Goal: Task Accomplishment & Management: Manage account settings

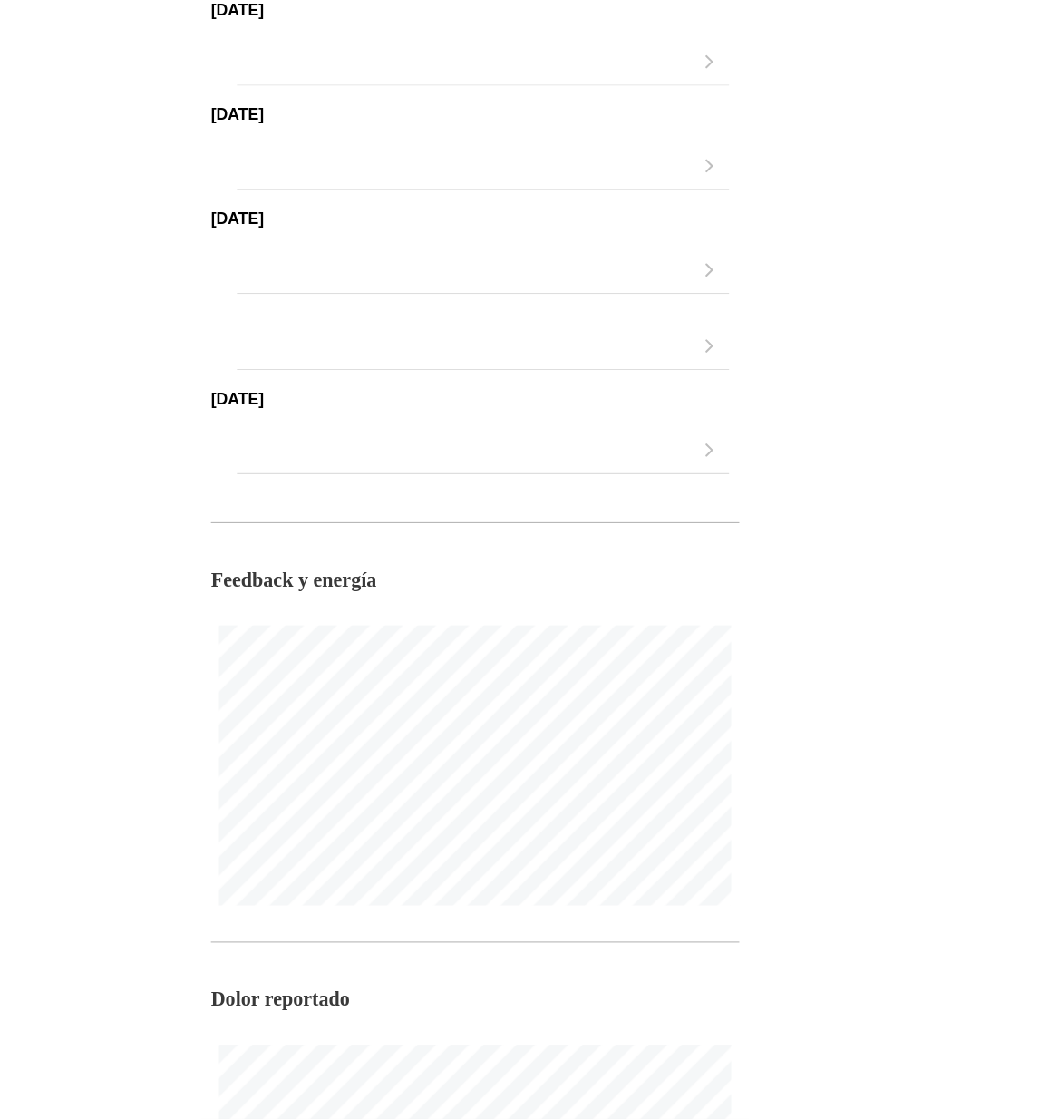
scroll to position [628, 0]
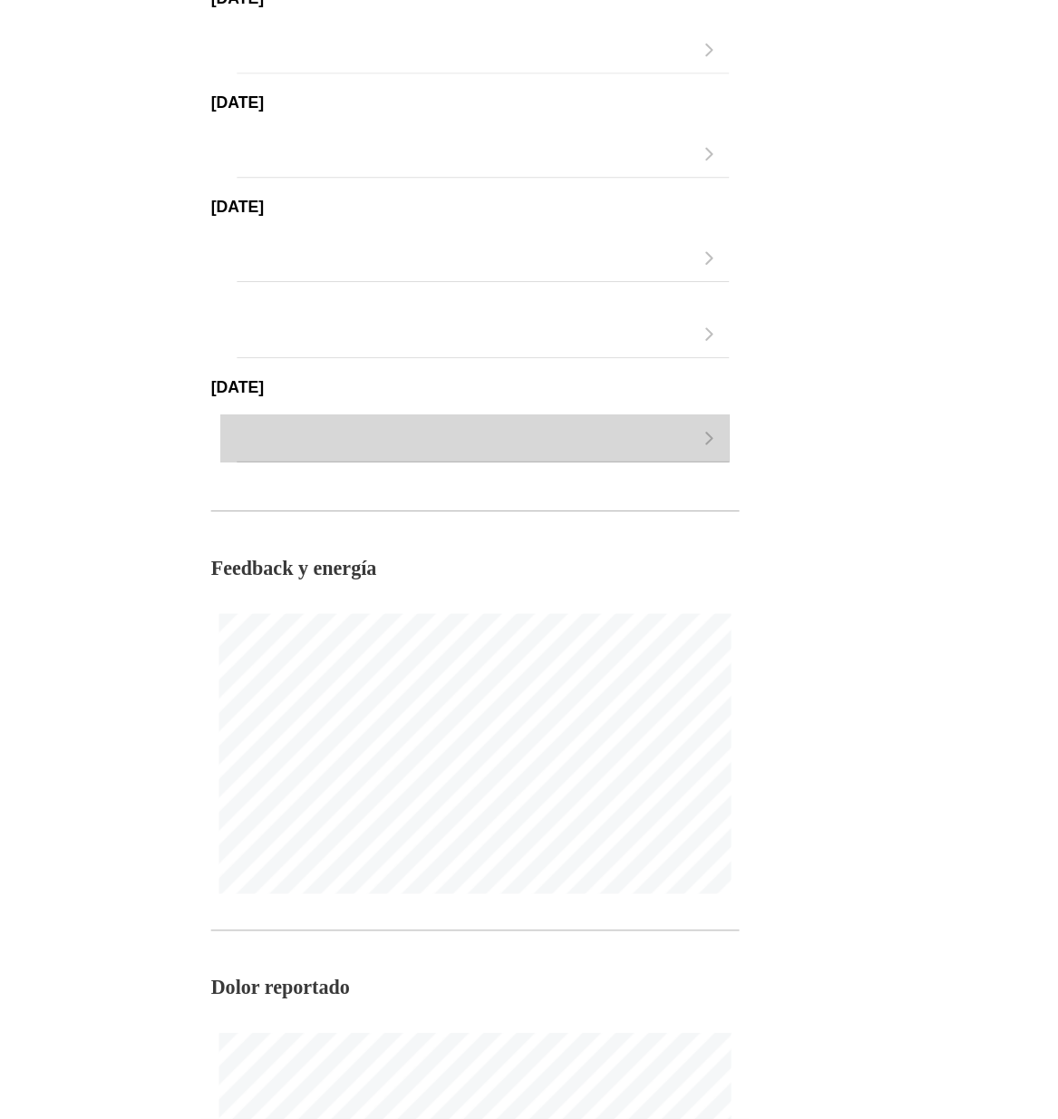
click at [720, 412] on div "button" at bounding box center [520, 396] width 412 height 43
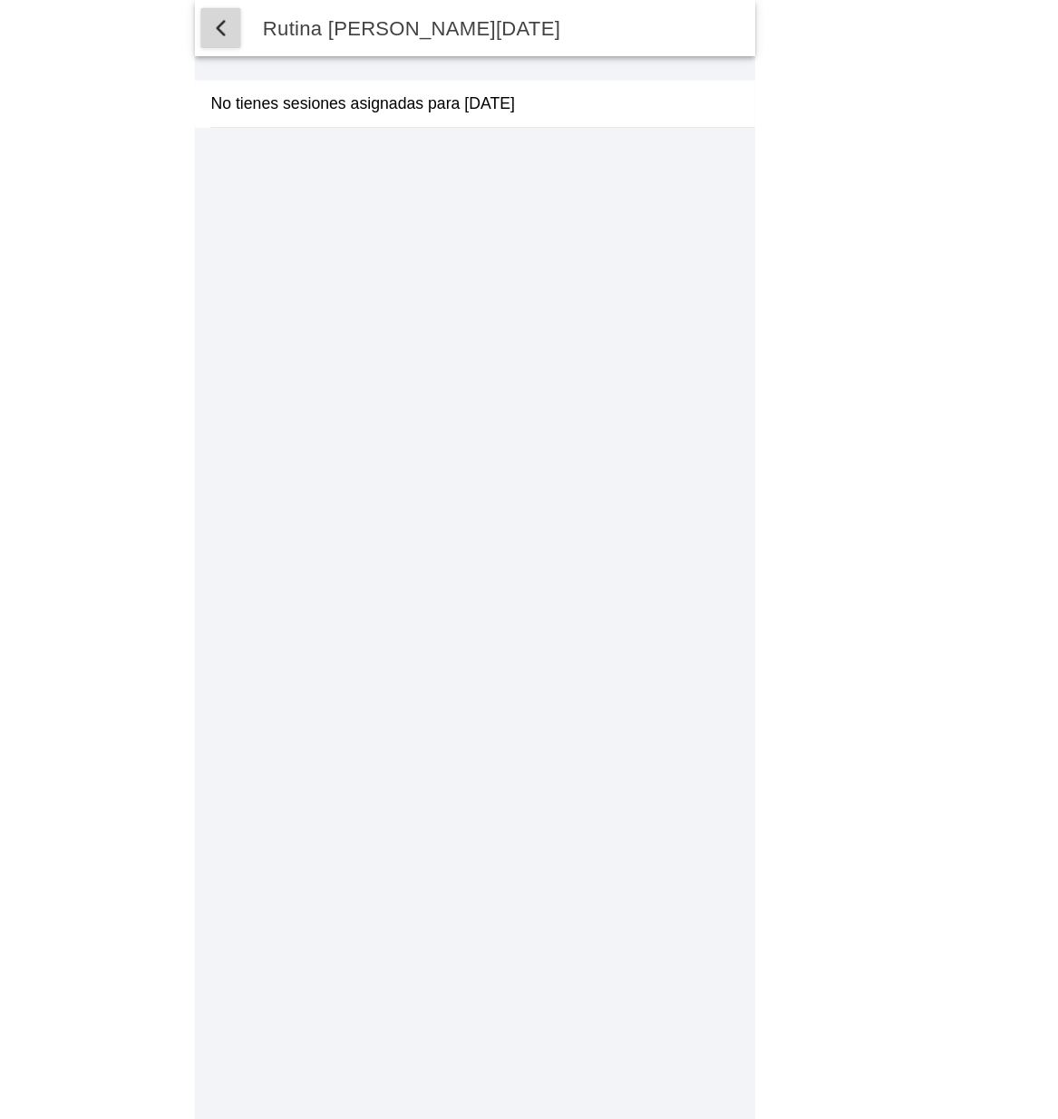
click at [300, 30] on span "button" at bounding box center [299, 26] width 22 height 22
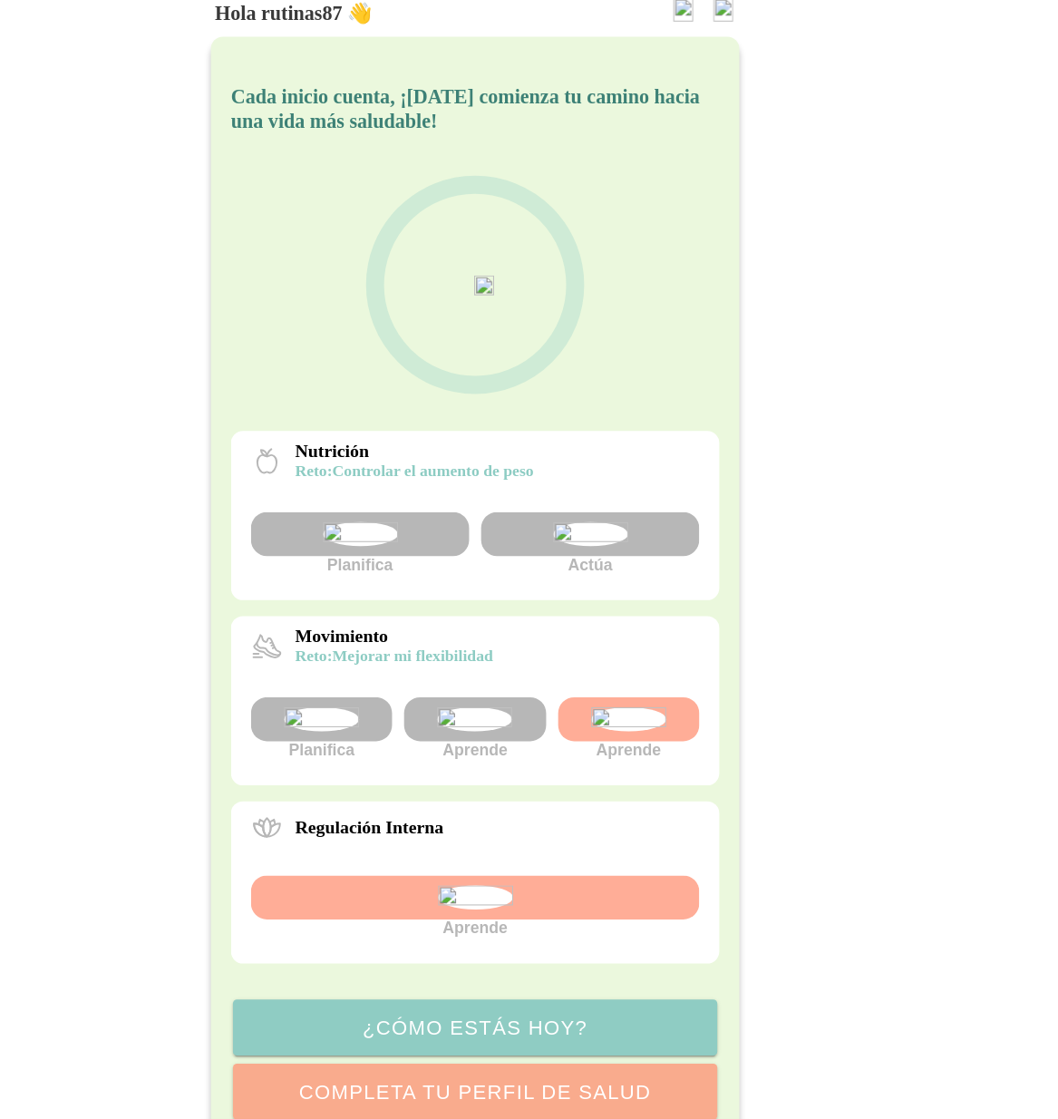
scroll to position [204, 0]
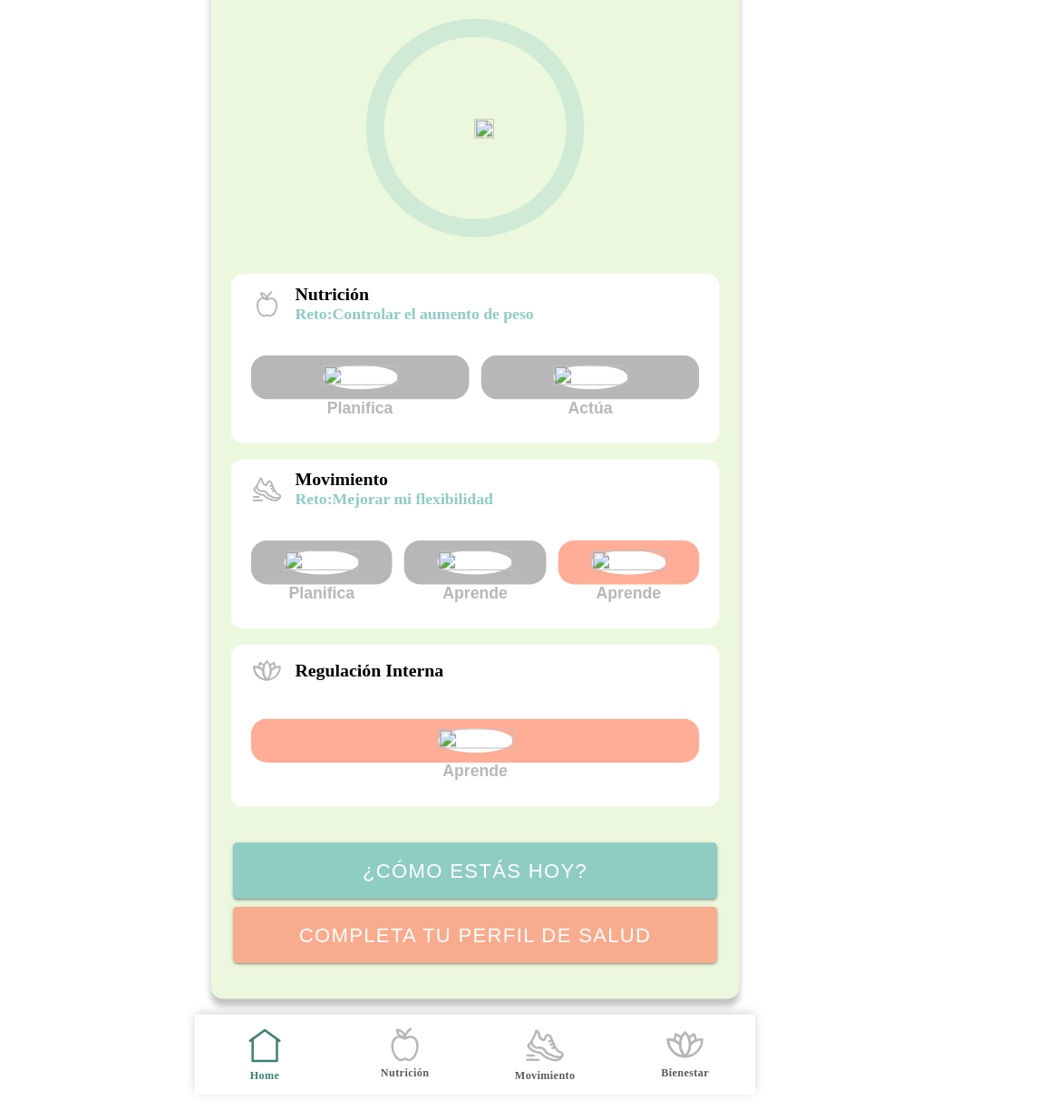
click at [587, 1056] on icon ".cls-1 { stroke-width: 0px; } .cls-1, .cls-2 { fill: none; } .cls-2 { stroke-li…" at bounding box center [593, 1052] width 38 height 38
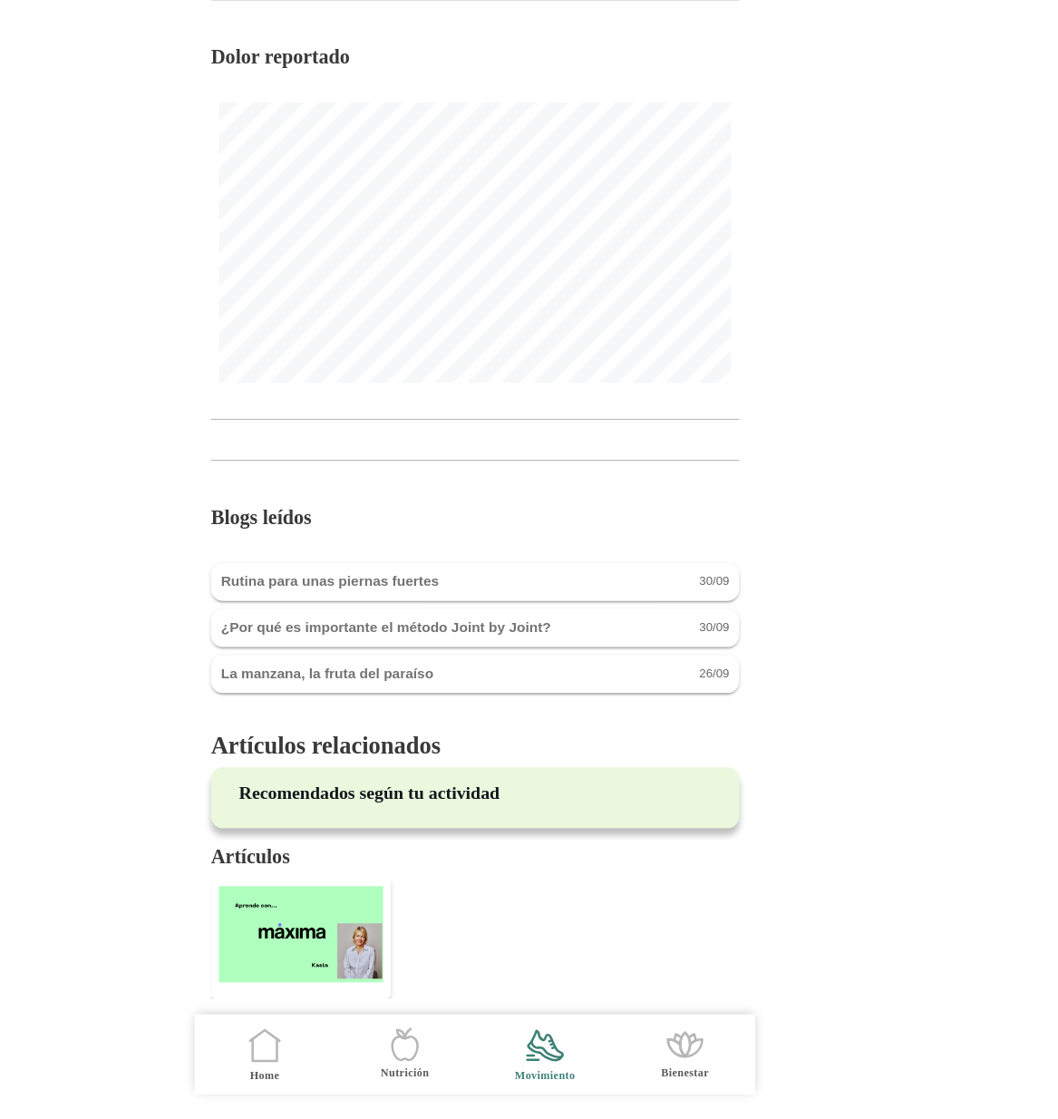
scroll to position [1375, 0]
click at [400, 927] on img at bounding box center [371, 950] width 149 height 87
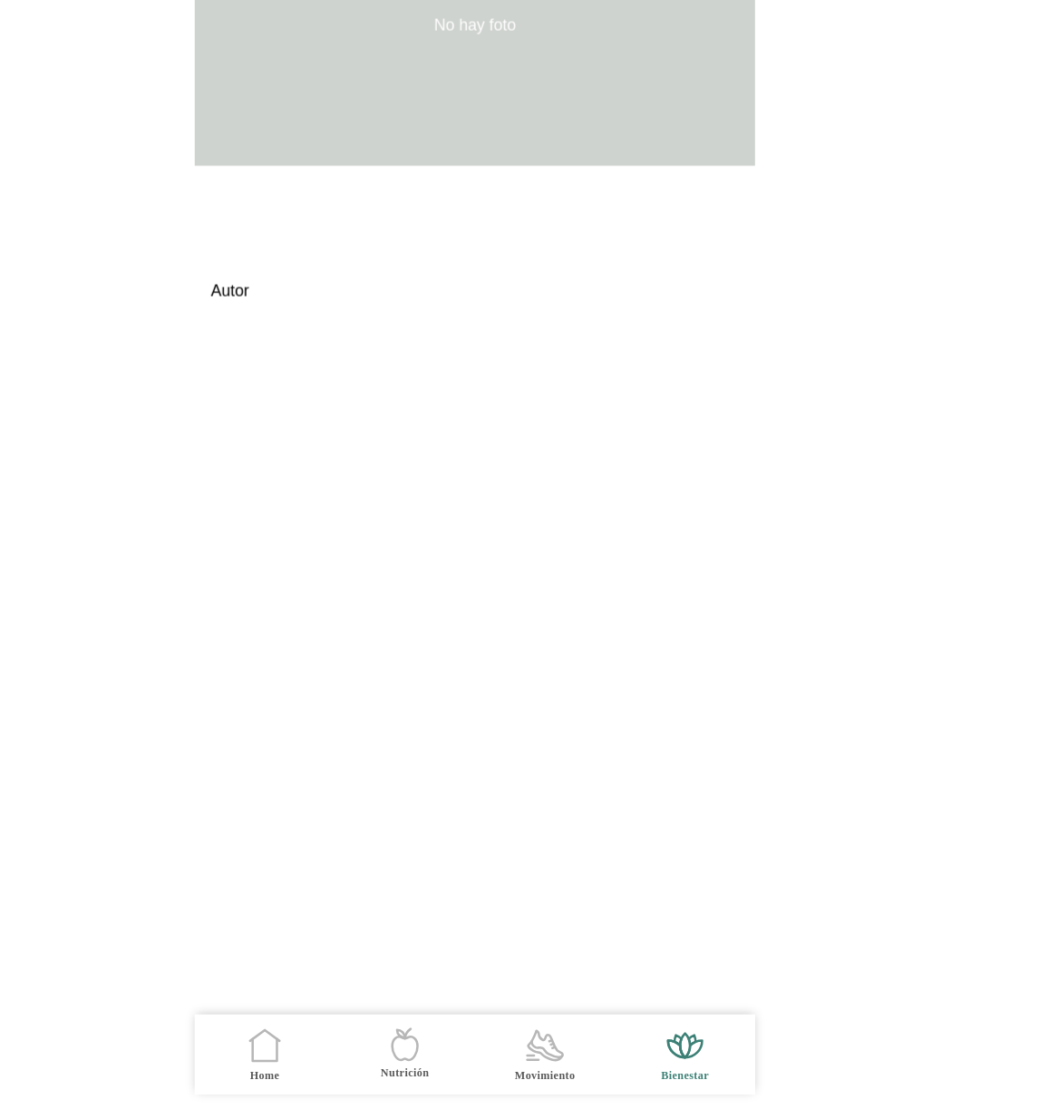
scroll to position [1379, 0]
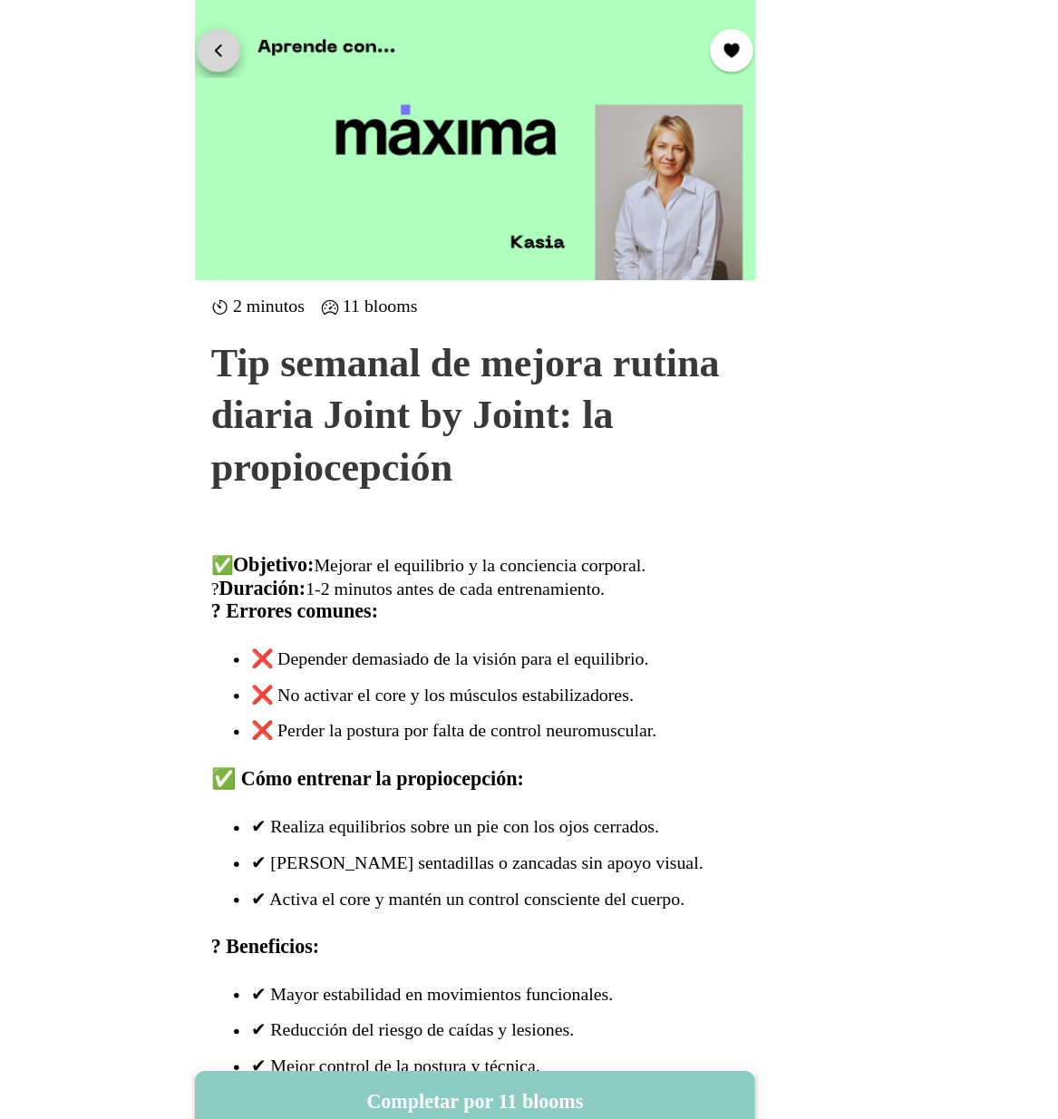
click at [293, 47] on span "button" at bounding box center [296, 44] width 17 height 17
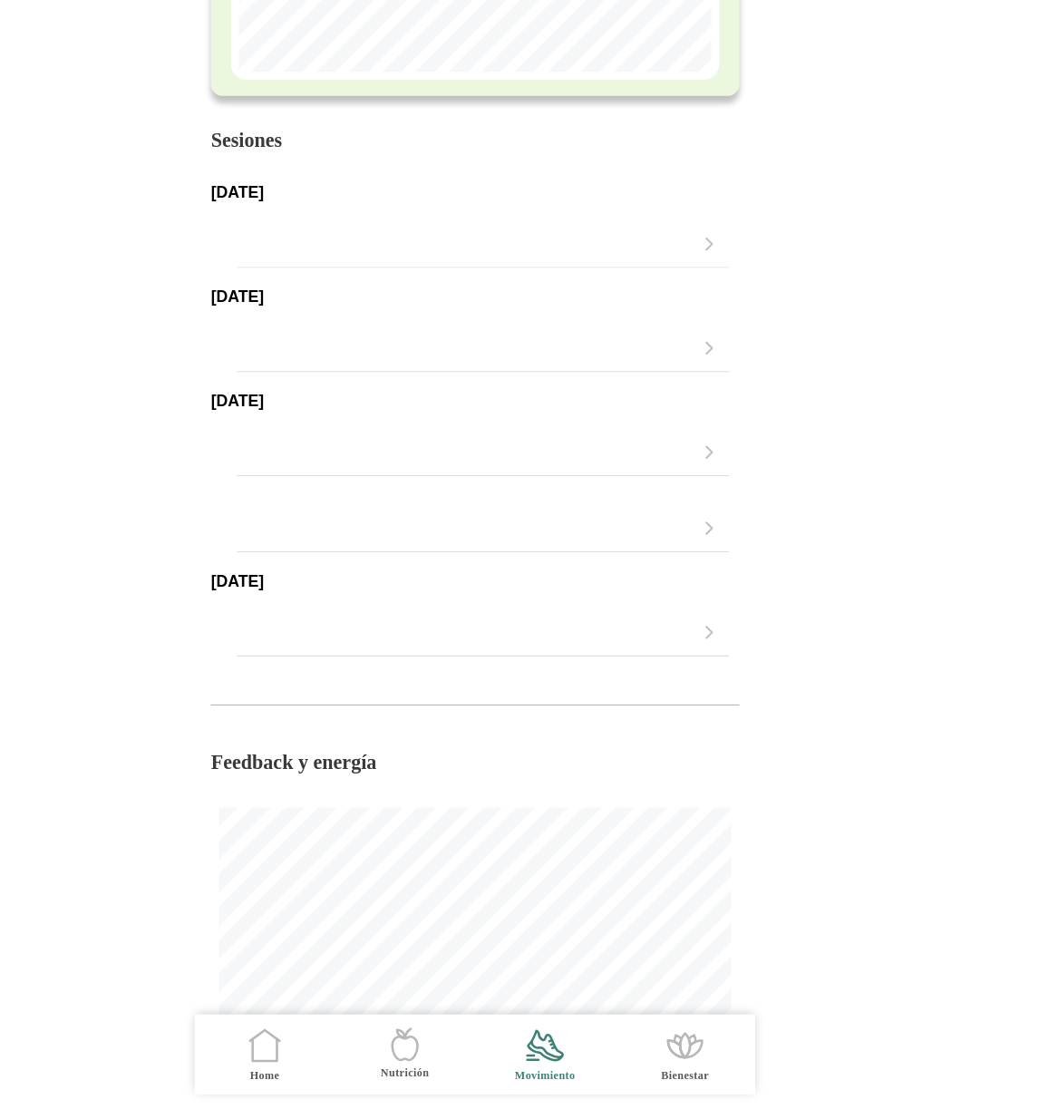
scroll to position [180, 0]
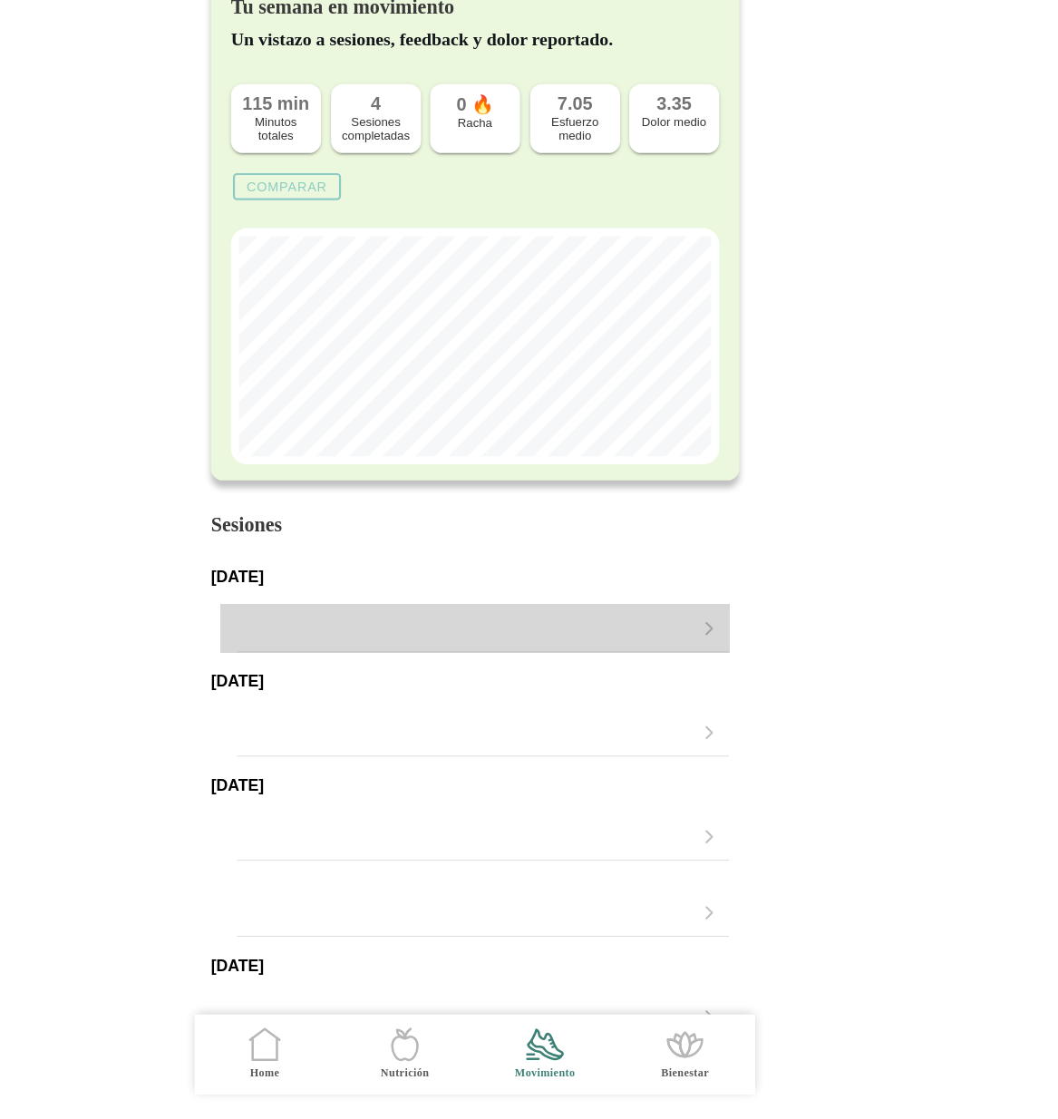
click at [696, 674] on div "button" at bounding box center [520, 673] width 412 height 43
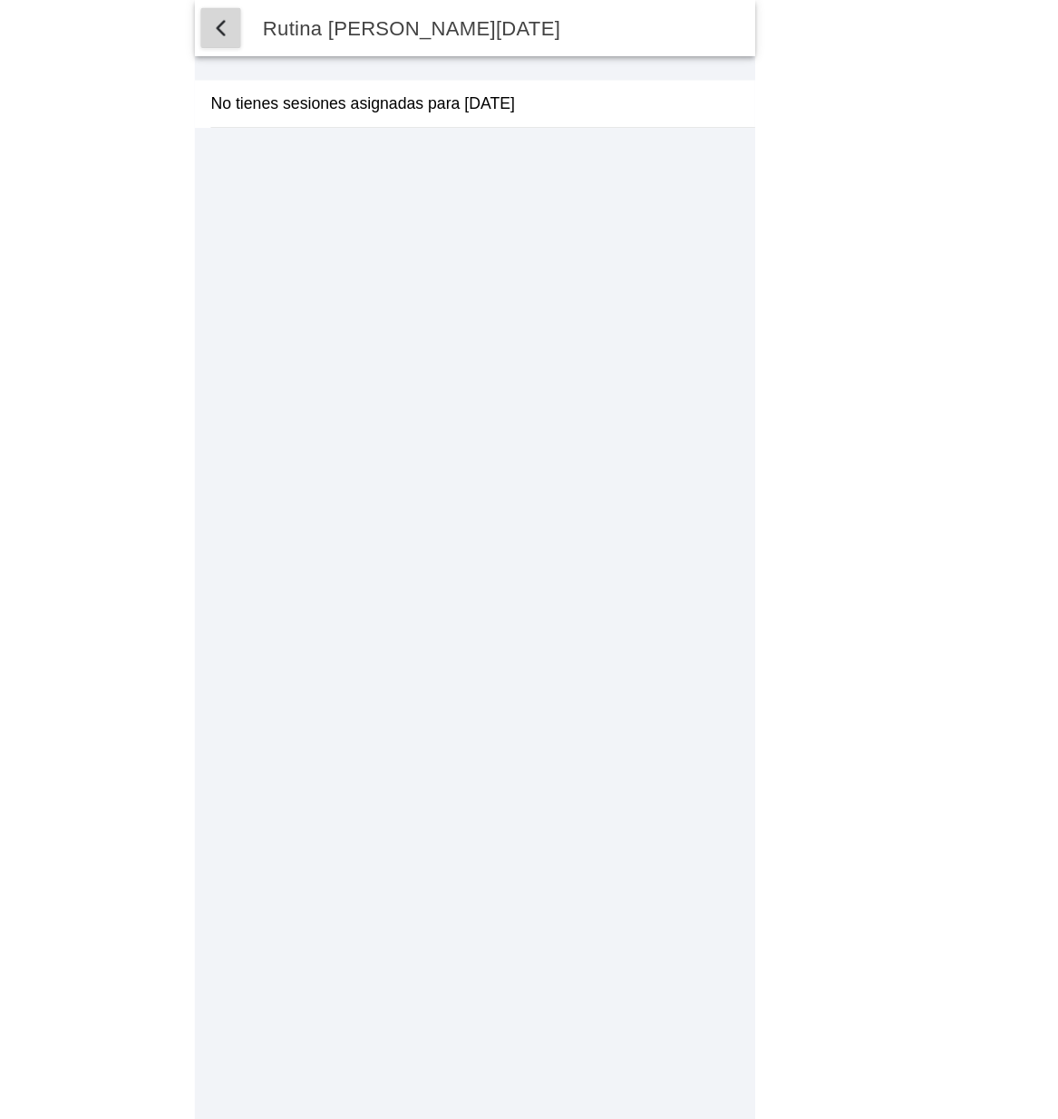
click at [297, 30] on span "button" at bounding box center [299, 26] width 22 height 22
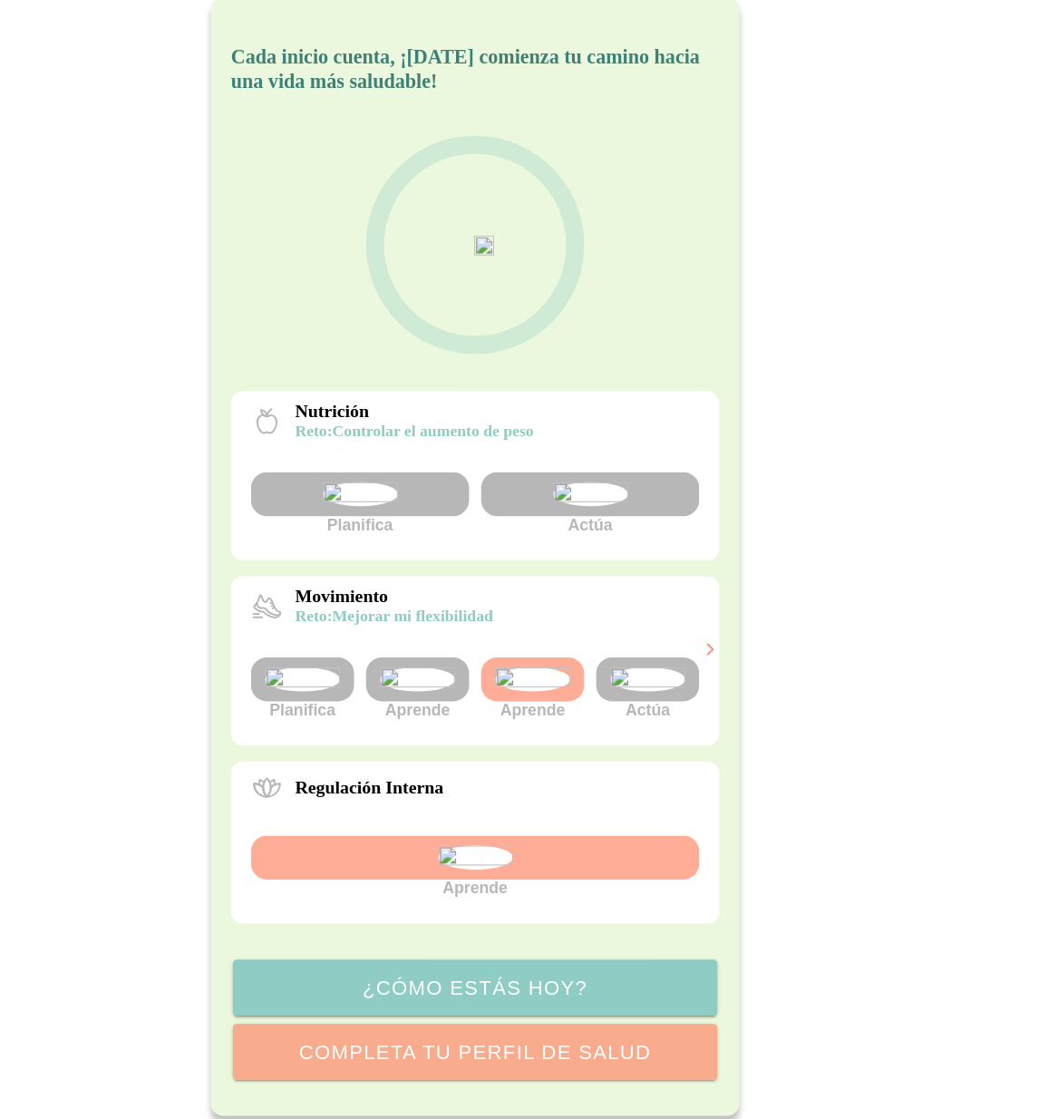
scroll to position [53, 0]
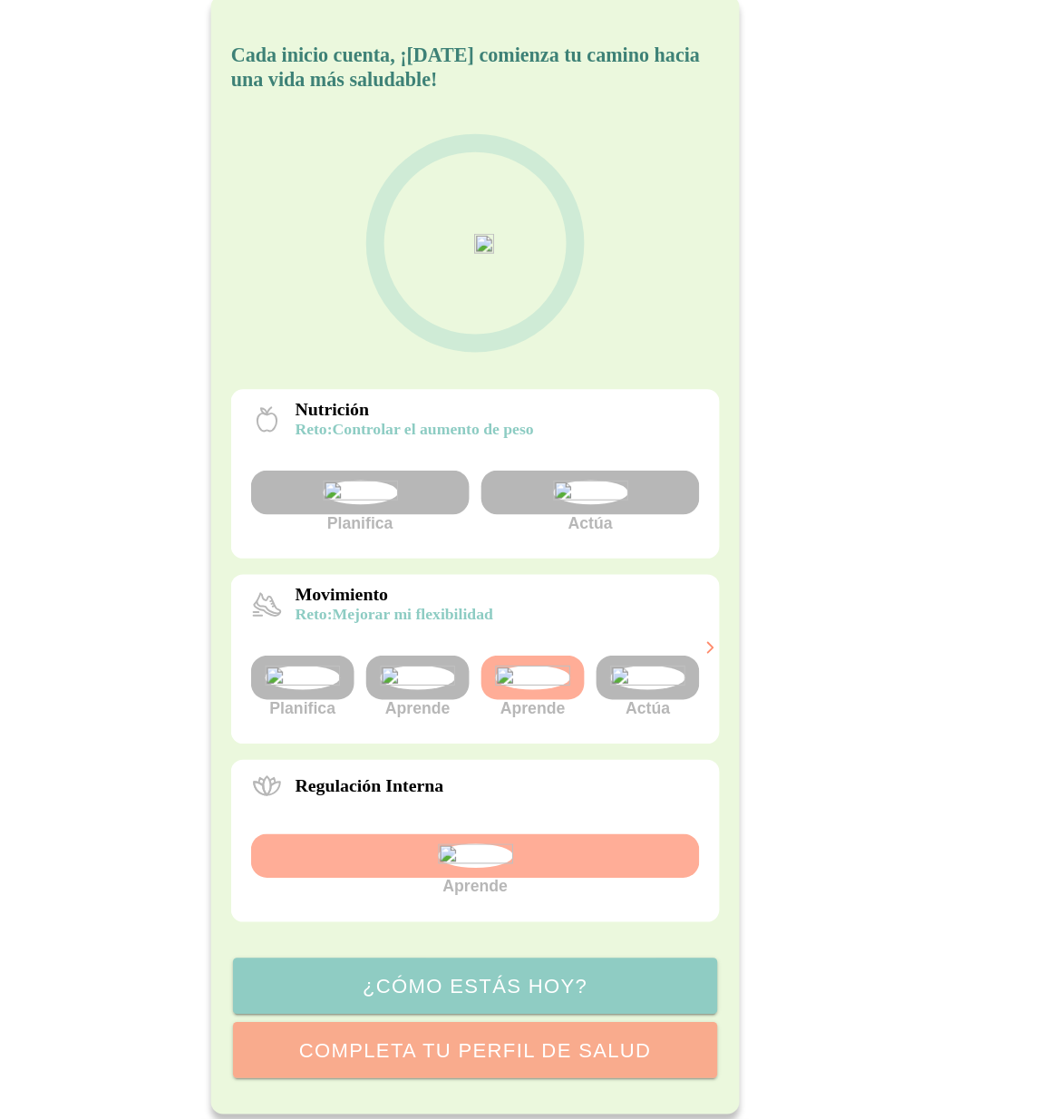
click at [670, 625] on img at bounding box center [686, 614] width 68 height 22
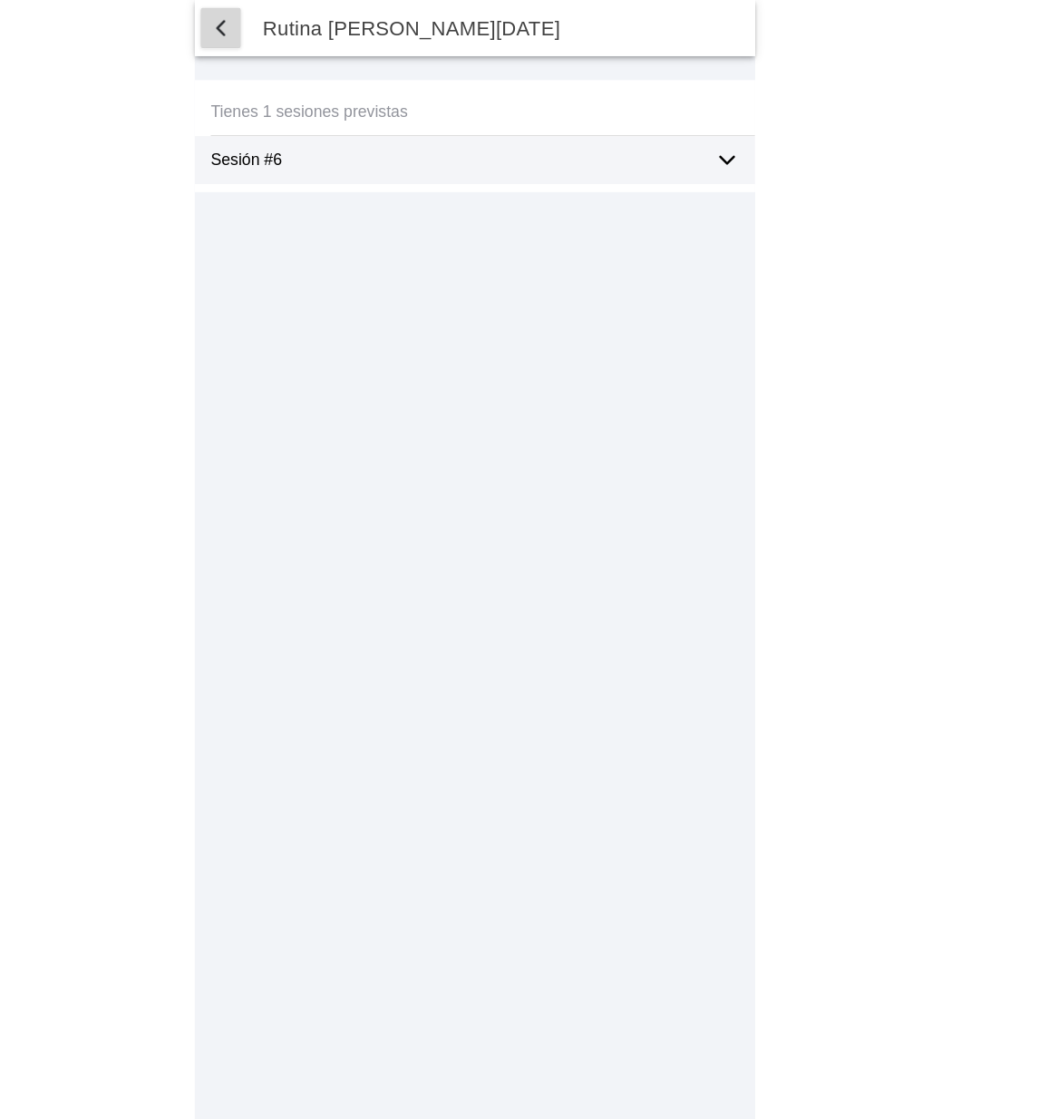
click at [298, 24] on span "button" at bounding box center [299, 26] width 22 height 22
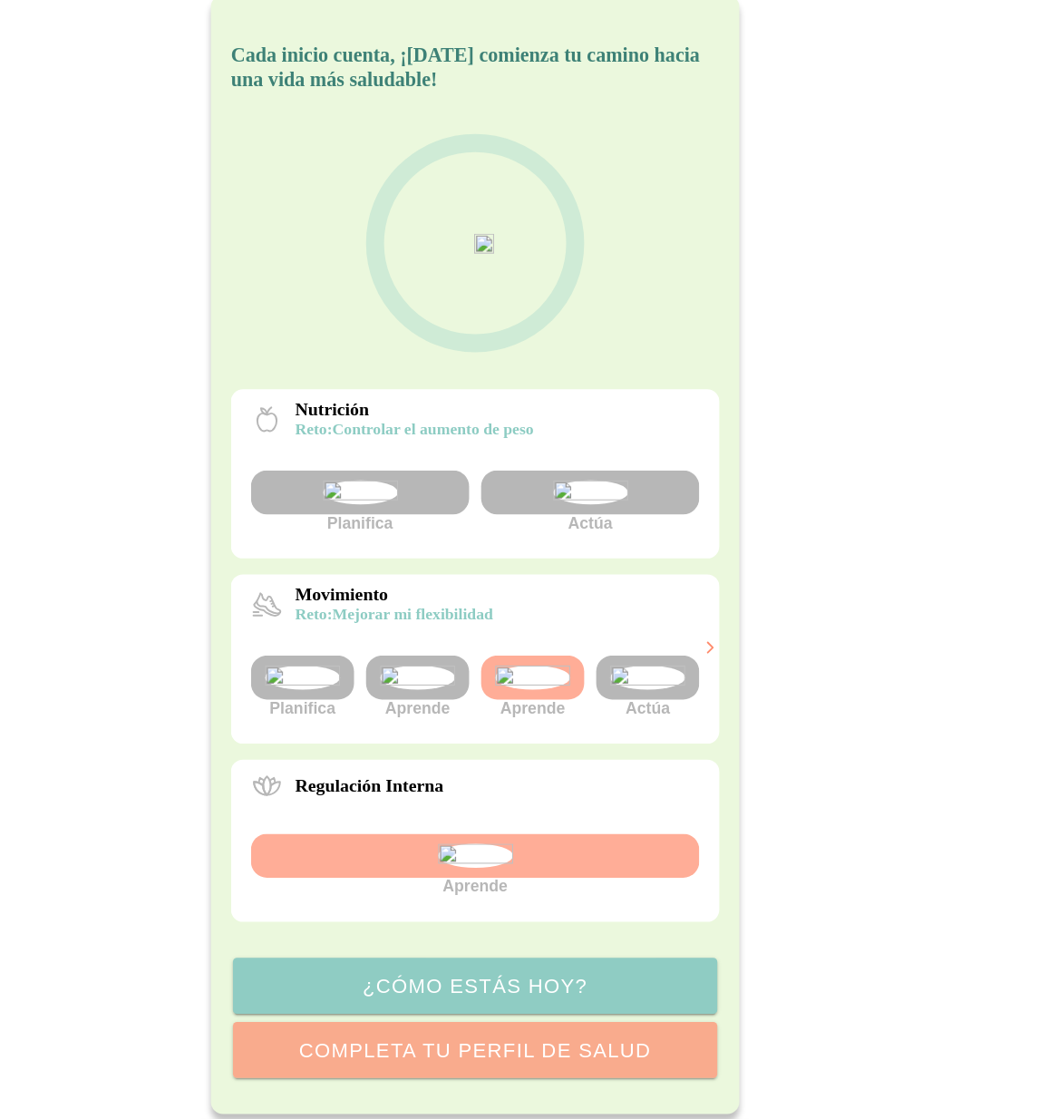
scroll to position [204, 0]
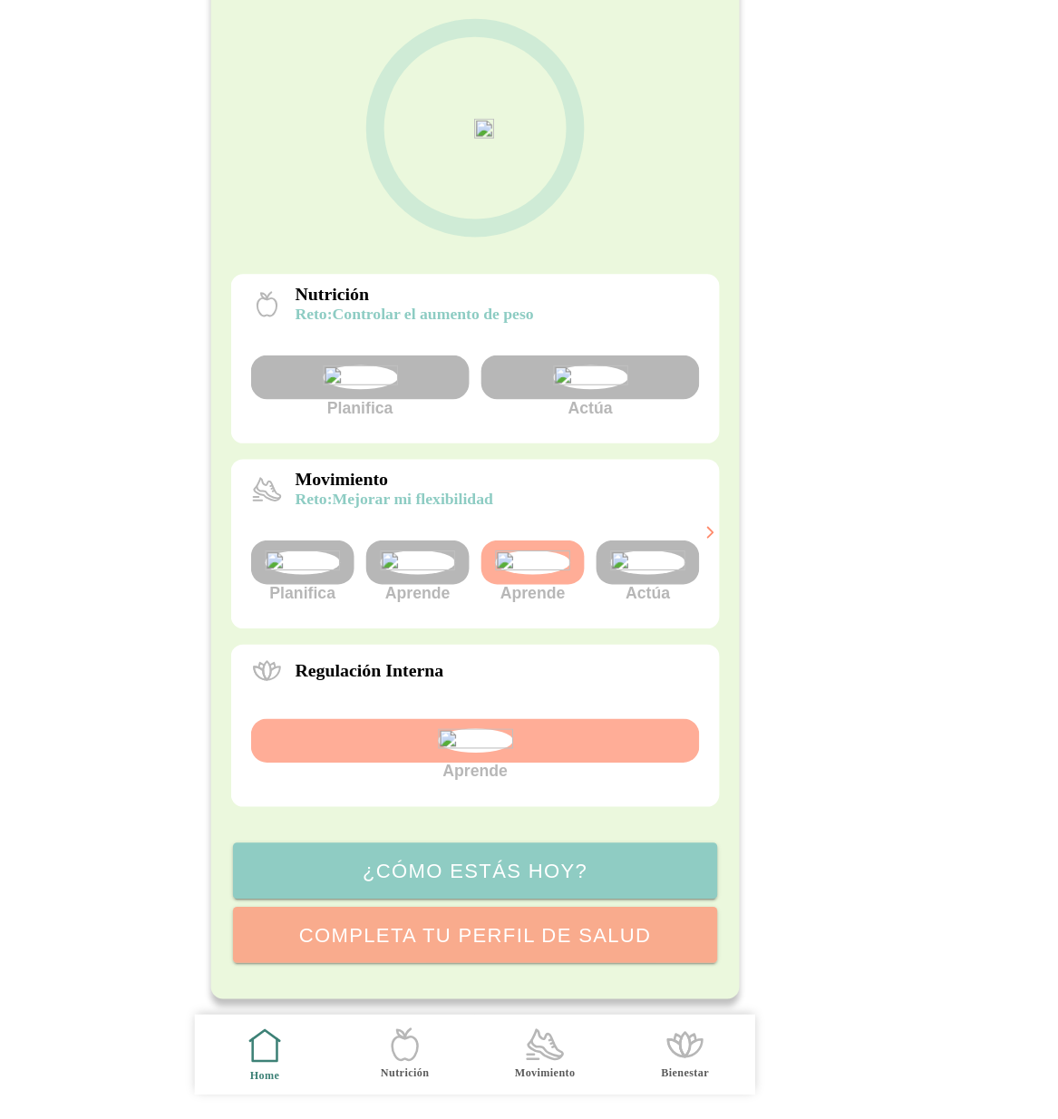
click at [594, 1062] on icon at bounding box center [592, 1050] width 31 height 26
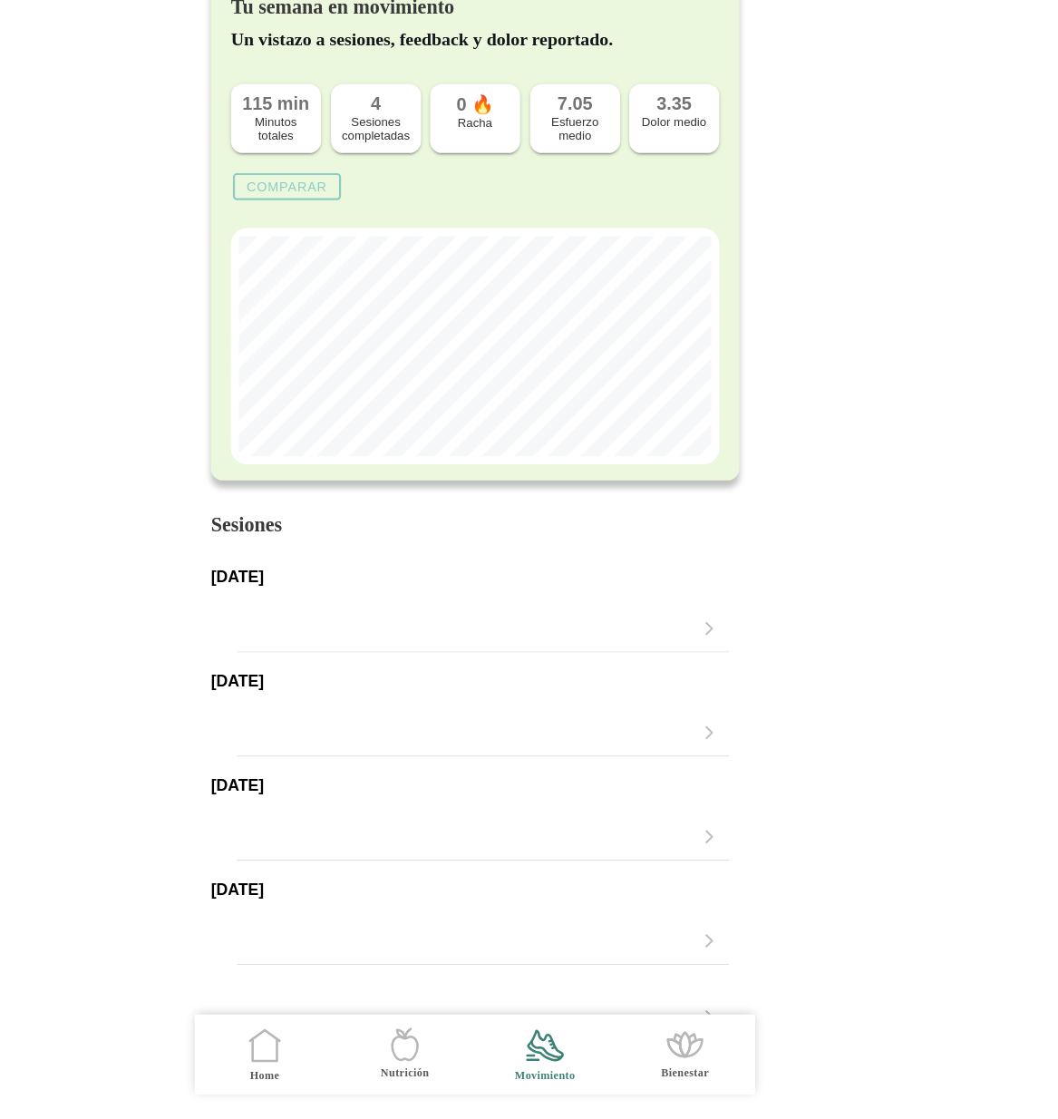
click at [0, 0] on slot "Comparar" at bounding box center [0, 0] width 0 height 0
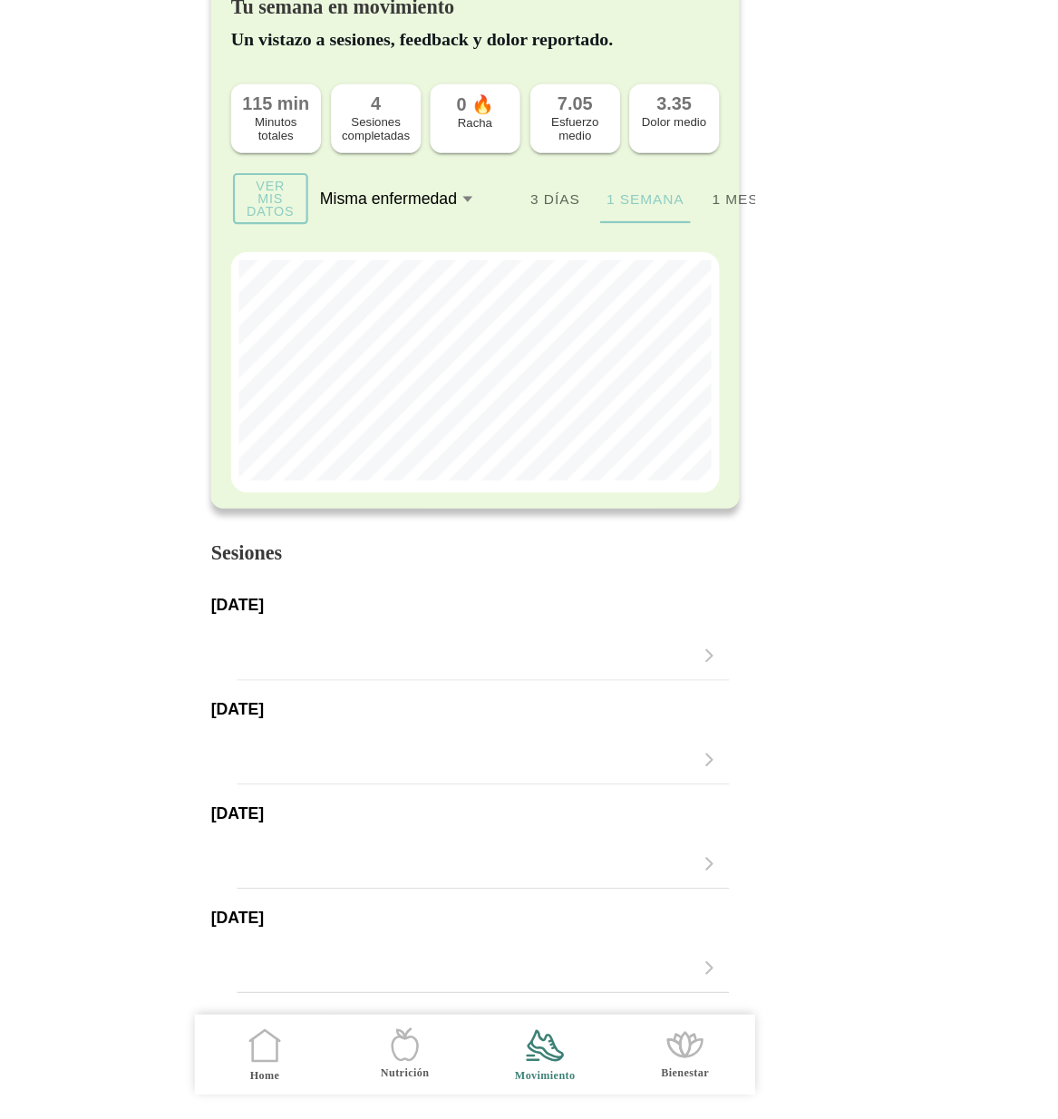
click at [465, 290] on div "Misma enfermedad" at bounding box center [450, 285] width 124 height 16
click at [465, 290] on button "Misma enfermedad" at bounding box center [469, 285] width 163 height 40
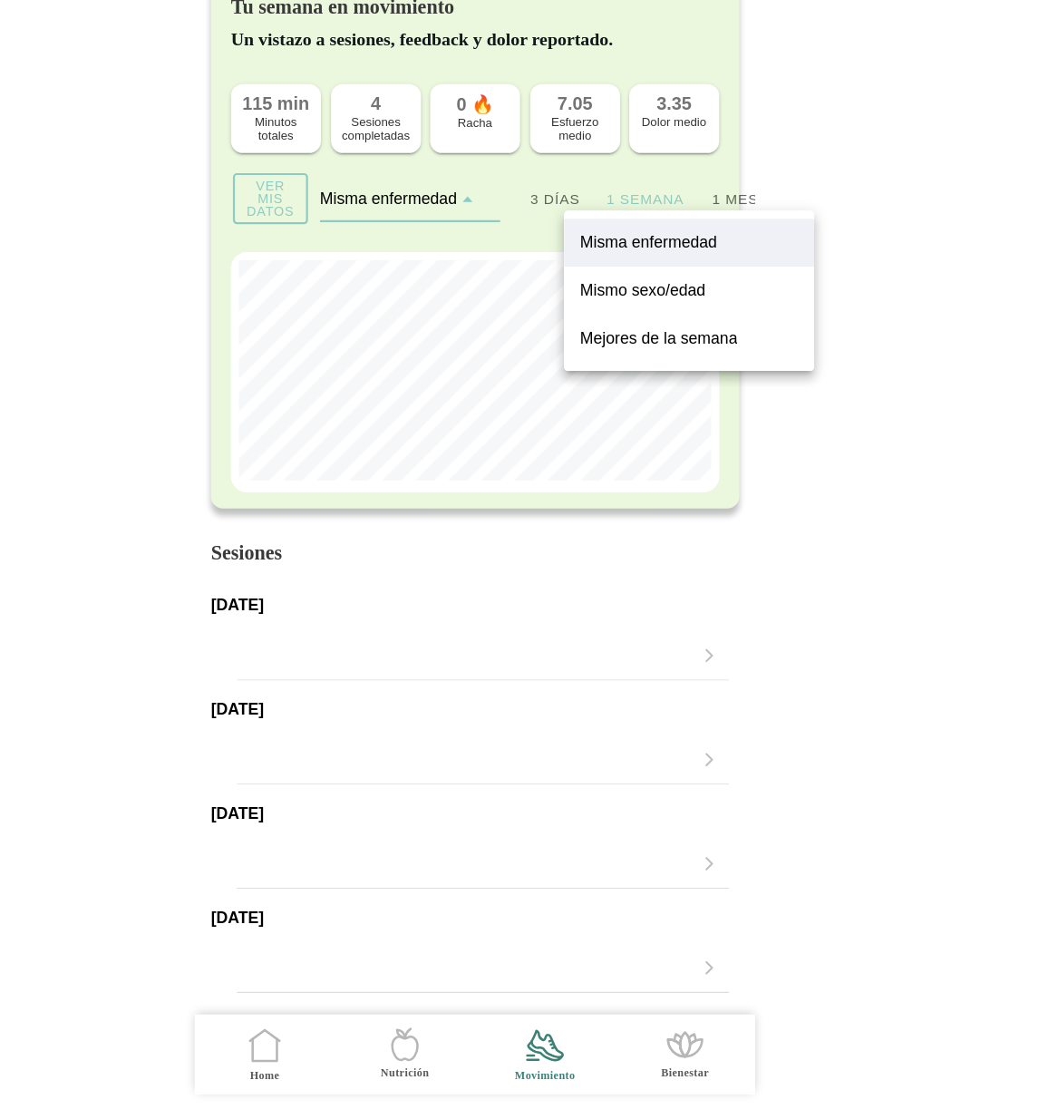
click at [0, 0] on slot "Mismo sexo/edad" at bounding box center [0, 0] width 0 height 0
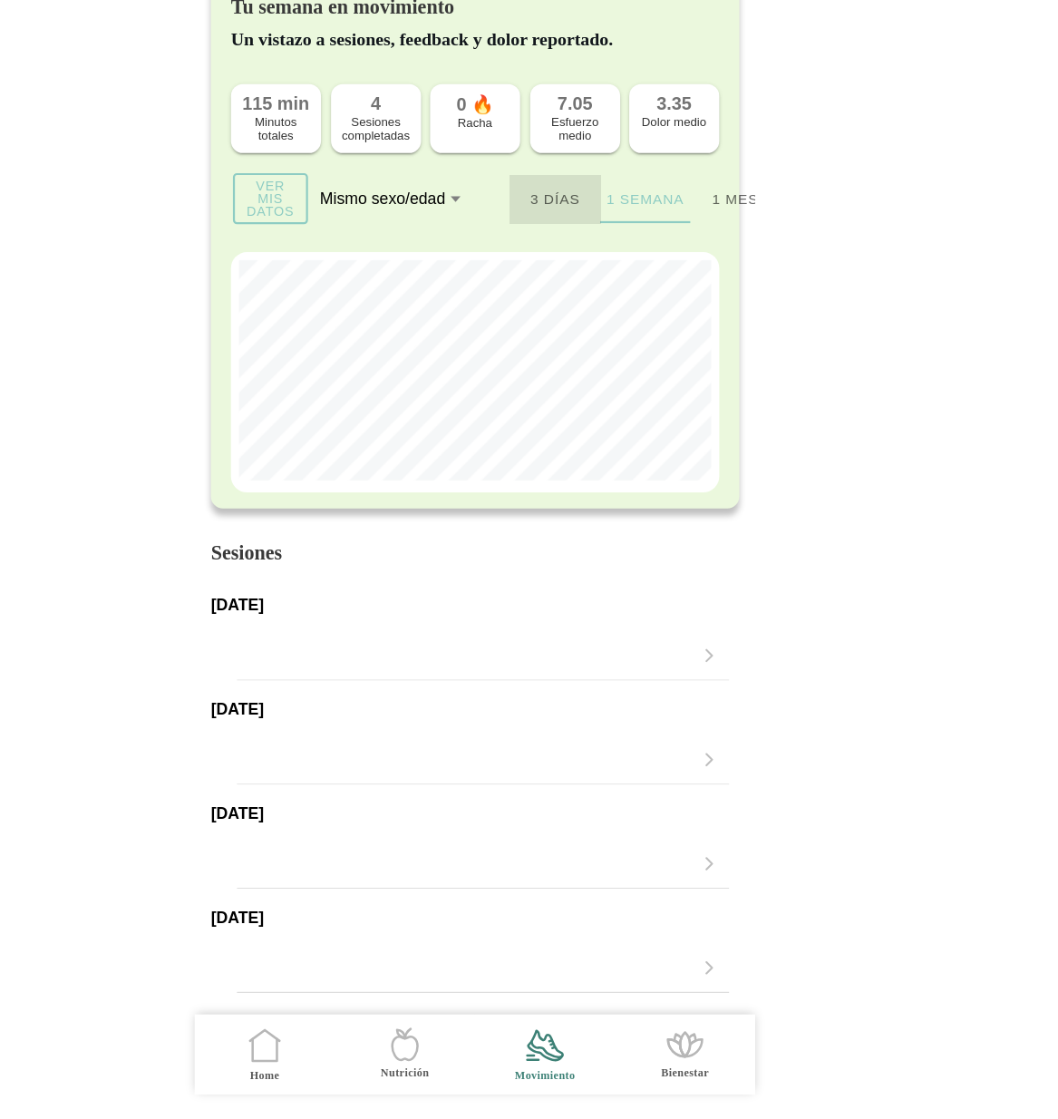
click at [605, 292] on ion-segment-button "3 días" at bounding box center [601, 285] width 82 height 44
click at [762, 286] on ion-segment-button "1 mes" at bounding box center [764, 285] width 82 height 44
click at [0, 0] on slot "Ver mis datos" at bounding box center [0, 0] width 0 height 0
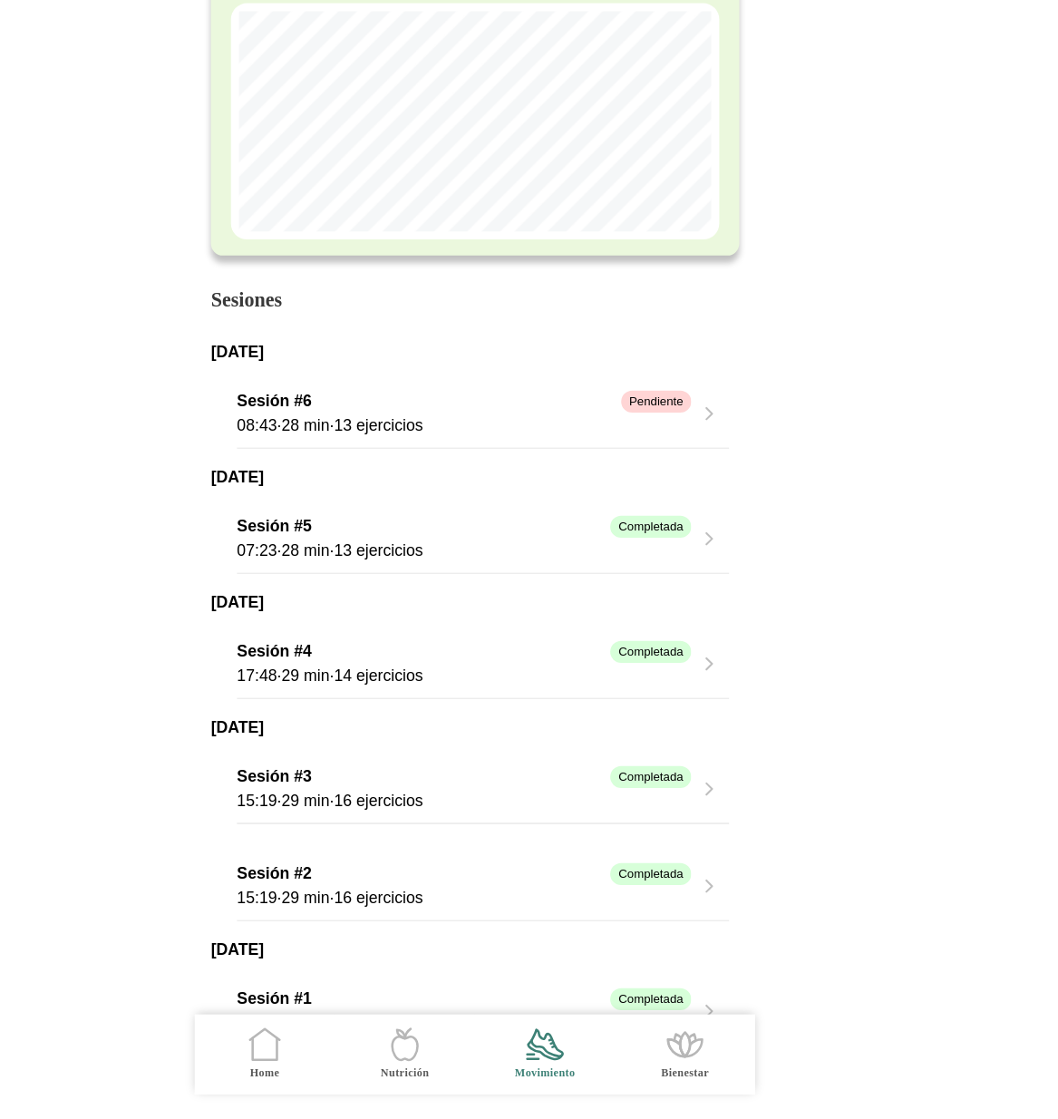
scroll to position [220, 0]
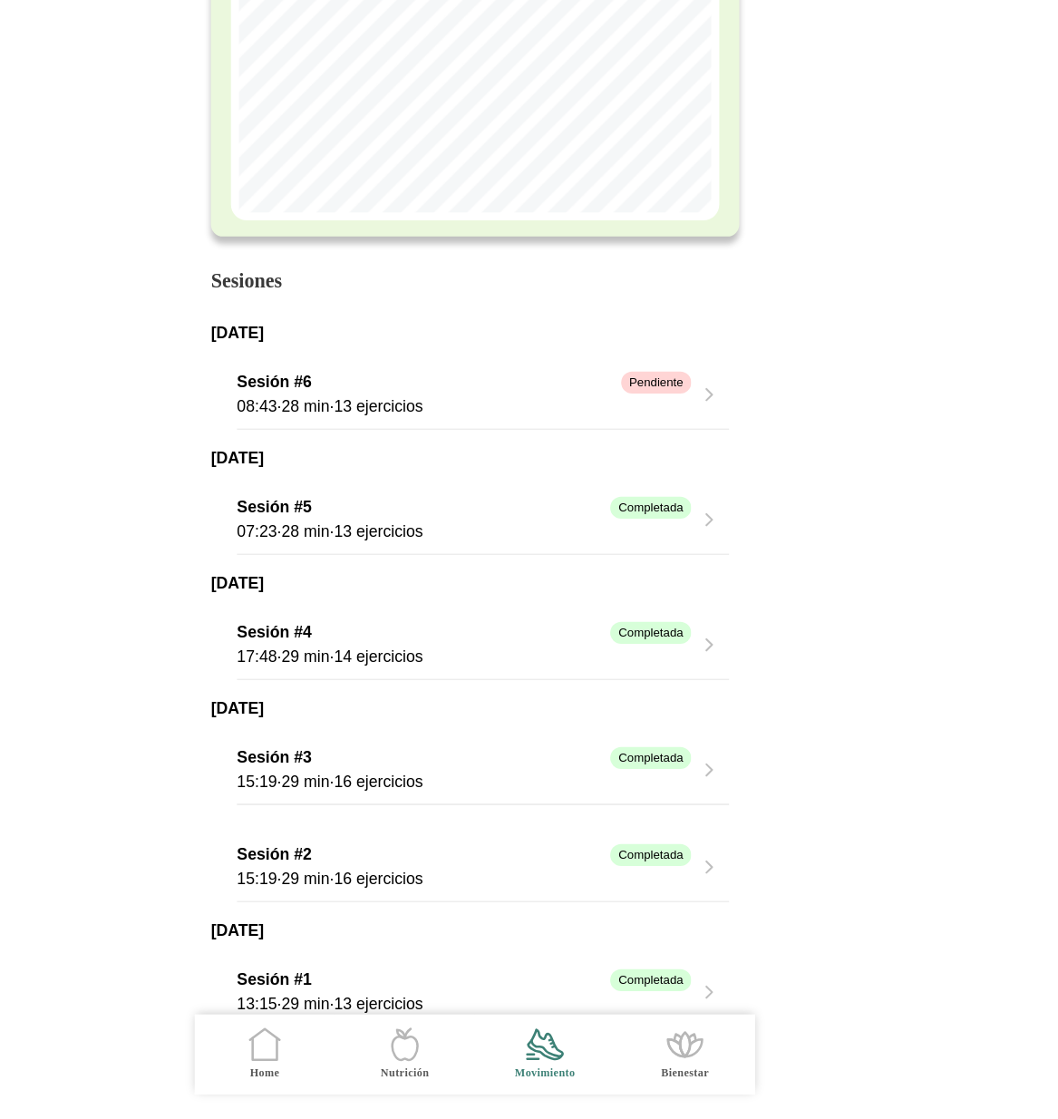
click at [690, 573] on div "Completada" at bounding box center [688, 565] width 73 height 20
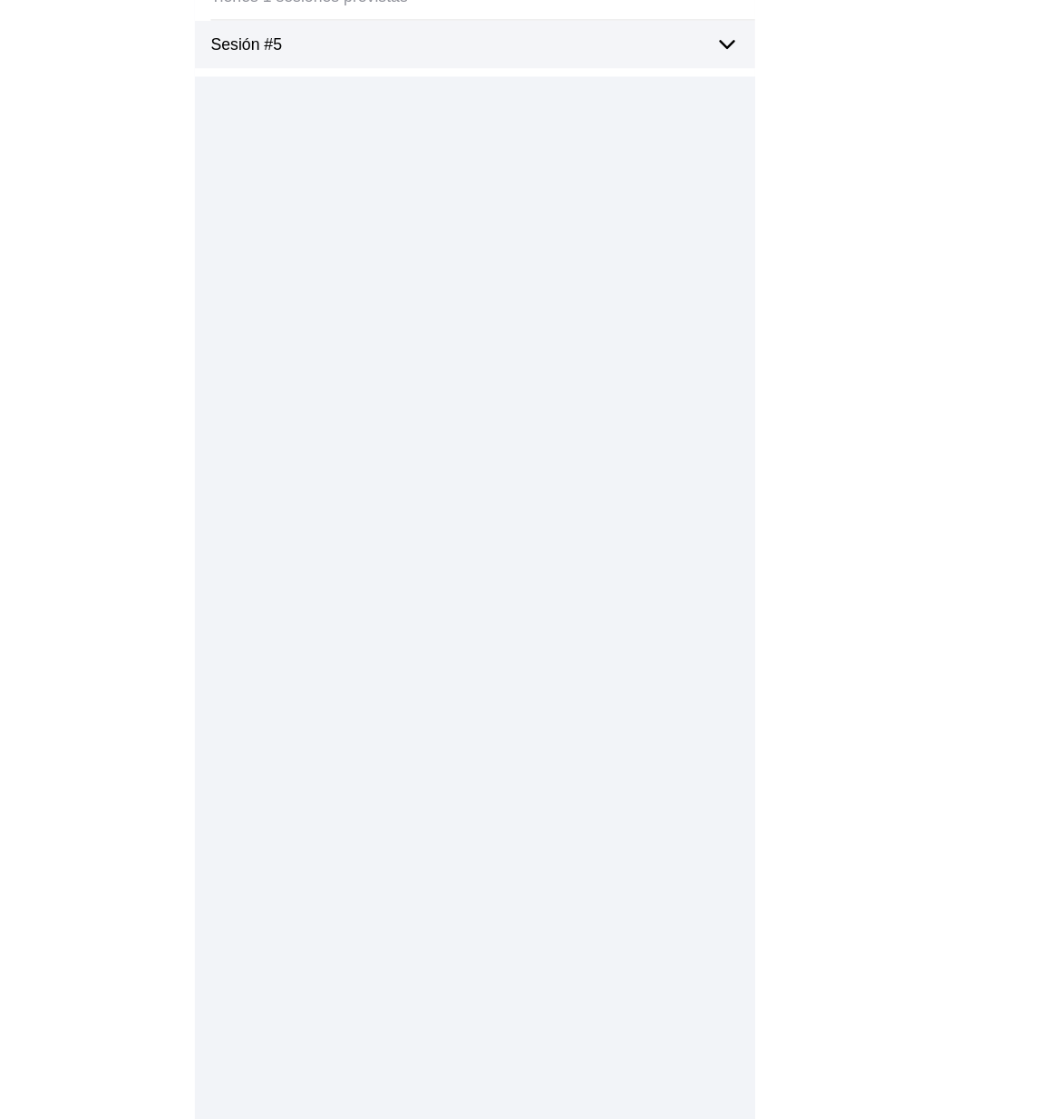
type textarea "hkghjgvjkh"
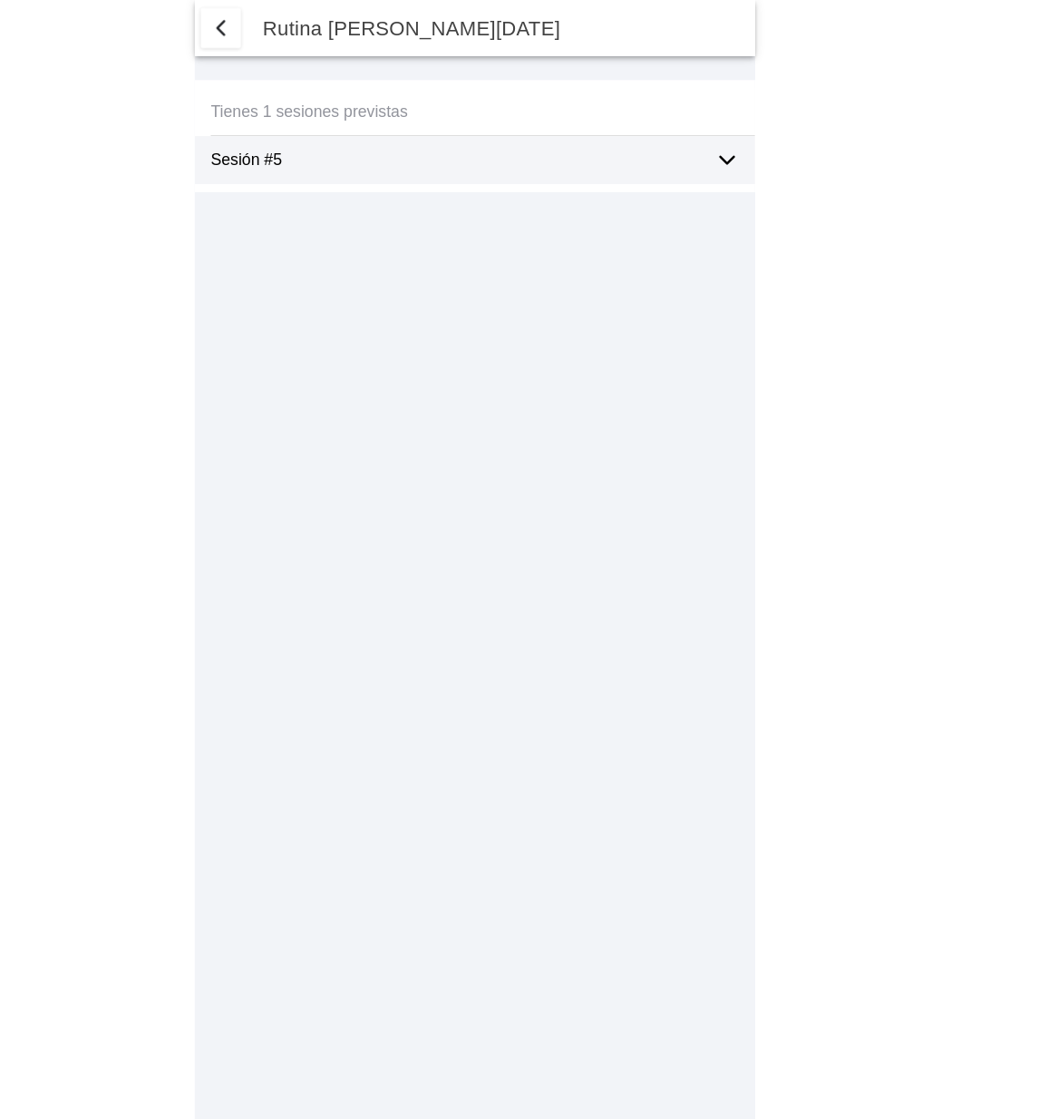
click at [756, 151] on icon at bounding box center [758, 145] width 22 height 22
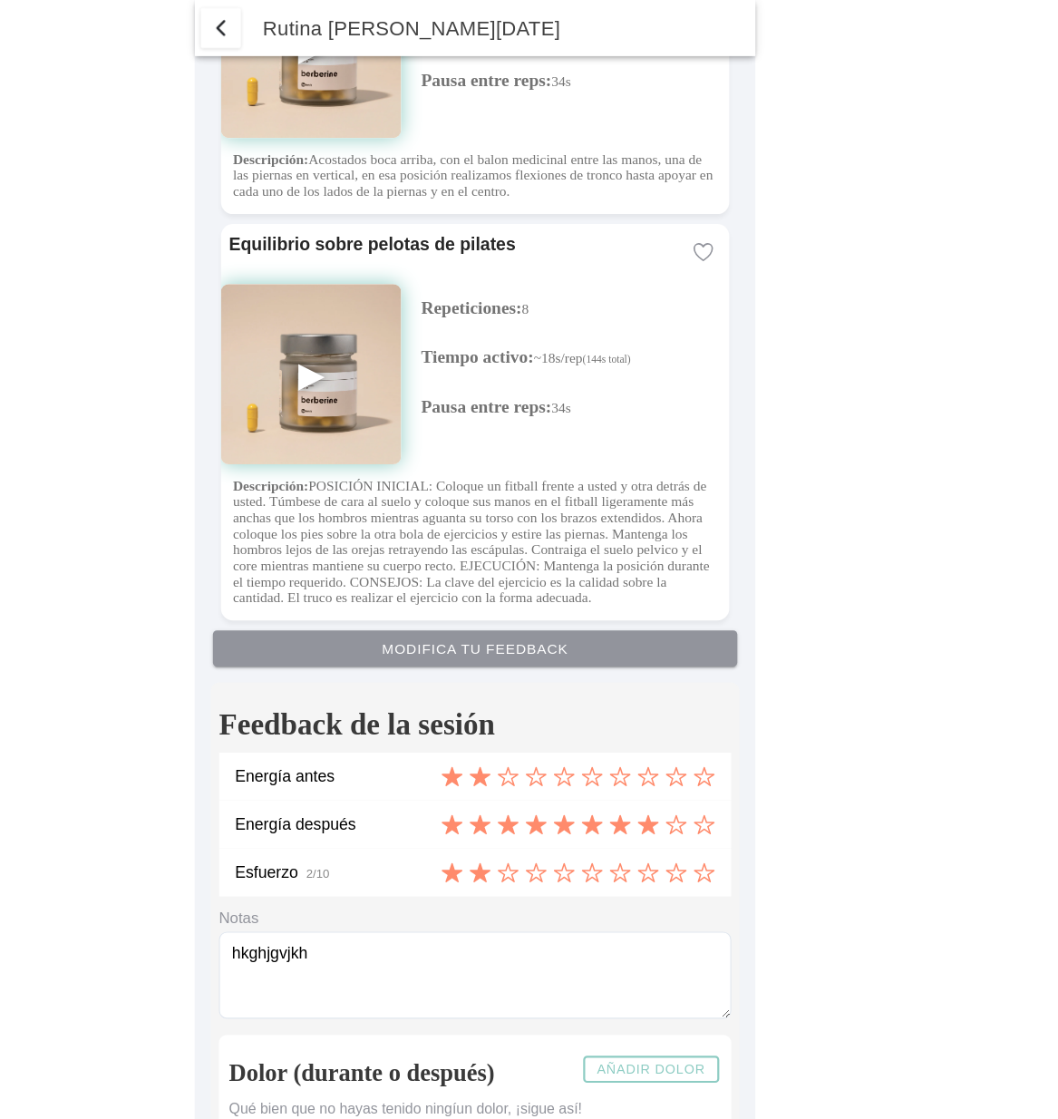
scroll to position [5016, 0]
click at [293, 24] on span "button" at bounding box center [299, 26] width 22 height 22
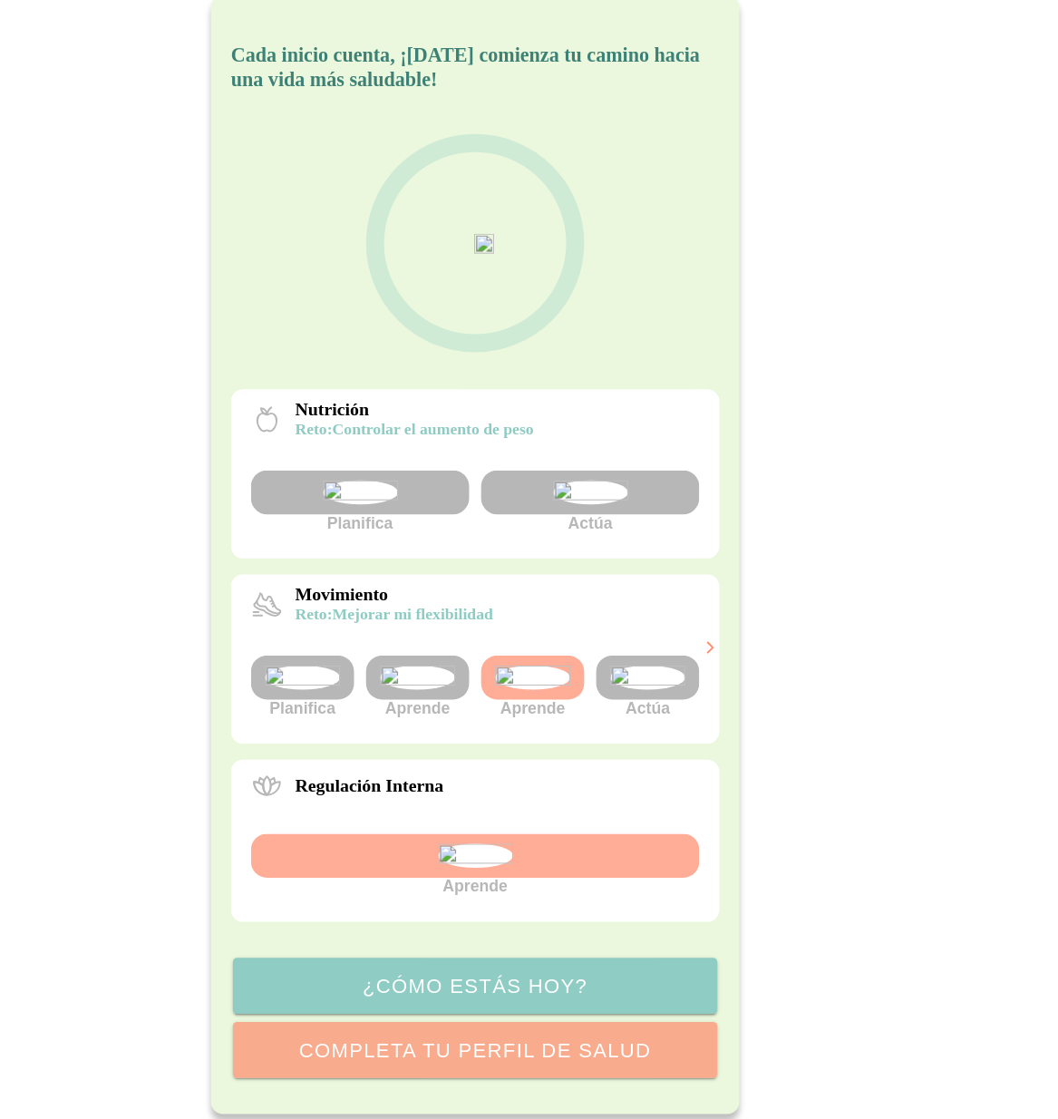
scroll to position [204, 0]
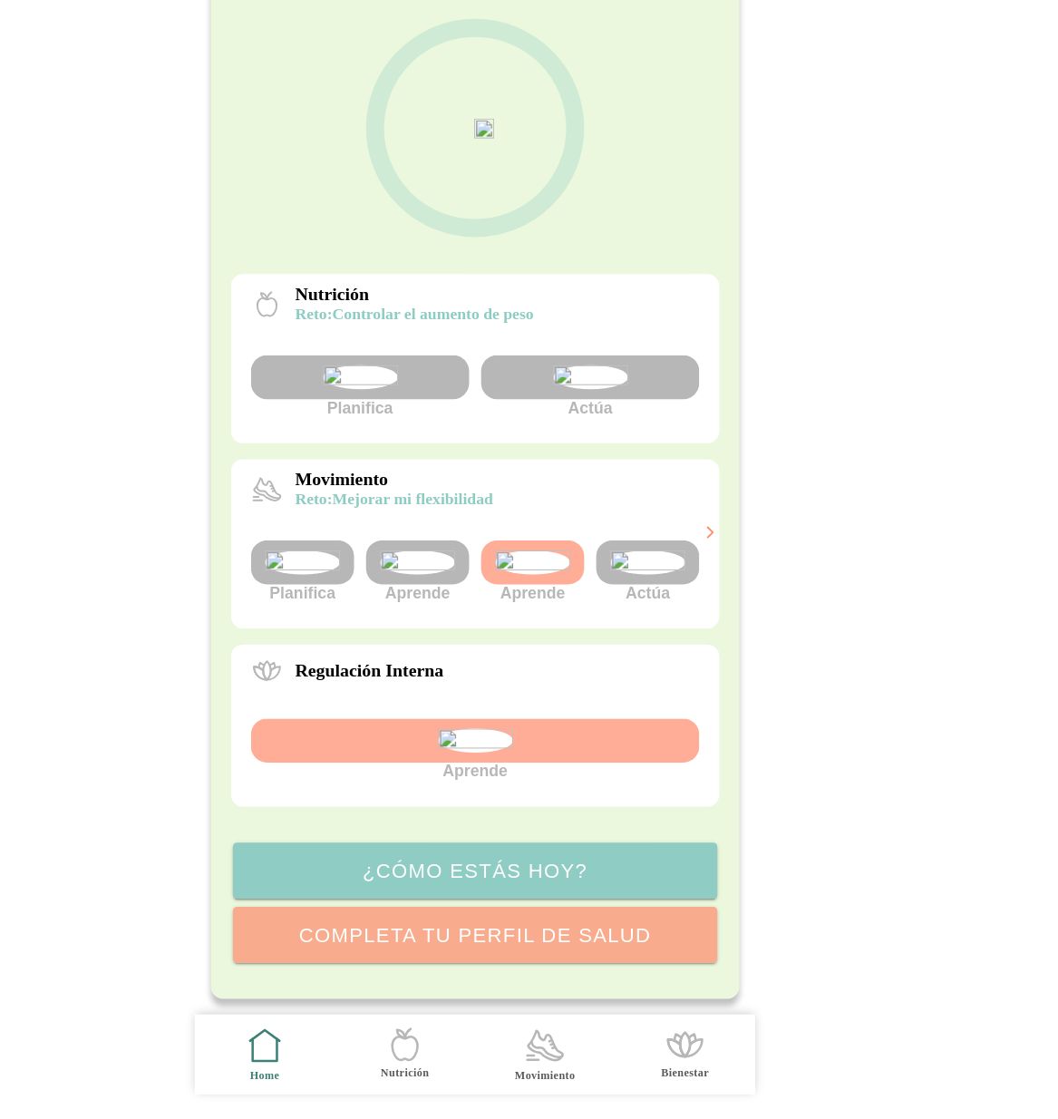
click at [586, 1058] on icon at bounding box center [592, 1051] width 31 height 26
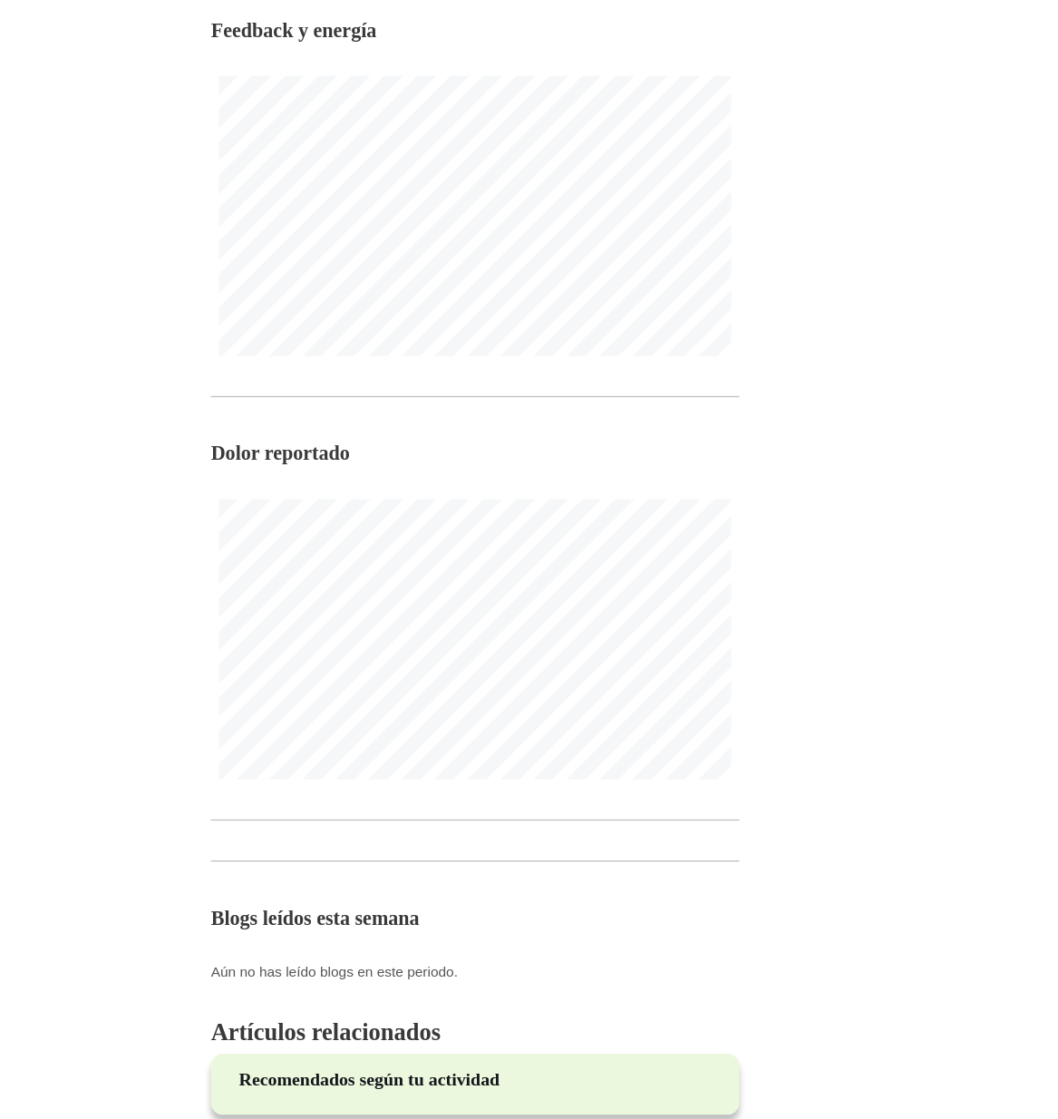
scroll to position [732, 0]
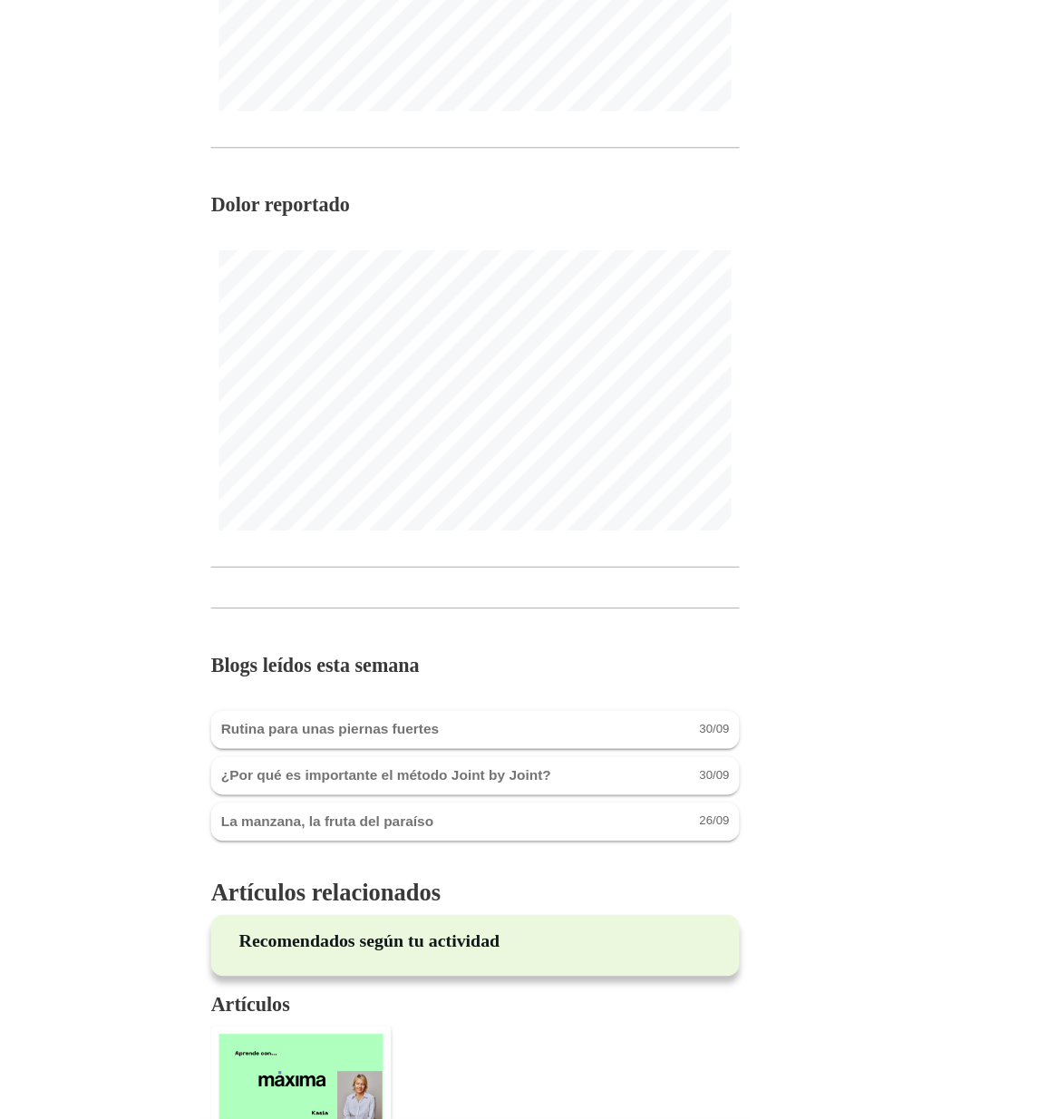
scroll to position [1583, 0]
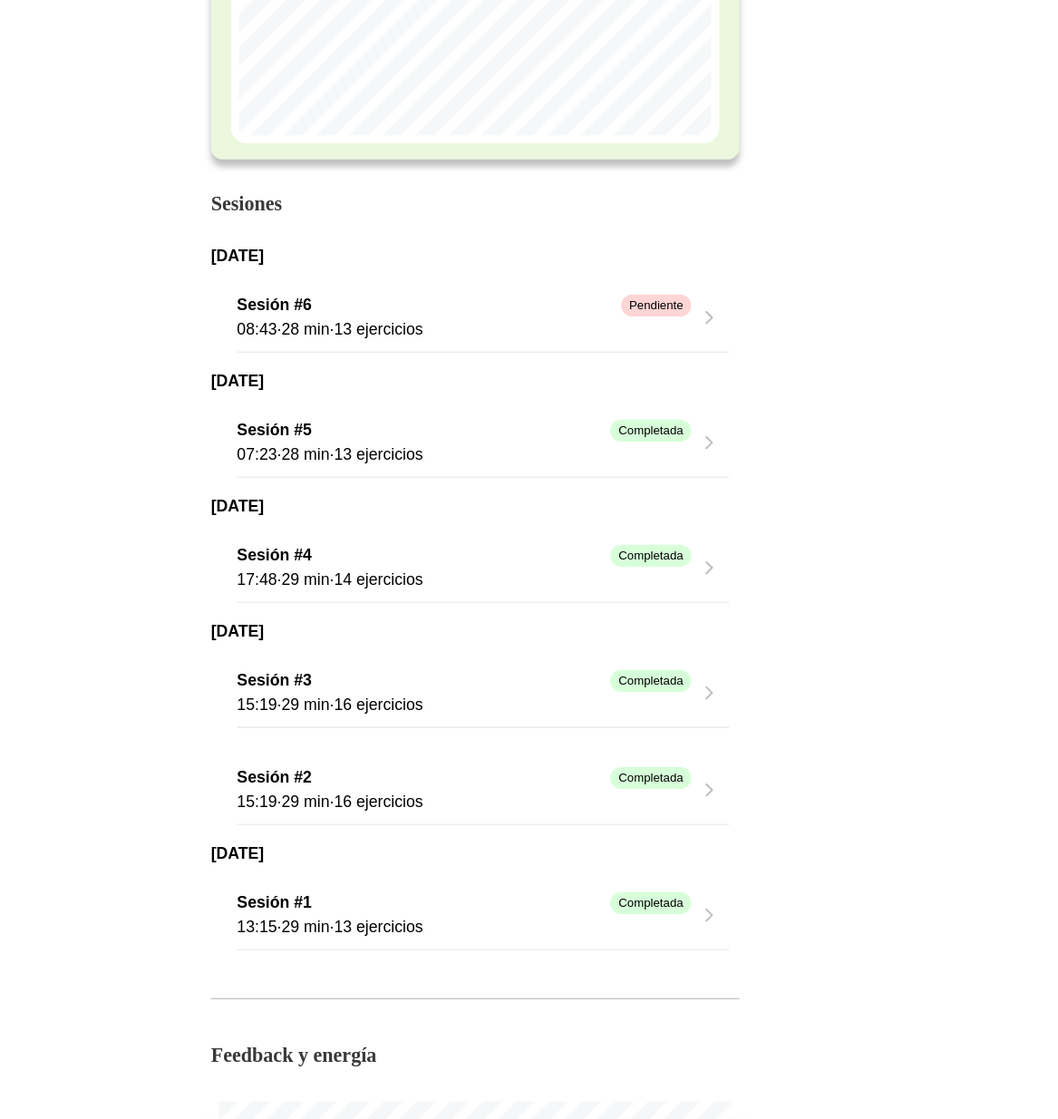
scroll to position [384, 0]
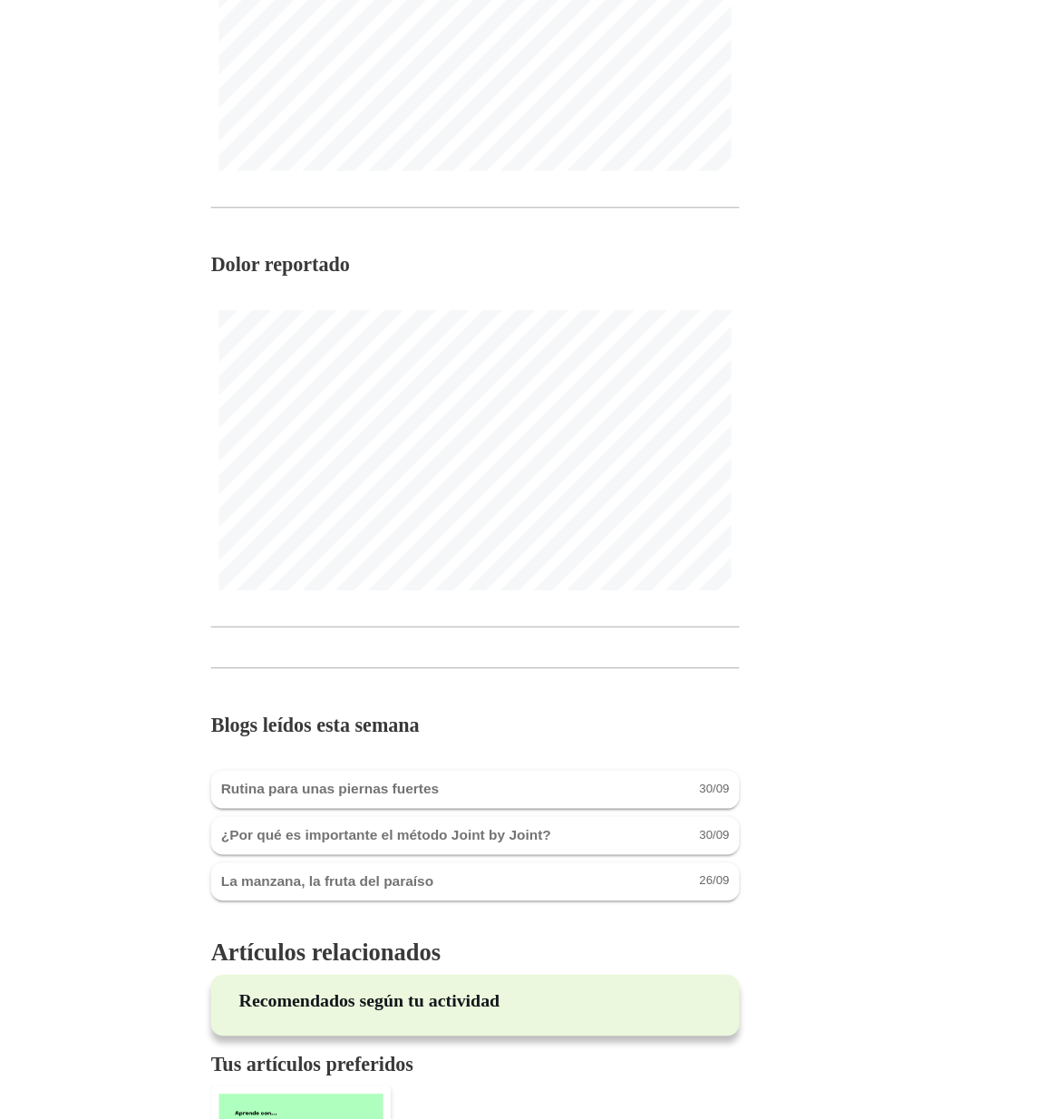
scroll to position [1585, 0]
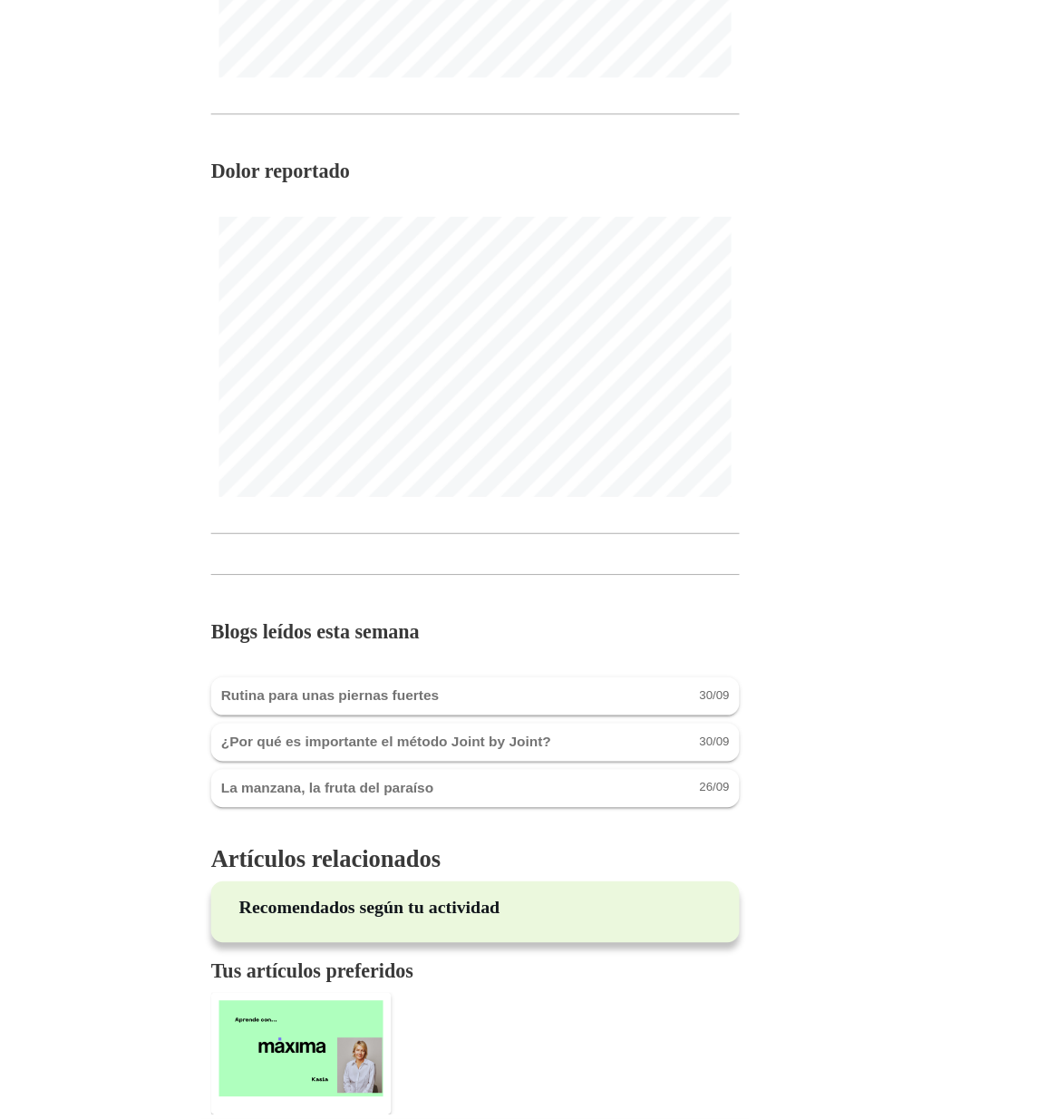
click at [373, 948] on img at bounding box center [371, 949] width 149 height 87
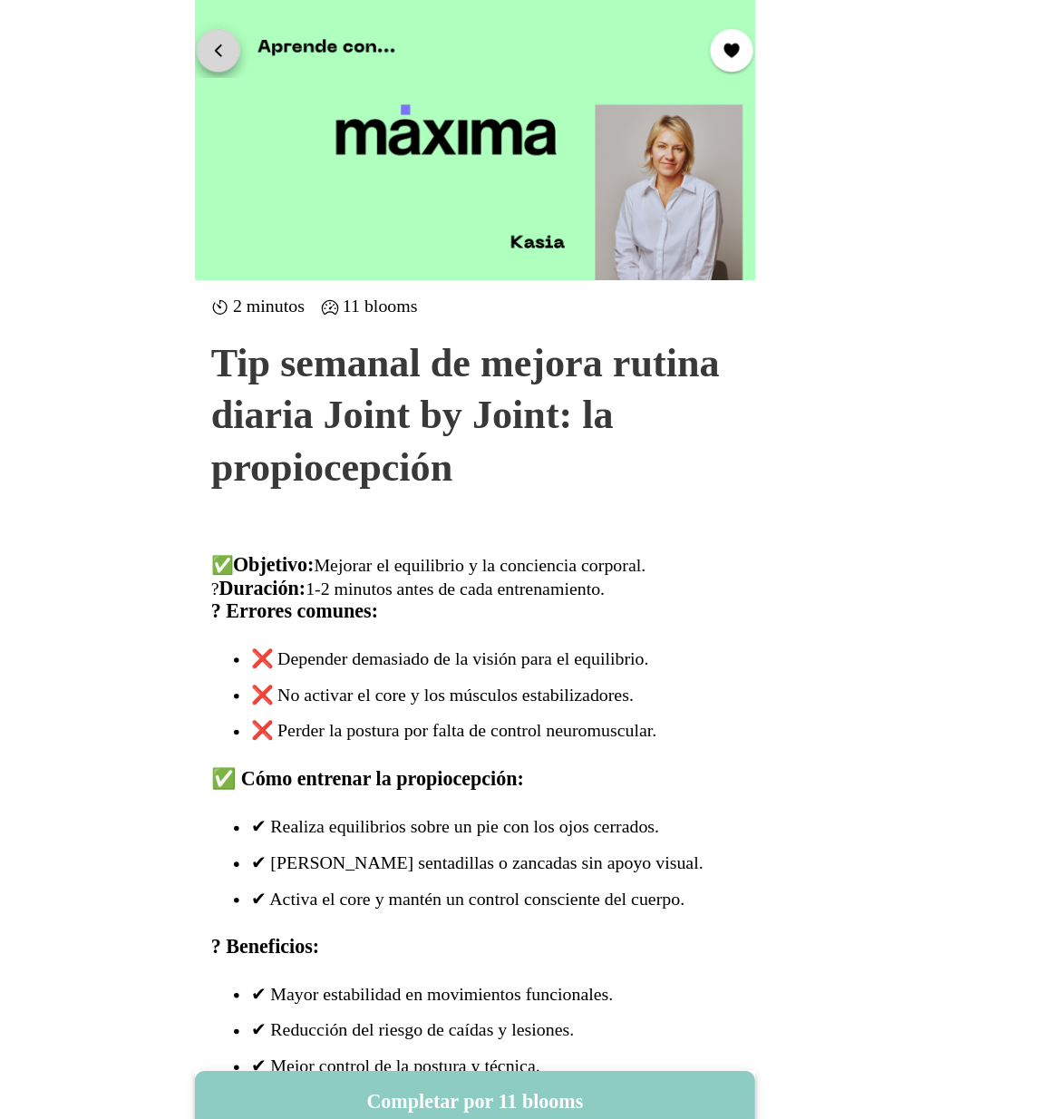
click at [285, 43] on button "button" at bounding box center [296, 44] width 39 height 39
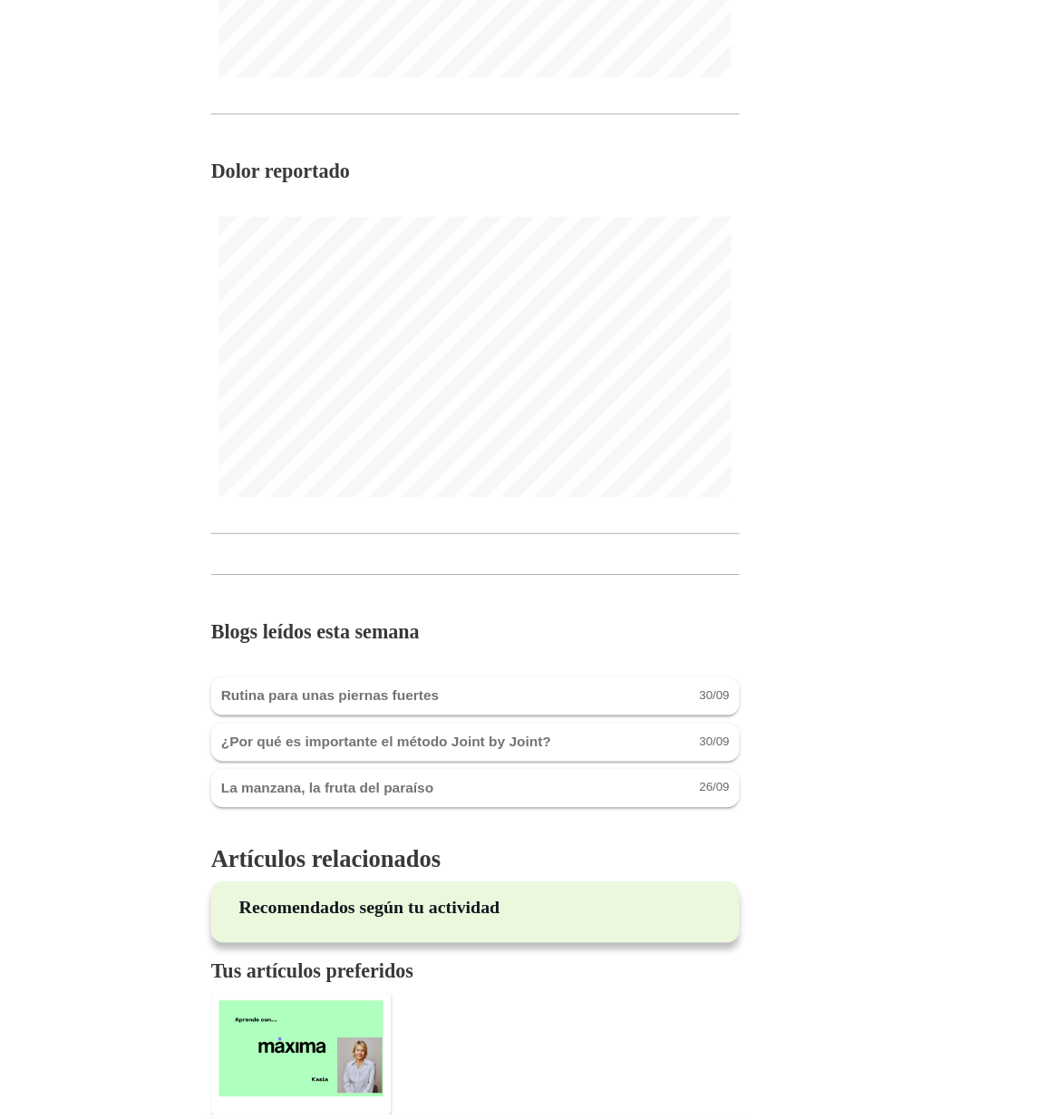
scroll to position [1585, 0]
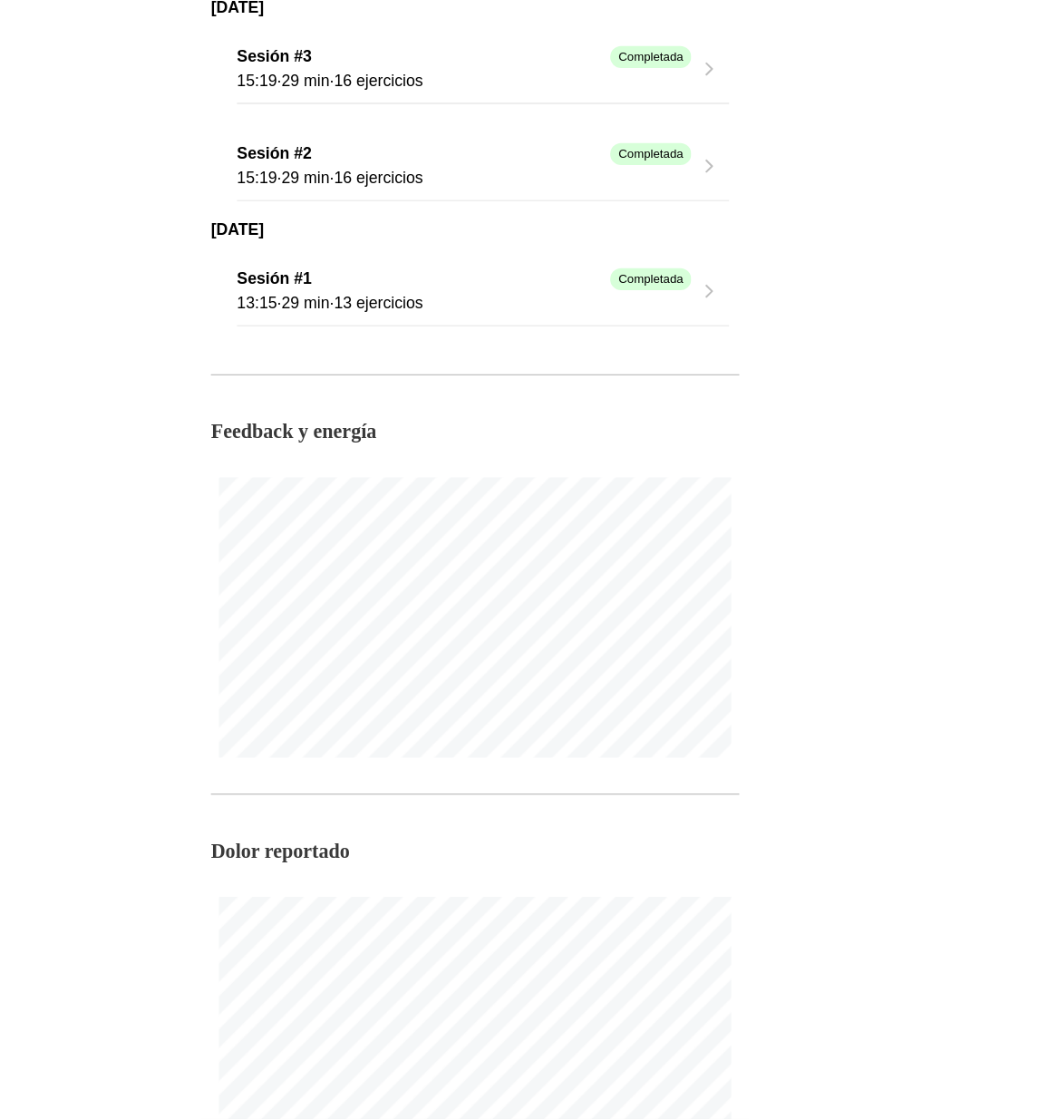
scroll to position [1585, 0]
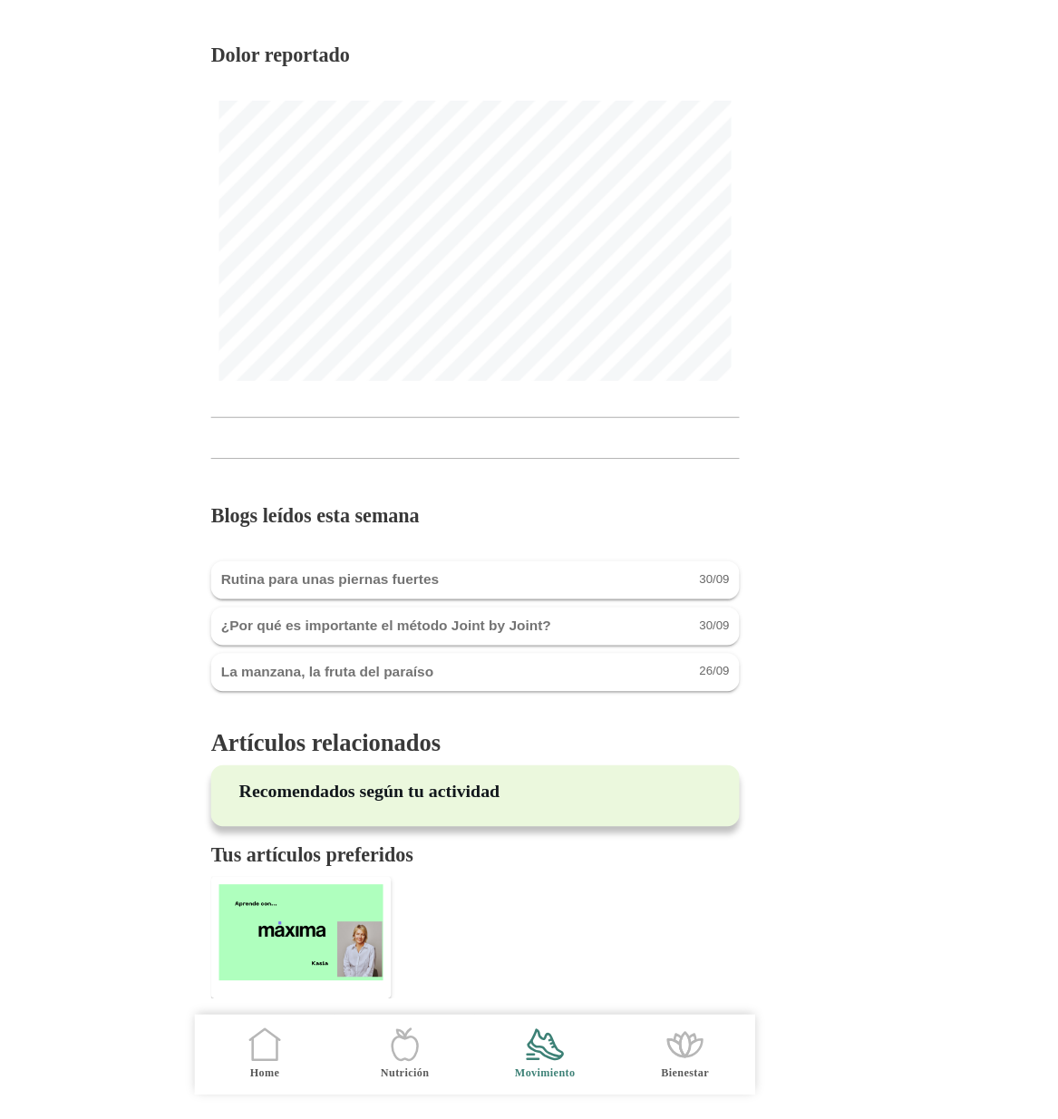
click at [334, 1052] on icon ".cls-1 { stroke-width: 0px; } .cls-1, .cls-2 { fill: none; } .cls-2 { stroke-li…" at bounding box center [339, 1051] width 38 height 38
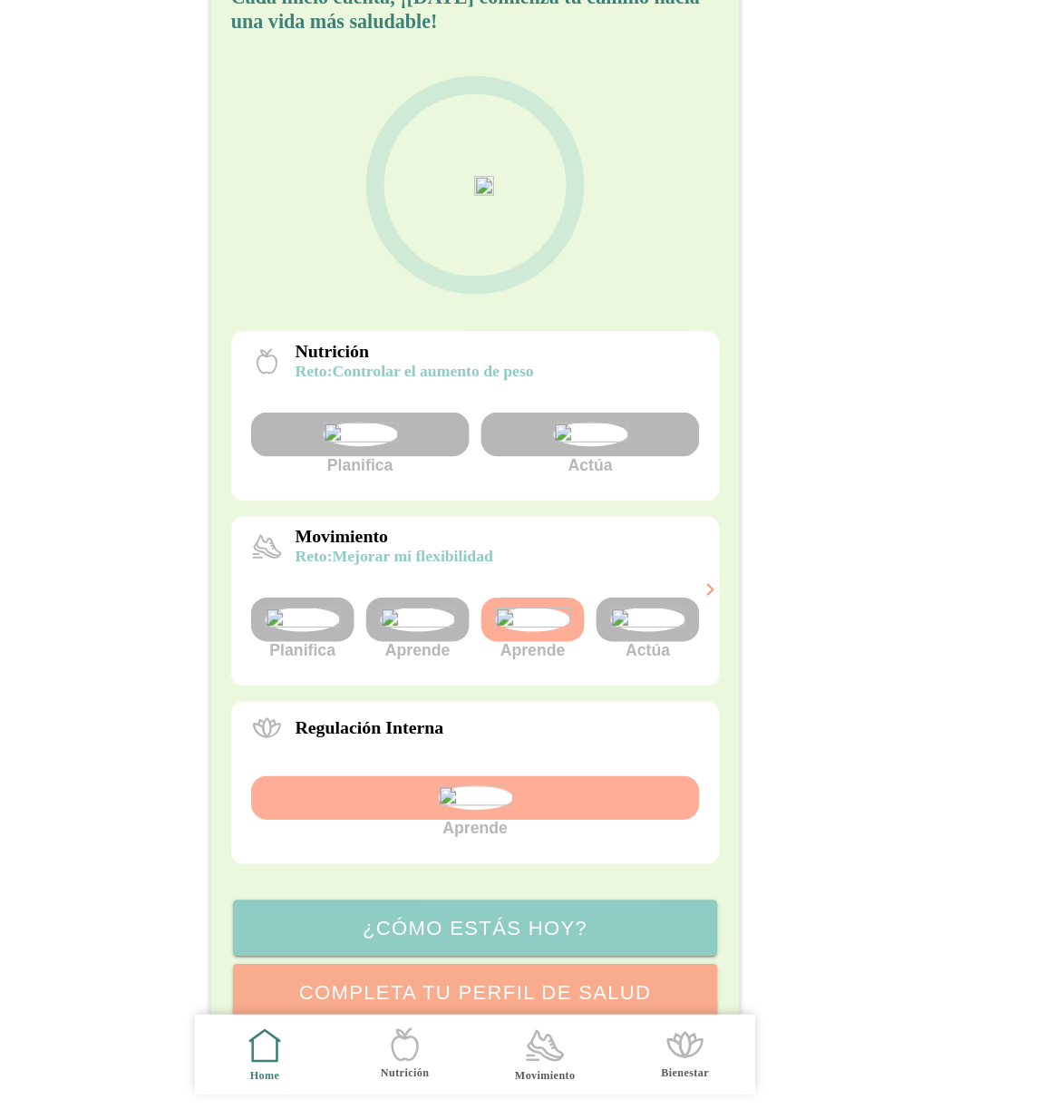
click at [483, 676] on img at bounding box center [477, 666] width 68 height 22
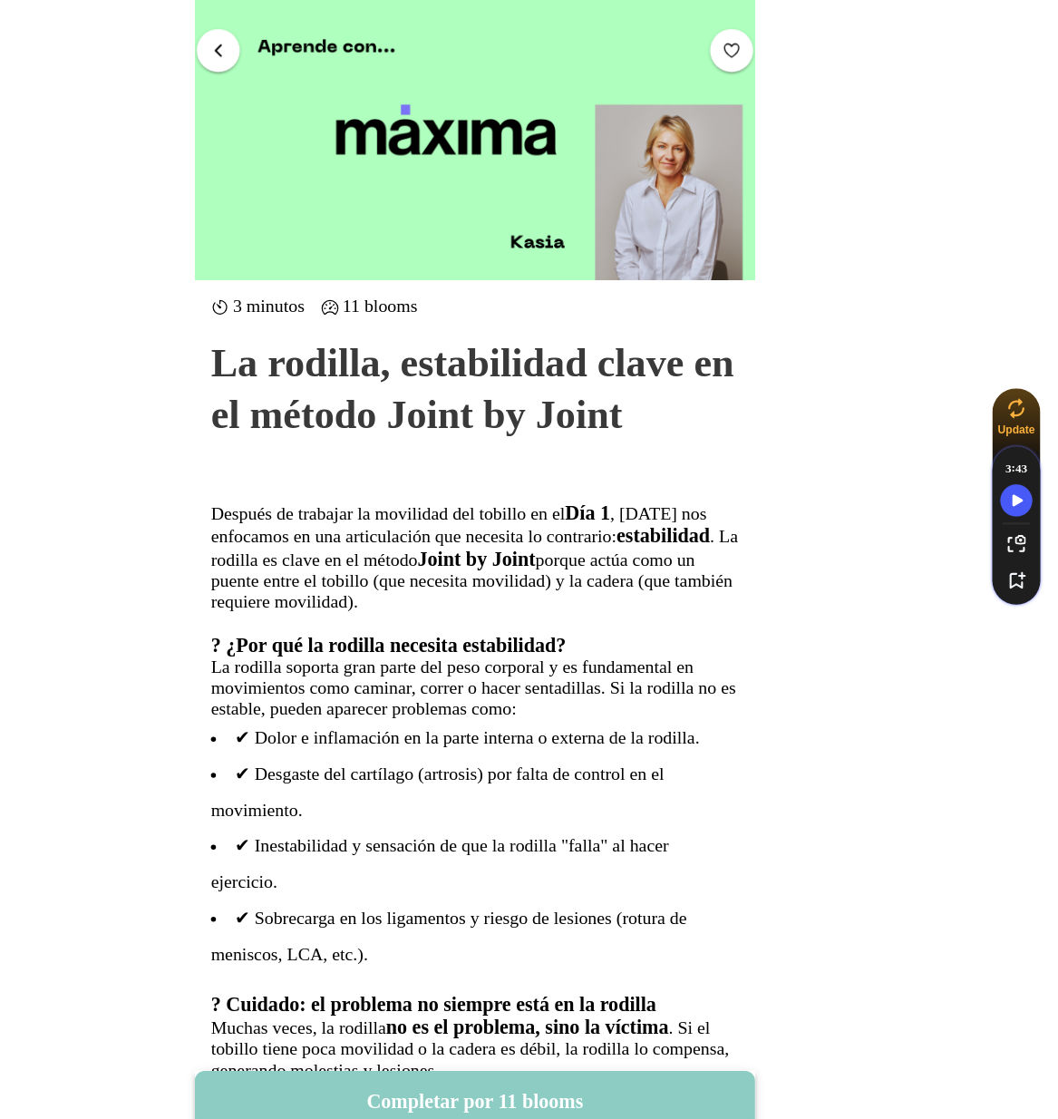
click at [762, 43] on span "button" at bounding box center [761, 44] width 17 height 17
click at [298, 44] on span "button" at bounding box center [296, 44] width 17 height 17
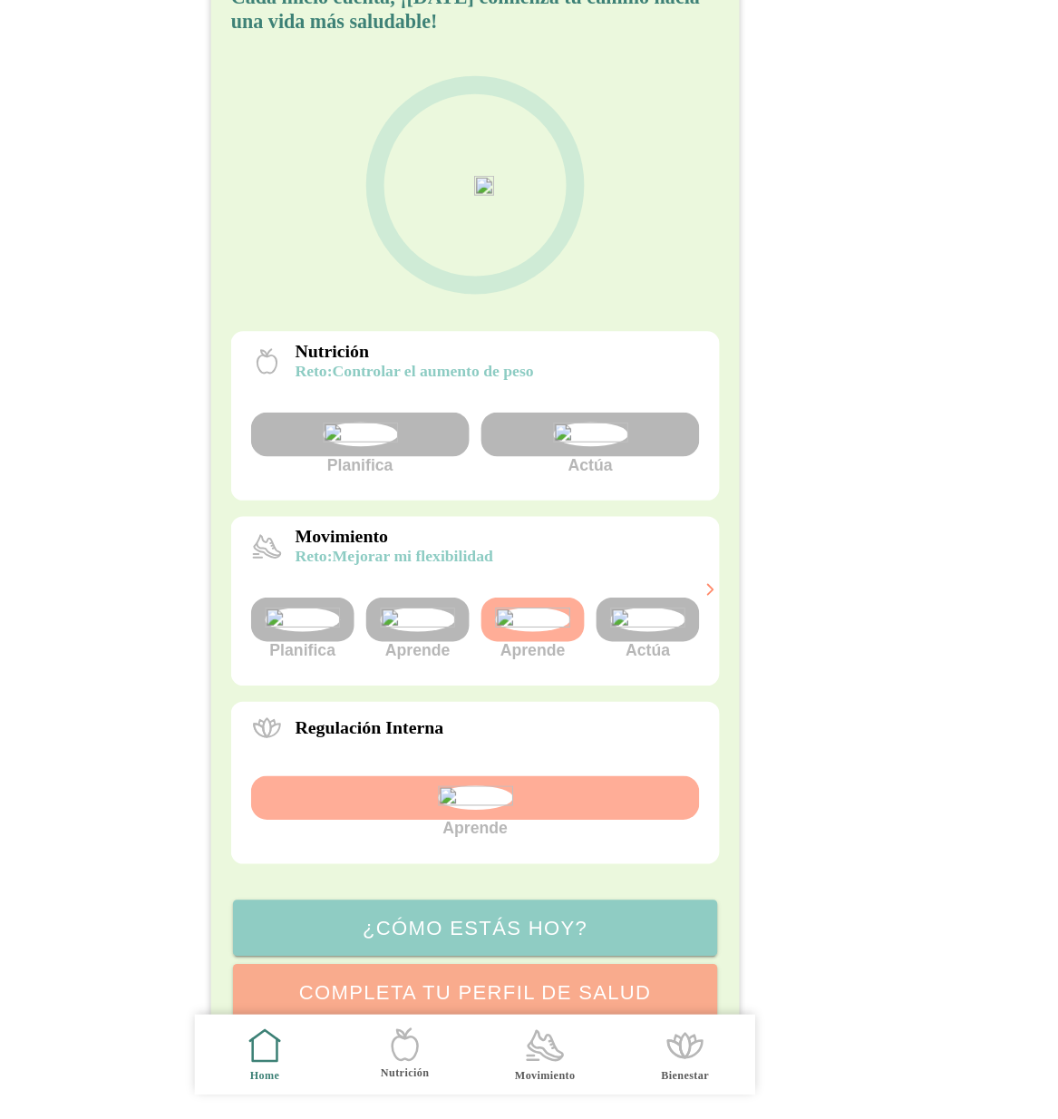
click at [575, 1052] on icon ".cls-1 { stroke-width: 0px; } .cls-1, .cls-2 { fill: none; } .cls-2 { stroke-li…" at bounding box center [593, 1052] width 38 height 38
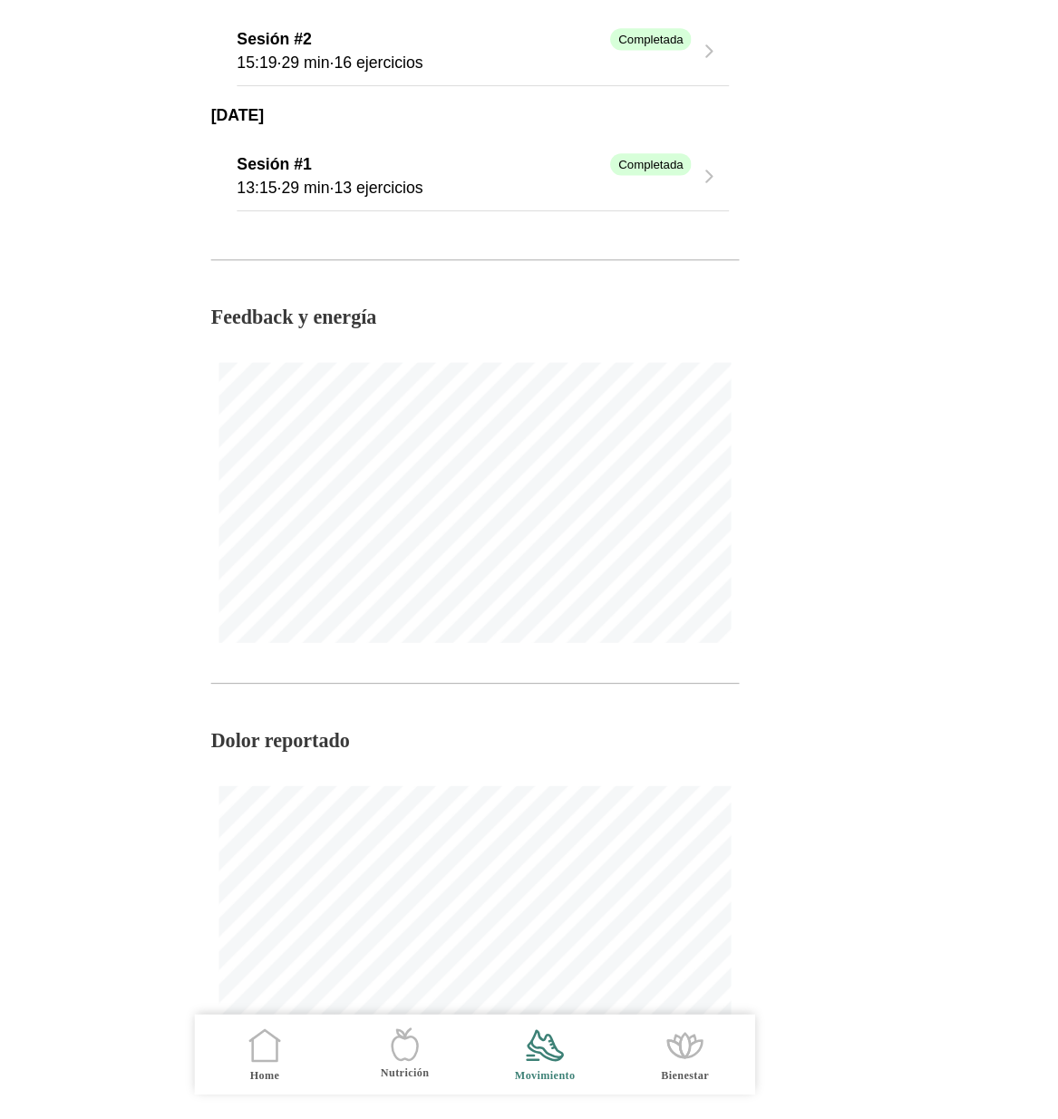
scroll to position [1585, 0]
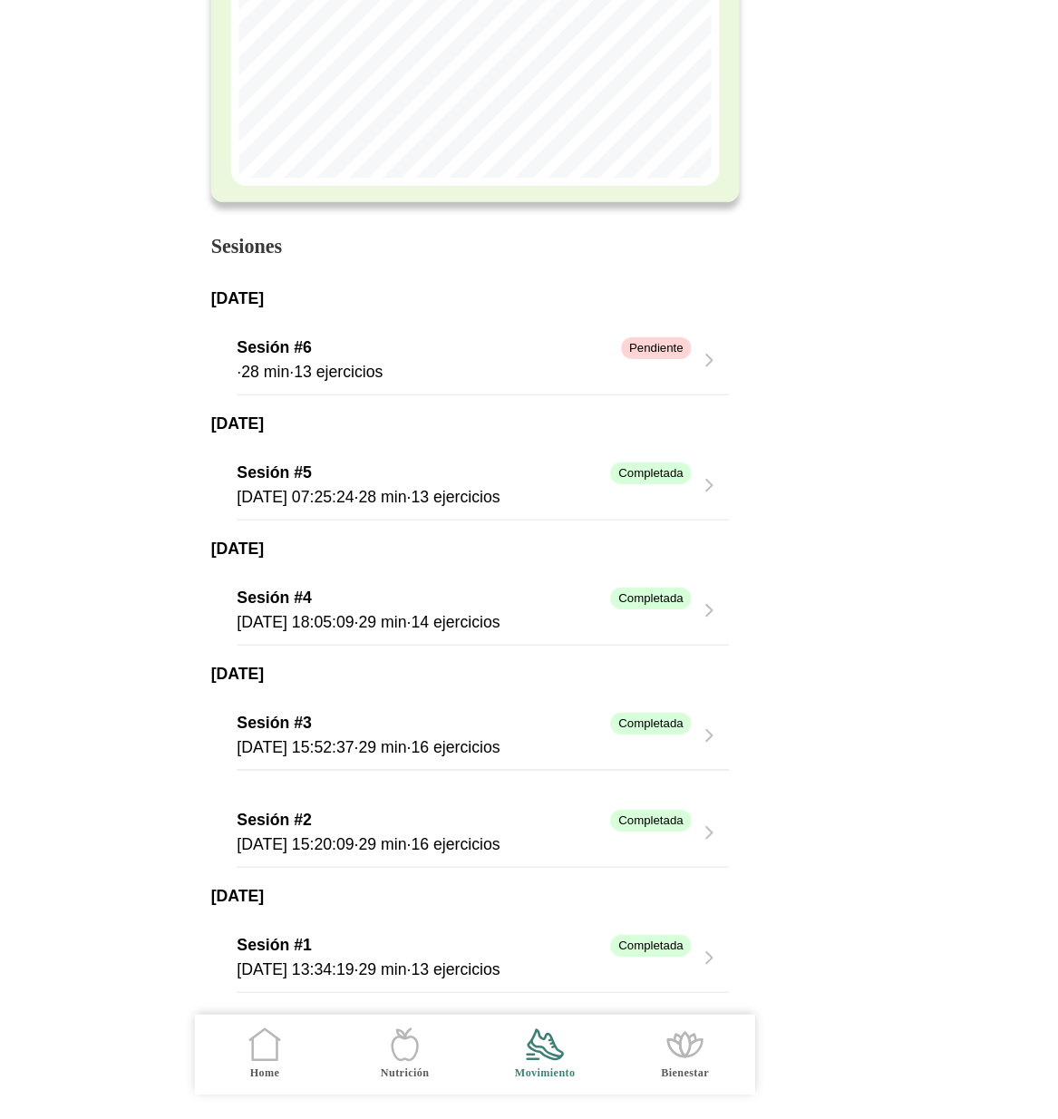
scroll to position [255, 0]
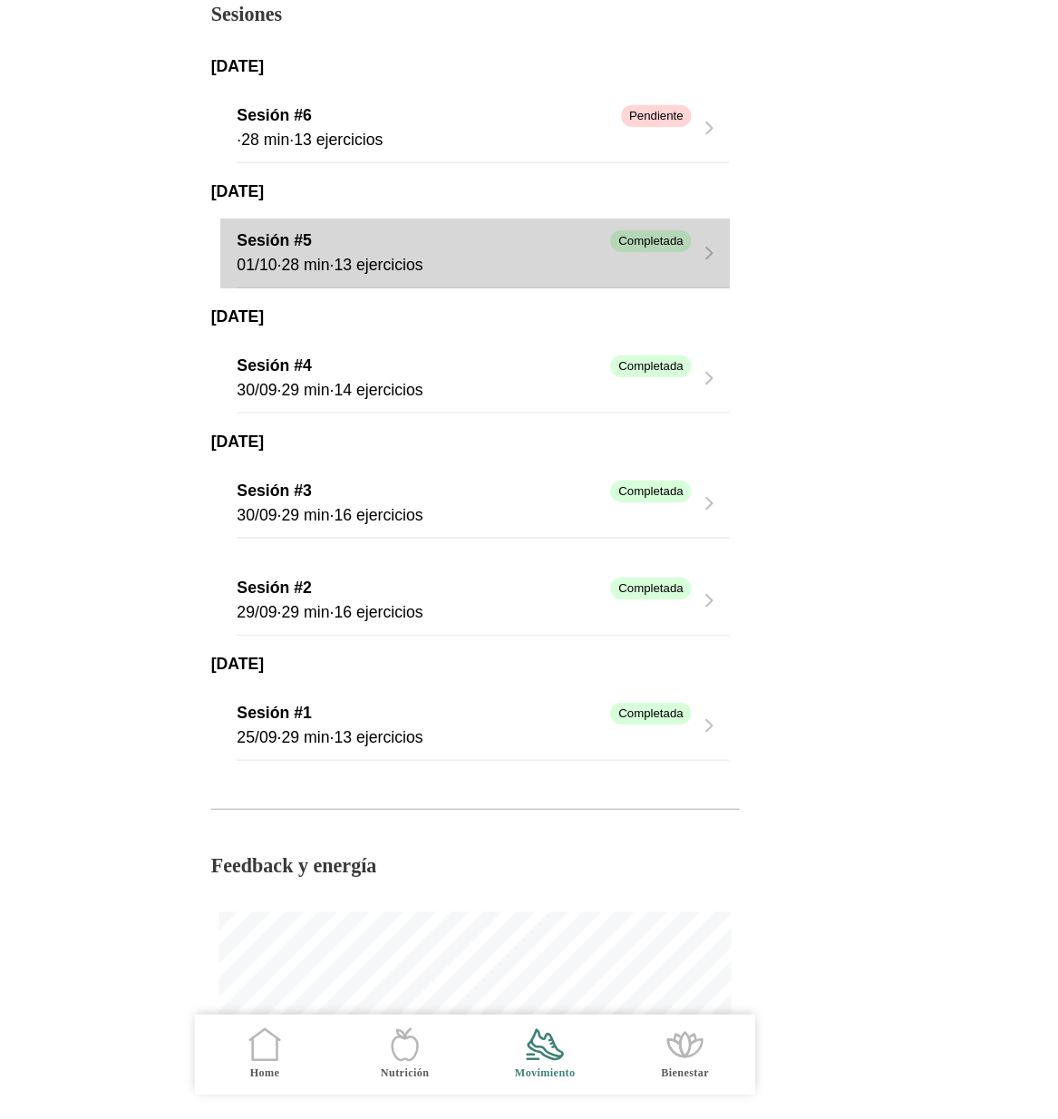
click at [669, 332] on div "Completada" at bounding box center [688, 323] width 73 height 20
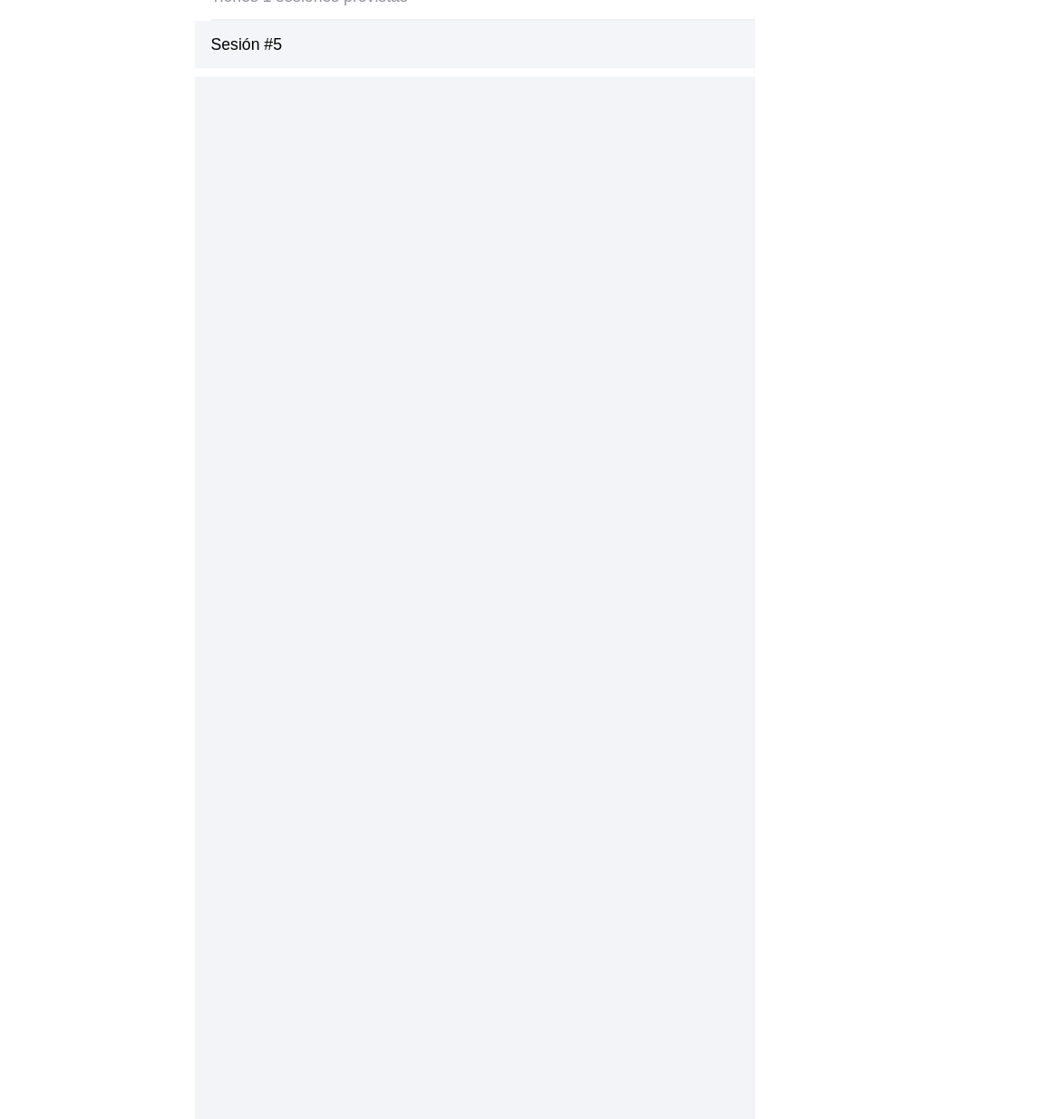
type textarea "hkghjgvjkh"
click at [734, 141] on div "Sesión #5" at bounding box center [536, 145] width 493 height 44
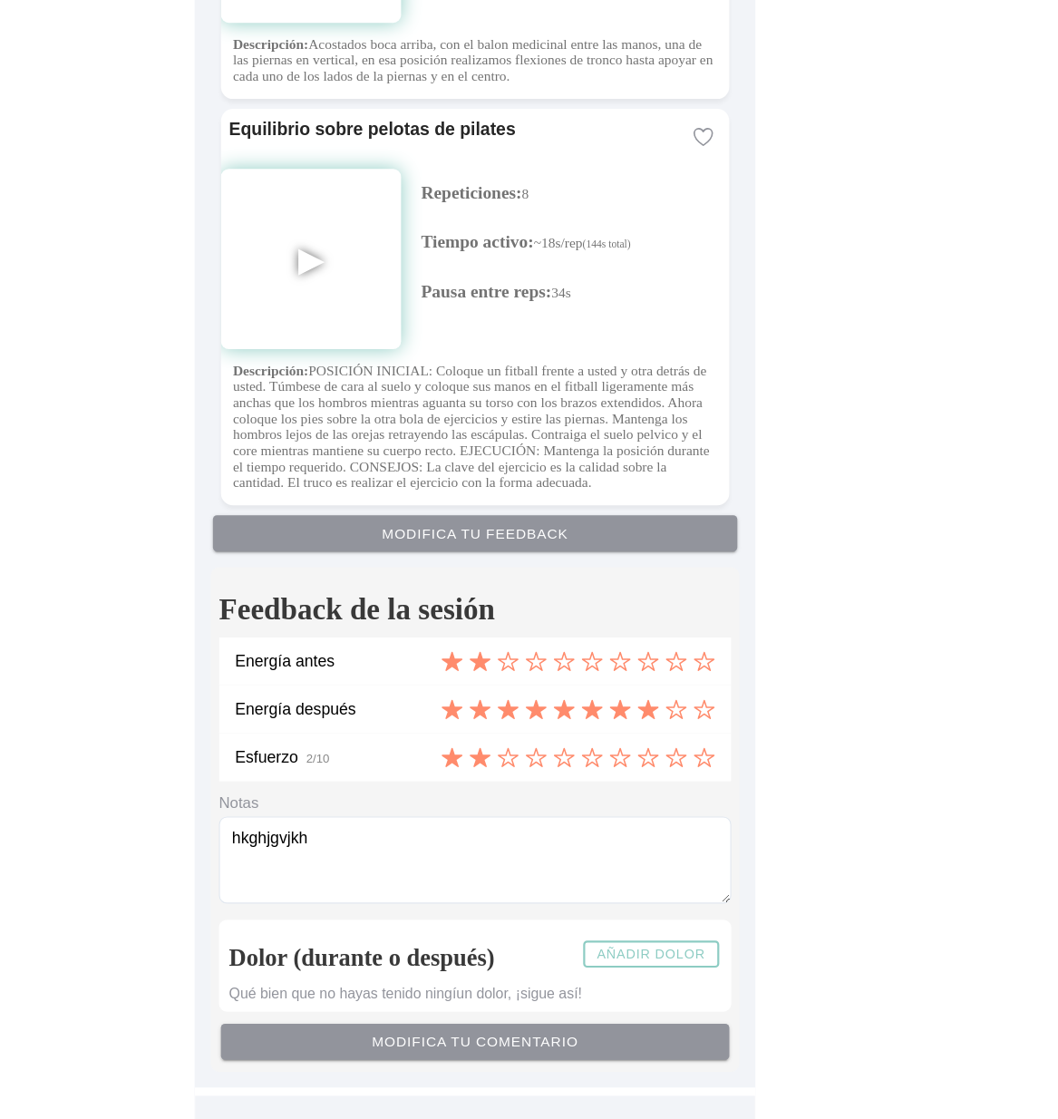
scroll to position [5016, 0]
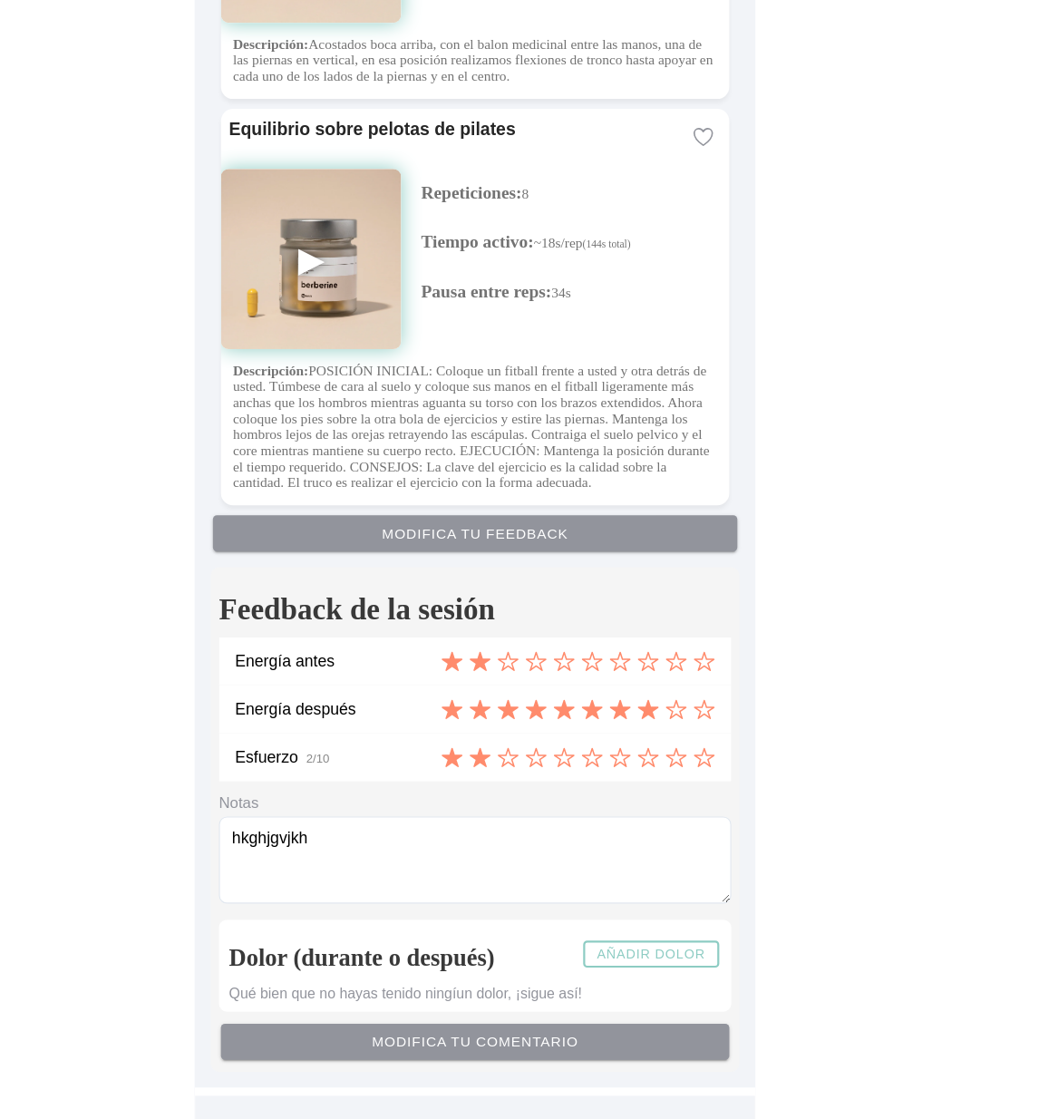
click at [558, 702] on icon at bounding box center [559, 704] width 20 height 20
click at [539, 1057] on button "Modifica tu comentario" at bounding box center [529, 1048] width 461 height 33
click at [0, 0] on slot "Modifica tu feedback" at bounding box center [0, 0] width 0 height 0
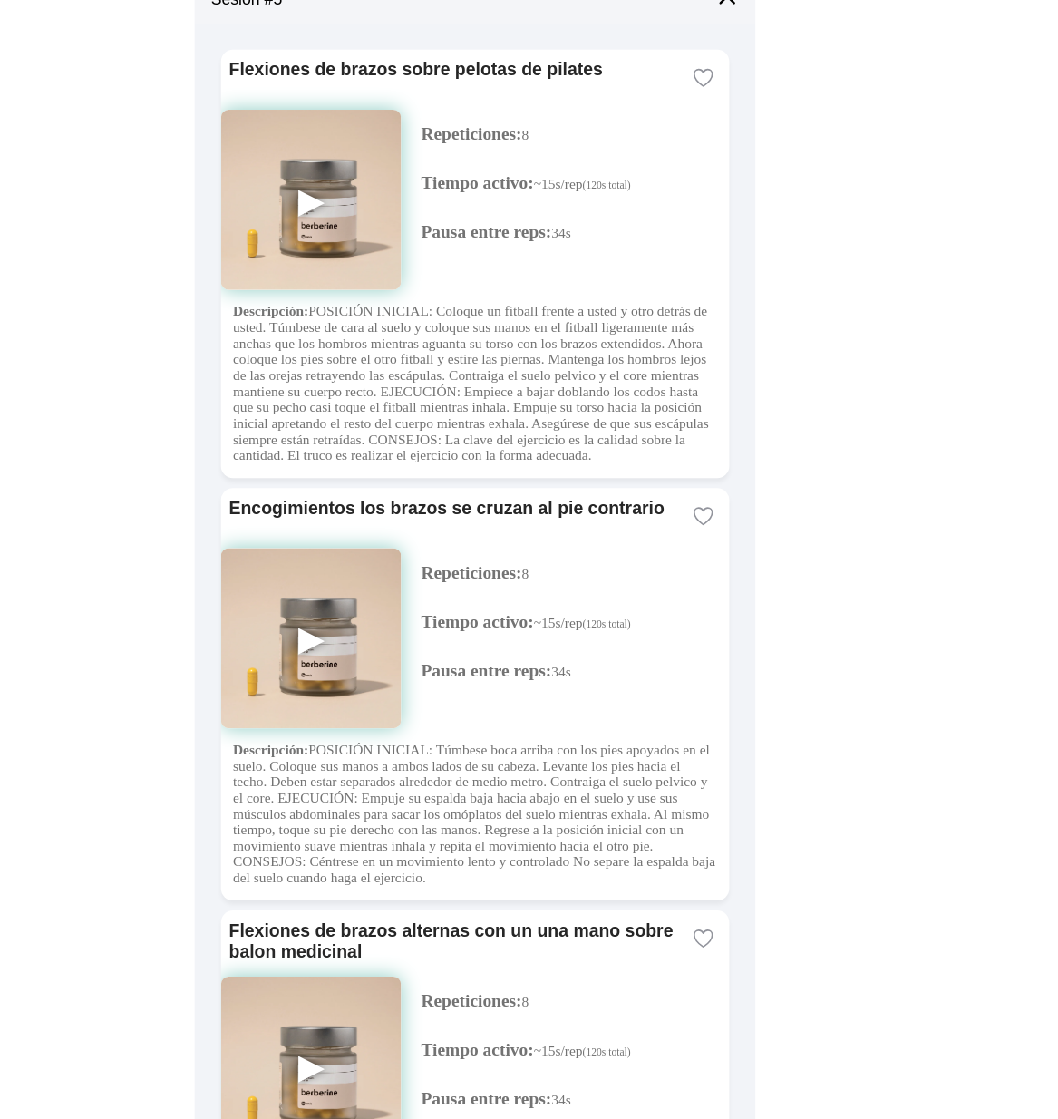
scroll to position [0, 0]
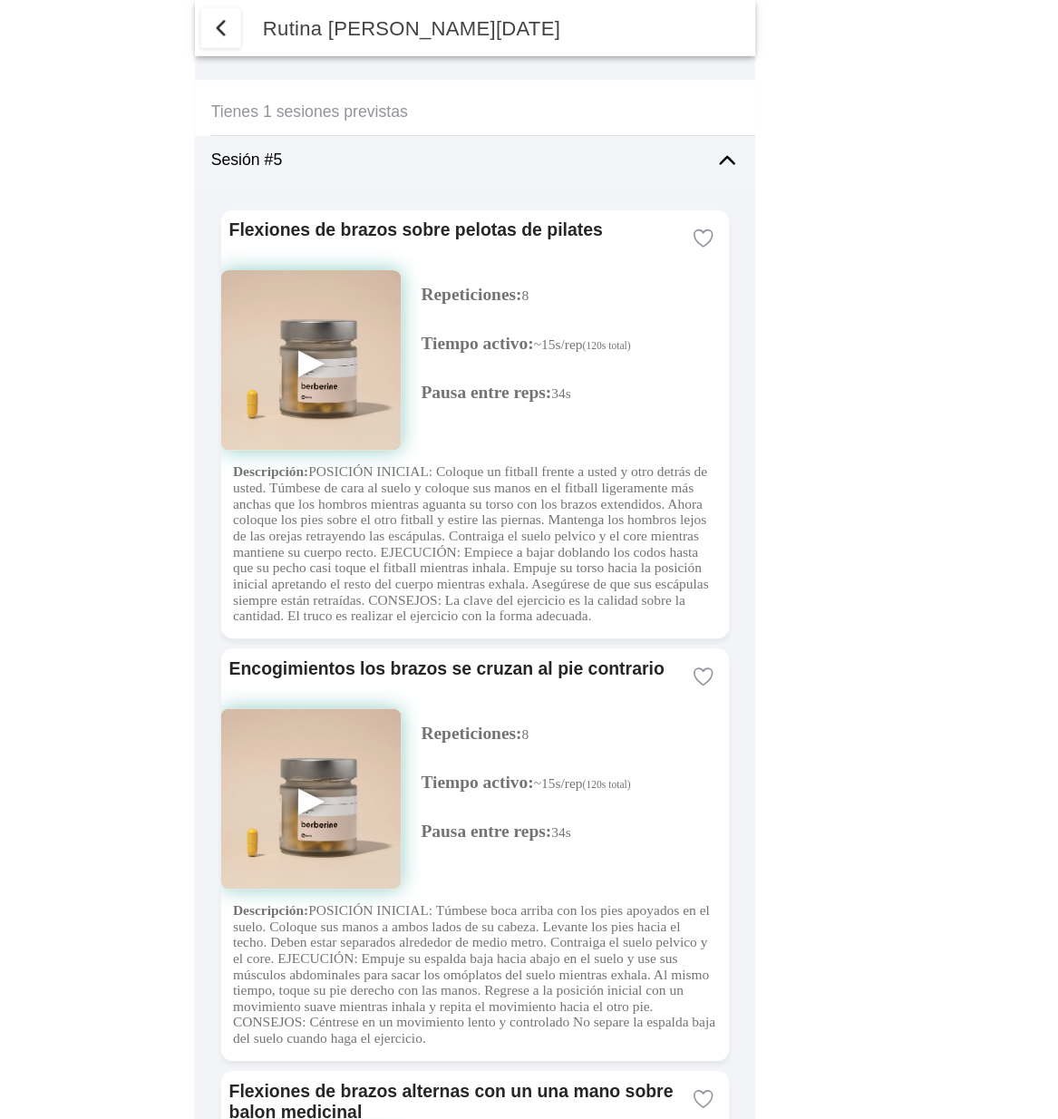
click at [302, 19] on span "button" at bounding box center [299, 26] width 22 height 22
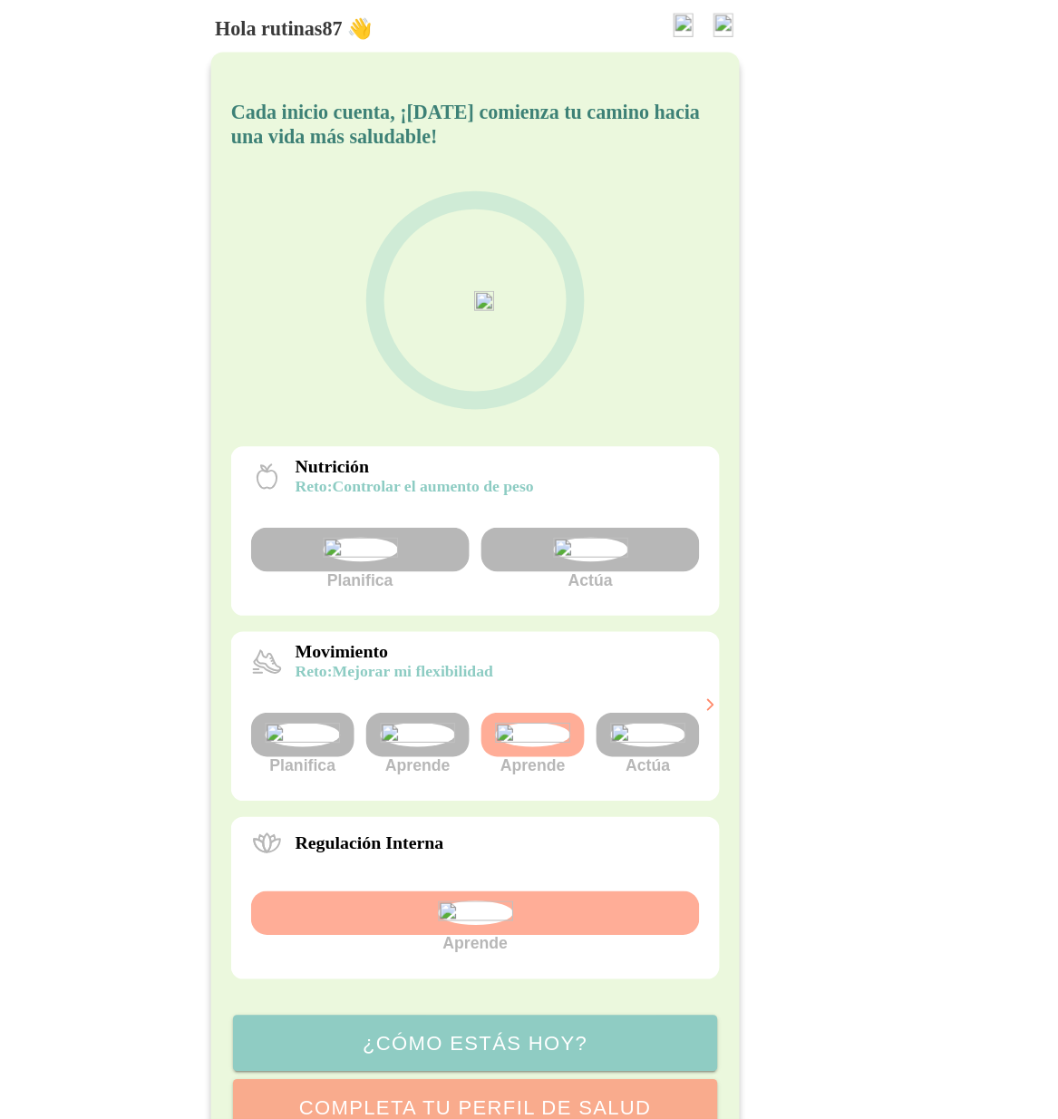
scroll to position [204, 0]
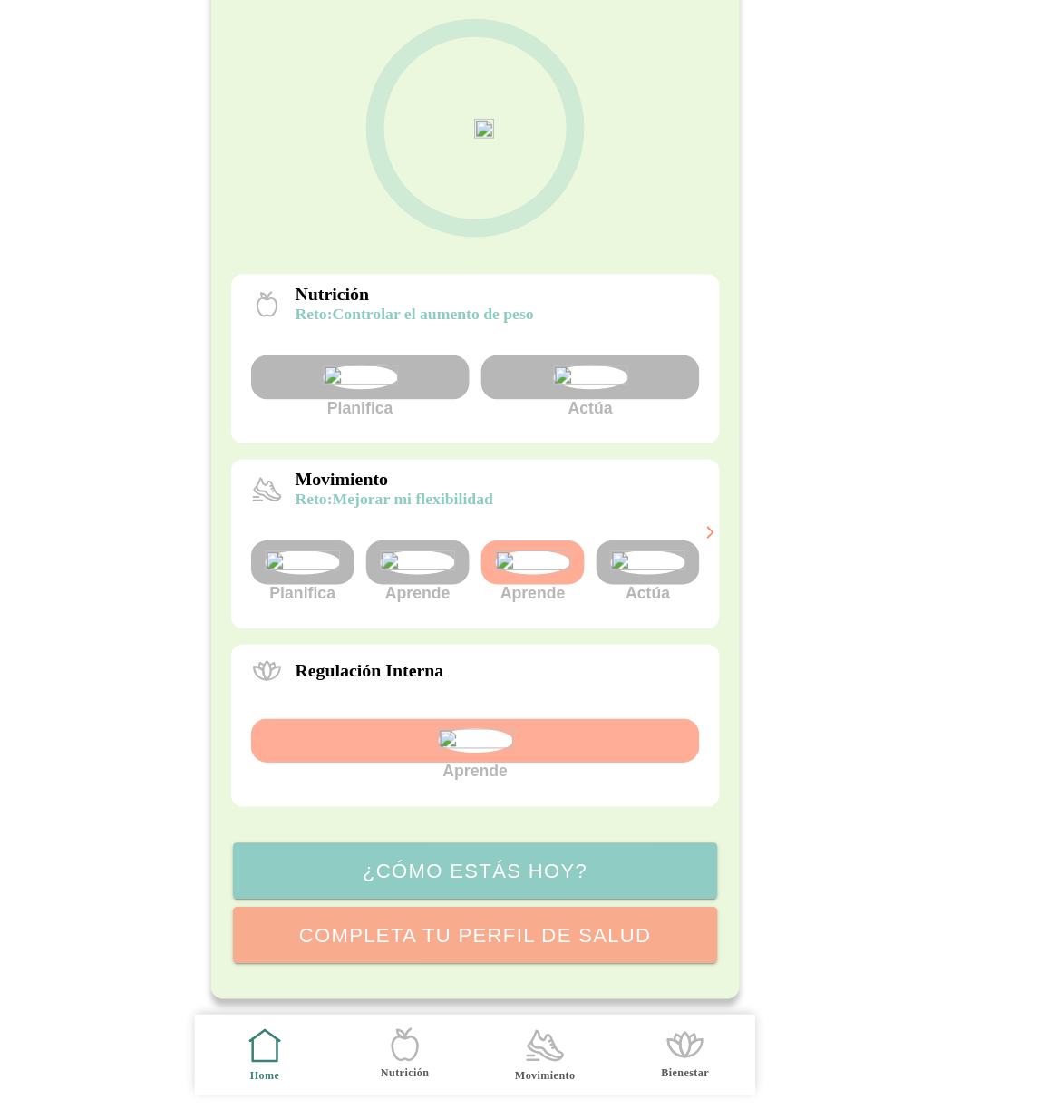
click at [588, 1054] on icon at bounding box center [594, 1054] width 28 height 15
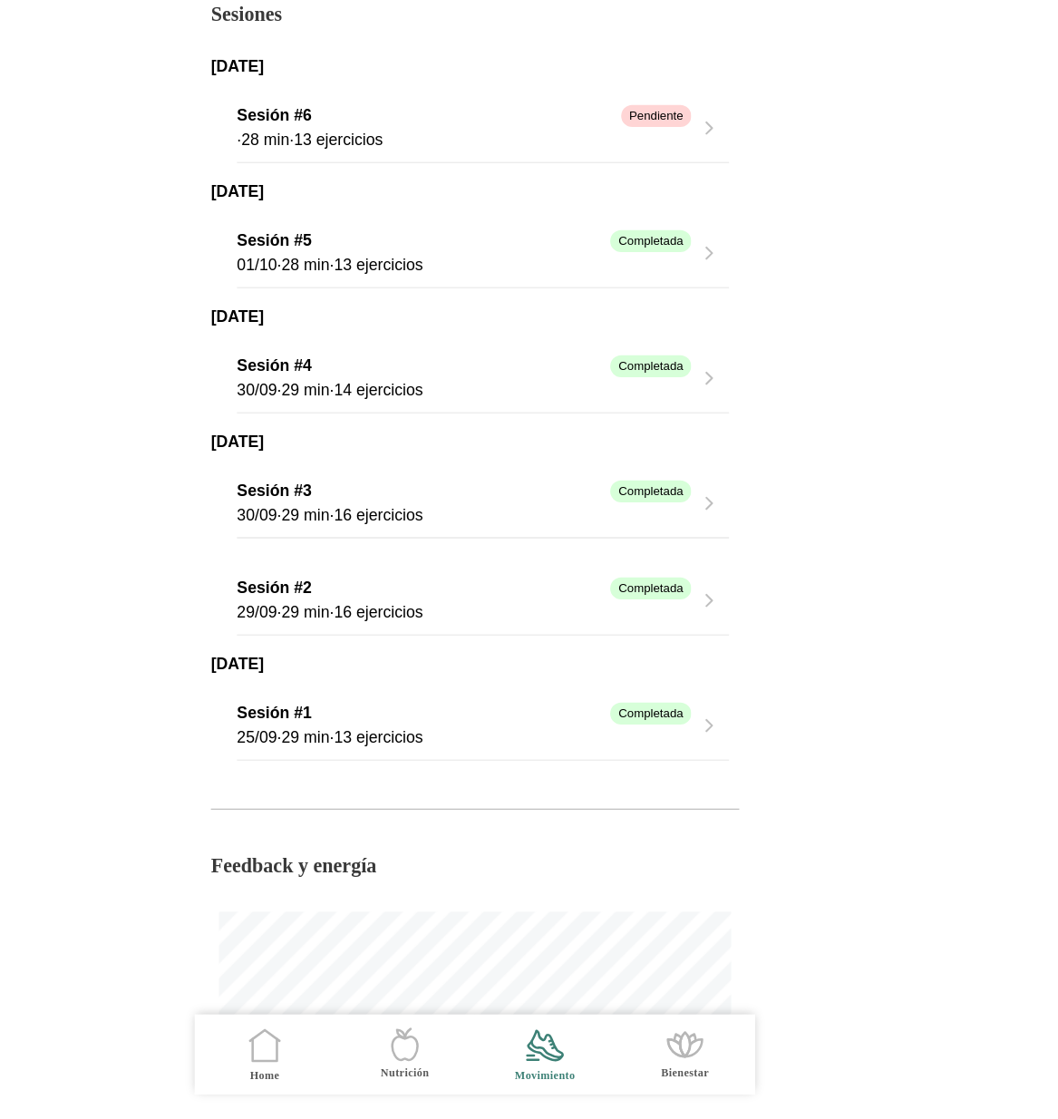
click at [733, 336] on icon "button" at bounding box center [742, 334] width 18 height 18
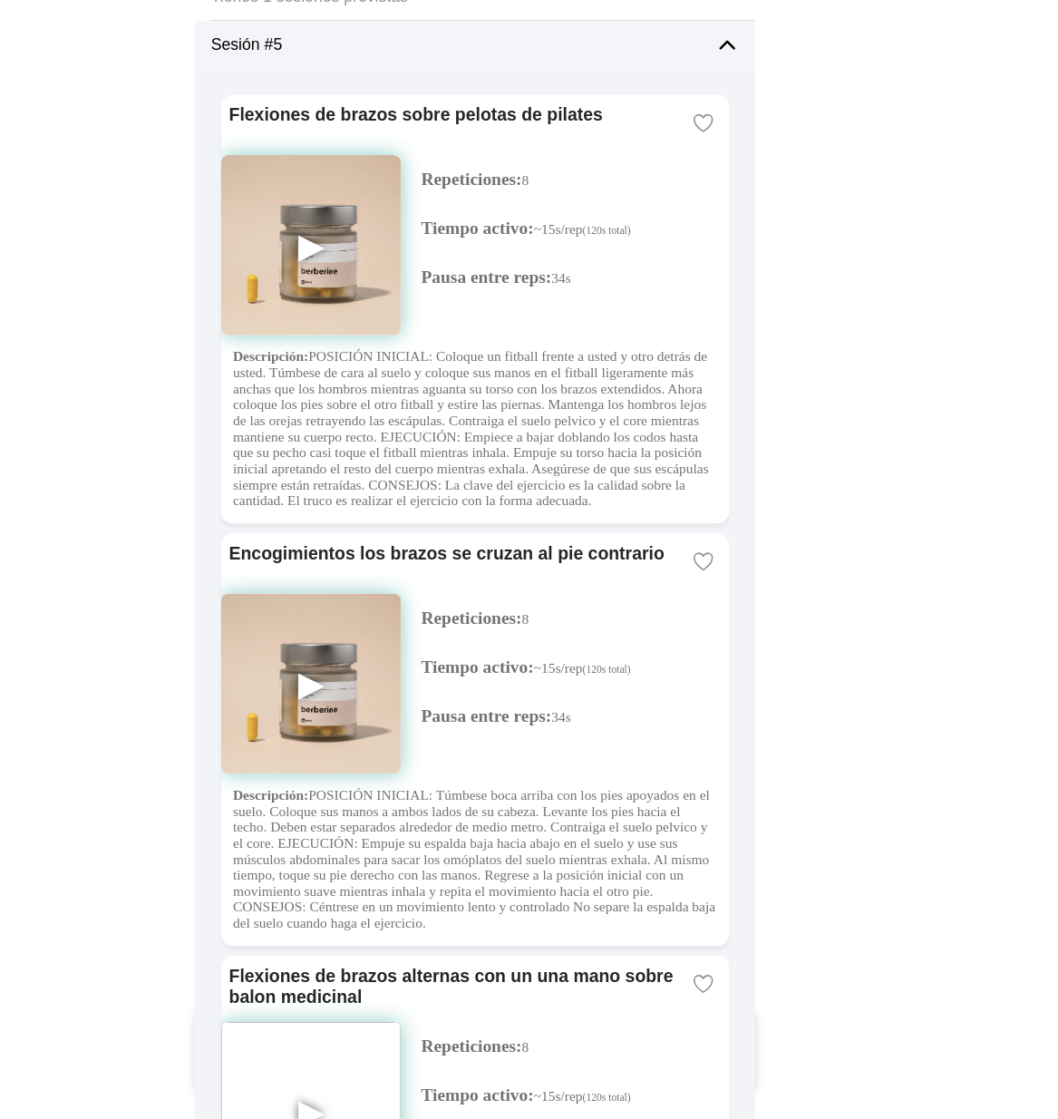
type textarea "hkghjgvjkh"
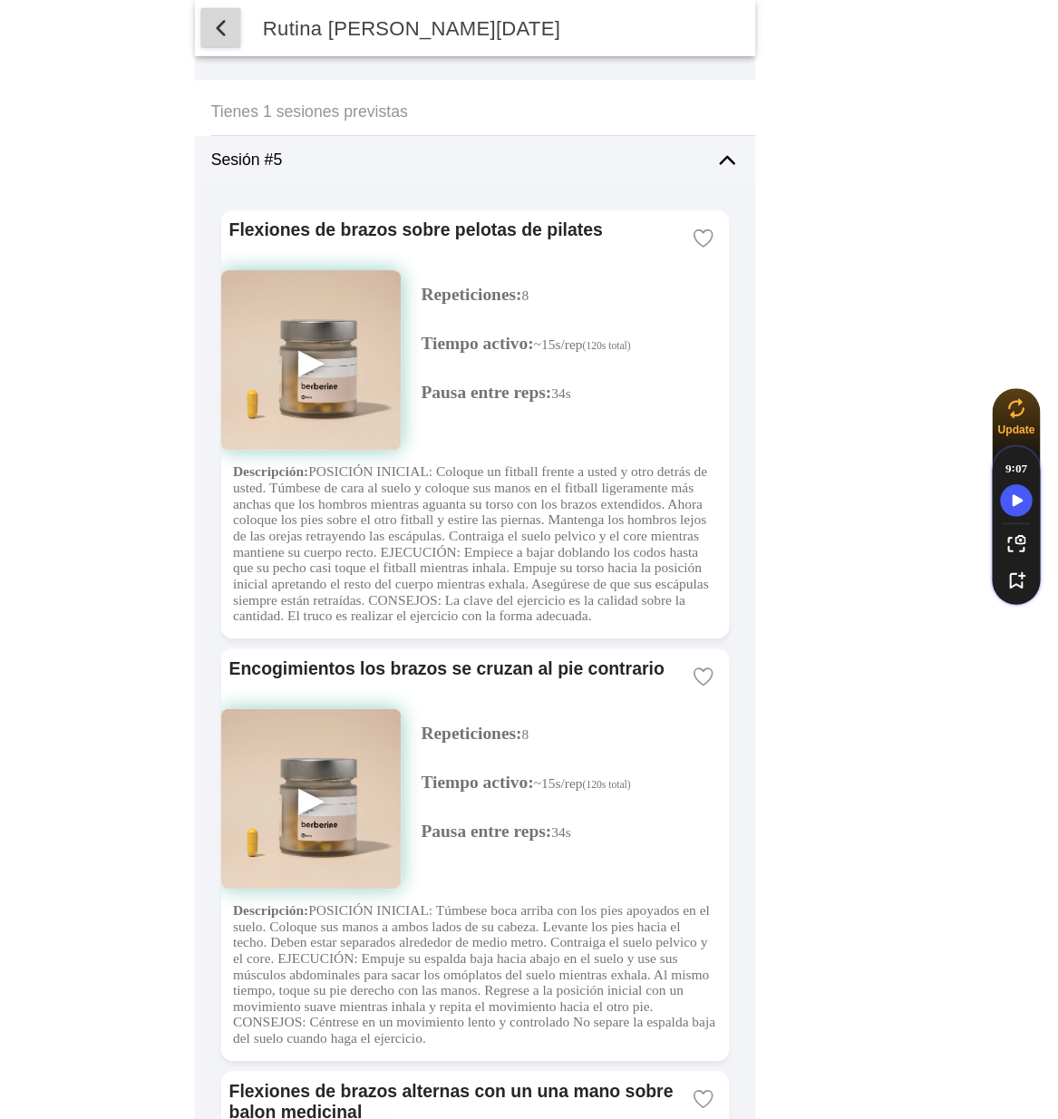
click at [311, 20] on button "button" at bounding box center [299, 25] width 36 height 36
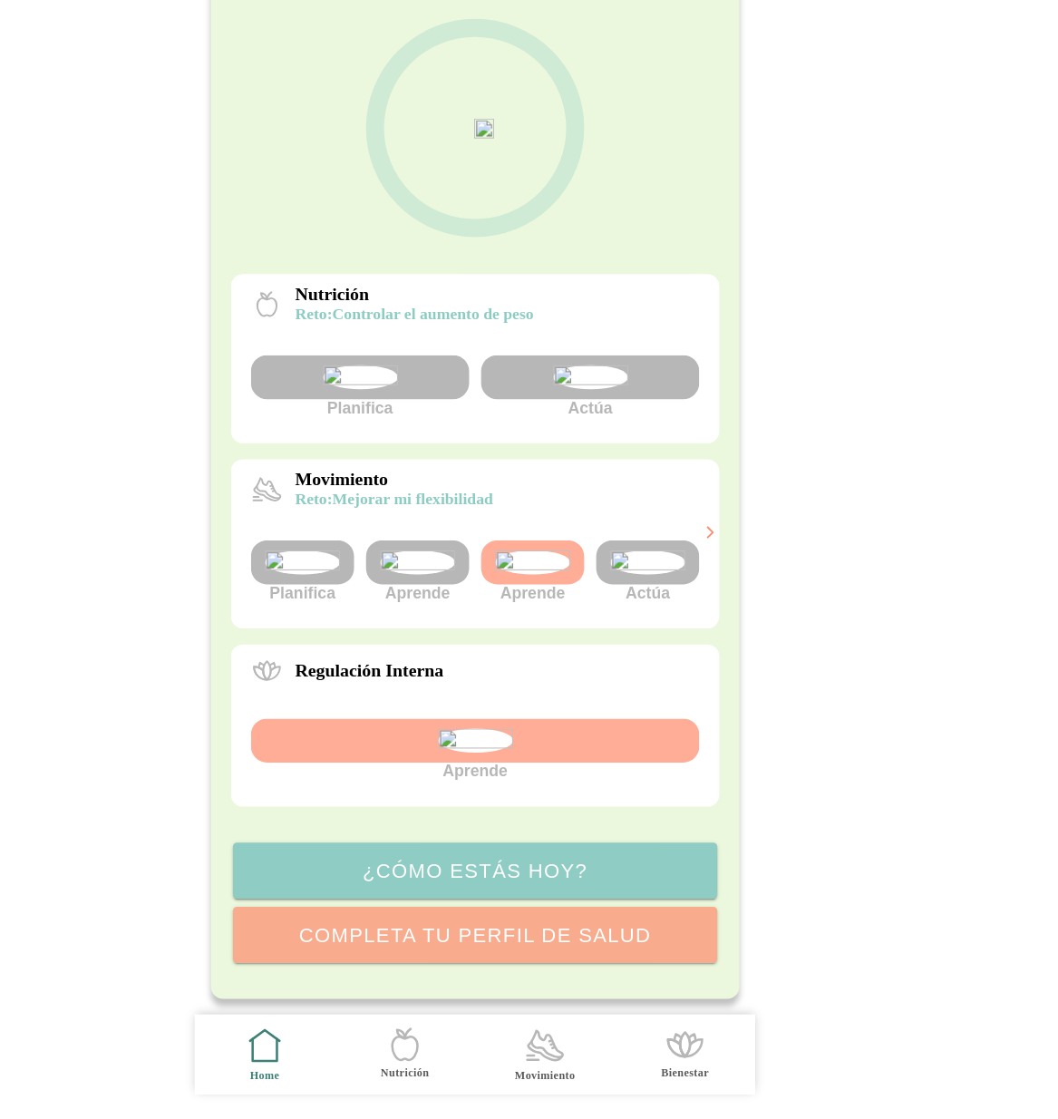
click at [590, 1056] on icon ".cls-1 { stroke-width: 0px; } .cls-1, .cls-2 { fill: none; } .cls-2 { stroke-li…" at bounding box center [593, 1052] width 38 height 38
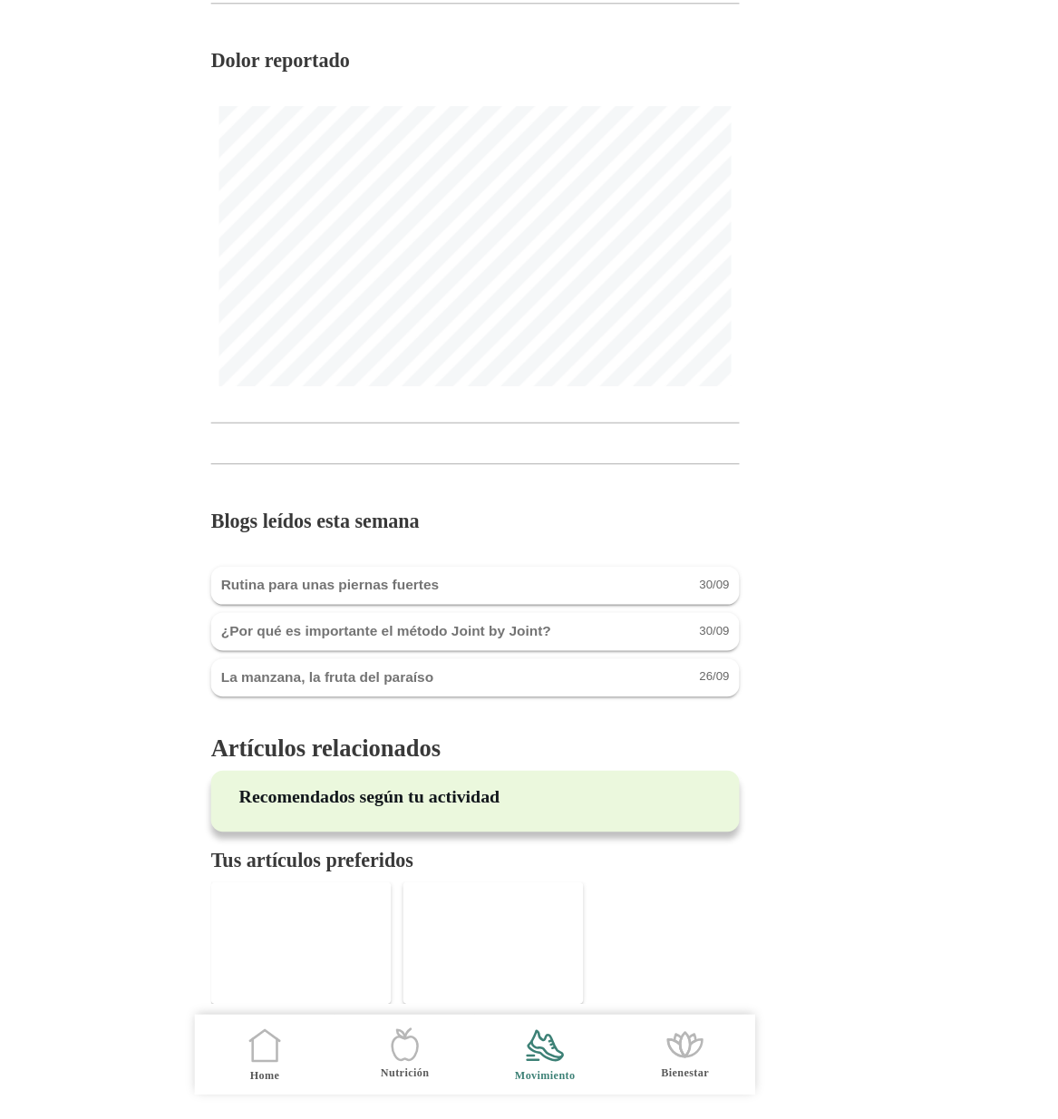
scroll to position [1585, 0]
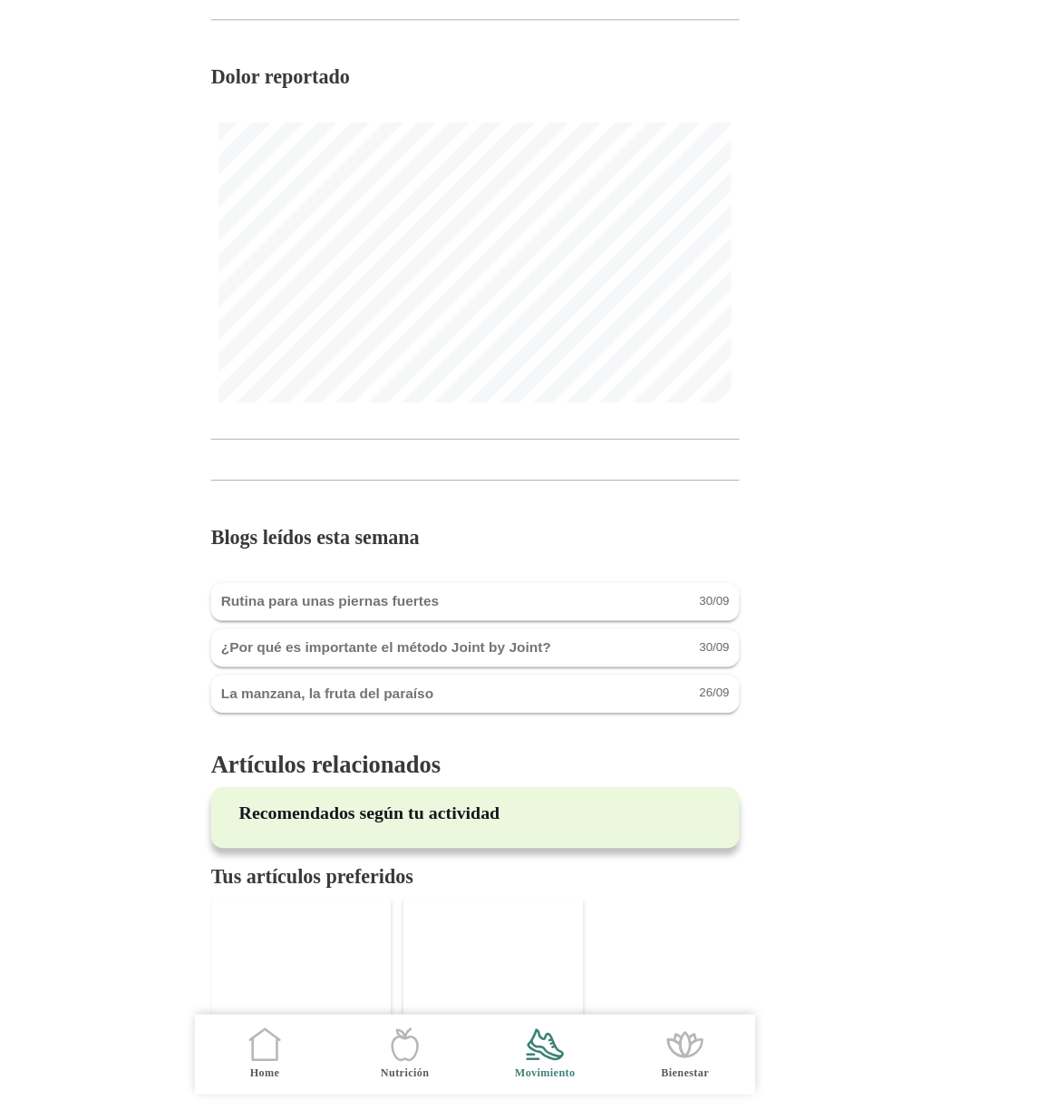
scroll to position [1585, 0]
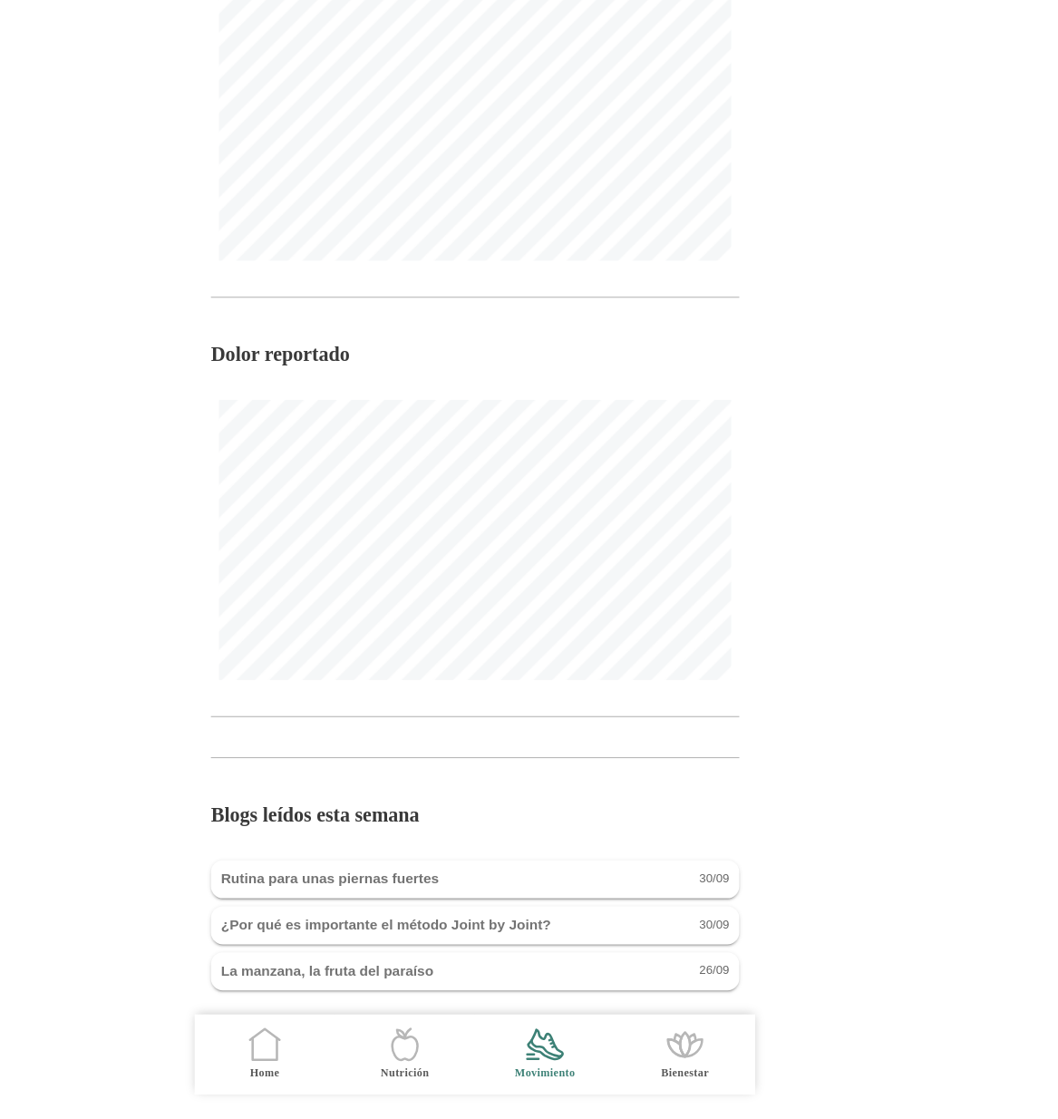
scroll to position [1585, 0]
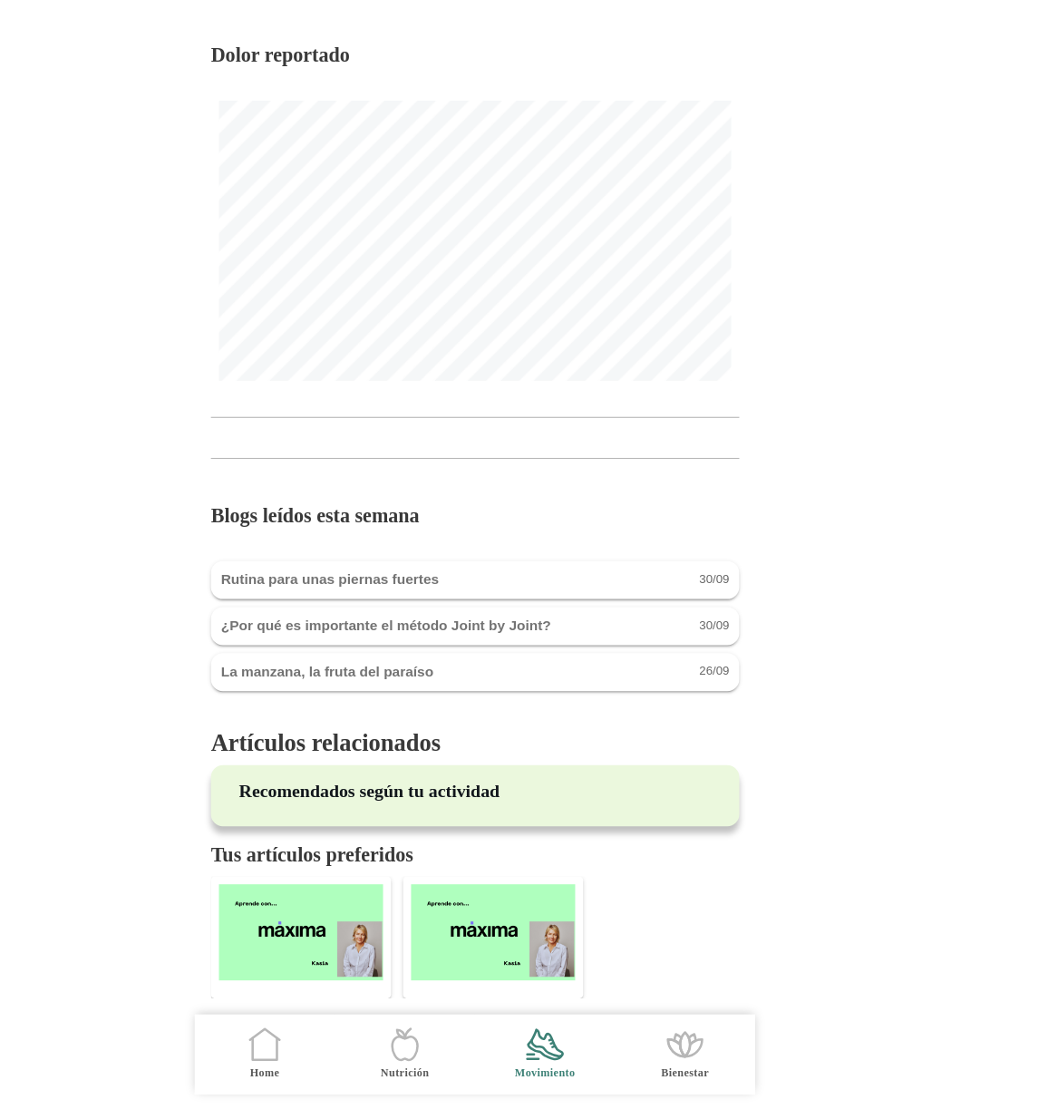
click at [546, 911] on img at bounding box center [545, 949] width 149 height 87
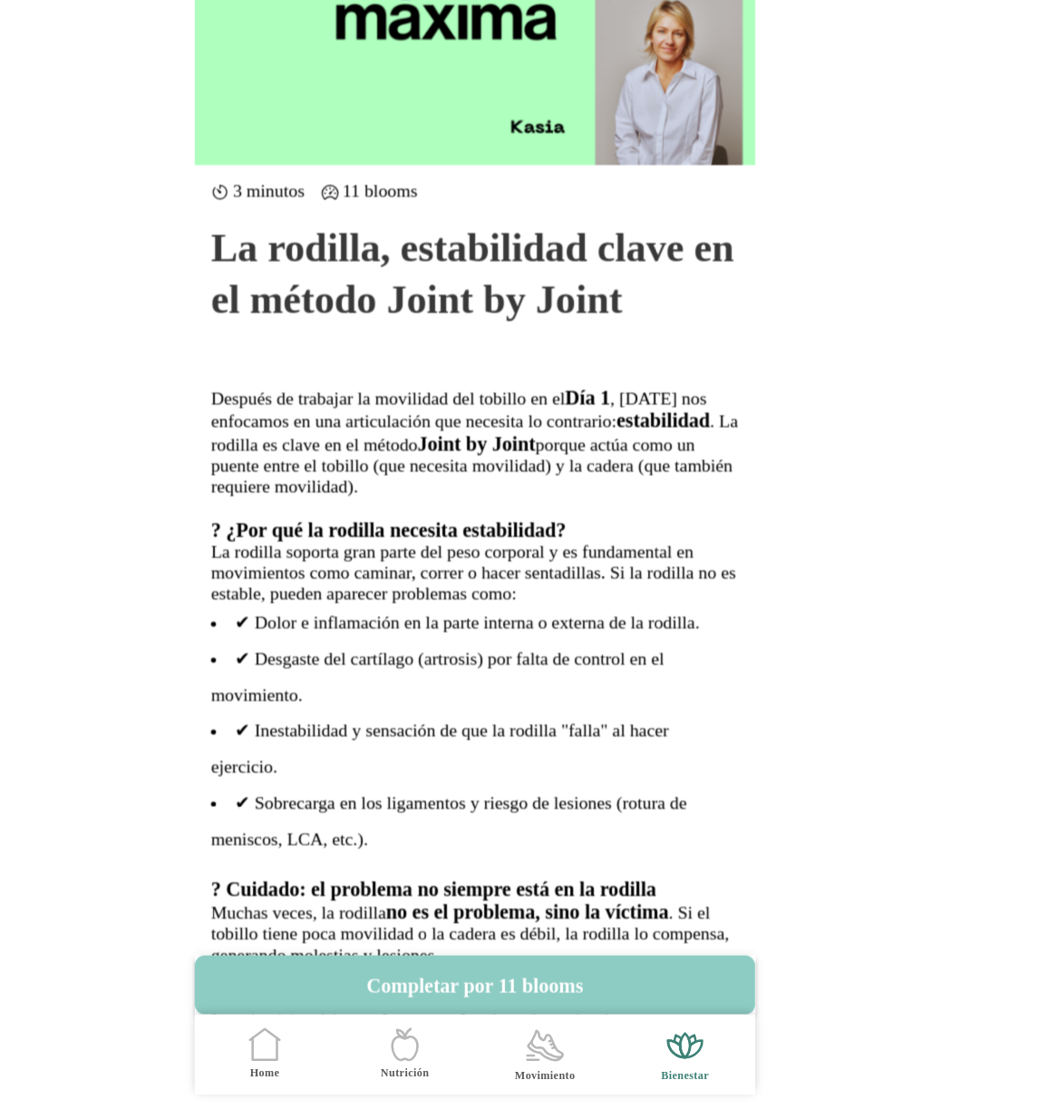
scroll to position [1632, 0]
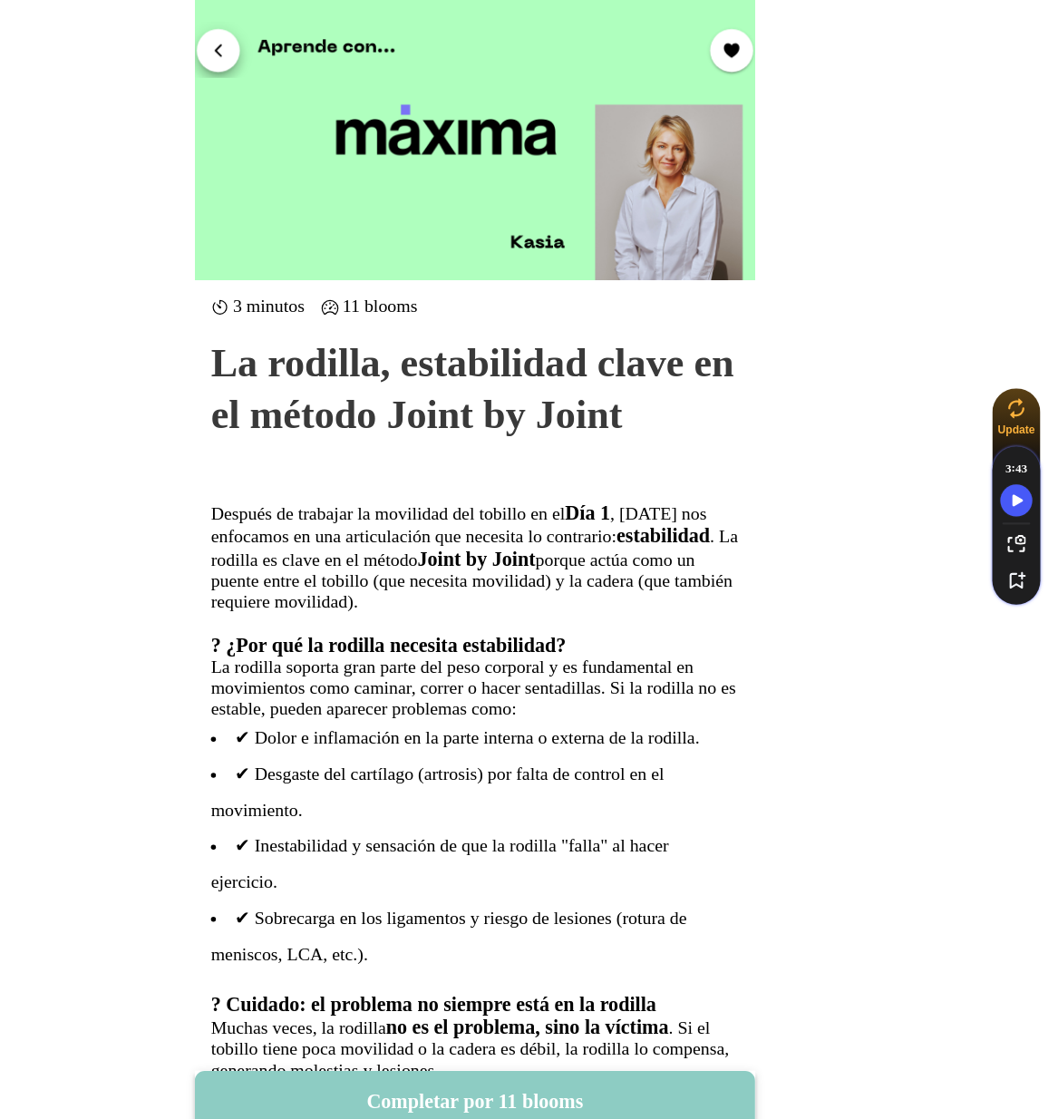
click at [290, 53] on span "button" at bounding box center [296, 44] width 17 height 17
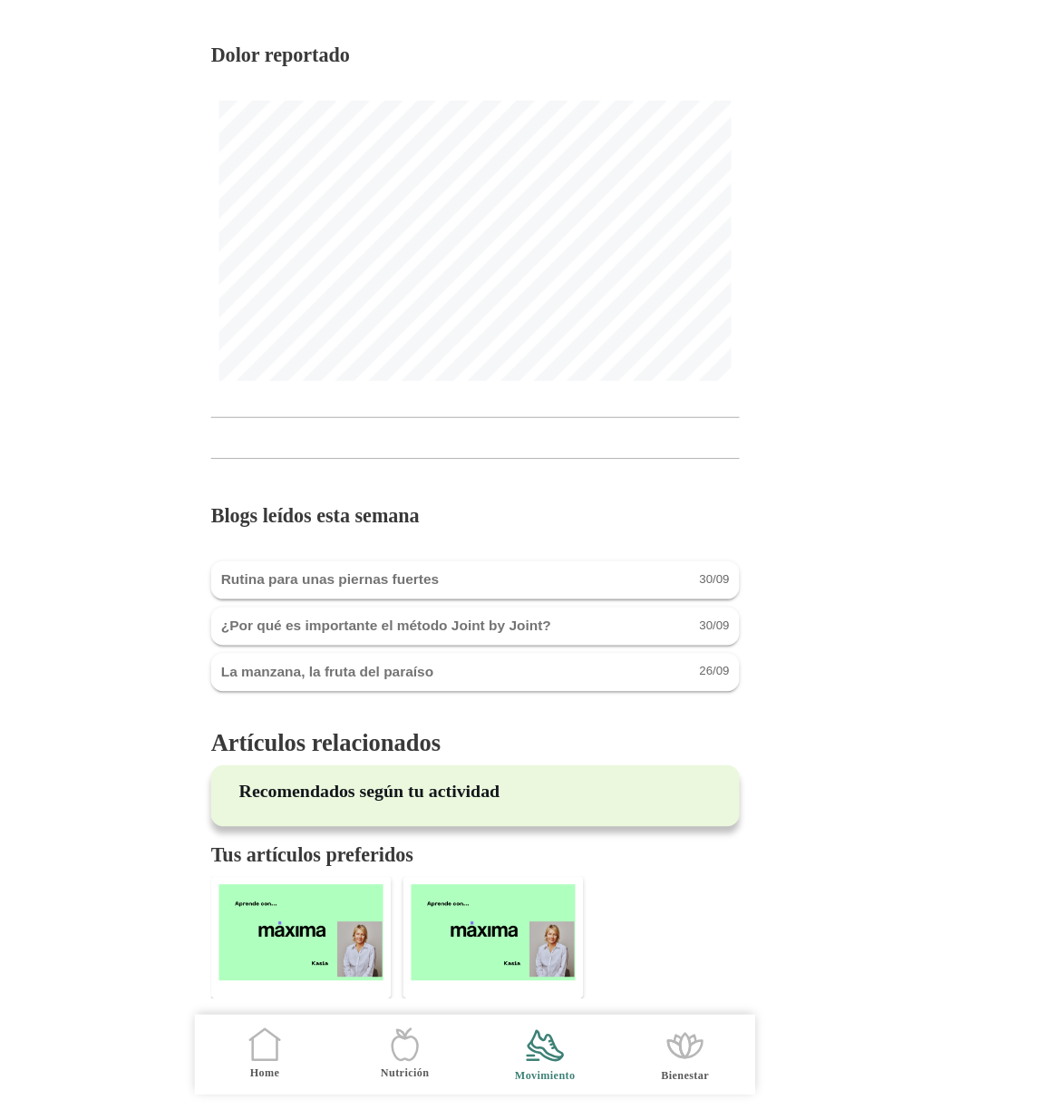
scroll to position [1585, 0]
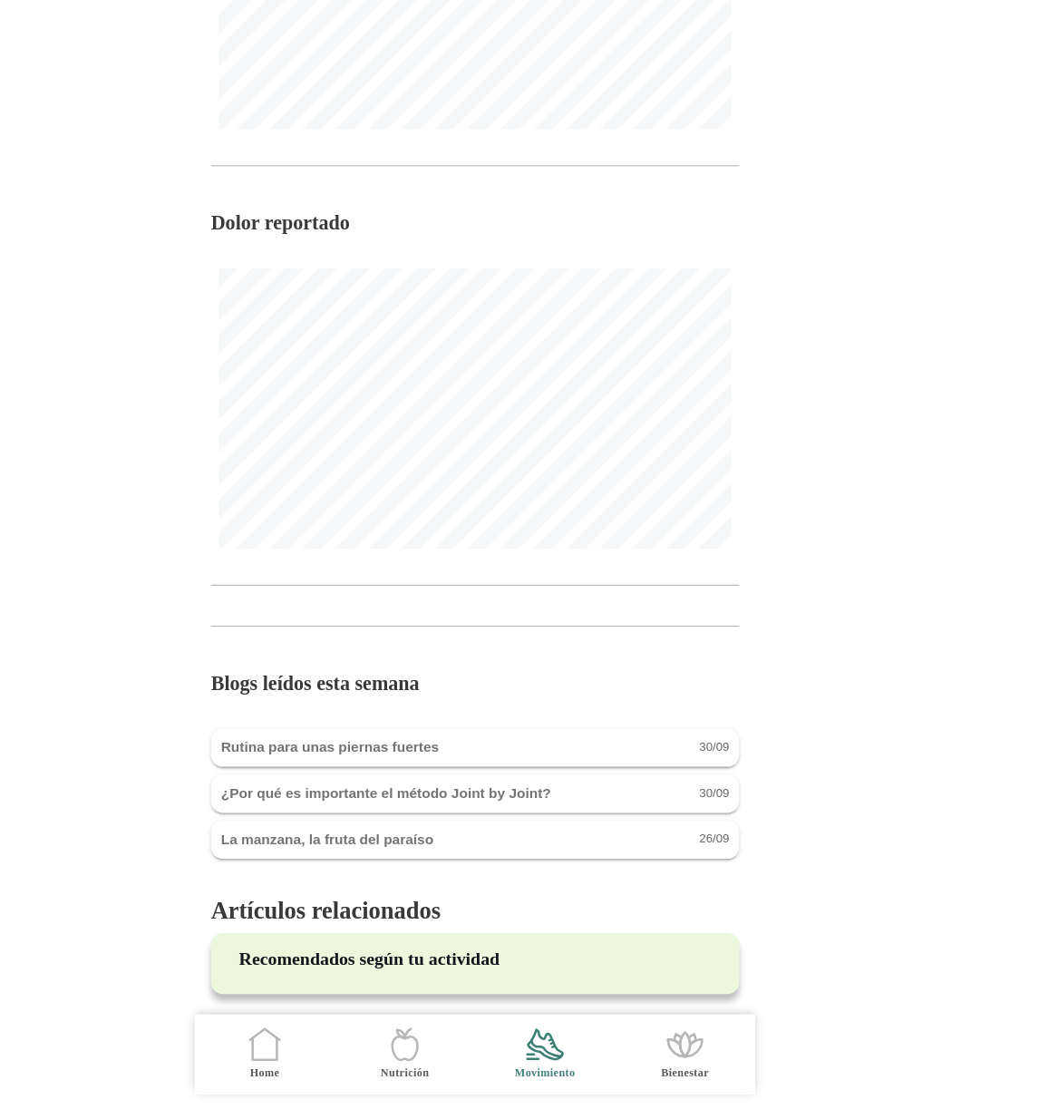
scroll to position [1597, 0]
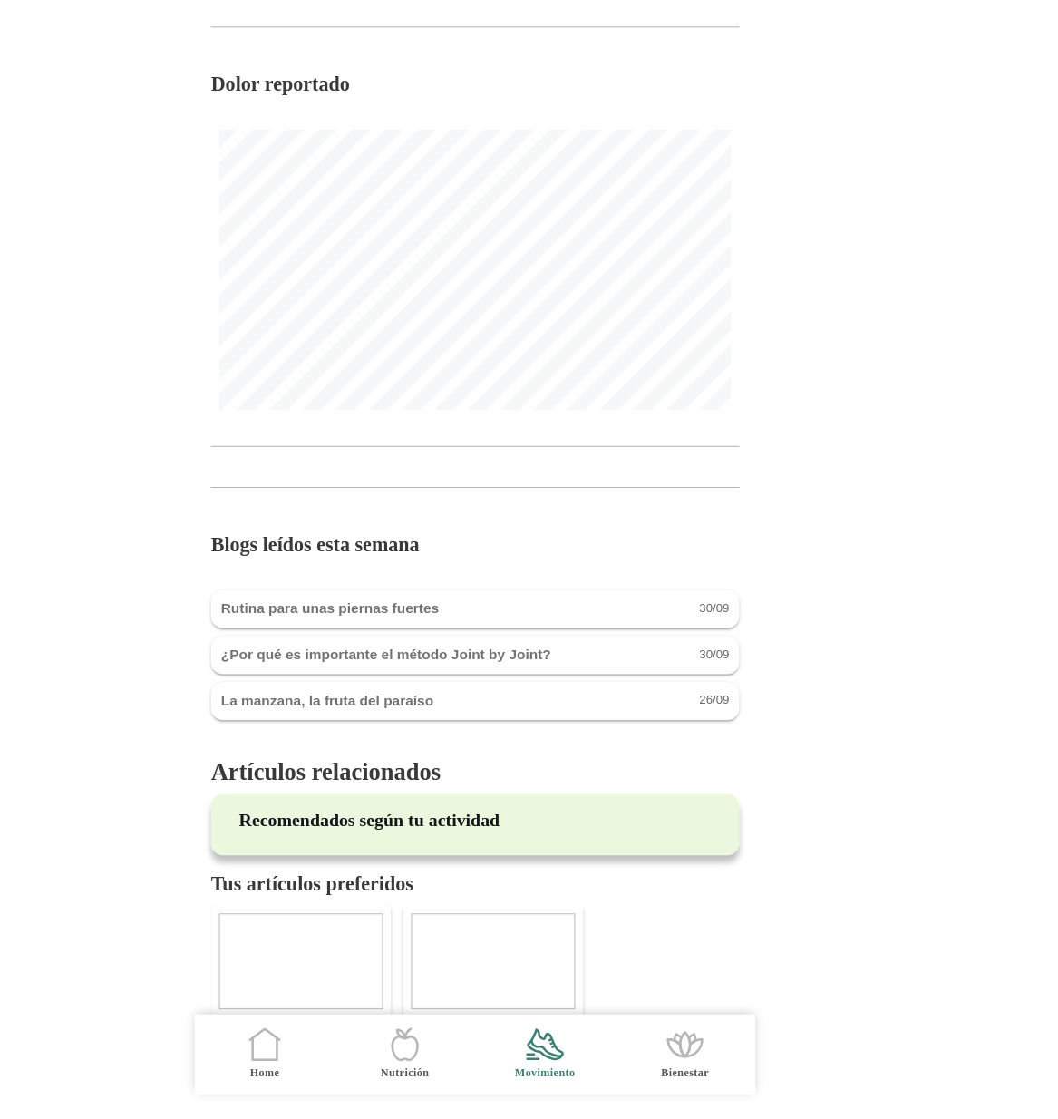
scroll to position [1597, 0]
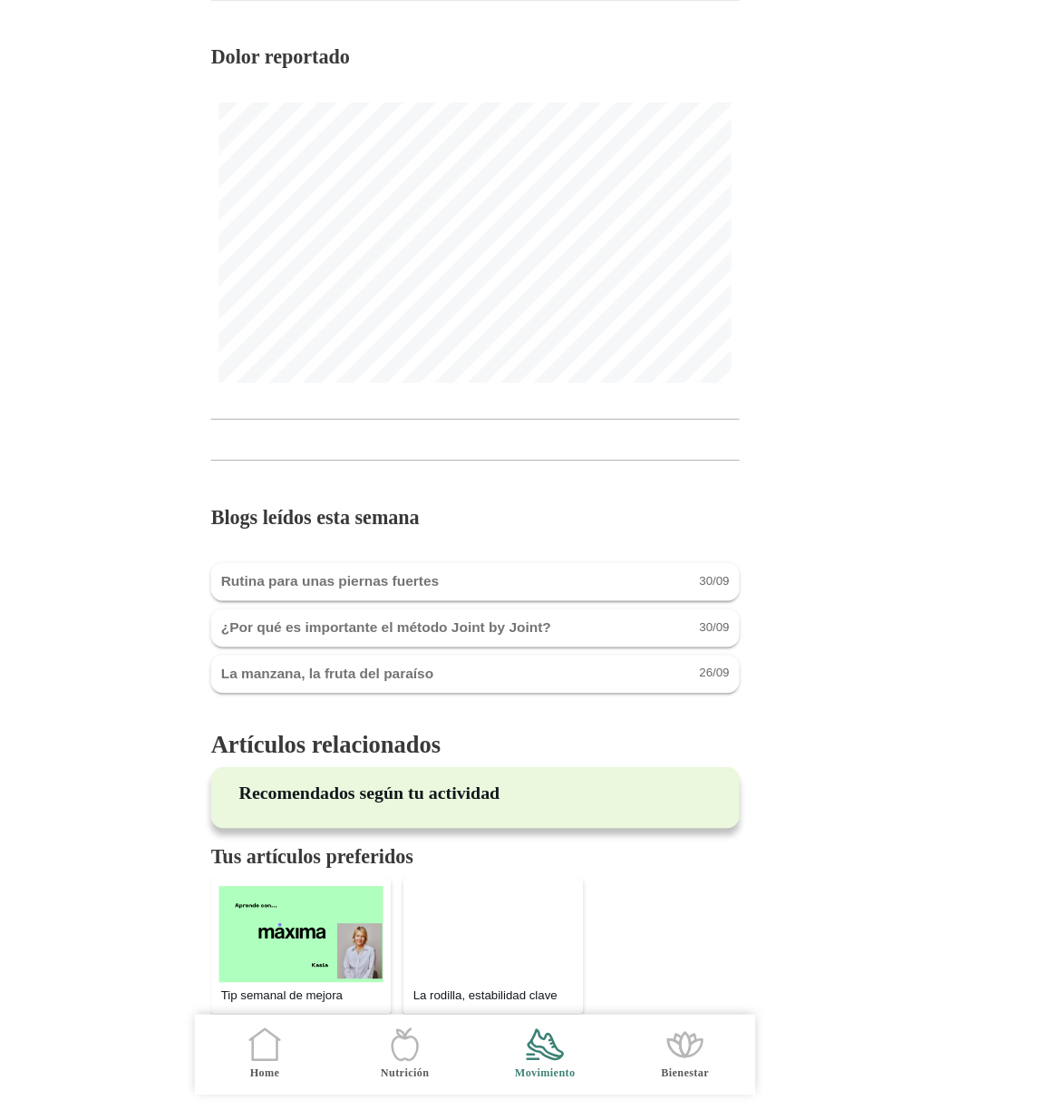
scroll to position [1597, 0]
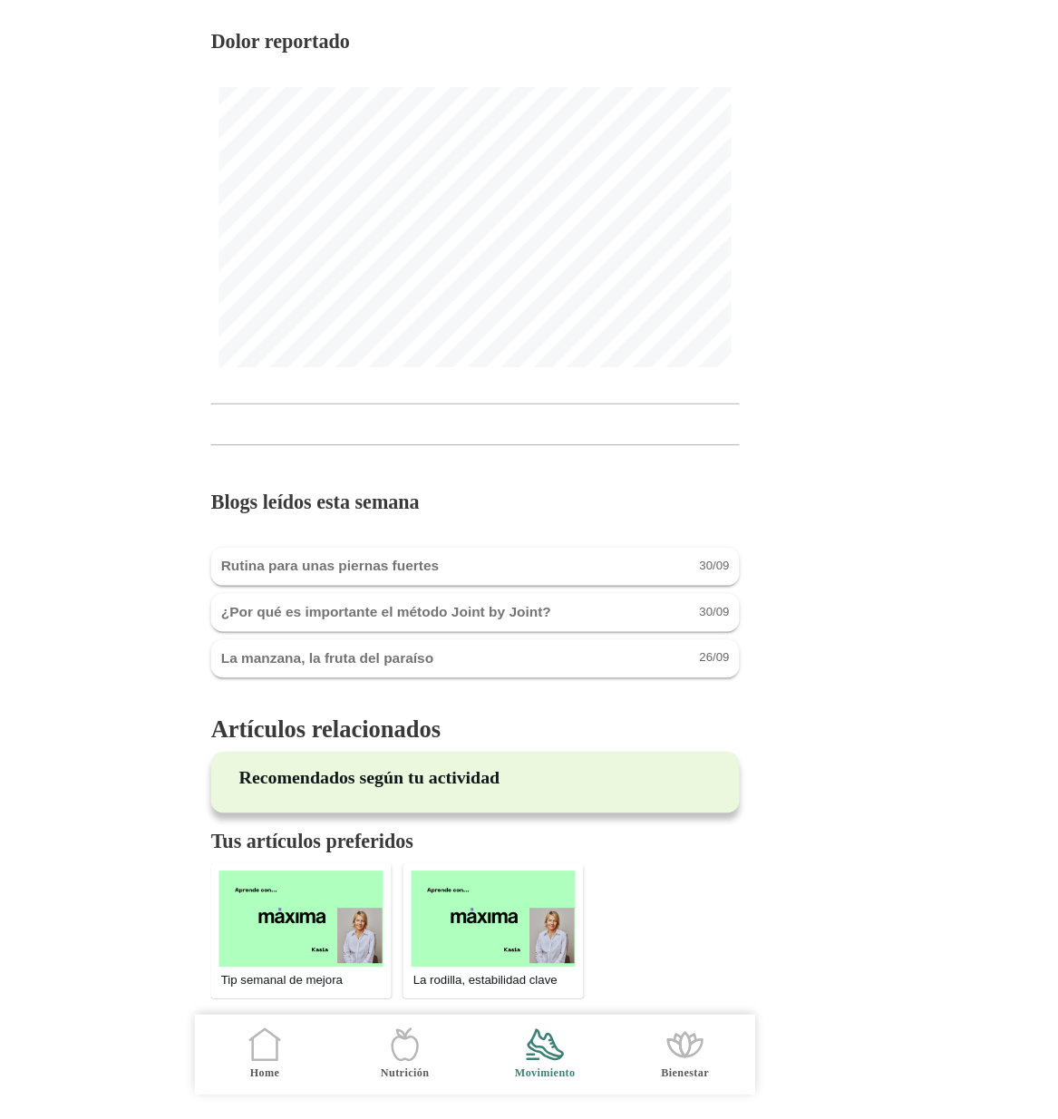
click at [347, 1057] on icon ".cls-1 { stroke-width: 0px; } .cls-1, .cls-2 { fill: none; } .cls-2 { stroke-li…" at bounding box center [339, 1051] width 38 height 38
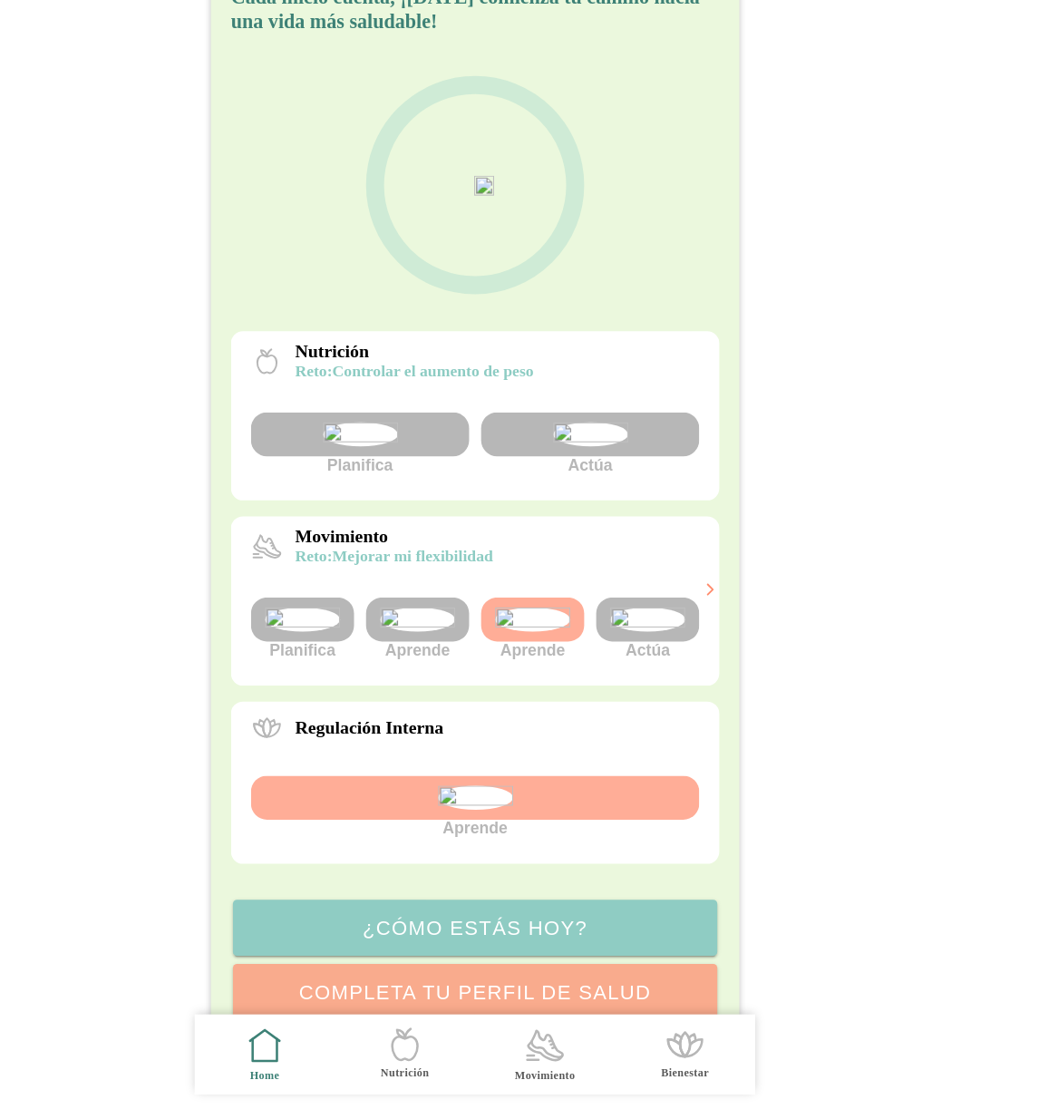
click at [672, 676] on img at bounding box center [686, 666] width 68 height 22
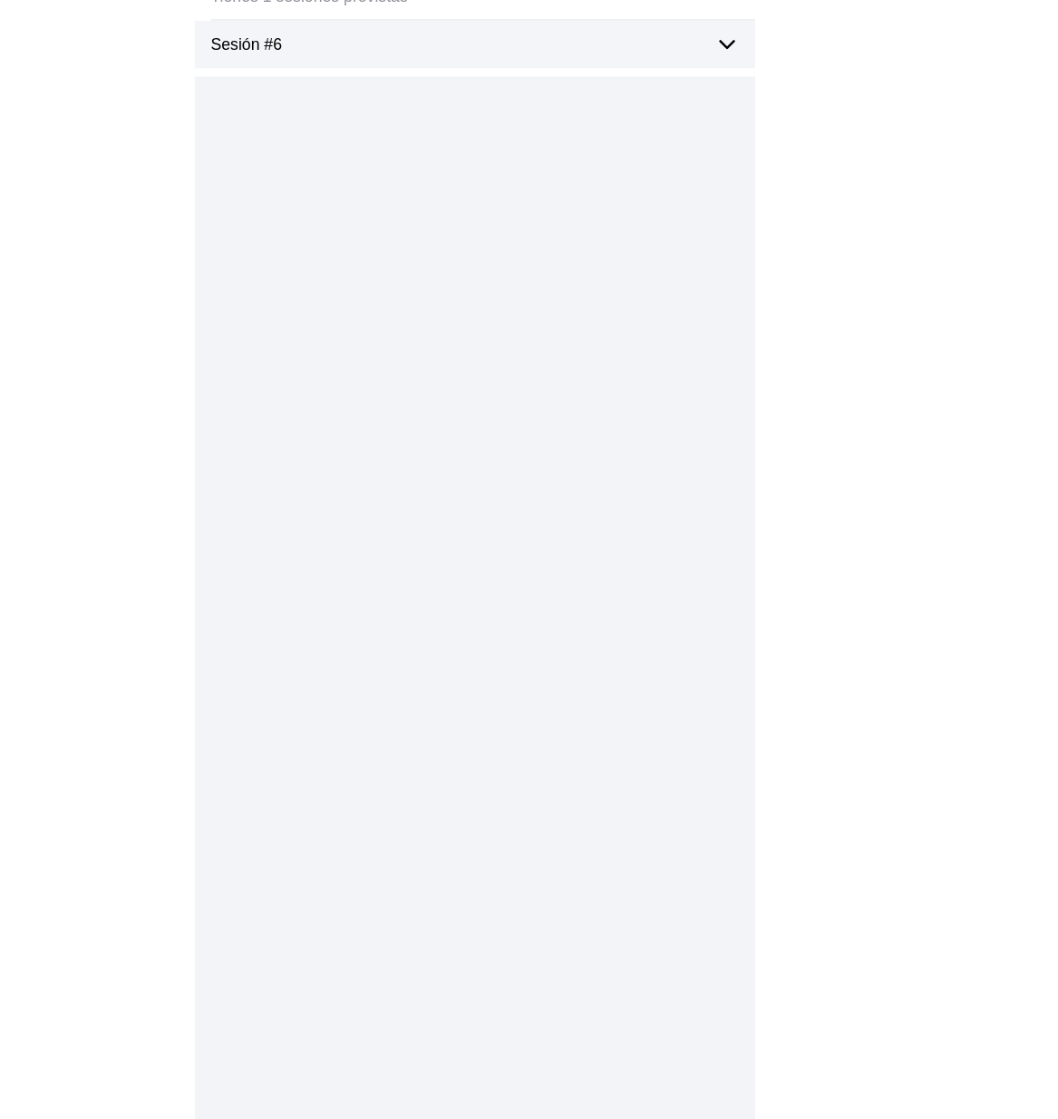
click at [744, 133] on div "Sesión #6" at bounding box center [536, 145] width 493 height 44
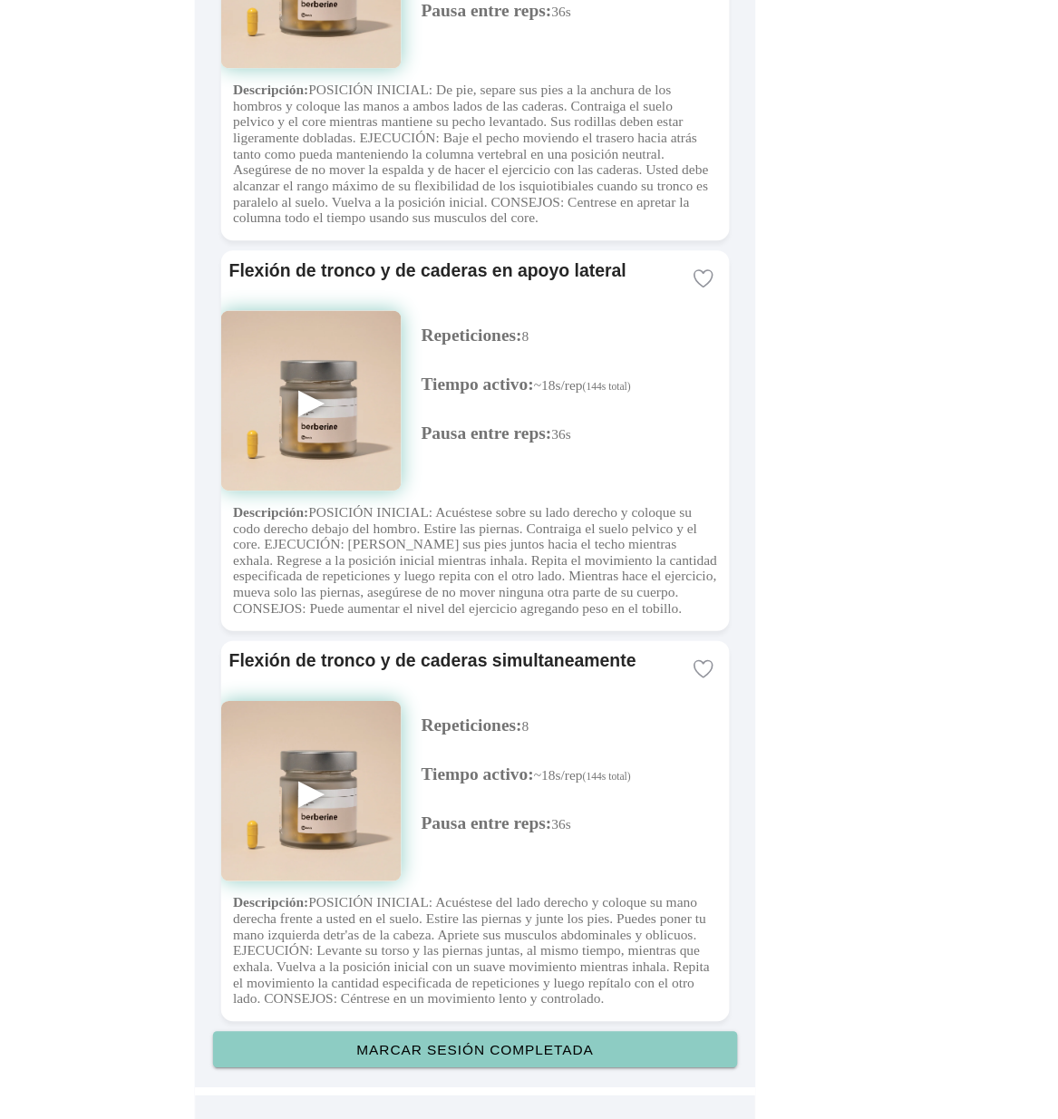
scroll to position [4529, 0]
click at [0, 0] on slot "Marcar sesión completada" at bounding box center [0, 0] width 0 height 0
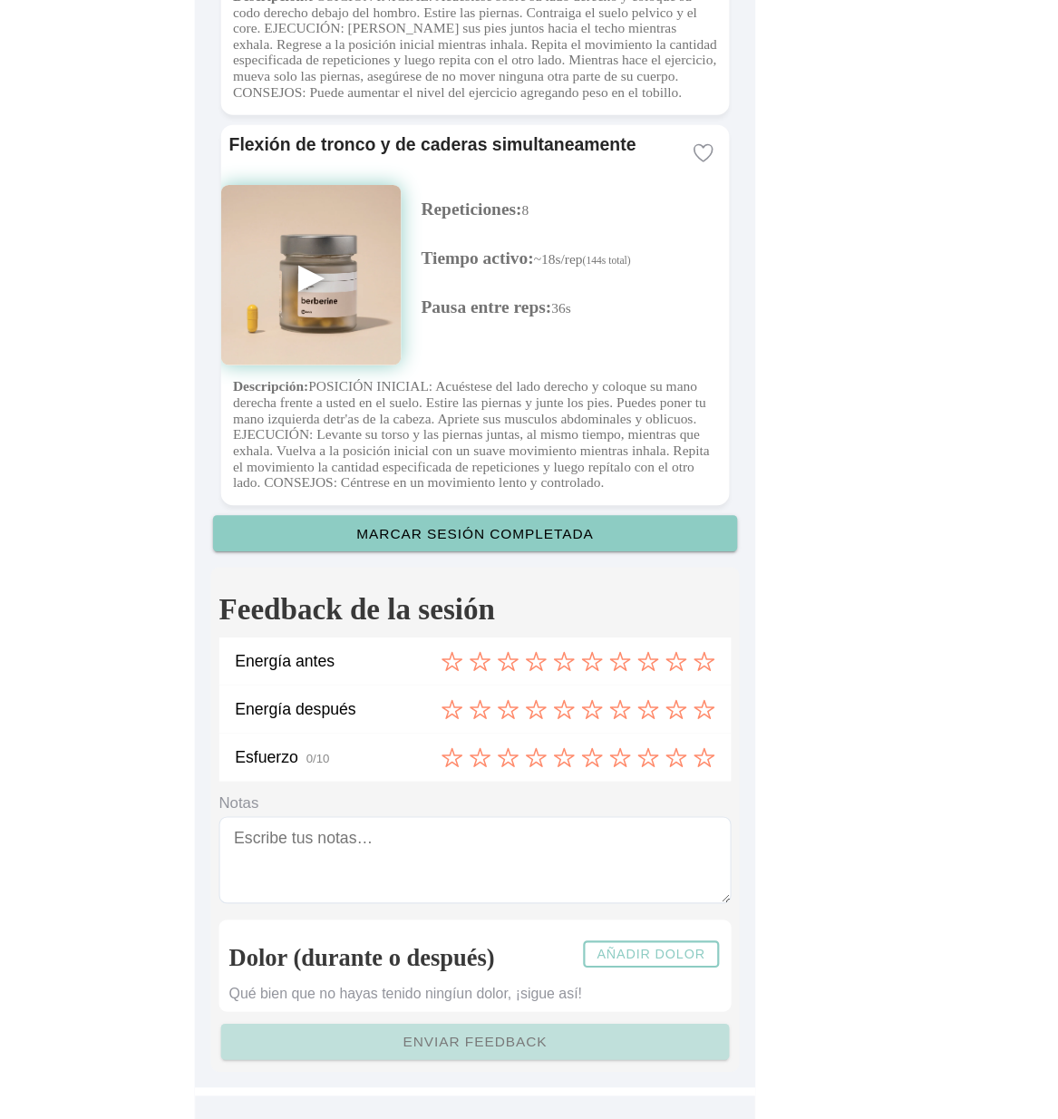
scroll to position [4999, 0]
click at [0, 0] on slot "Añadir dolor" at bounding box center [0, 0] width 0 height 0
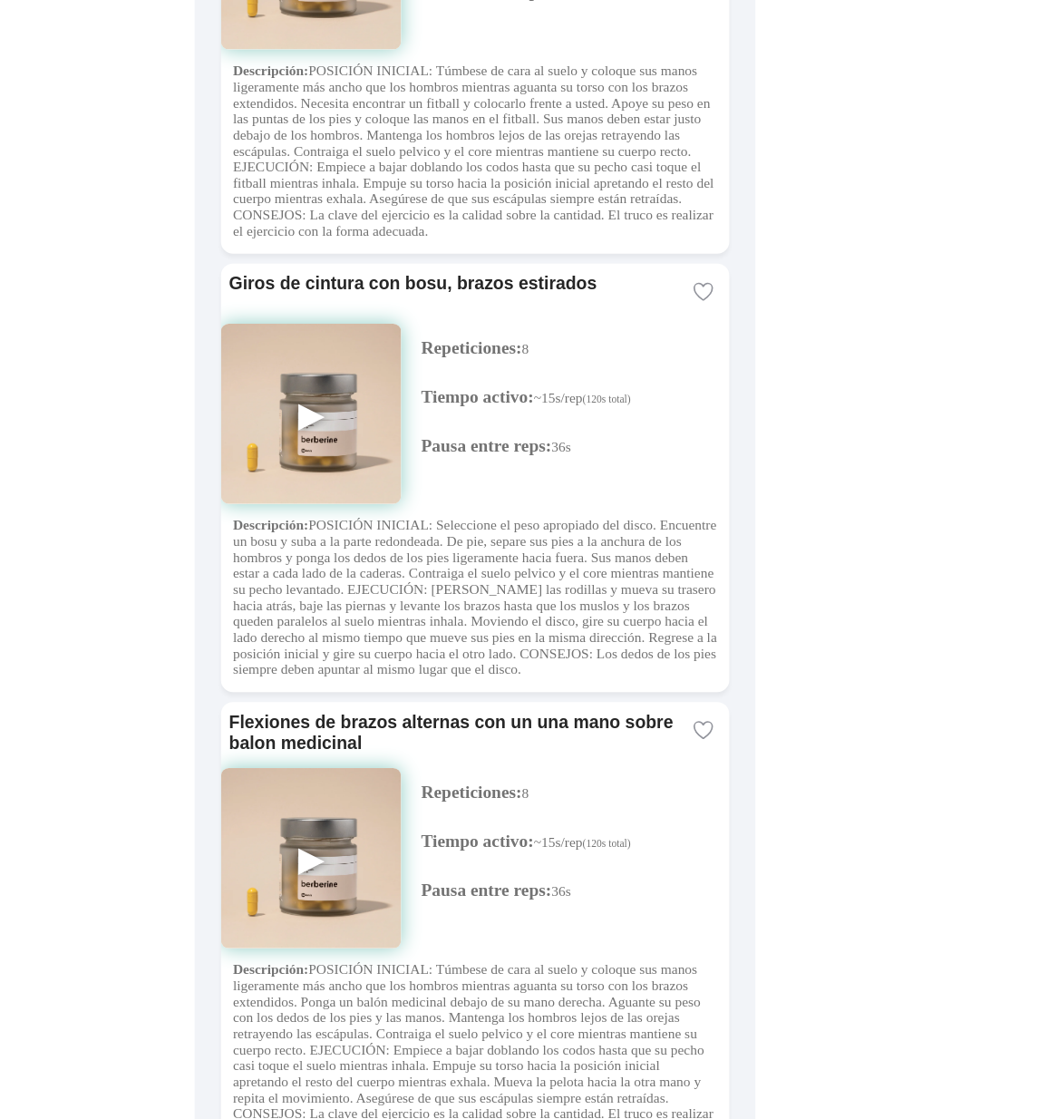
scroll to position [0, 0]
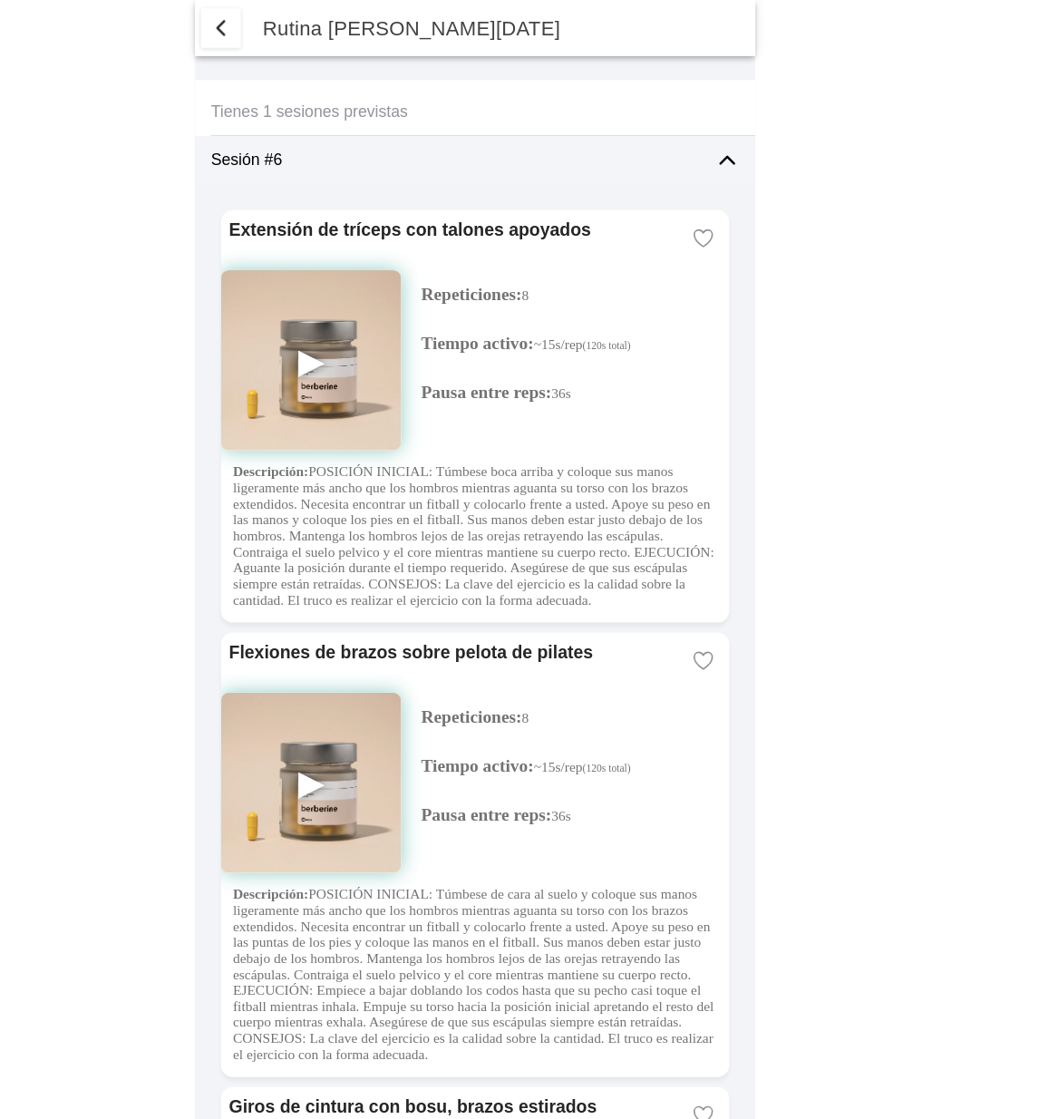
click at [297, 31] on span "button" at bounding box center [299, 26] width 22 height 22
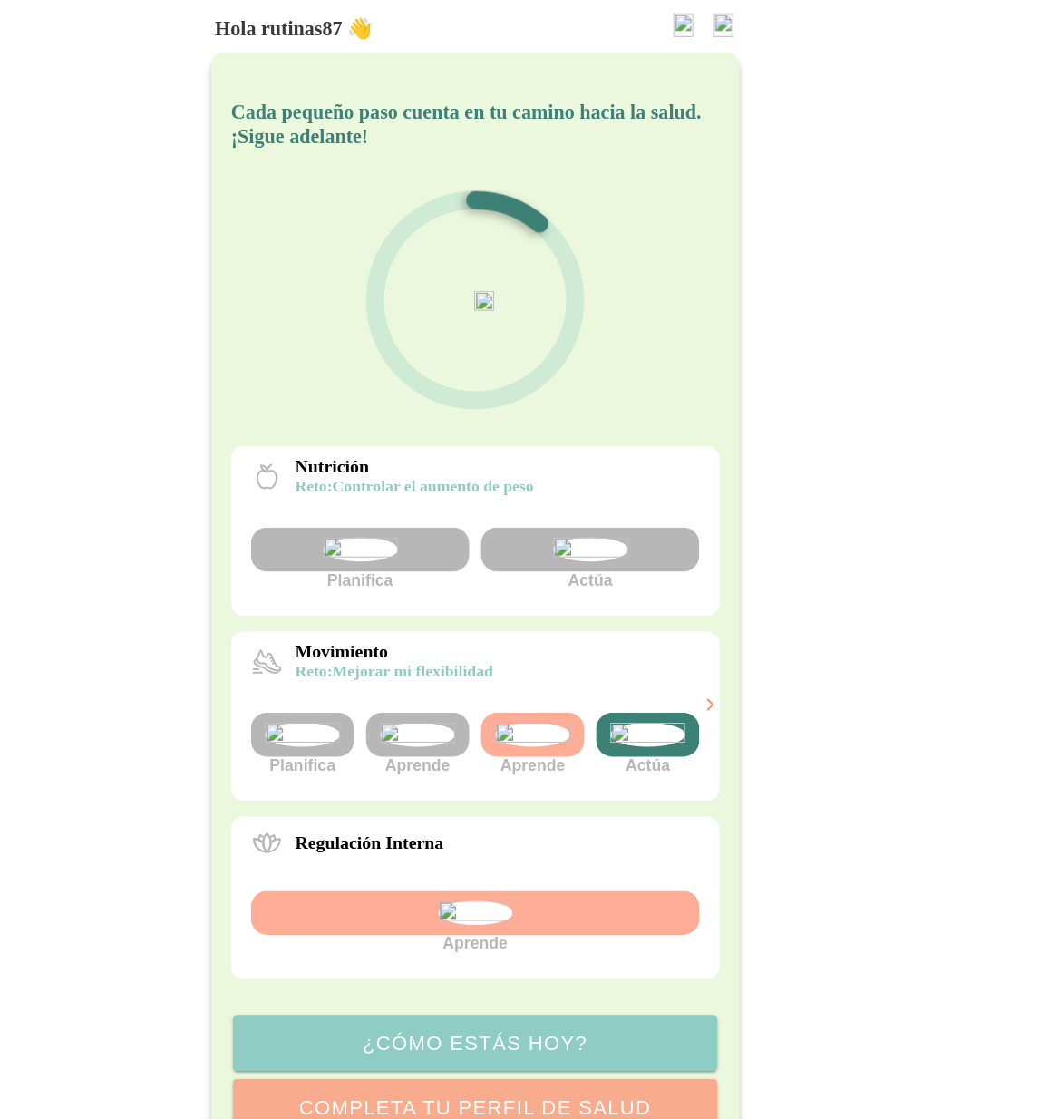
scroll to position [204, 0]
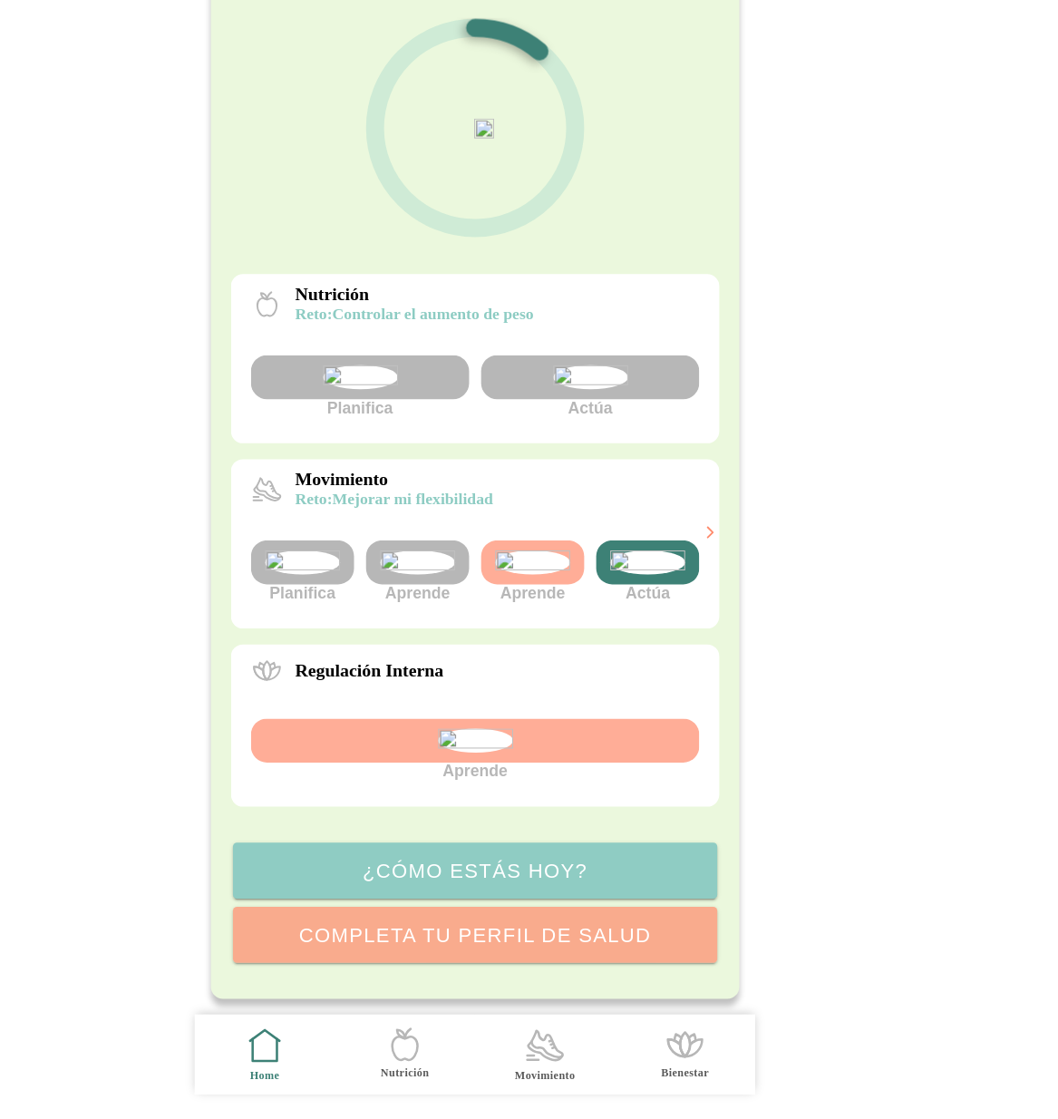
click at [592, 1058] on icon ".cls-1 { stroke-width: 0px; } .cls-1, .cls-2 { fill: none; } .cls-2 { stroke-li…" at bounding box center [593, 1052] width 38 height 38
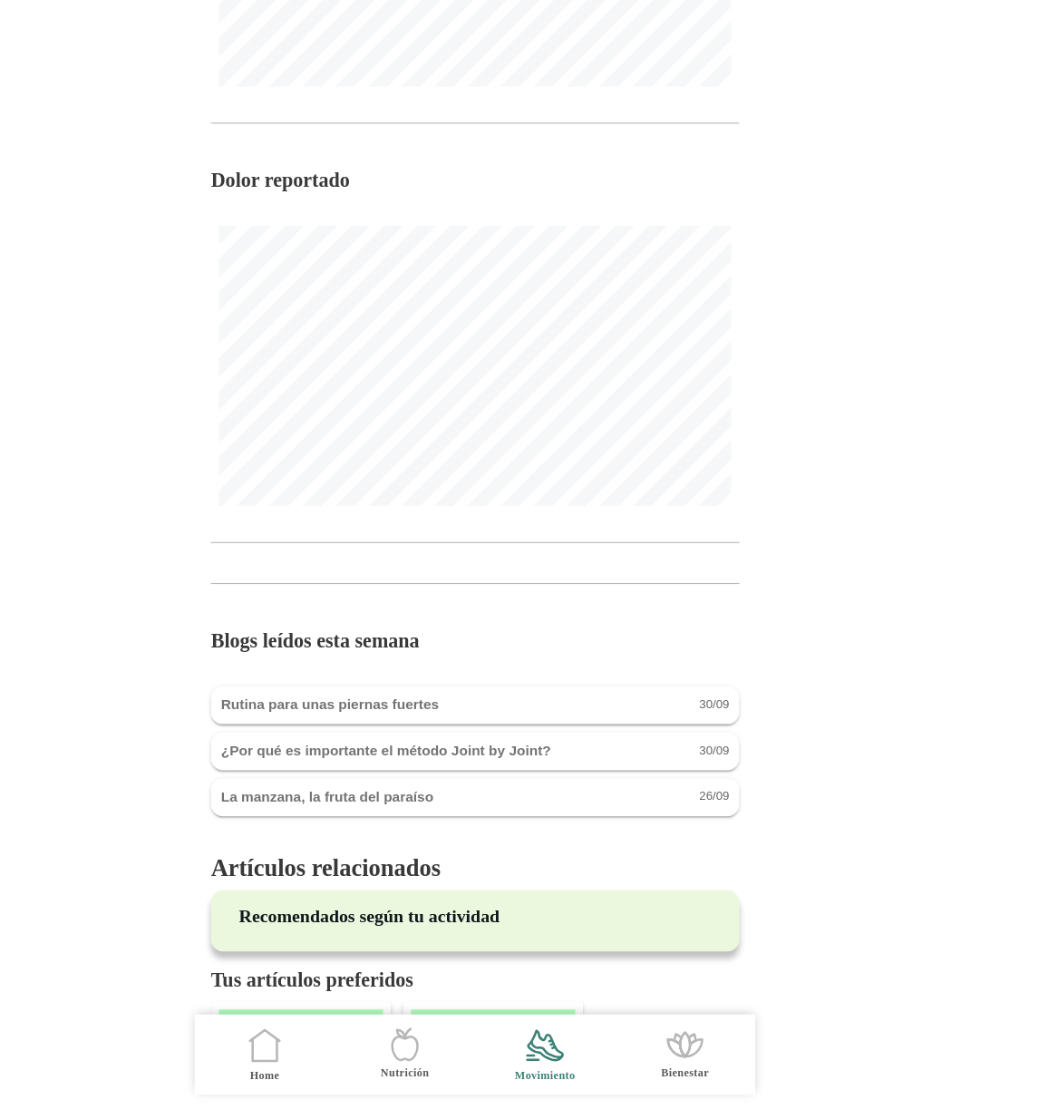
scroll to position [1462, 0]
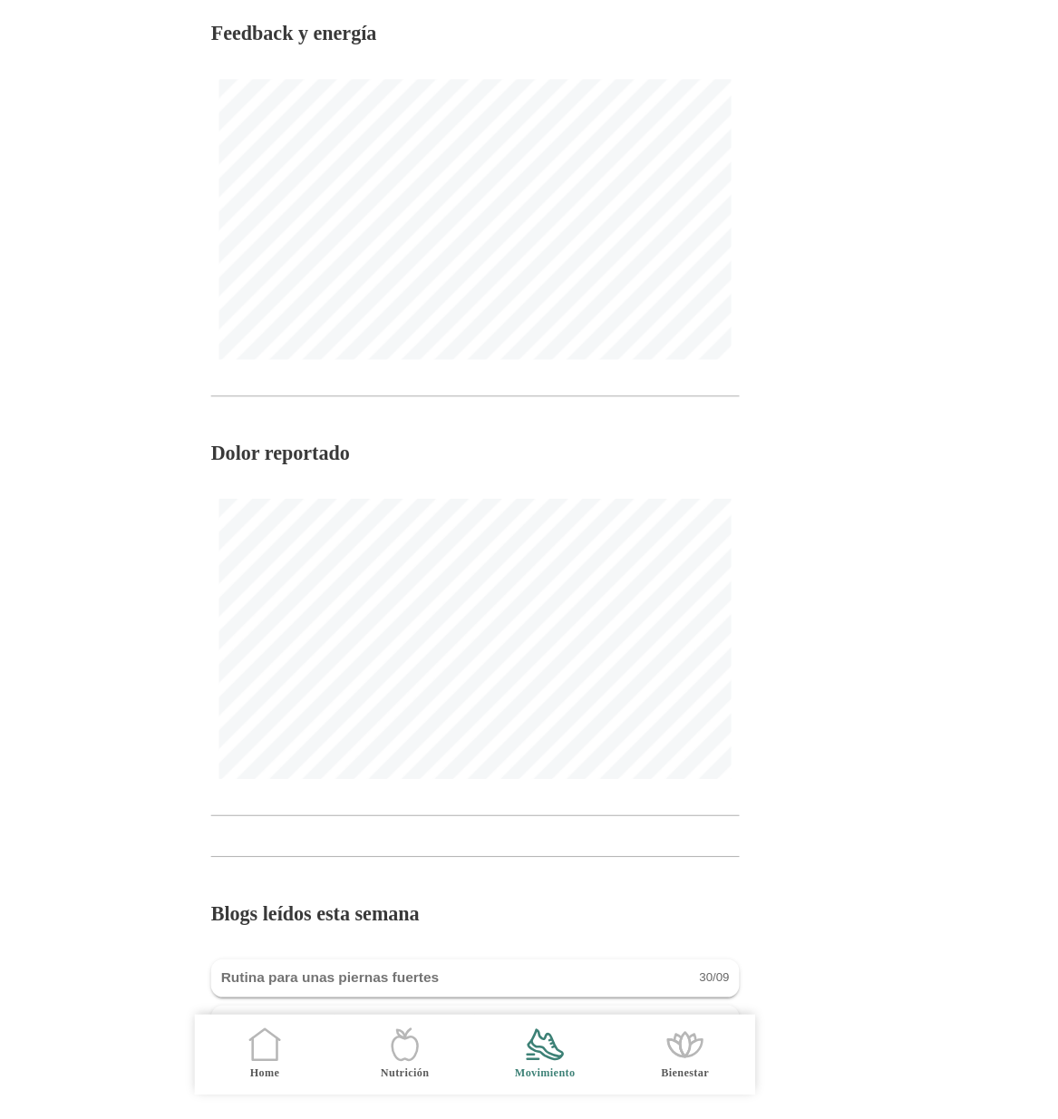
scroll to position [1259, 0]
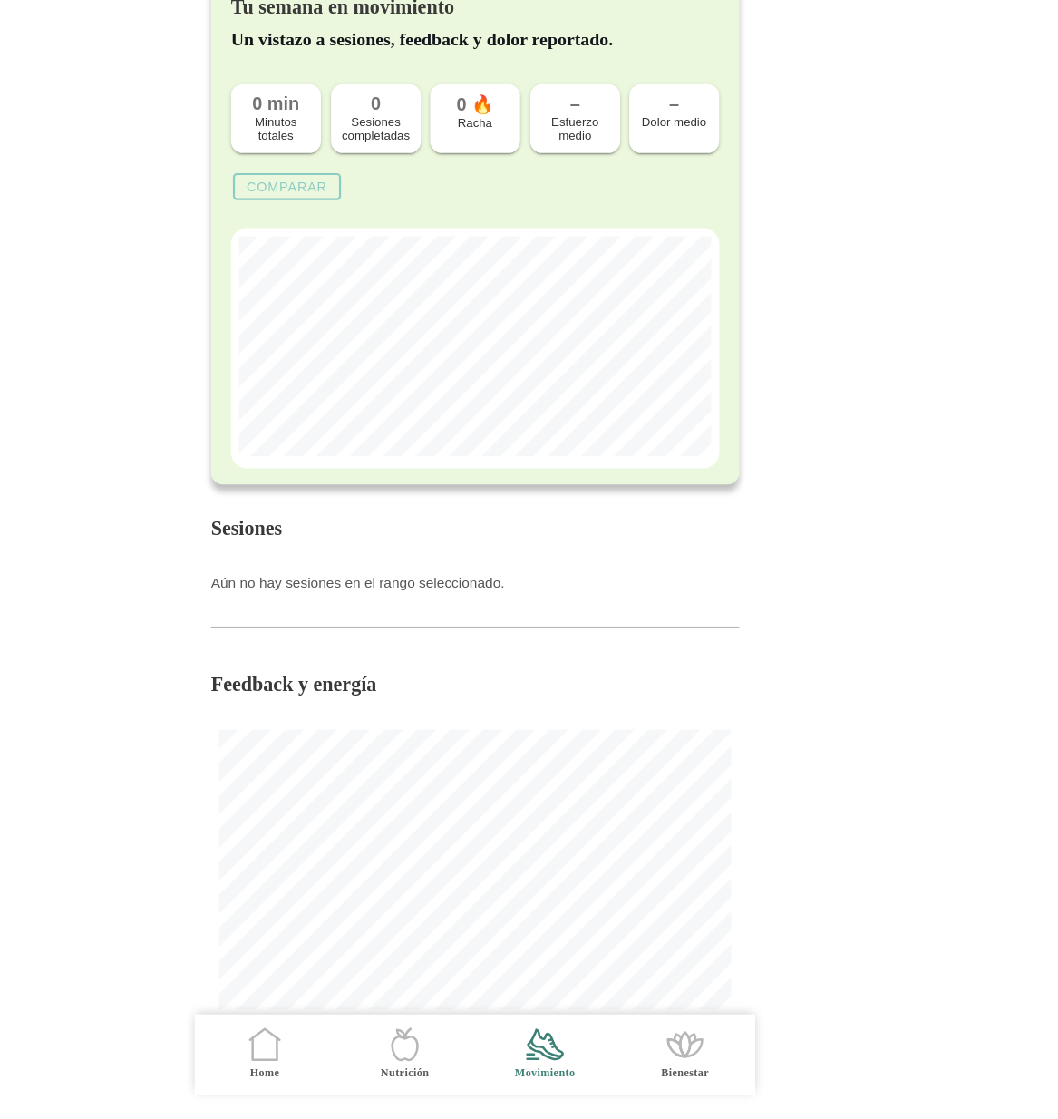
scroll to position [732, 0]
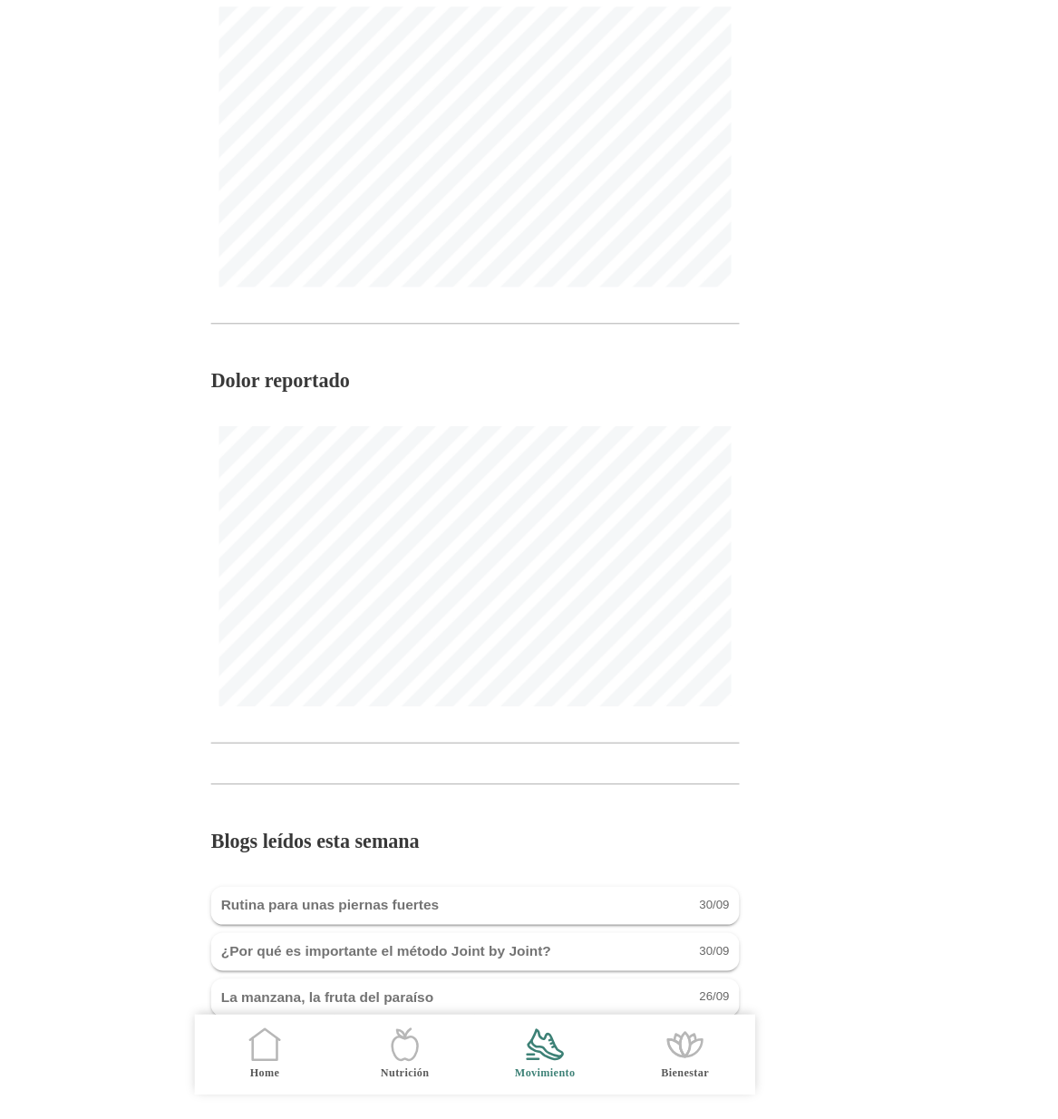
scroll to position [1284, 0]
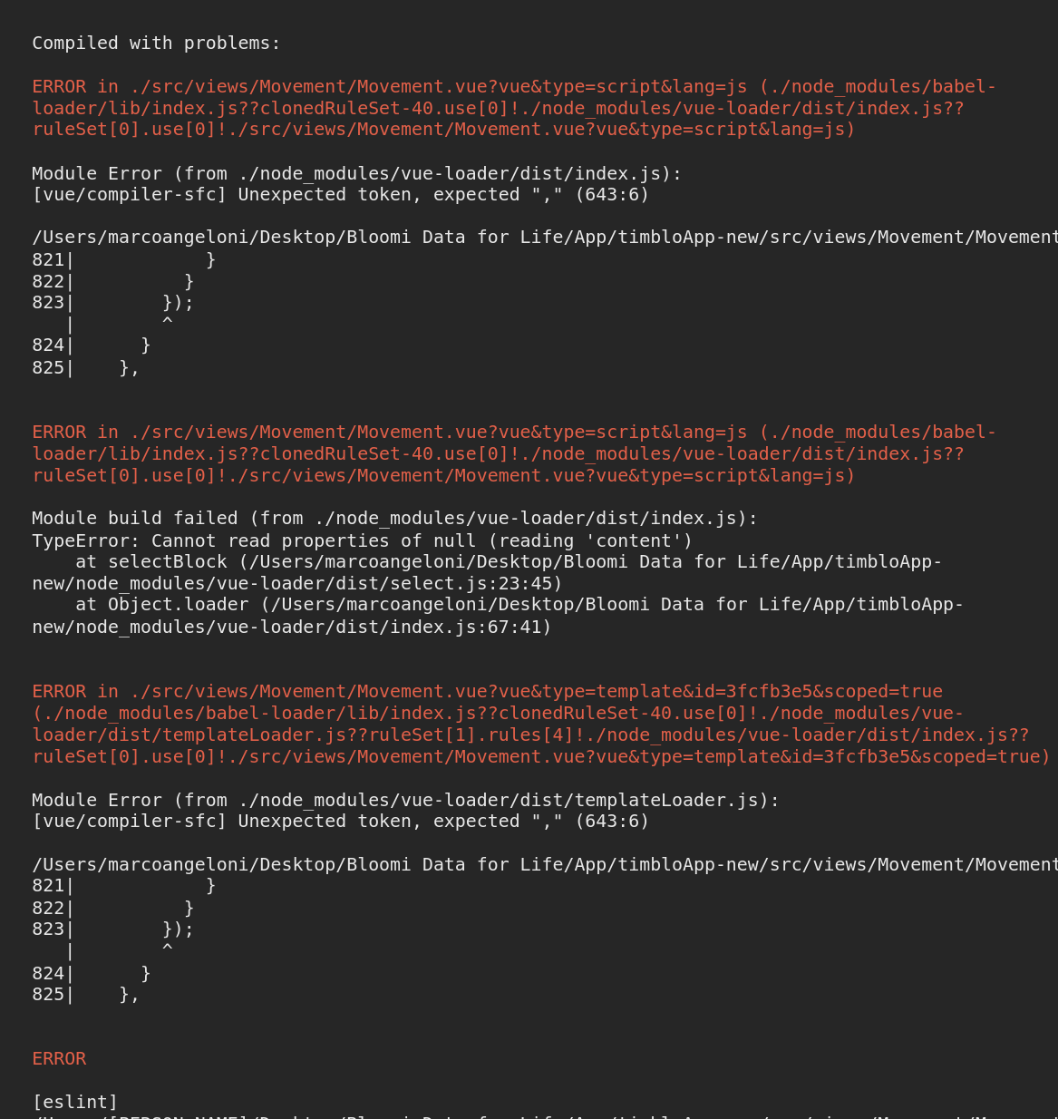
scroll to position [35, 0]
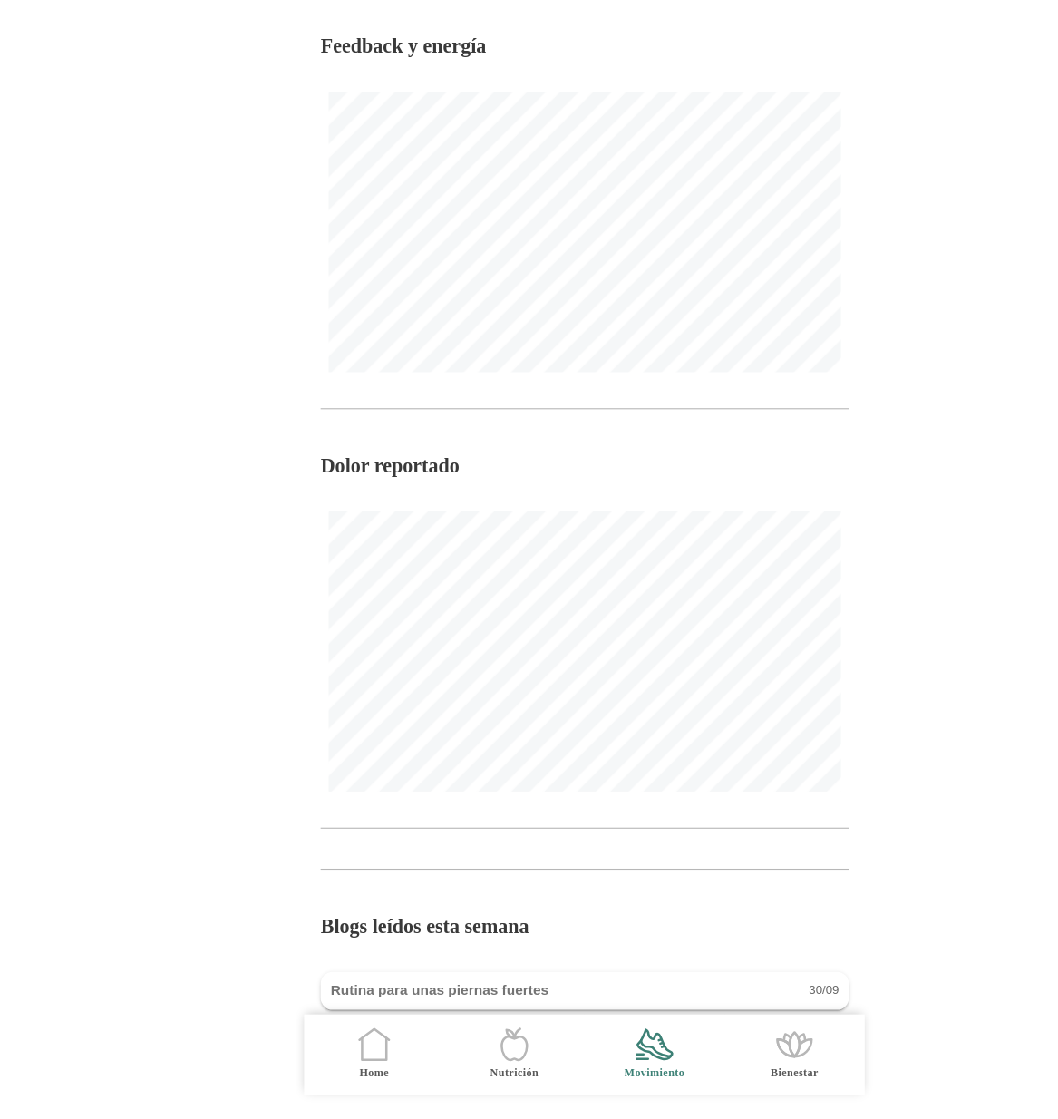
scroll to position [1165, 0]
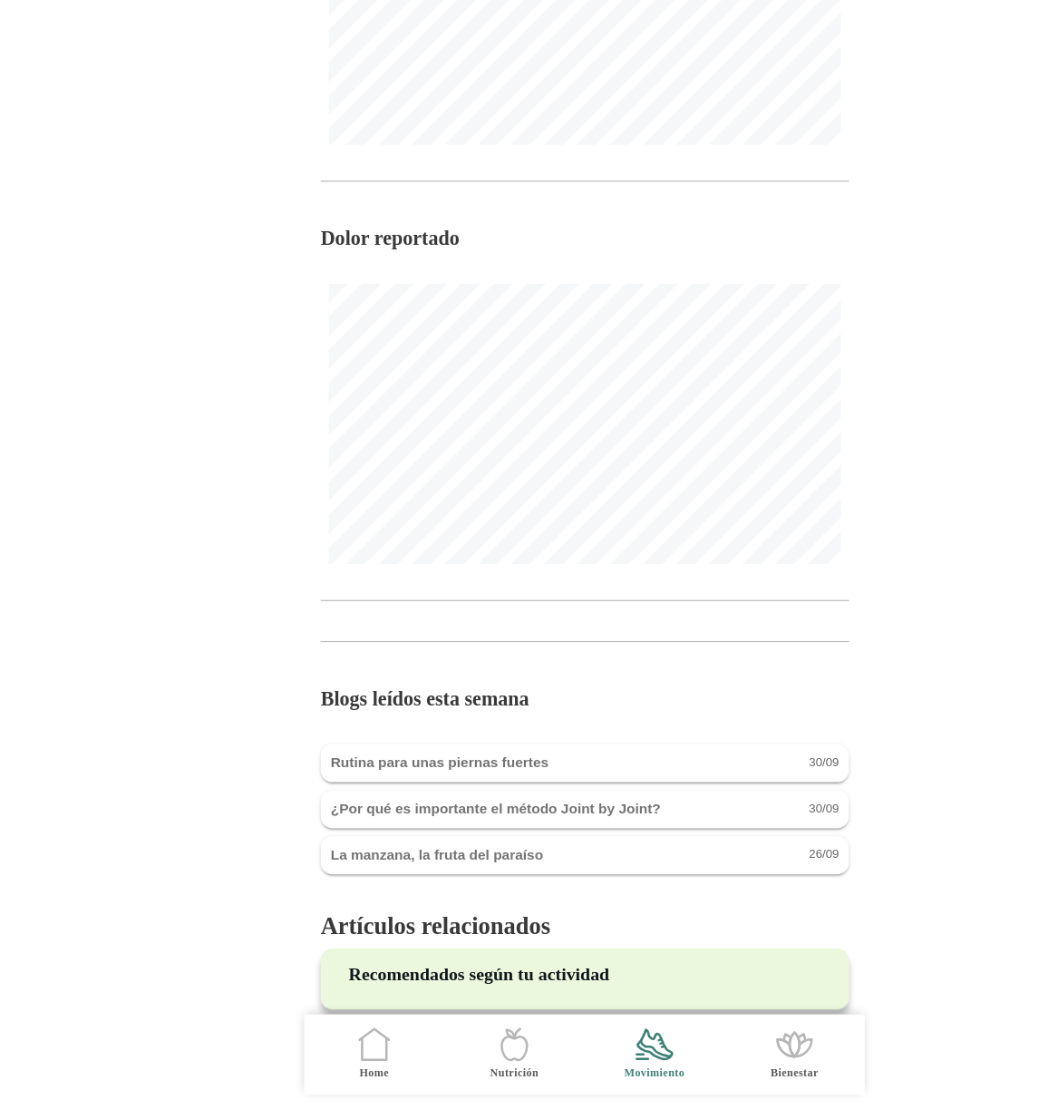
scroll to position [1418, 0]
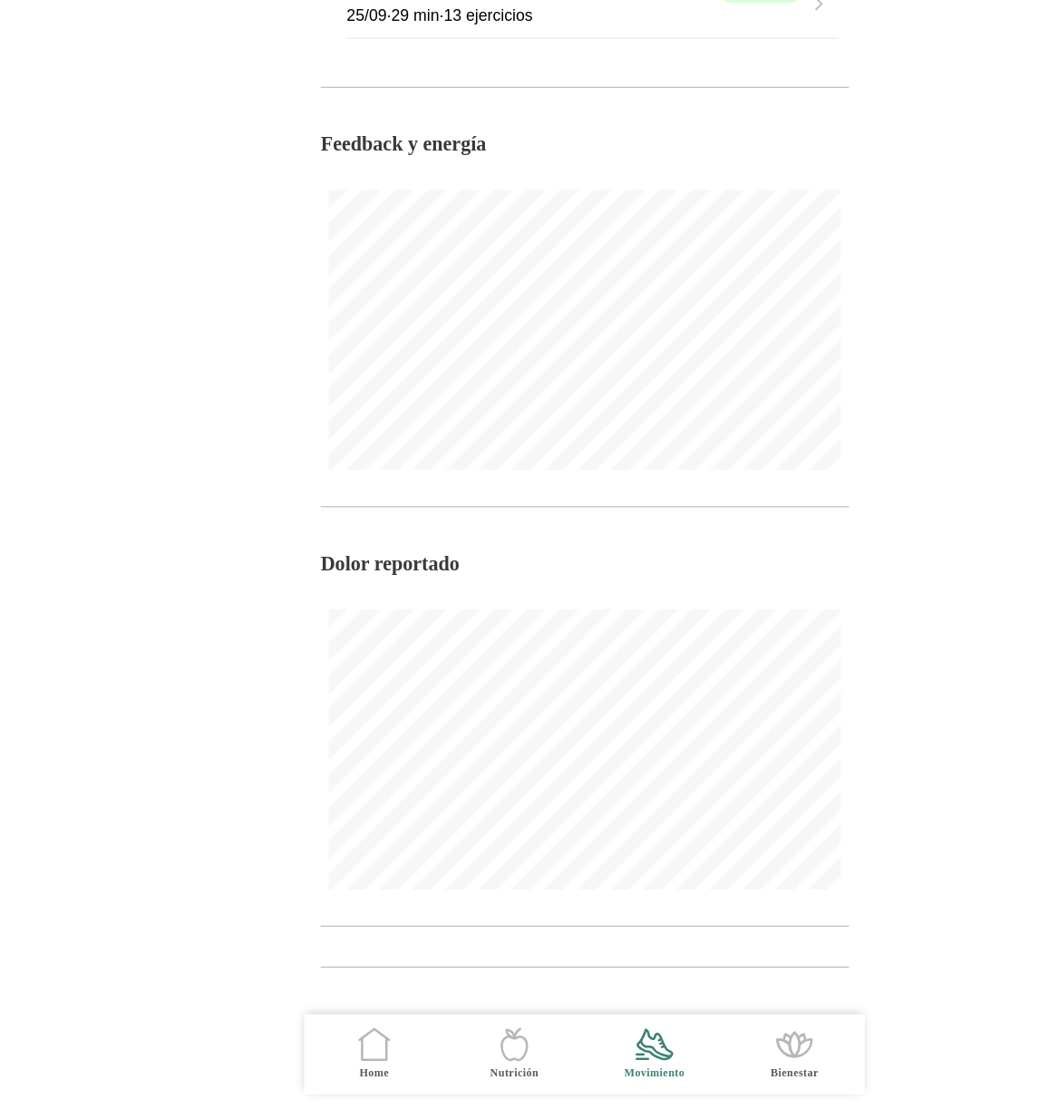
scroll to position [1140, 0]
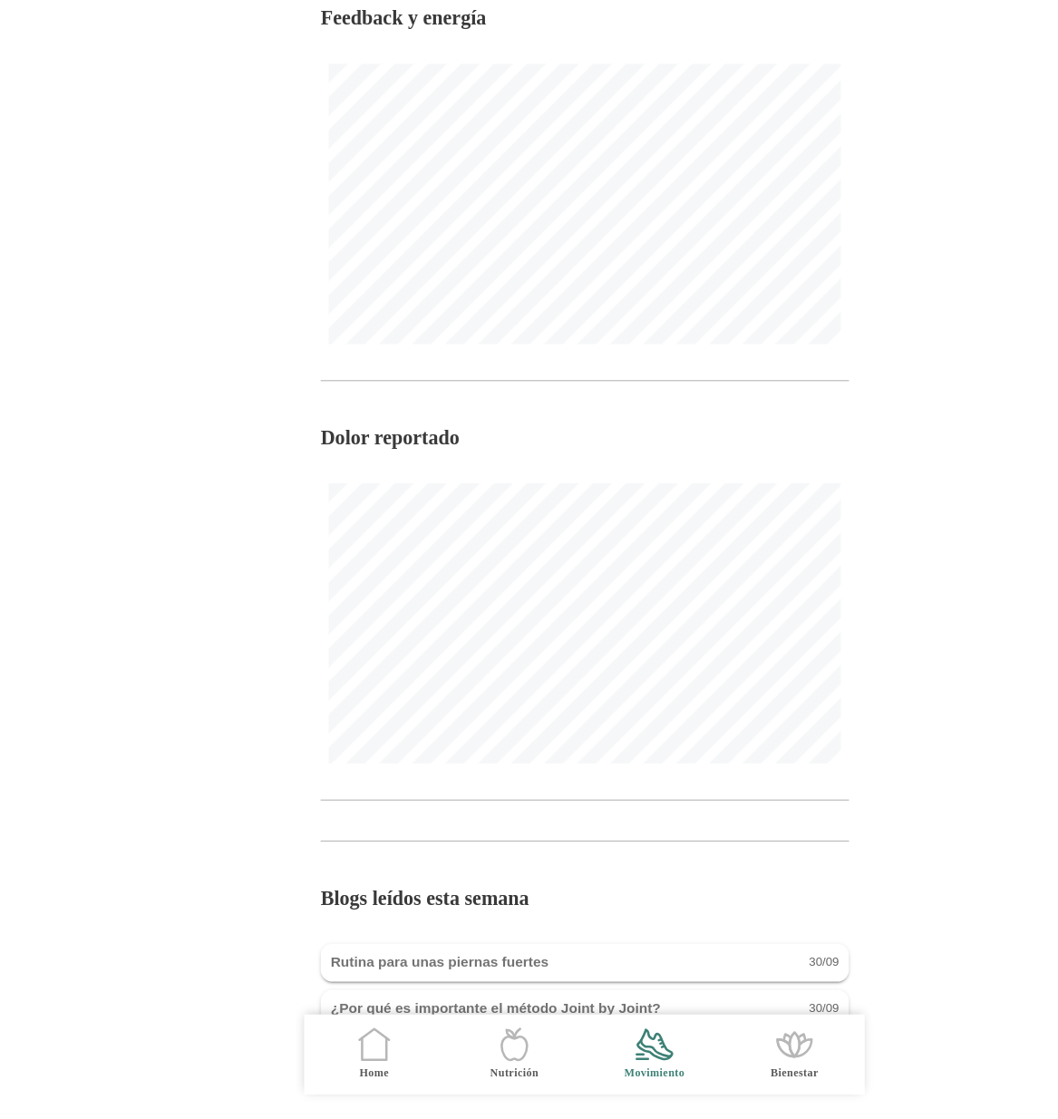
scroll to position [1227, 0]
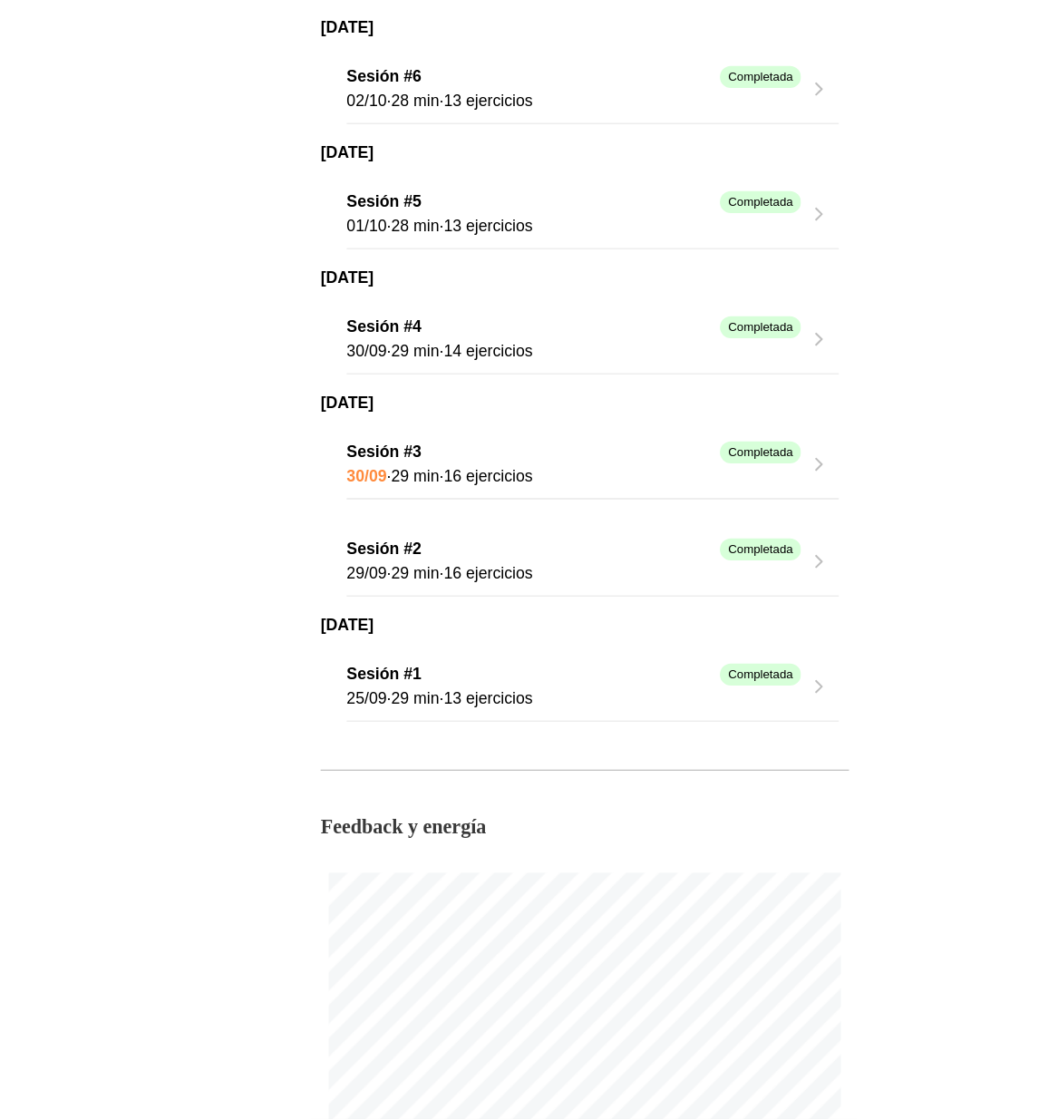
scroll to position [512, 0]
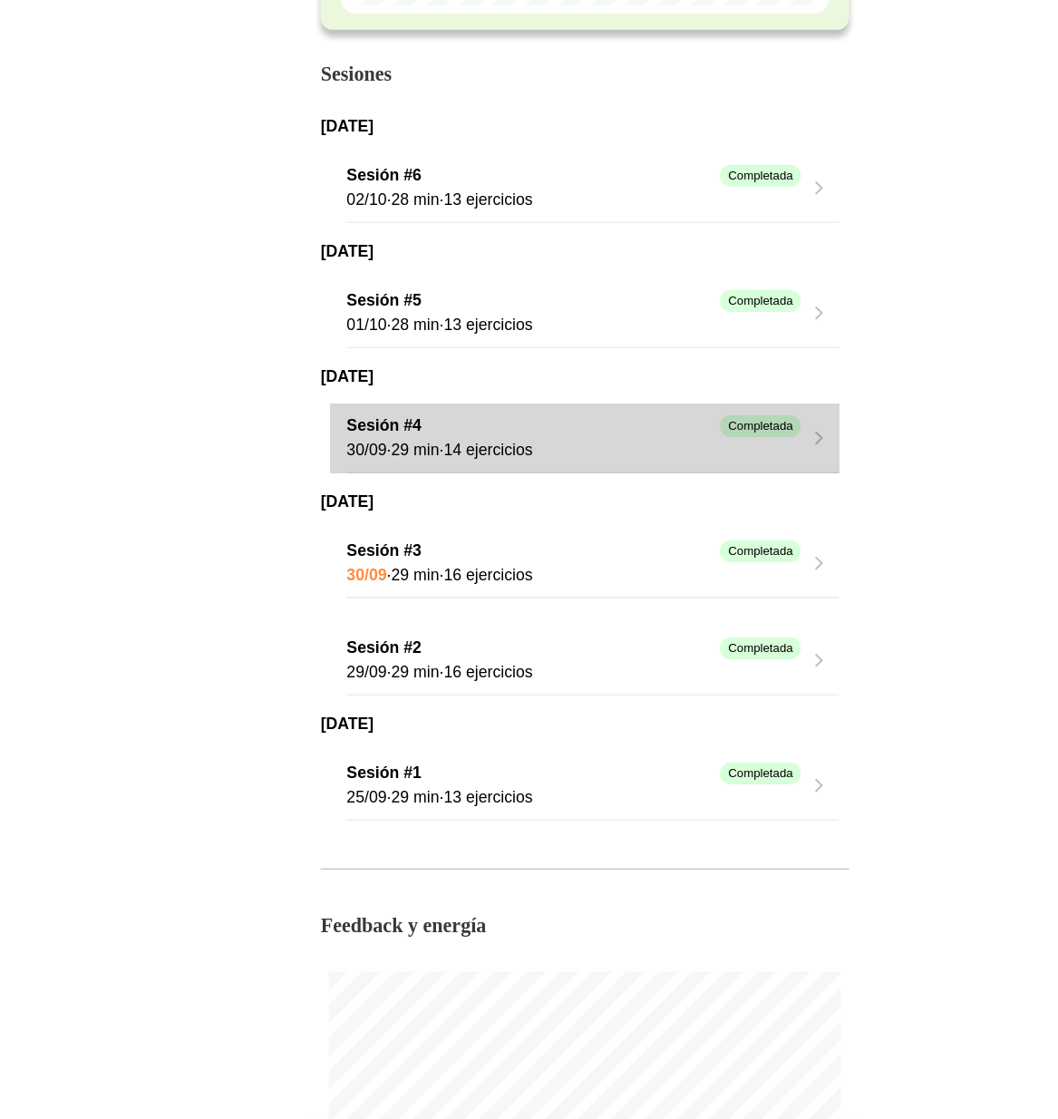
click at [749, 403] on icon "button" at bounding box center [742, 397] width 18 height 18
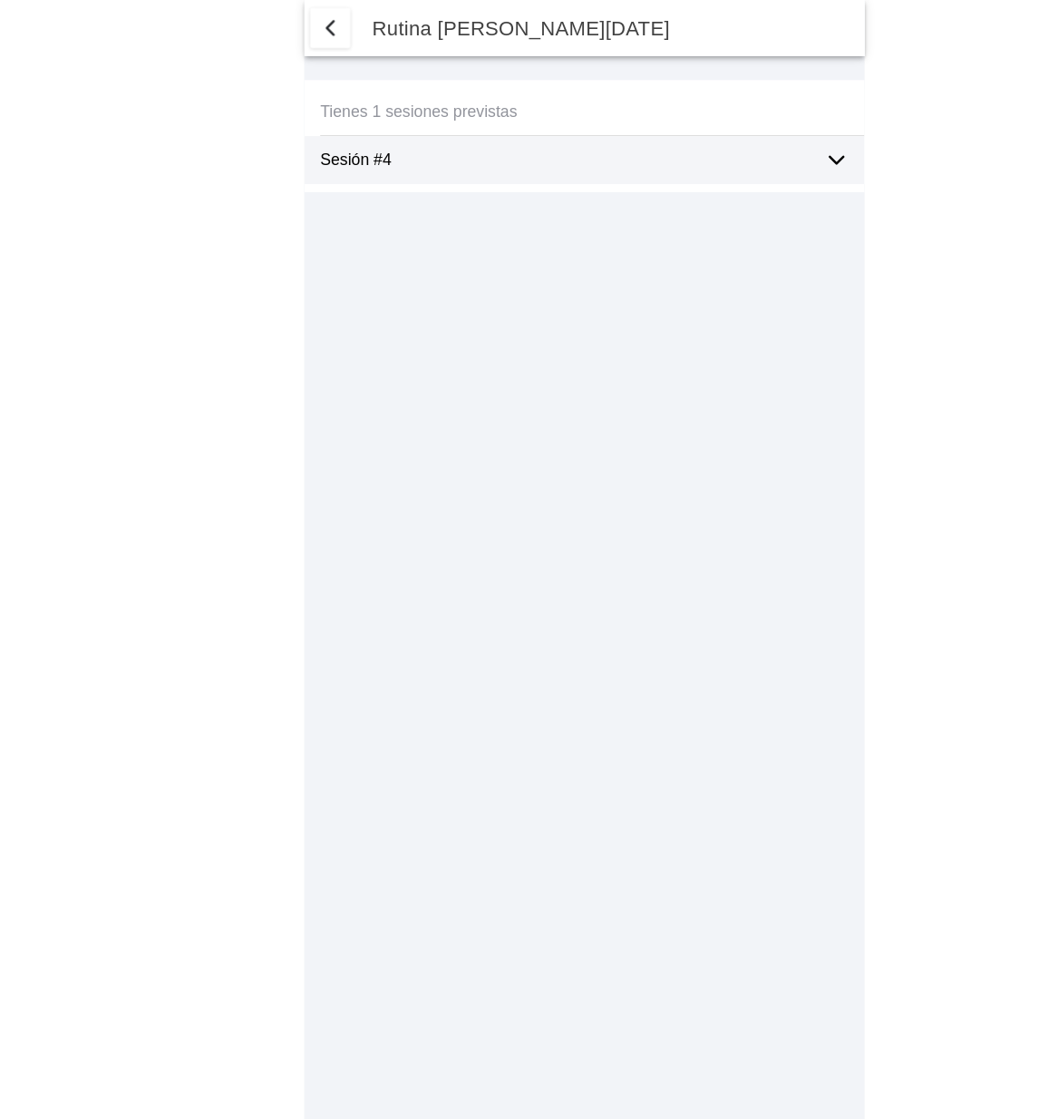
click at [755, 150] on icon at bounding box center [758, 145] width 22 height 22
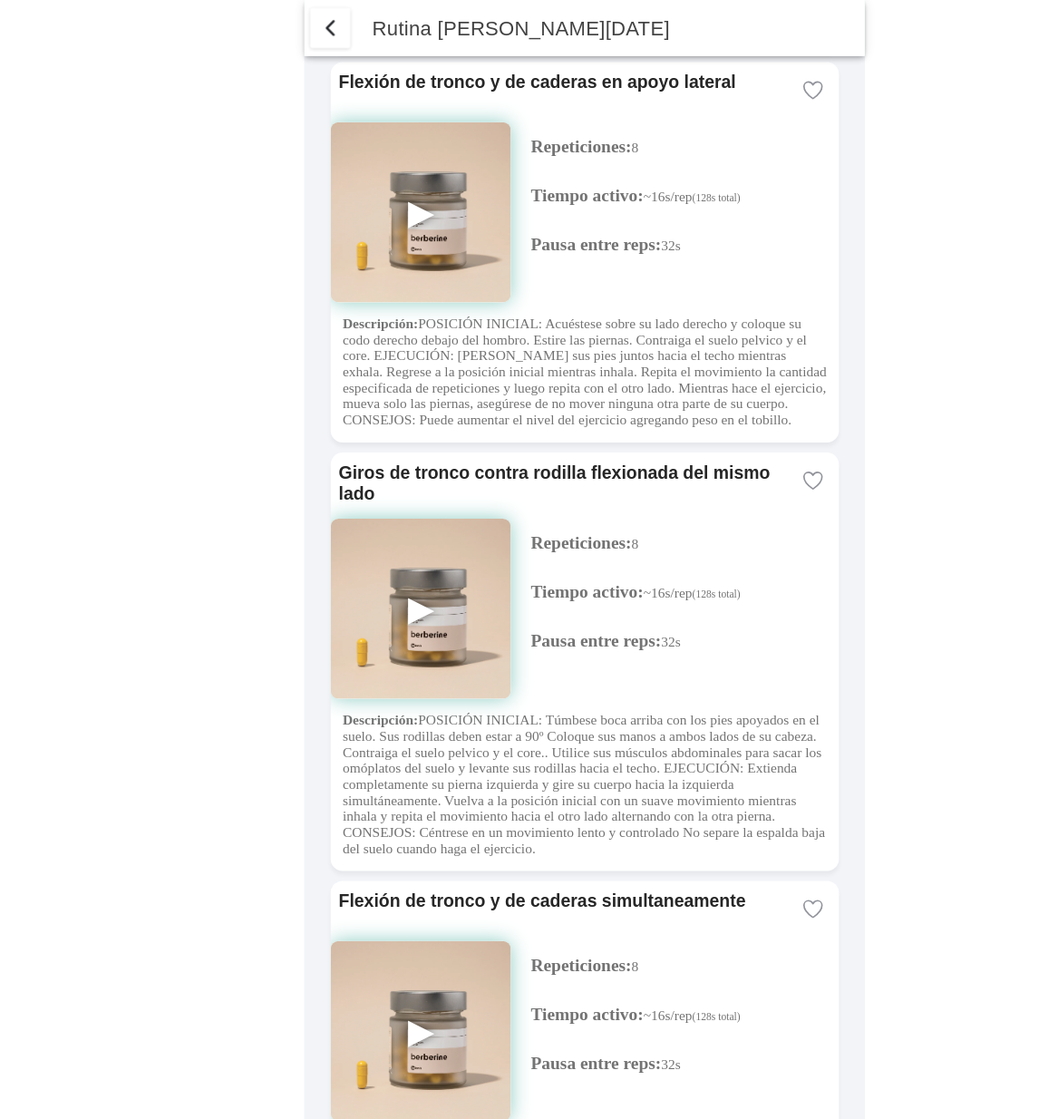
scroll to position [1994, 0]
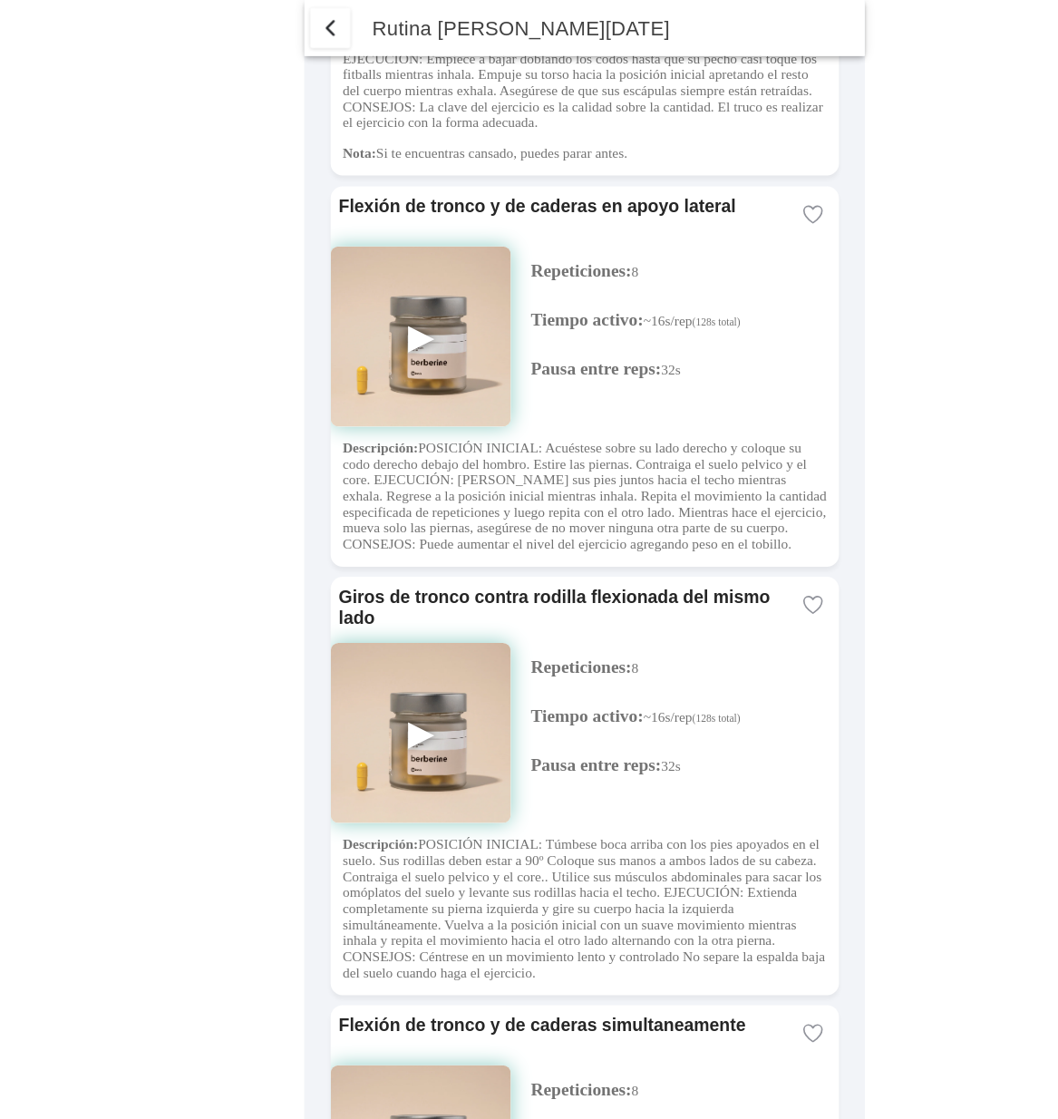
click at [288, 25] on span "button" at bounding box center [299, 26] width 22 height 22
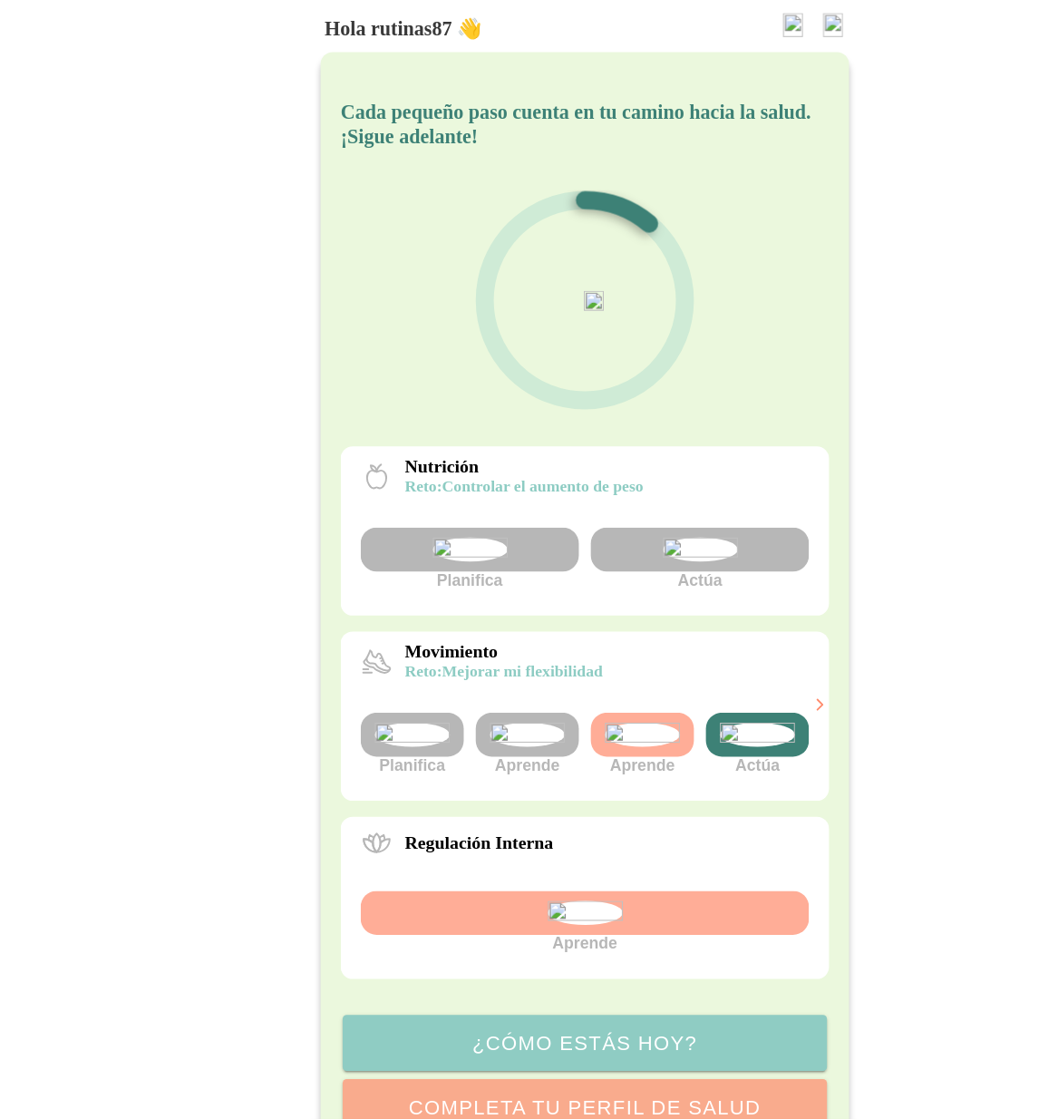
scroll to position [204, 0]
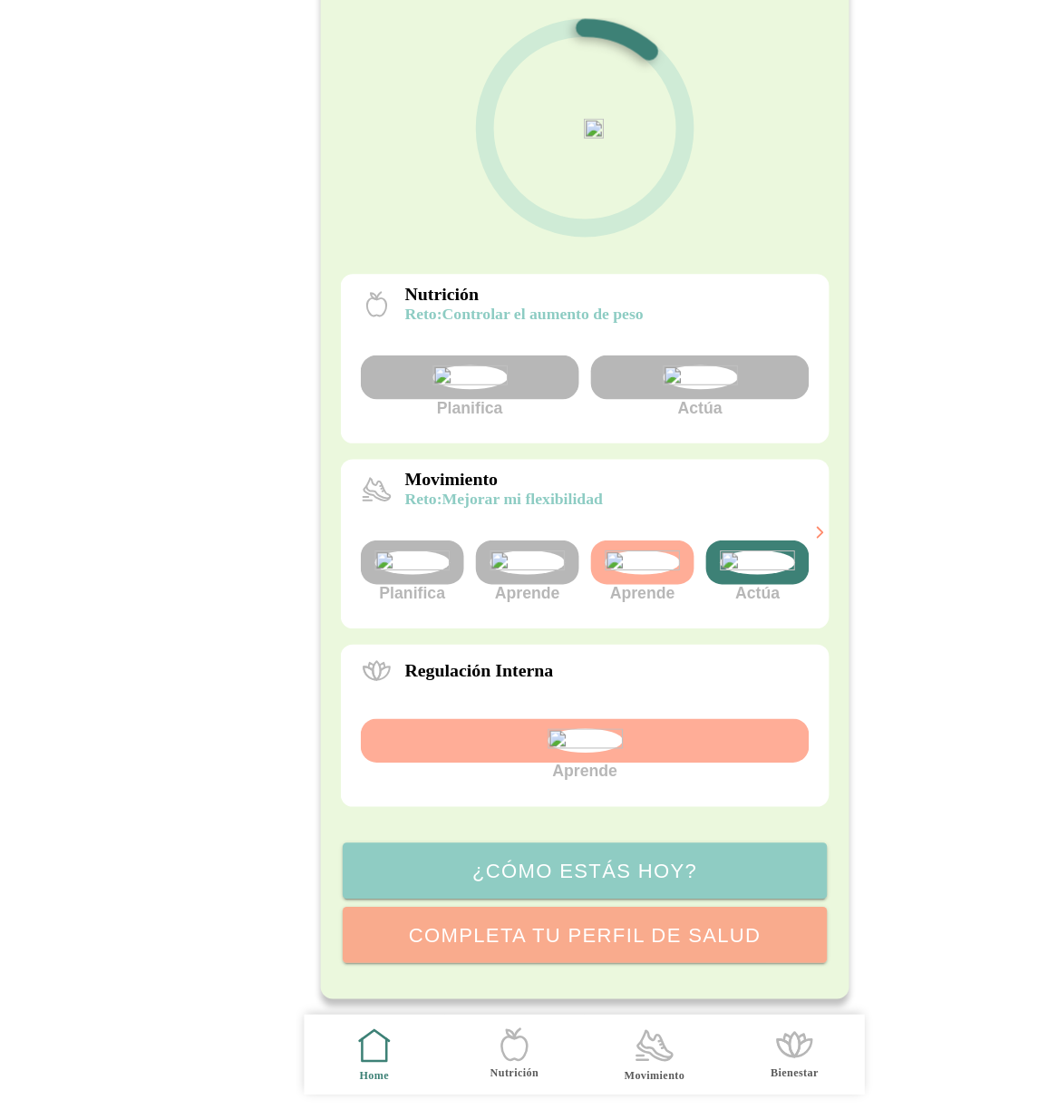
click at [576, 1051] on icon ".cls-1 { stroke-width: 0px; } .cls-1, .cls-2 { fill: none; } .cls-2 { stroke-li…" at bounding box center [593, 1052] width 38 height 38
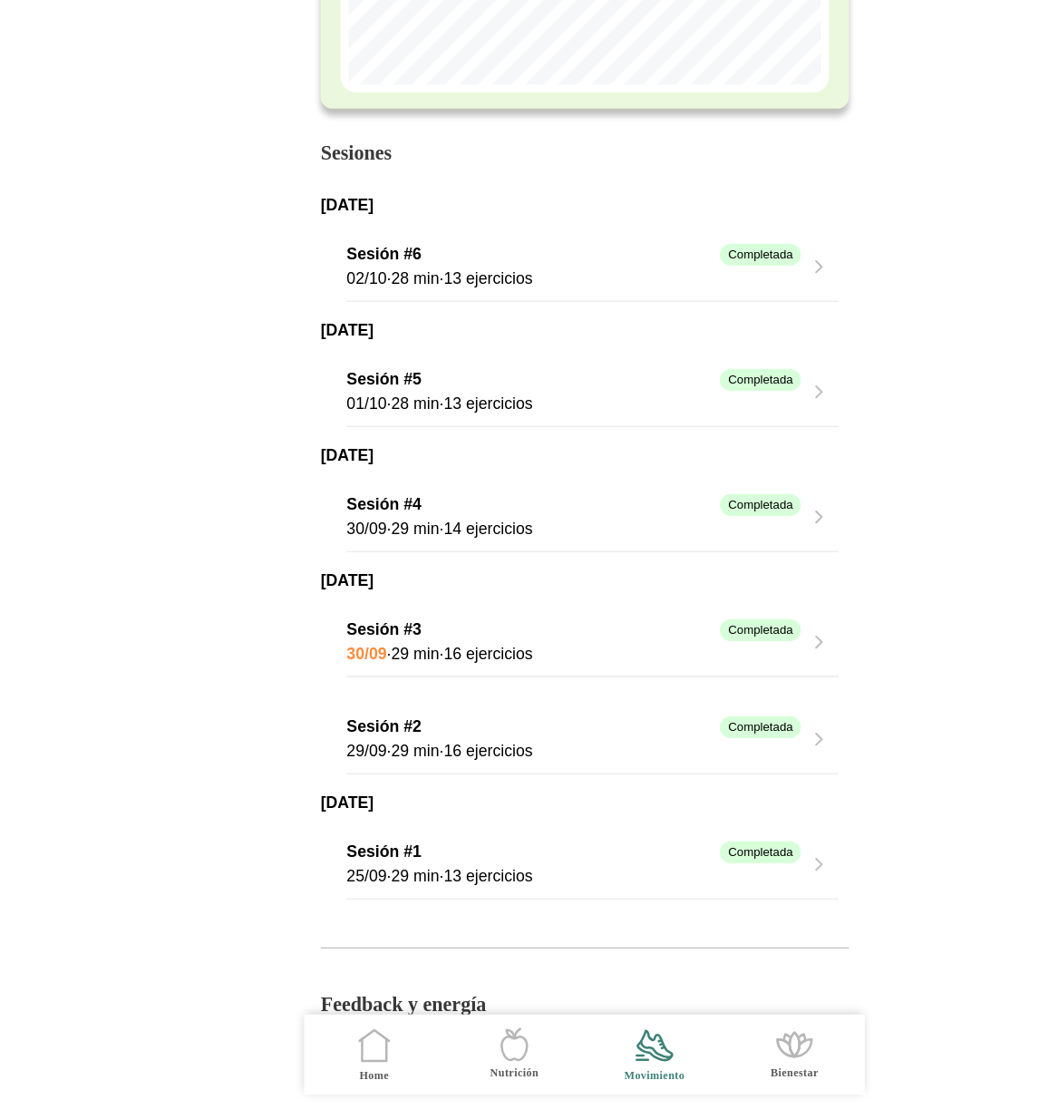
scroll to position [319, 0]
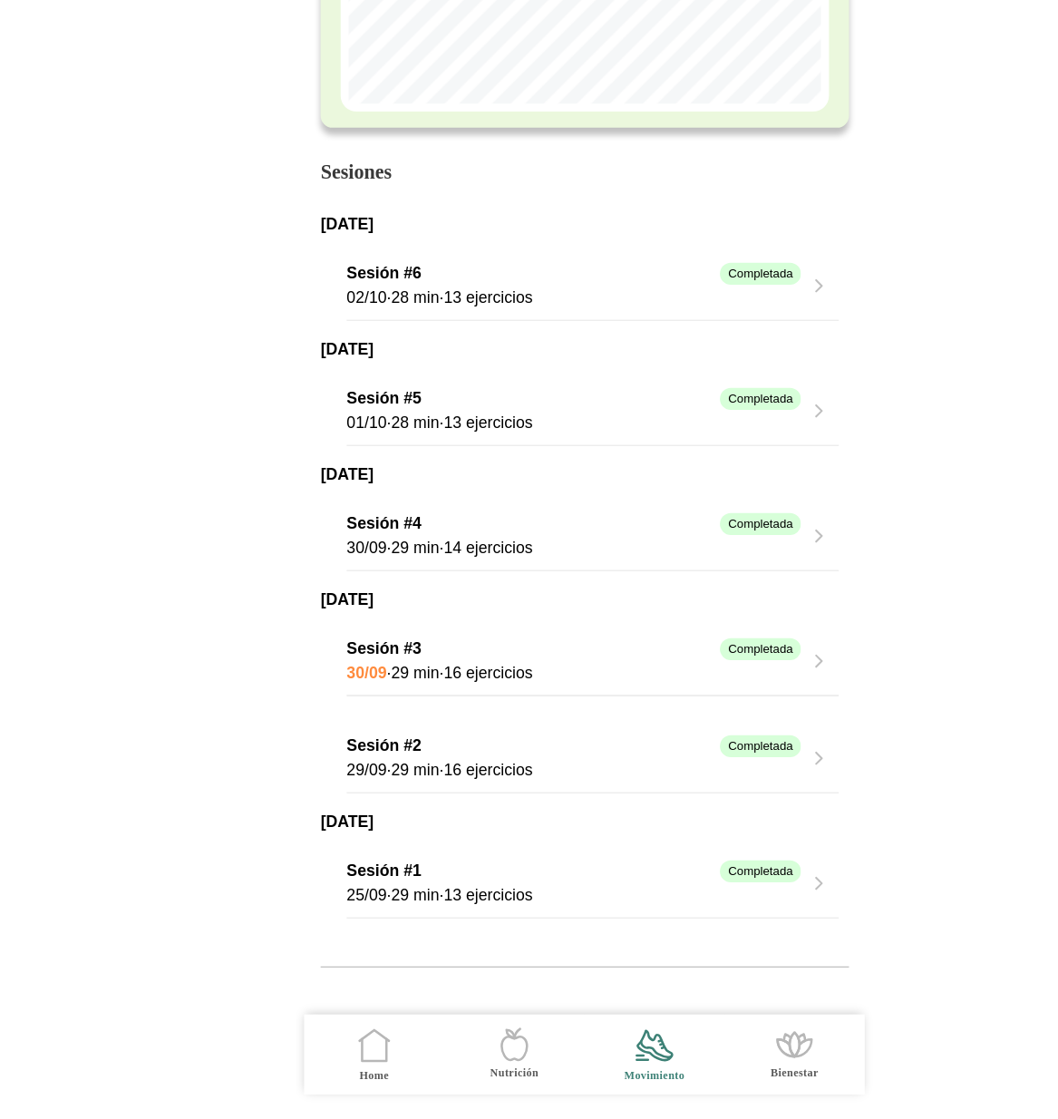
click at [740, 486] on icon "button" at bounding box center [742, 477] width 18 height 18
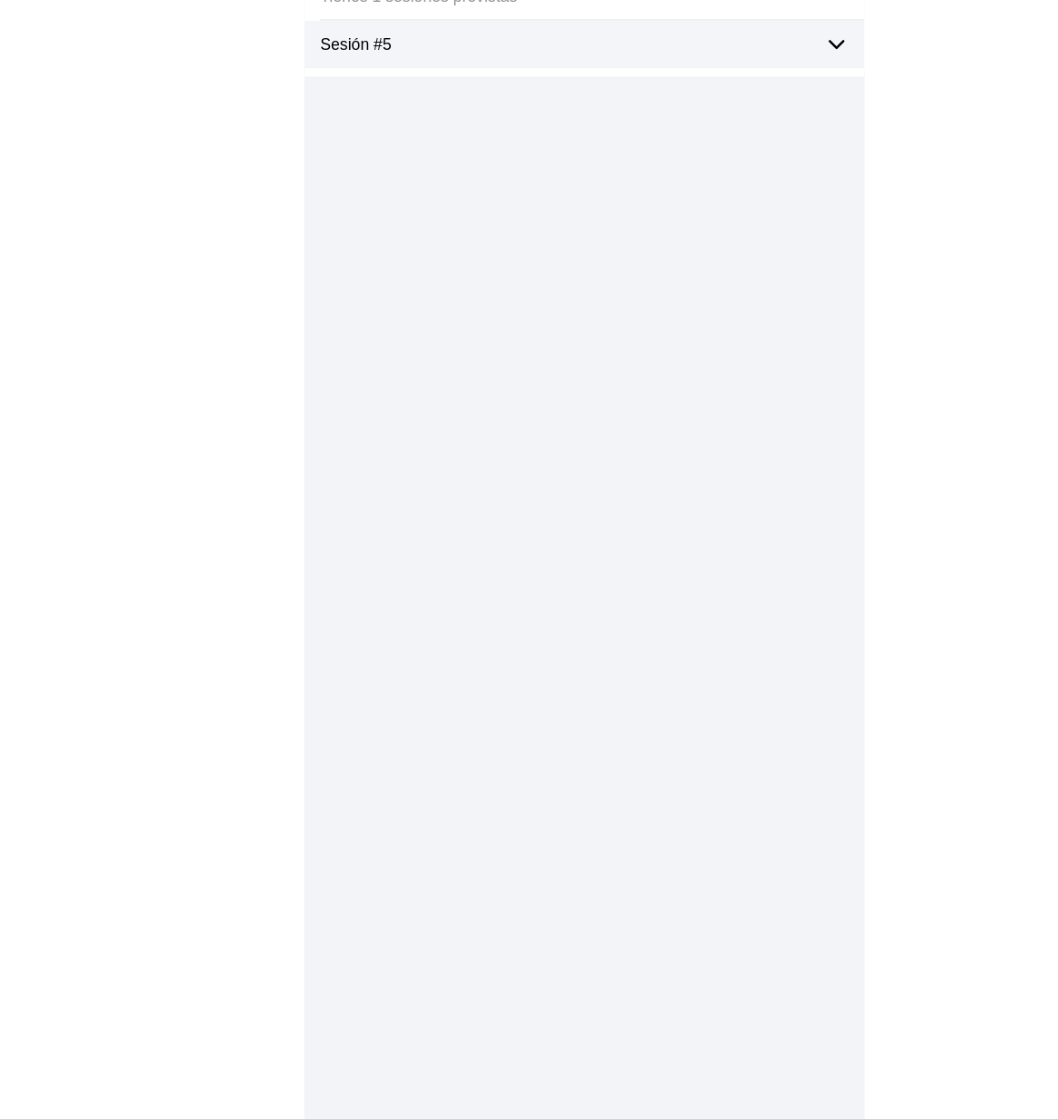
type textarea "hkghjgvjkh"
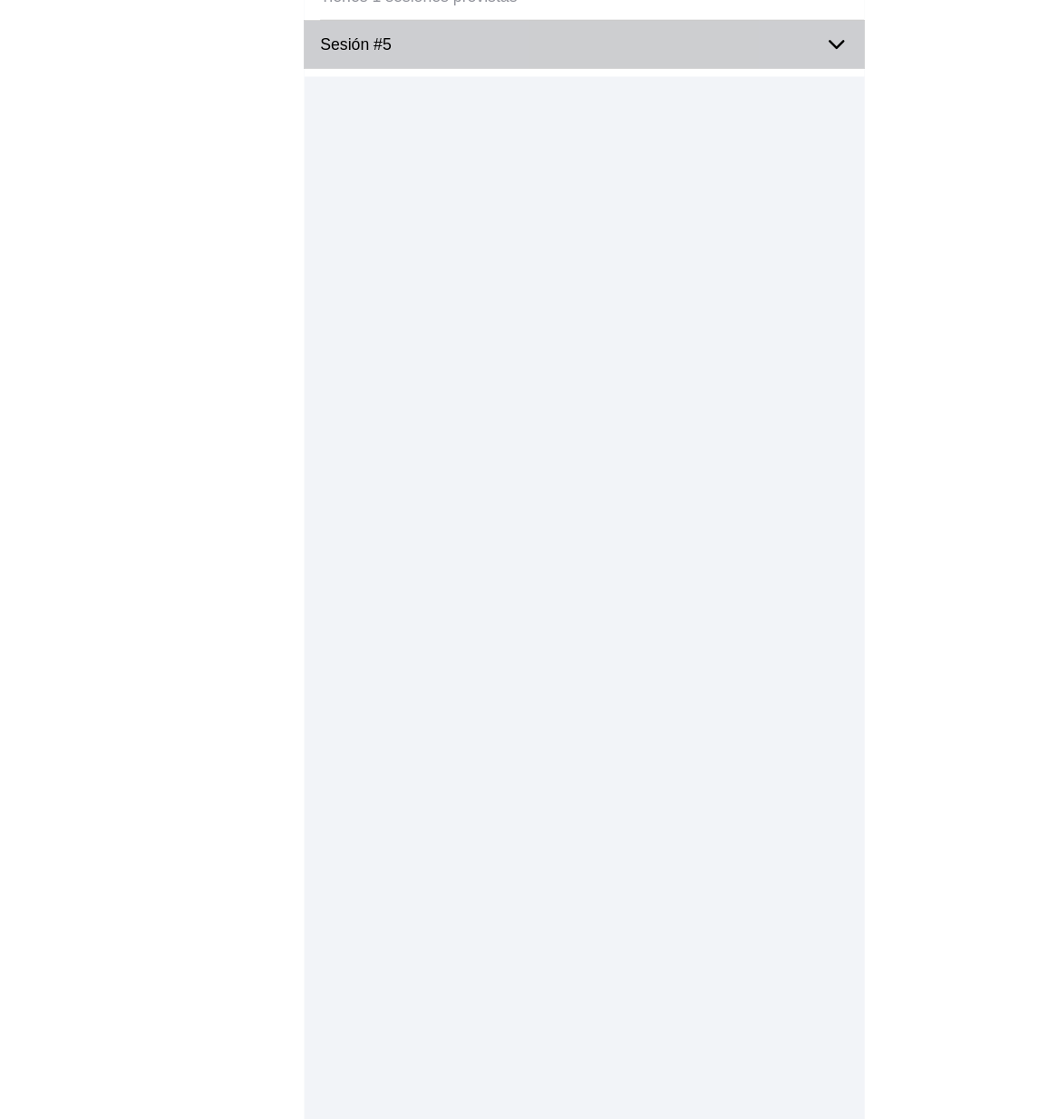
click at [759, 136] on icon at bounding box center [758, 145] width 22 height 22
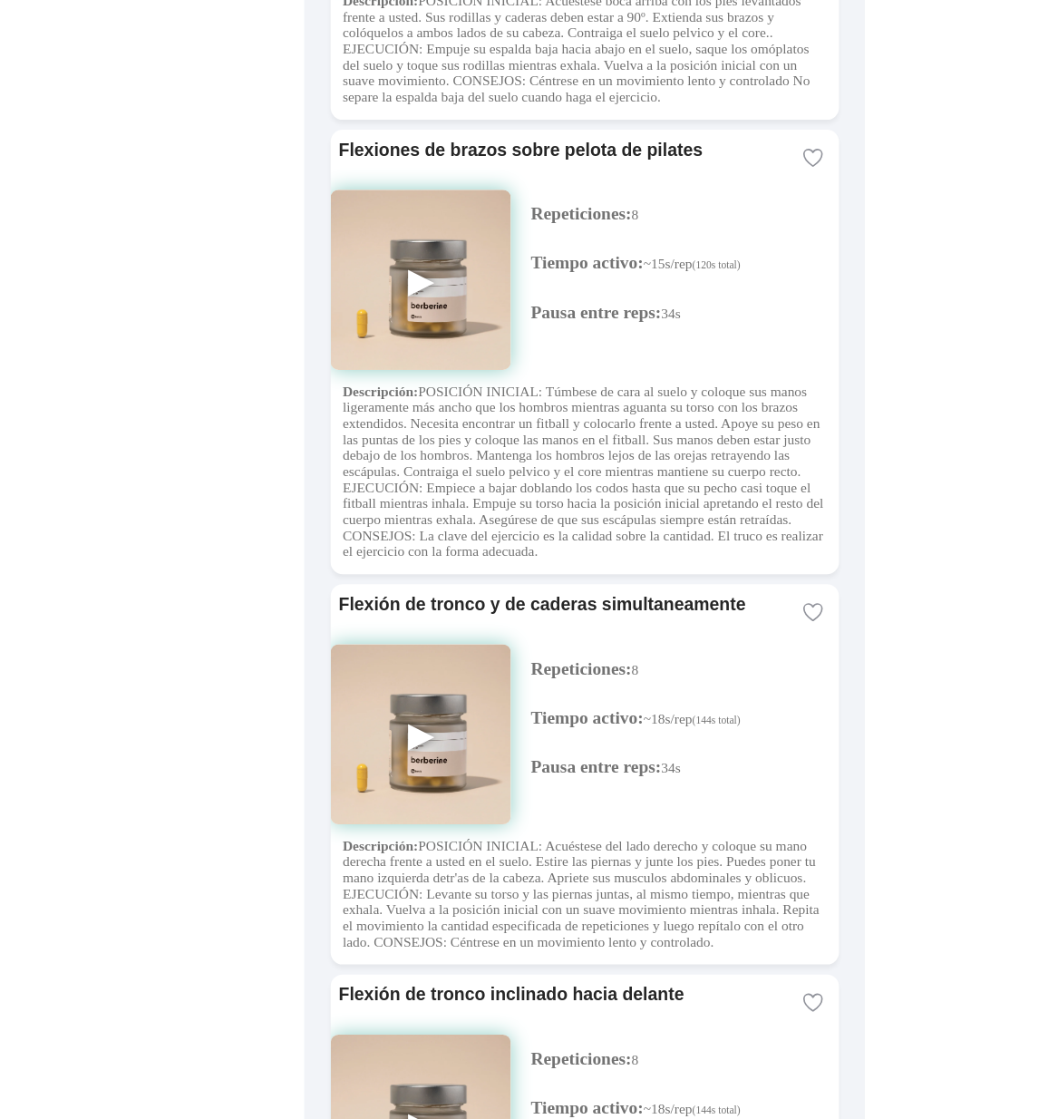
scroll to position [5016, 0]
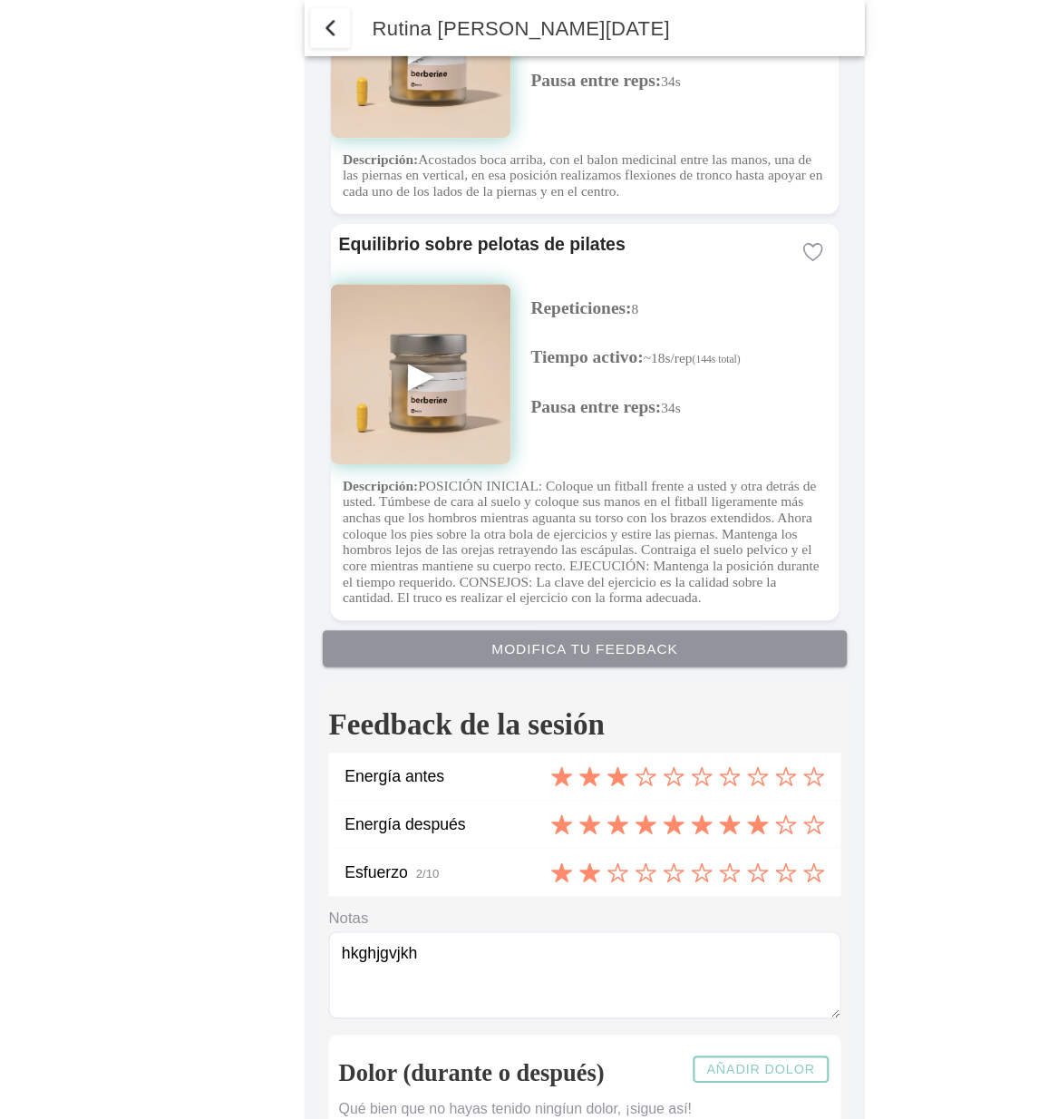
click at [295, 19] on span "button" at bounding box center [299, 26] width 22 height 22
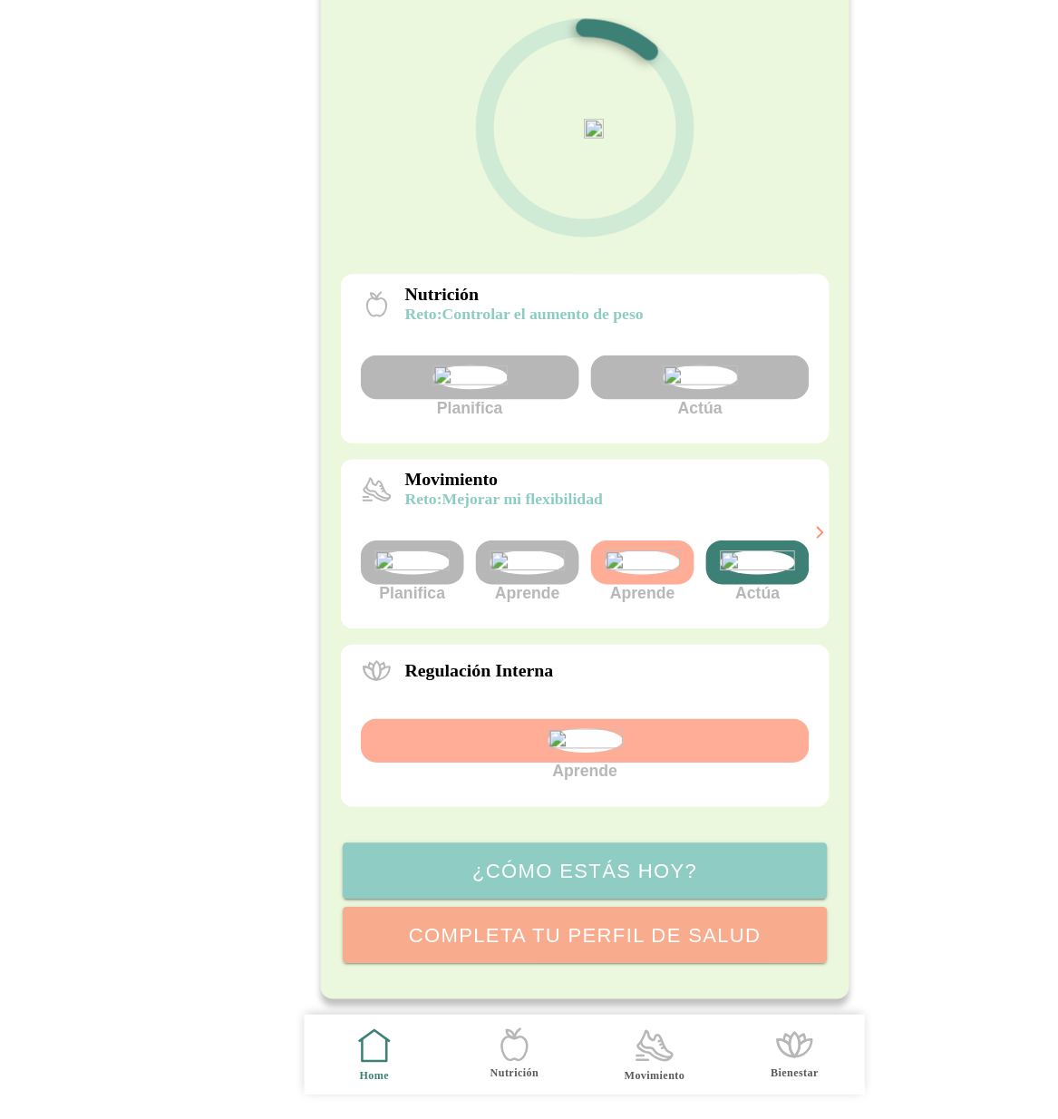
click at [593, 1053] on icon ".cls-1 { stroke-width: 0px; } .cls-1, .cls-2 { fill: none; } .cls-2 { stroke-li…" at bounding box center [593, 1052] width 38 height 38
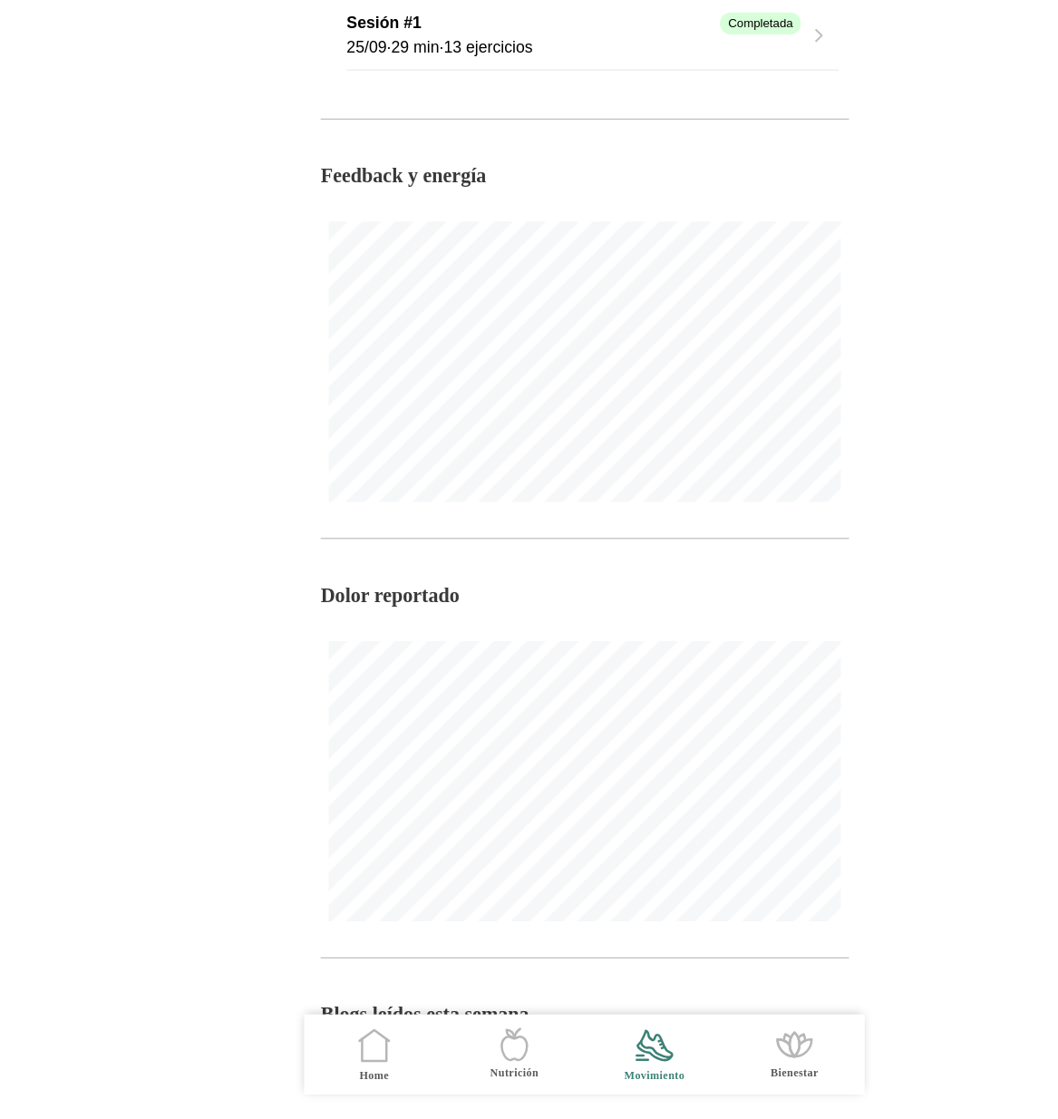
scroll to position [427, 0]
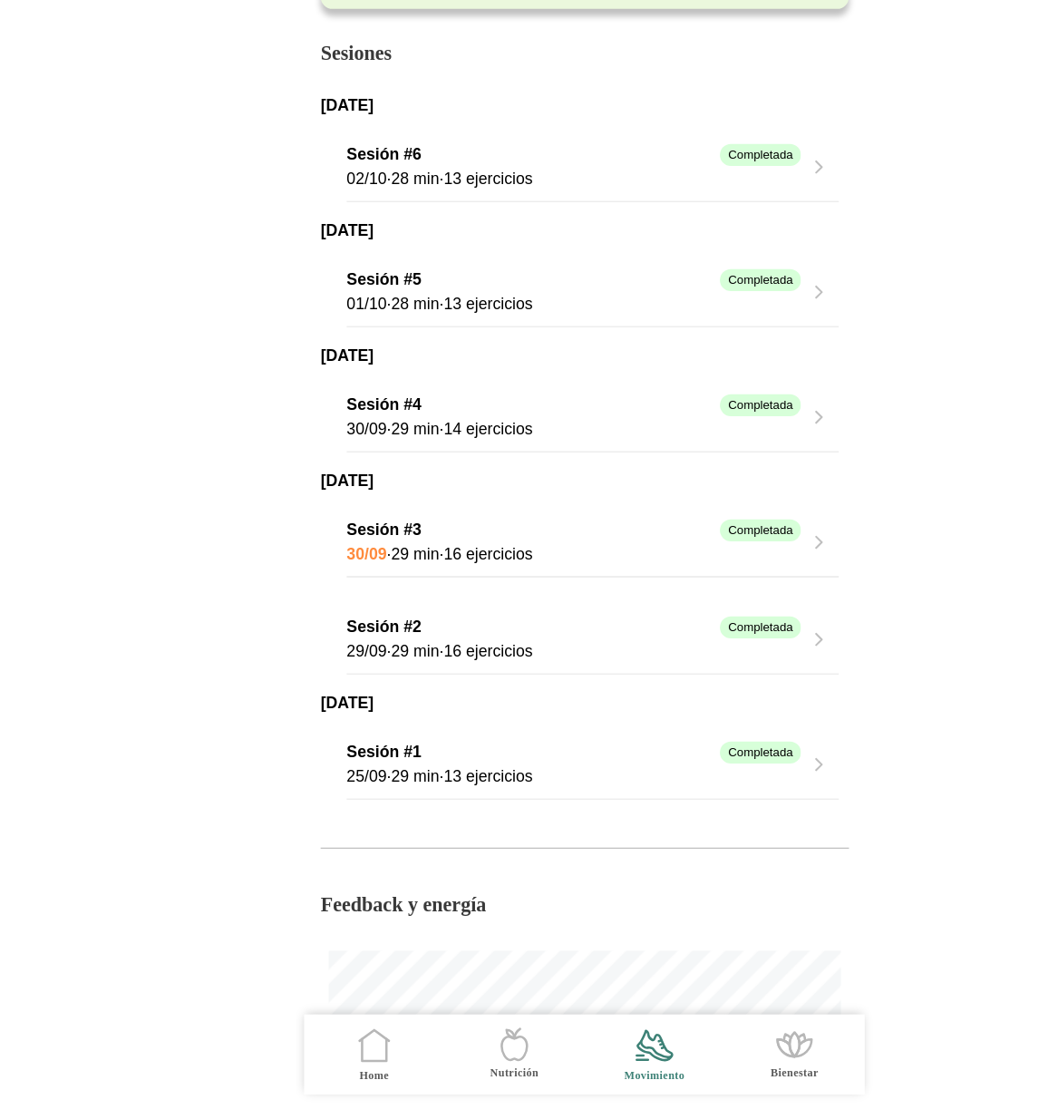
click at [743, 482] on icon "button" at bounding box center [742, 482] width 18 height 18
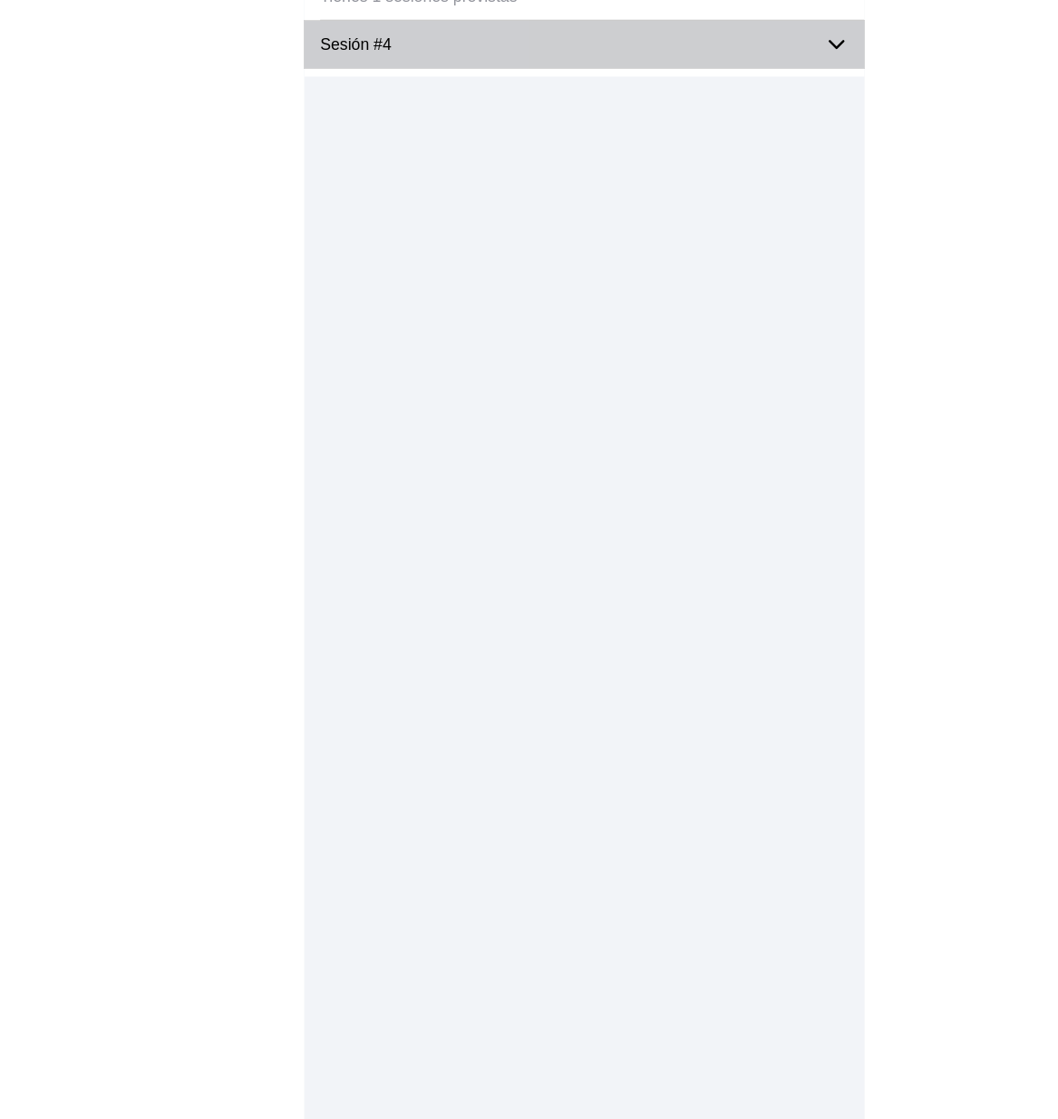
click at [759, 138] on icon at bounding box center [758, 145] width 22 height 22
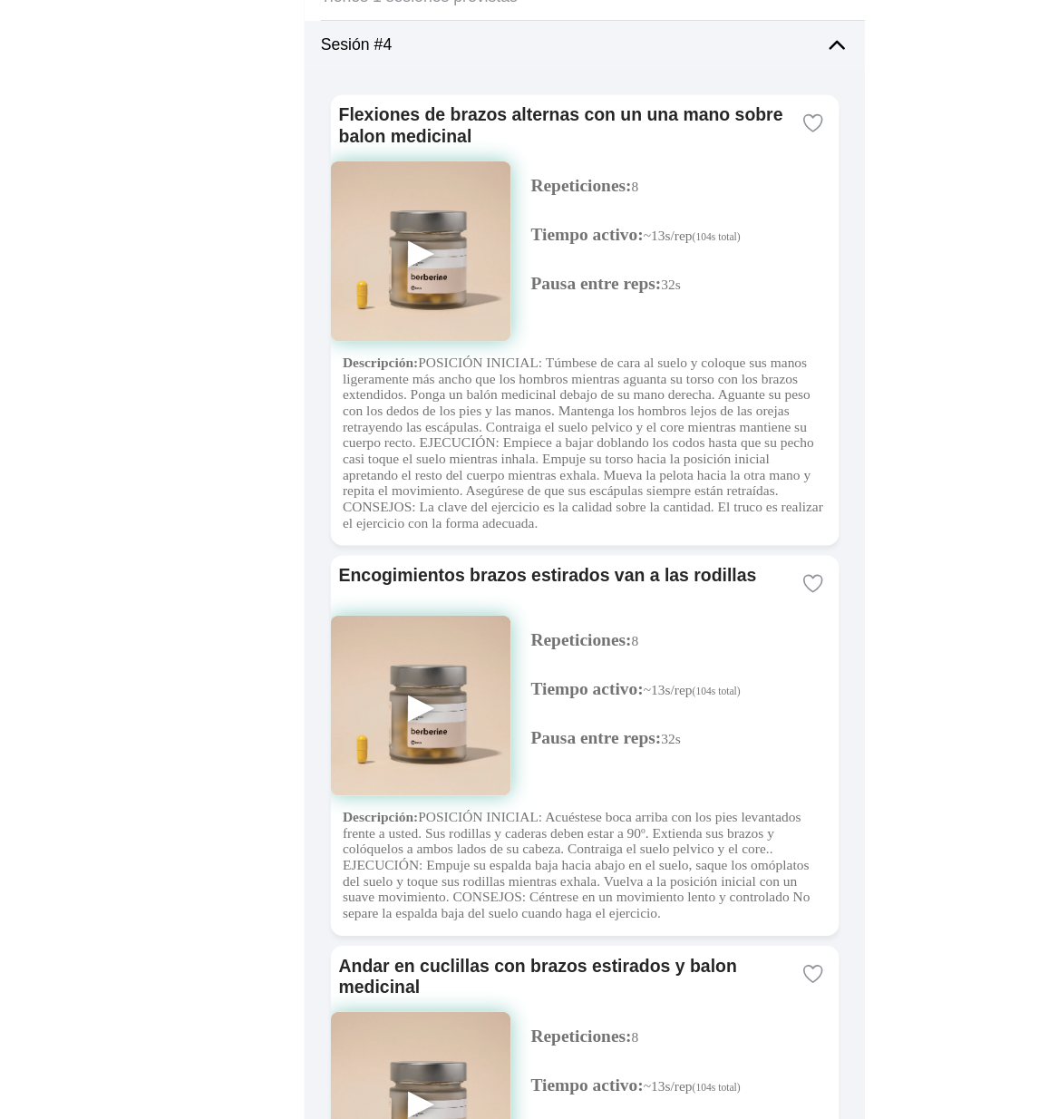
click at [753, 148] on icon at bounding box center [758, 145] width 22 height 22
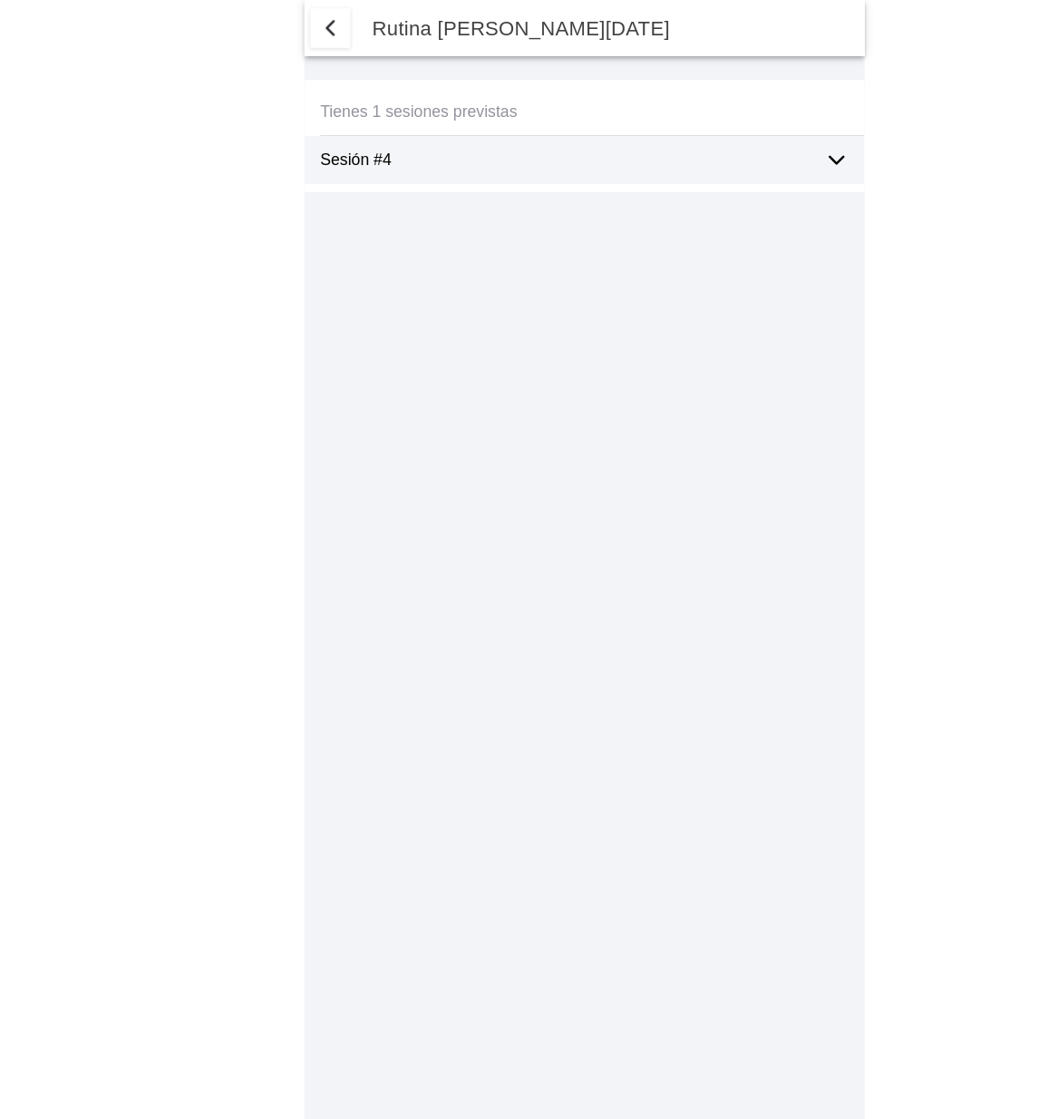
click at [299, 15] on span "button" at bounding box center [299, 26] width 22 height 22
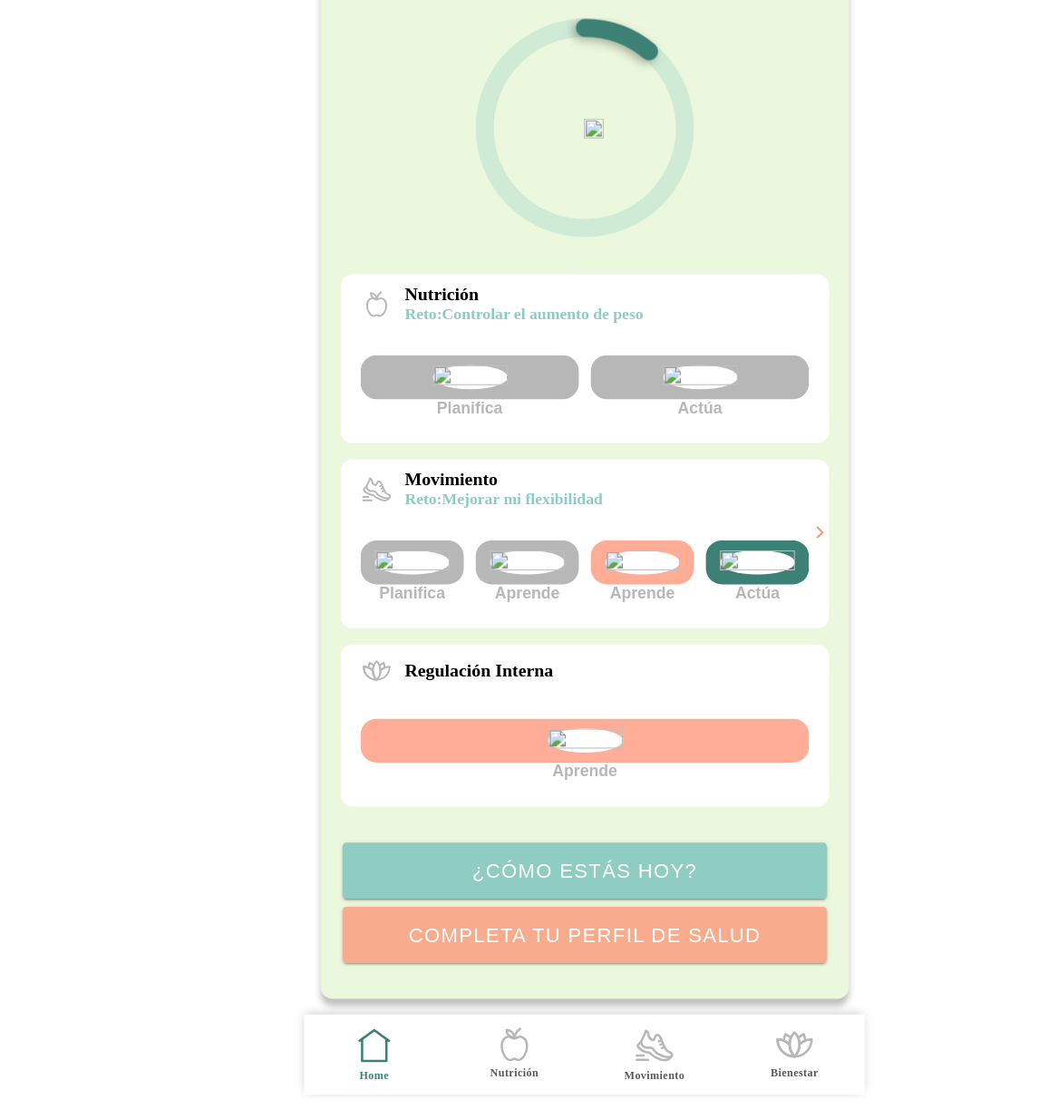
click at [586, 1058] on icon at bounding box center [592, 1051] width 31 height 26
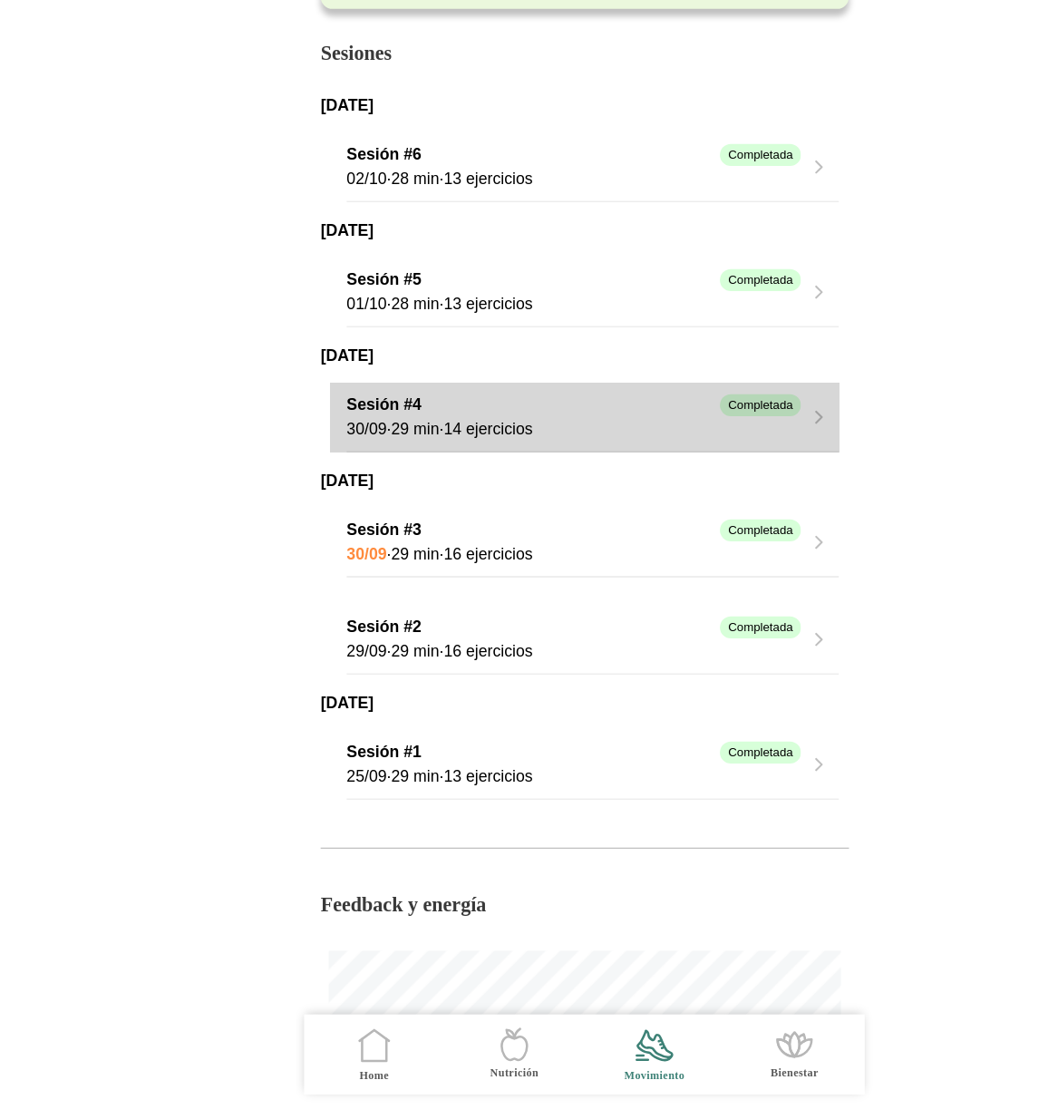
click at [745, 500] on div "Sesión #4 Completada 30/09 · 29 min · 14 ejercicios" at bounding box center [537, 482] width 446 height 63
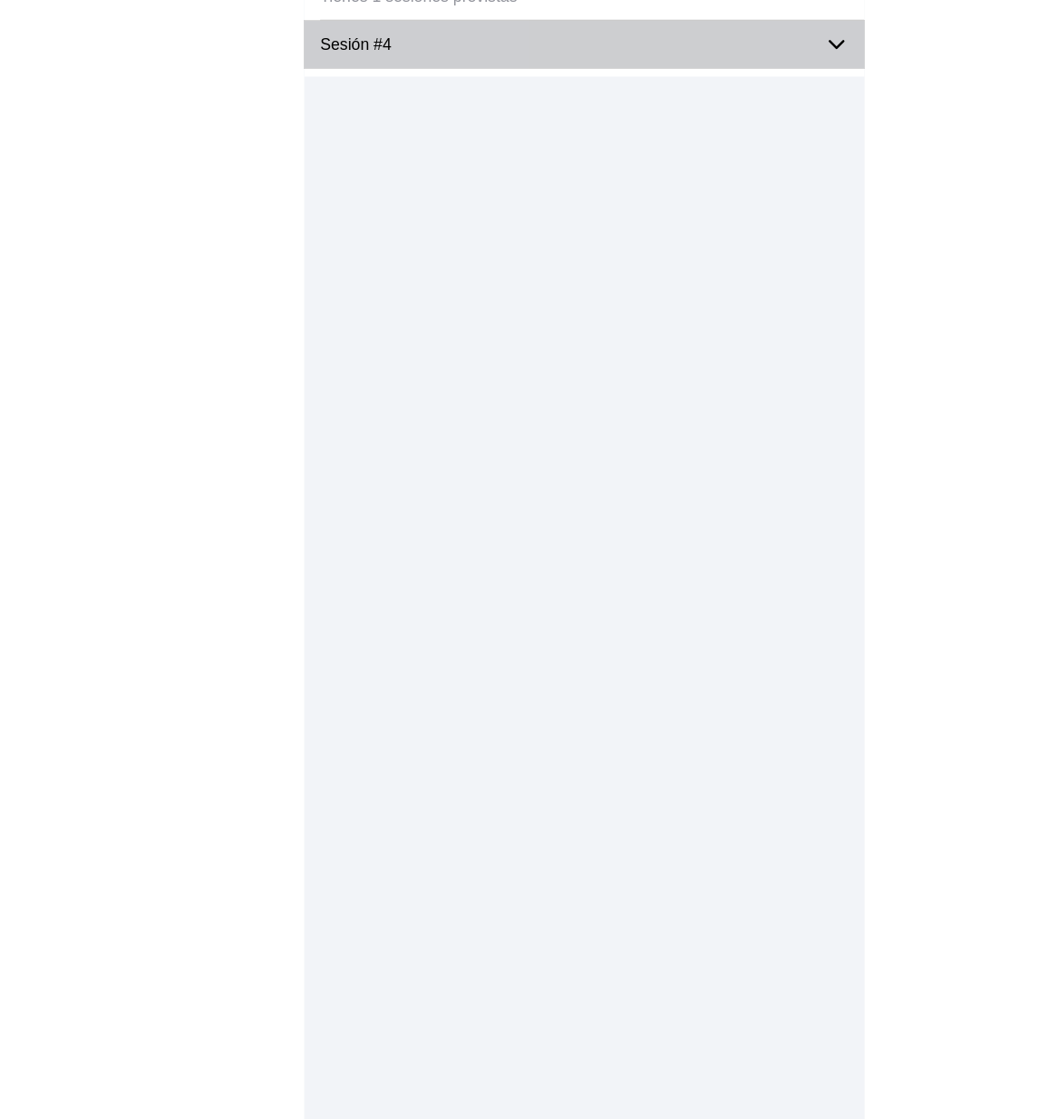
click at [766, 143] on icon at bounding box center [758, 145] width 22 height 22
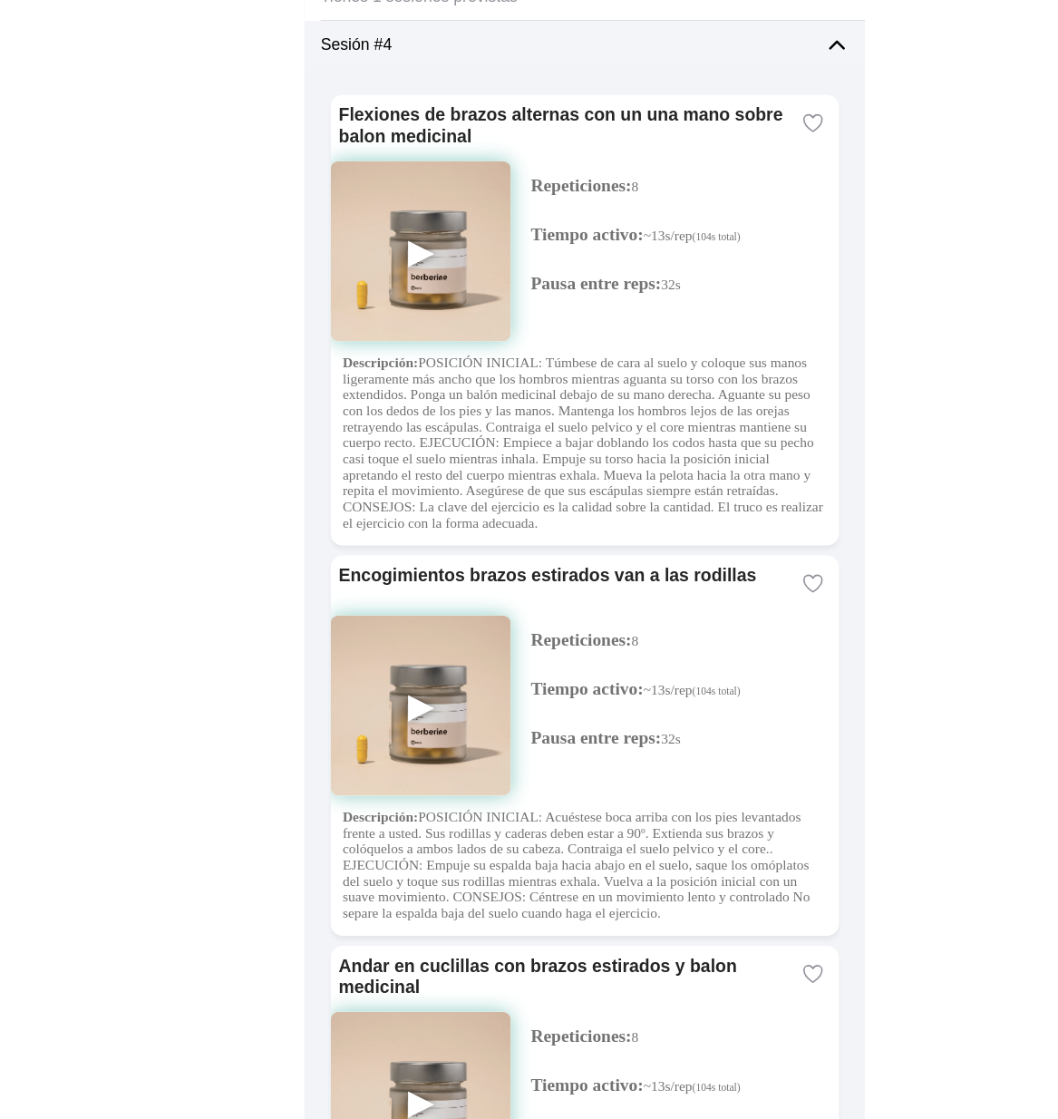
click at [752, 139] on icon at bounding box center [758, 145] width 22 height 22
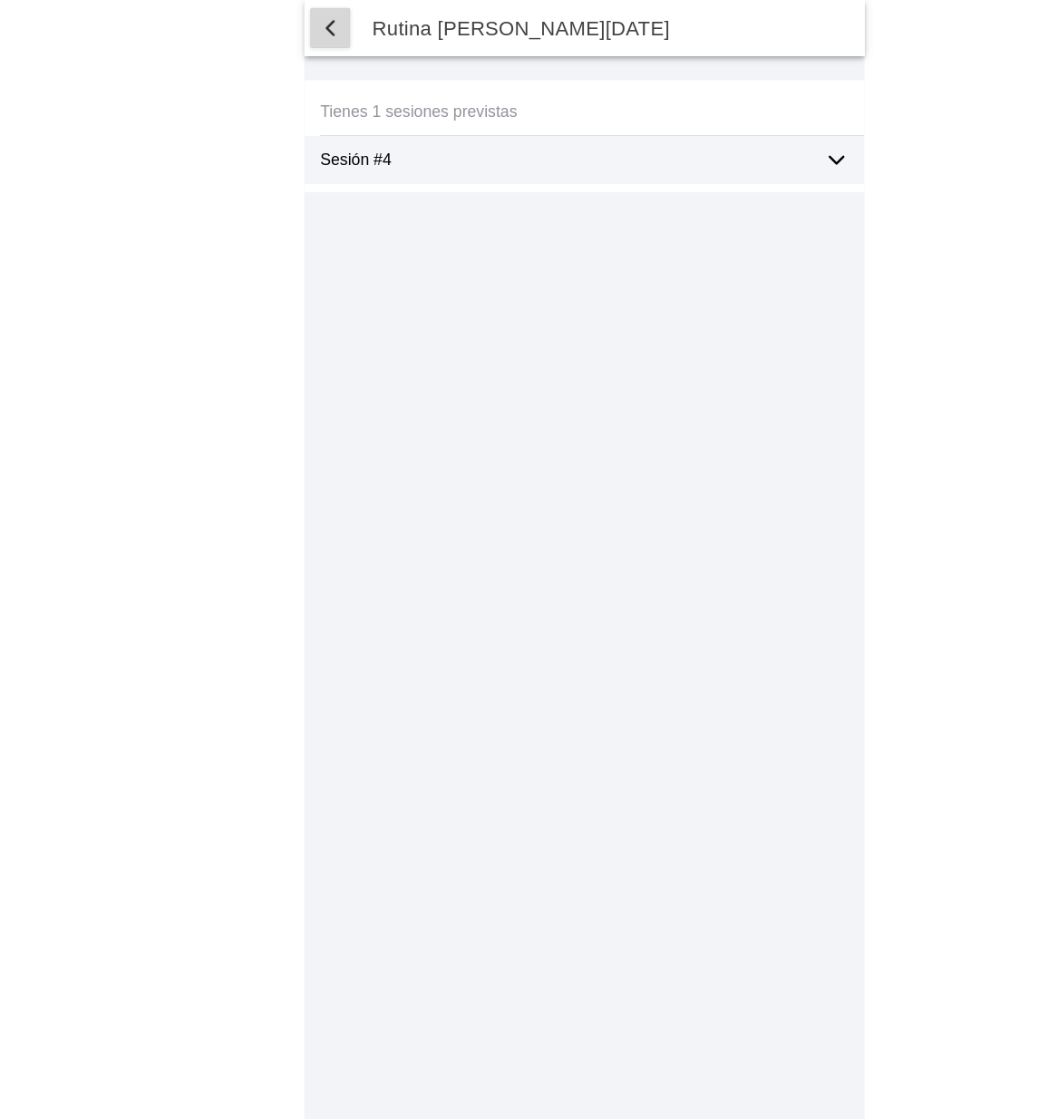
click at [299, 30] on span "button" at bounding box center [299, 26] width 22 height 22
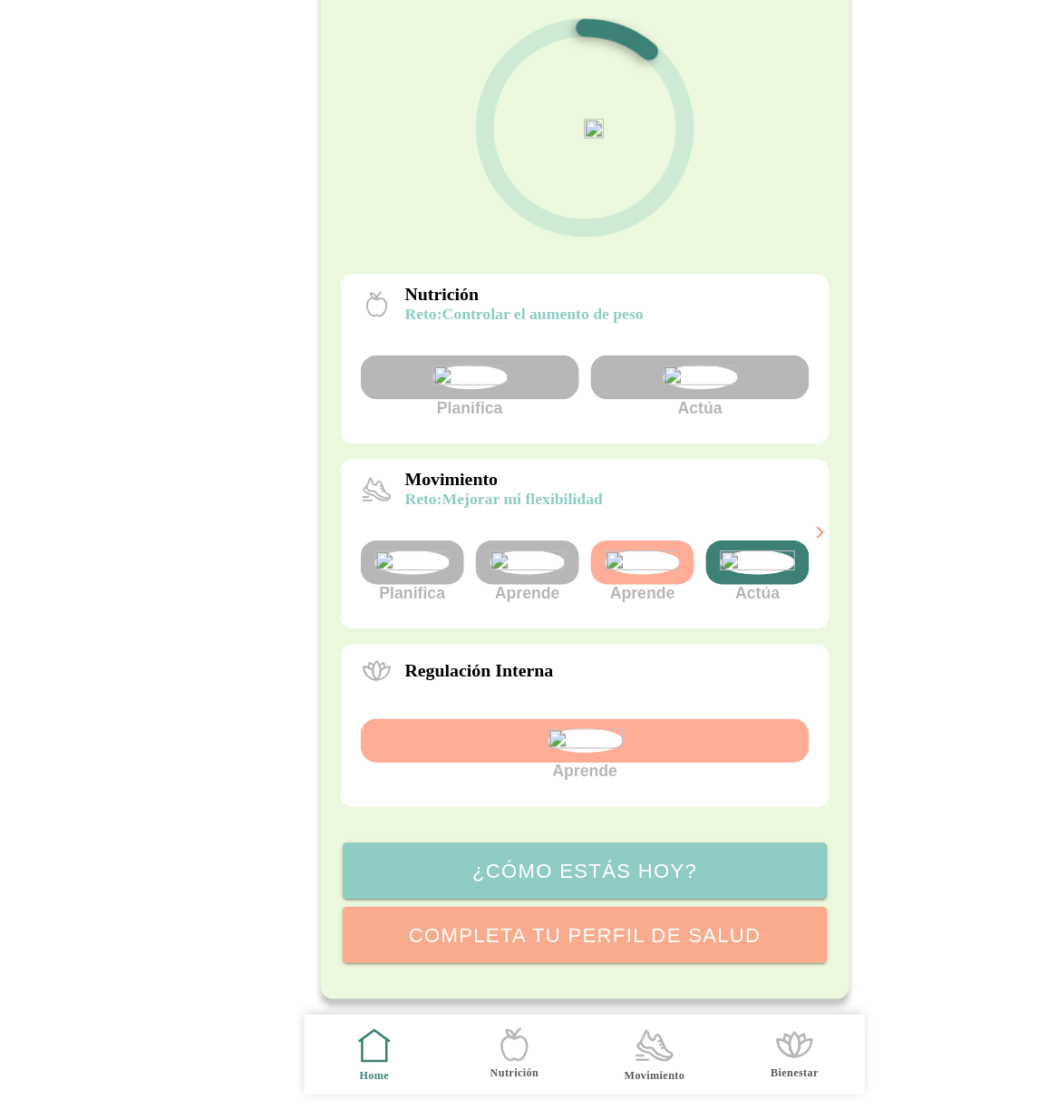
click at [599, 1069] on icon ".cls-1 { stroke-width: 0px; } .cls-1, .cls-2 { fill: none; } .cls-2 { stroke-li…" at bounding box center [593, 1052] width 38 height 38
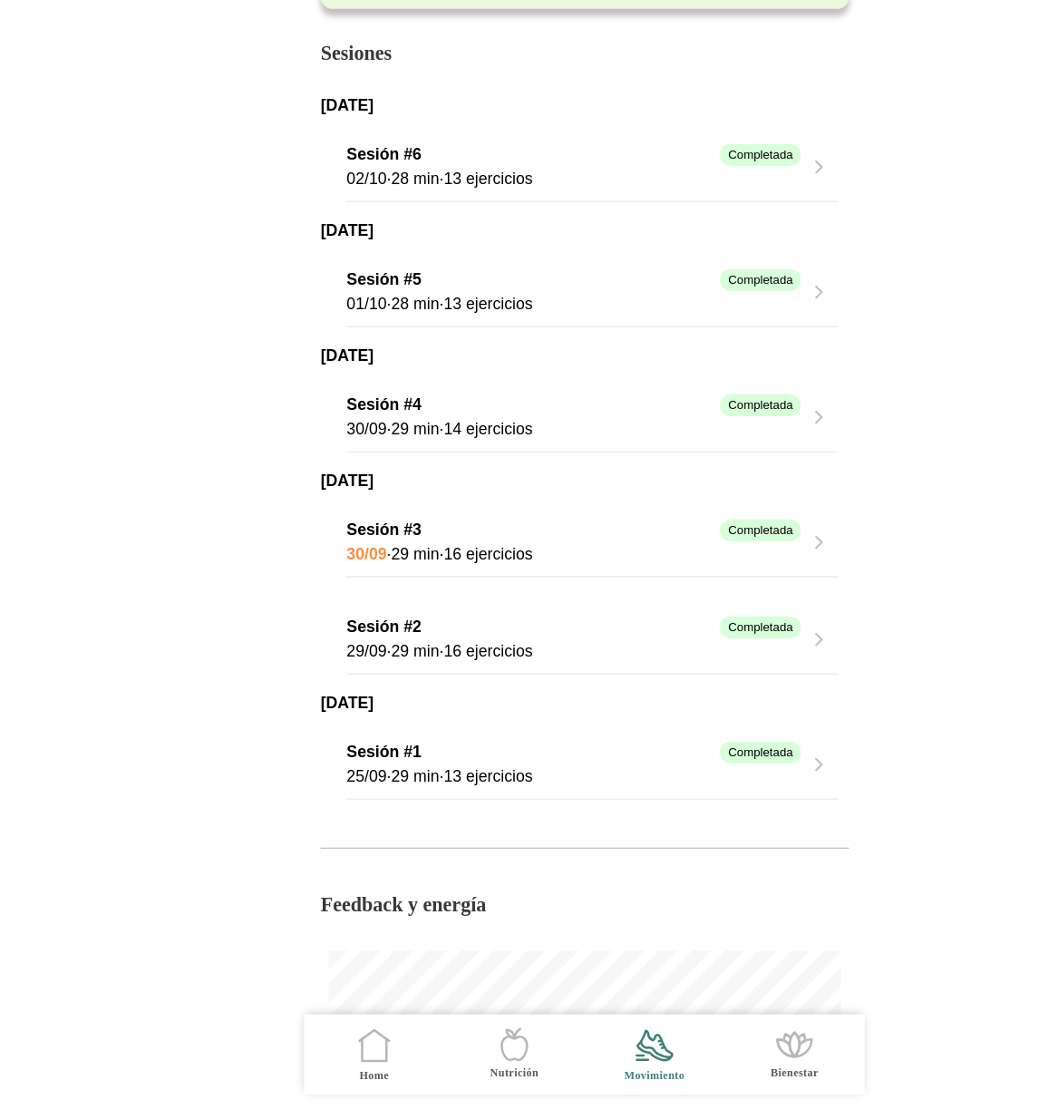
click at [744, 602] on icon "button" at bounding box center [742, 596] width 18 height 18
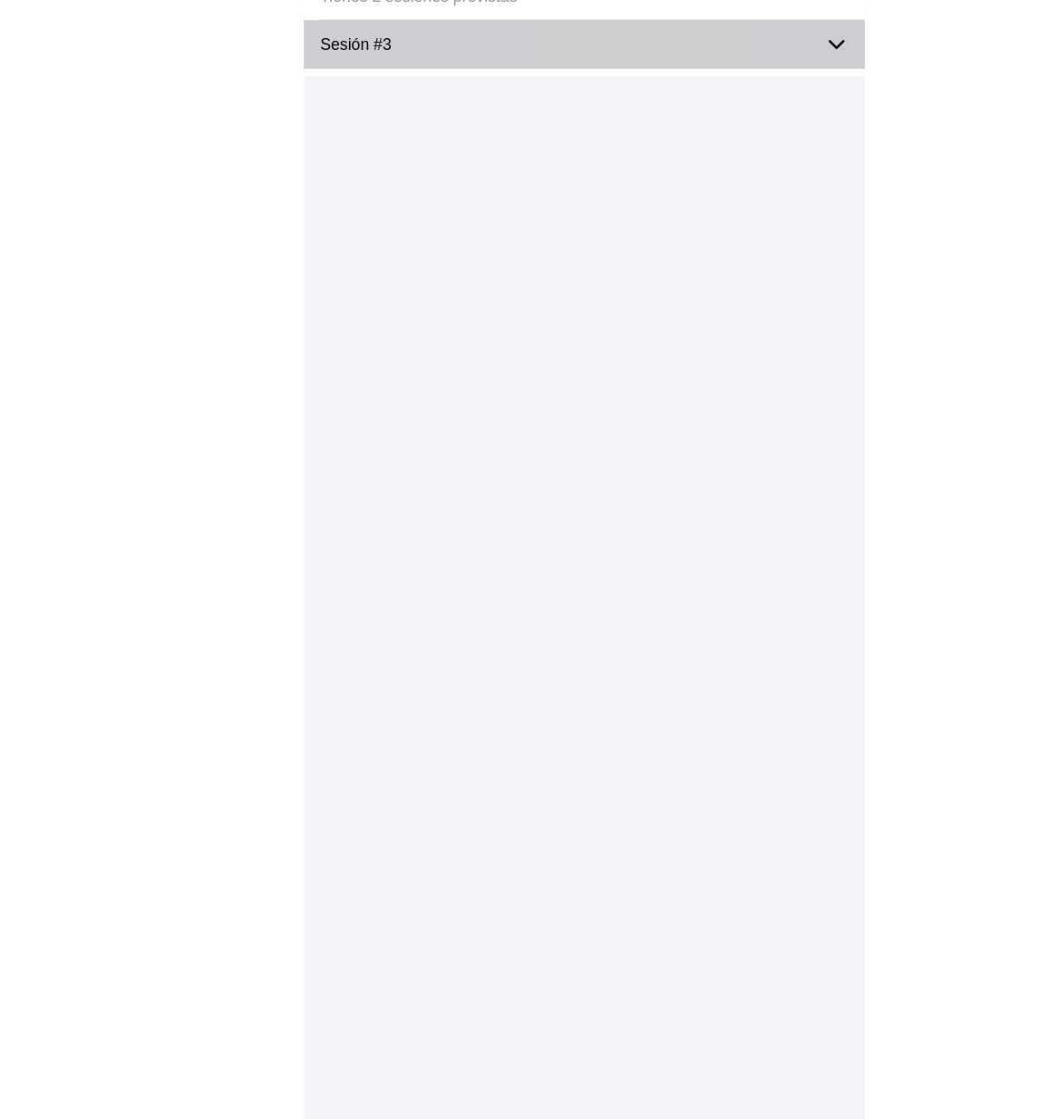
click at [751, 144] on icon at bounding box center [758, 145] width 22 height 22
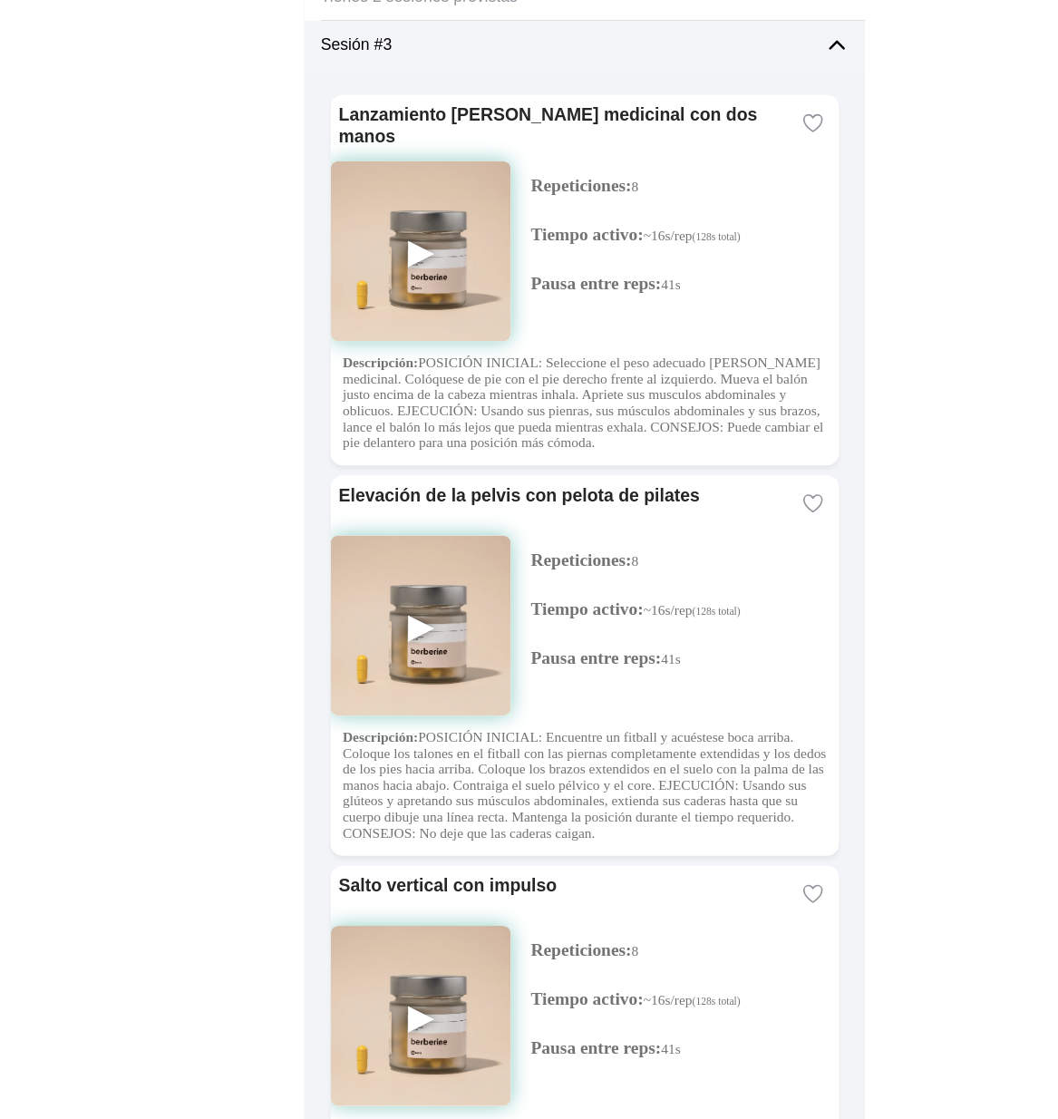
click at [747, 145] on icon at bounding box center [758, 145] width 22 height 22
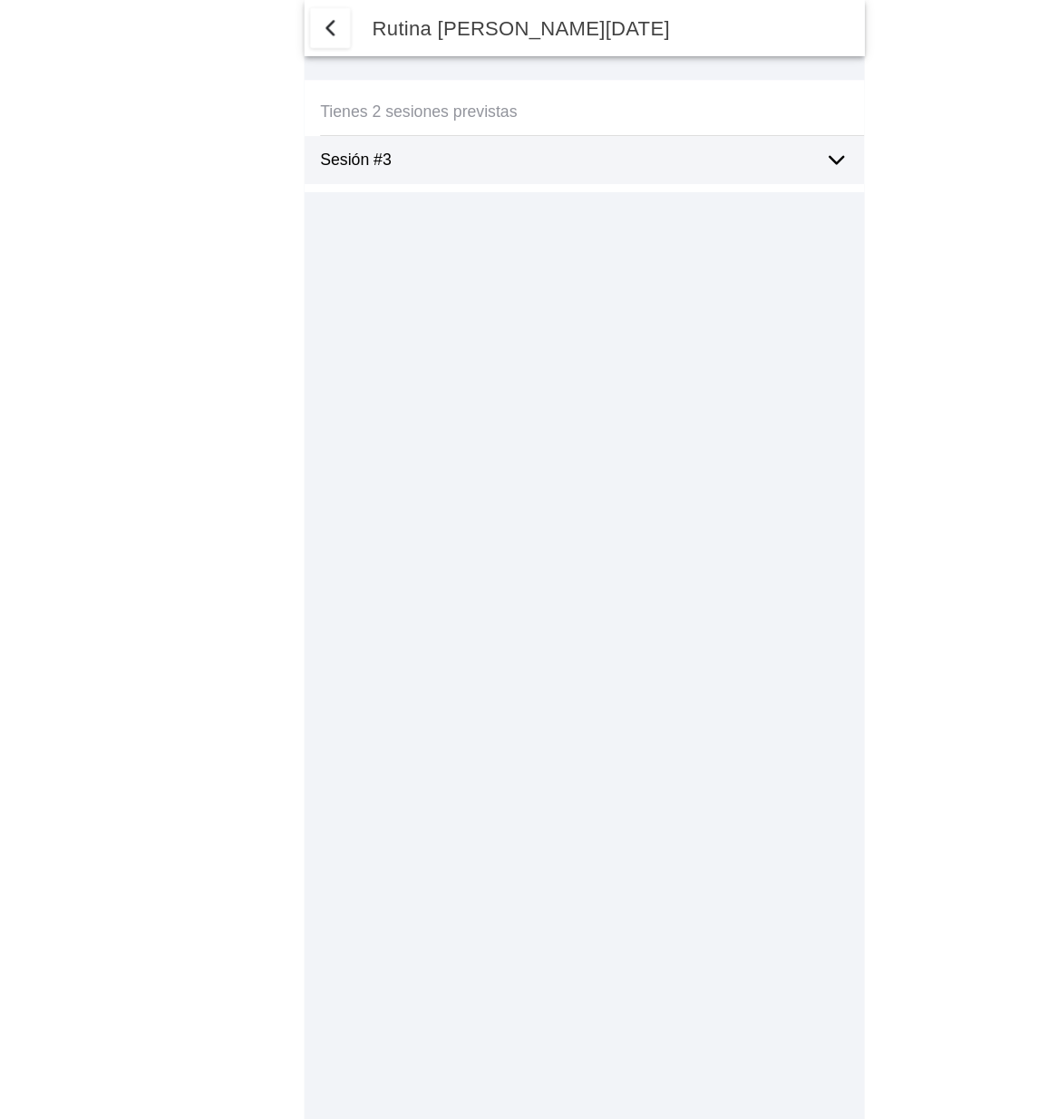
click at [303, 34] on span "button" at bounding box center [299, 26] width 22 height 22
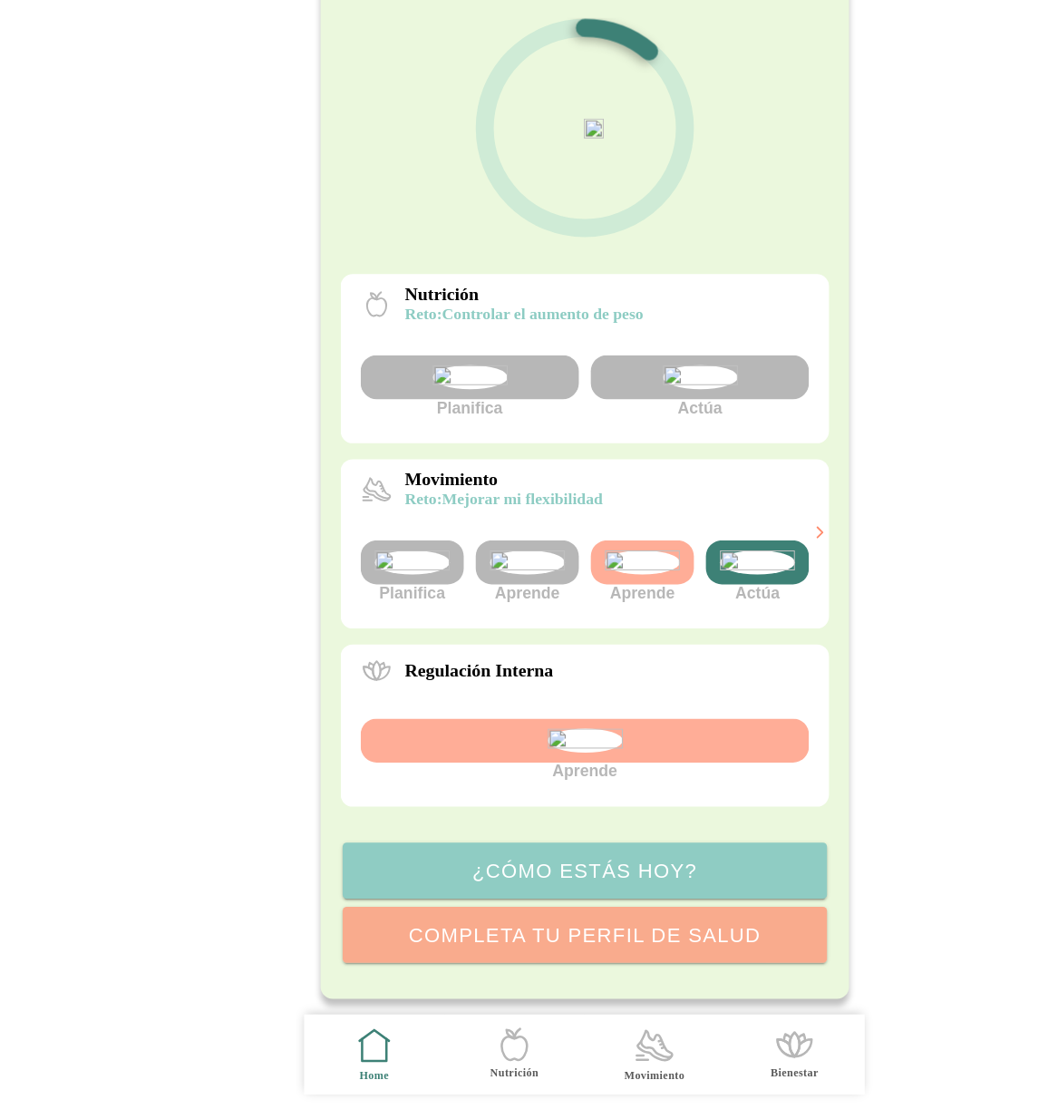
click at [587, 1055] on icon ".cls-1 { stroke-width: 0px; } .cls-1, .cls-2 { fill: none; } .cls-2 { stroke-li…" at bounding box center [593, 1052] width 38 height 38
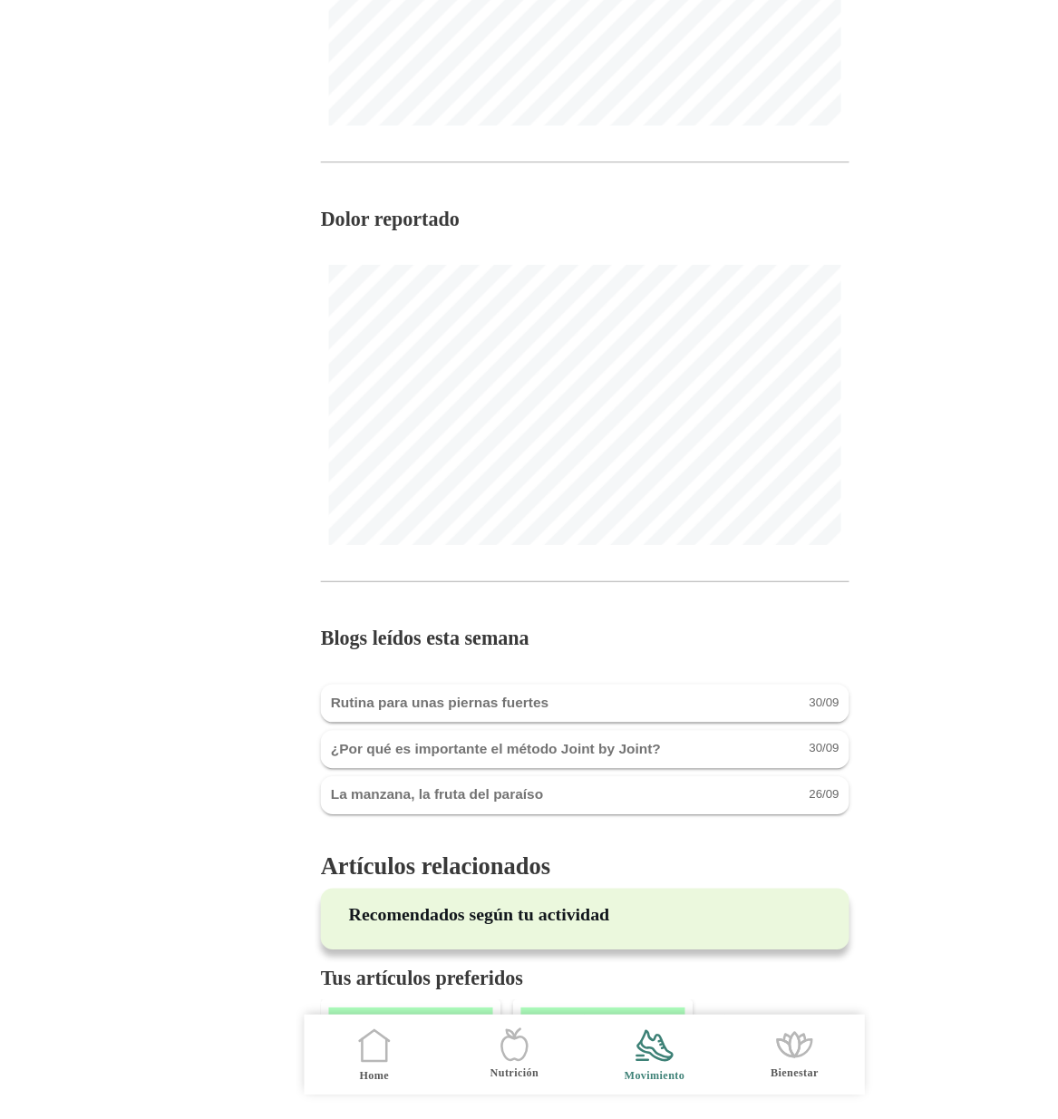
scroll to position [1422, 0]
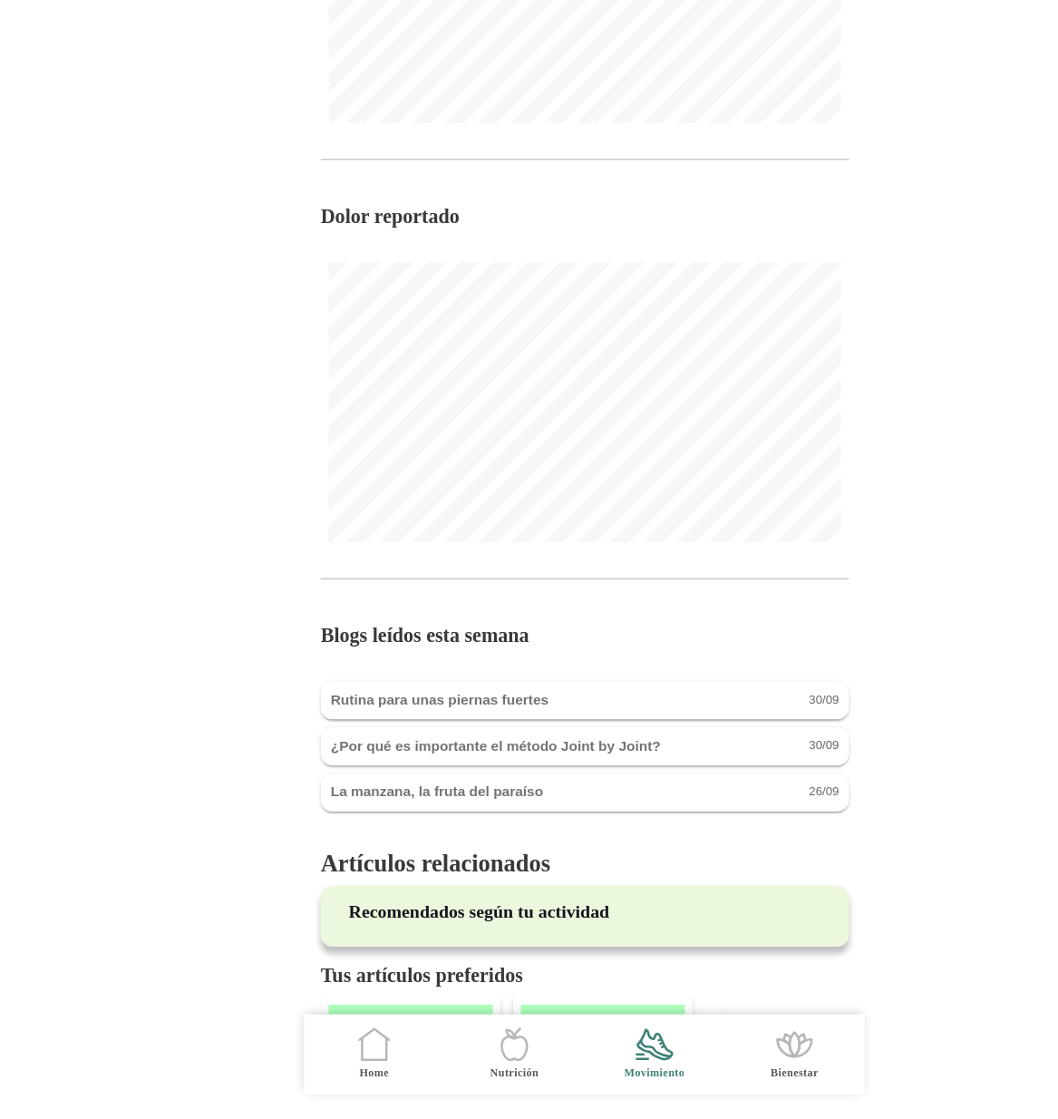
scroll to position [1435, 0]
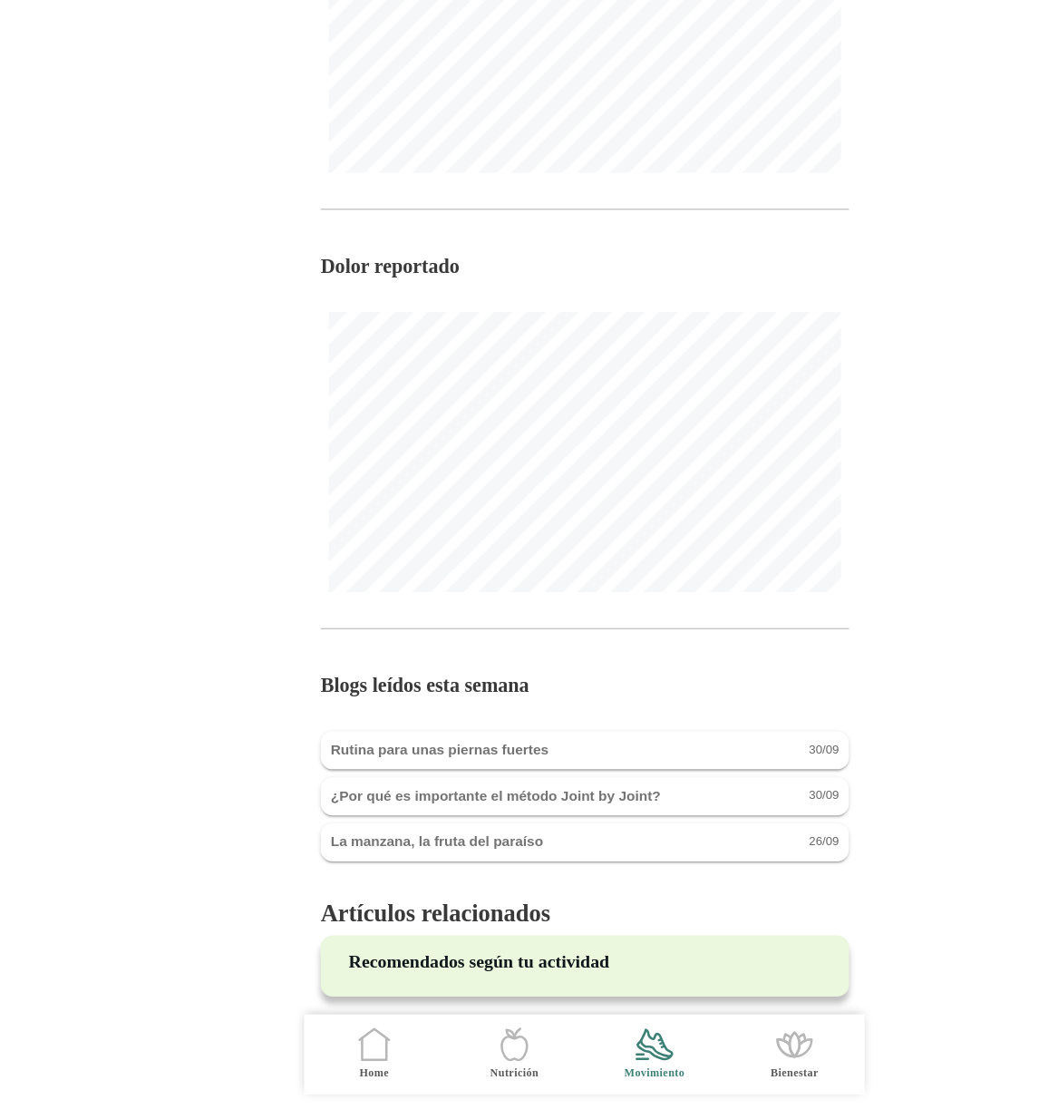
scroll to position [1388, 0]
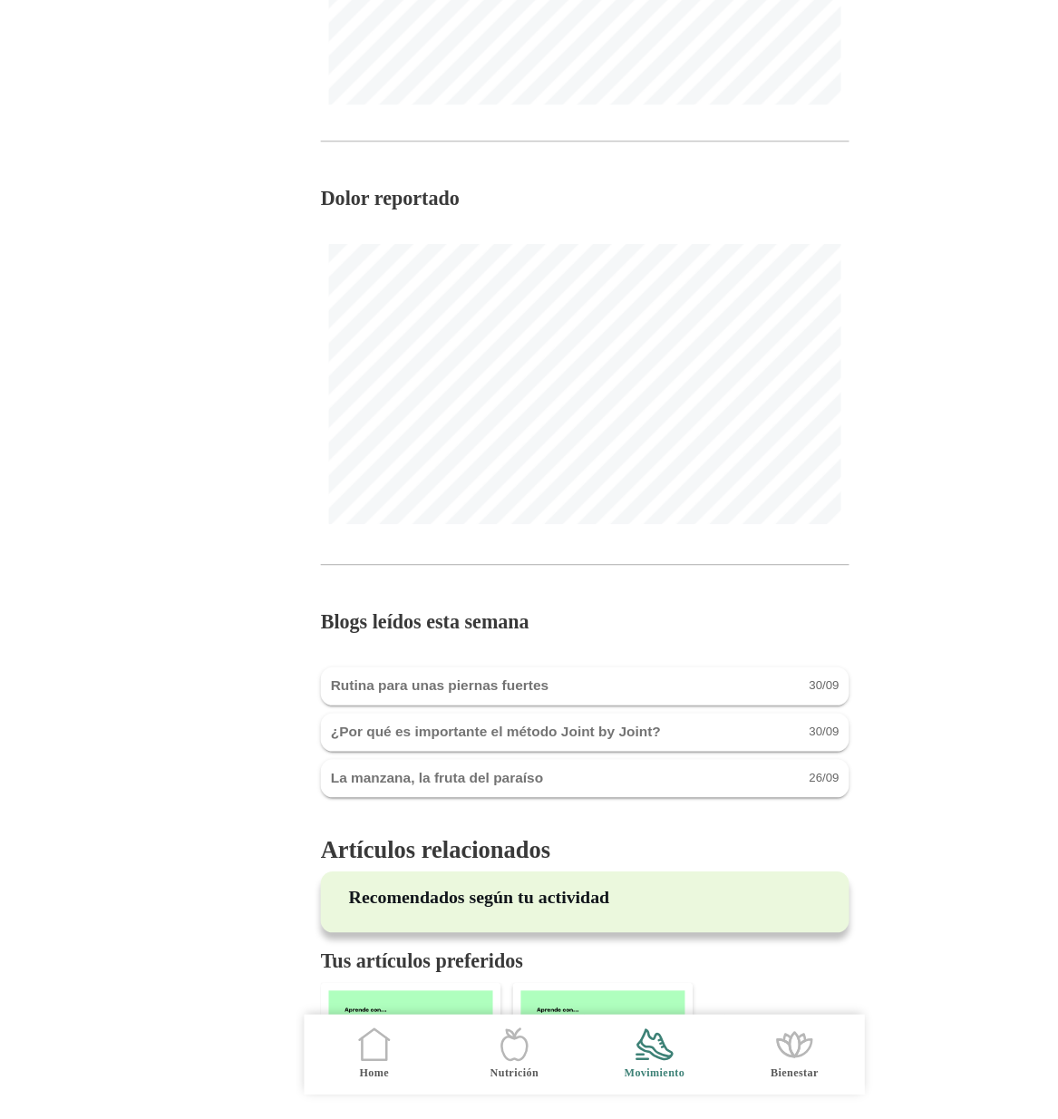
scroll to position [1449, 0]
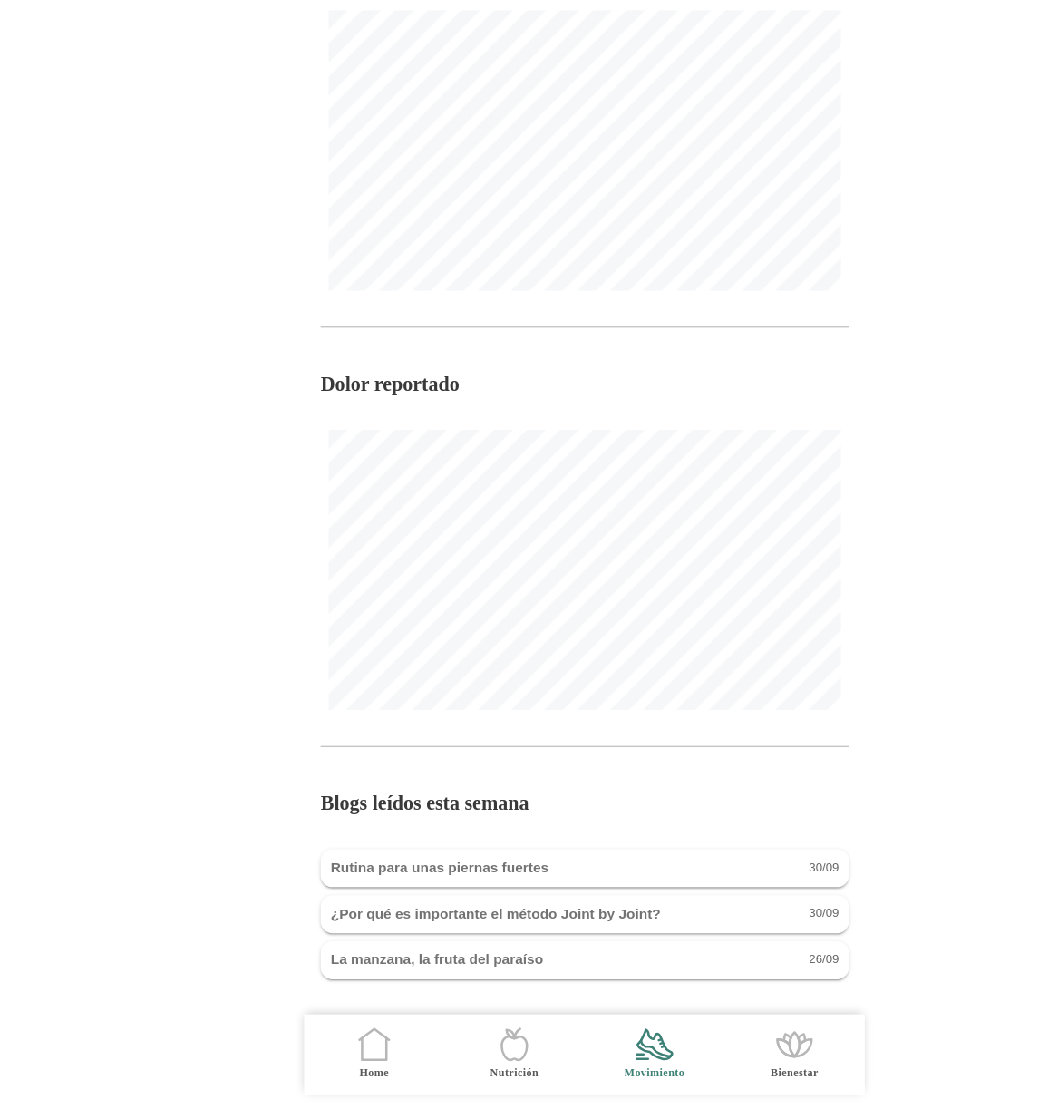
scroll to position [1300, 0]
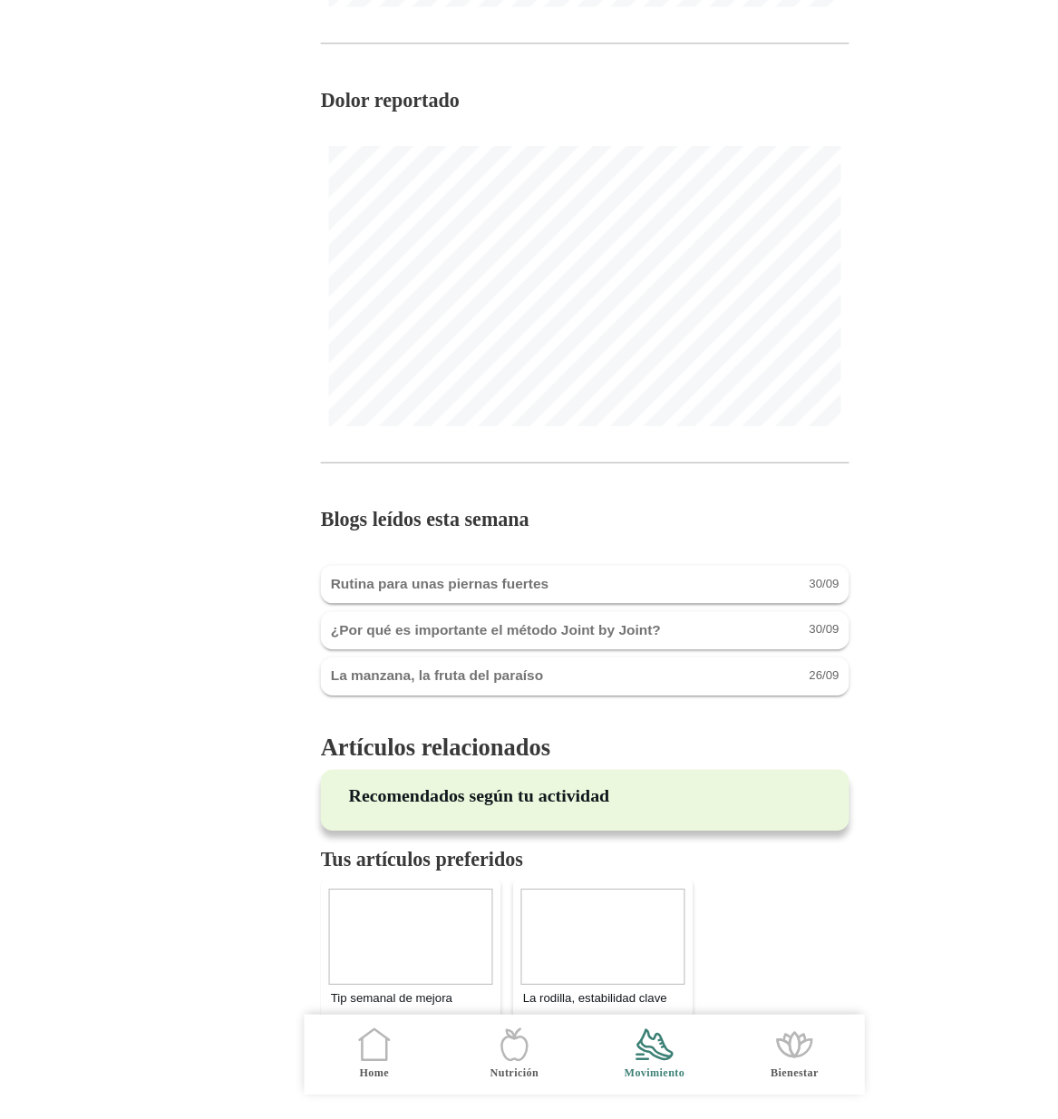
scroll to position [1561, 0]
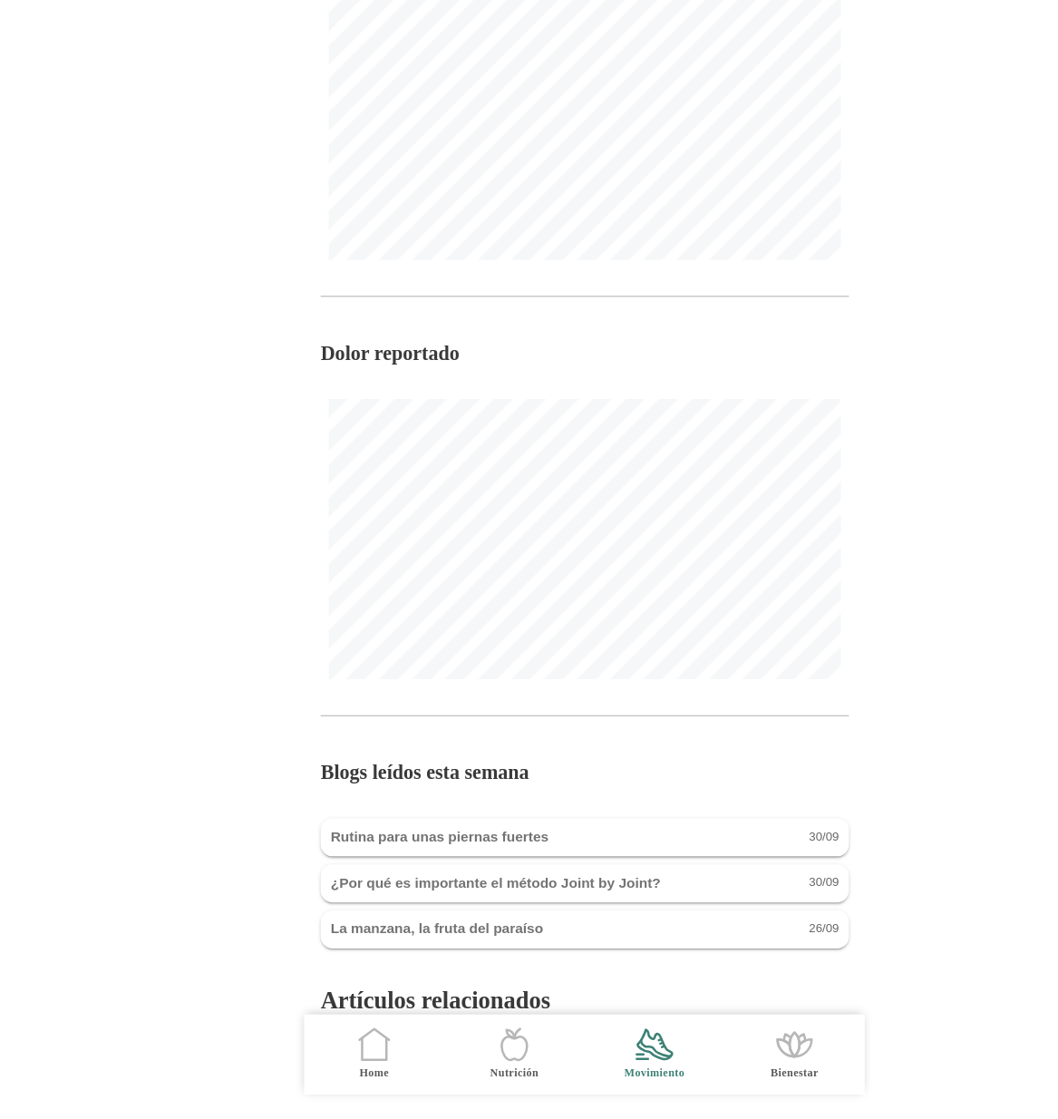
scroll to position [1363, 0]
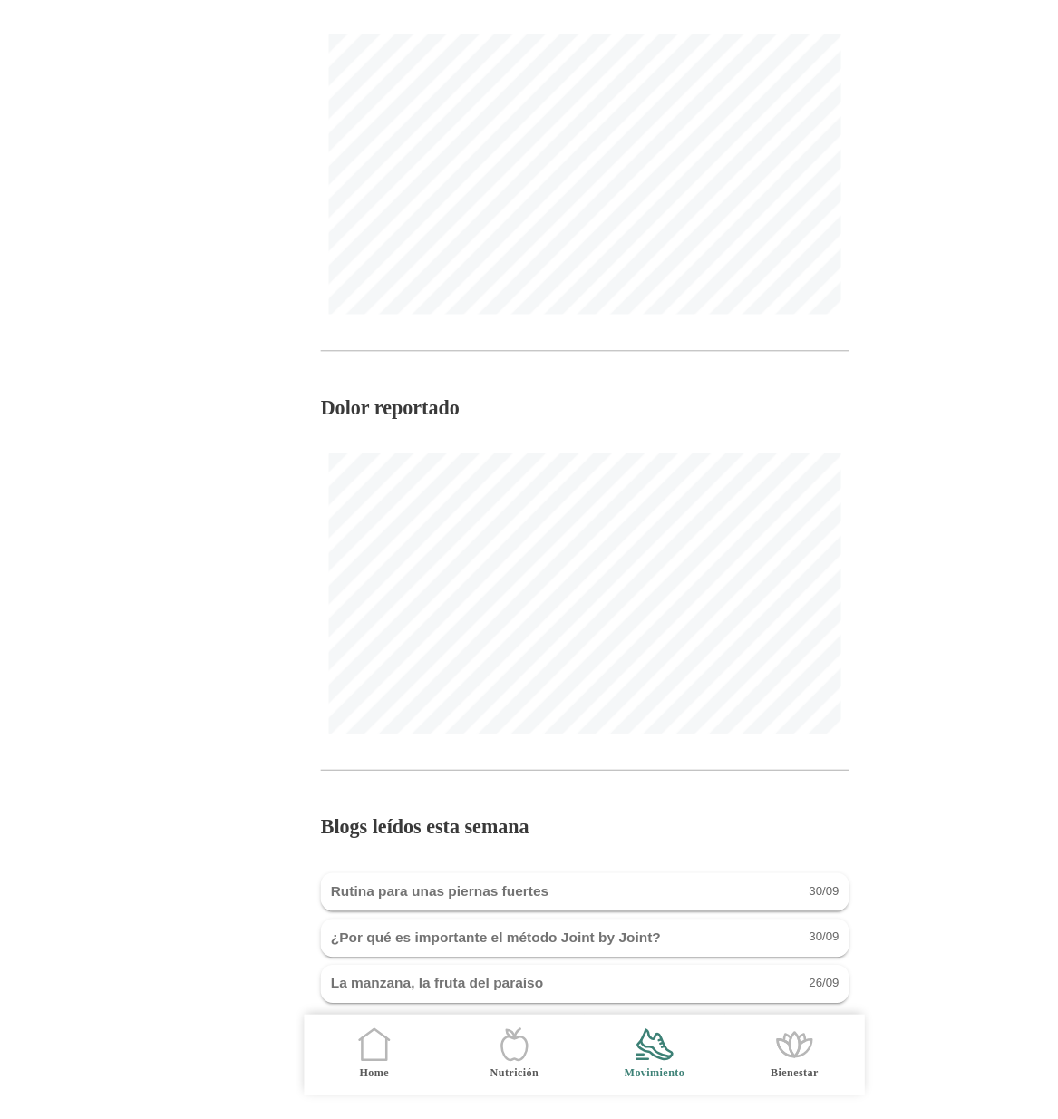
scroll to position [1280, 0]
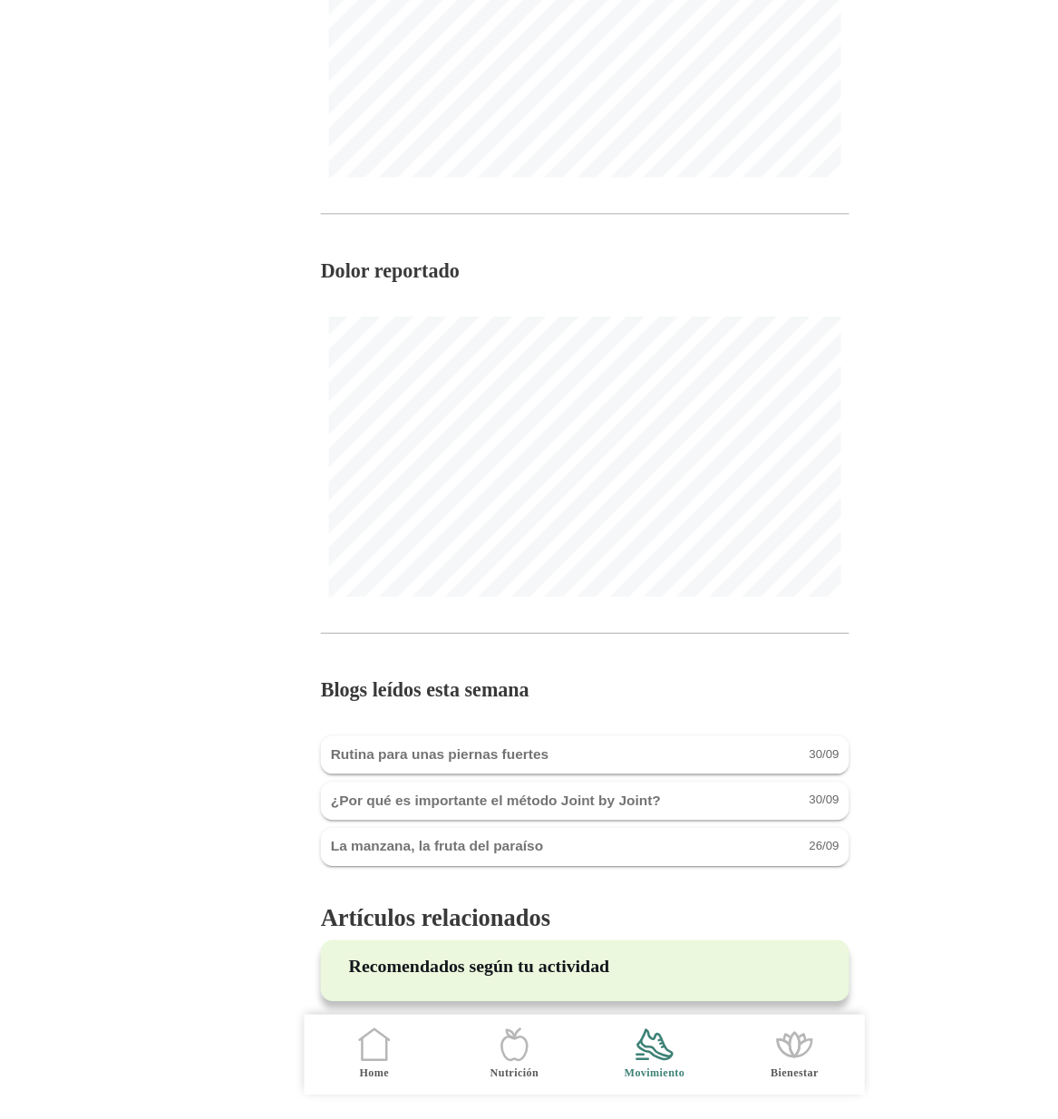
scroll to position [1382, 0]
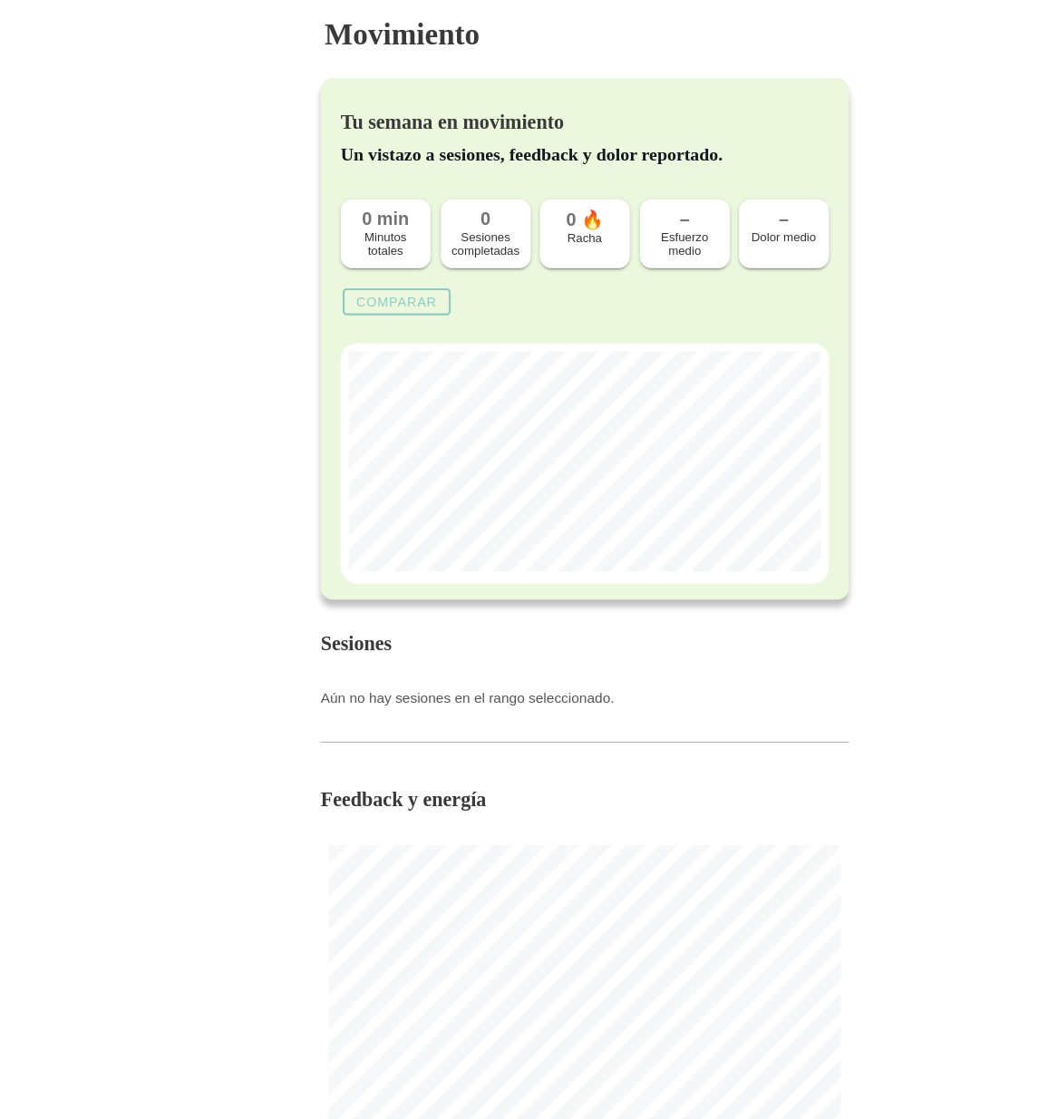
scroll to position [694, 0]
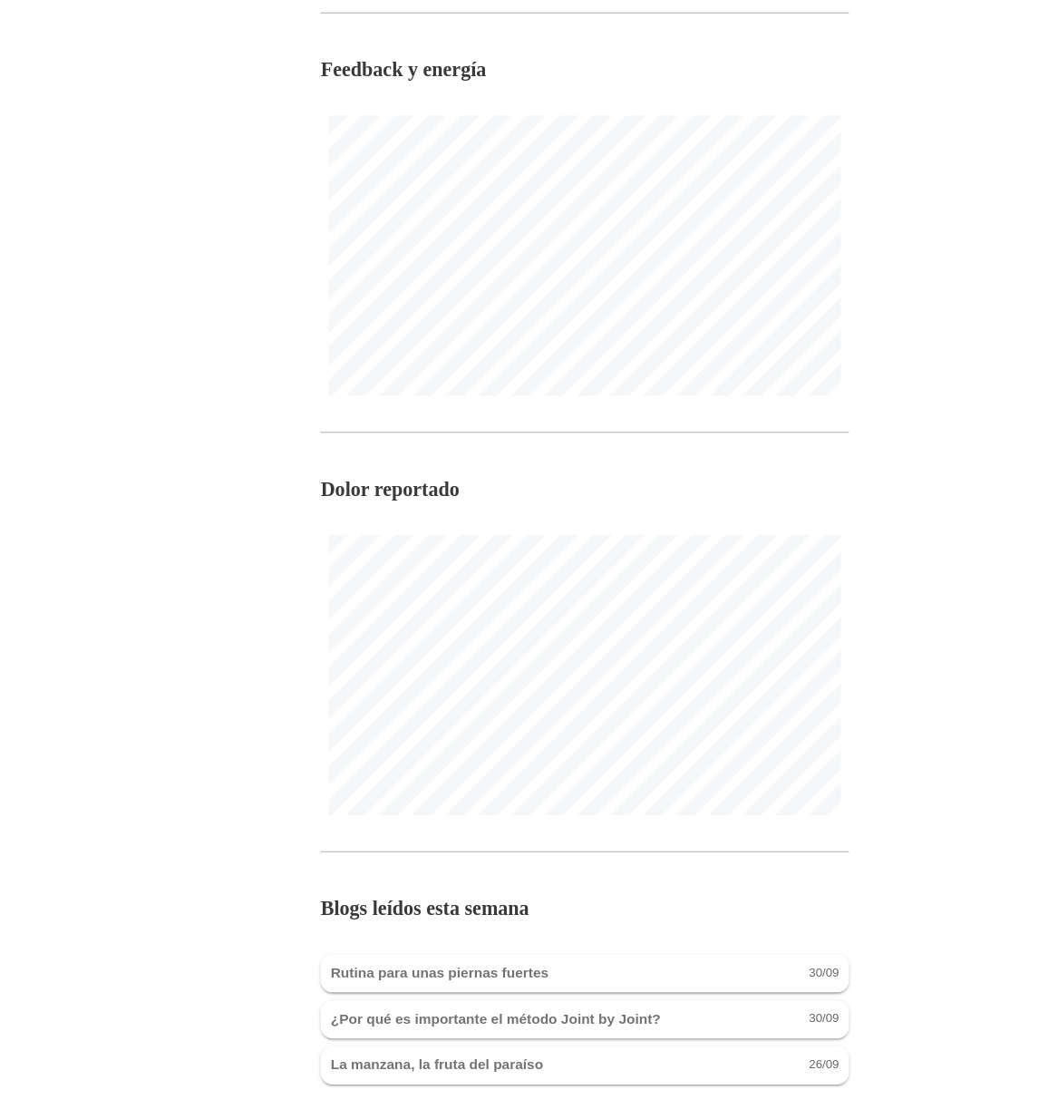
scroll to position [1289, 0]
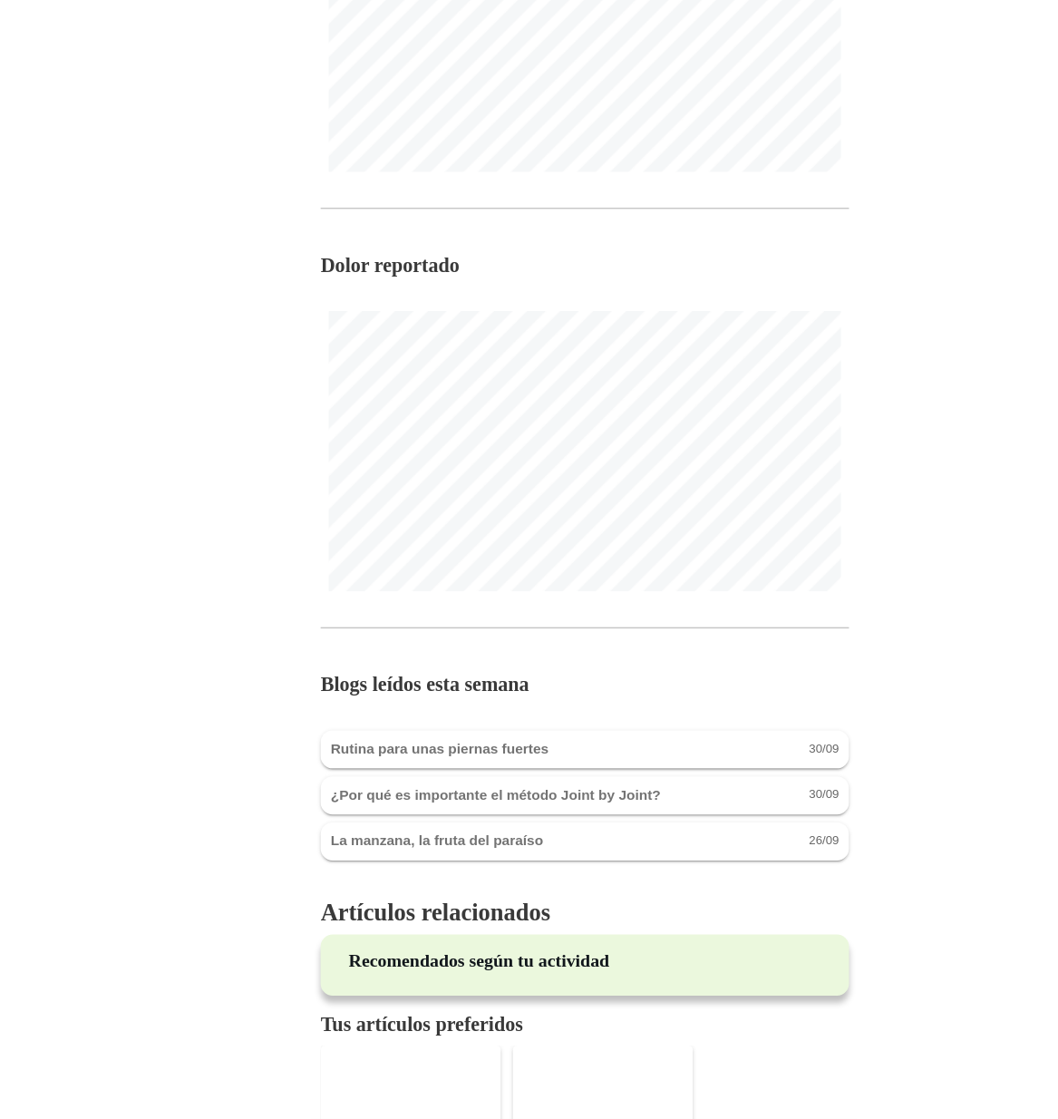
scroll to position [1561, 0]
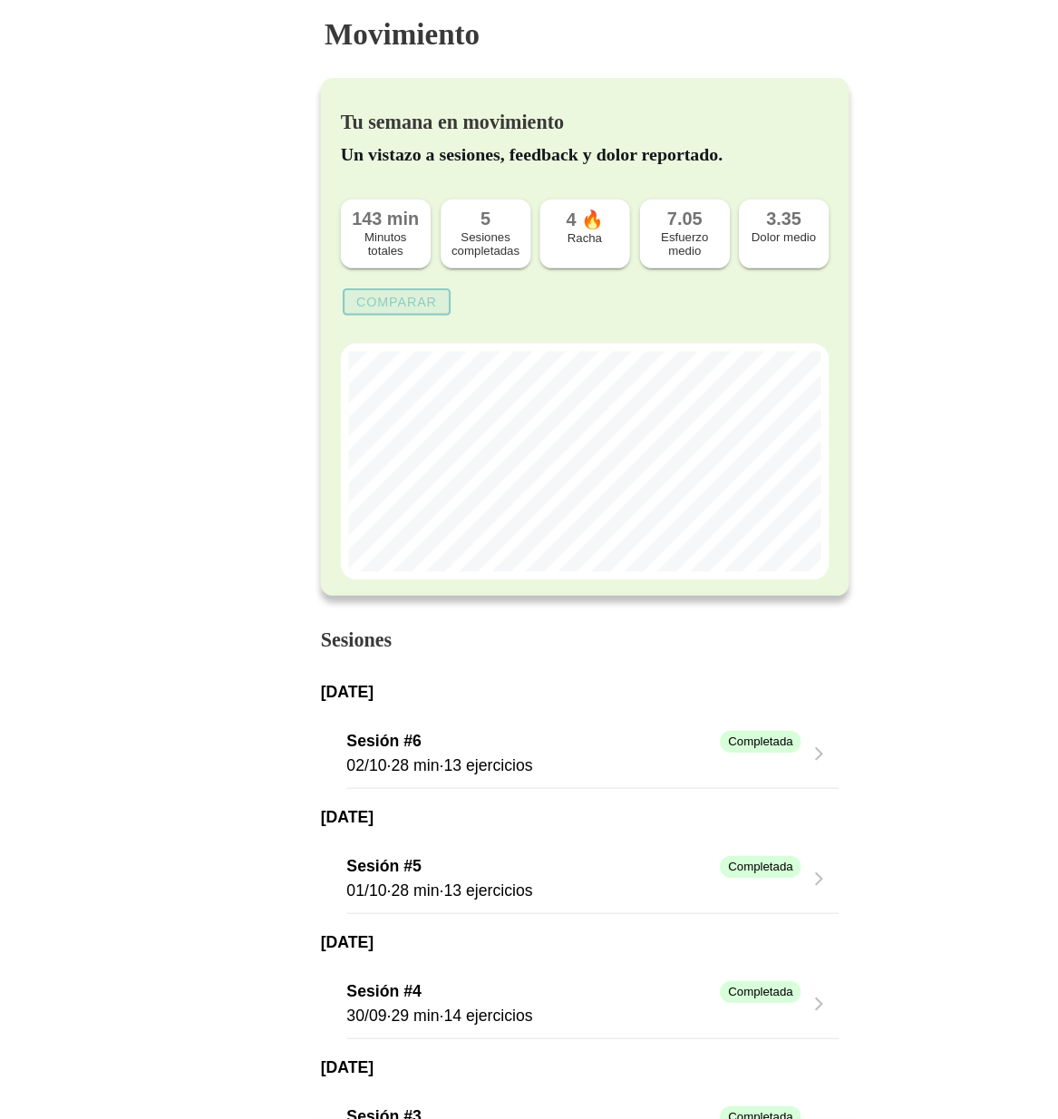
click at [0, 0] on slot "Comparar" at bounding box center [0, 0] width 0 height 0
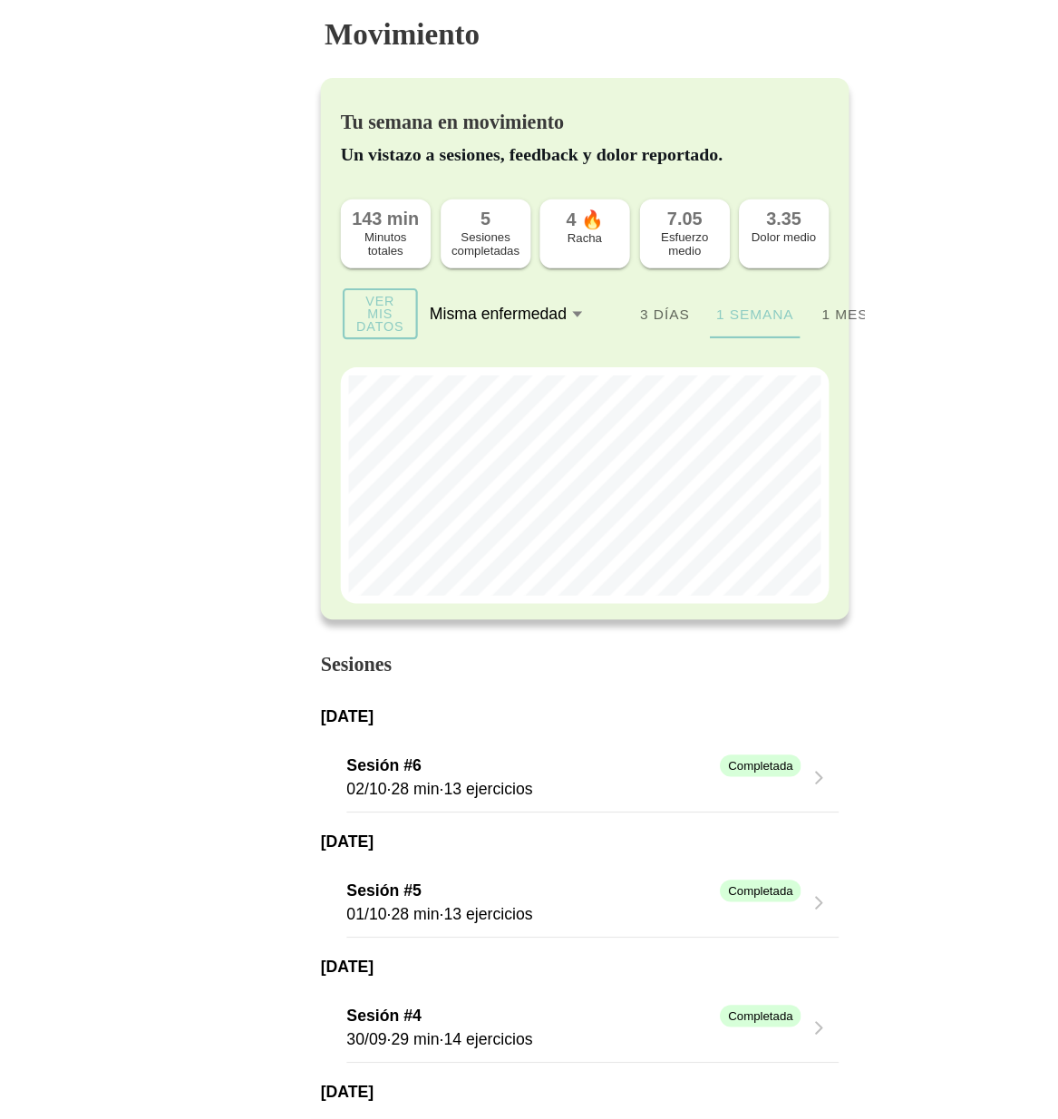
click at [445, 288] on div "Misma enfermedad" at bounding box center [450, 285] width 124 height 16
click at [445, 288] on button "Misma enfermedad" at bounding box center [469, 285] width 163 height 40
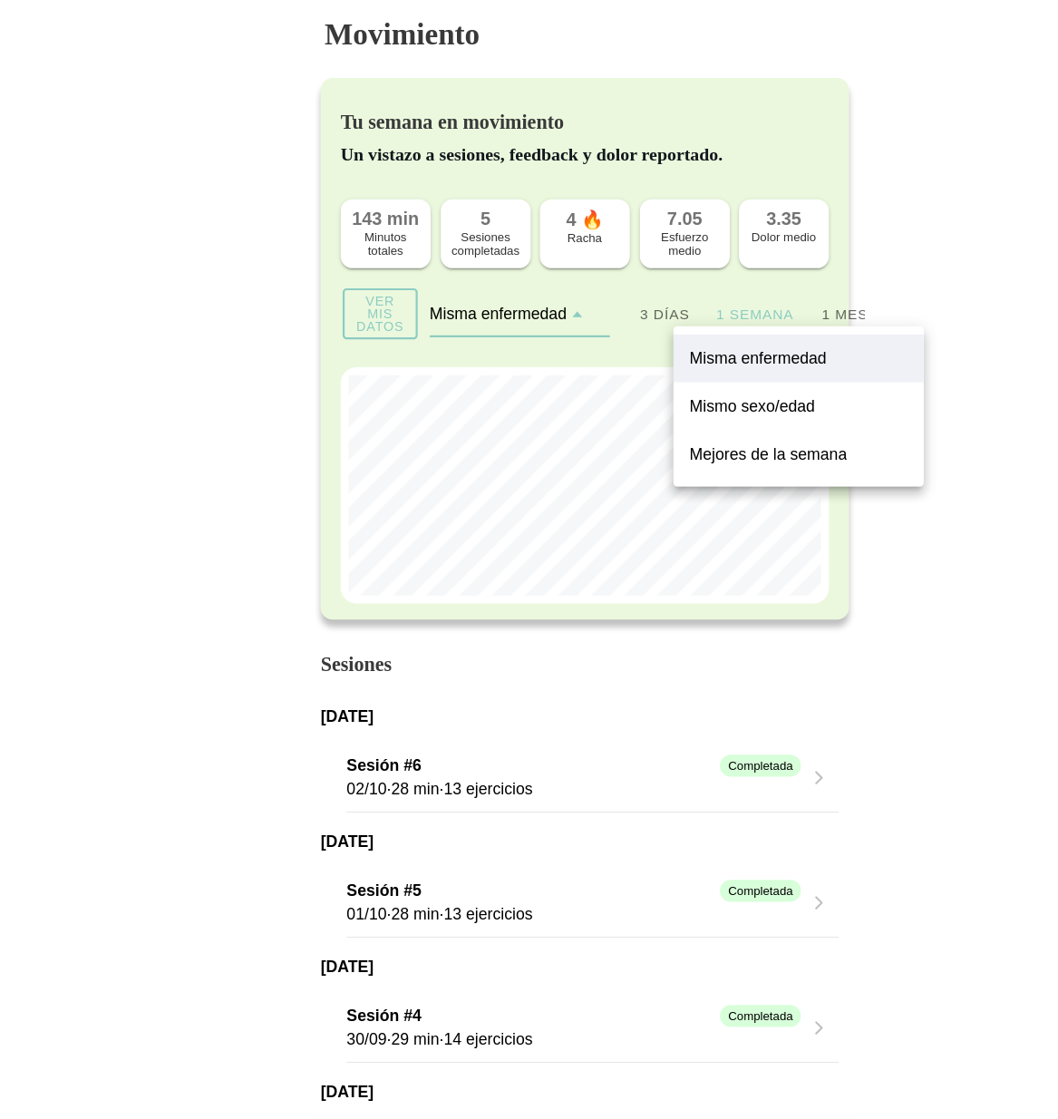
click at [0, 0] on slot "Mismo sexo/edad" at bounding box center [0, 0] width 0 height 0
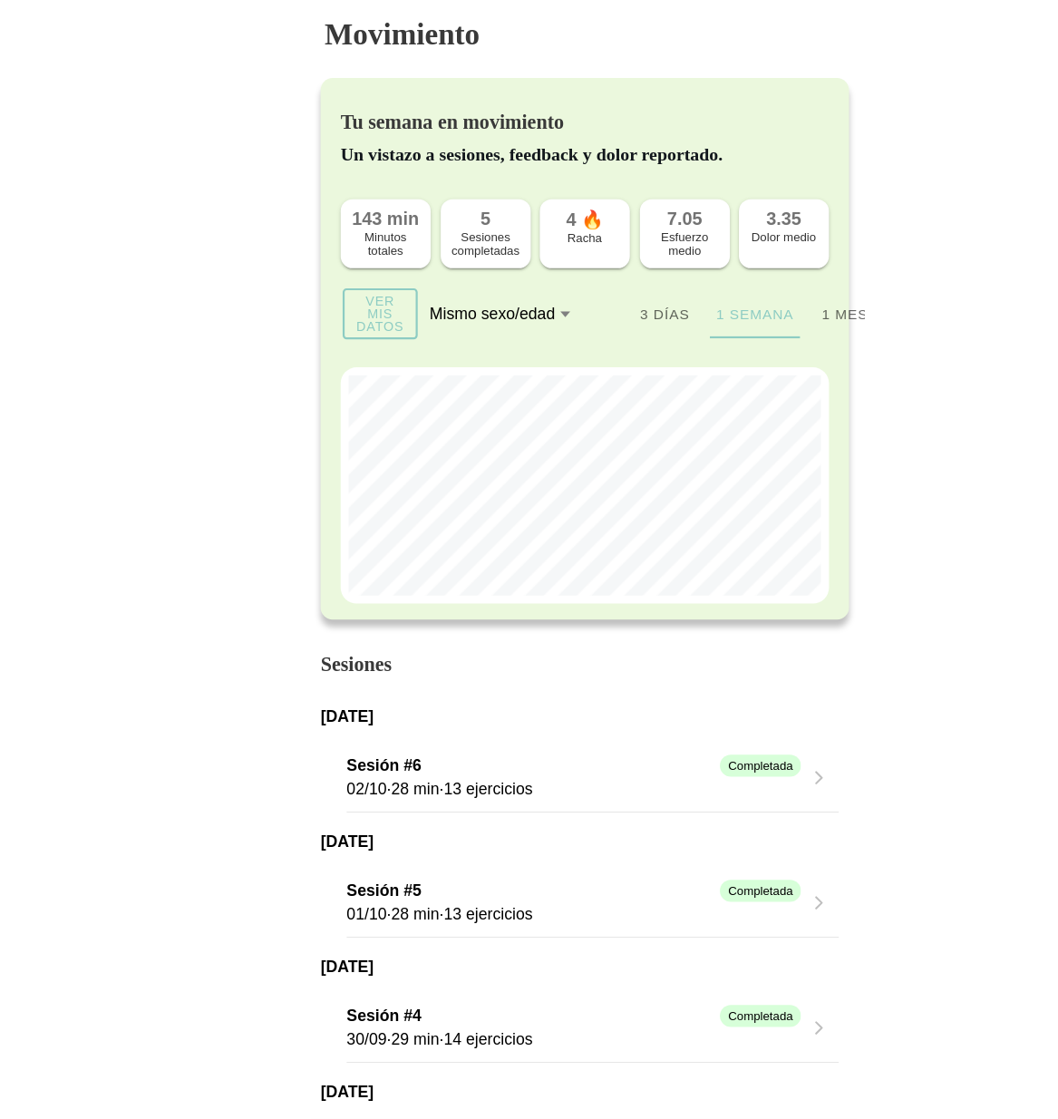
click at [506, 286] on icon at bounding box center [512, 284] width 12 height 15
click at [506, 286] on button "Mismo sexo/edad" at bounding box center [469, 285] width 163 height 40
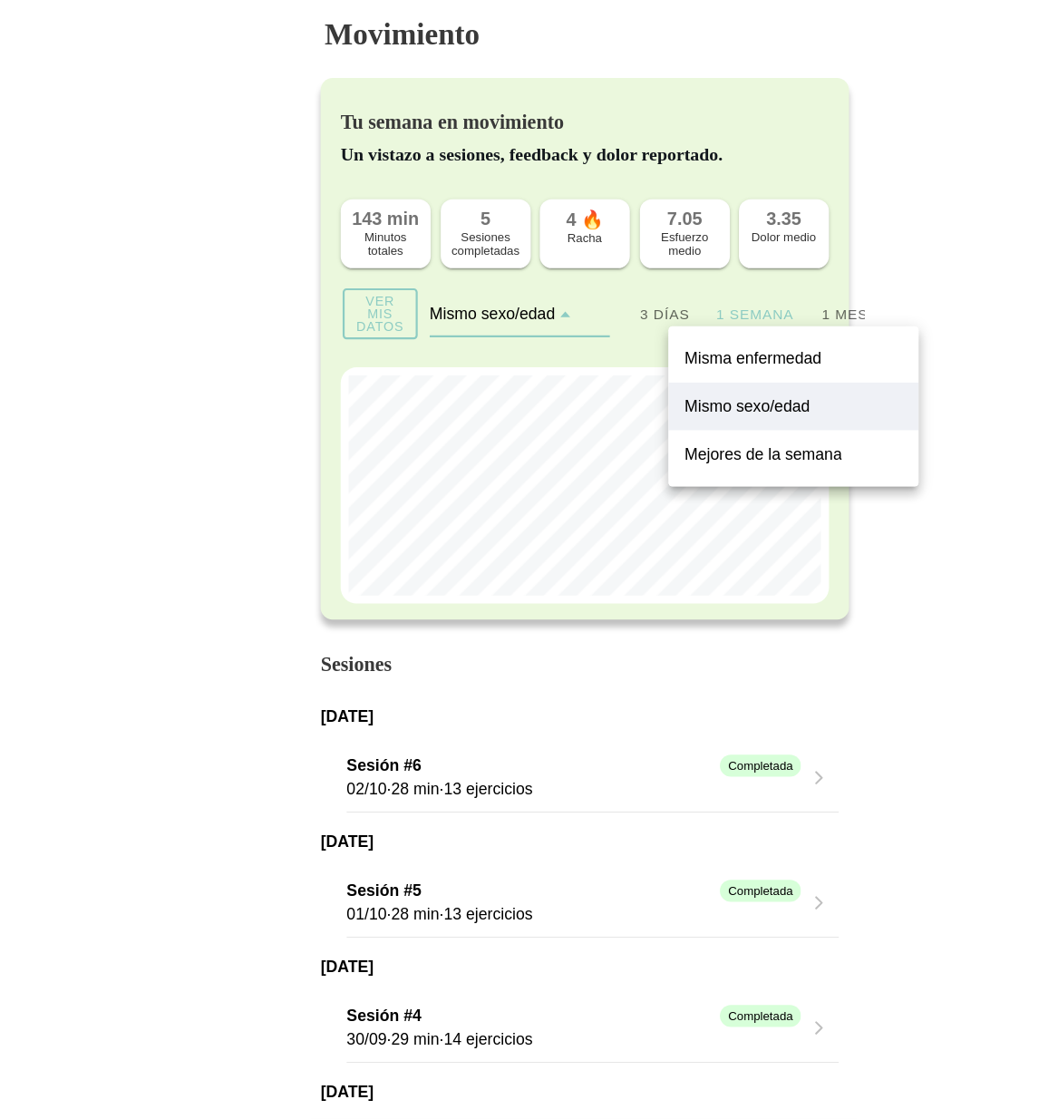
click at [0, 0] on slot "Mejores de la semana" at bounding box center [0, 0] width 0 height 0
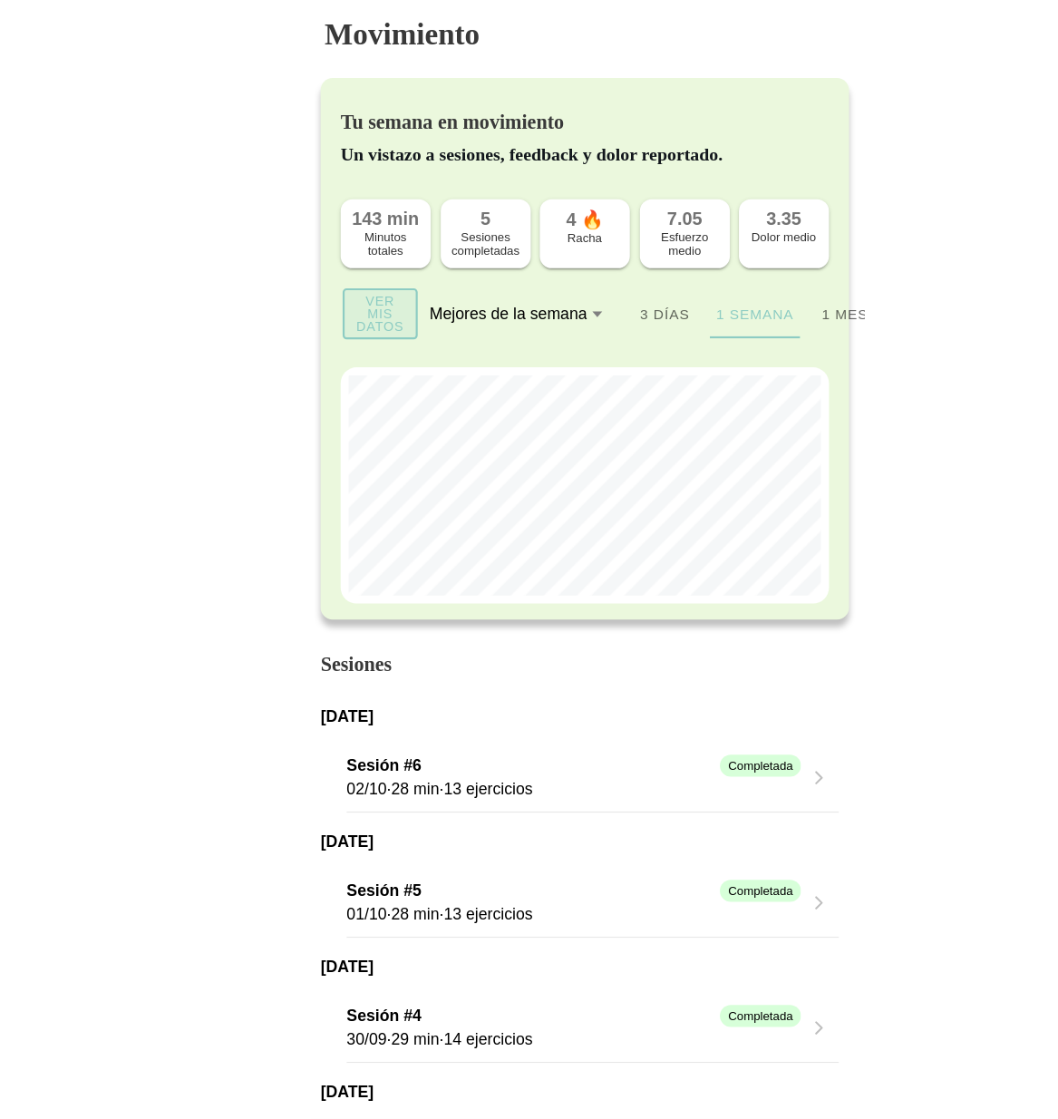
click at [358, 287] on span "Ver mis datos" at bounding box center [343, 284] width 43 height 35
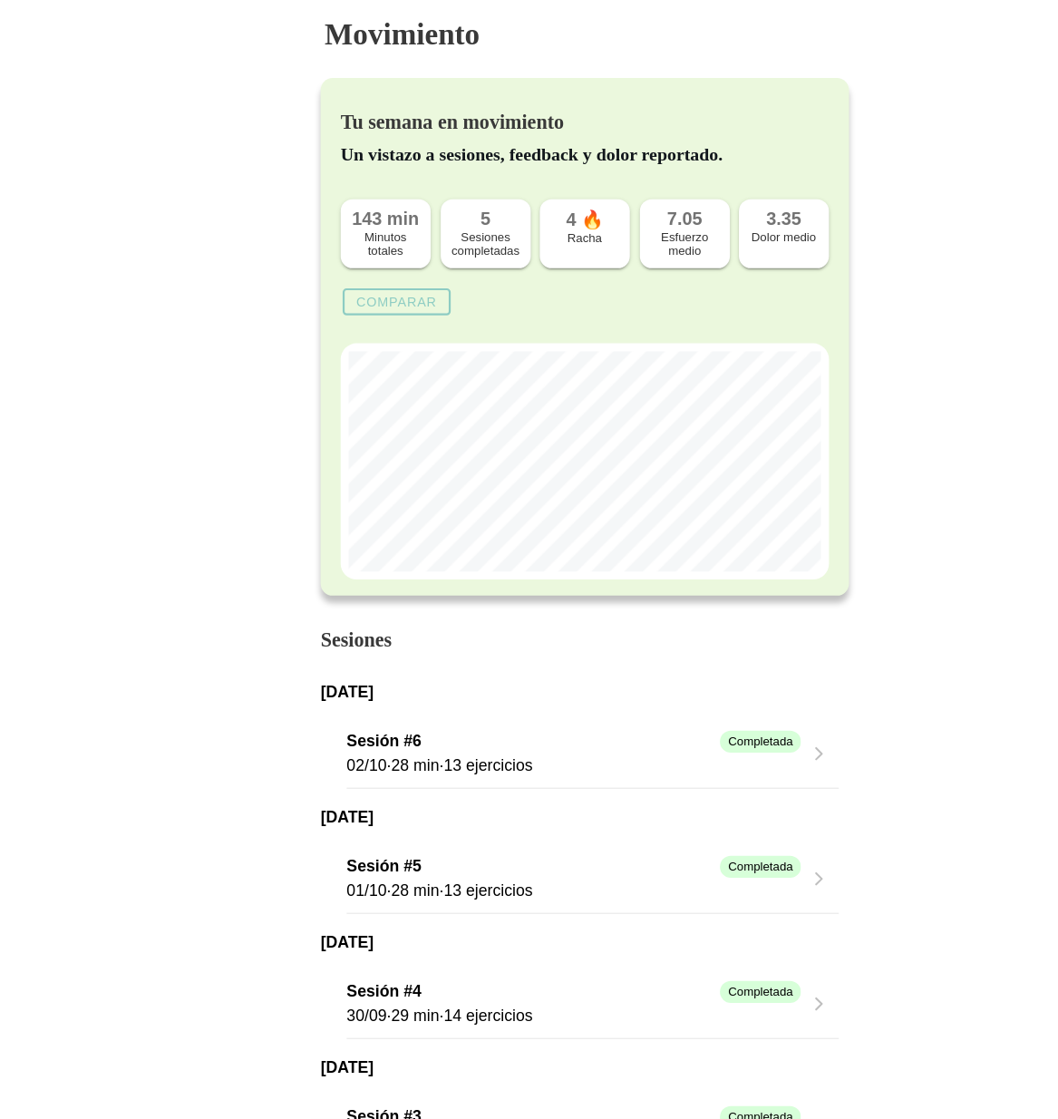
click at [0, 0] on slot "Comparar" at bounding box center [0, 0] width 0 height 0
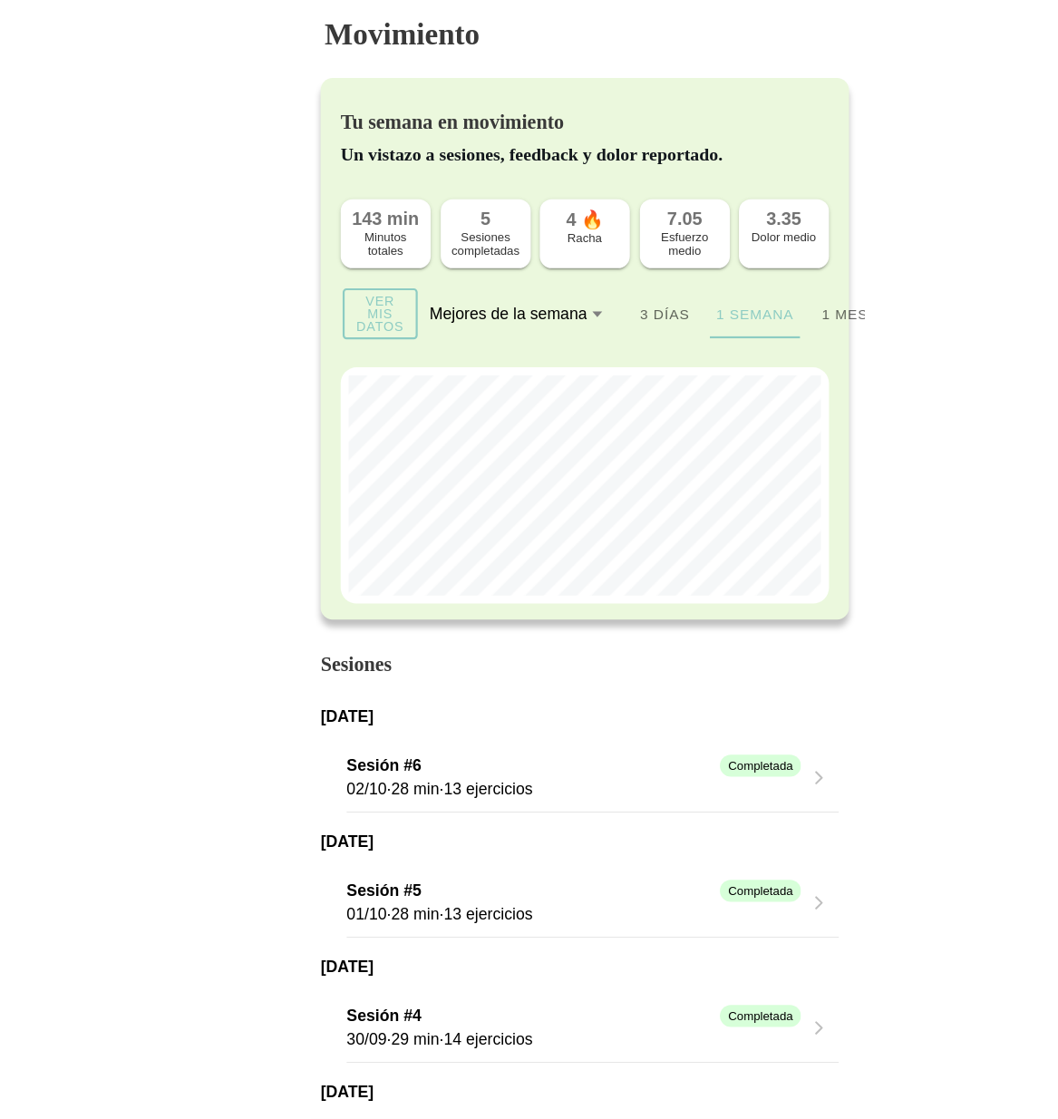
click at [488, 285] on div "Mejores de la semana" at bounding box center [459, 285] width 142 height 16
click at [488, 285] on button "Mejores de la semana" at bounding box center [469, 285] width 163 height 40
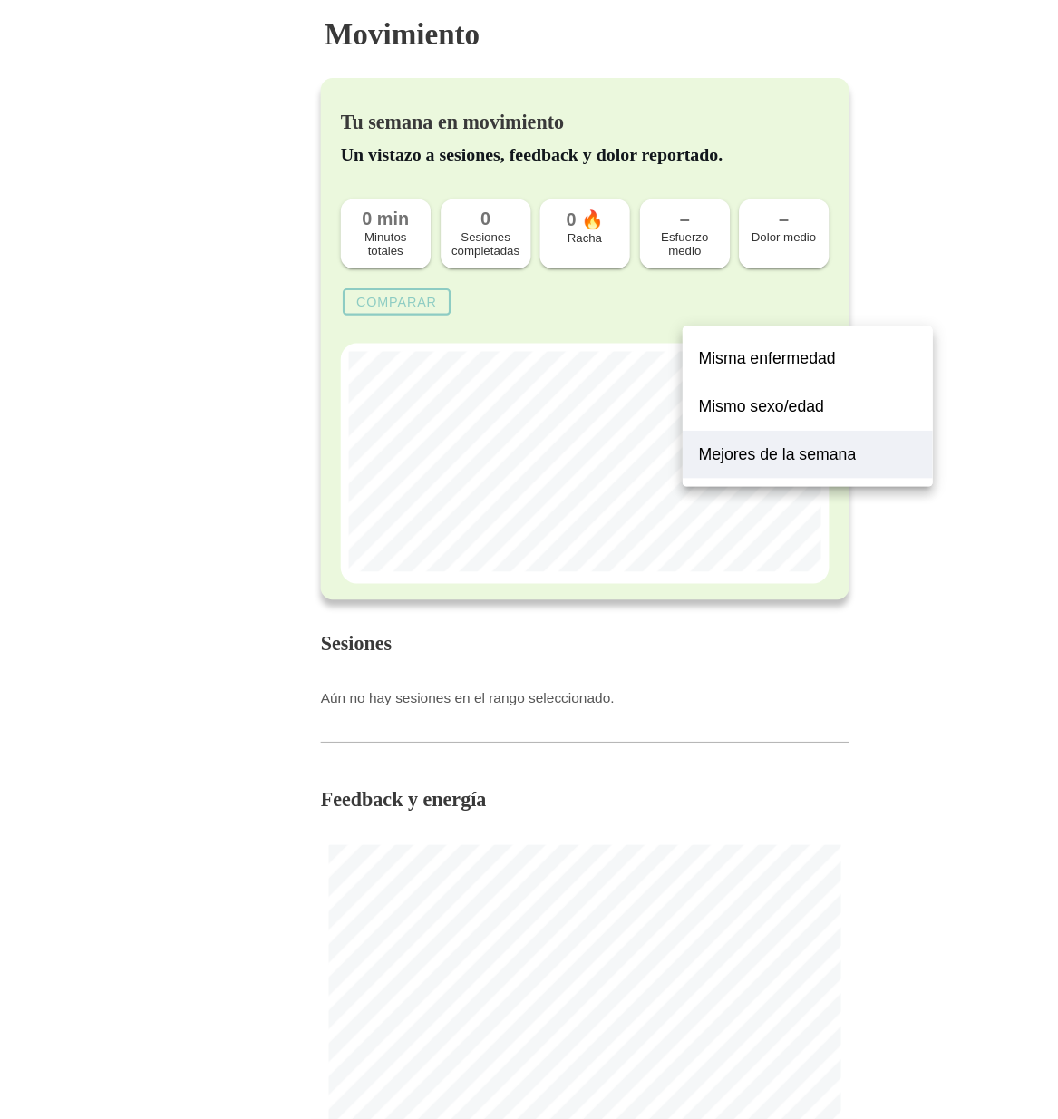
click at [872, 276] on body "Movimiento Tu semana en movimiento Un vistazo a sesiones, feedback y dolor repo…" at bounding box center [529, 559] width 1058 height 1119
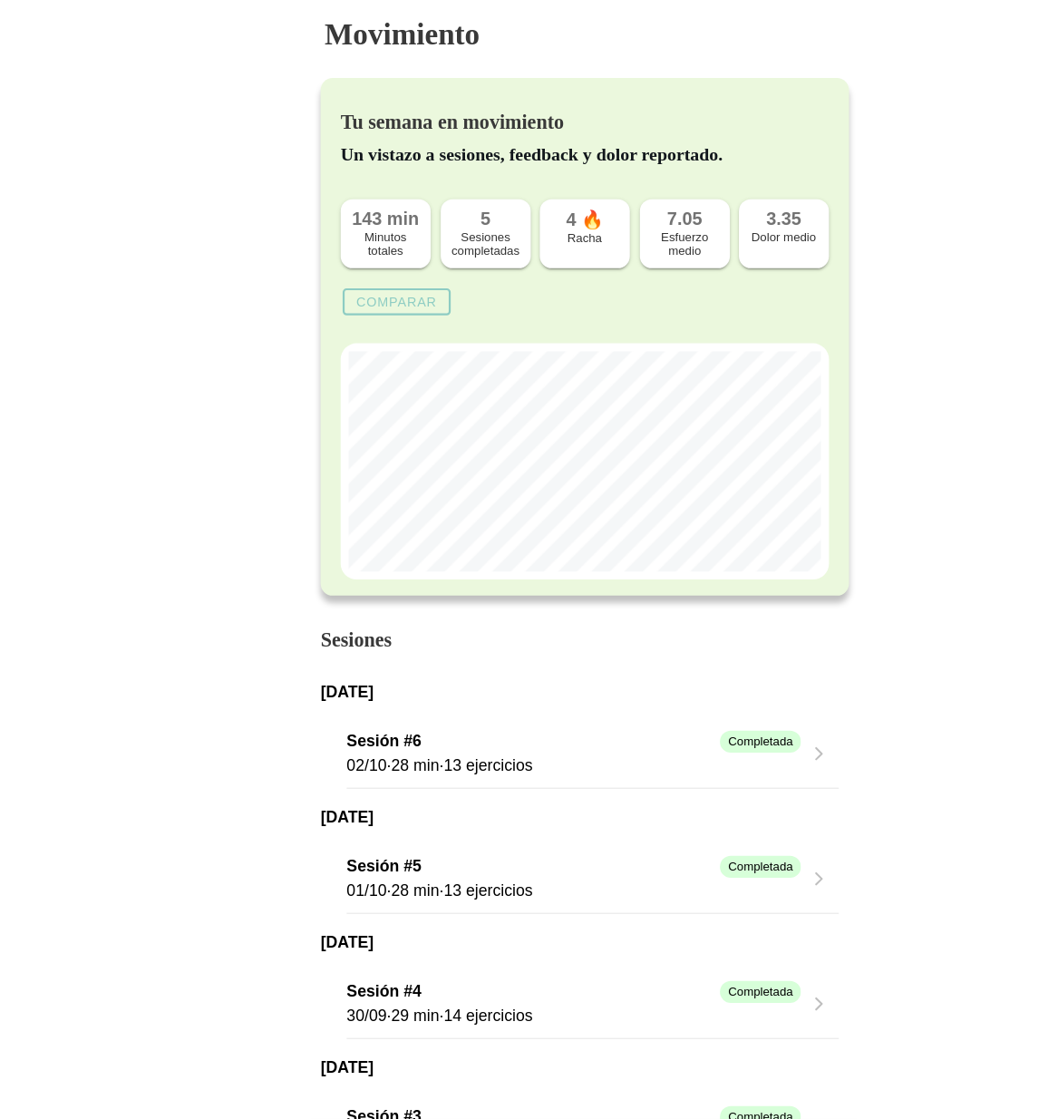
click at [0, 0] on slot "Comparar" at bounding box center [0, 0] width 0 height 0
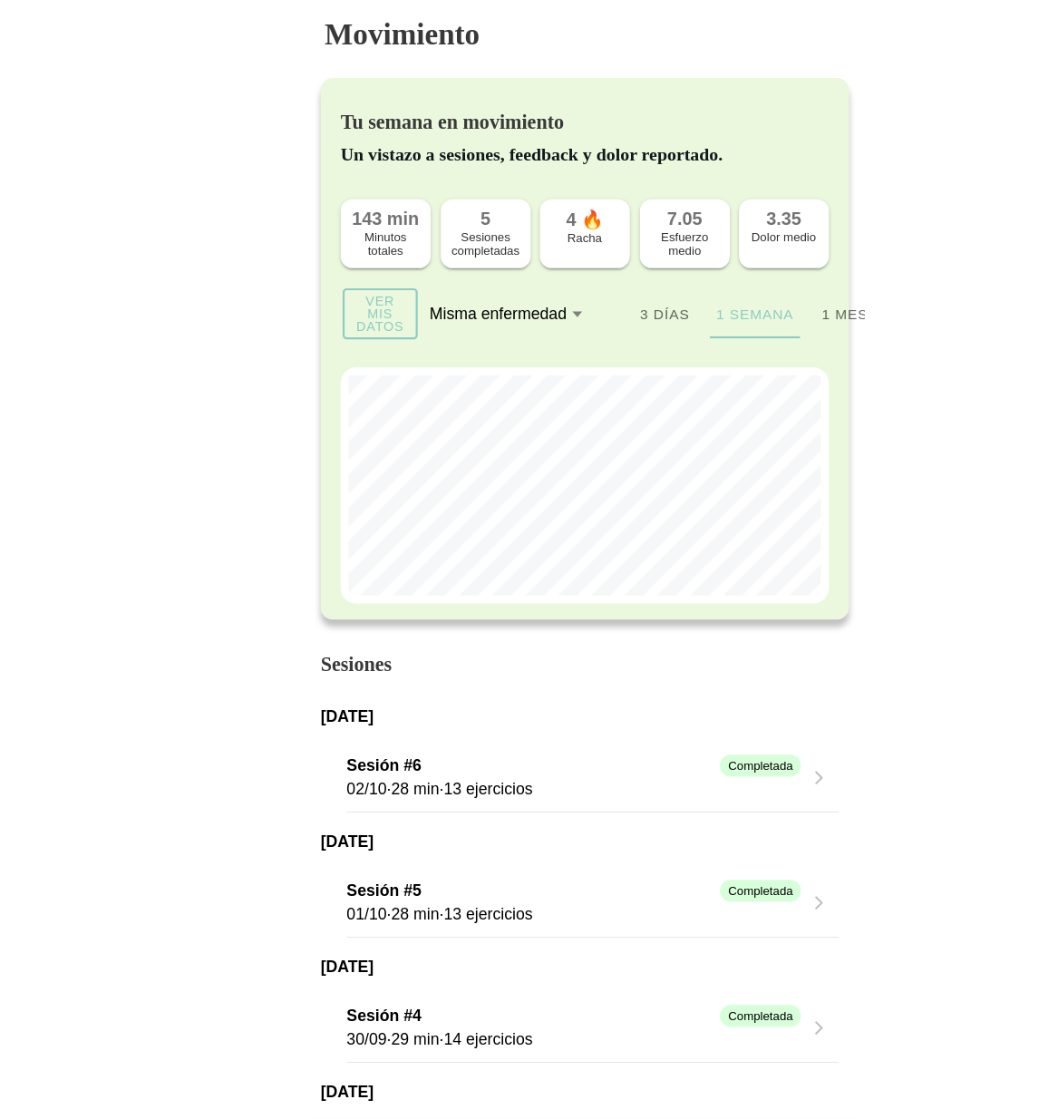
click at [476, 289] on div "Misma enfermedad" at bounding box center [450, 285] width 124 height 16
click at [476, 289] on button "Misma enfermedad" at bounding box center [469, 285] width 163 height 40
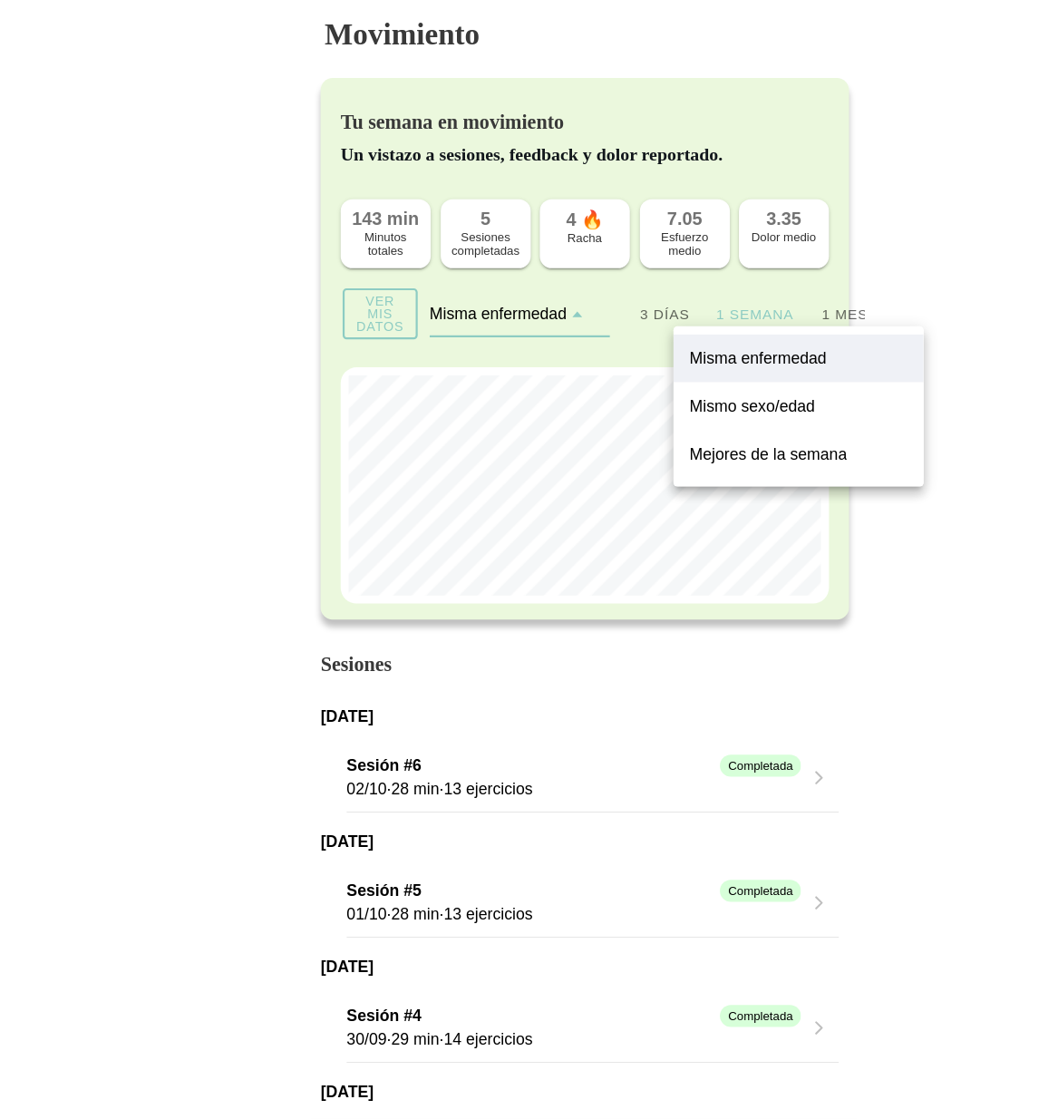
click at [0, 0] on slot "Mismo sexo/edad" at bounding box center [0, 0] width 0 height 0
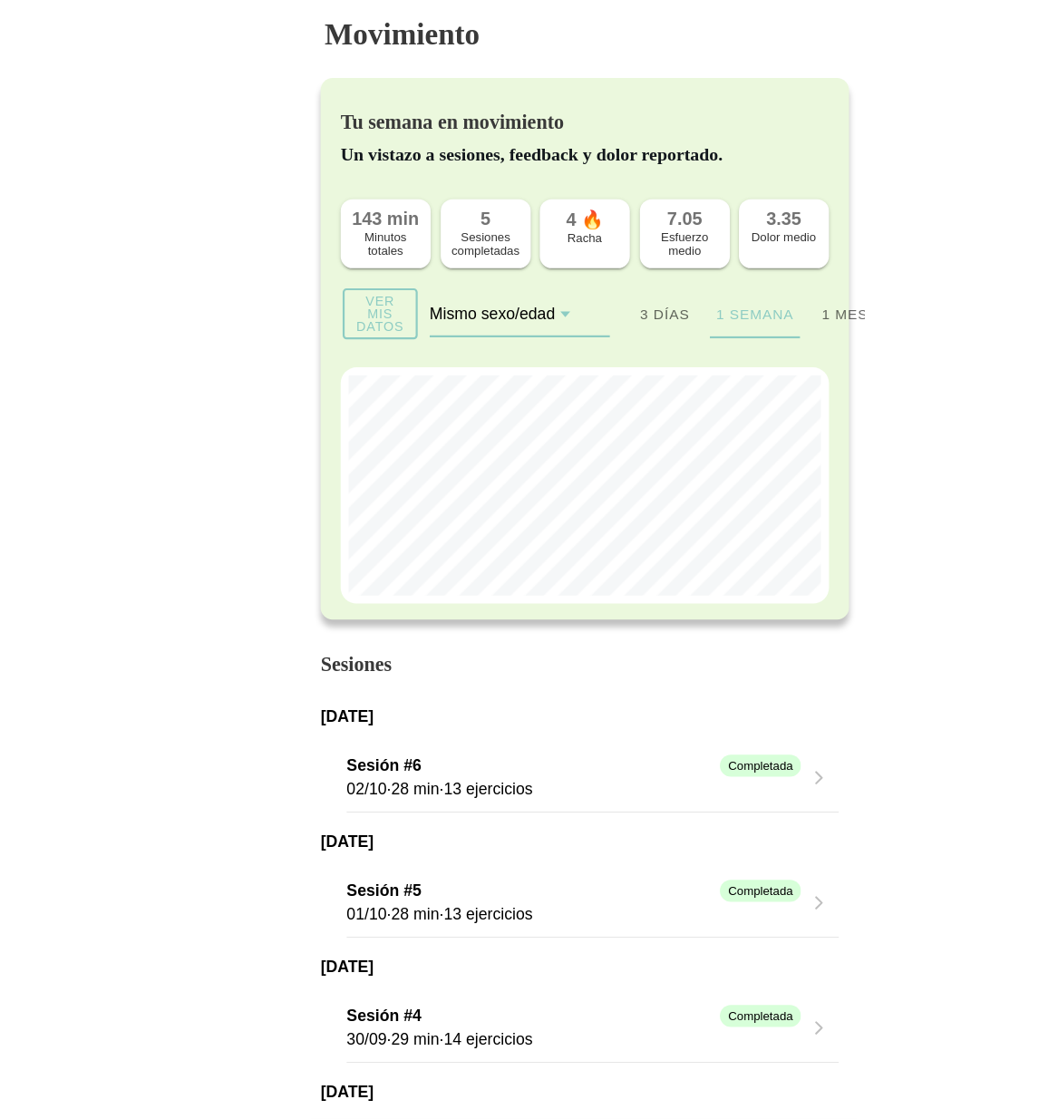
click at [0, 0] on slot "Ver mis datos" at bounding box center [0, 0] width 0 height 0
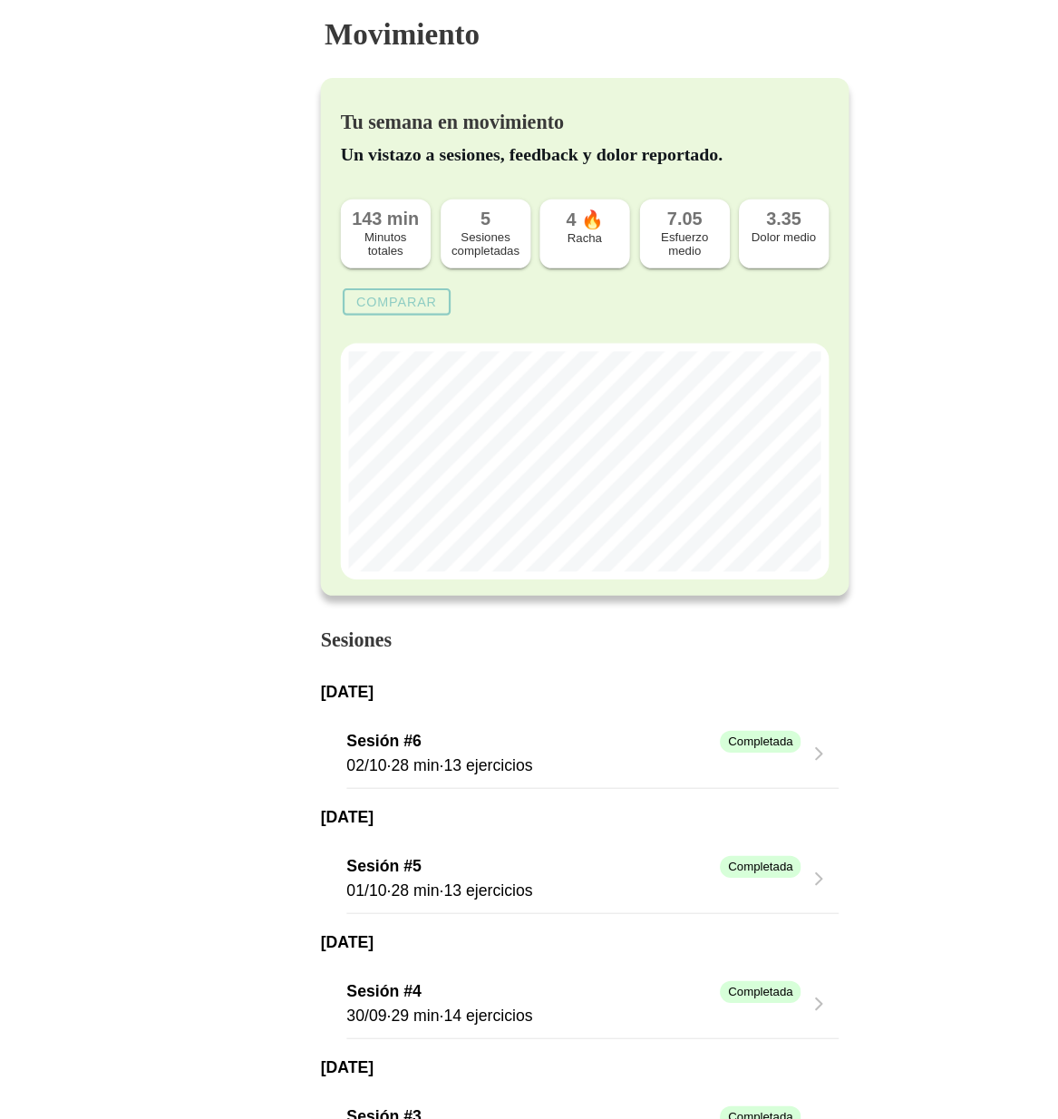
click at [0, 0] on slot "Comparar" at bounding box center [0, 0] width 0 height 0
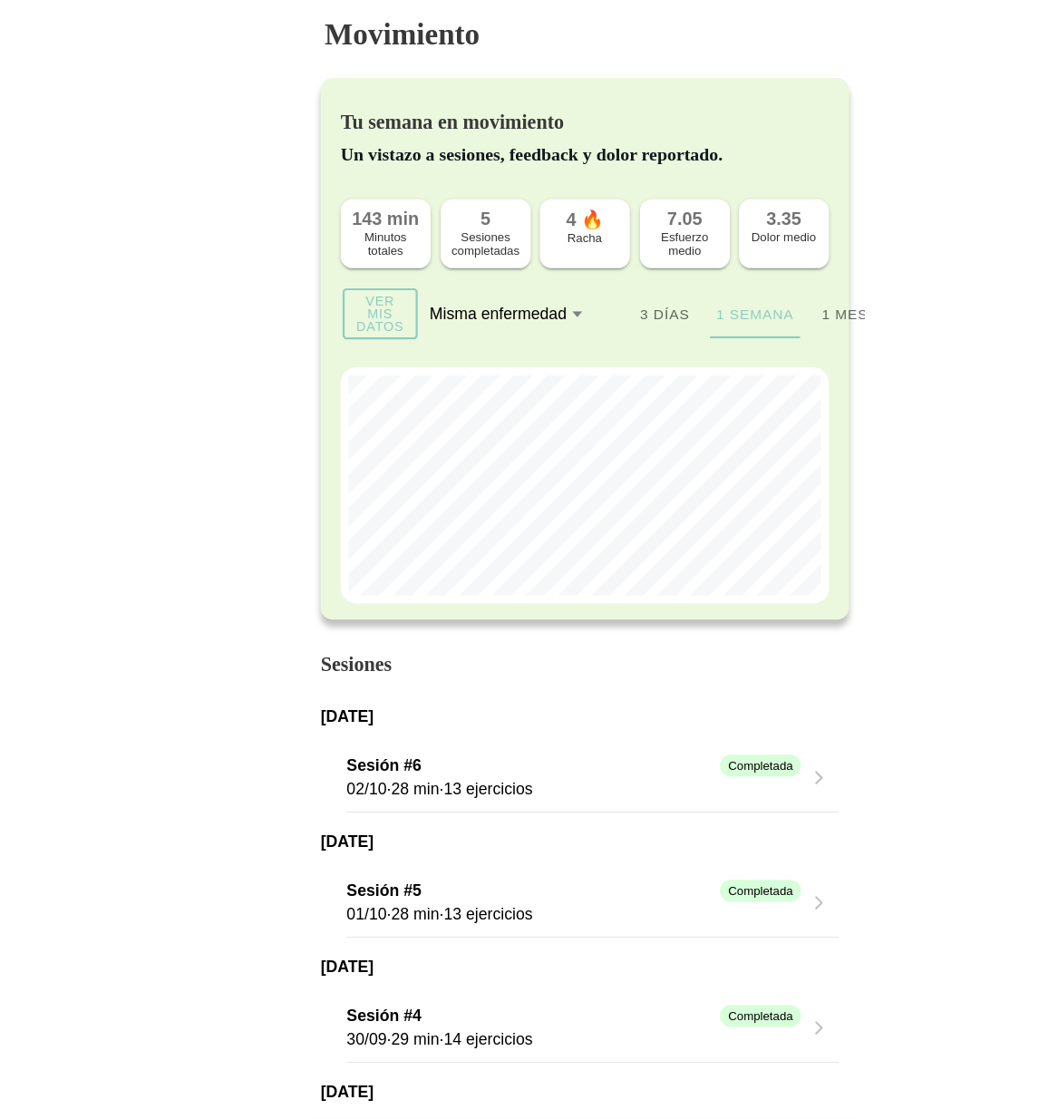
click at [490, 286] on div "Misma enfermedad" at bounding box center [450, 285] width 124 height 16
click at [490, 286] on button "Misma enfermedad" at bounding box center [469, 285] width 163 height 40
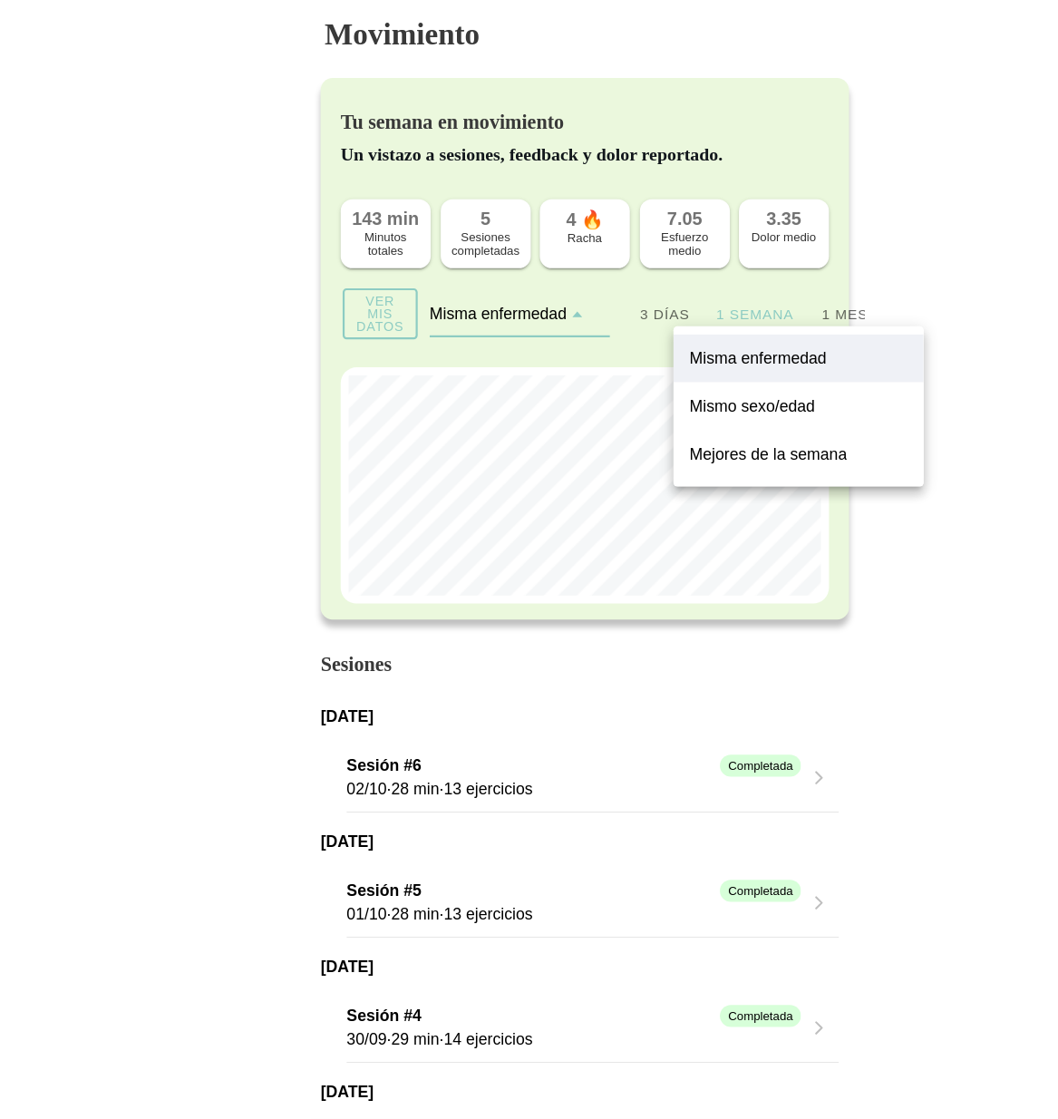
click at [0, 0] on slot "Mismo sexo/edad" at bounding box center [0, 0] width 0 height 0
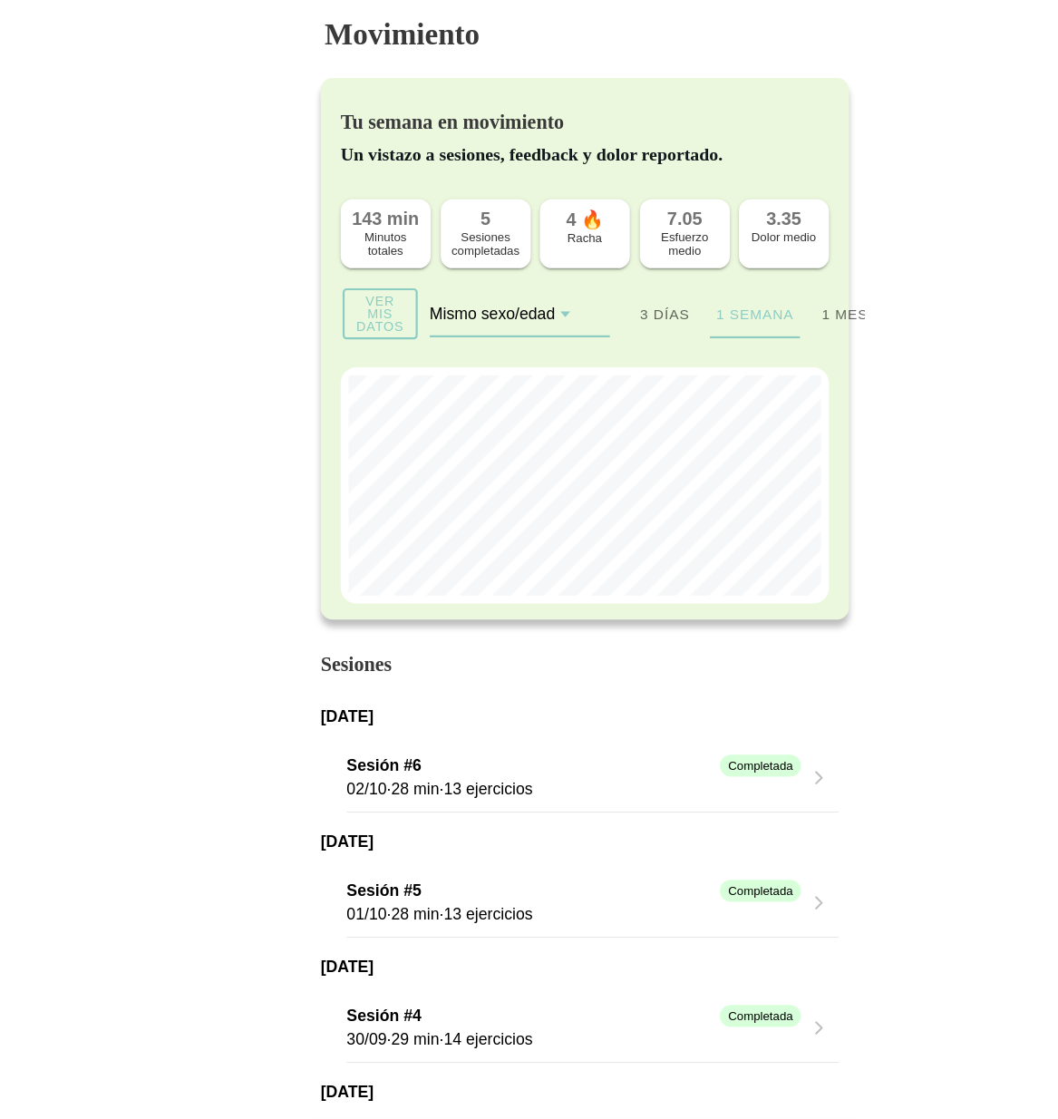
click at [743, 286] on ion-segment-button "1 mes" at bounding box center [764, 285] width 82 height 44
click at [609, 283] on ion-segment-button "3 días" at bounding box center [601, 285] width 82 height 44
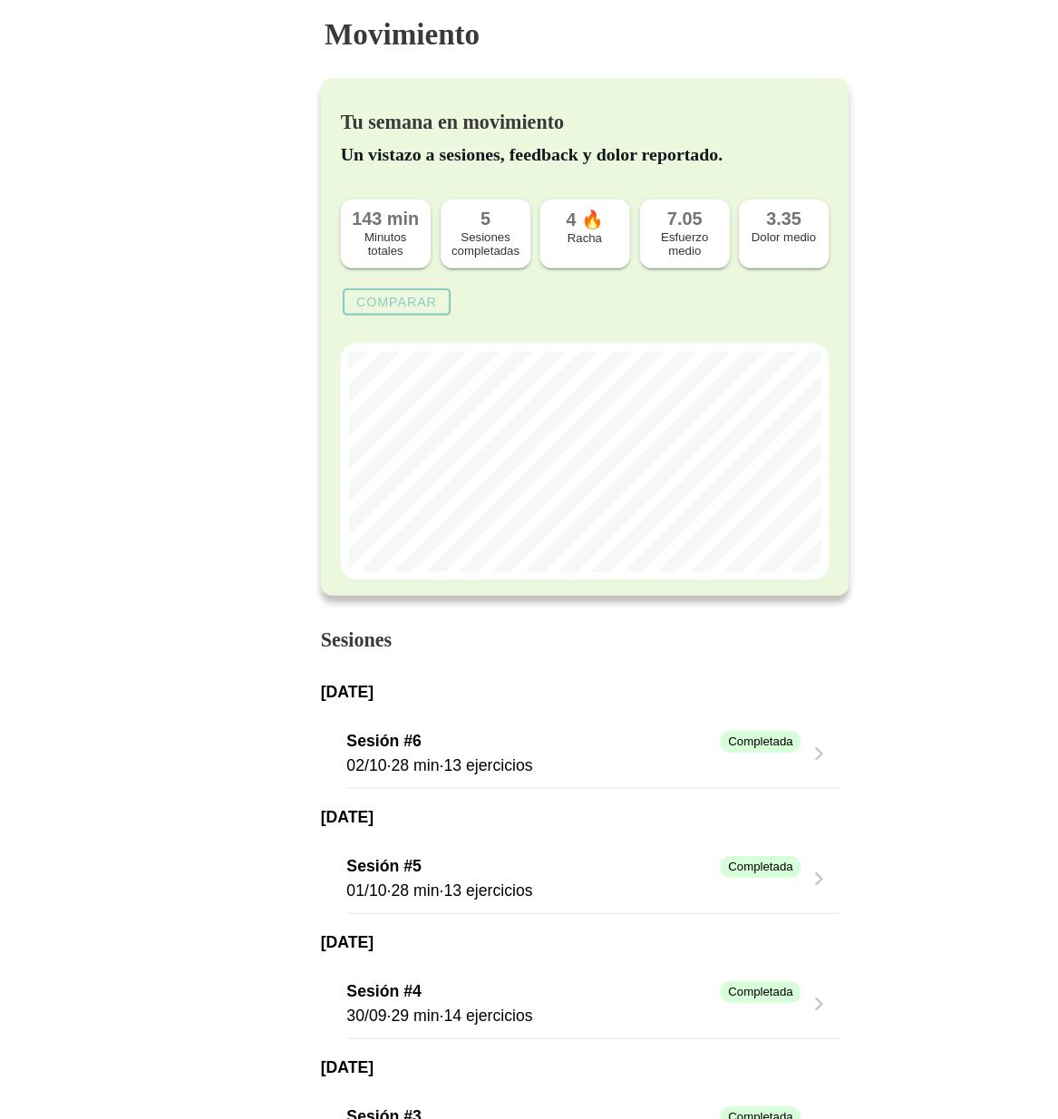
click at [0, 0] on slot "Comparar" at bounding box center [0, 0] width 0 height 0
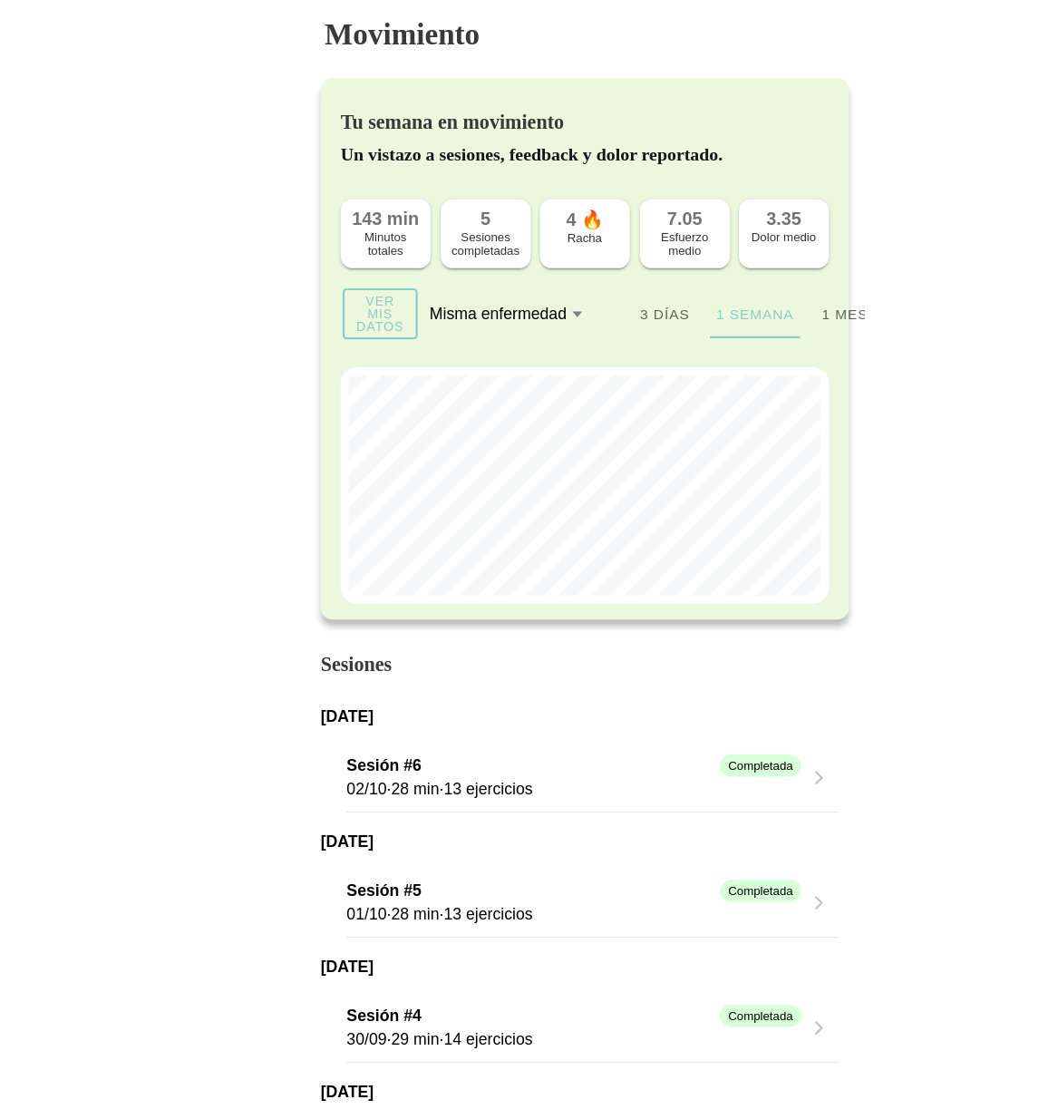
click at [486, 287] on div "Misma enfermedad" at bounding box center [450, 285] width 124 height 16
click at [486, 287] on button "Misma enfermedad" at bounding box center [469, 285] width 163 height 40
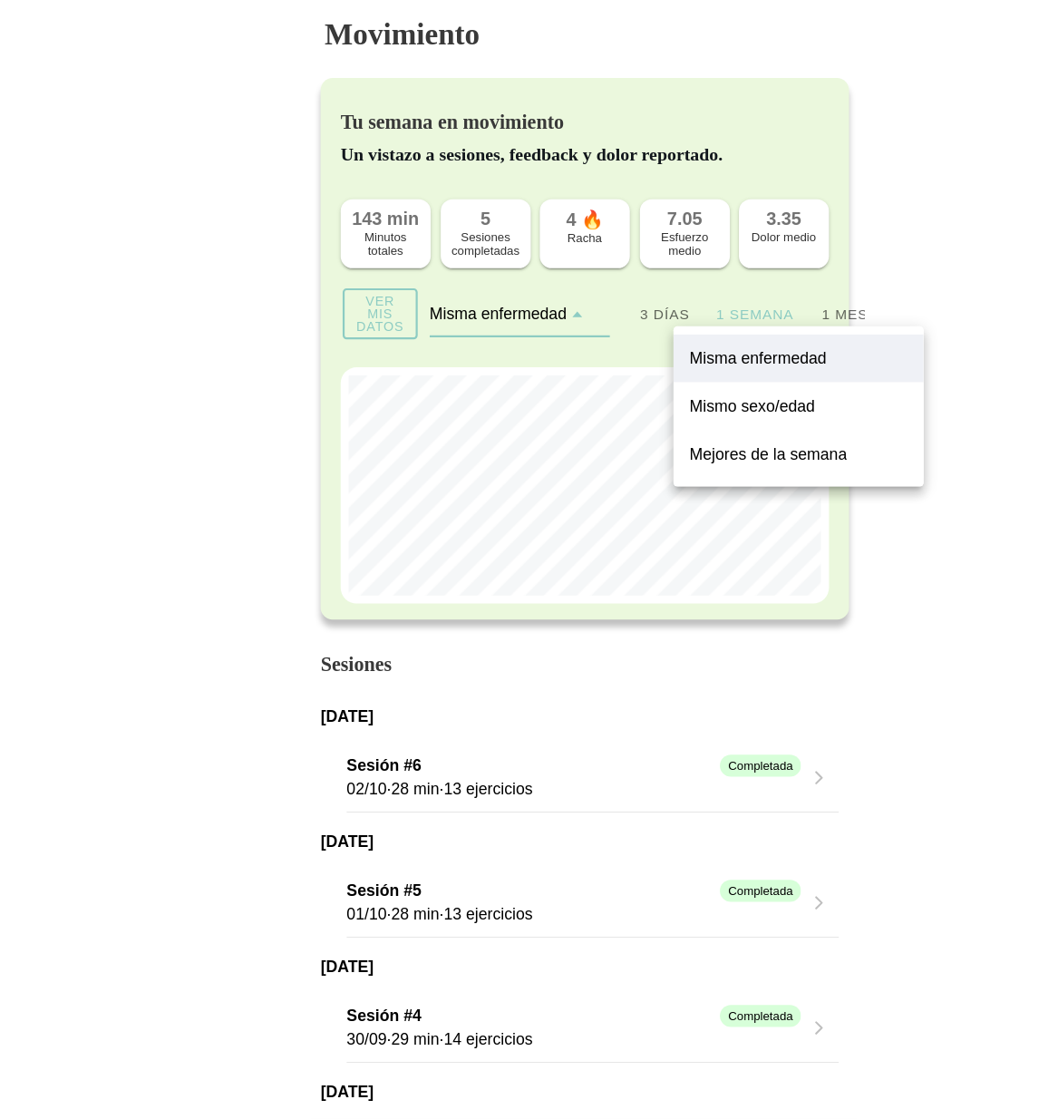
click at [0, 0] on slot "Mismo sexo/edad" at bounding box center [0, 0] width 0 height 0
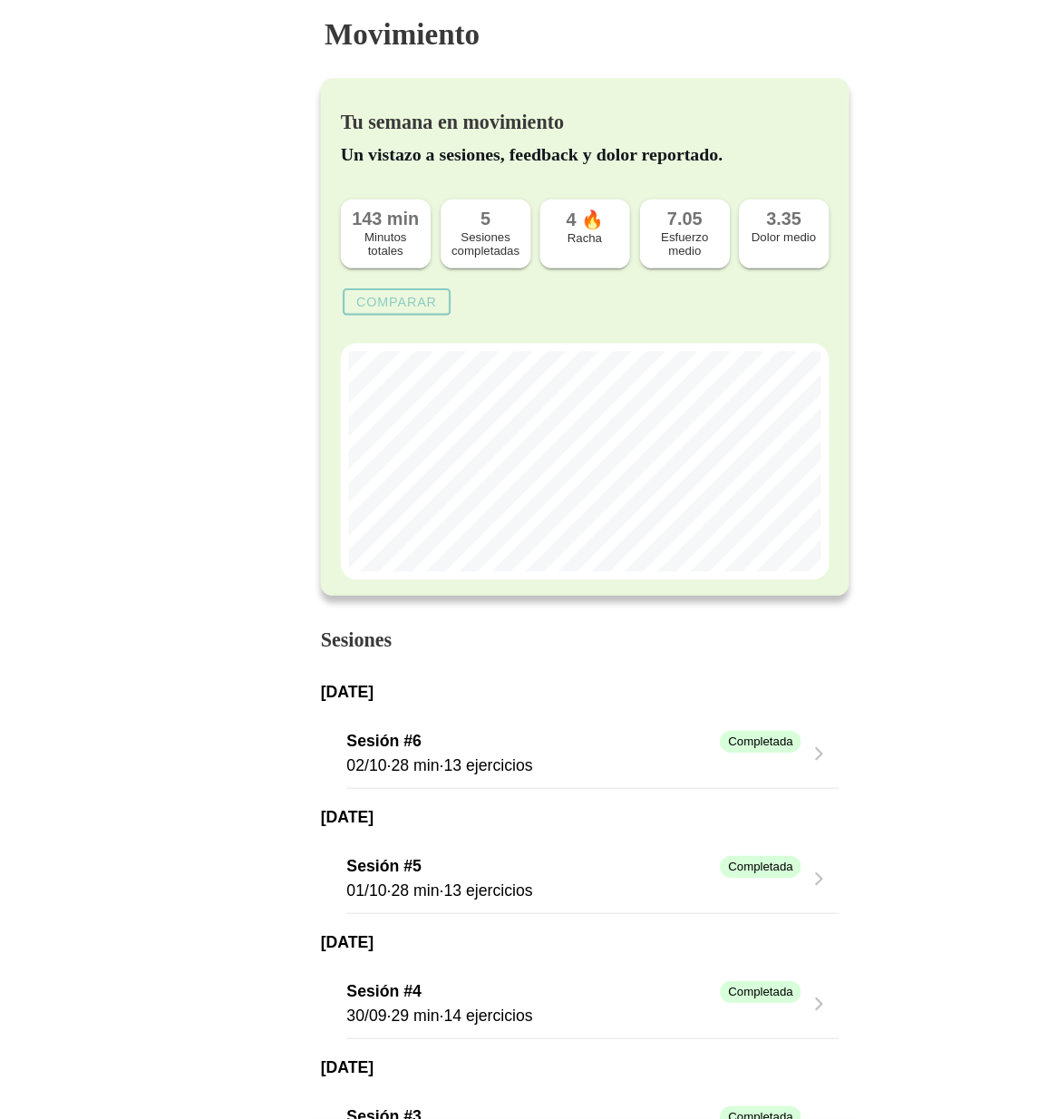
click at [0, 0] on slot "Comparar" at bounding box center [0, 0] width 0 height 0
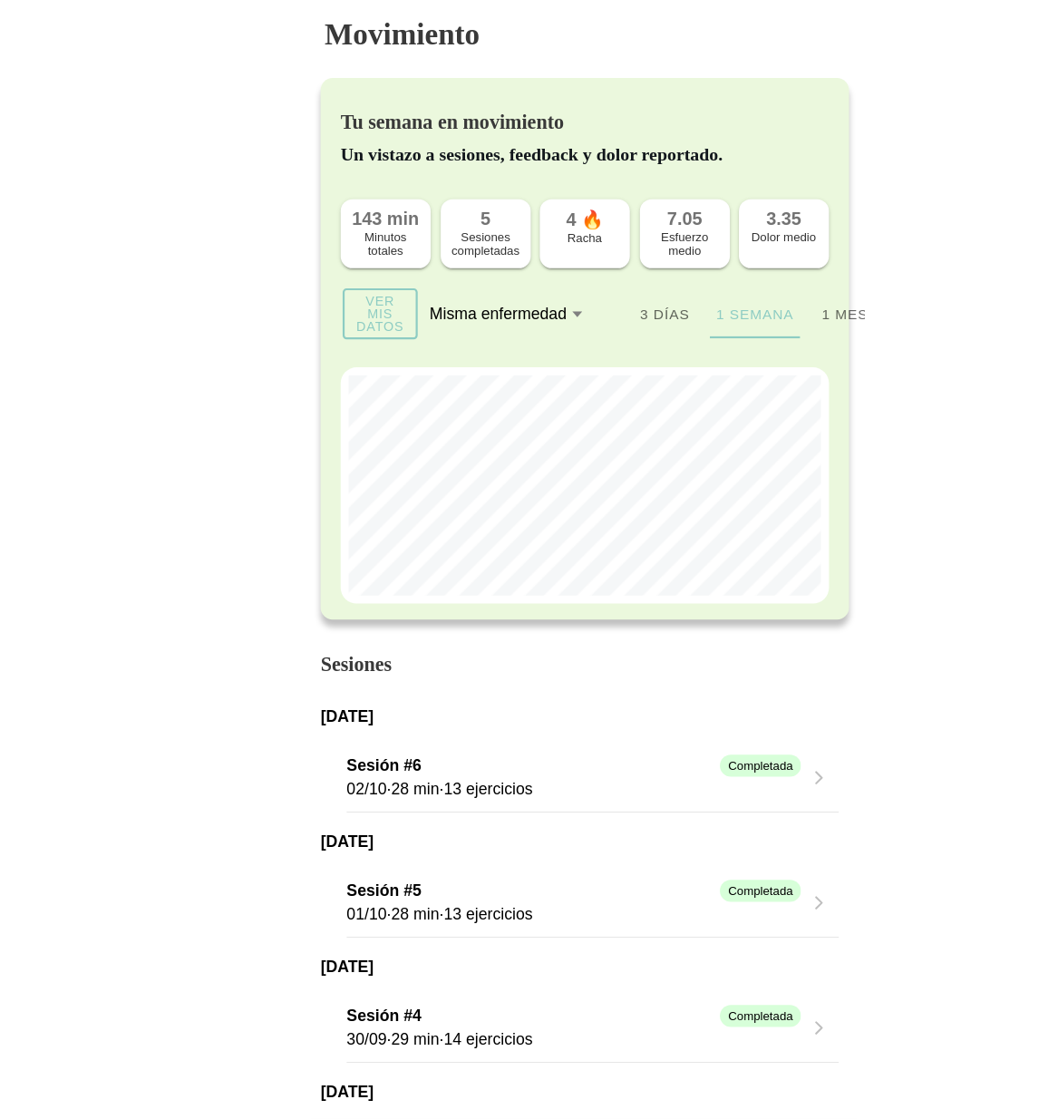
click at [519, 289] on icon at bounding box center [522, 284] width 12 height 15
click at [519, 289] on button "Misma enfermedad" at bounding box center [469, 285] width 163 height 40
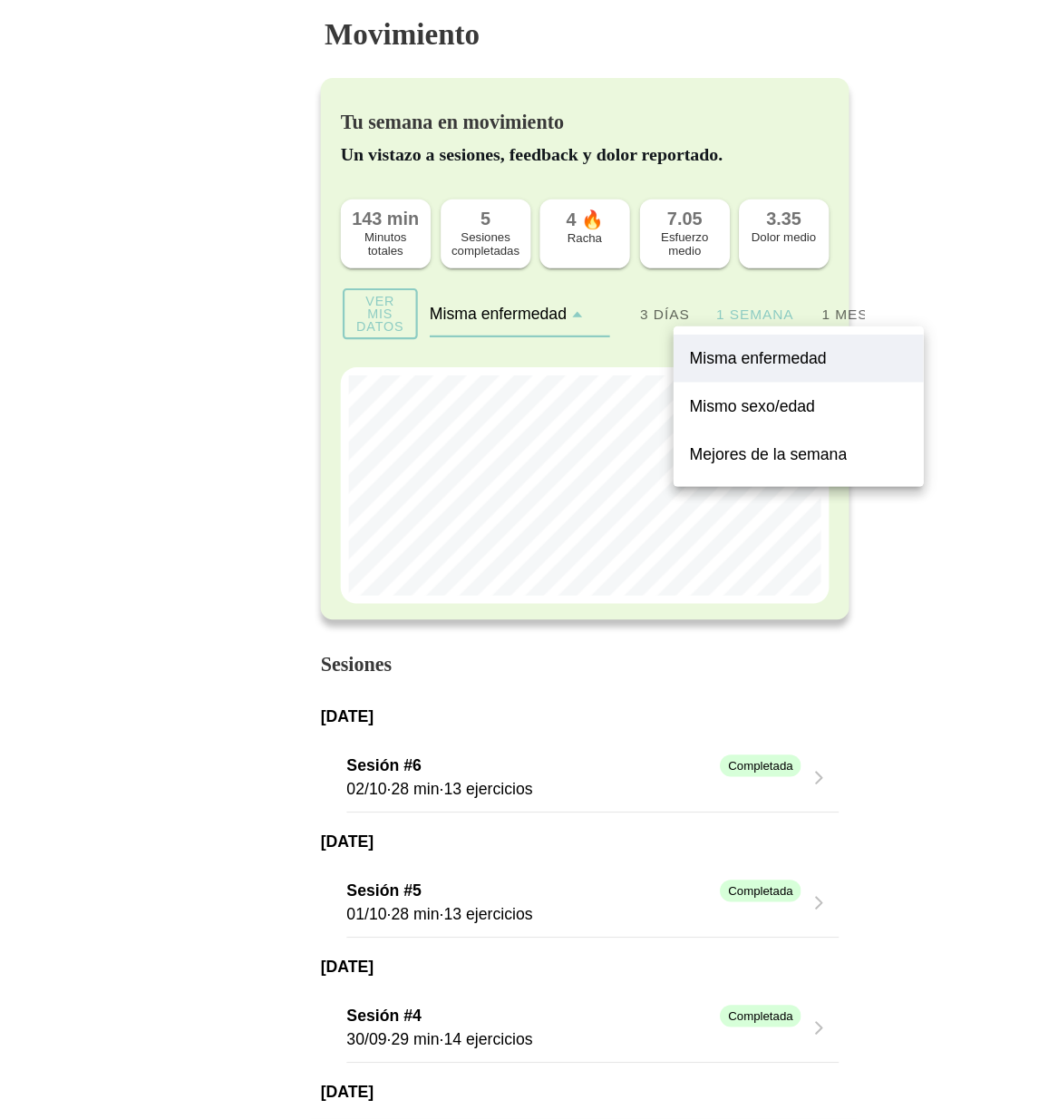
click at [0, 0] on slot "Mismo sexo/edad" at bounding box center [0, 0] width 0 height 0
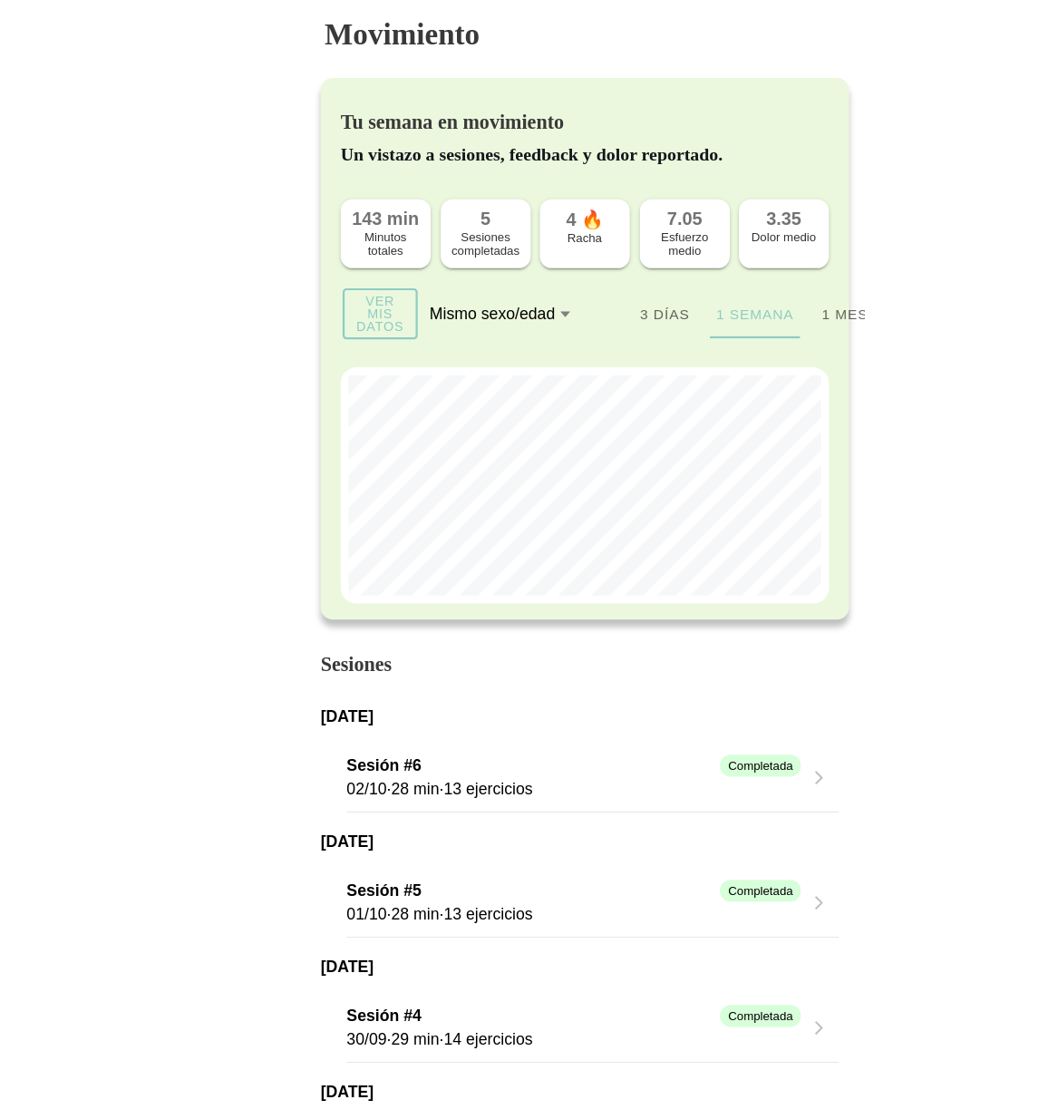
click at [509, 291] on icon at bounding box center [512, 284] width 12 height 15
click at [509, 291] on button "Mismo sexo/edad" at bounding box center [469, 285] width 163 height 40
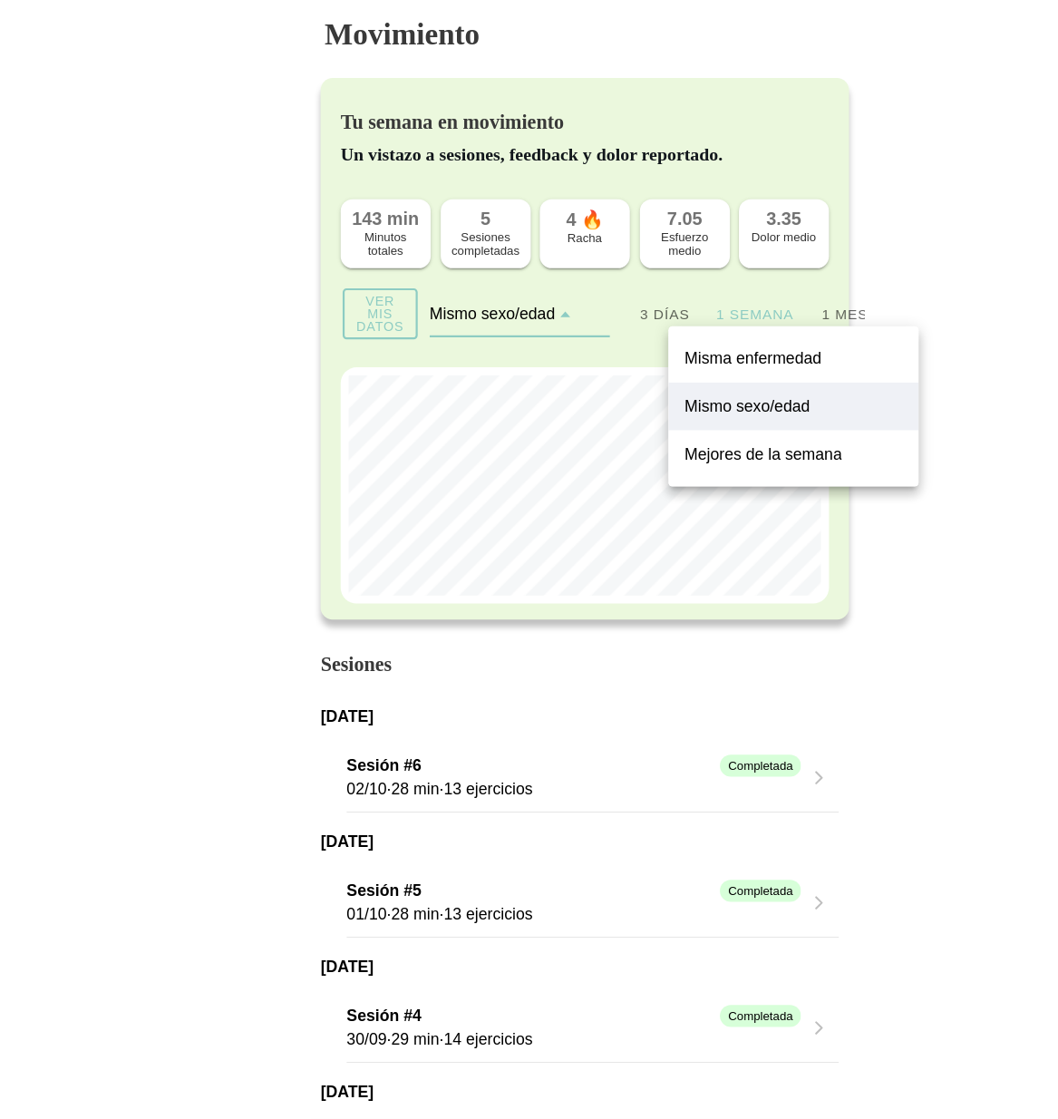
click at [0, 0] on slot "Mejores de la semana" at bounding box center [0, 0] width 0 height 0
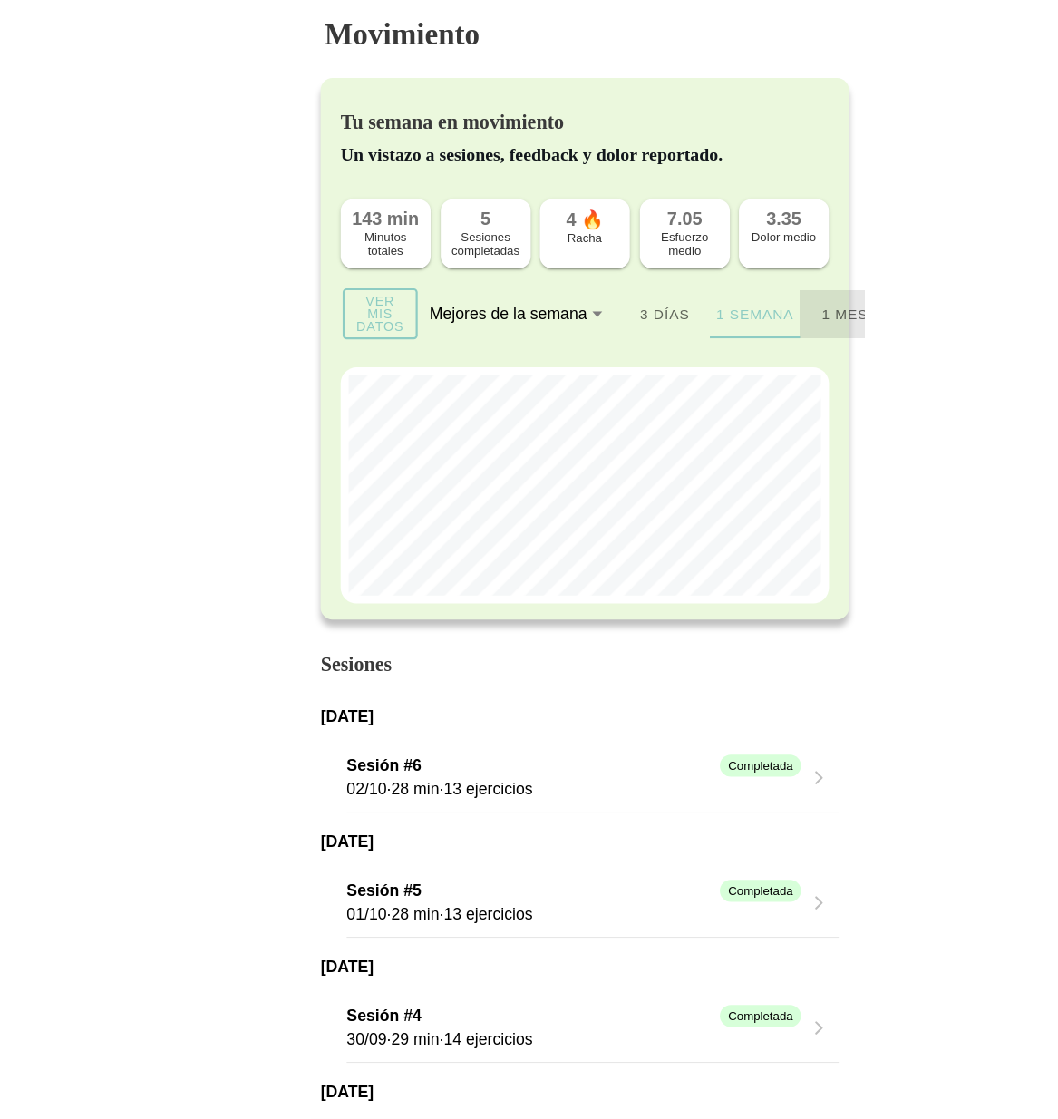
click at [770, 286] on ion-segment-button "1 mes" at bounding box center [764, 285] width 82 height 44
click at [604, 285] on ion-segment-button "3 días" at bounding box center [601, 285] width 82 height 44
click at [0, 0] on slot "Ver mis datos" at bounding box center [0, 0] width 0 height 0
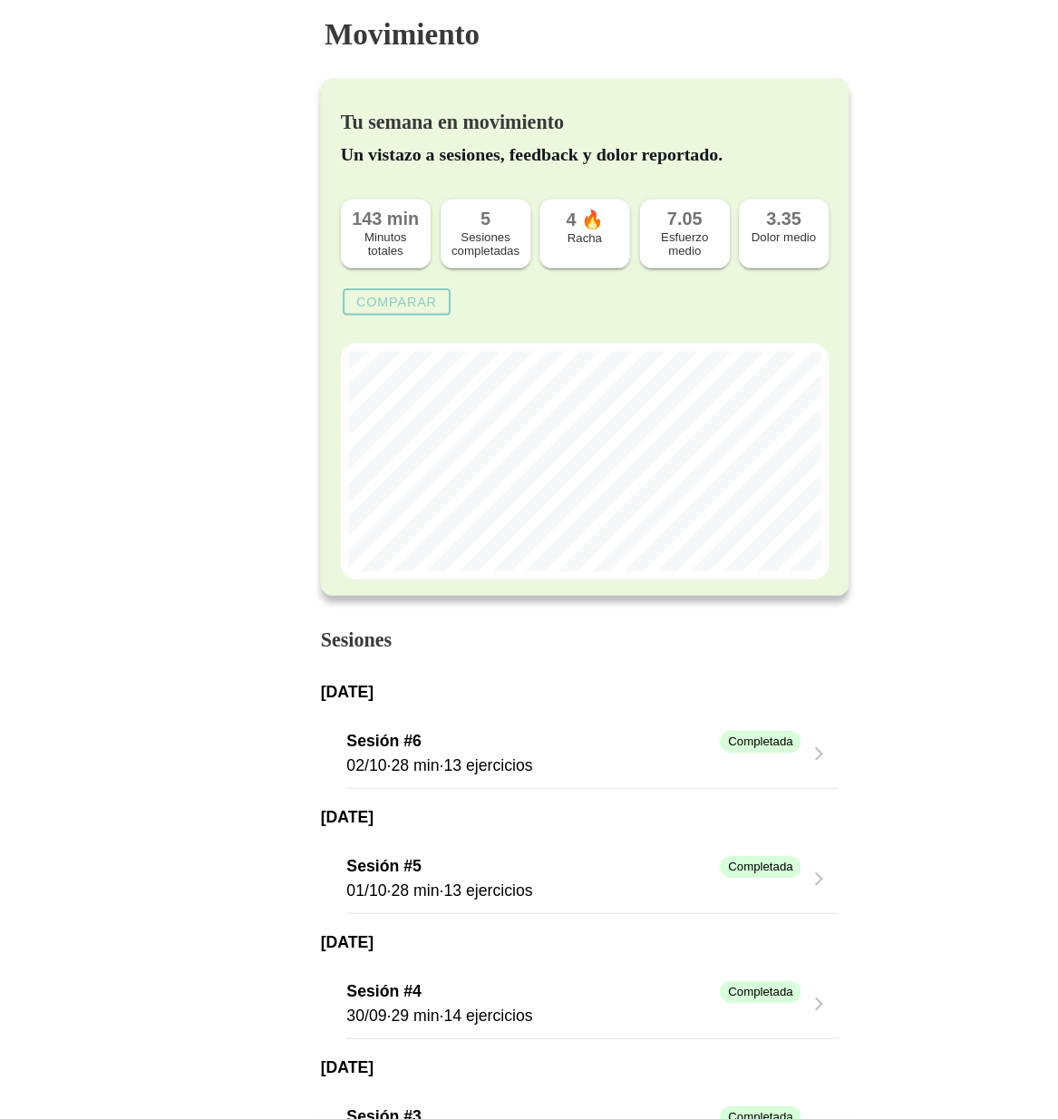
click at [368, 267] on button "Comparar" at bounding box center [359, 273] width 98 height 24
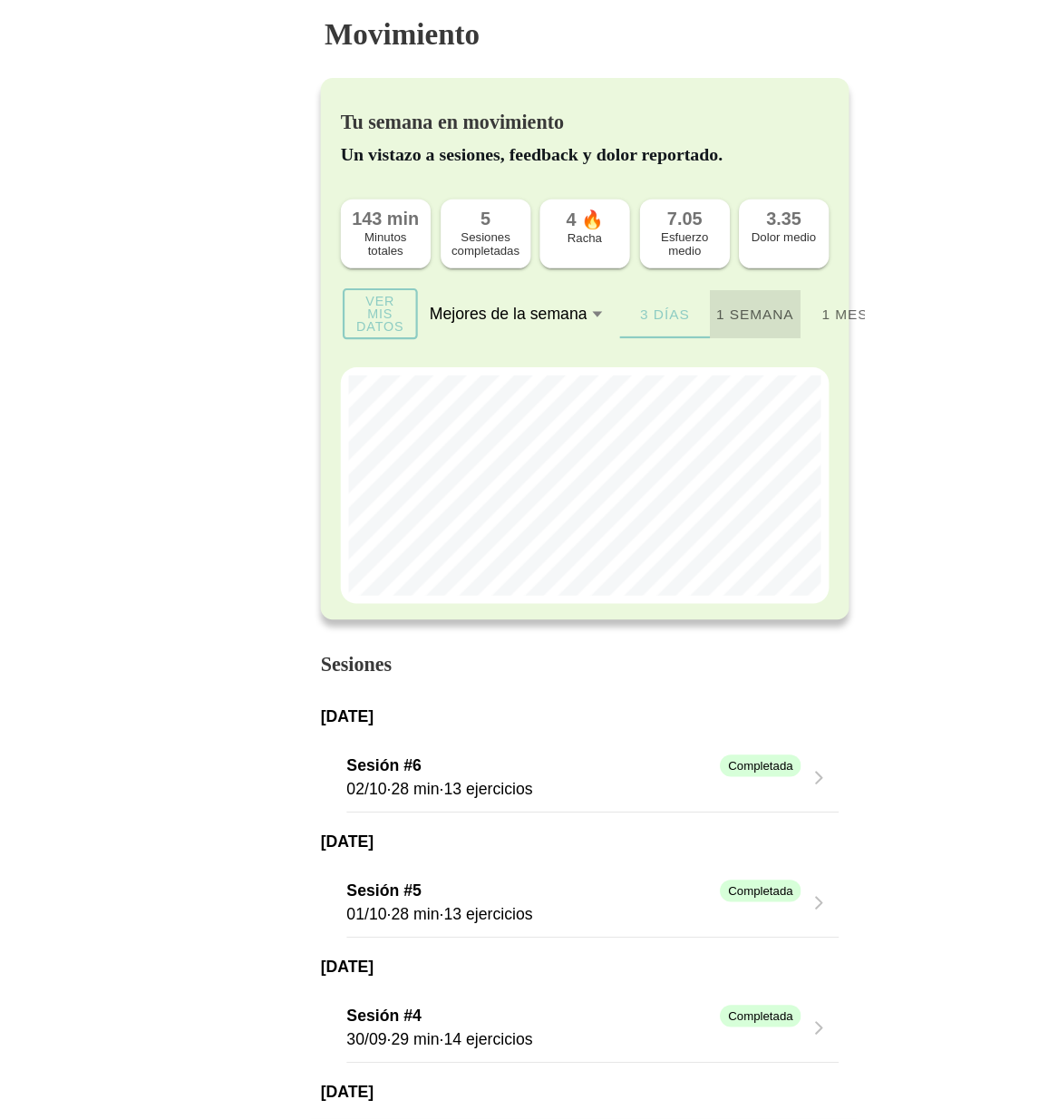
click at [679, 283] on ion-segment-button "1 semana" at bounding box center [683, 285] width 82 height 44
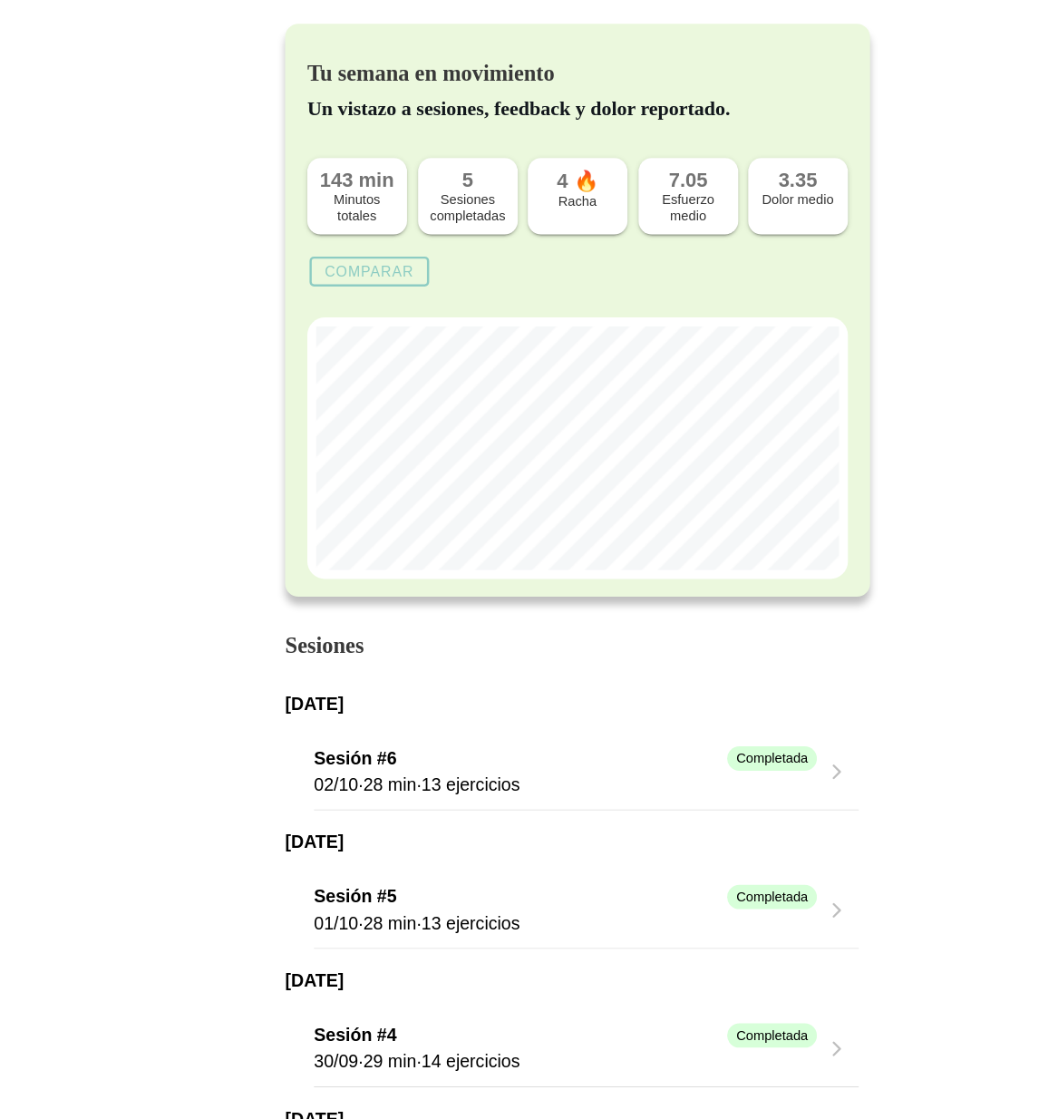
click at [0, 0] on slot "Comparar" at bounding box center [0, 0] width 0 height 0
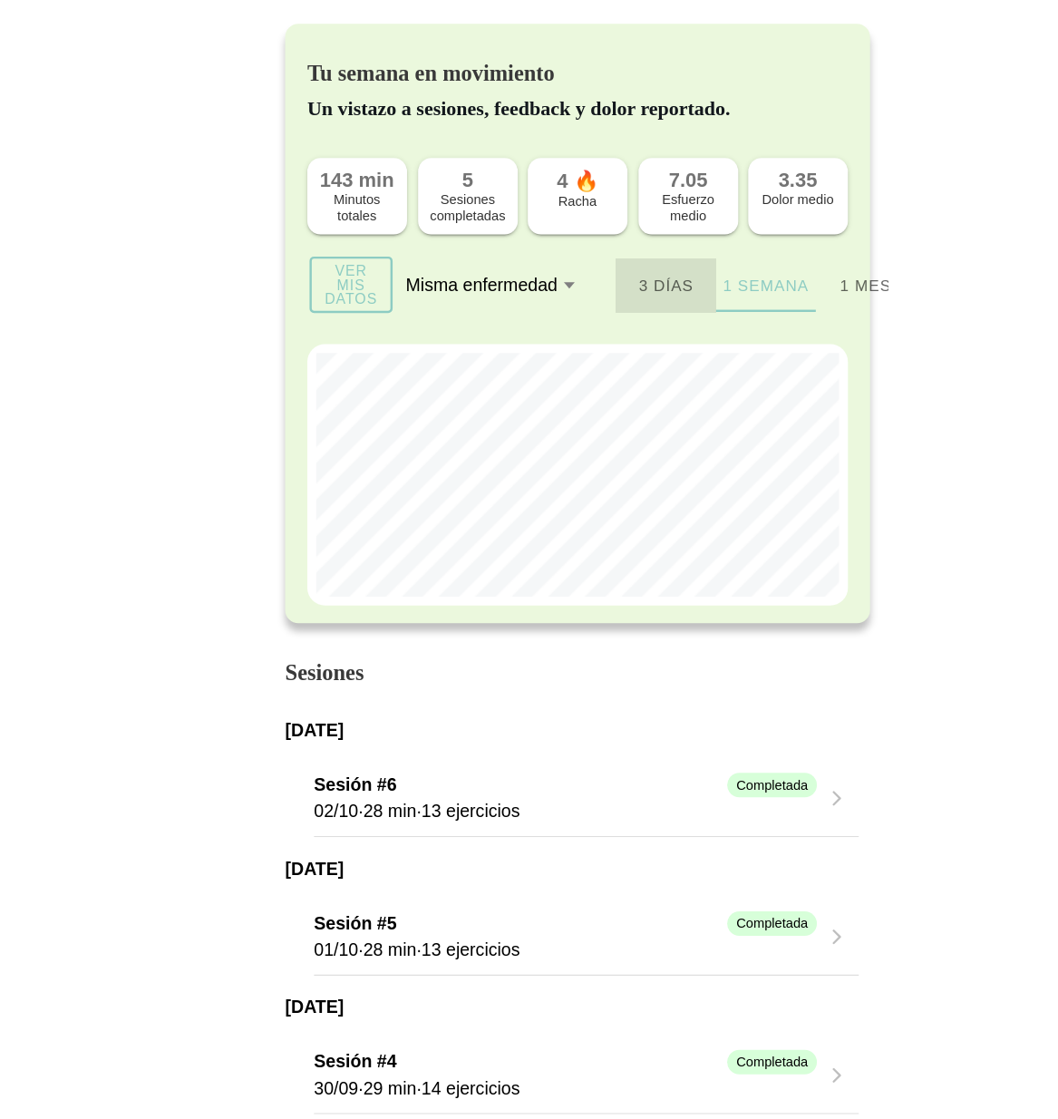
click at [603, 286] on ion-segment-button "3 días" at bounding box center [601, 285] width 82 height 44
click at [752, 286] on ion-segment-button "1 mes" at bounding box center [764, 285] width 82 height 44
click at [675, 288] on ion-segment-button "1 semana" at bounding box center [683, 285] width 82 height 44
click at [594, 277] on ion-segment-button "3 días" at bounding box center [601, 285] width 82 height 44
click at [524, 290] on icon at bounding box center [522, 284] width 12 height 15
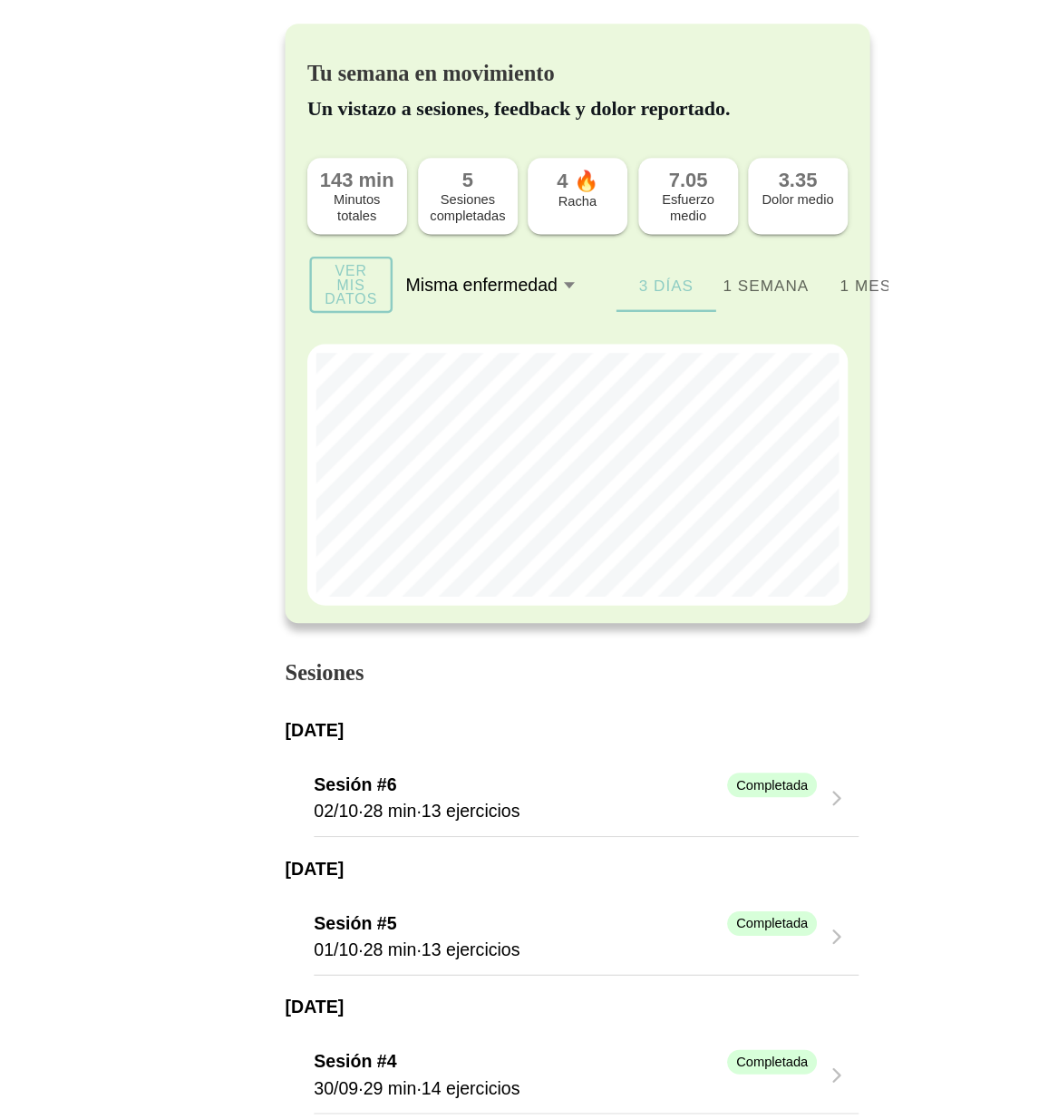
click at [524, 290] on button "Misma enfermedad" at bounding box center [469, 285] width 163 height 40
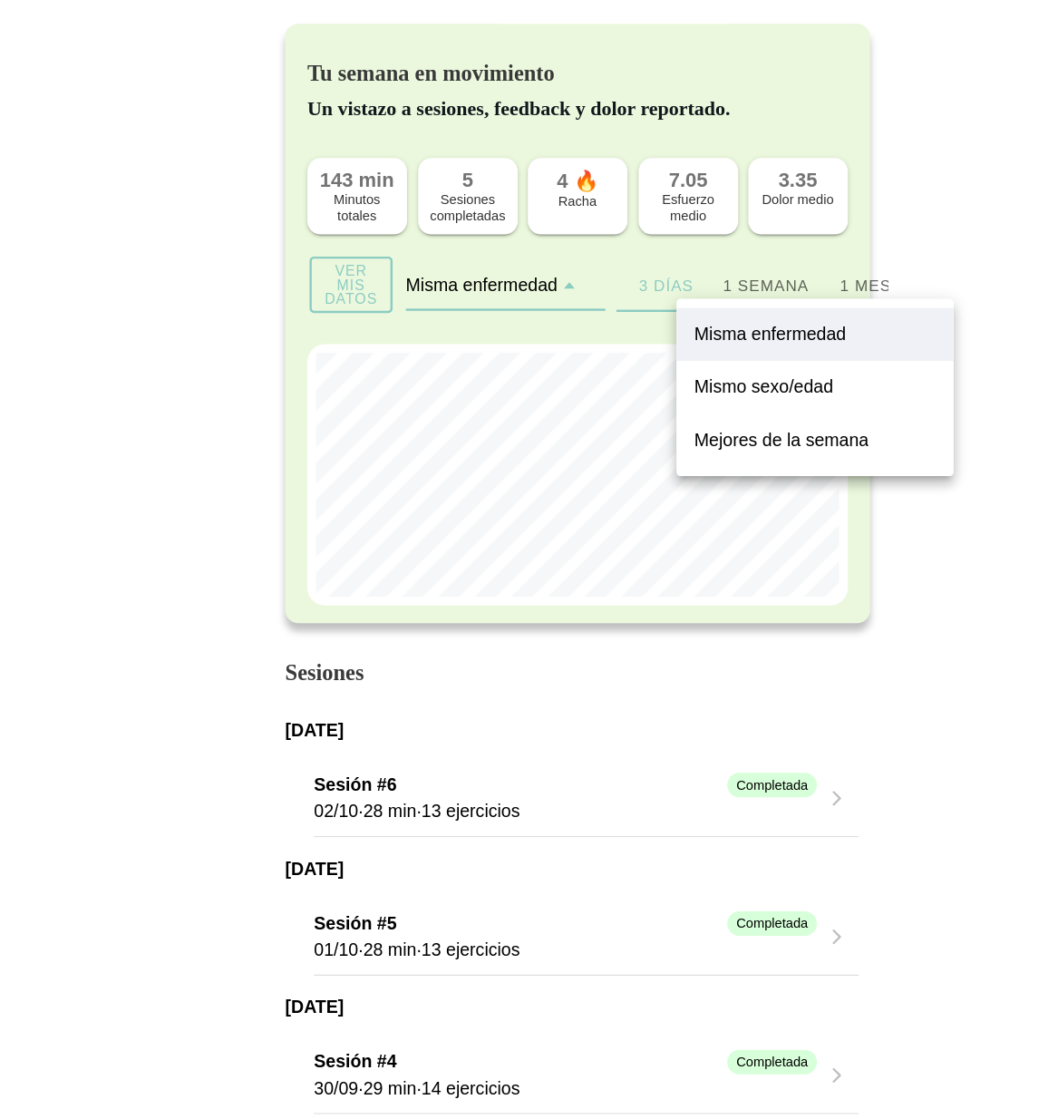
click at [0, 0] on slot "Mejores de la semana" at bounding box center [0, 0] width 0 height 0
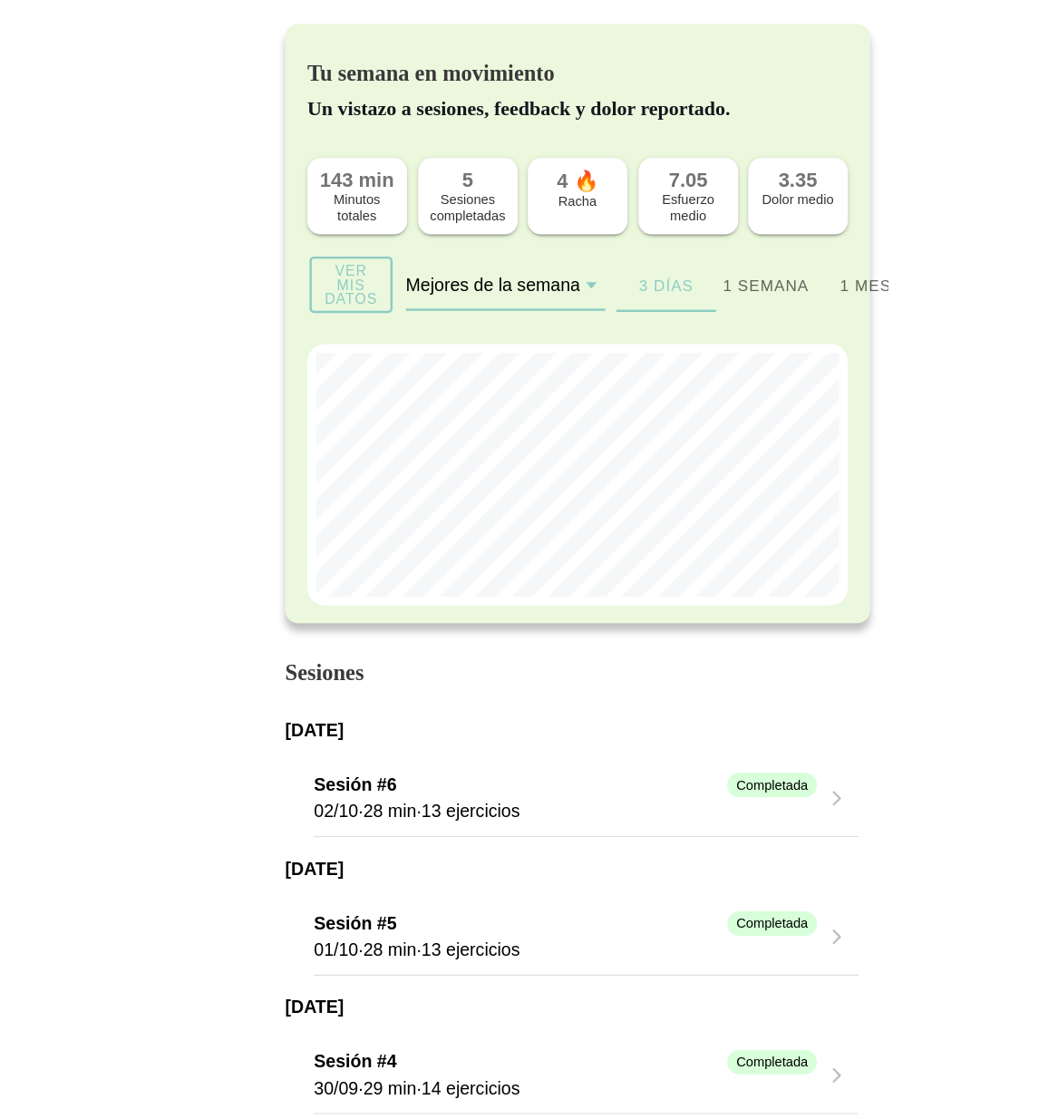
click at [684, 294] on ion-segment-button "1 semana" at bounding box center [683, 285] width 82 height 44
click at [767, 295] on ion-segment-button "1 mes" at bounding box center [764, 285] width 82 height 44
click at [597, 282] on ion-segment-button "3 días" at bounding box center [601, 285] width 82 height 44
click at [539, 218] on div "Racha" at bounding box center [529, 215] width 63 height 13
click at [0, 0] on slot "Ver mis datos" at bounding box center [0, 0] width 0 height 0
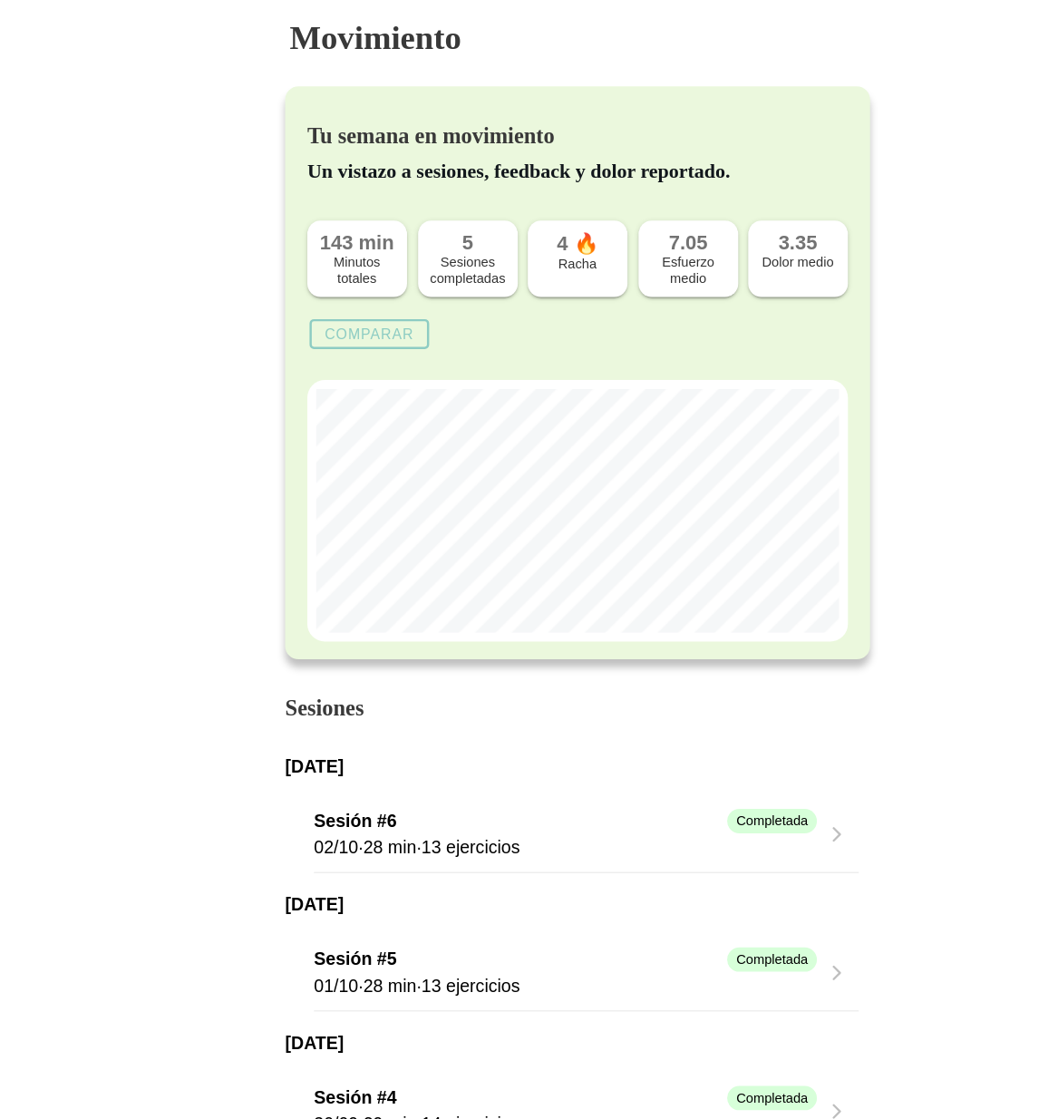
click at [0, 0] on slot "Comparar" at bounding box center [0, 0] width 0 height 0
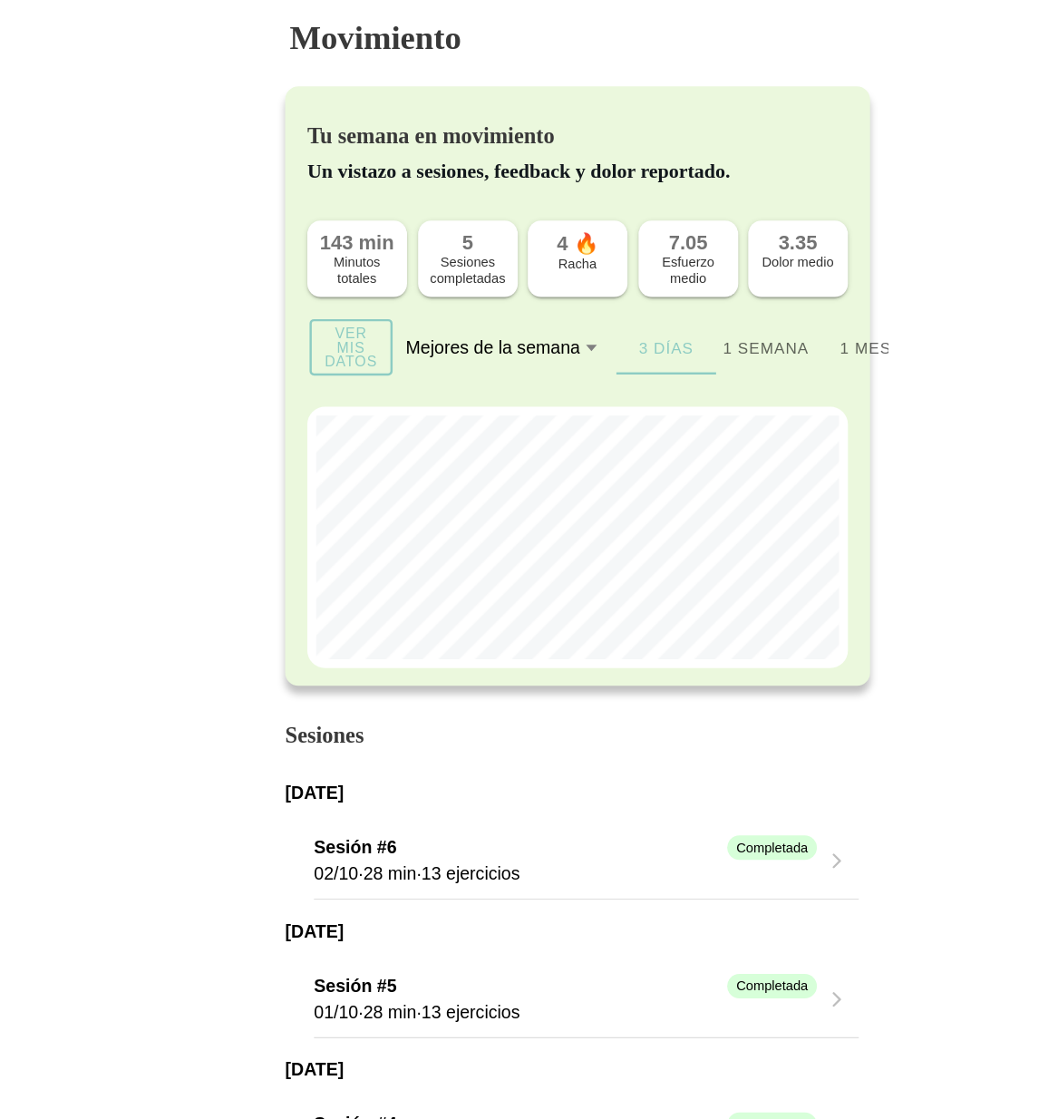
click at [0, 0] on slot "Ver mis datos" at bounding box center [0, 0] width 0 height 0
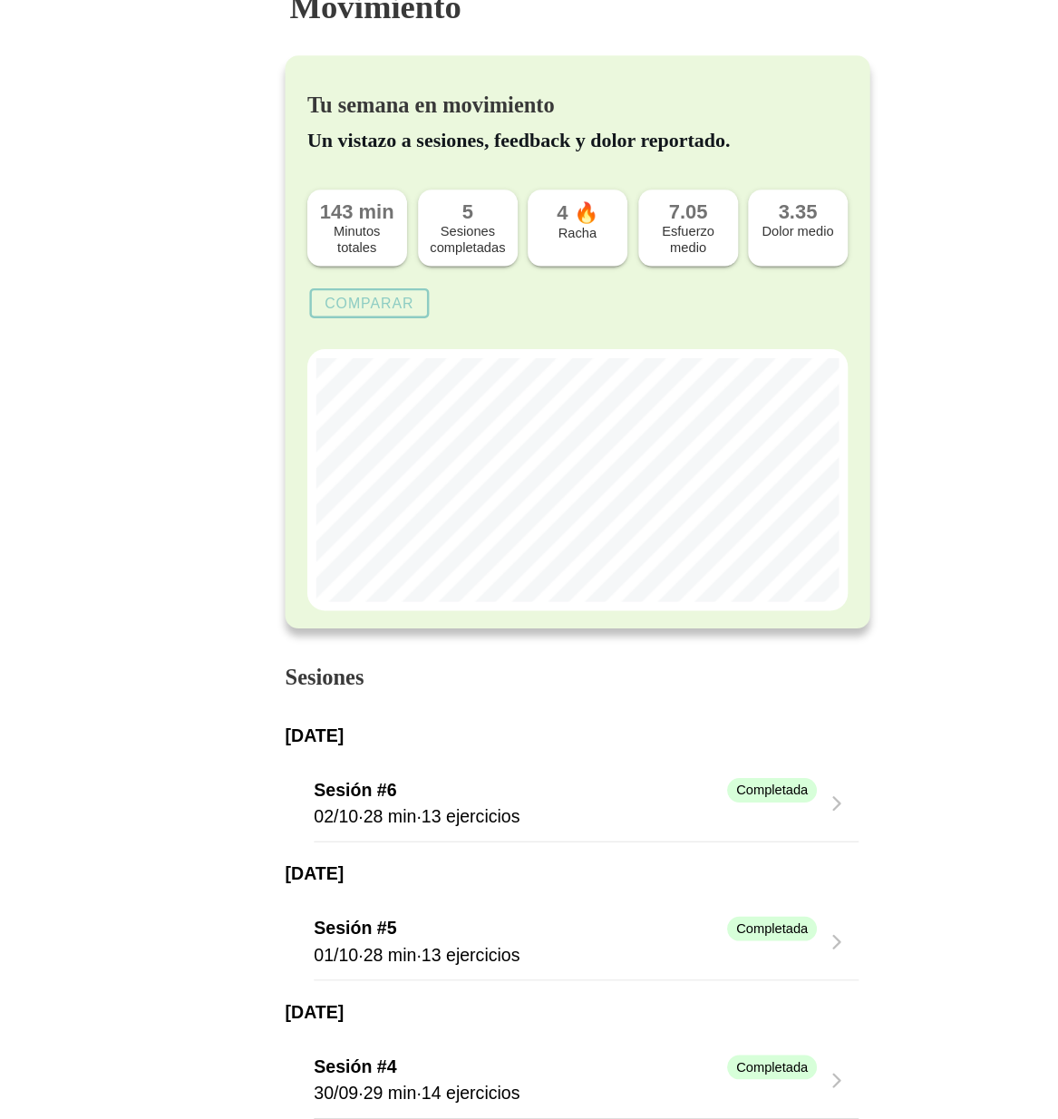
scroll to position [16, 0]
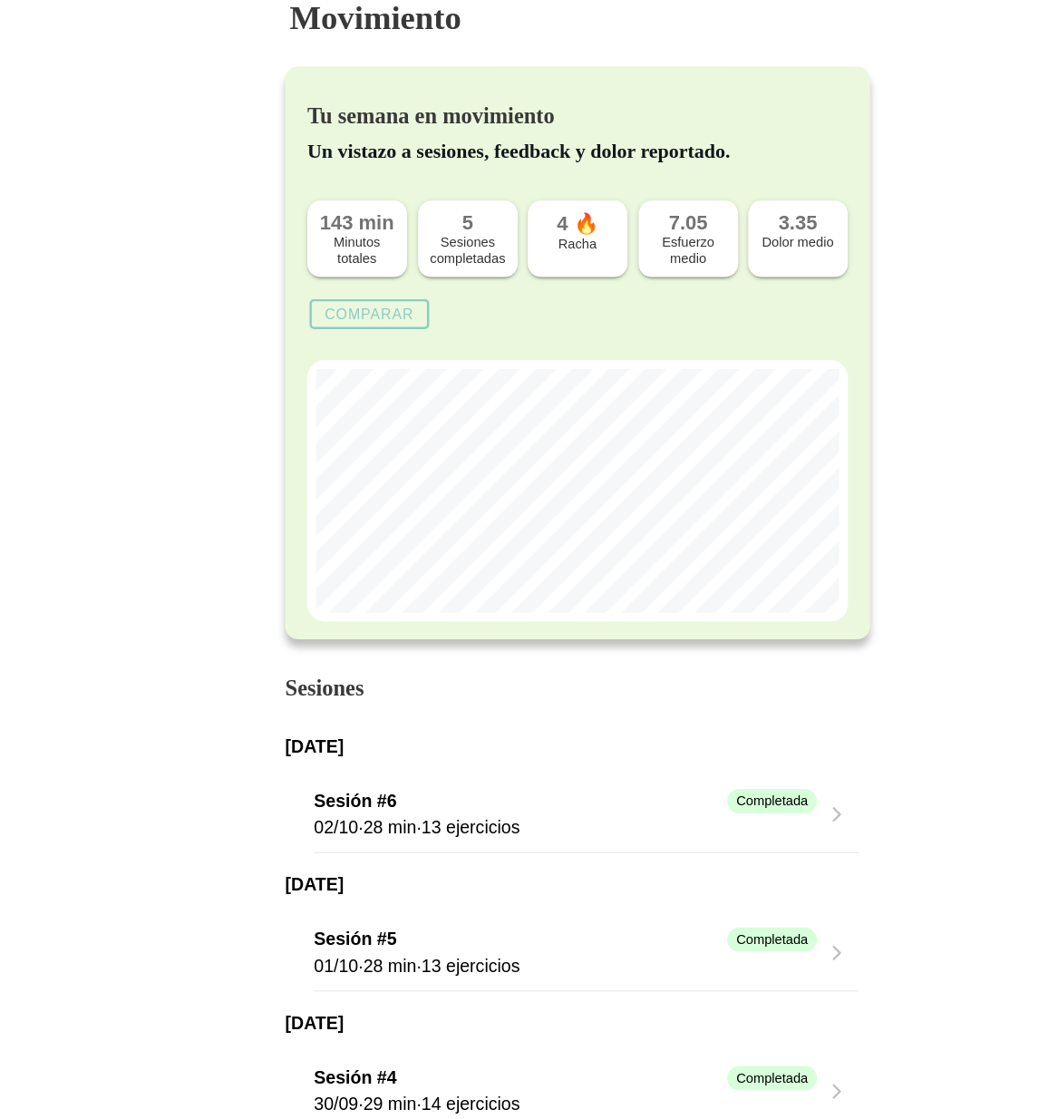
click at [0, 0] on slot "Comparar" at bounding box center [0, 0] width 0 height 0
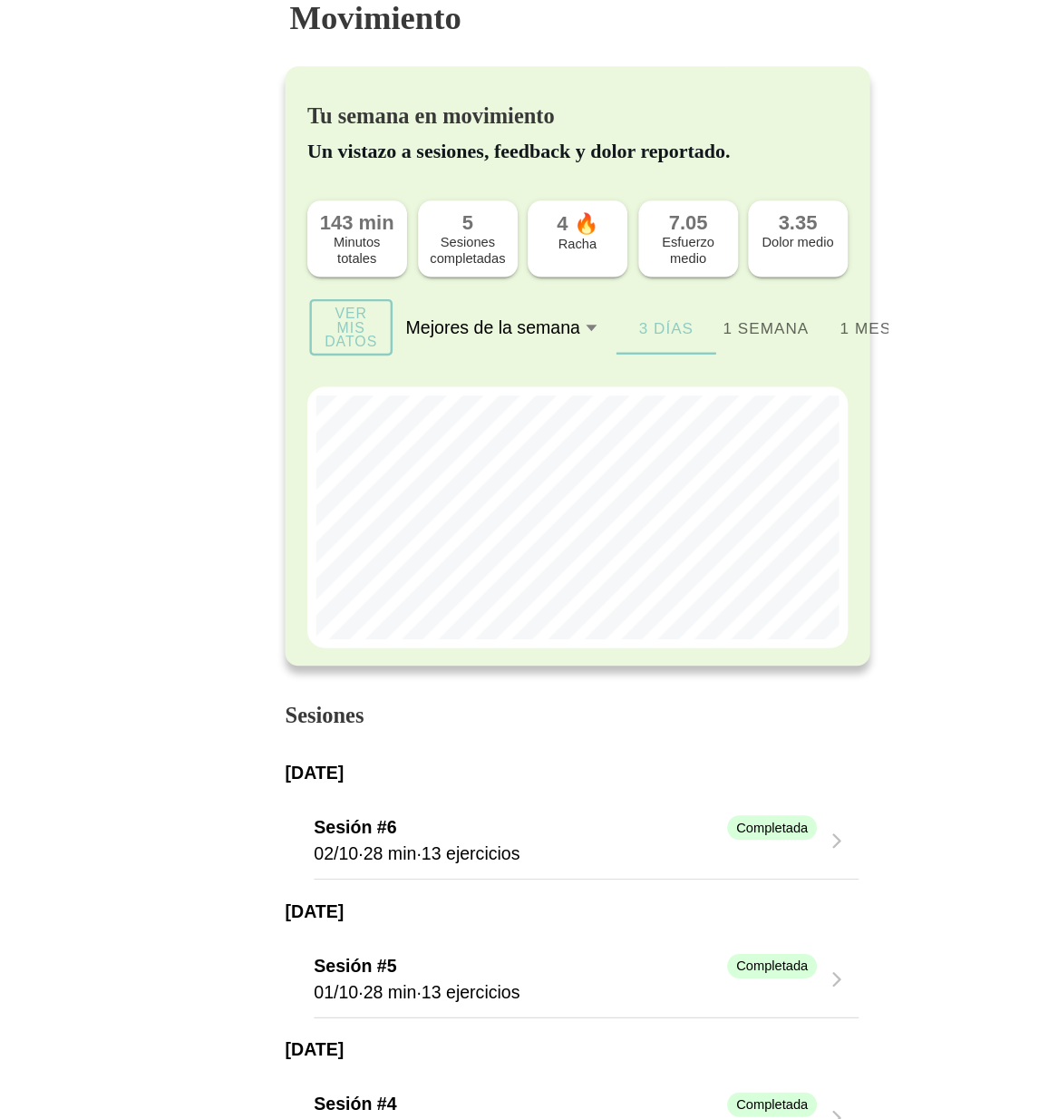
click at [0, 0] on slot "Ver mis datos" at bounding box center [0, 0] width 0 height 0
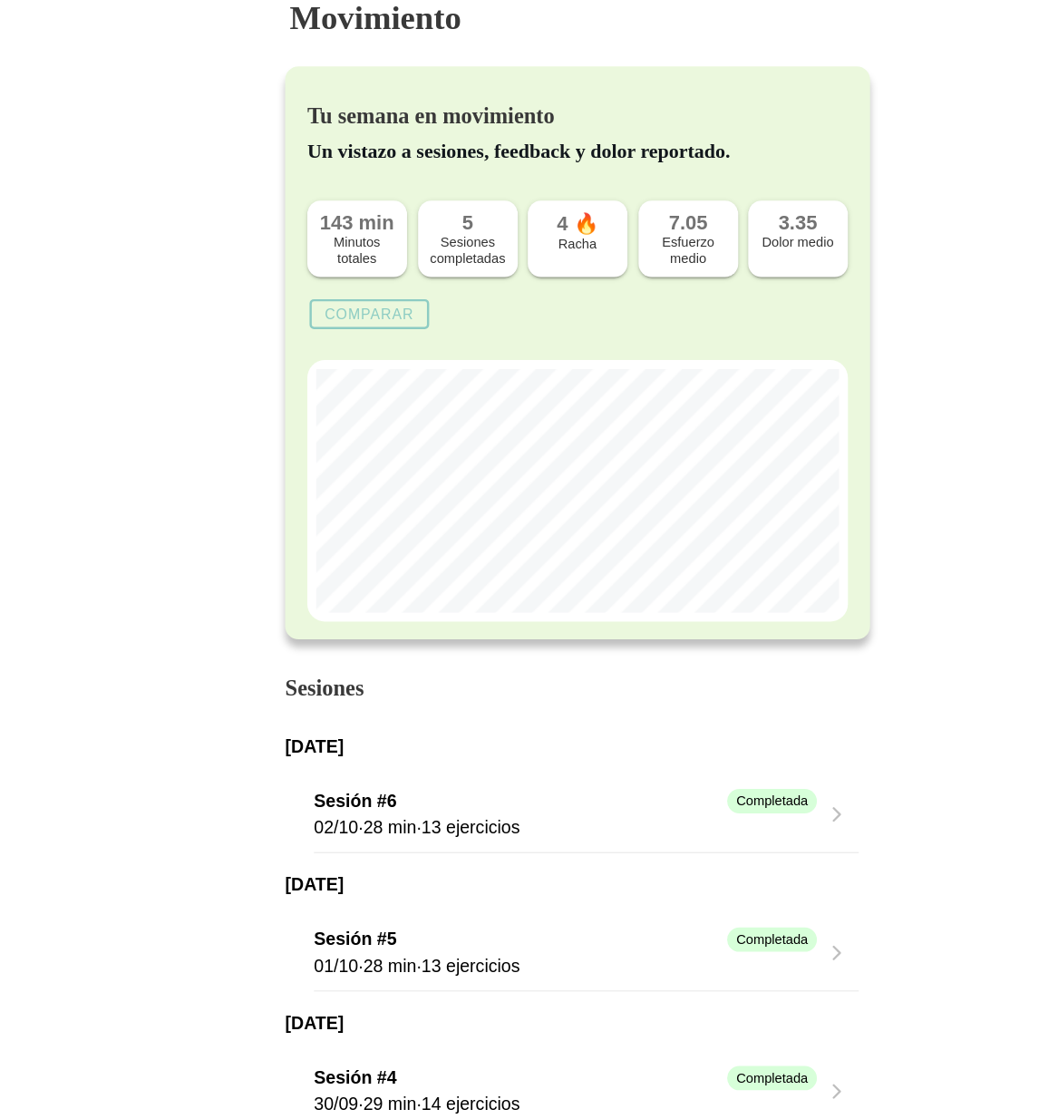
click at [0, 0] on slot "Comparar" at bounding box center [0, 0] width 0 height 0
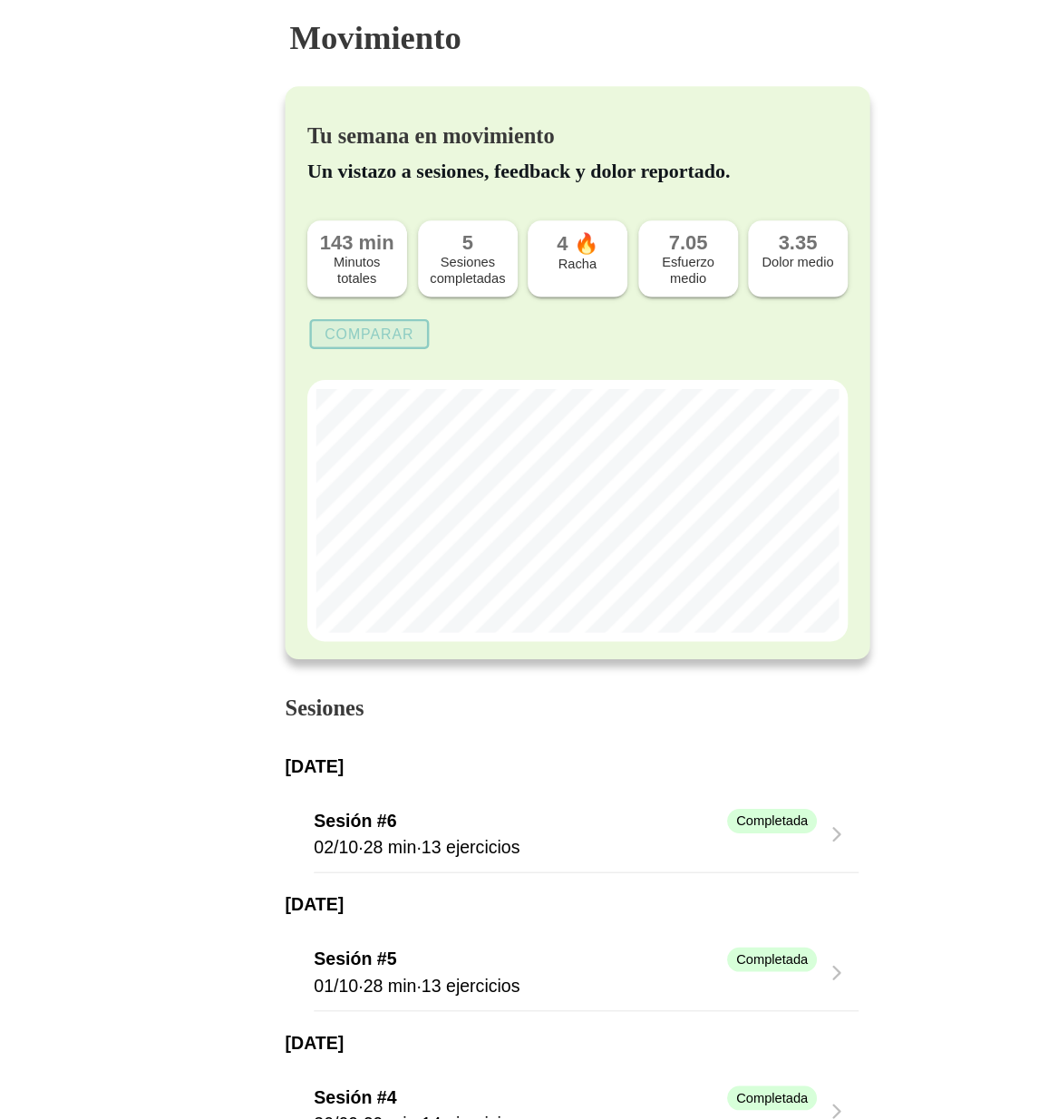
click at [0, 0] on slot "Comparar" at bounding box center [0, 0] width 0 height 0
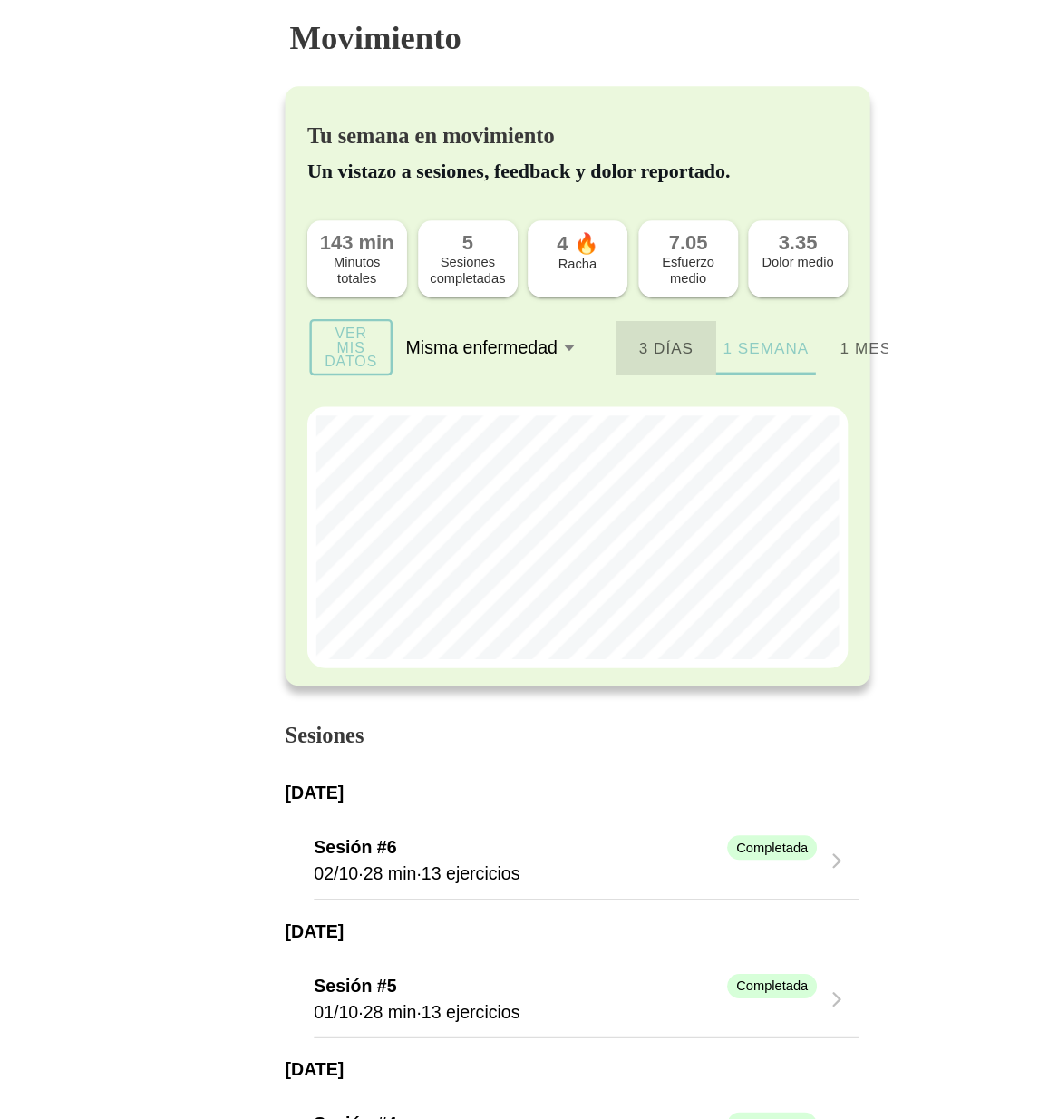
click at [597, 284] on ion-segment-button "3 días" at bounding box center [601, 285] width 82 height 44
click at [768, 280] on ion-segment-button "1 mes" at bounding box center [764, 285] width 82 height 44
click at [674, 286] on ion-segment-button "1 semana" at bounding box center [683, 285] width 82 height 44
click at [596, 284] on ion-segment-button "3 días" at bounding box center [601, 285] width 82 height 44
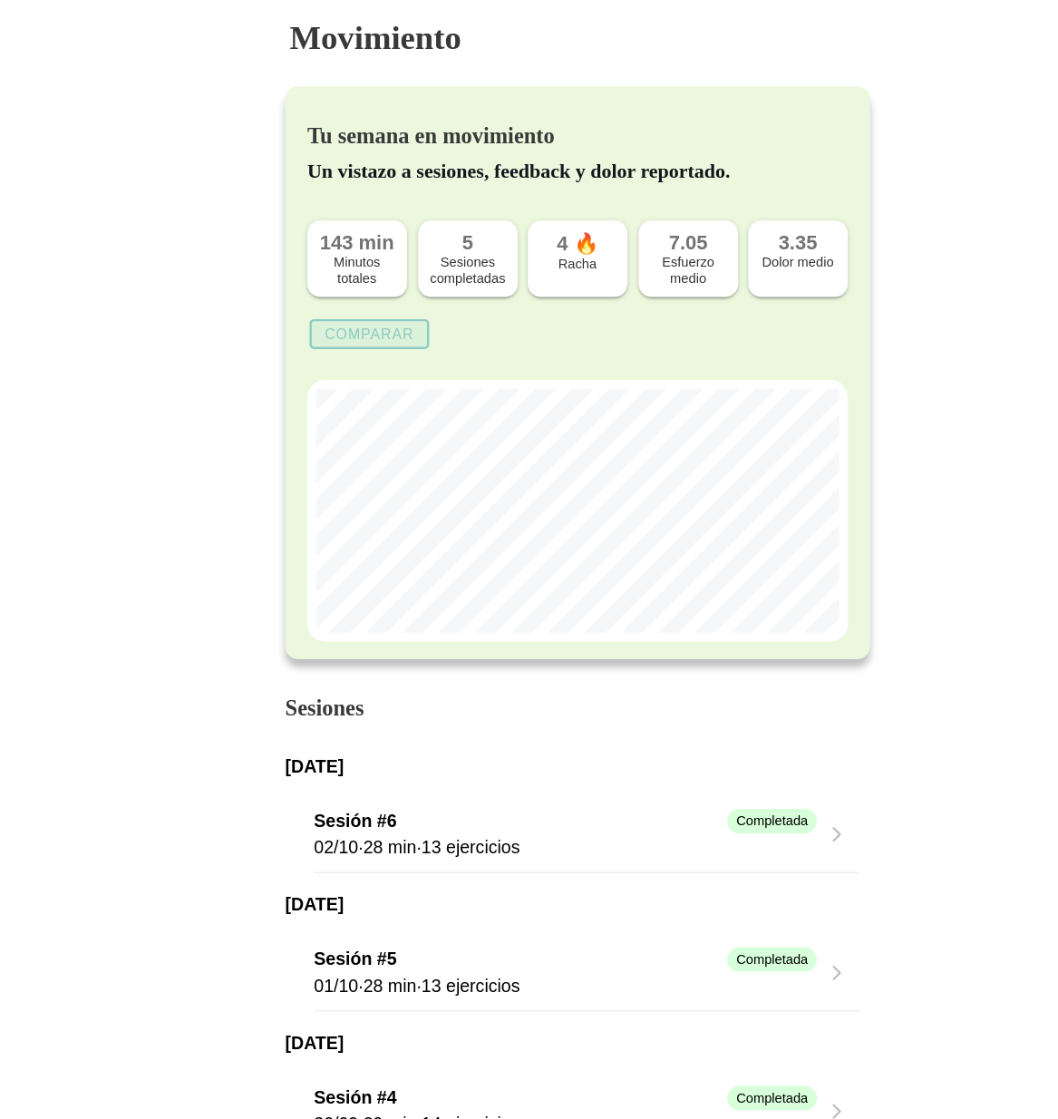
click at [0, 0] on slot "Comparar" at bounding box center [0, 0] width 0 height 0
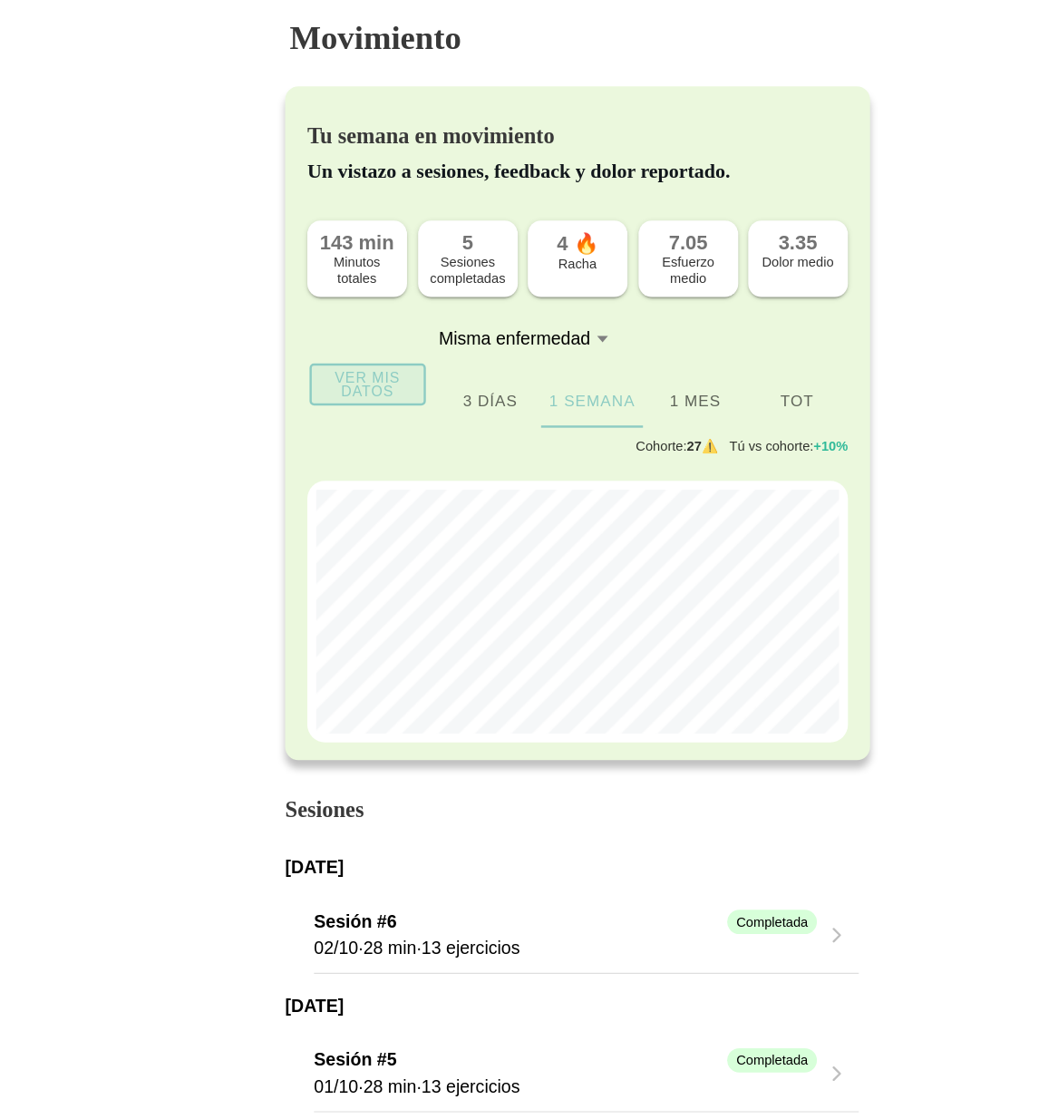
click at [375, 324] on span "Ver mis datos" at bounding box center [357, 315] width 70 height 24
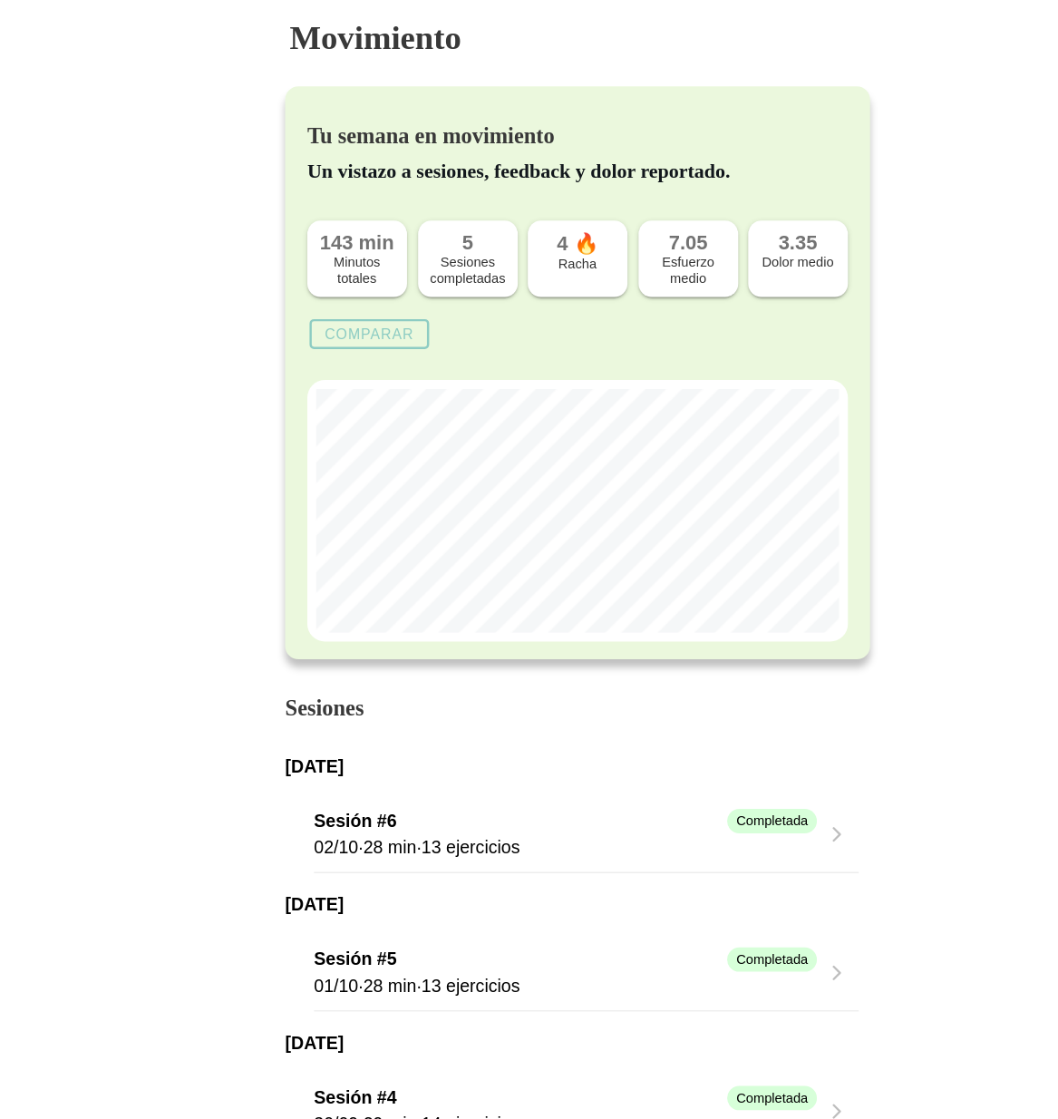
click at [0, 0] on slot "Comparar" at bounding box center [0, 0] width 0 height 0
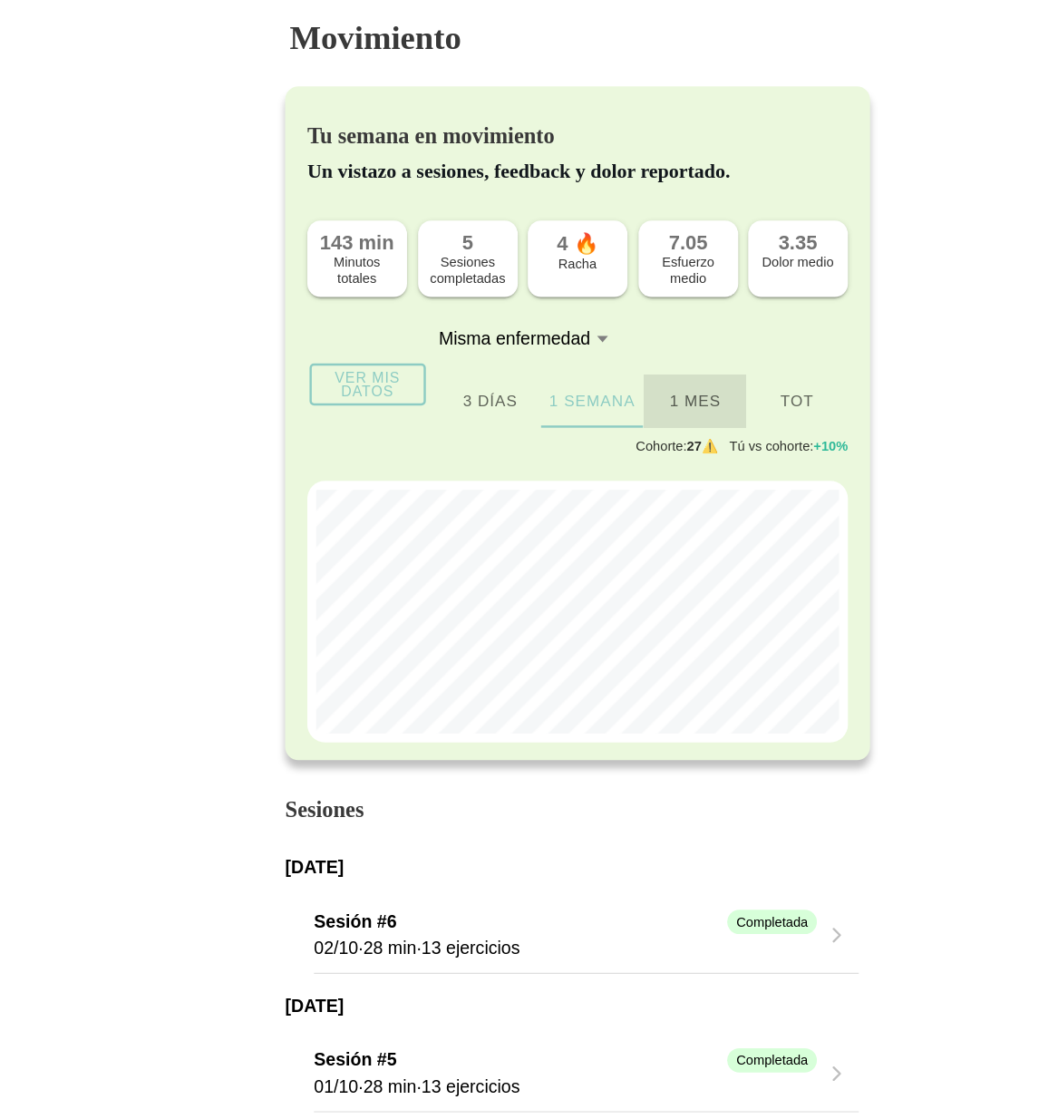
click at [634, 335] on ion-segment-button "1 mes" at bounding box center [624, 328] width 83 height 44
click at [457, 330] on ion-segment-button "3 días" at bounding box center [456, 328] width 83 height 44
click at [619, 334] on ion-segment-button "1 mes" at bounding box center [624, 328] width 83 height 44
click at [707, 330] on ion-segment-button "Tot" at bounding box center [707, 328] width 83 height 44
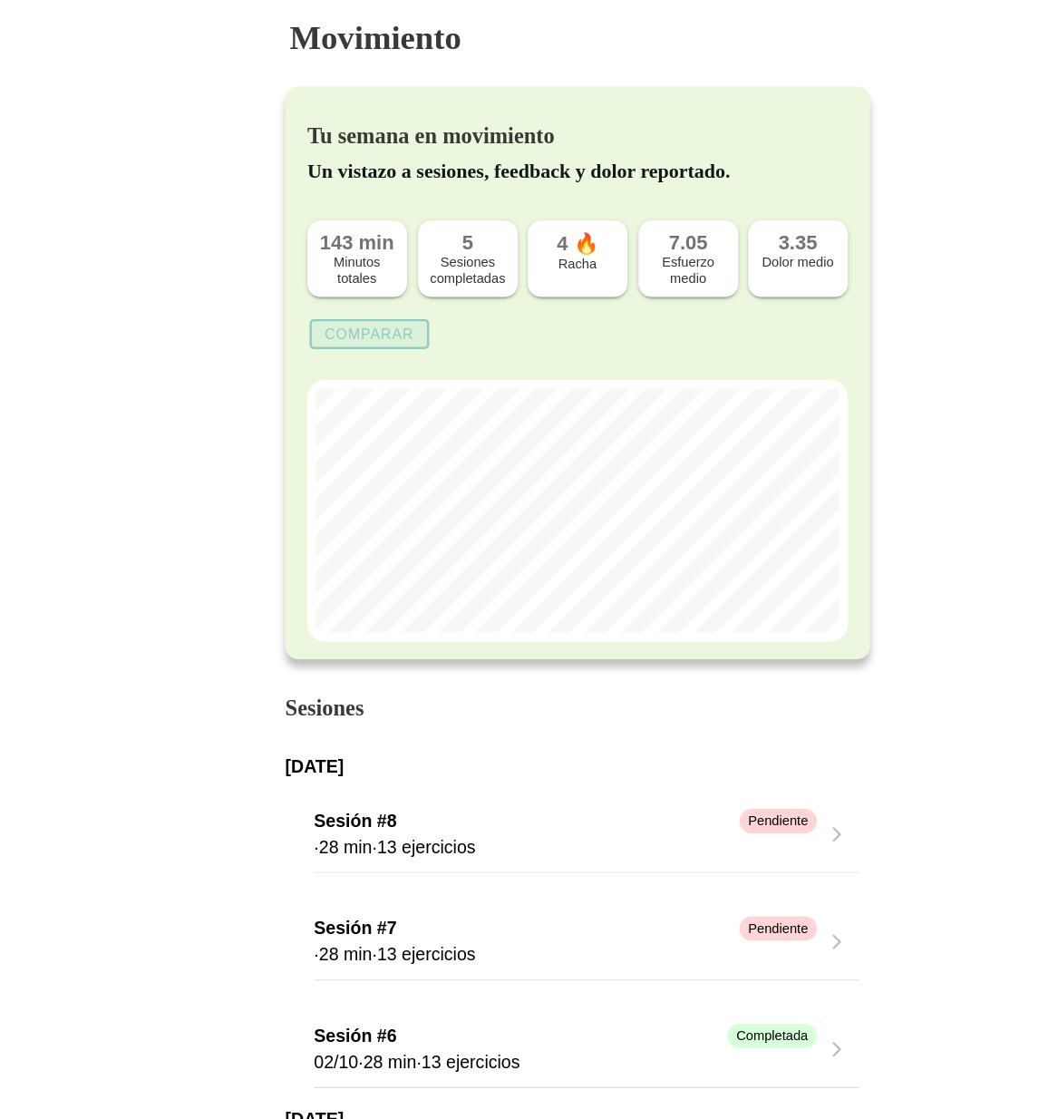
click at [374, 283] on button "Comparar" at bounding box center [359, 273] width 98 height 24
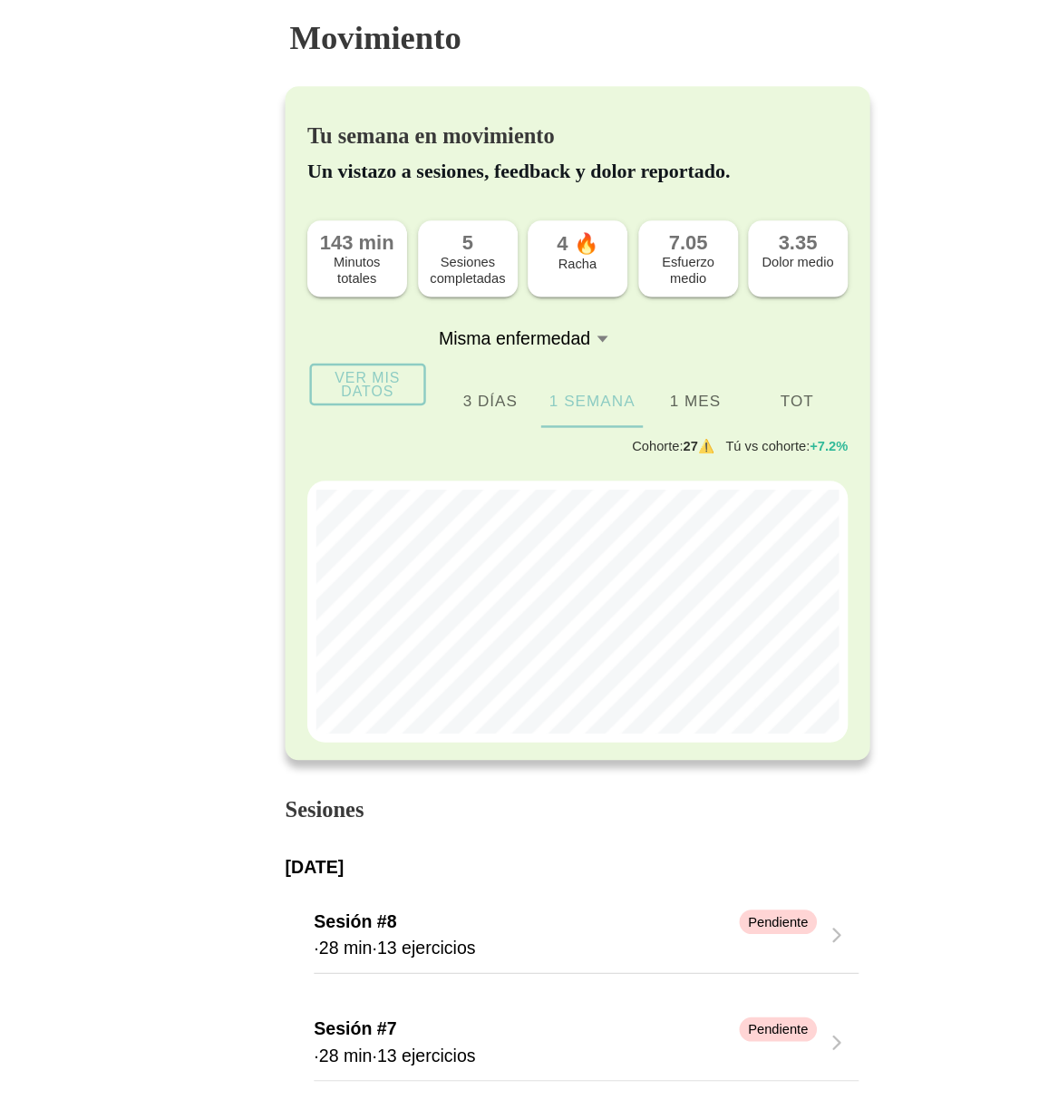
click at [524, 282] on div "Misma enfermedad" at bounding box center [477, 277] width 124 height 16
click at [524, 282] on button "Misma enfermedad" at bounding box center [496, 277] width 163 height 40
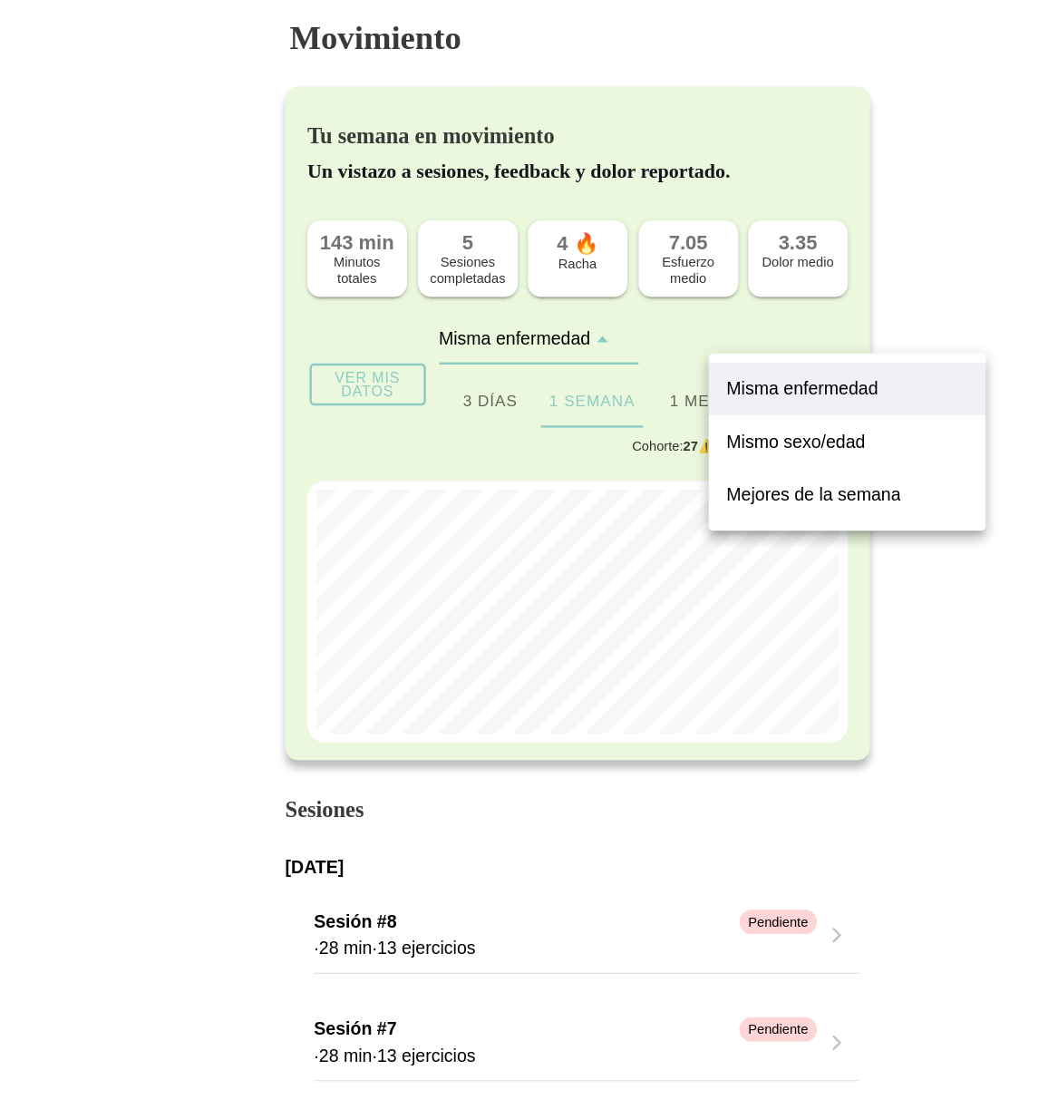
click at [681, 352] on label "Mismo sexo/edad" at bounding box center [749, 362] width 198 height 22
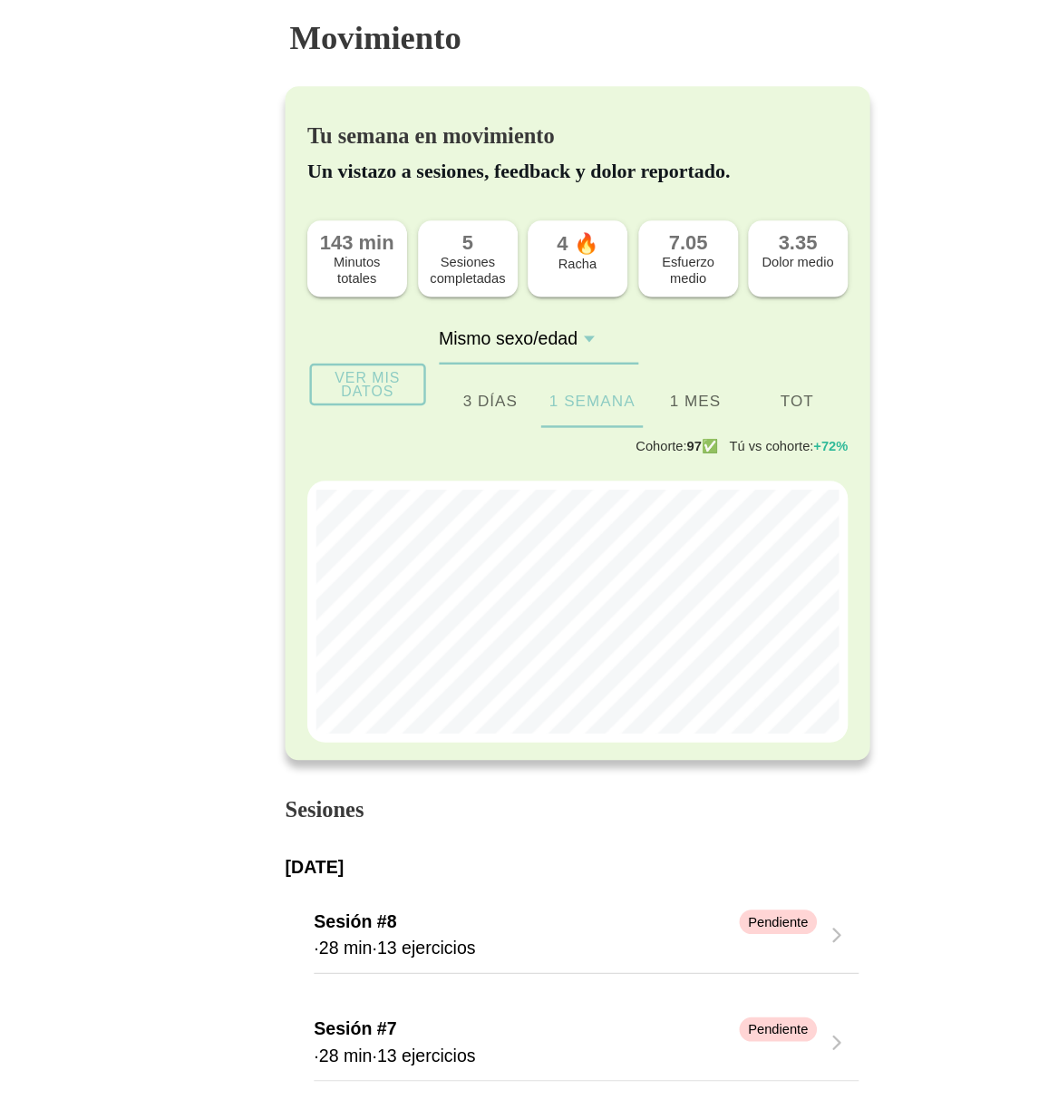
click at [502, 278] on div "Mismo sexo/edad" at bounding box center [471, 277] width 113 height 16
click at [502, 278] on button "Mismo sexo/edad" at bounding box center [496, 277] width 163 height 40
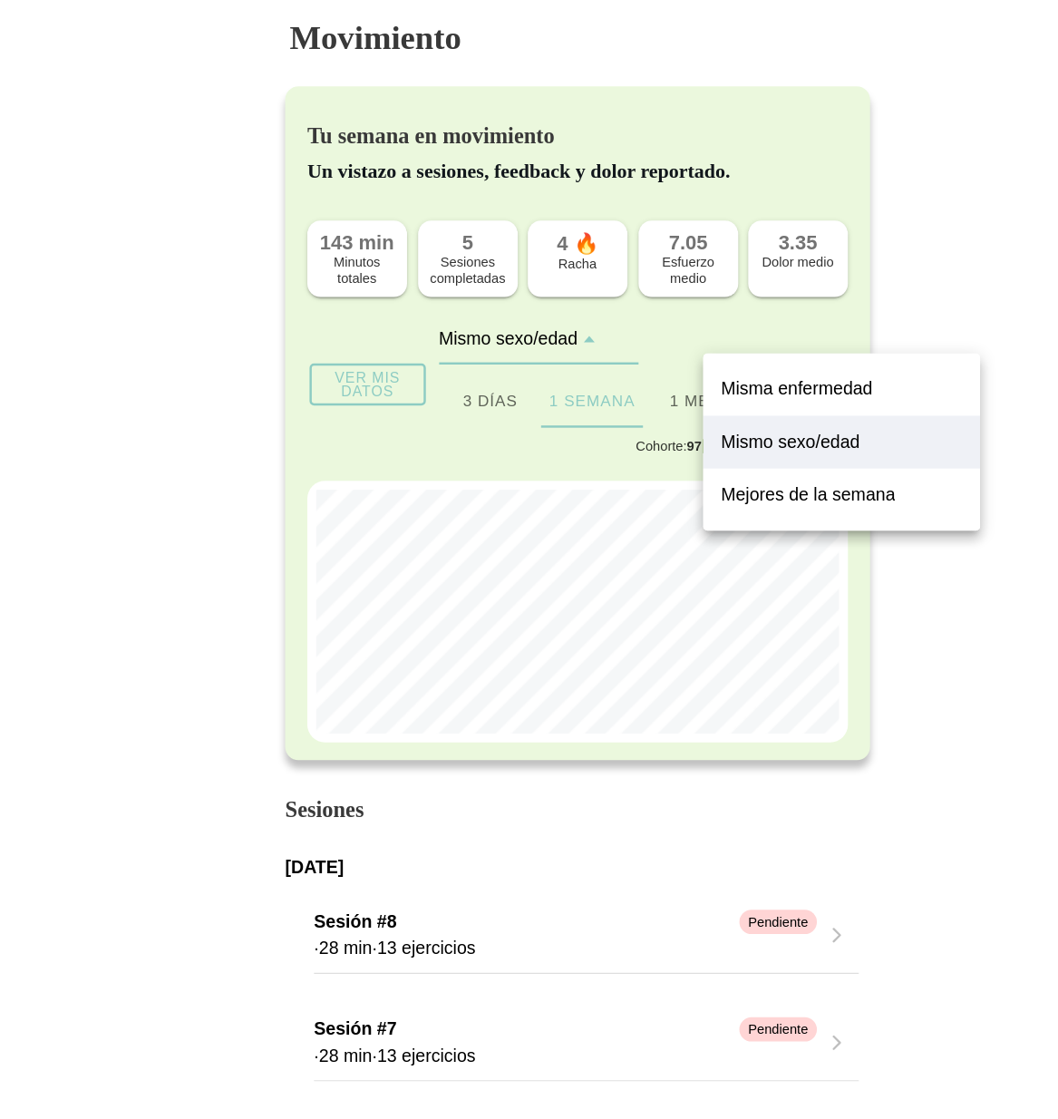
click at [0, 0] on slot "Mejores de la semana" at bounding box center [0, 0] width 0 height 0
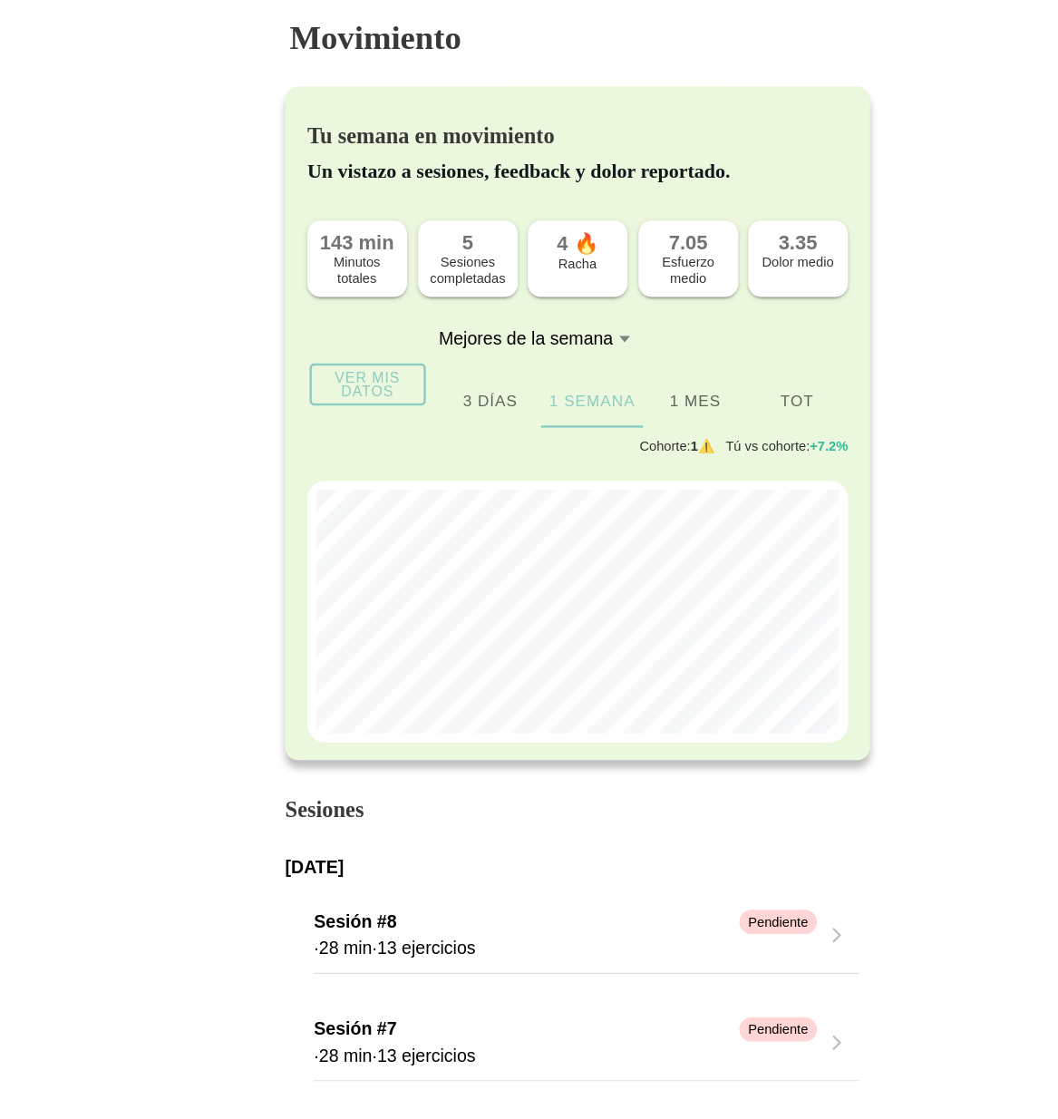
click at [552, 274] on div "Mejores de la semana" at bounding box center [486, 277] width 142 height 16
click at [552, 274] on button "Mejores de la semana" at bounding box center [496, 277] width 163 height 40
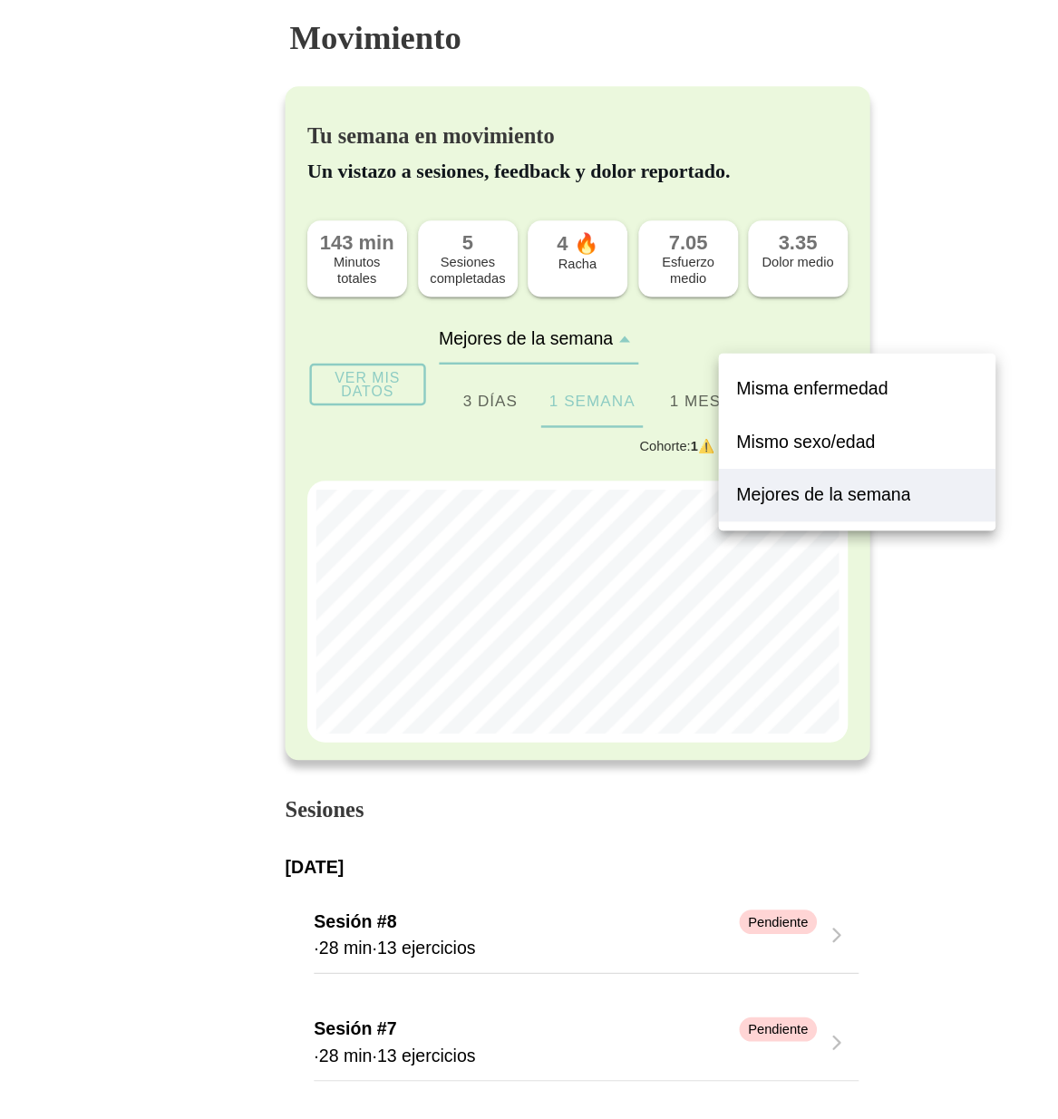
click at [0, 0] on slot "Misma enfermedad" at bounding box center [0, 0] width 0 height 0
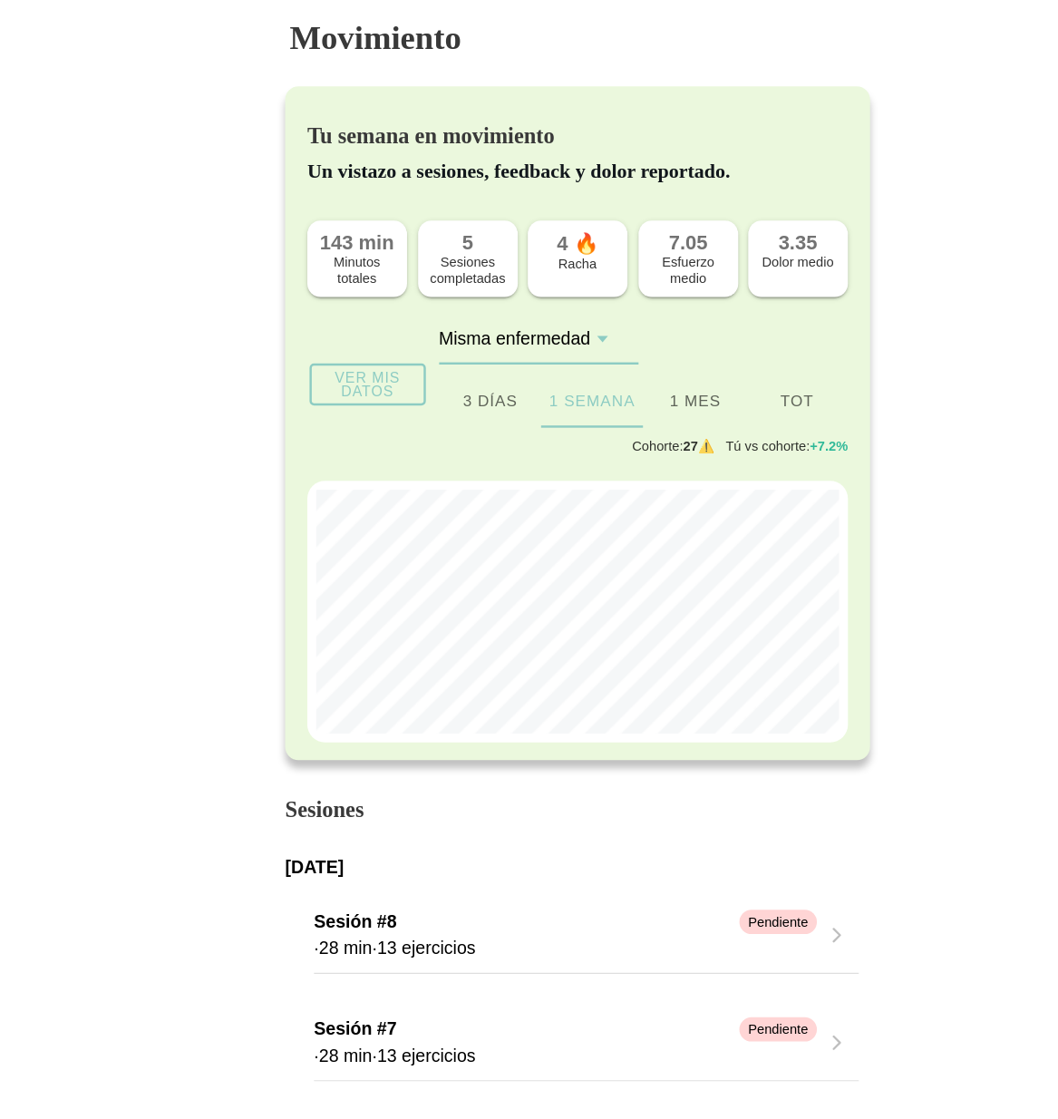
click at [0, 0] on slot "Ver mis datos" at bounding box center [0, 0] width 0 height 0
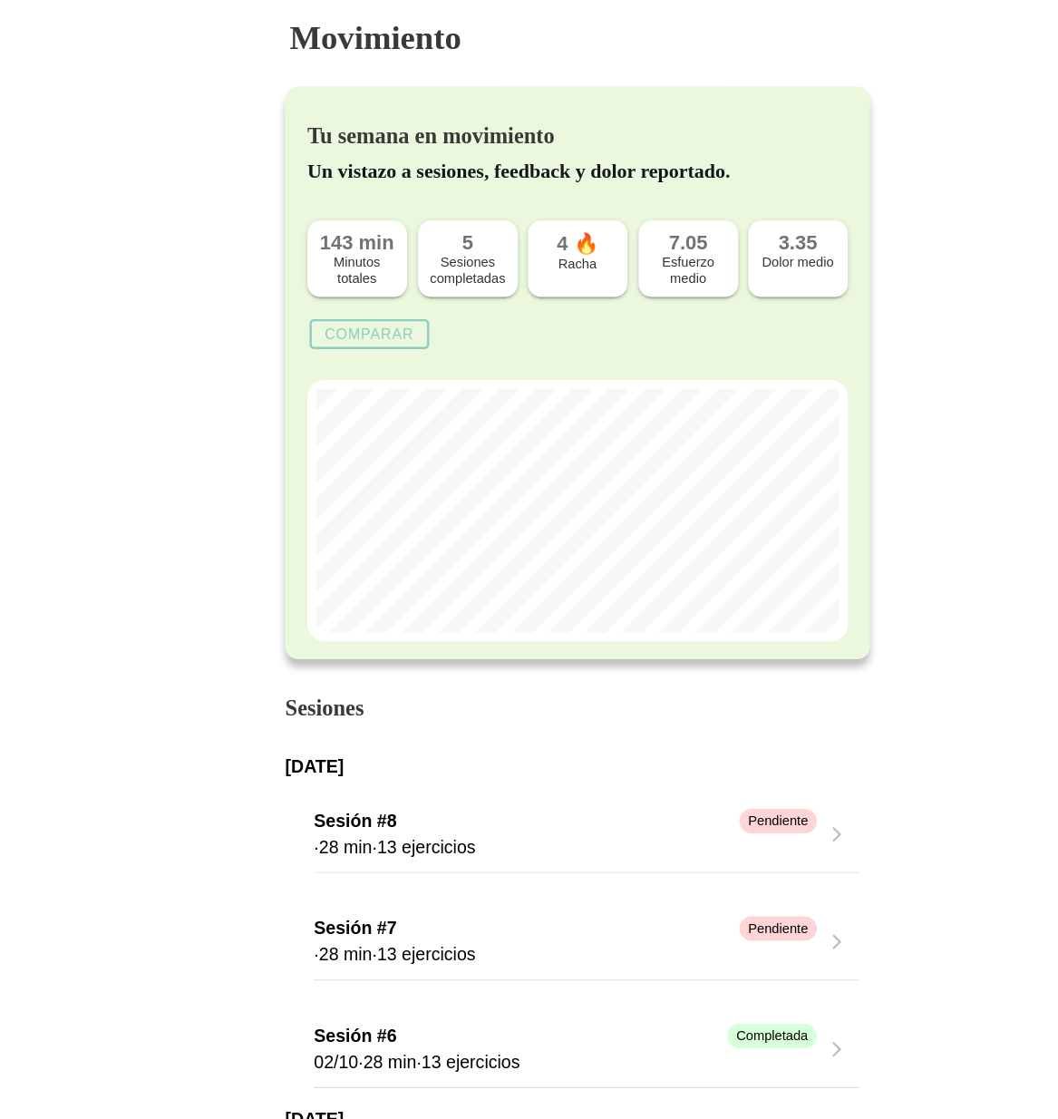
click at [609, 674] on div "Sesión #8 Pendiente" at bounding box center [520, 672] width 412 height 22
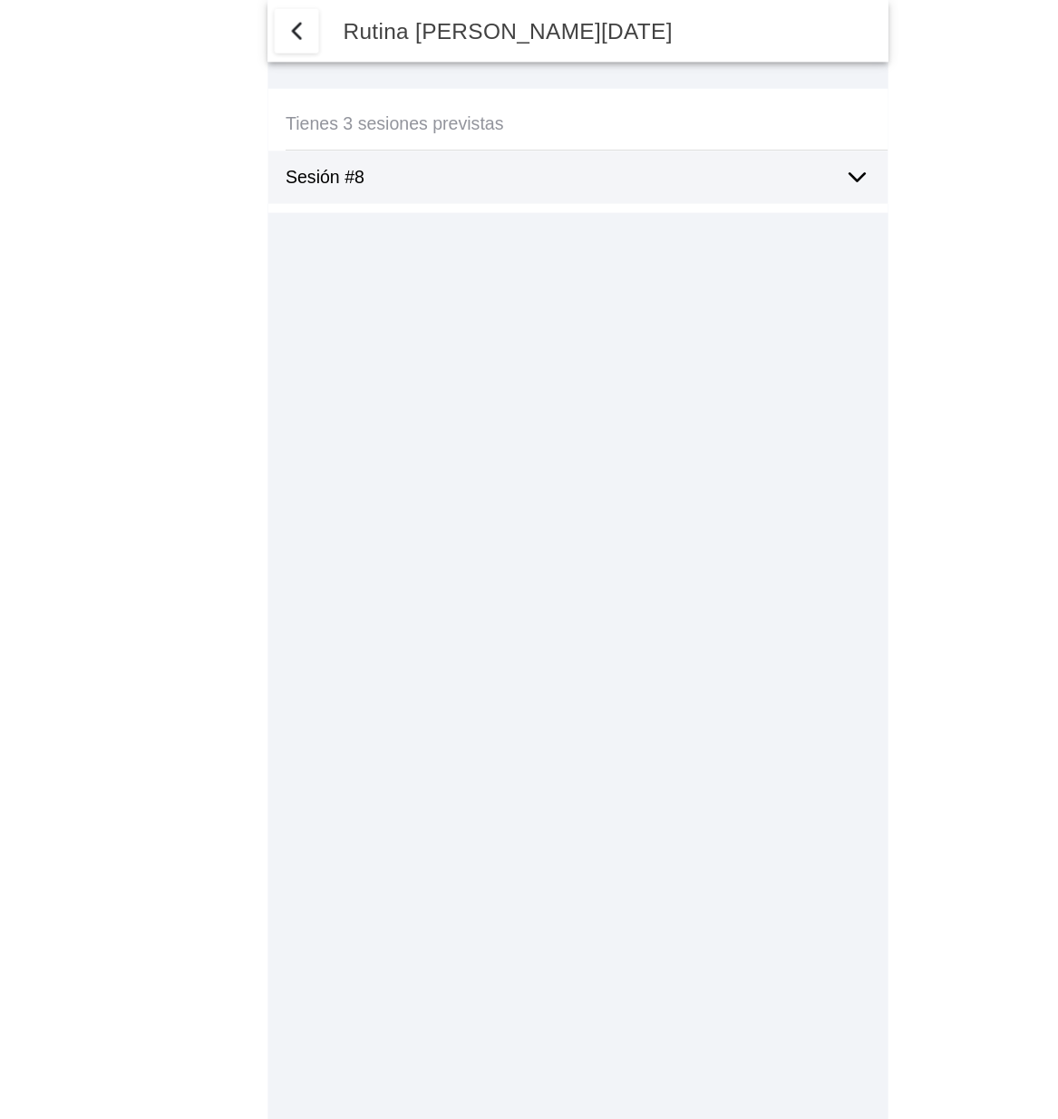
click at [694, 156] on div "Sesión #8" at bounding box center [511, 145] width 442 height 44
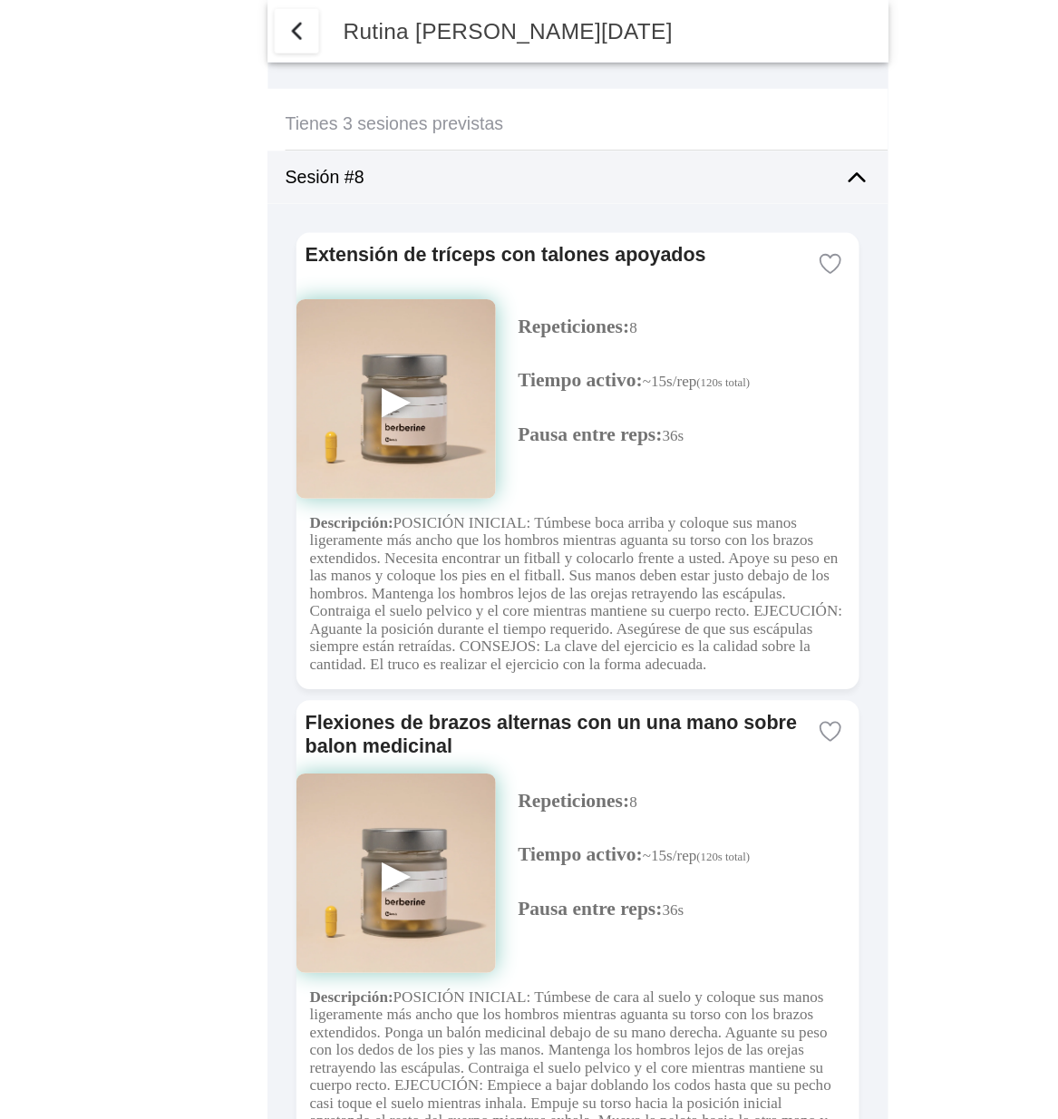
click at [295, 34] on span "button" at bounding box center [299, 26] width 22 height 22
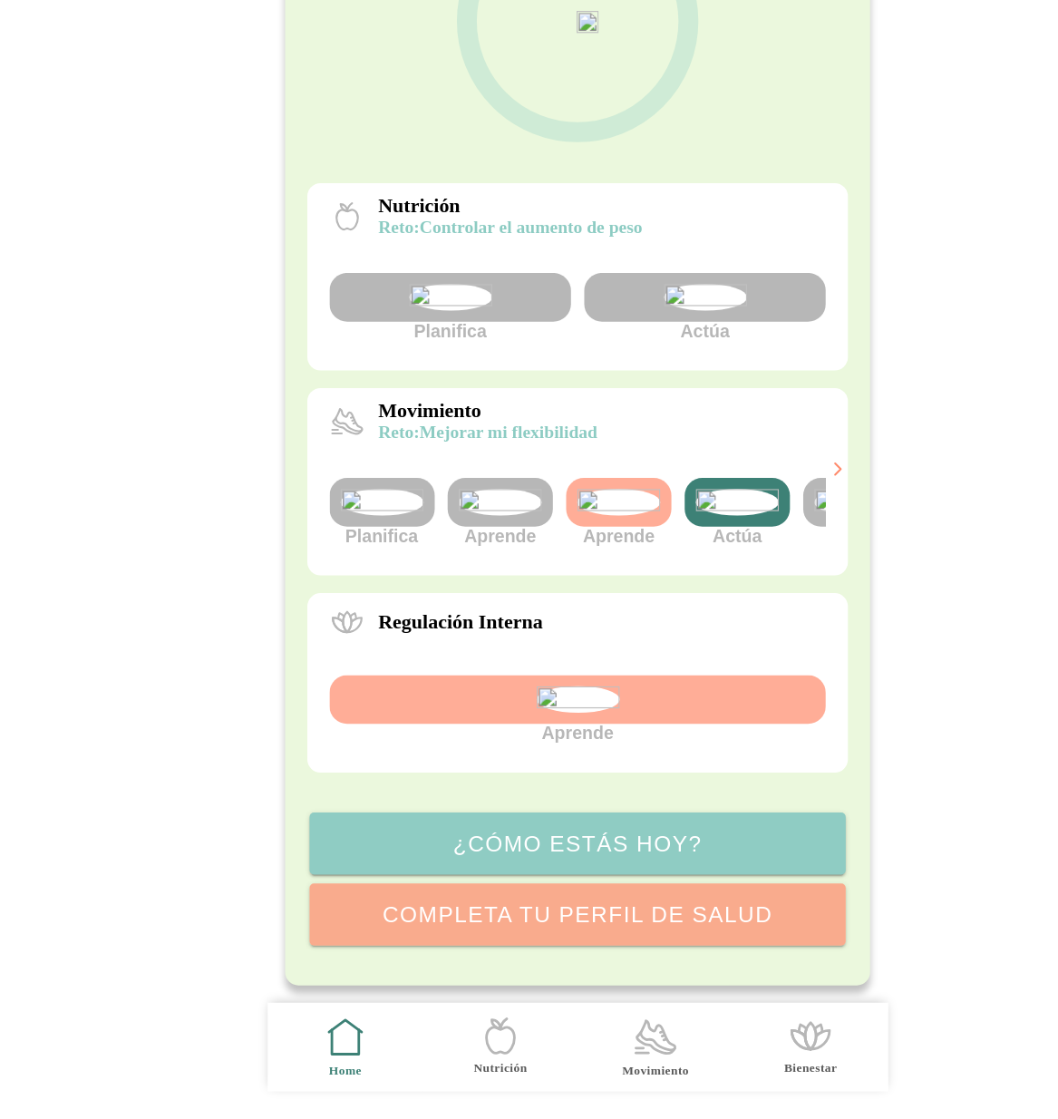
click at [597, 1054] on icon ".cls-1 { stroke-width: 0px; } .cls-1, .cls-2 { fill: none; } .cls-2 { stroke-li…" at bounding box center [593, 1052] width 38 height 38
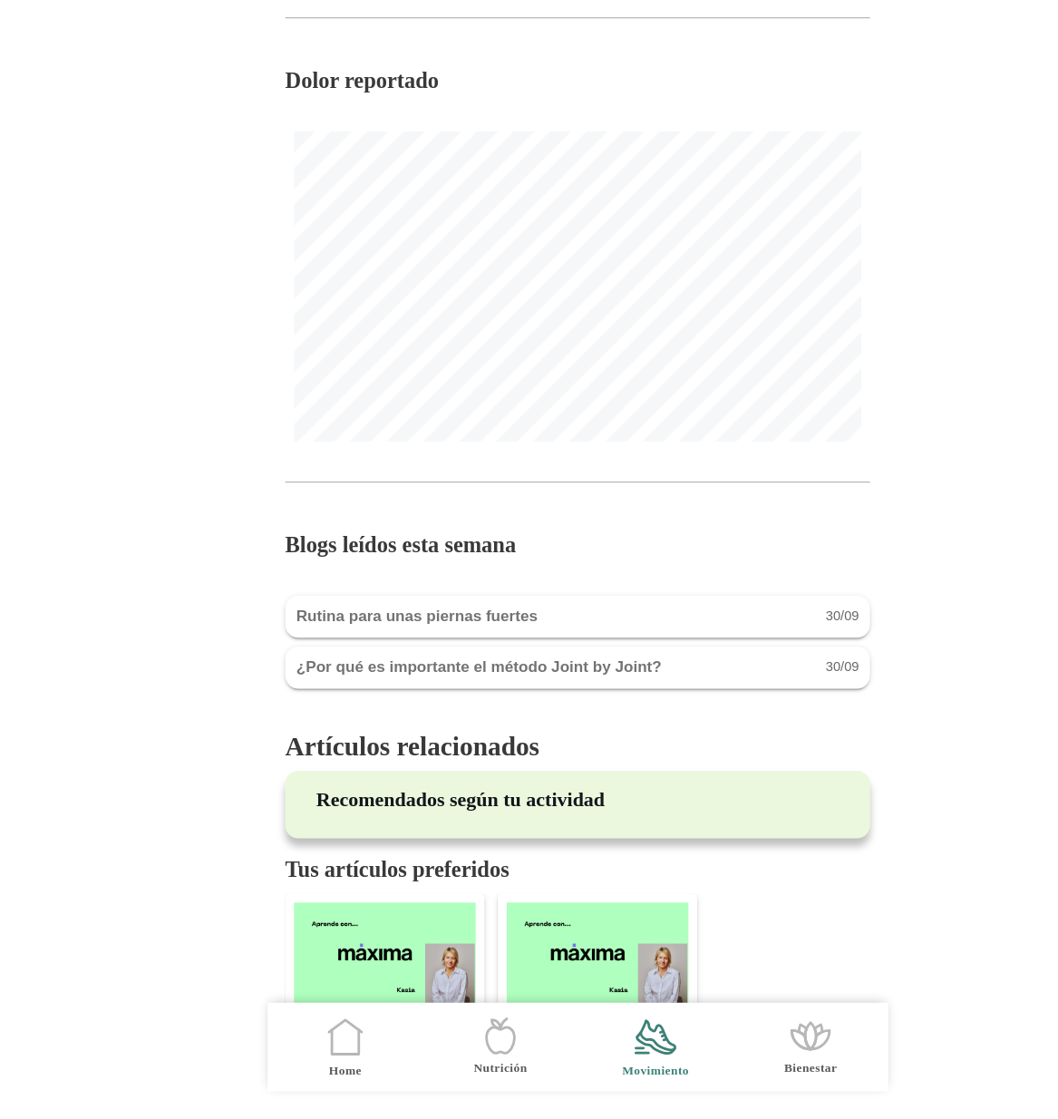
scroll to position [1694, 0]
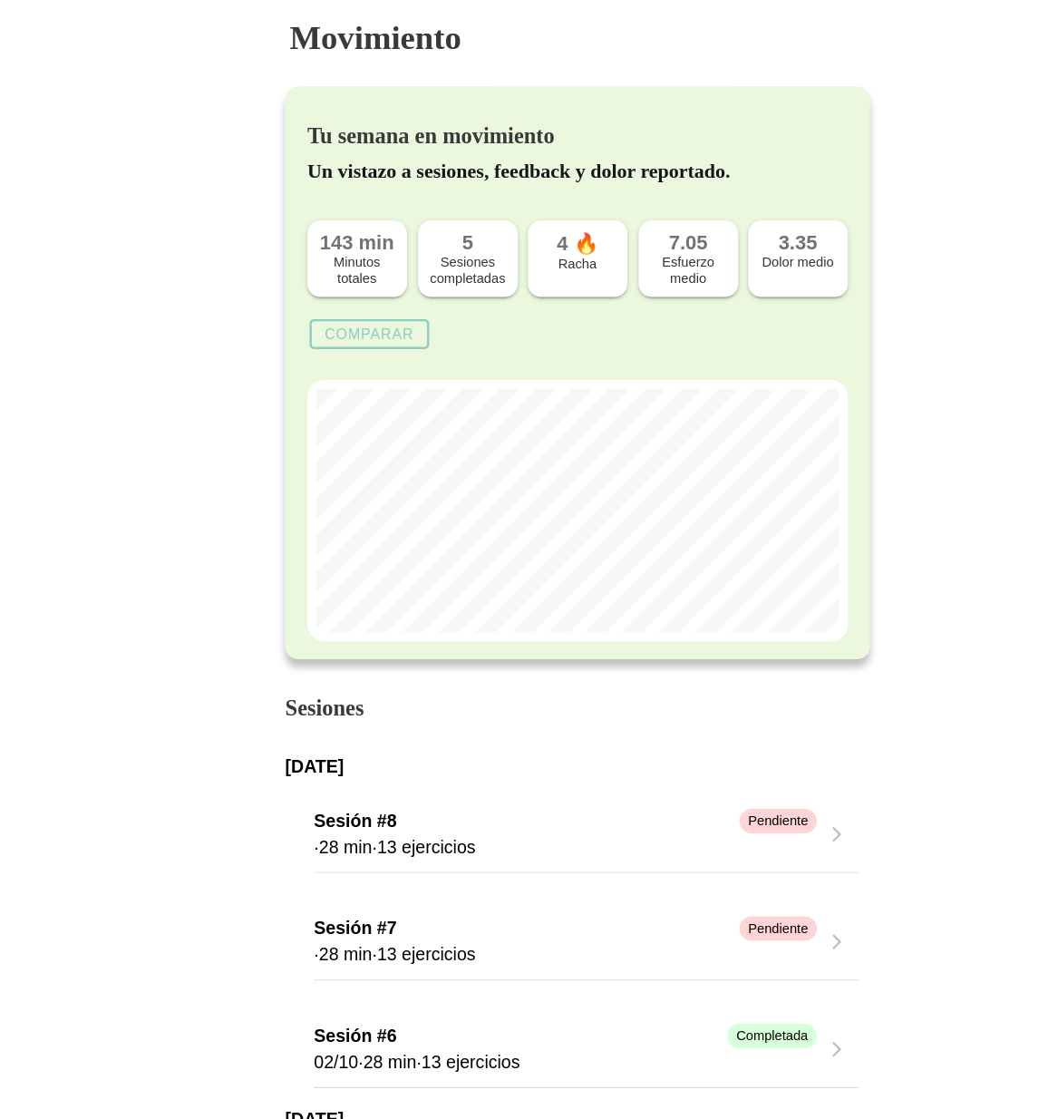
click at [0, 0] on slot "Comparar" at bounding box center [0, 0] width 0 height 0
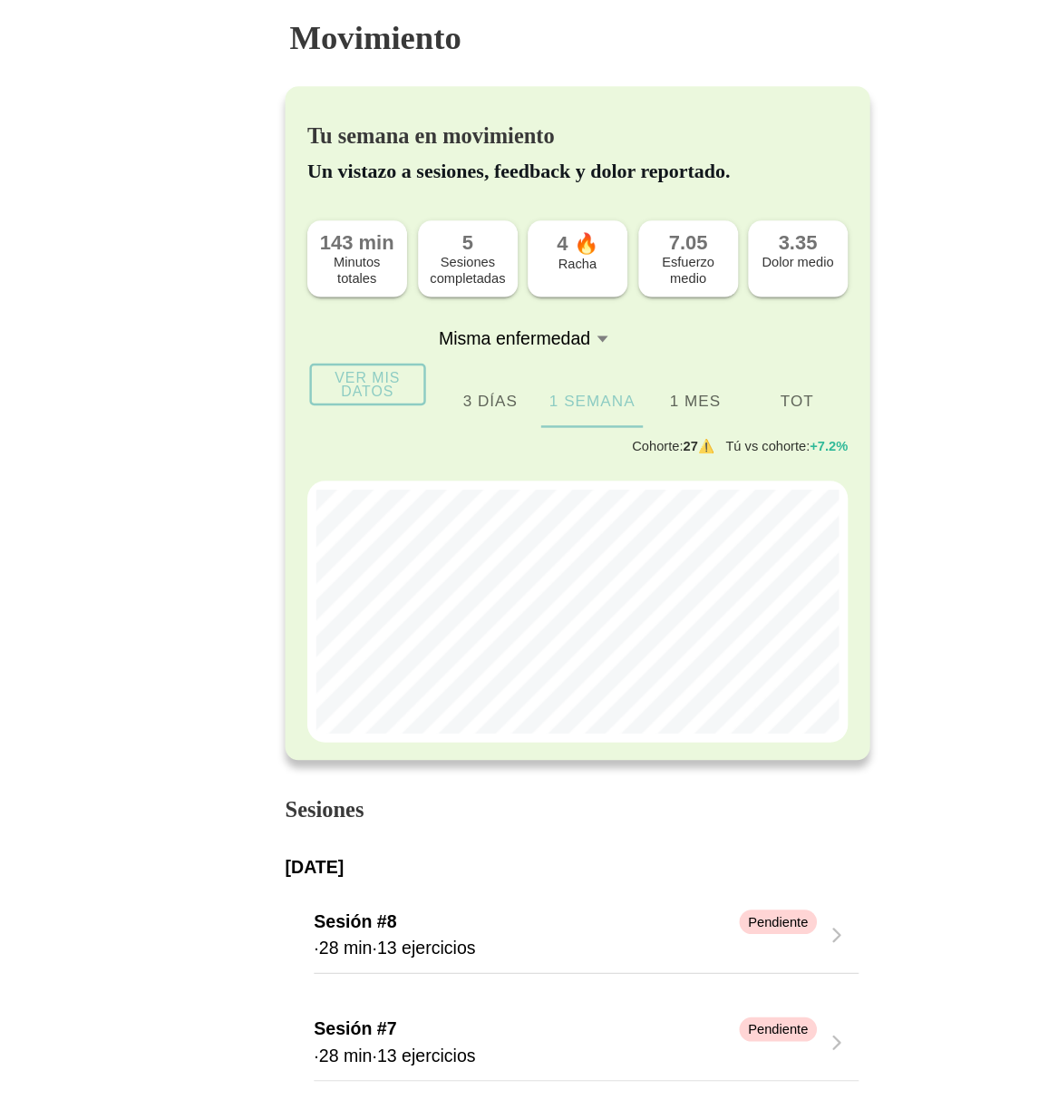
click at [457, 334] on ion-segment-button "3 días" at bounding box center [456, 328] width 83 height 44
click at [707, 327] on ion-segment-button "Tot" at bounding box center [707, 328] width 83 height 44
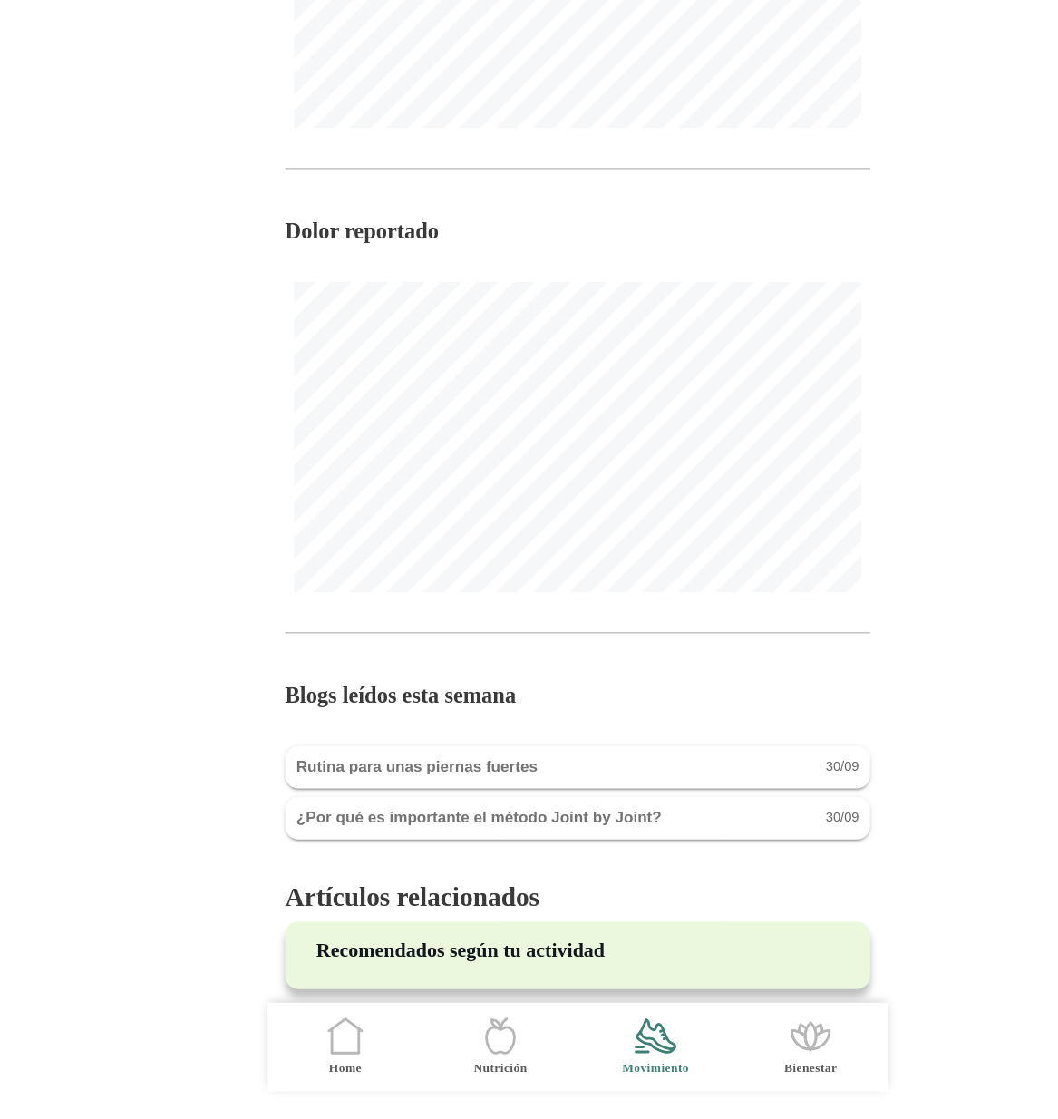
scroll to position [1781, 0]
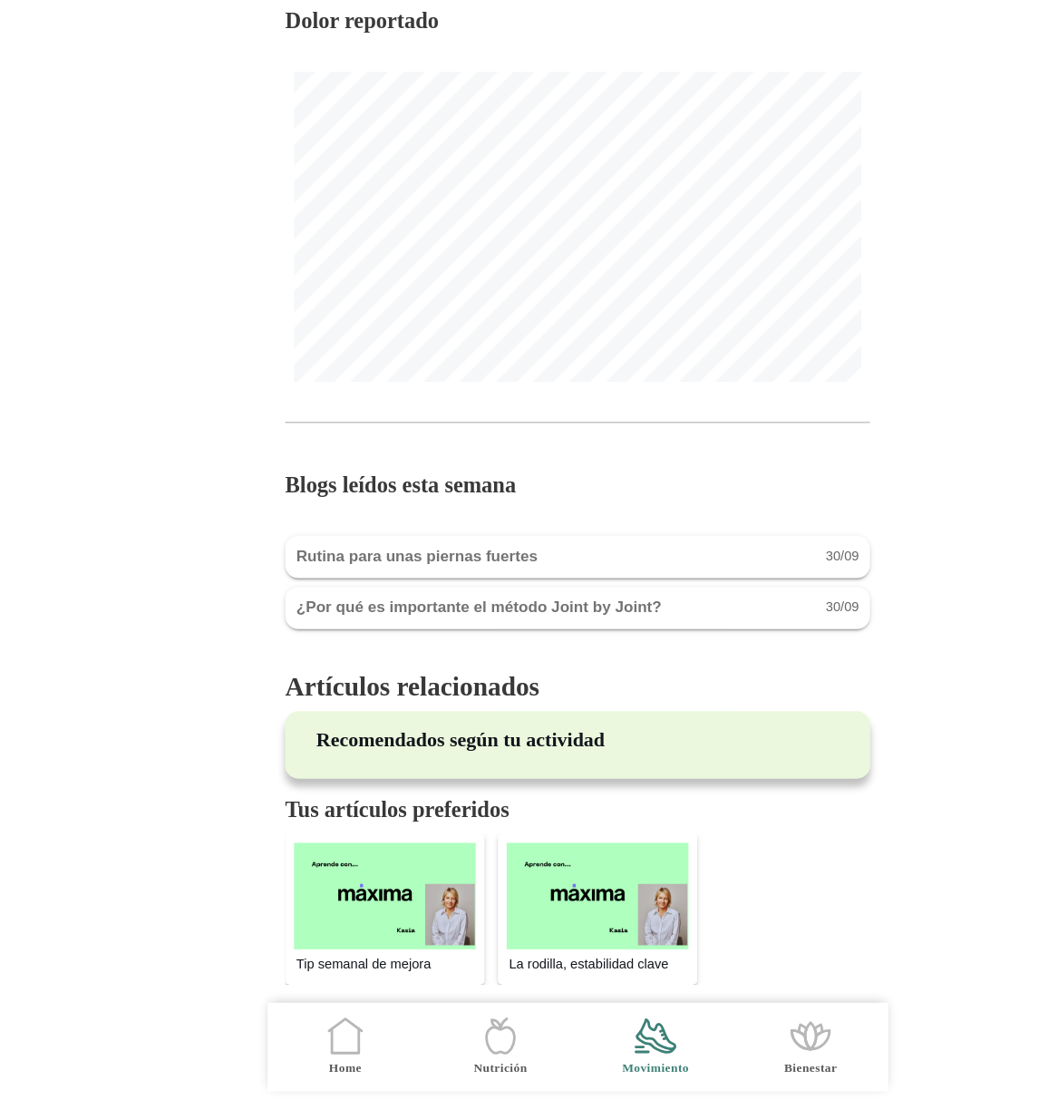
click at [520, 663] on ion-card-header "Rutina para unas piernas fuertes 30/09" at bounding box center [529, 659] width 461 height 16
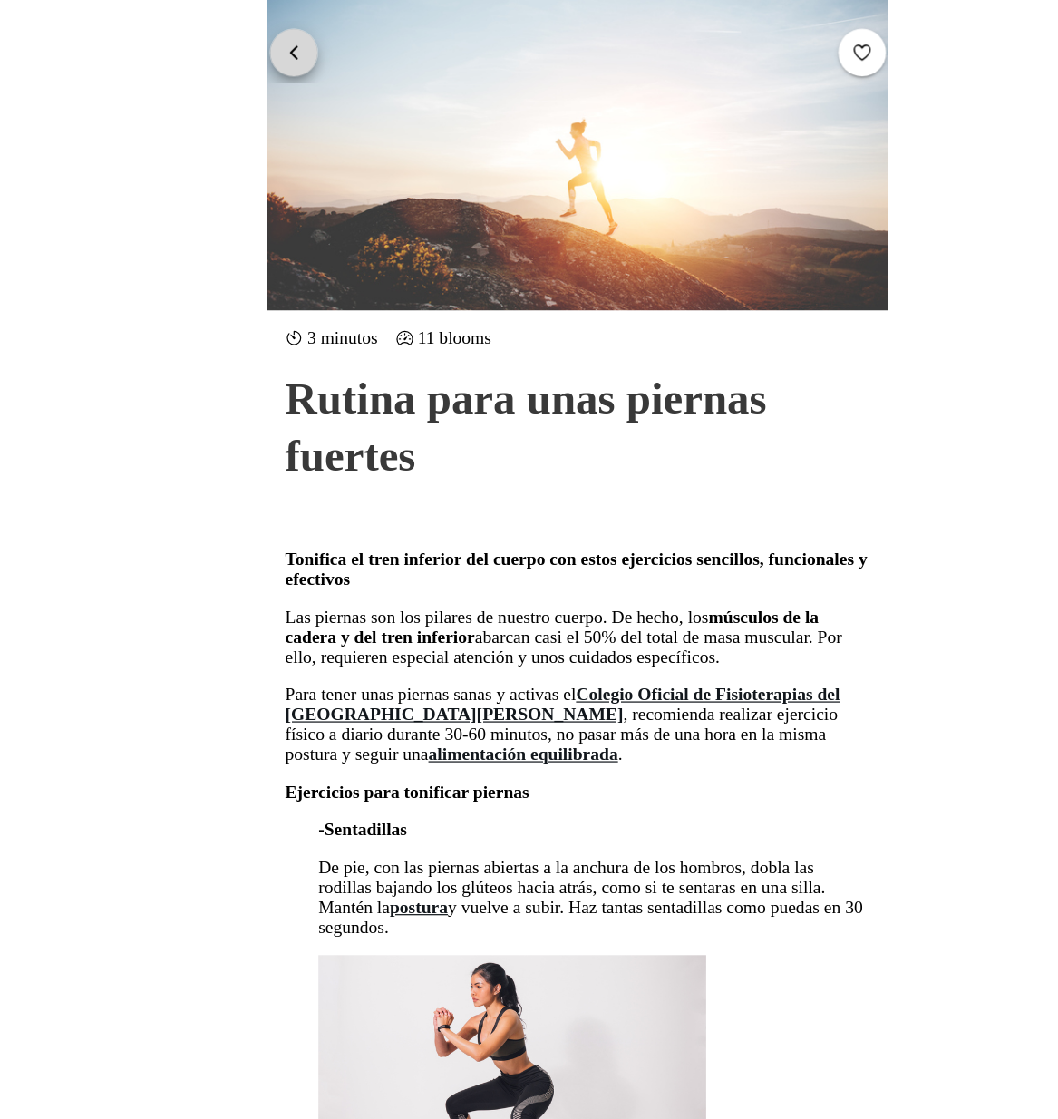
click at [298, 35] on span "button" at bounding box center [296, 42] width 17 height 17
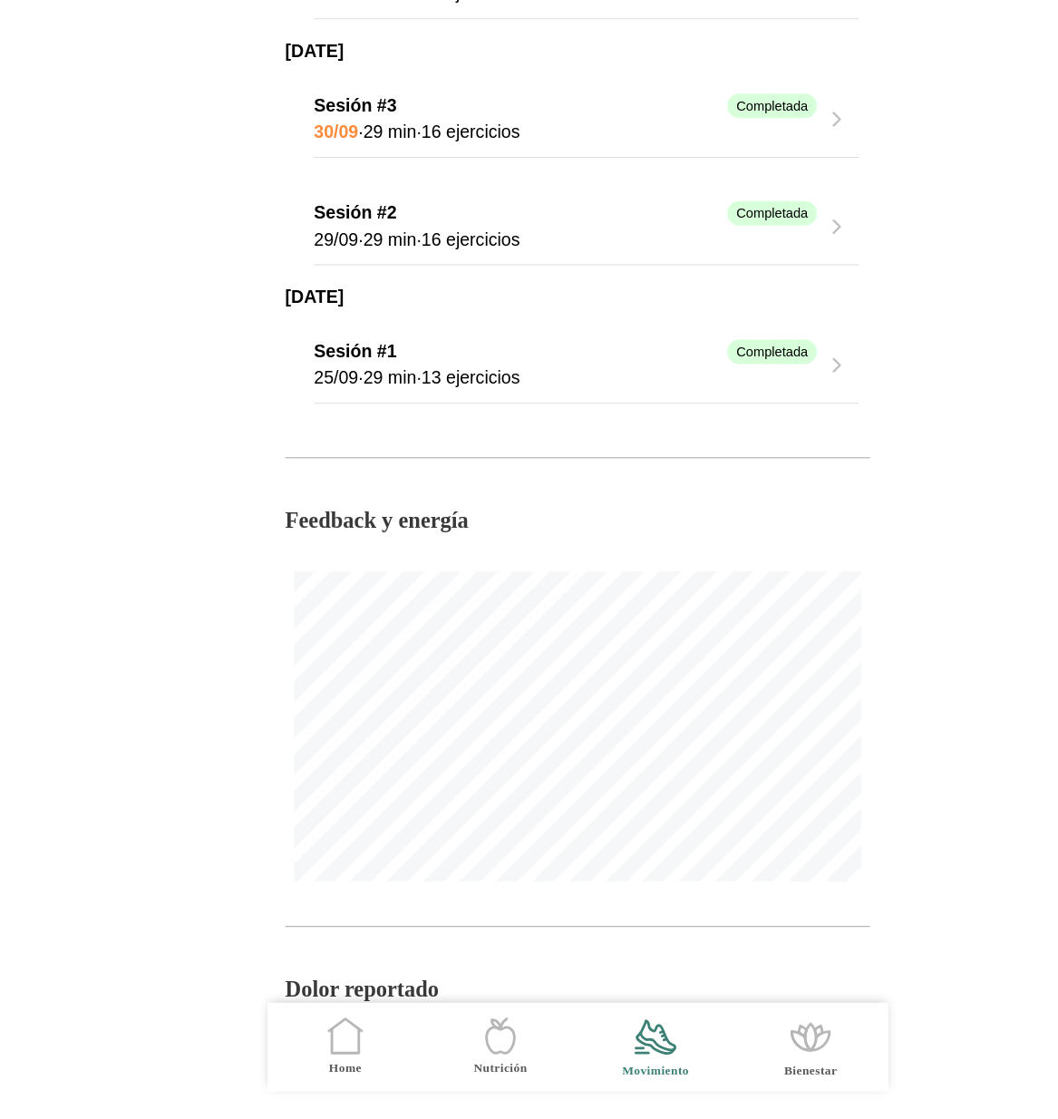
scroll to position [1781, 0]
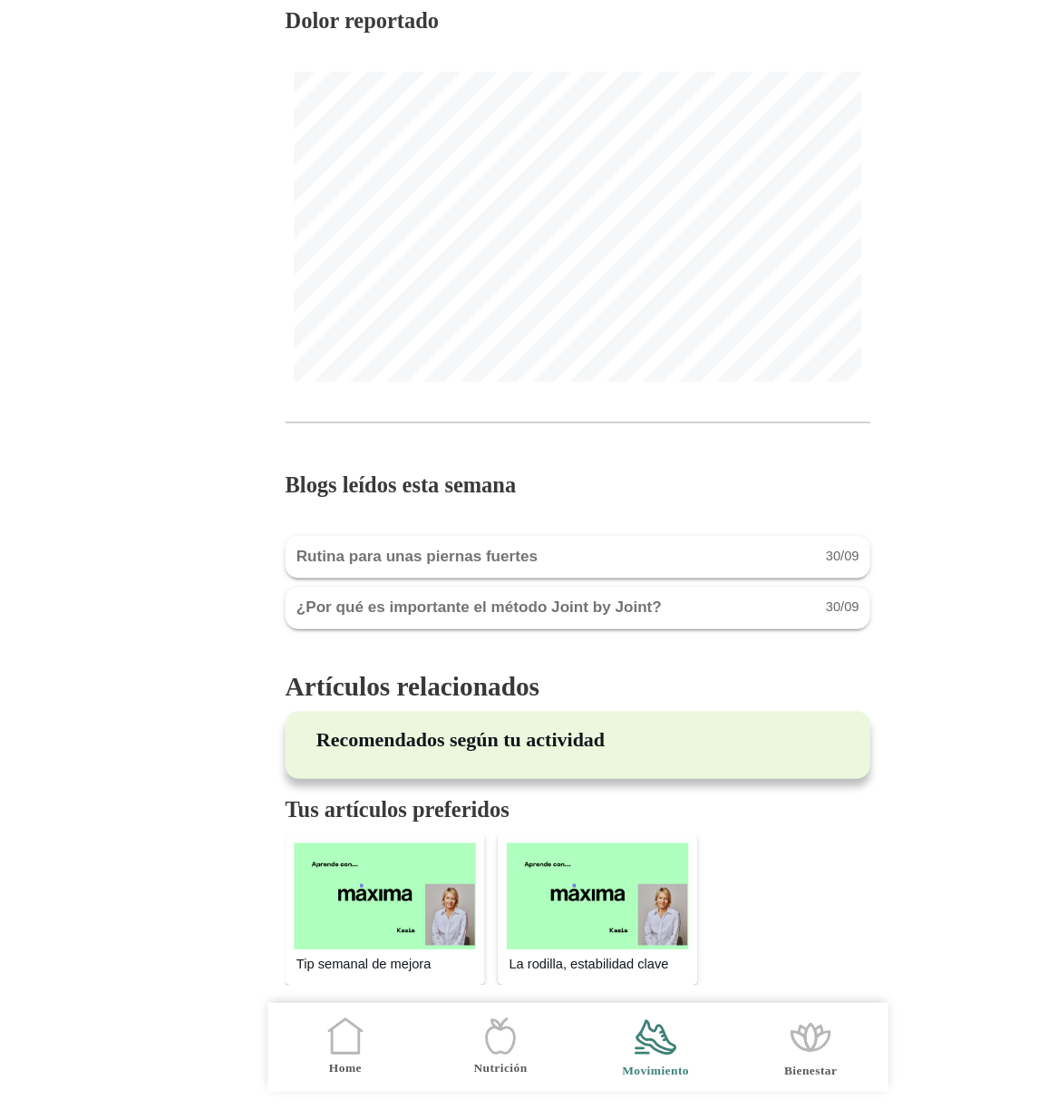
click at [549, 941] on img at bounding box center [545, 936] width 149 height 87
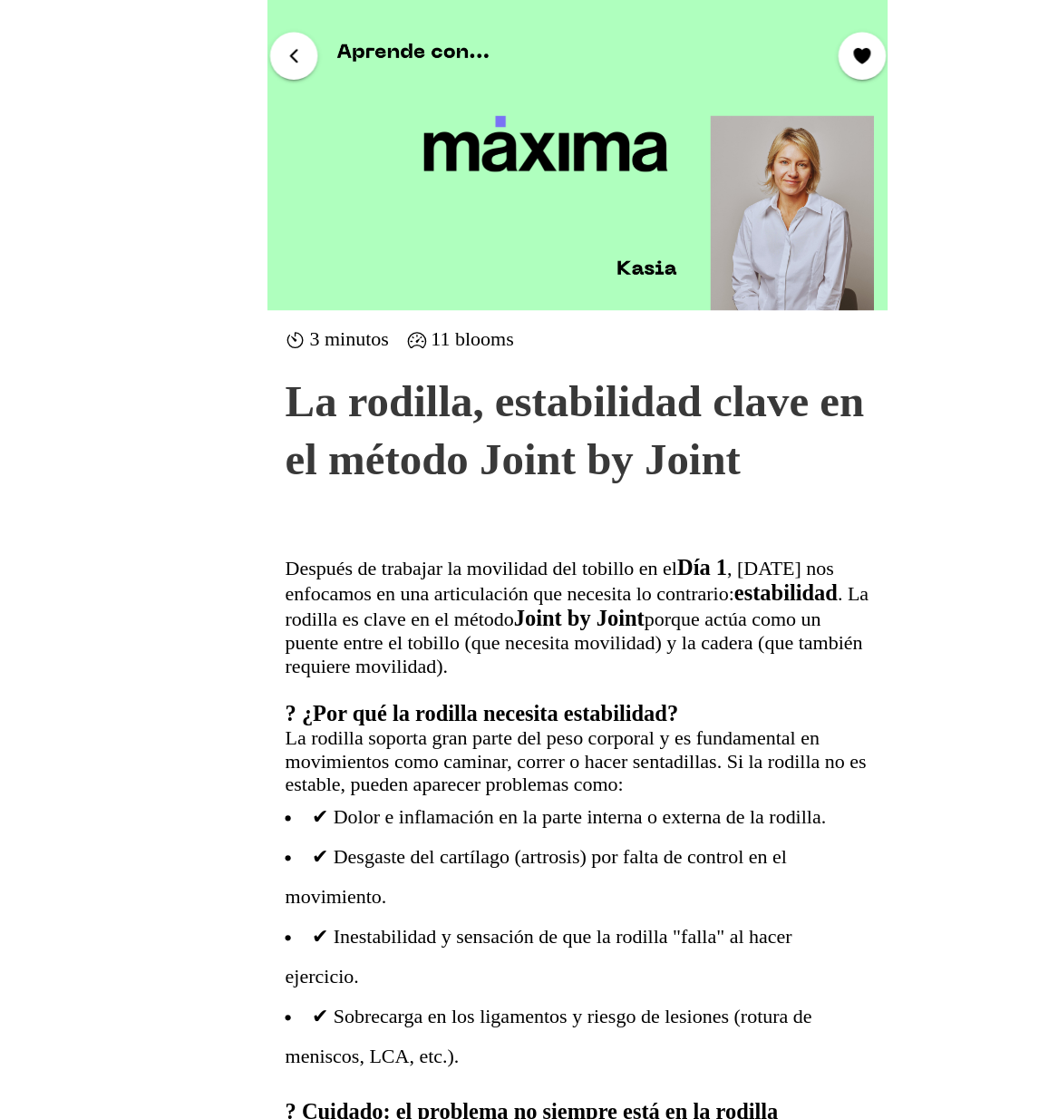
click at [306, 43] on button "button" at bounding box center [296, 44] width 39 height 39
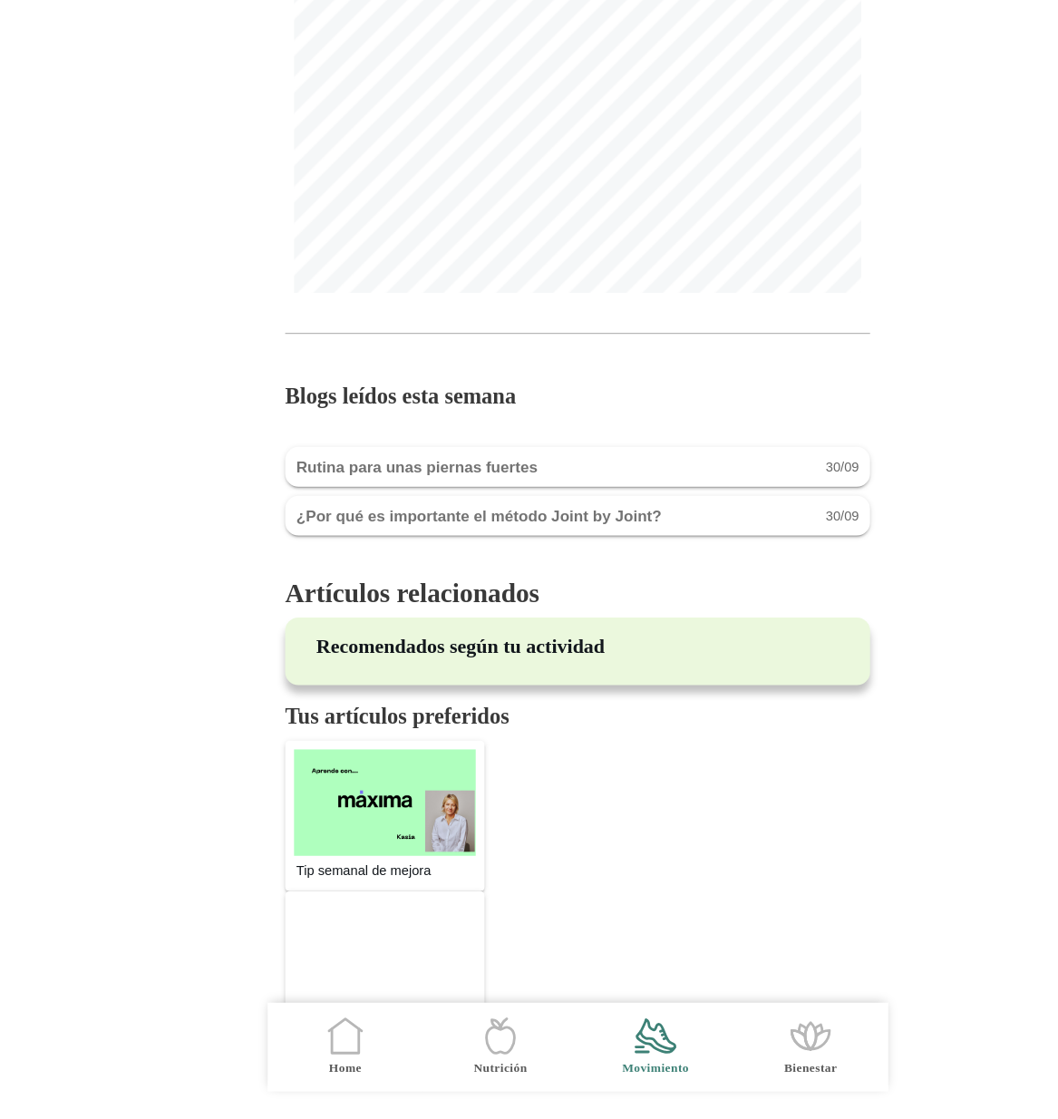
scroll to position [1814, 0]
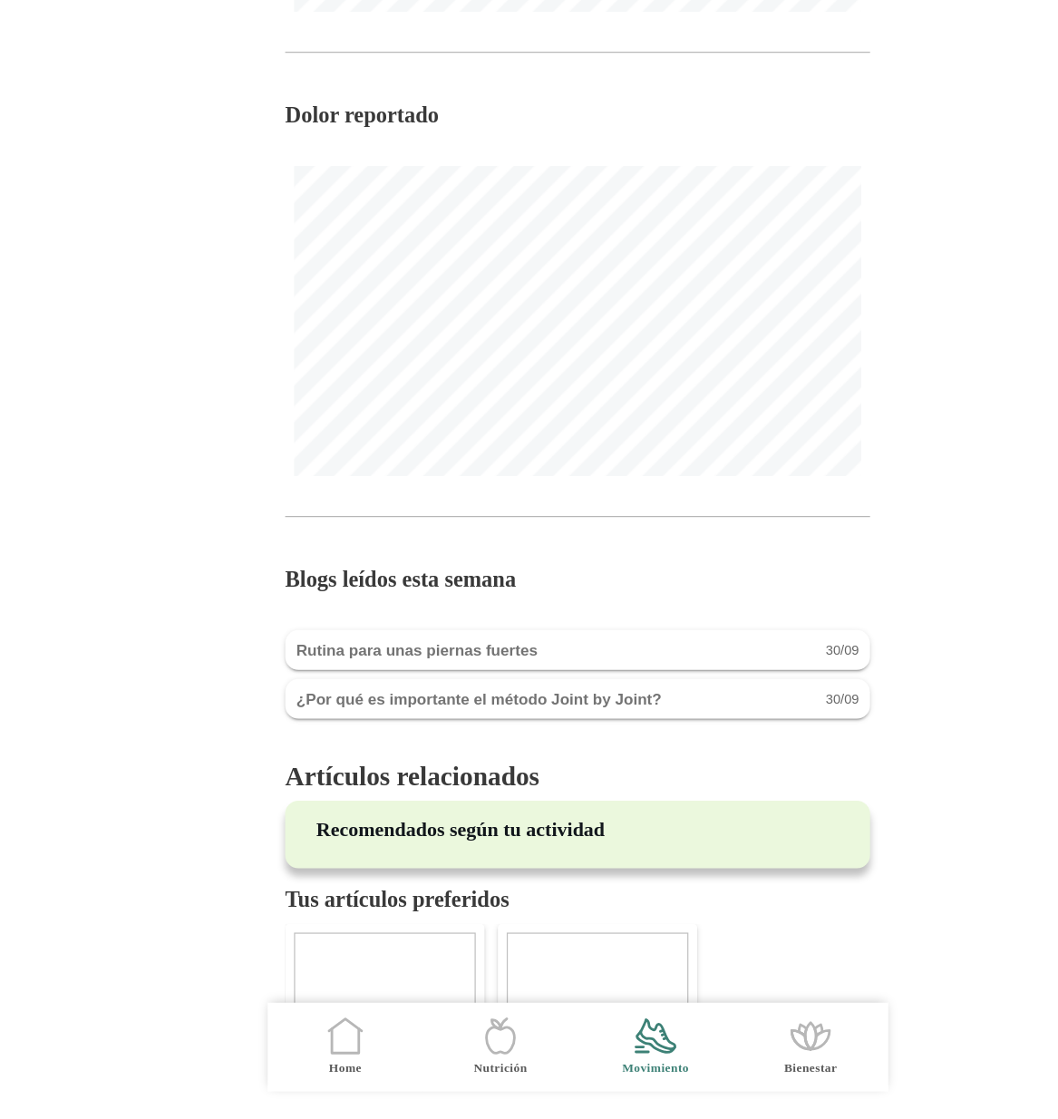
scroll to position [1690, 0]
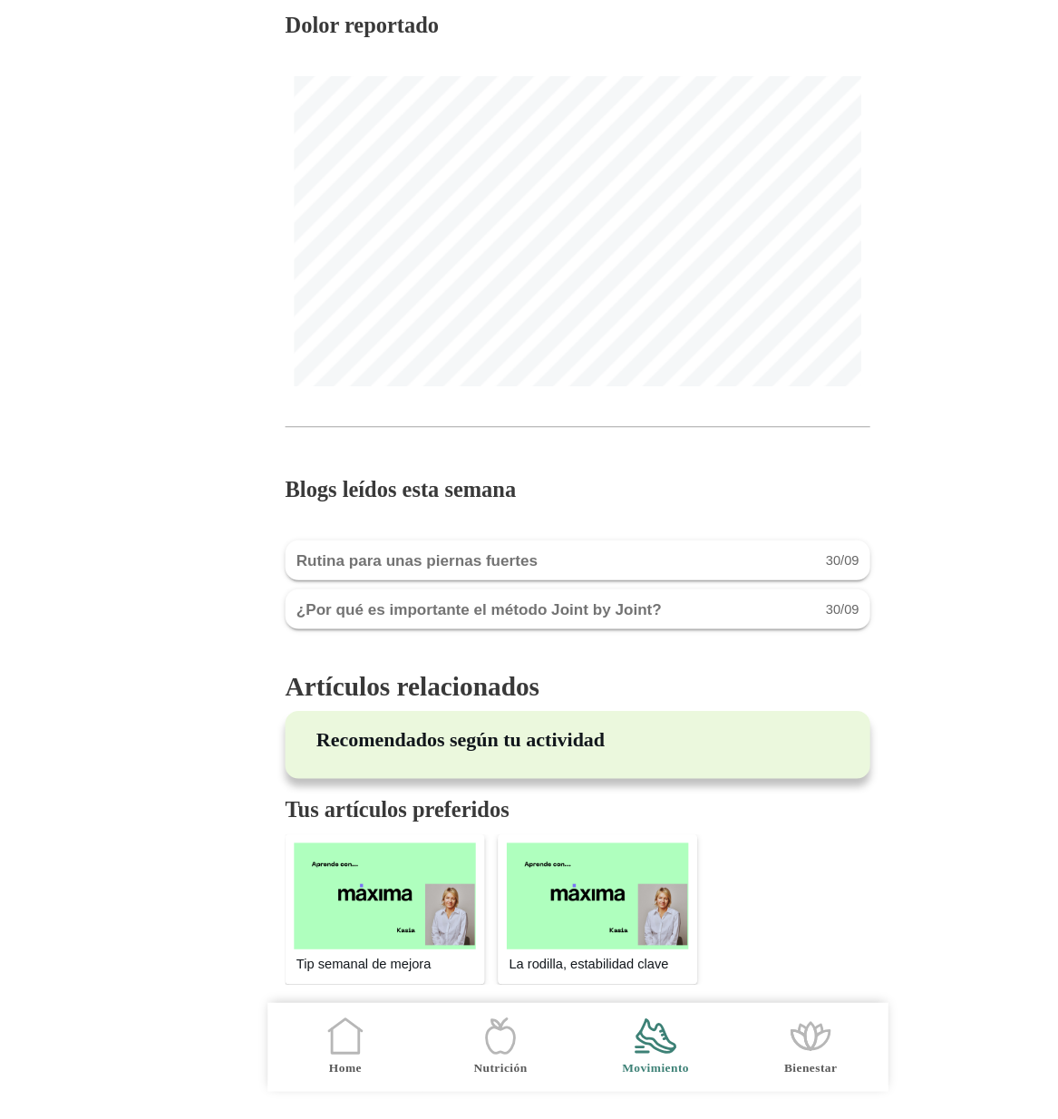
click at [580, 933] on img at bounding box center [545, 936] width 149 height 87
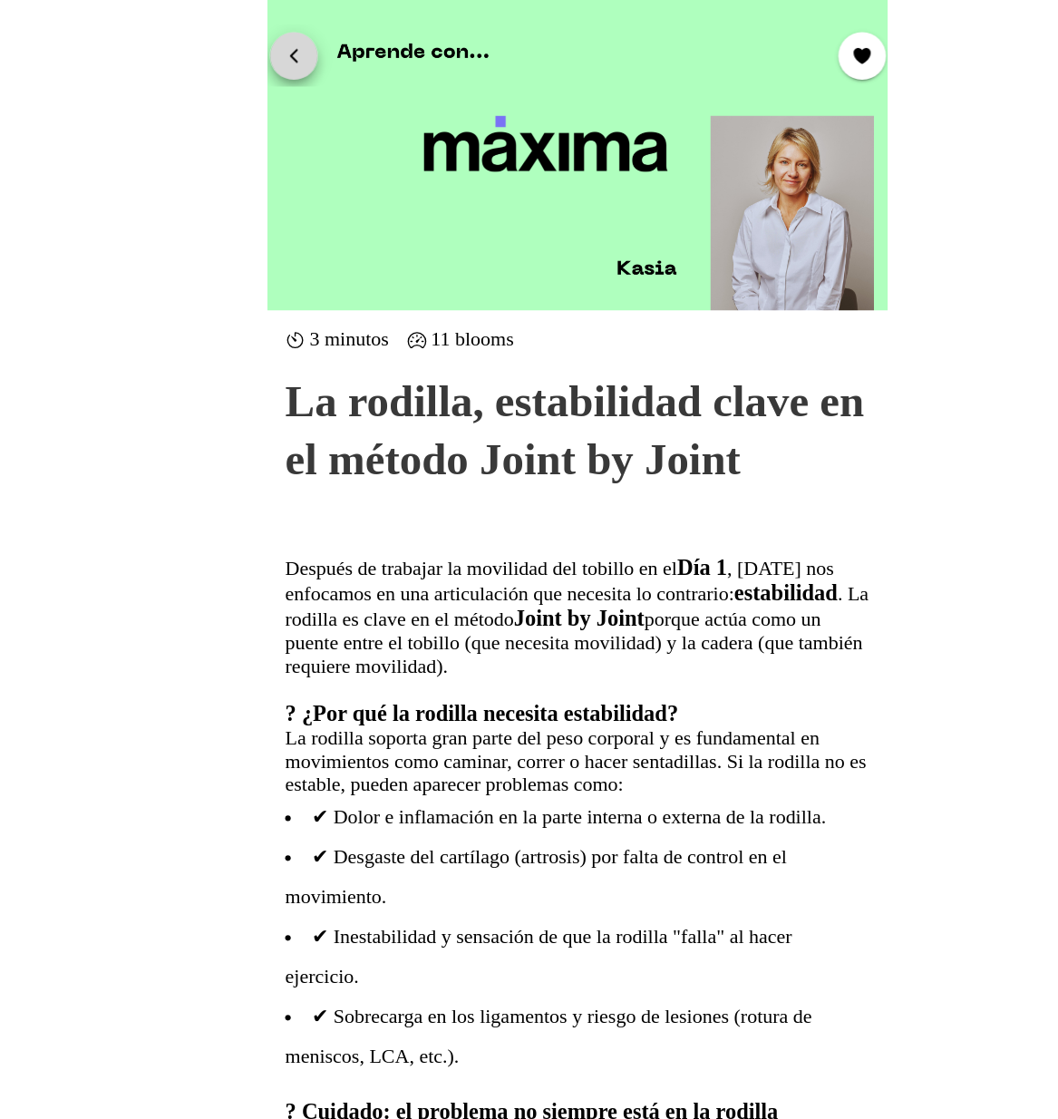
click at [301, 34] on button "button" at bounding box center [296, 44] width 39 height 39
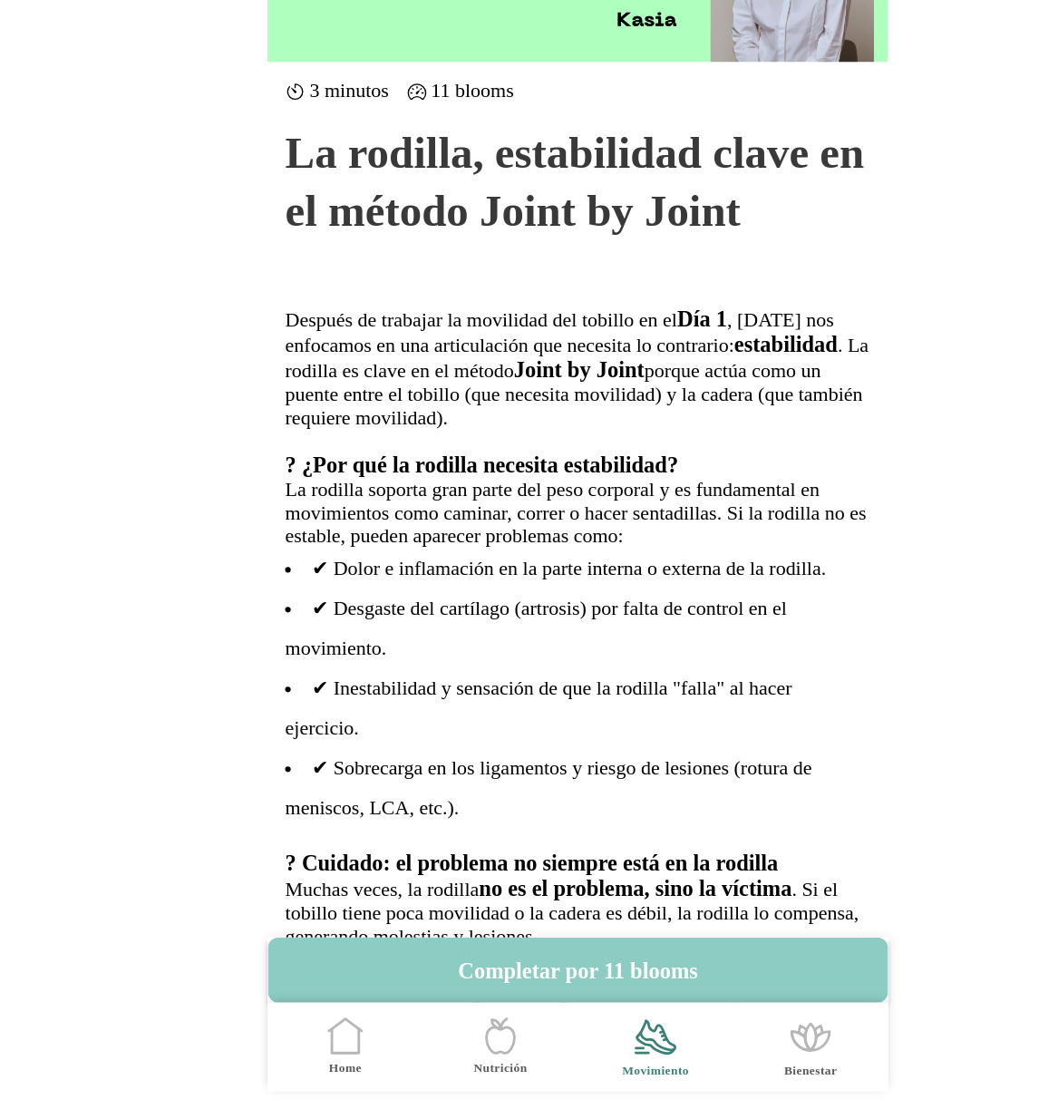
scroll to position [1690, 0]
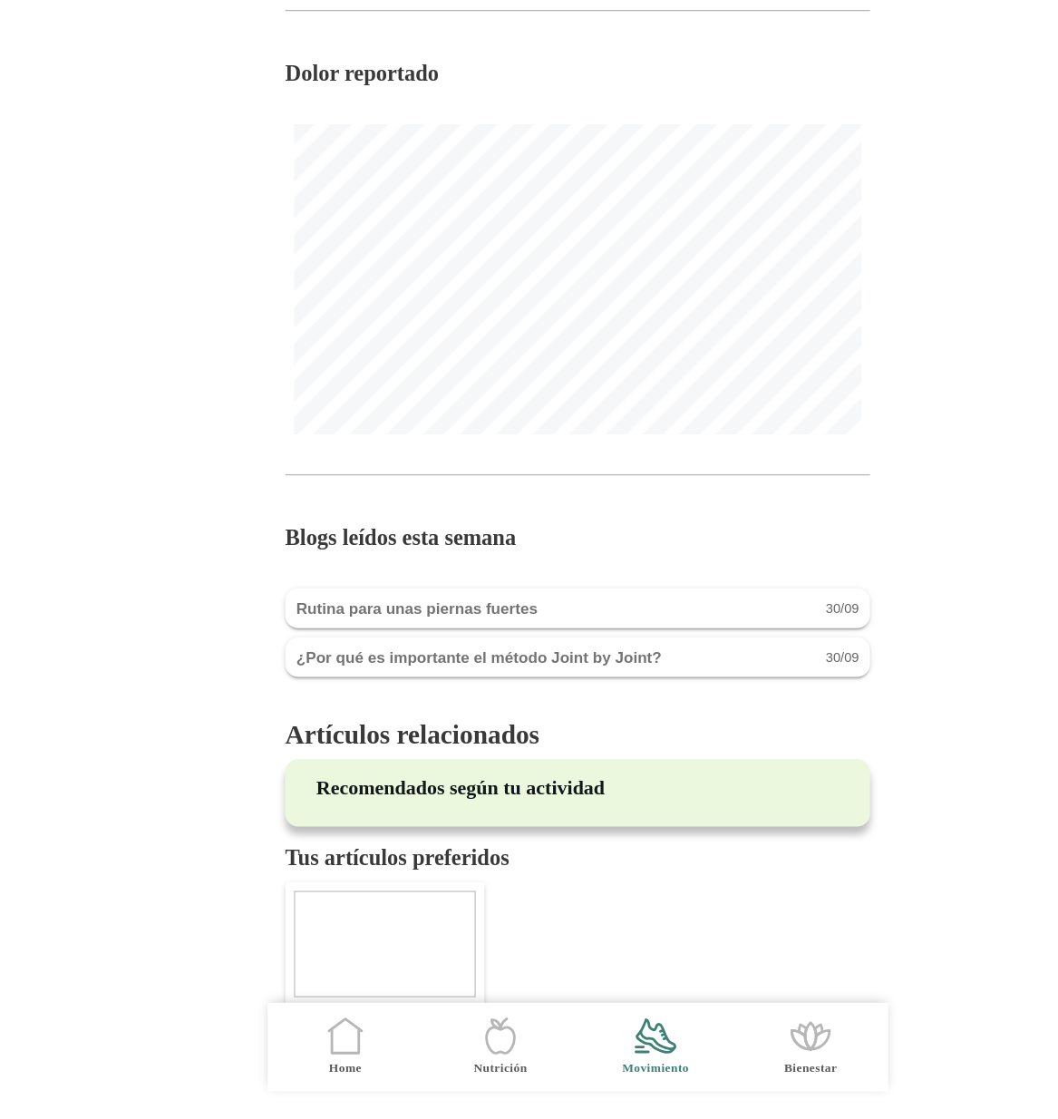
scroll to position [1814, 0]
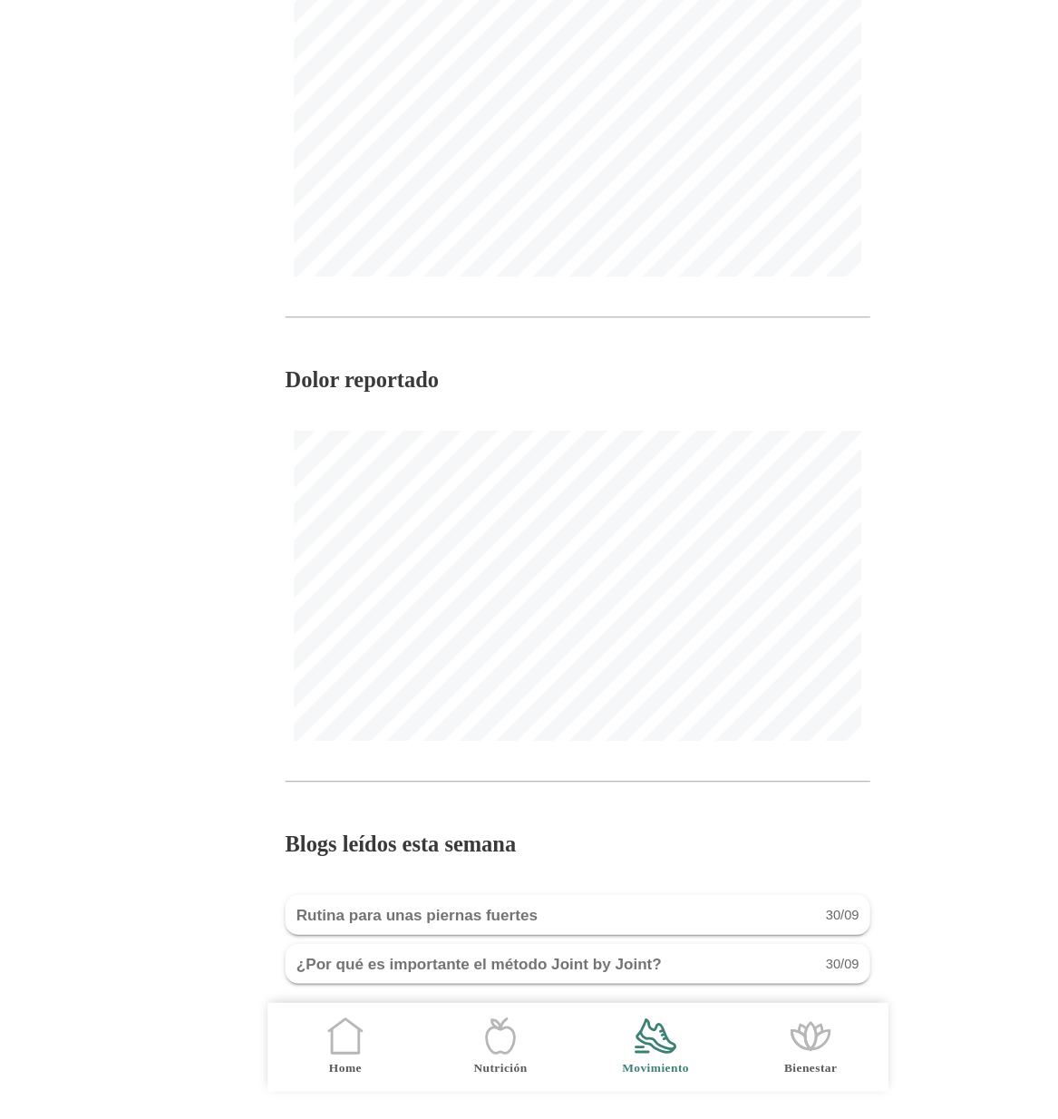
scroll to position [1781, 0]
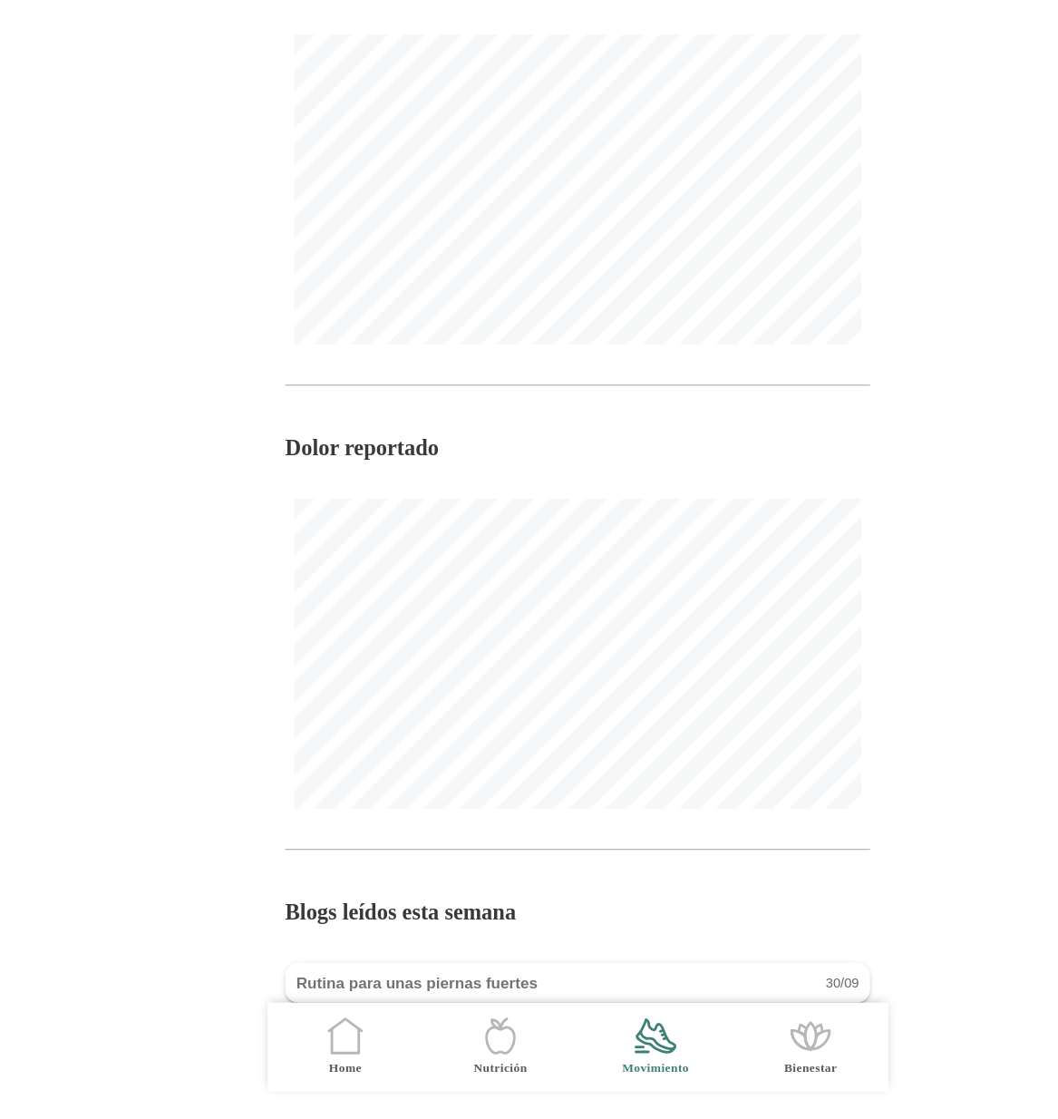
scroll to position [1674, 0]
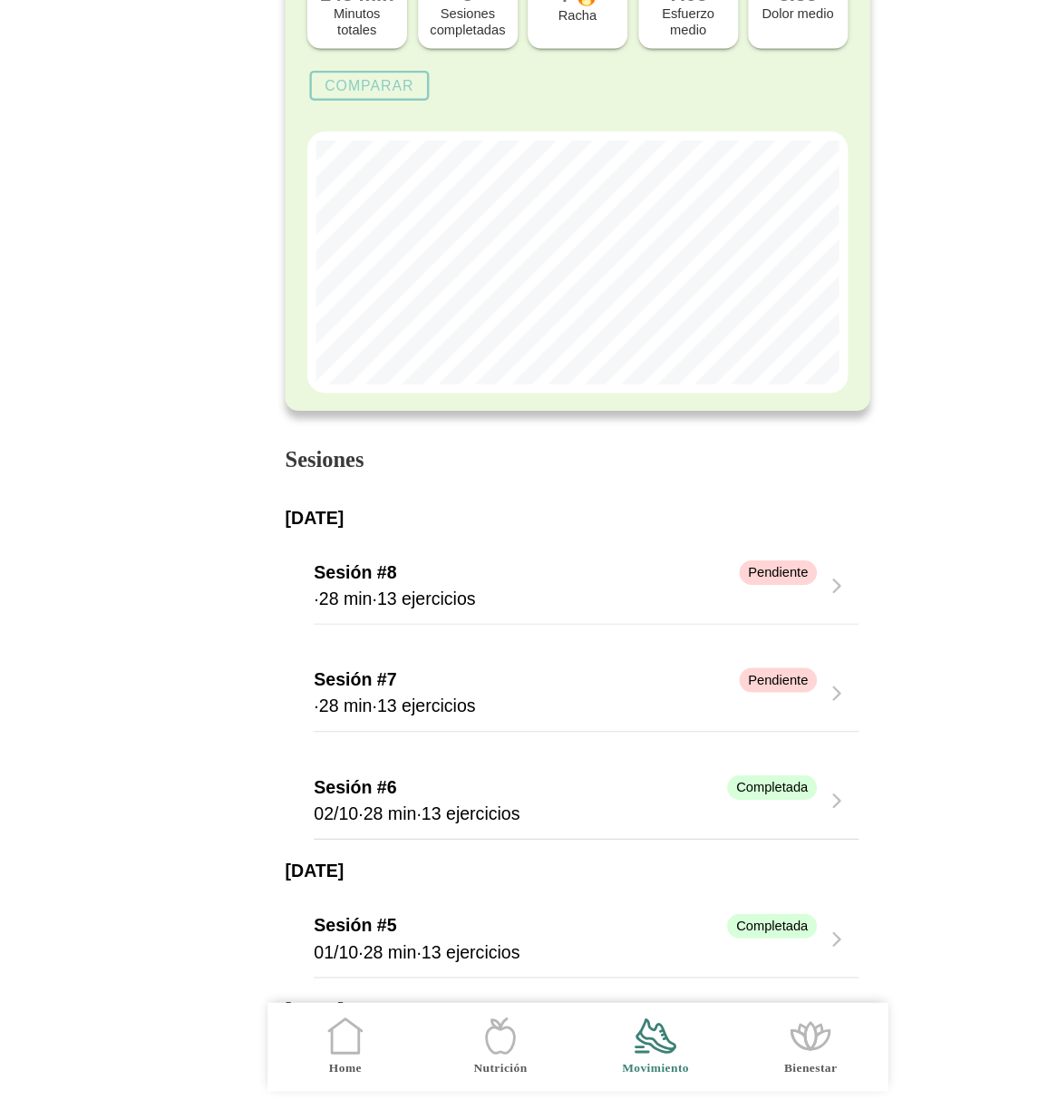
click at [328, 1070] on ion-label "Home" at bounding box center [338, 1077] width 27 height 14
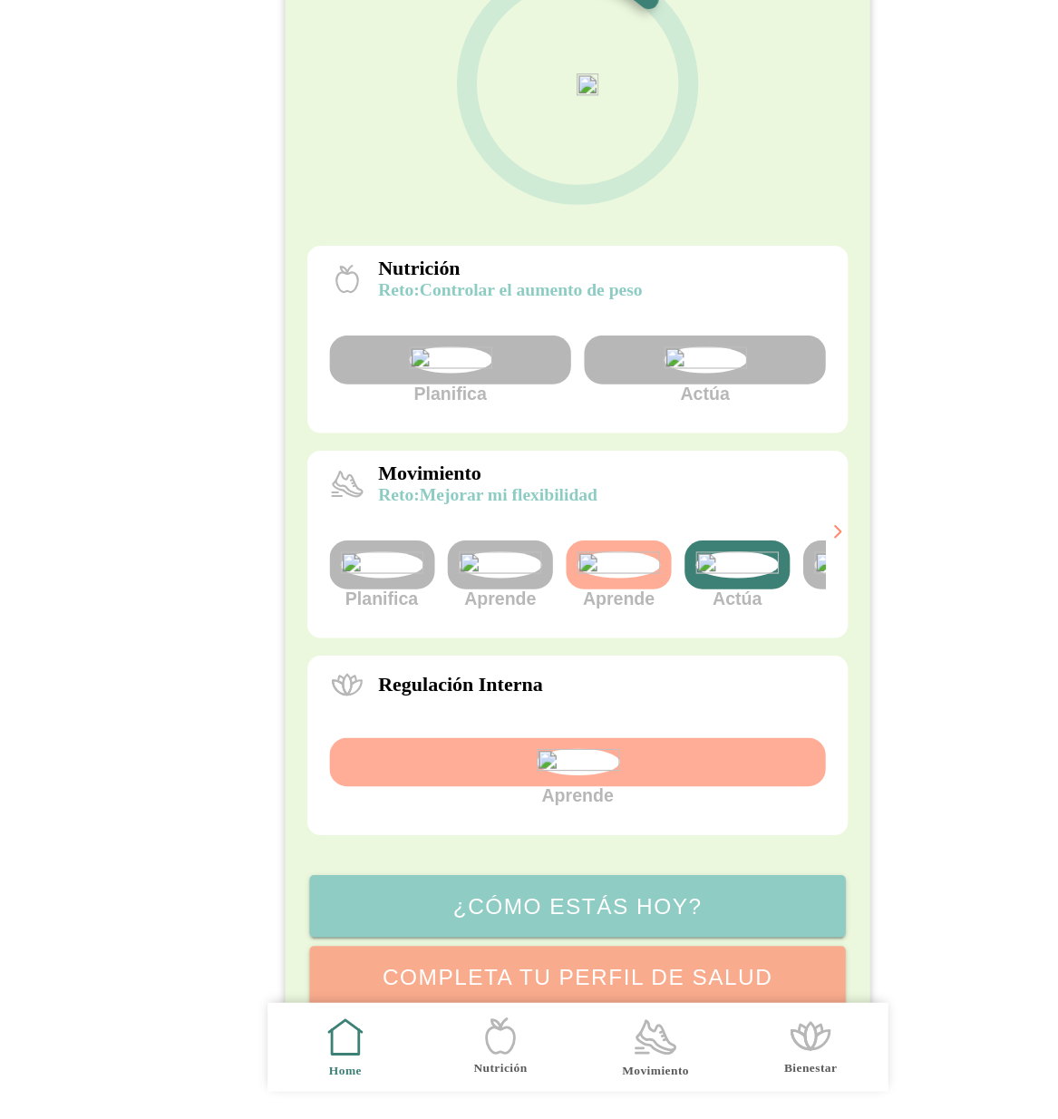
click at [660, 676] on img at bounding box center [660, 666] width 68 height 22
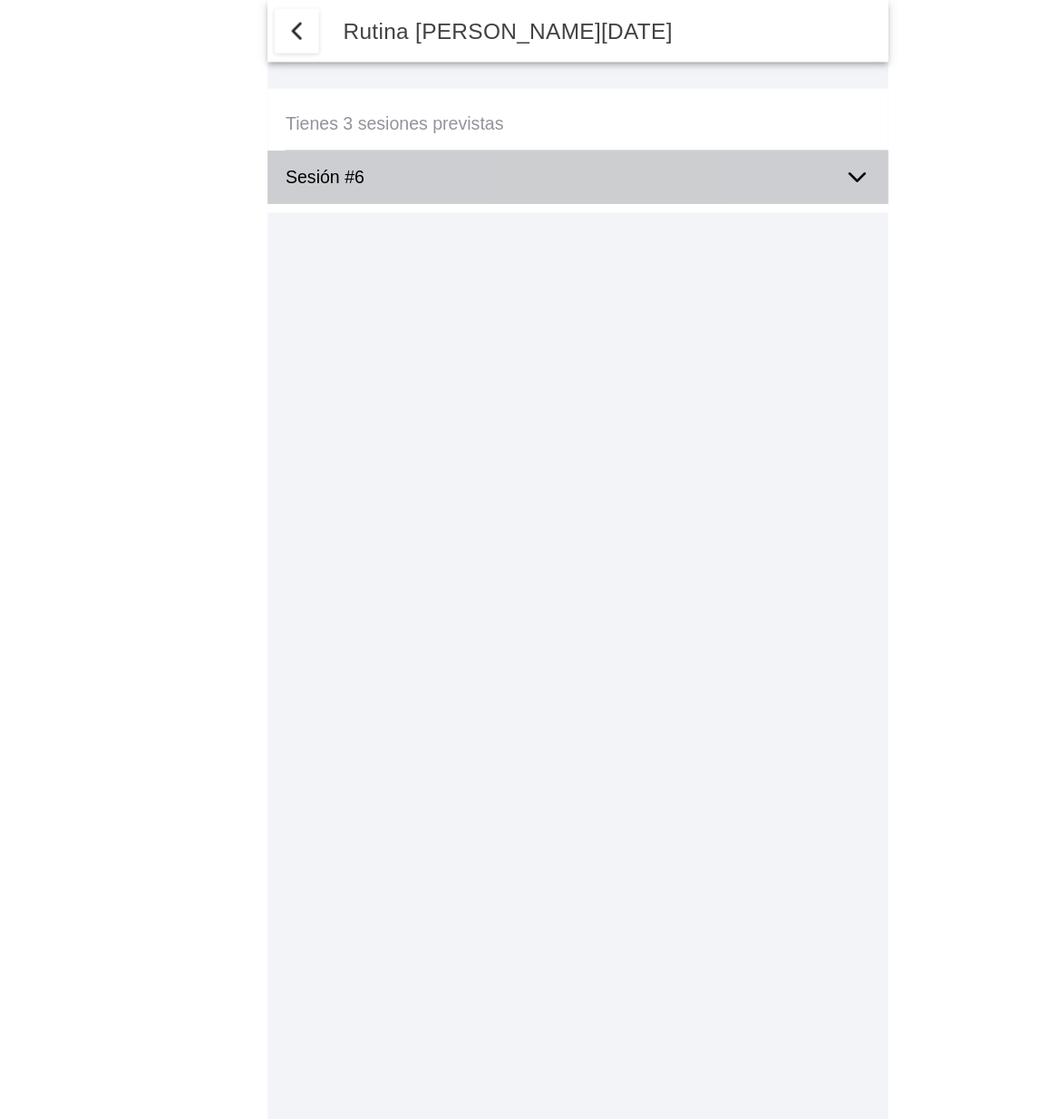
click at [765, 143] on icon at bounding box center [758, 145] width 22 height 22
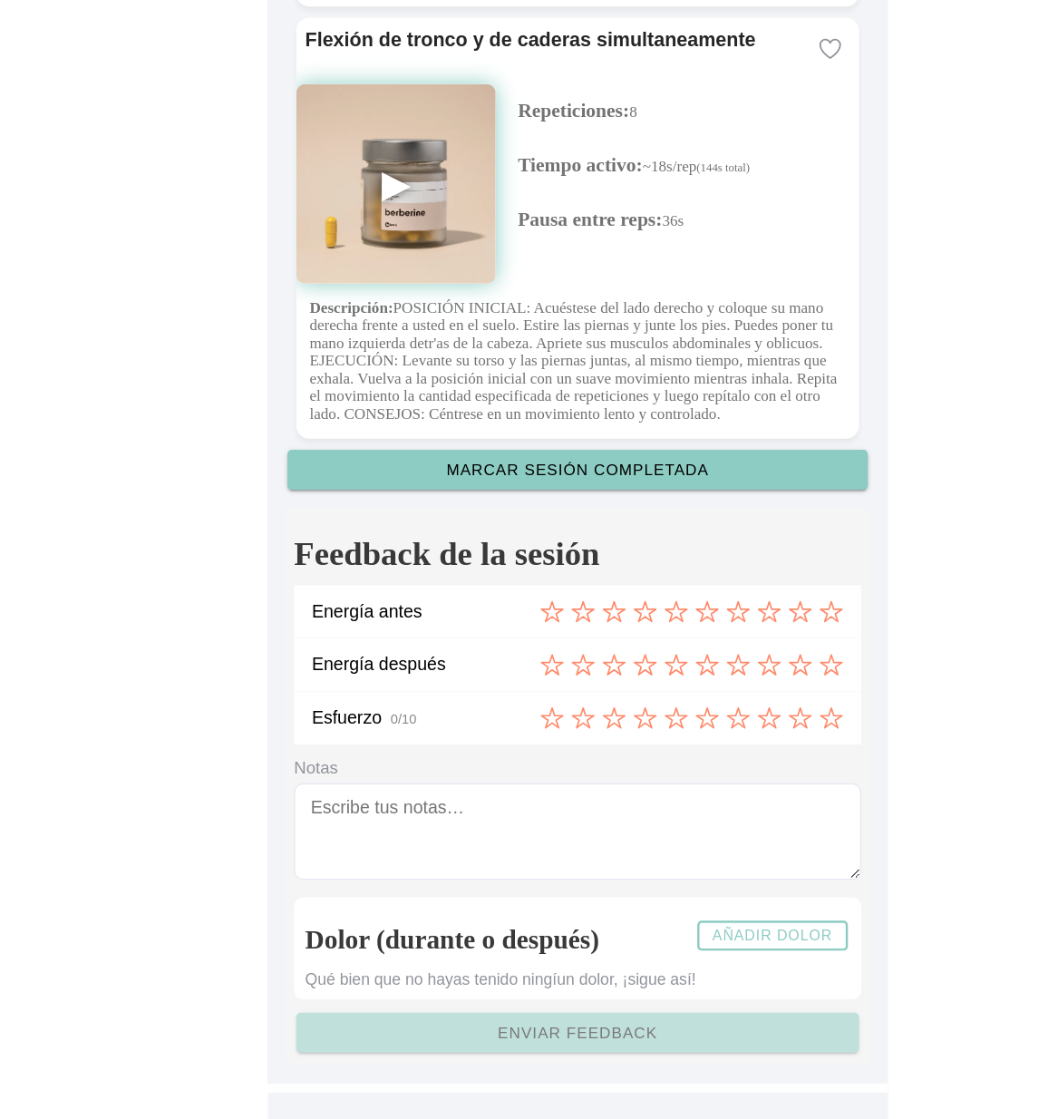
click at [0, 0] on slot "Añadir dolor" at bounding box center [0, 0] width 0 height 0
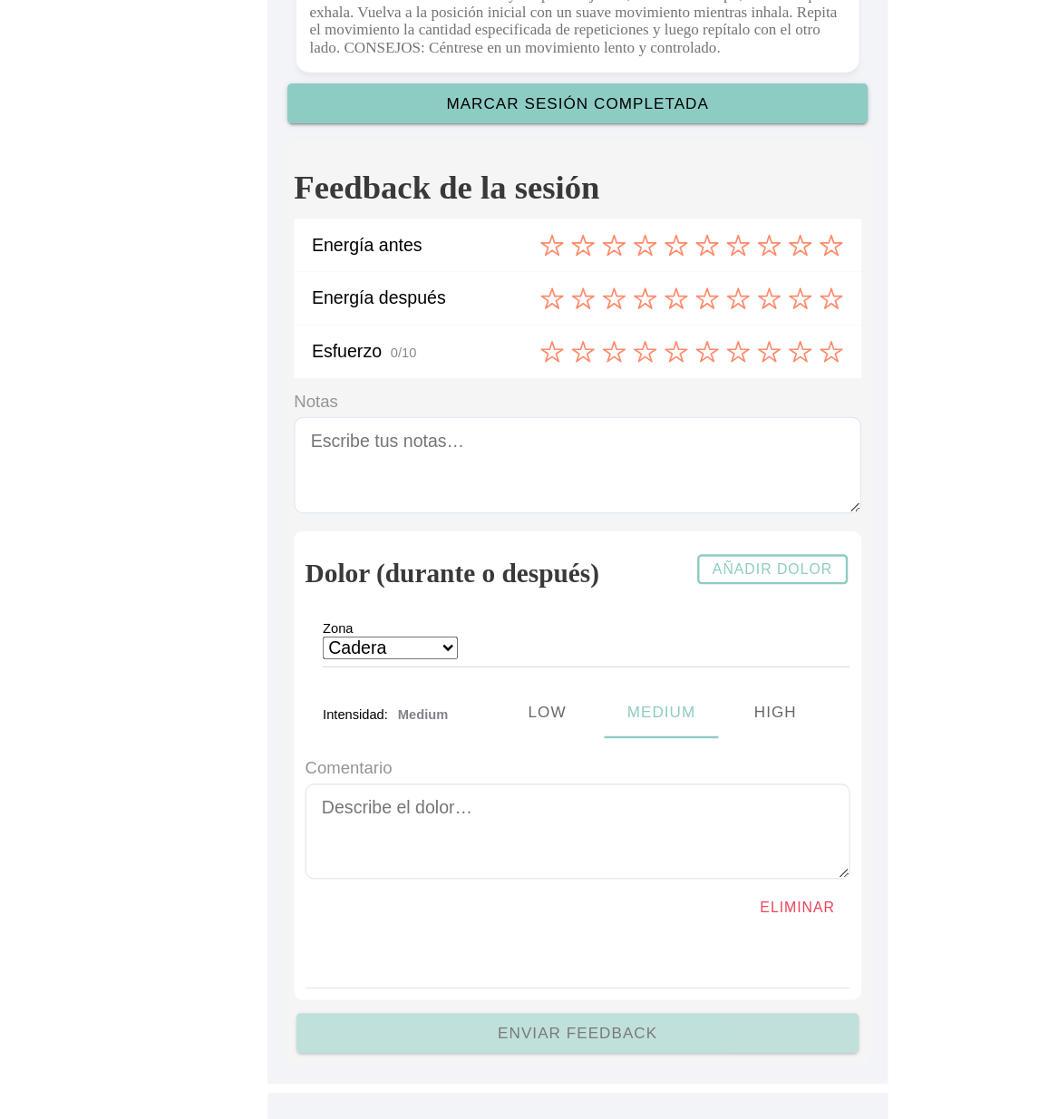
scroll to position [5178, 0]
click at [507, 807] on ion-segment-button "Low" at bounding box center [503, 785] width 93 height 44
click at [684, 807] on ion-segment-button "High" at bounding box center [687, 785] width 102 height 44
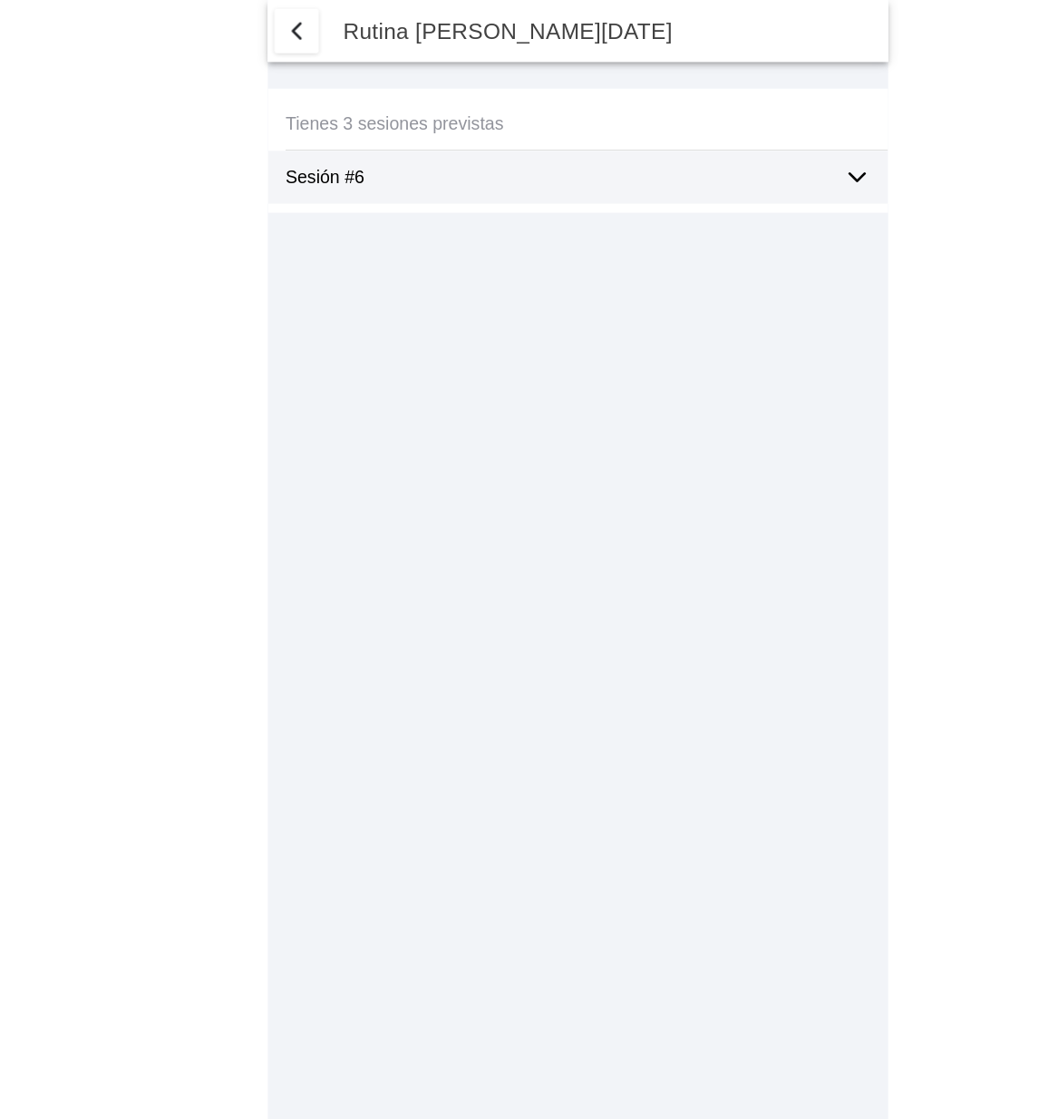
click at [754, 140] on icon at bounding box center [758, 145] width 22 height 22
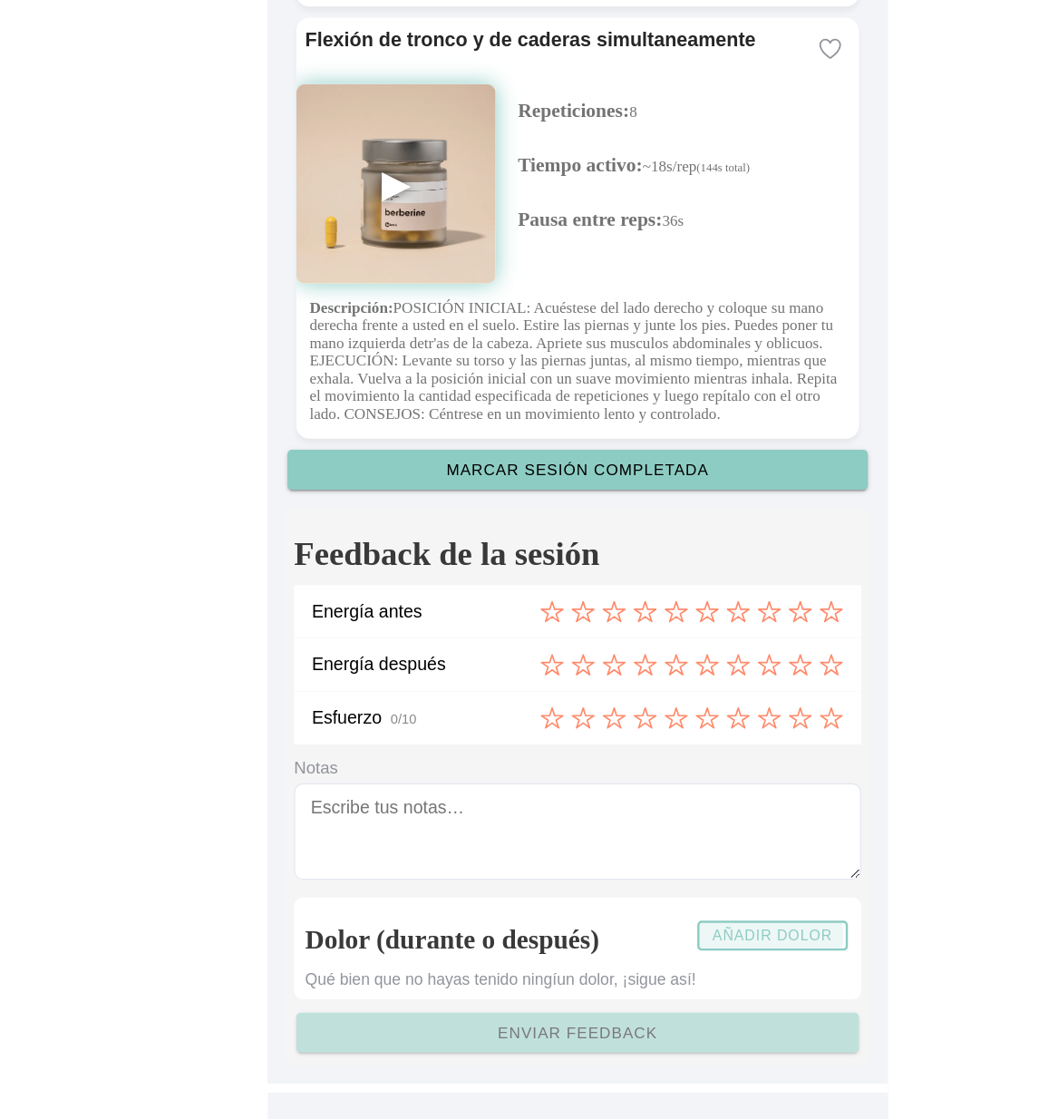
click at [0, 0] on slot "Añadir dolor" at bounding box center [0, 0] width 0 height 0
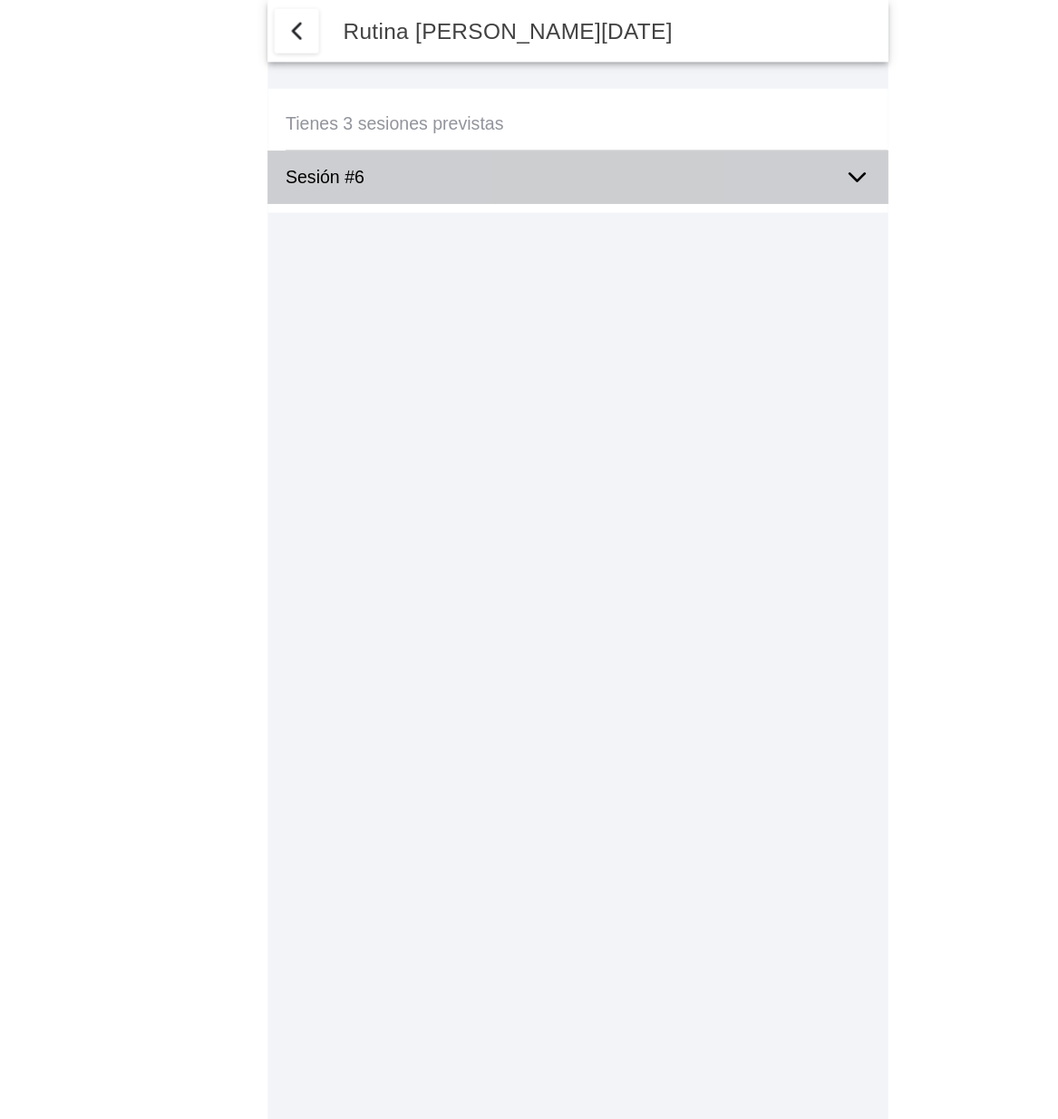
click at [759, 141] on icon at bounding box center [758, 145] width 22 height 22
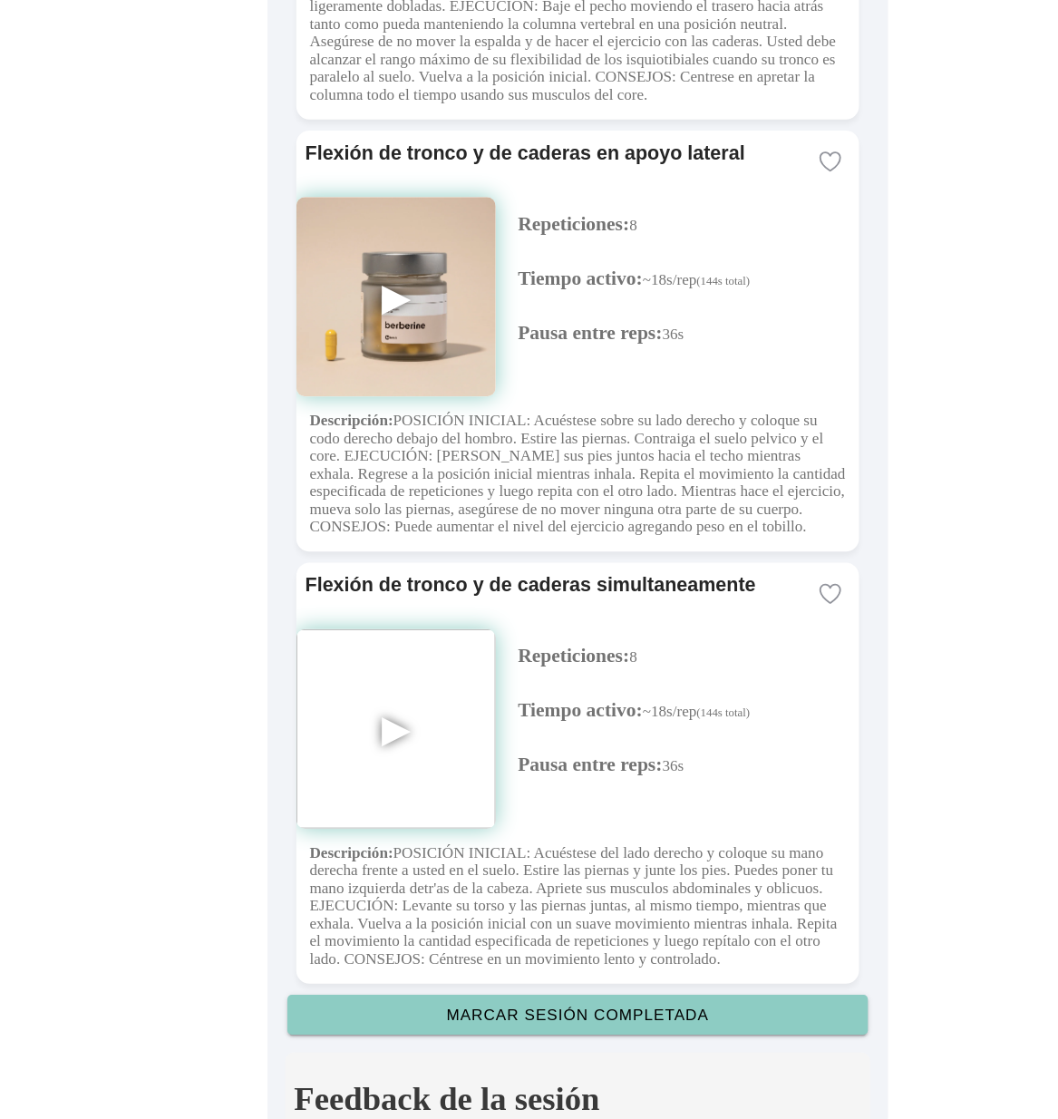
scroll to position [4999, 0]
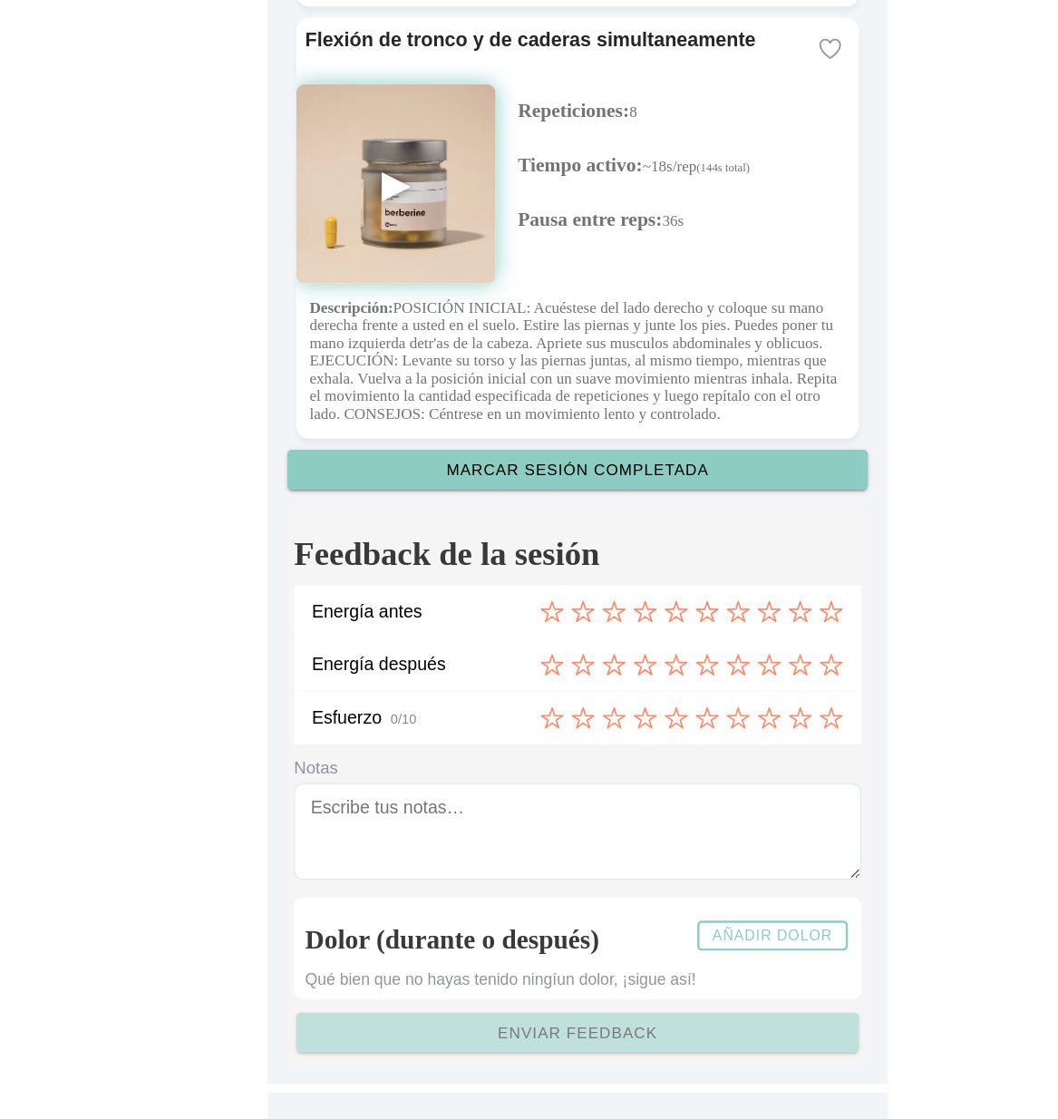
click at [0, 0] on slot "Añadir dolor" at bounding box center [0, 0] width 0 height 0
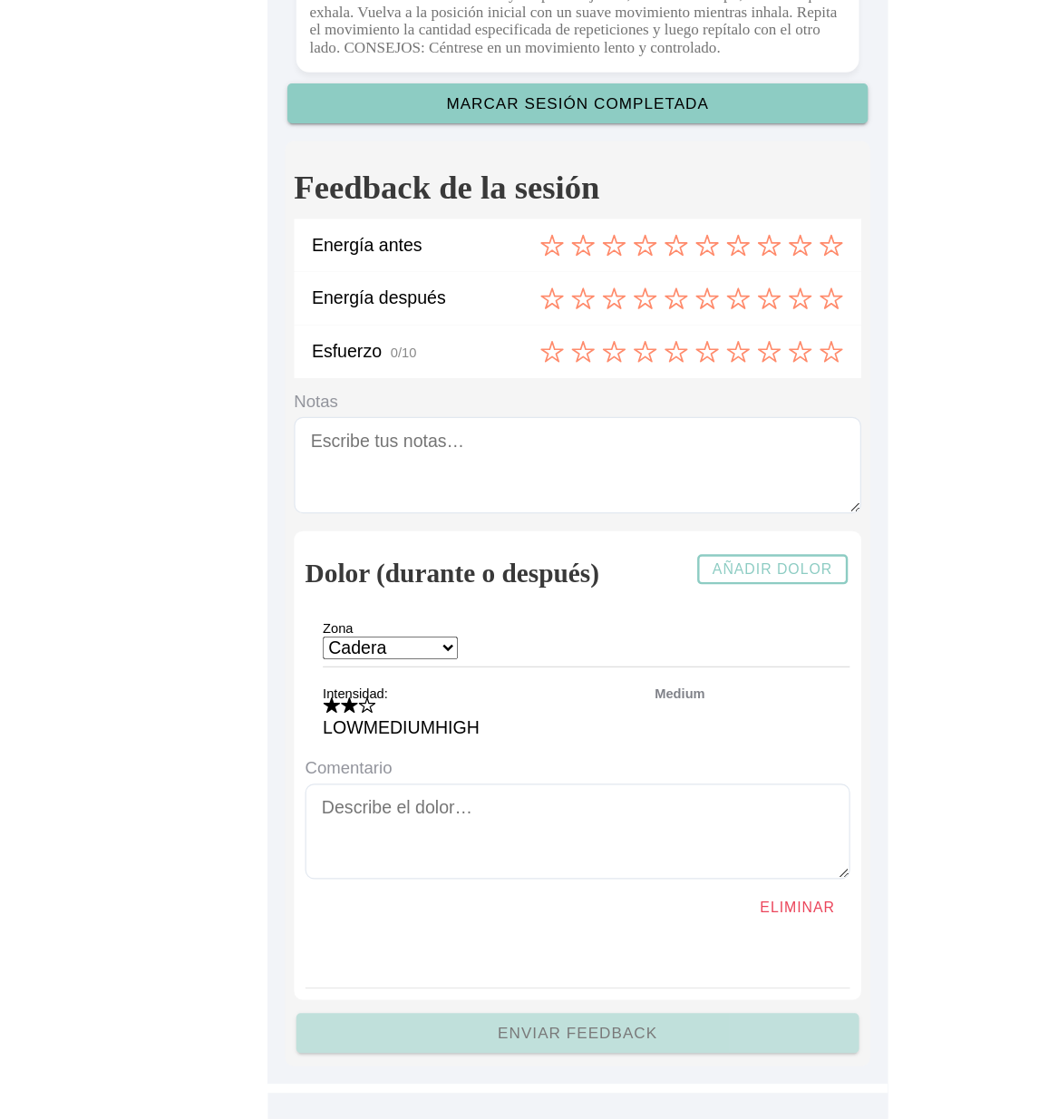
scroll to position [5298, 0]
click at [325, 781] on icon "1 de 3" at bounding box center [328, 779] width 14 height 13
click at [340, 783] on icon "2 de 3" at bounding box center [342, 779] width 15 height 15
click at [356, 784] on icon "3 de 3" at bounding box center [357, 779] width 15 height 15
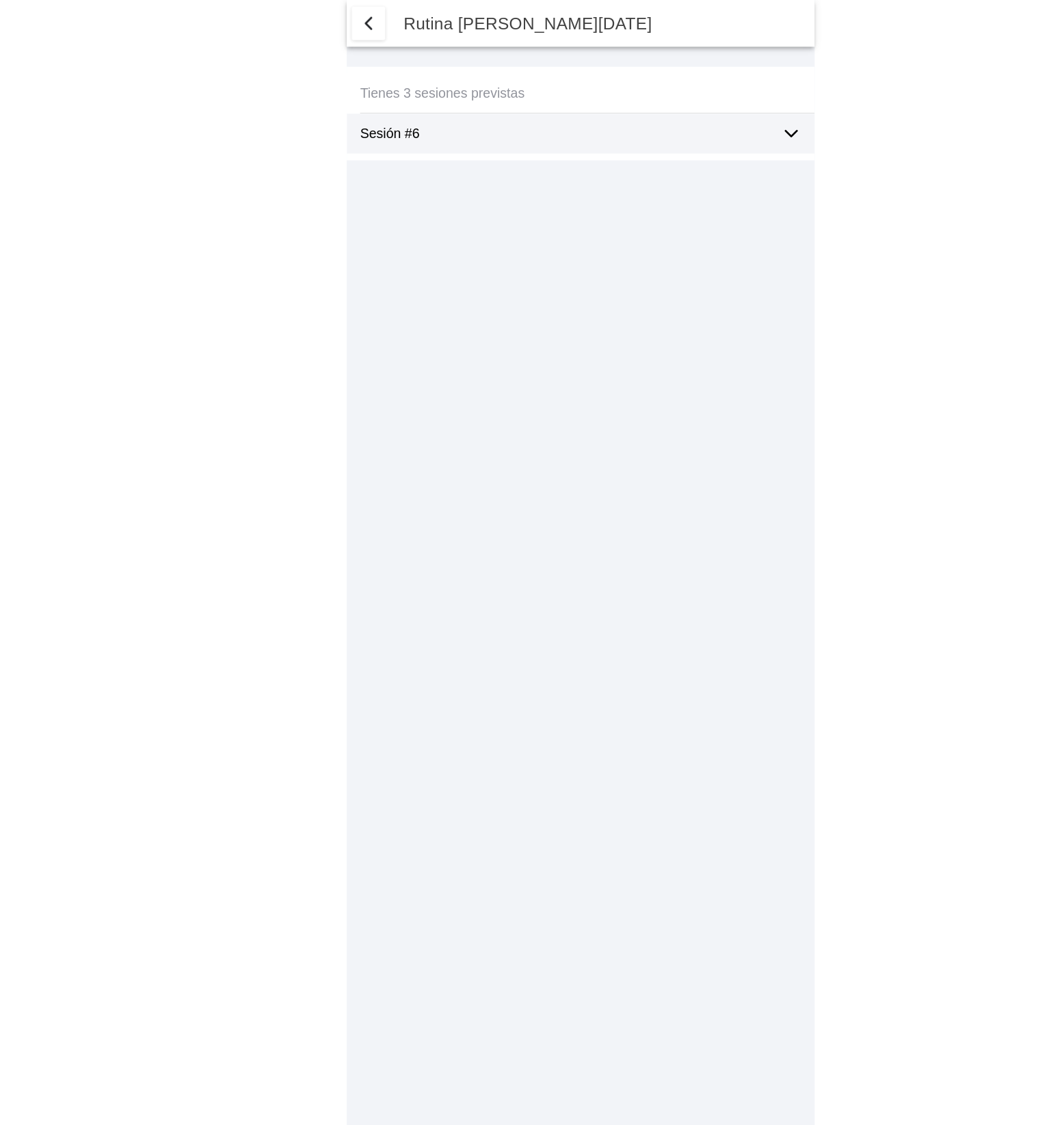
click at [707, 110] on icon at bounding box center [704, 109] width 17 height 17
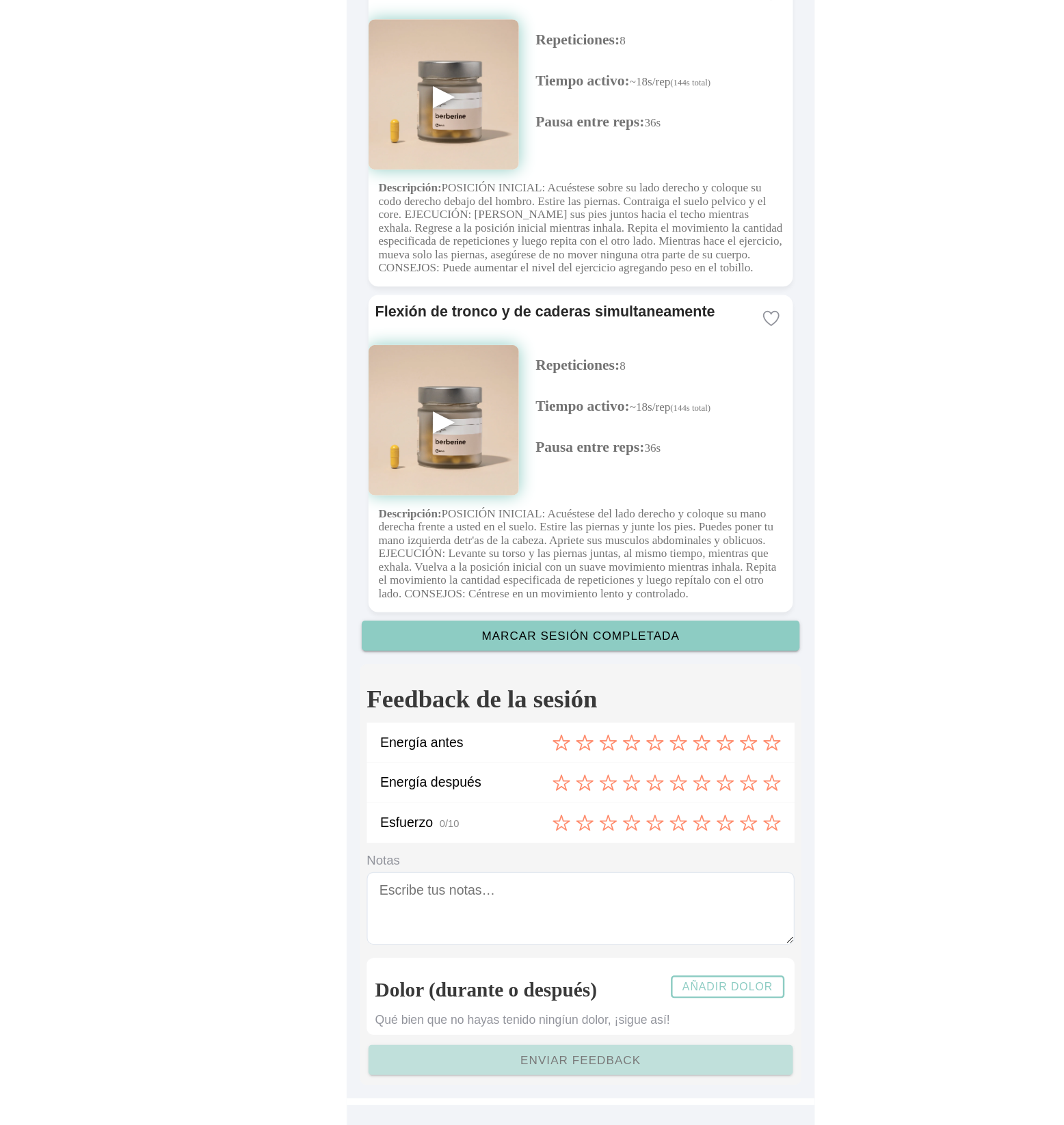
click at [0, 0] on slot "Añadir dolor" at bounding box center [0, 0] width 0 height 0
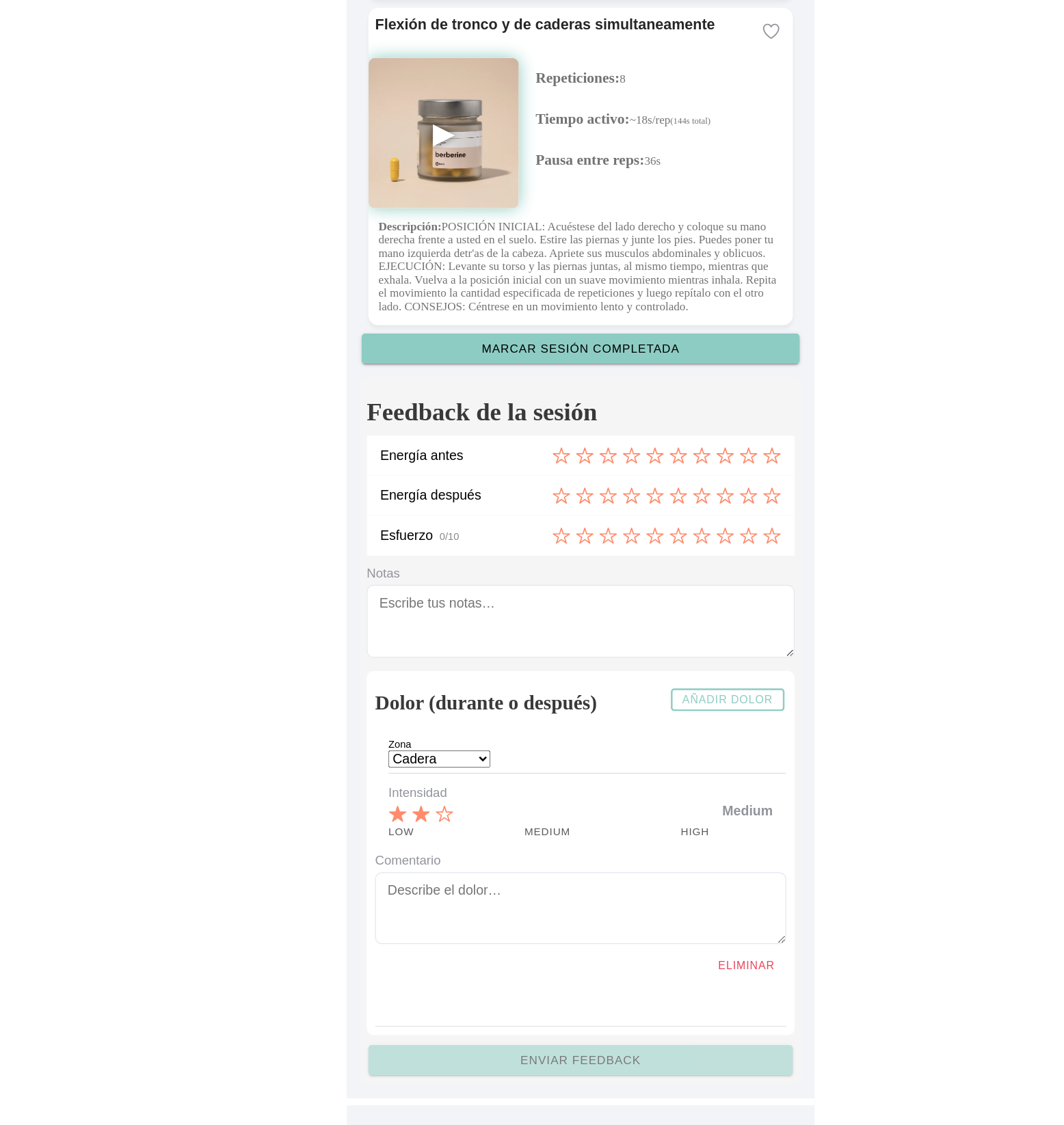
scroll to position [3685, 0]
click at [422, 843] on icon "3 de 3" at bounding box center [419, 870] width 13 height 12
click at [385, 843] on icon "1 de 3" at bounding box center [382, 869] width 14 height 13
click at [400, 843] on icon "2 de 3" at bounding box center [401, 870] width 15 height 15
click at [421, 843] on icon "3 de 3" at bounding box center [421, 870] width 15 height 15
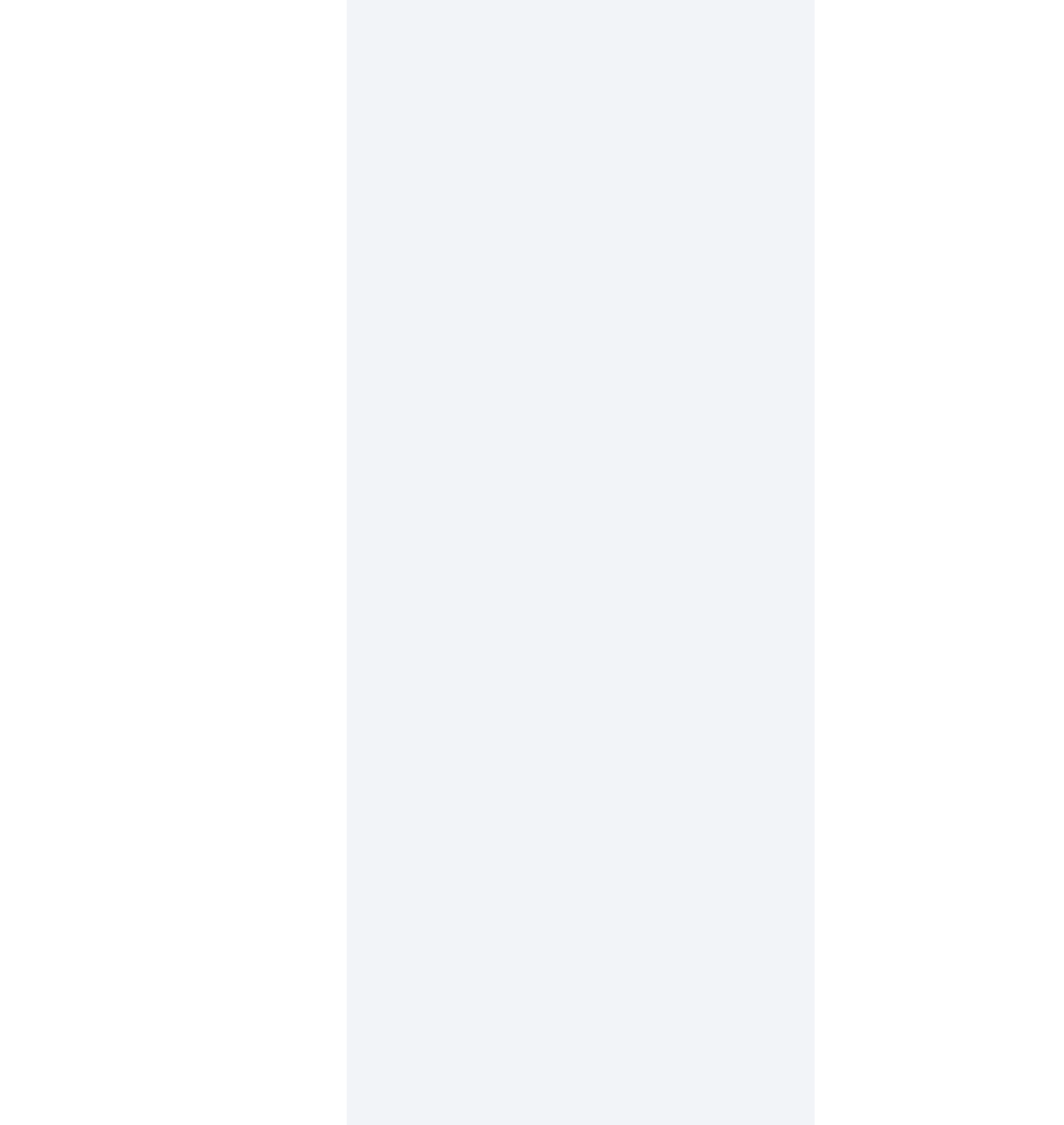
scroll to position [0, 0]
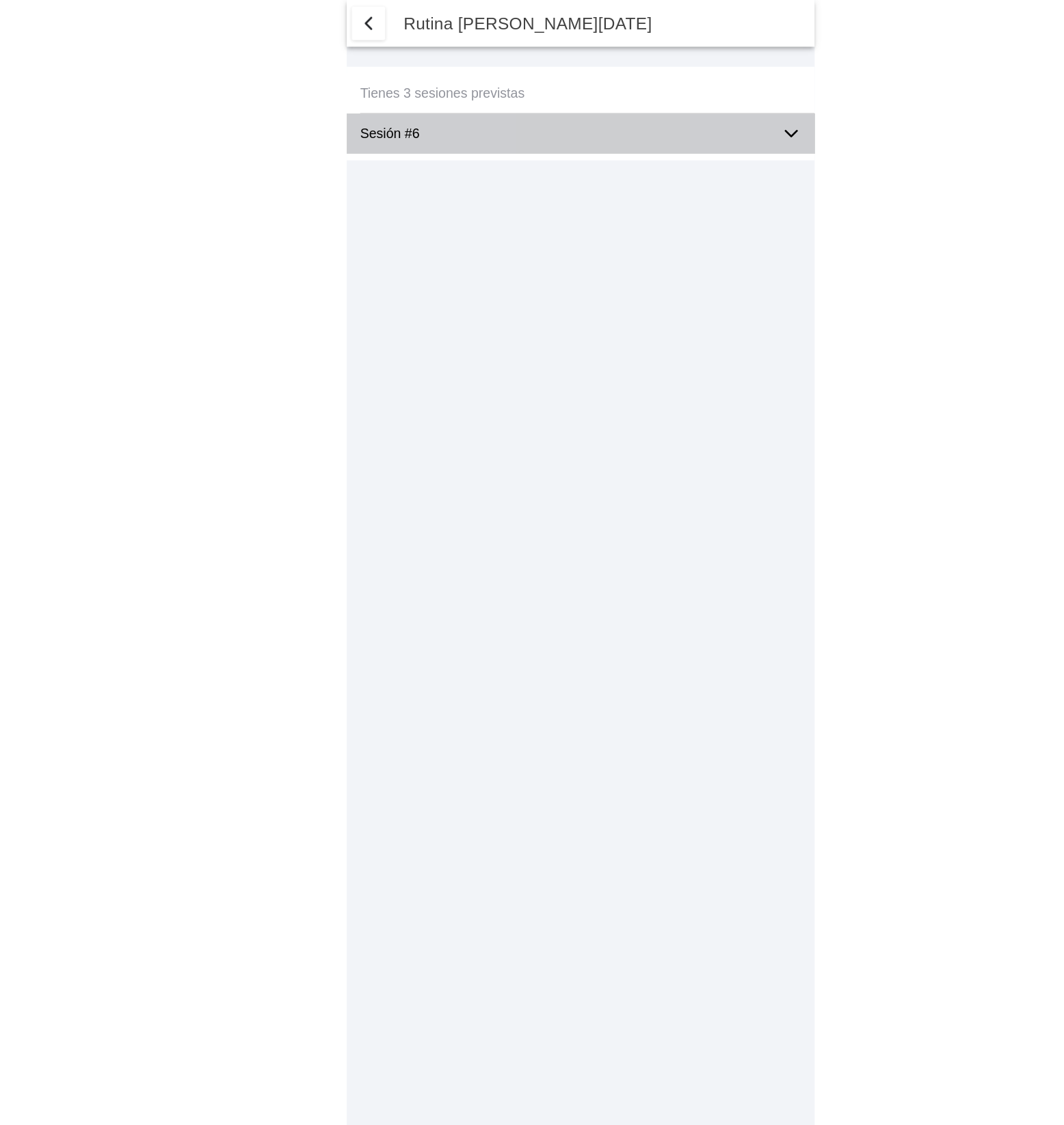
click at [704, 114] on icon at bounding box center [704, 109] width 17 height 17
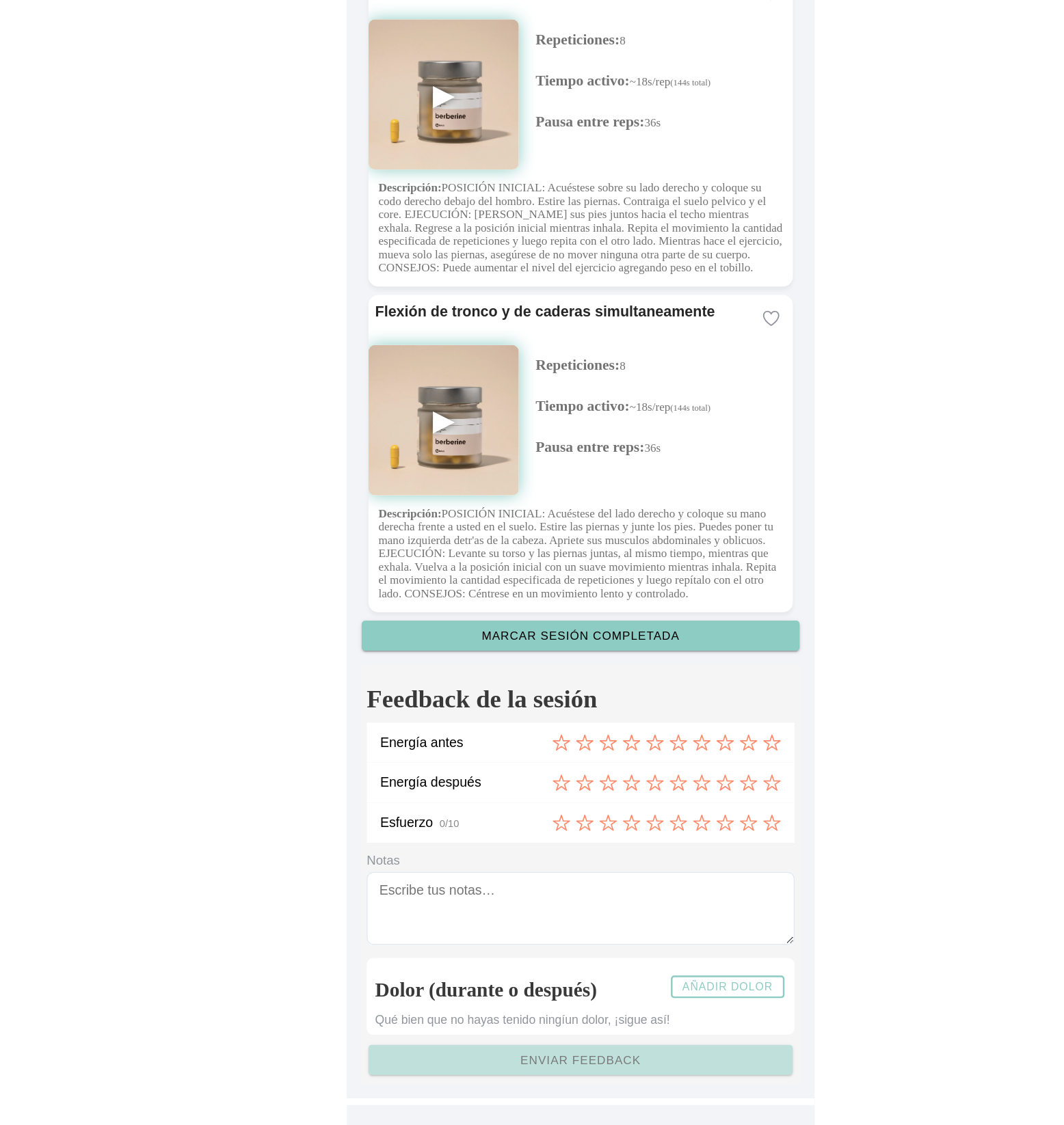
click at [0, 0] on slot "Añadir dolor" at bounding box center [0, 0] width 0 height 0
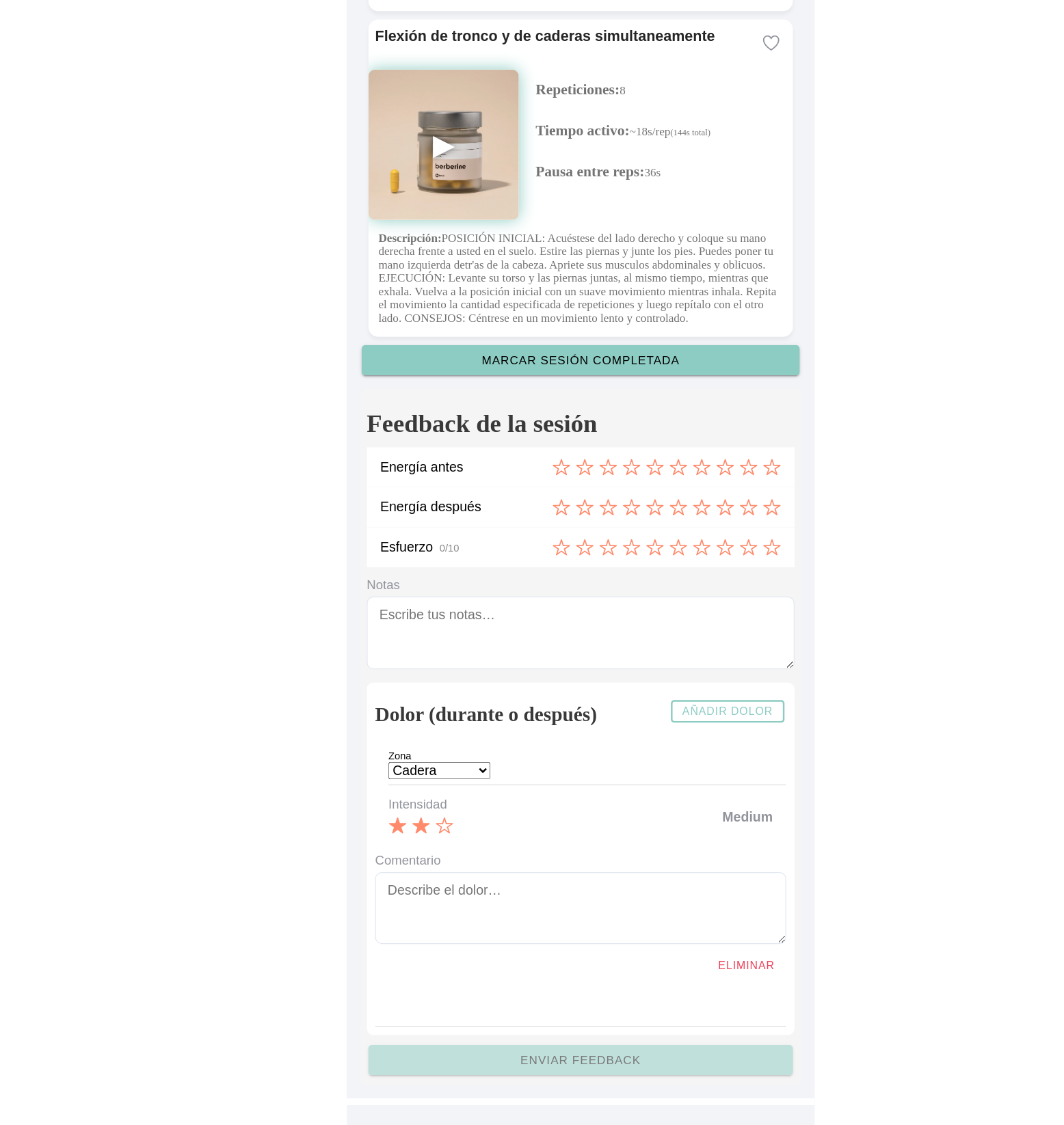
scroll to position [3675, 0]
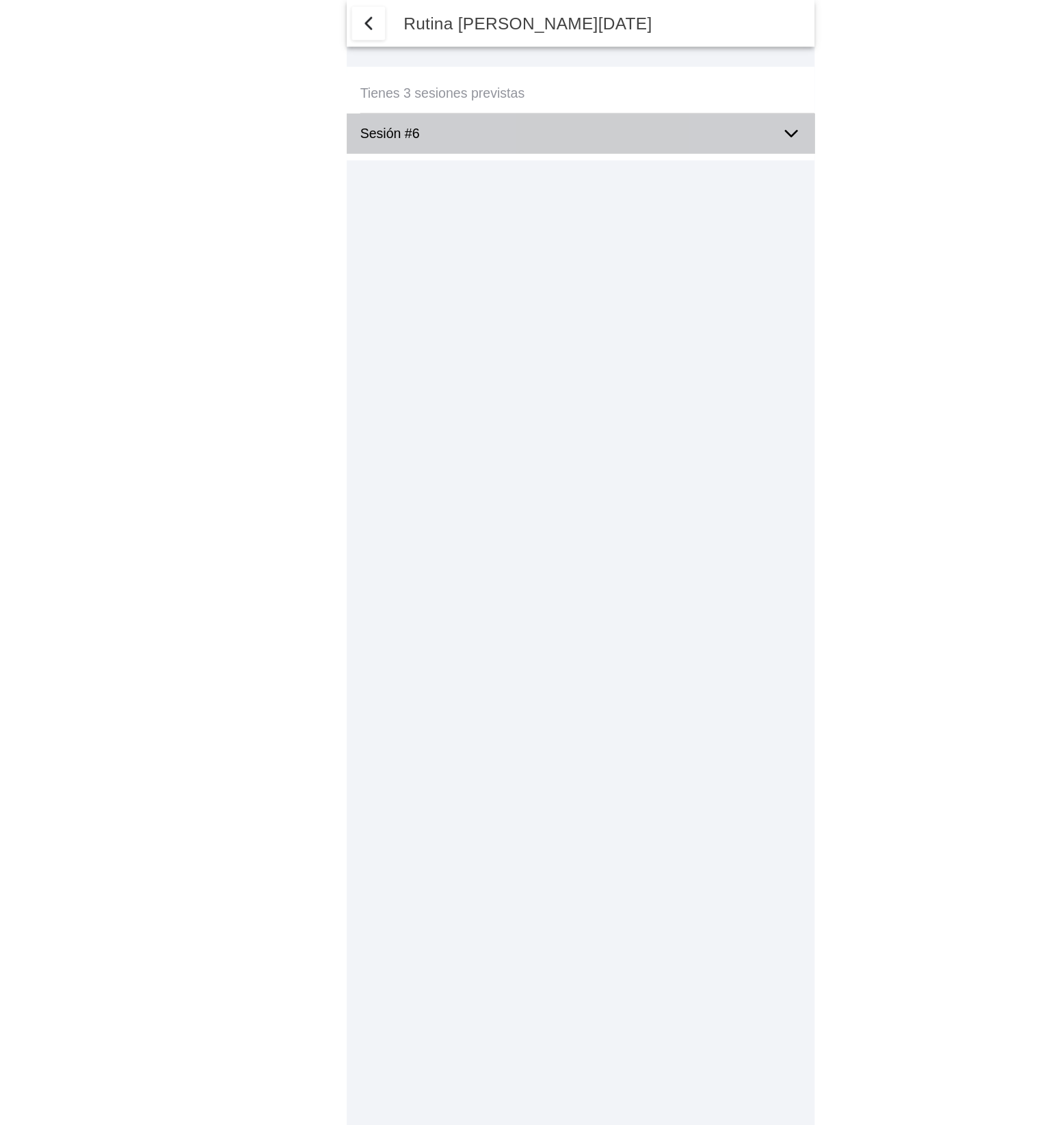
click at [706, 112] on icon at bounding box center [704, 109] width 17 height 17
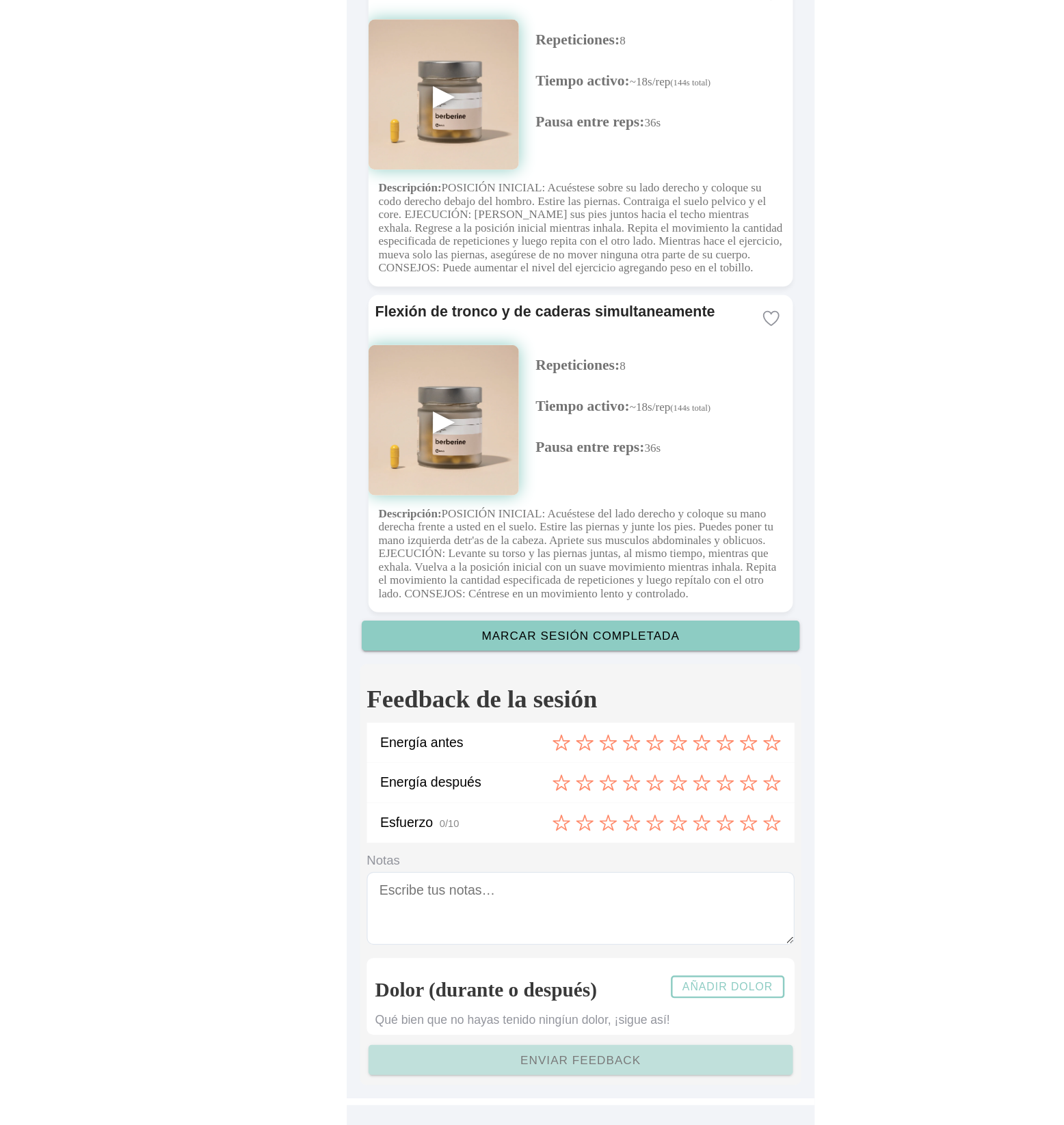
scroll to position [3448, 0]
click at [673, 1004] on button "Añadir dolor" at bounding box center [652, 1012] width 93 height 18
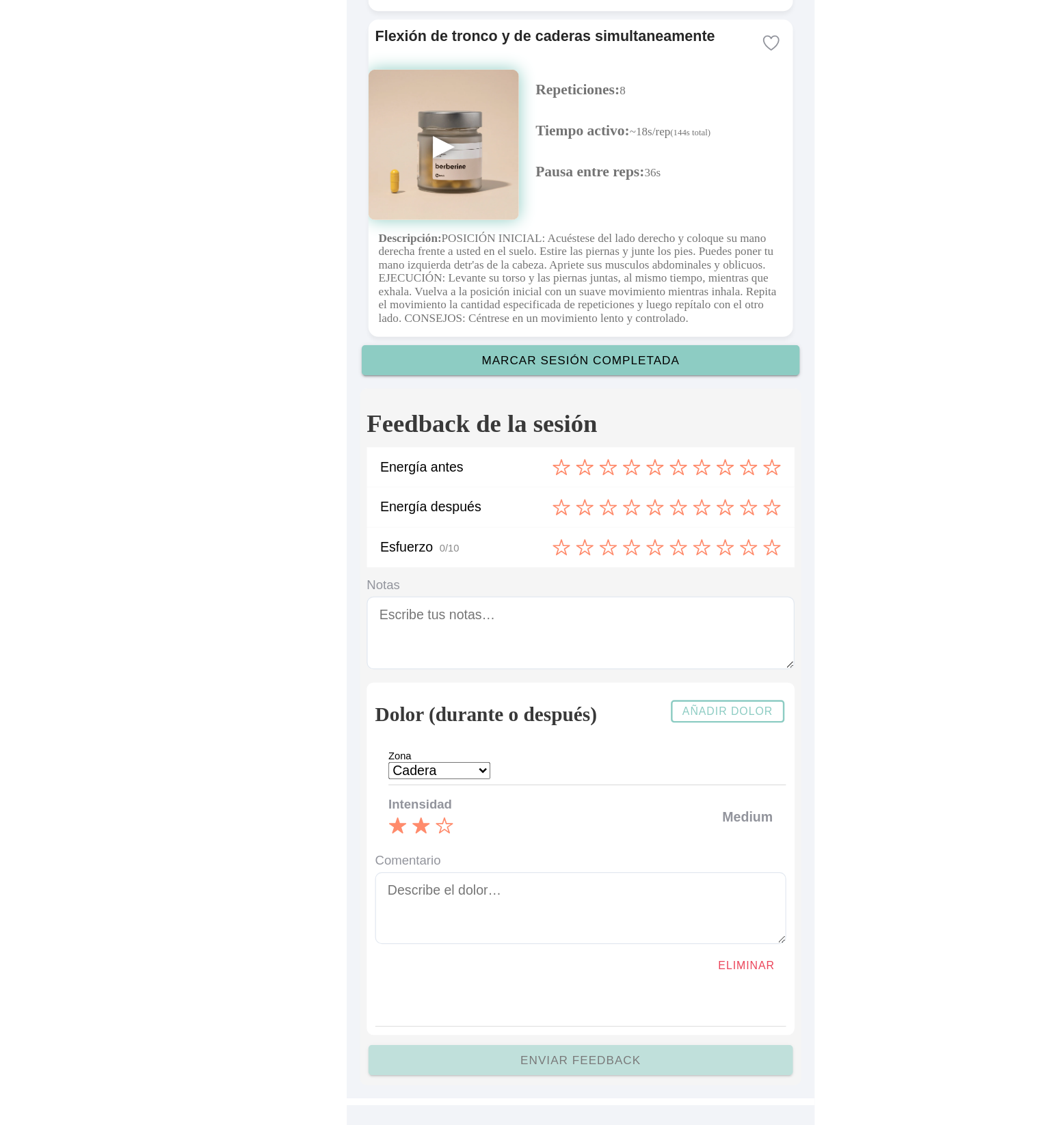
scroll to position [0, 0]
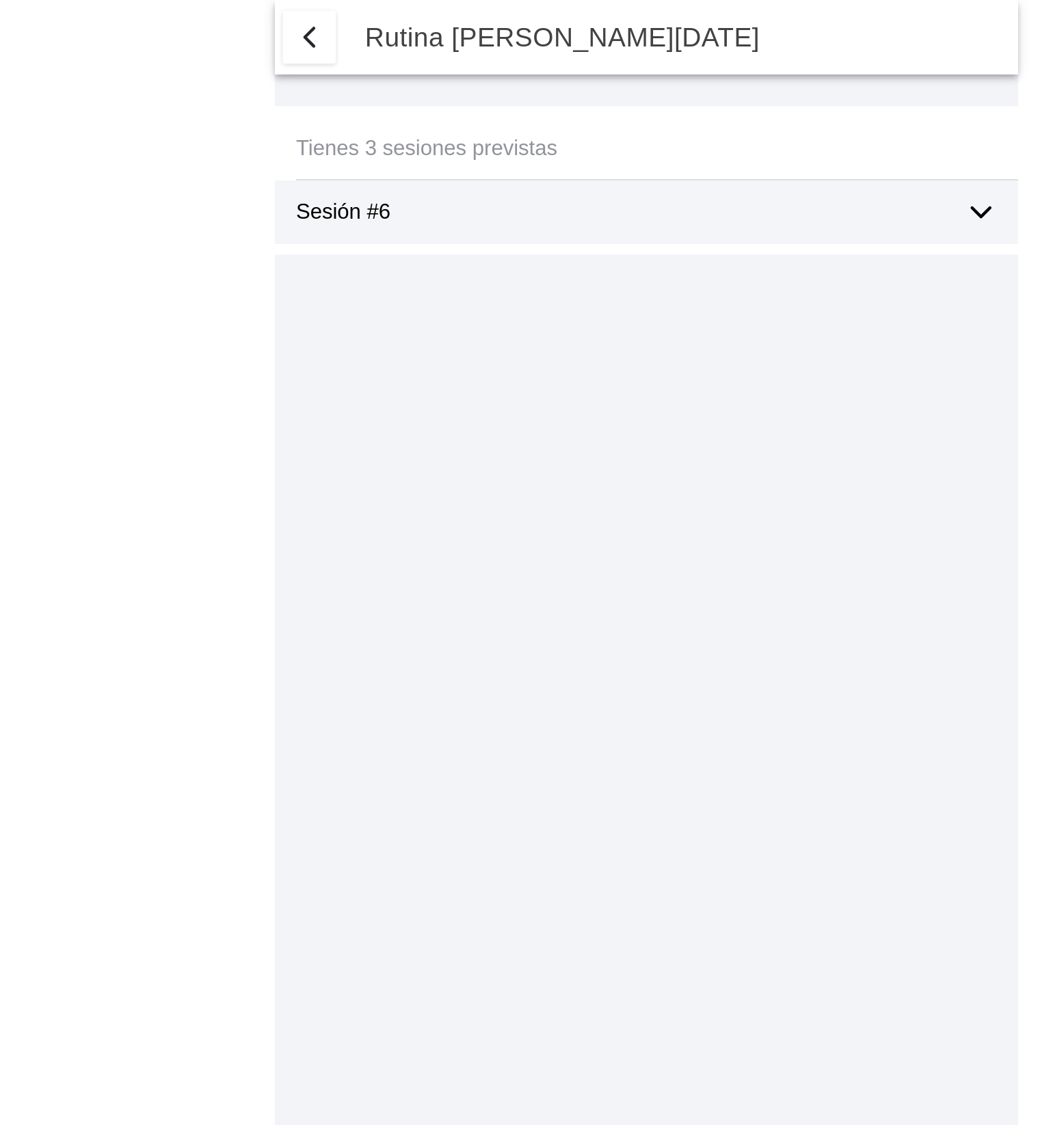
click at [704, 101] on icon at bounding box center [704, 109] width 17 height 17
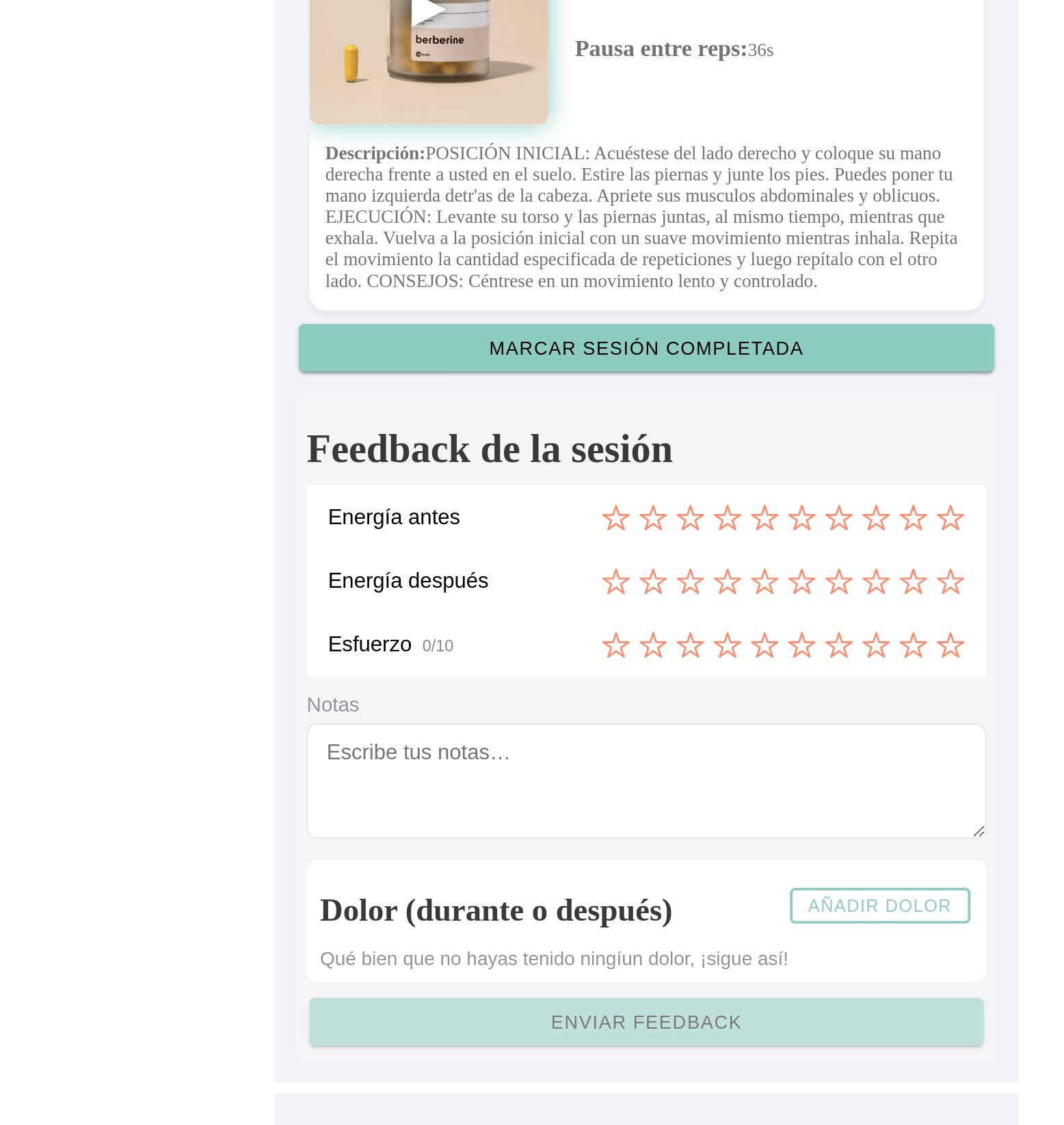
scroll to position [3448, 0]
click at [0, 0] on slot "Añadir dolor" at bounding box center [0, 0] width 0 height 0
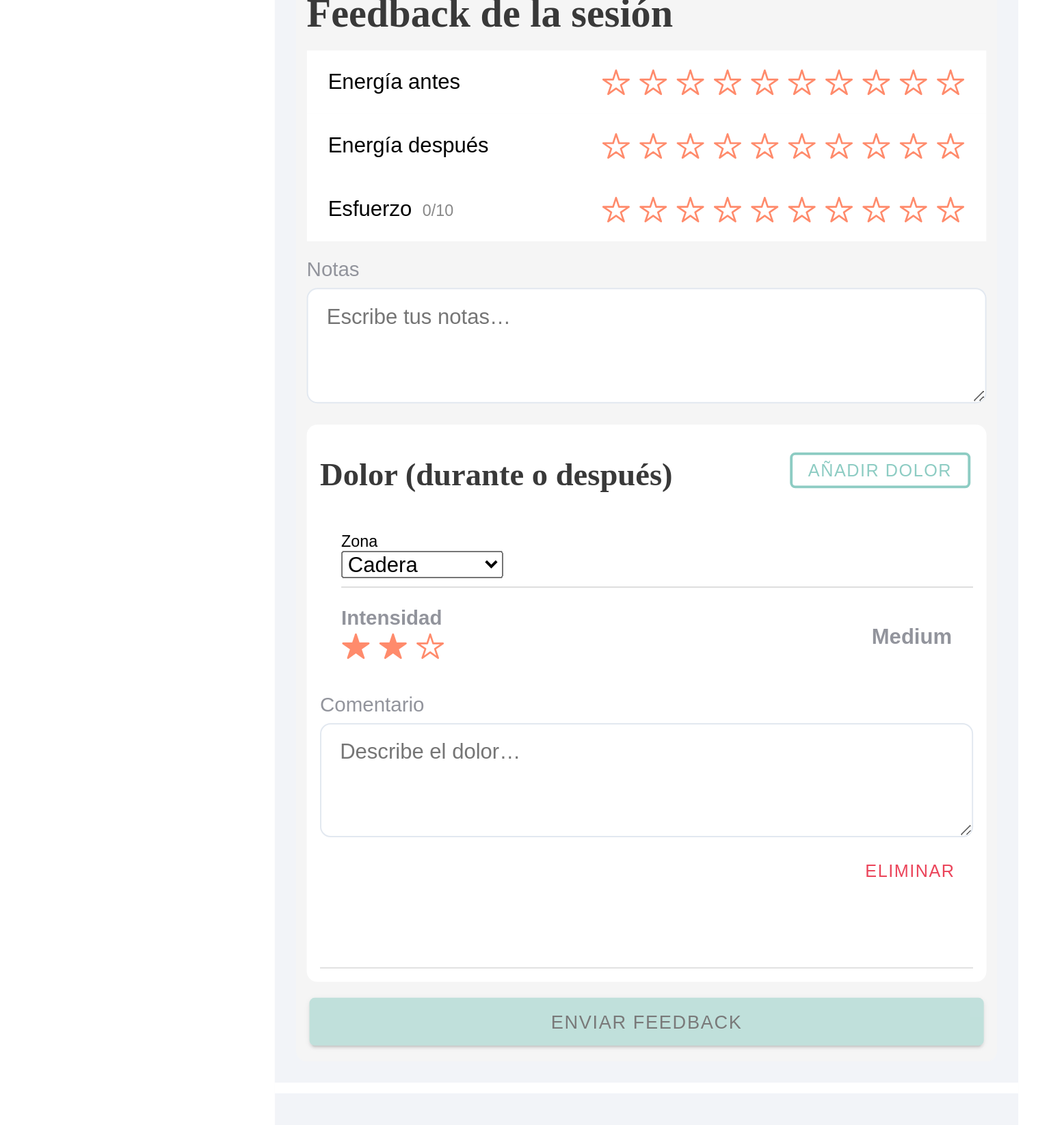
scroll to position [3573, 0]
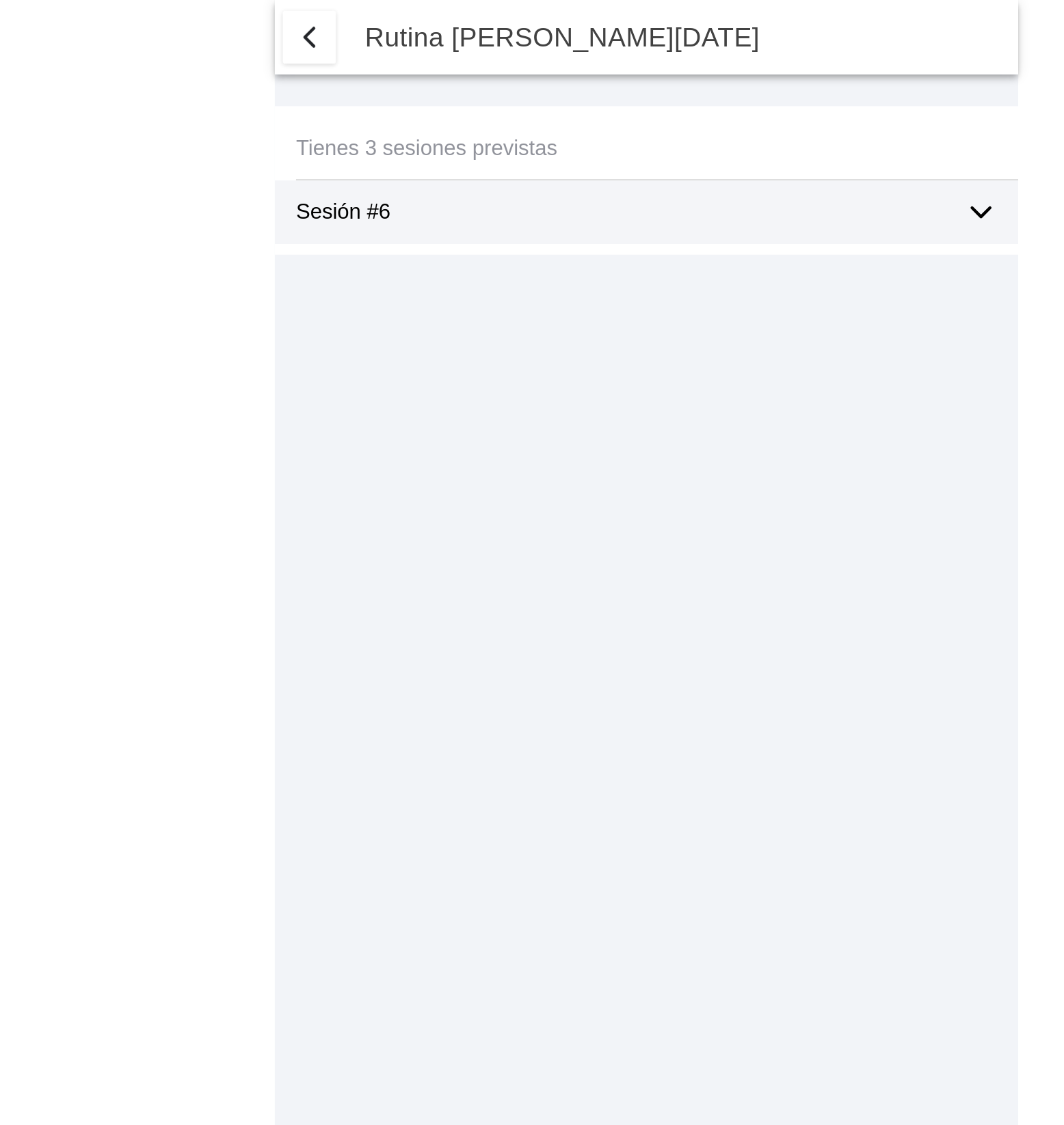
click at [704, 110] on icon at bounding box center [704, 109] width 10 height 5
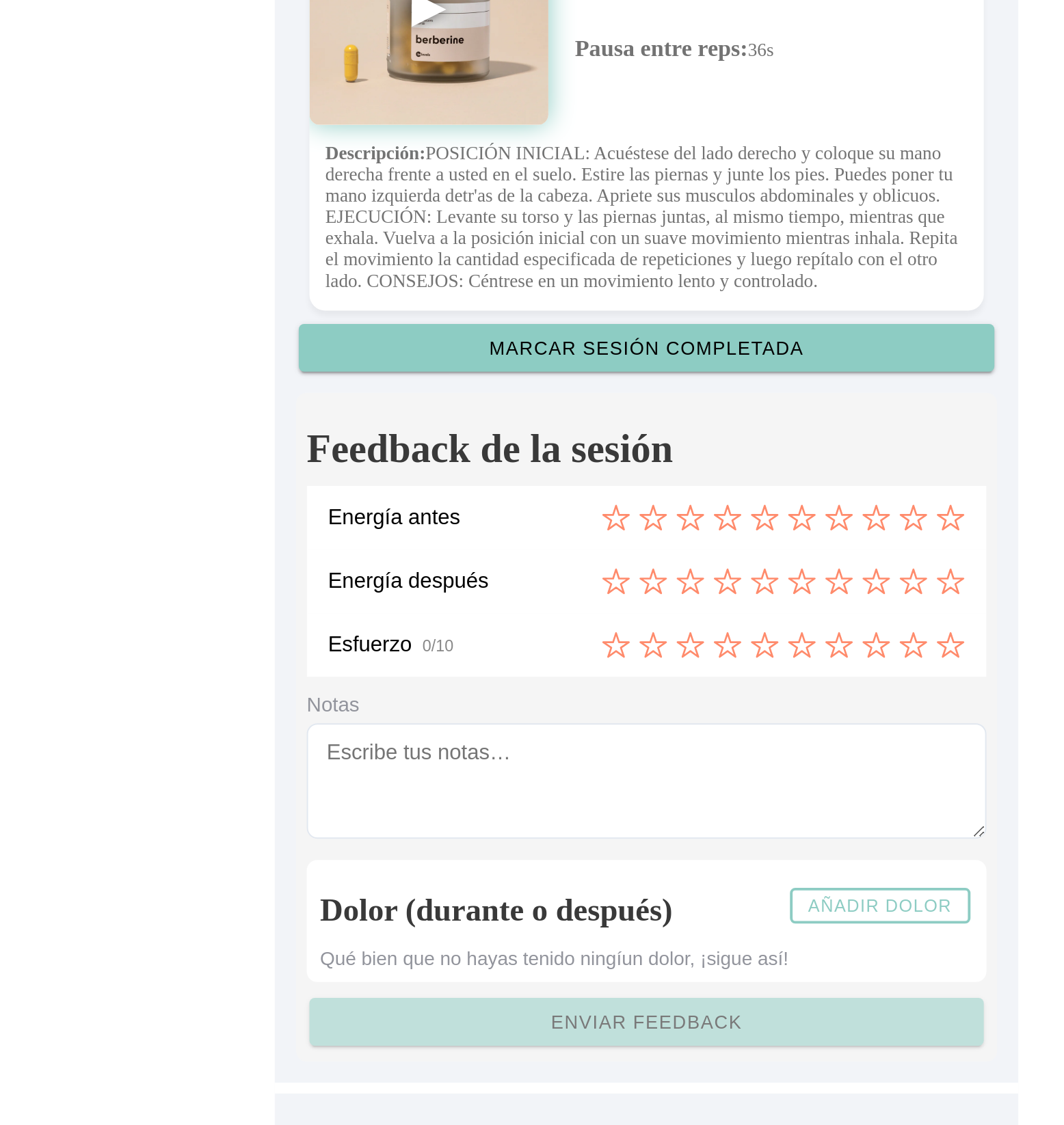
scroll to position [3448, 0]
click at [662, 1004] on button "Añadir dolor" at bounding box center [652, 1012] width 93 height 18
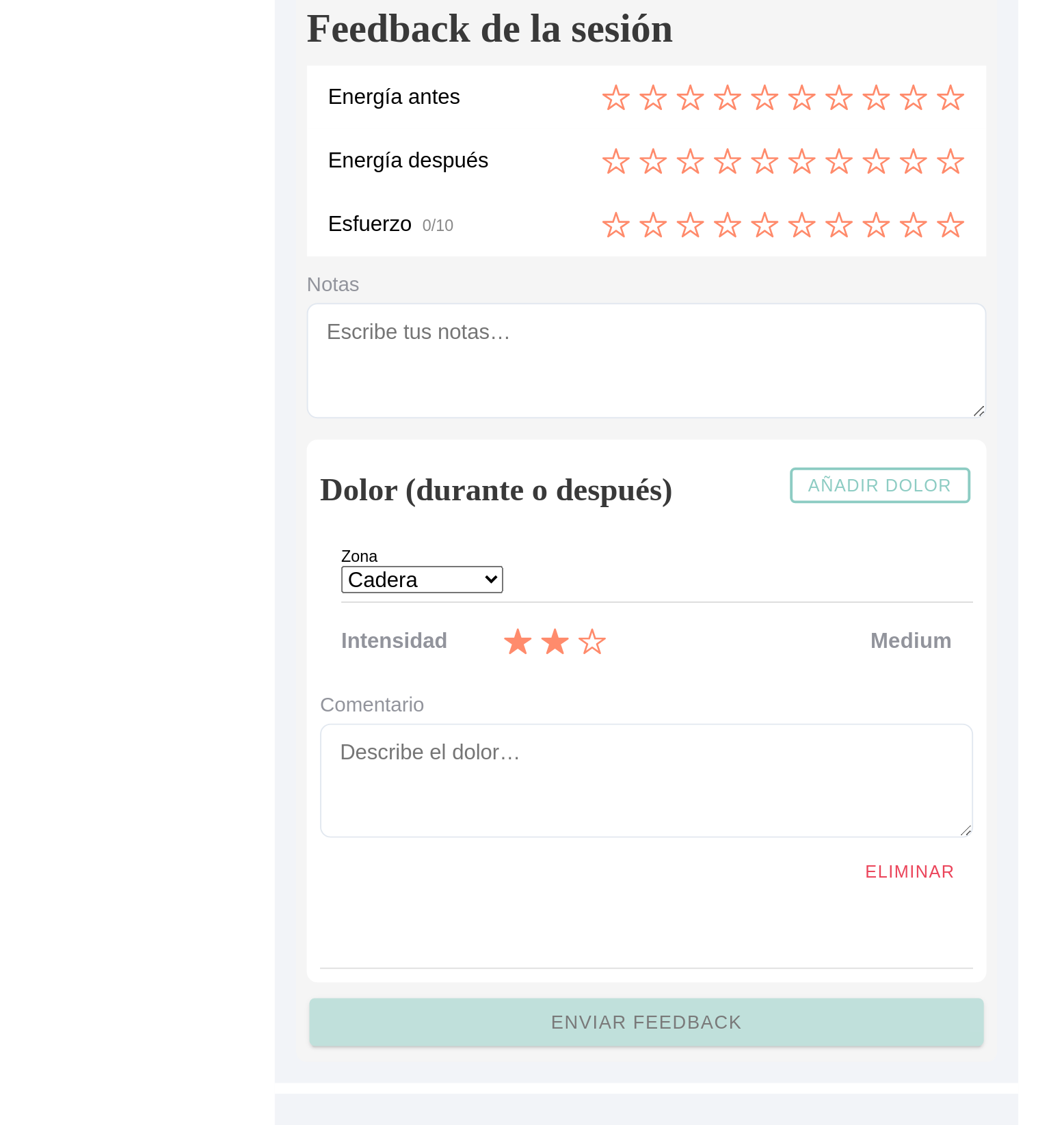
scroll to position [3665, 0]
click at [504, 875] on icon "3 de 3" at bounding box center [504, 875] width 15 height 15
click at [468, 875] on icon "1 de 3" at bounding box center [465, 875] width 14 height 13
click at [483, 875] on icon "2 de 3" at bounding box center [485, 875] width 15 height 15
click at [504, 876] on icon "3 de 3" at bounding box center [504, 875] width 15 height 15
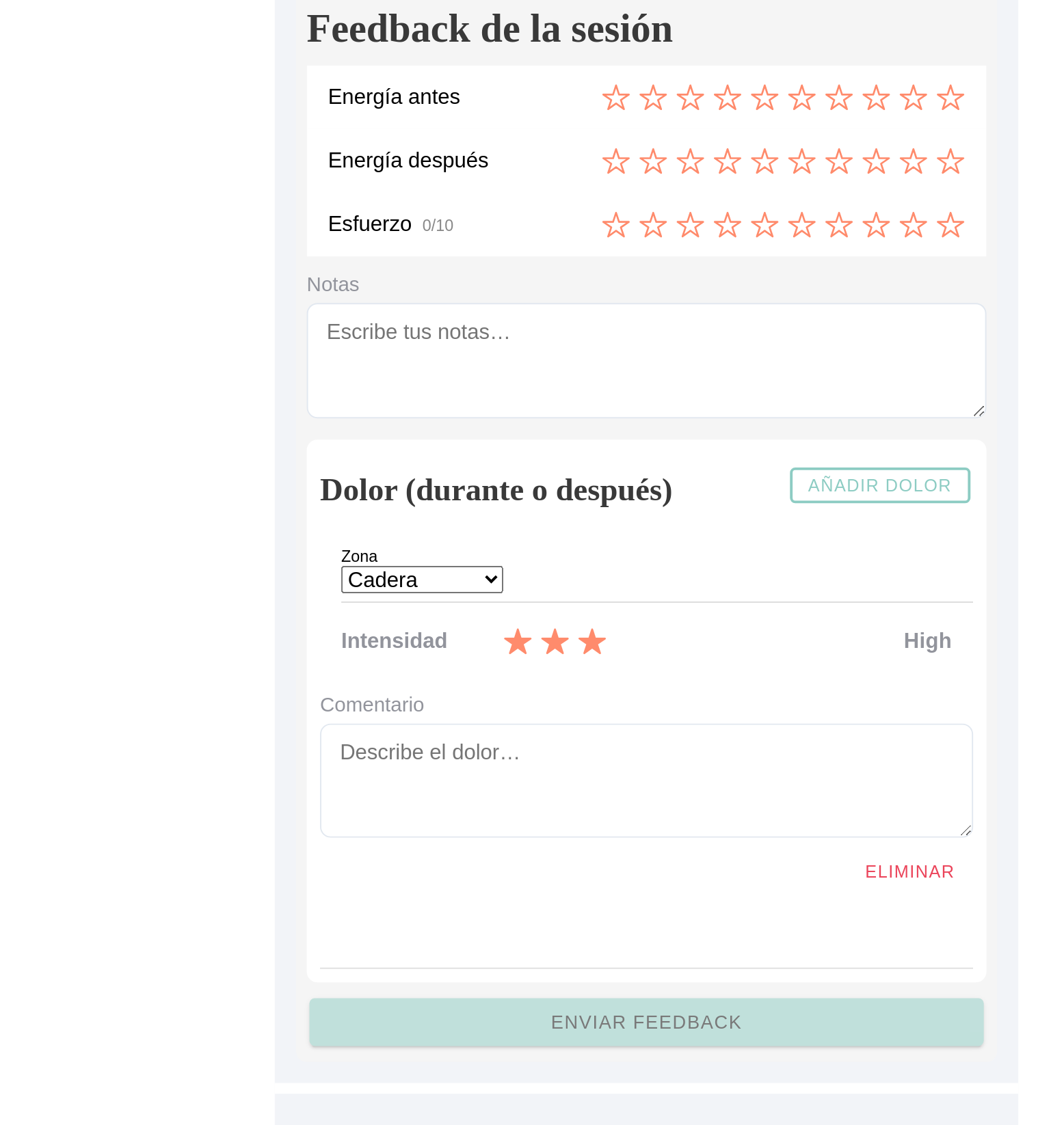
click at [467, 877] on icon "1 de 3" at bounding box center [465, 875] width 14 height 13
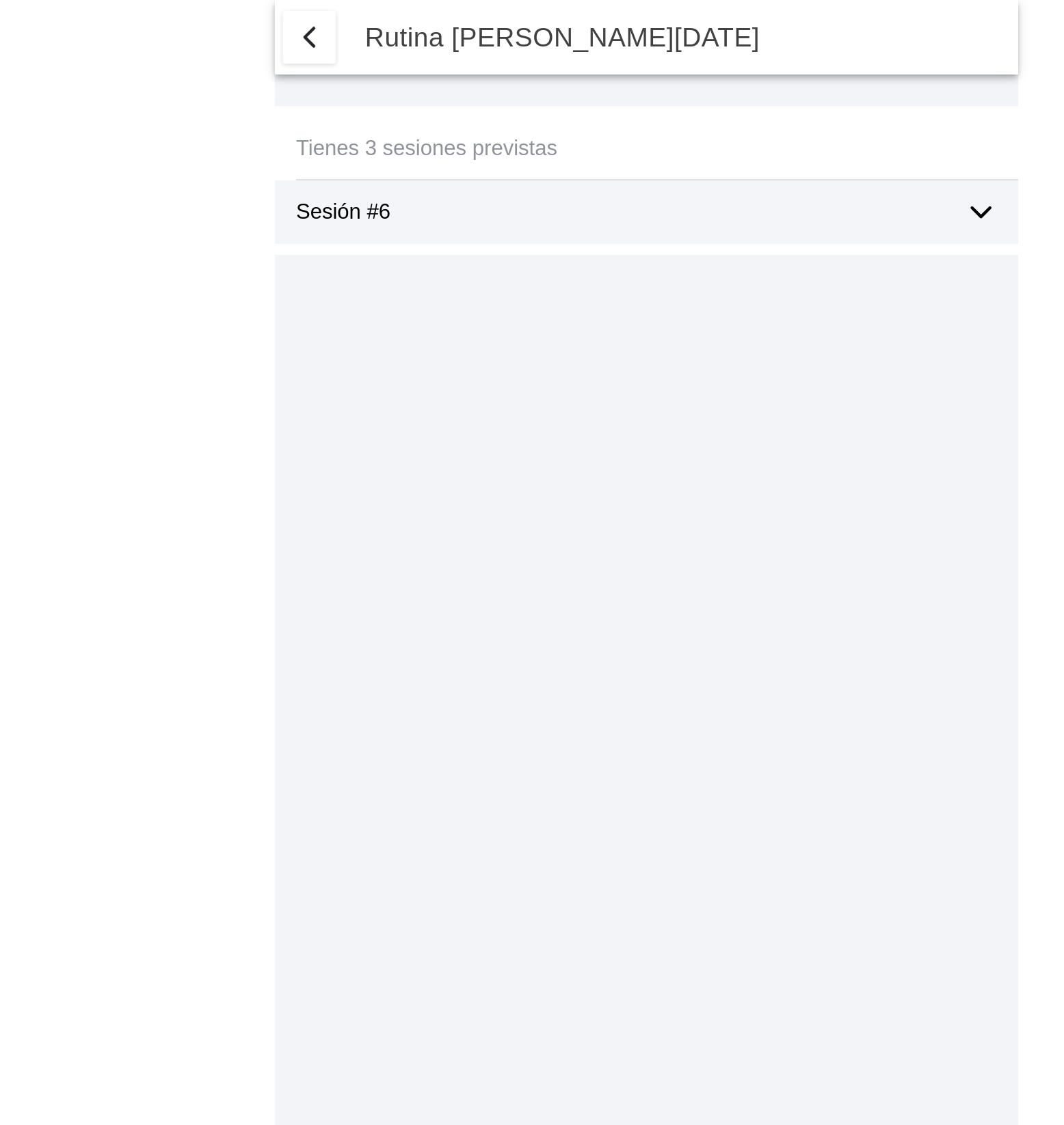
click at [708, 107] on icon at bounding box center [704, 109] width 10 height 5
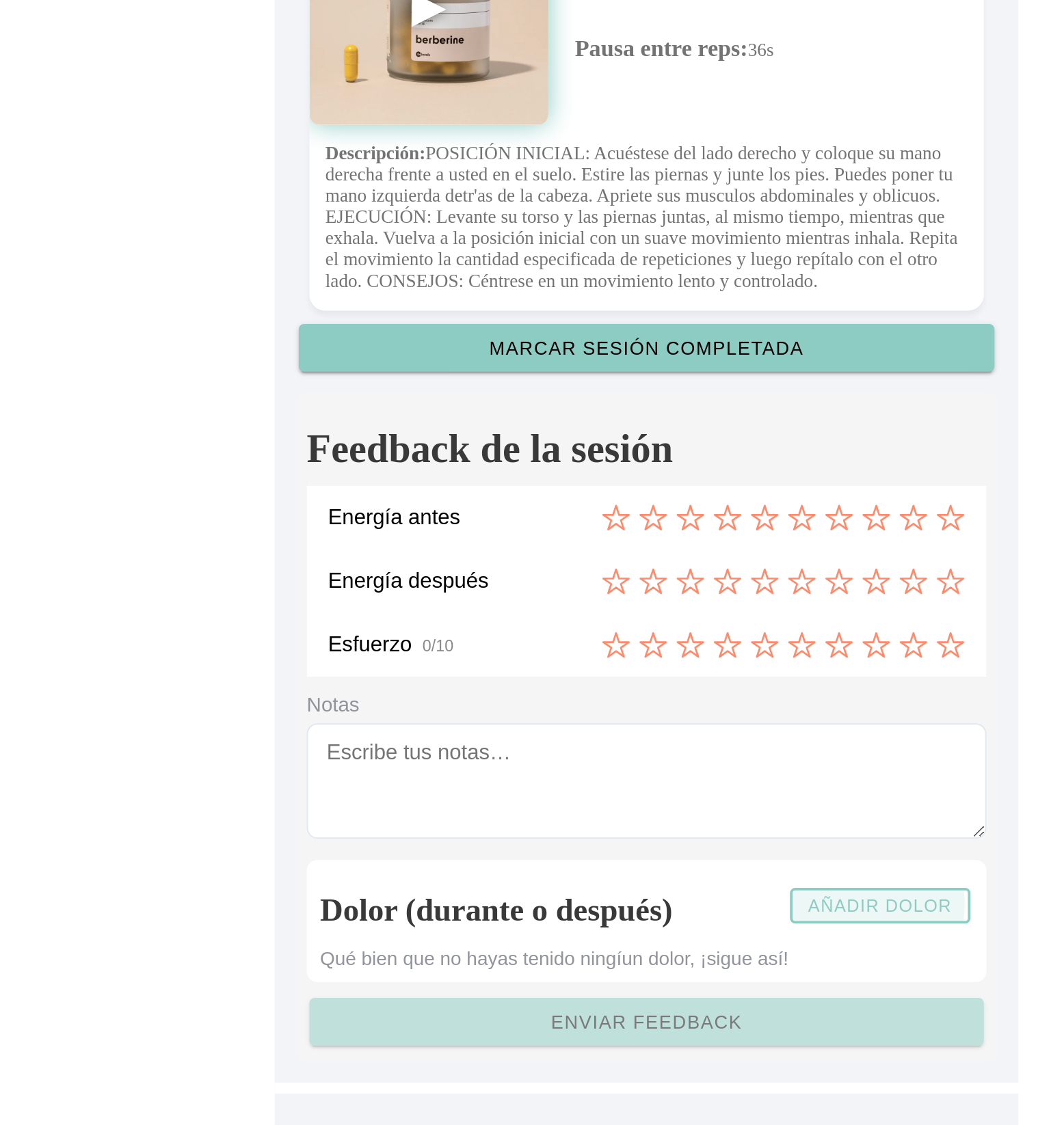
click at [0, 0] on slot "Añadir dolor" at bounding box center [0, 0] width 0 height 0
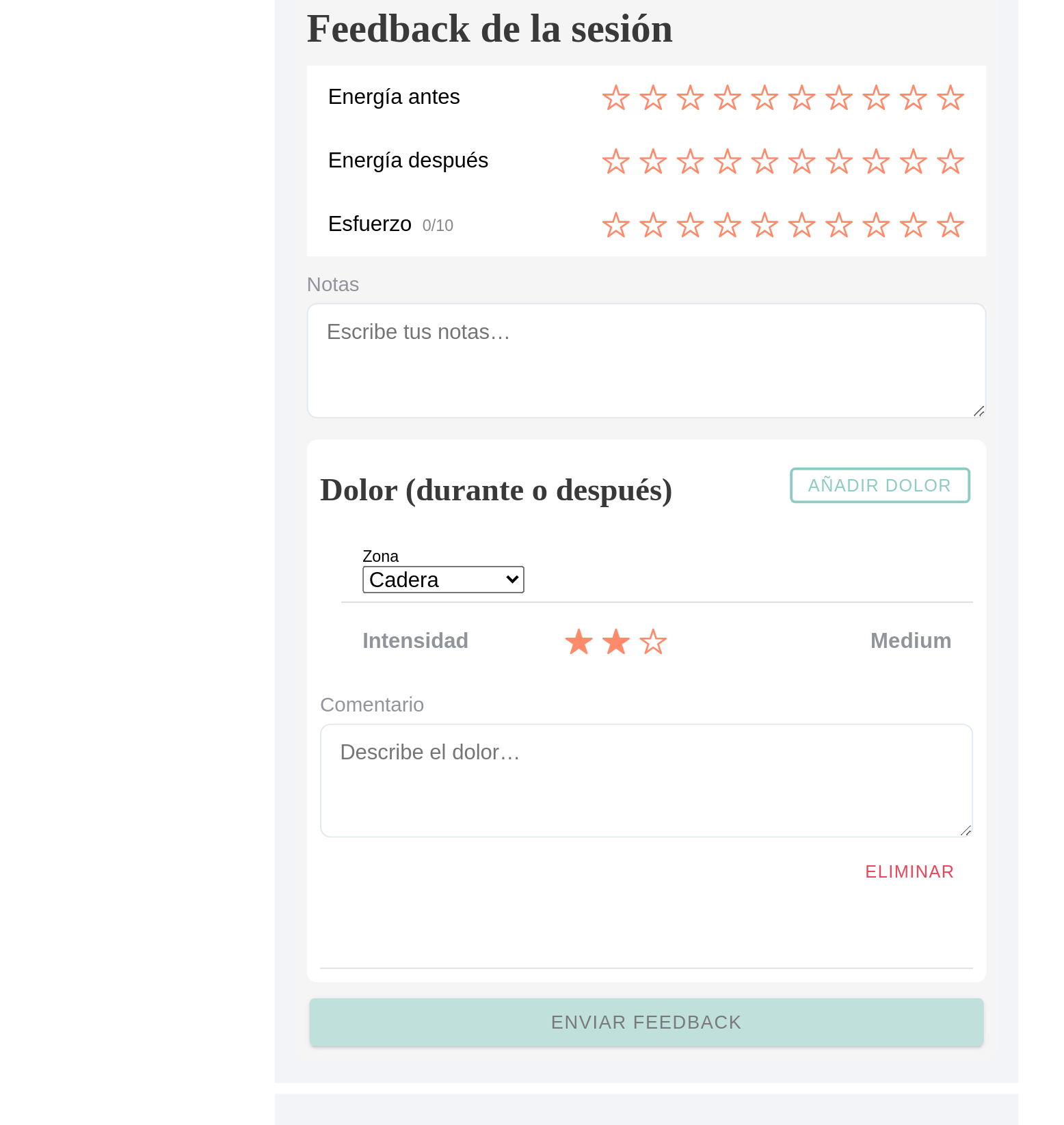
scroll to position [3567, 0]
click at [495, 881] on icon "1 de 3" at bounding box center [497, 875] width 14 height 13
click at [523, 883] on icon "2 de 3" at bounding box center [516, 875] width 15 height 15
click at [541, 883] on icon "3 de 3" at bounding box center [535, 875] width 15 height 15
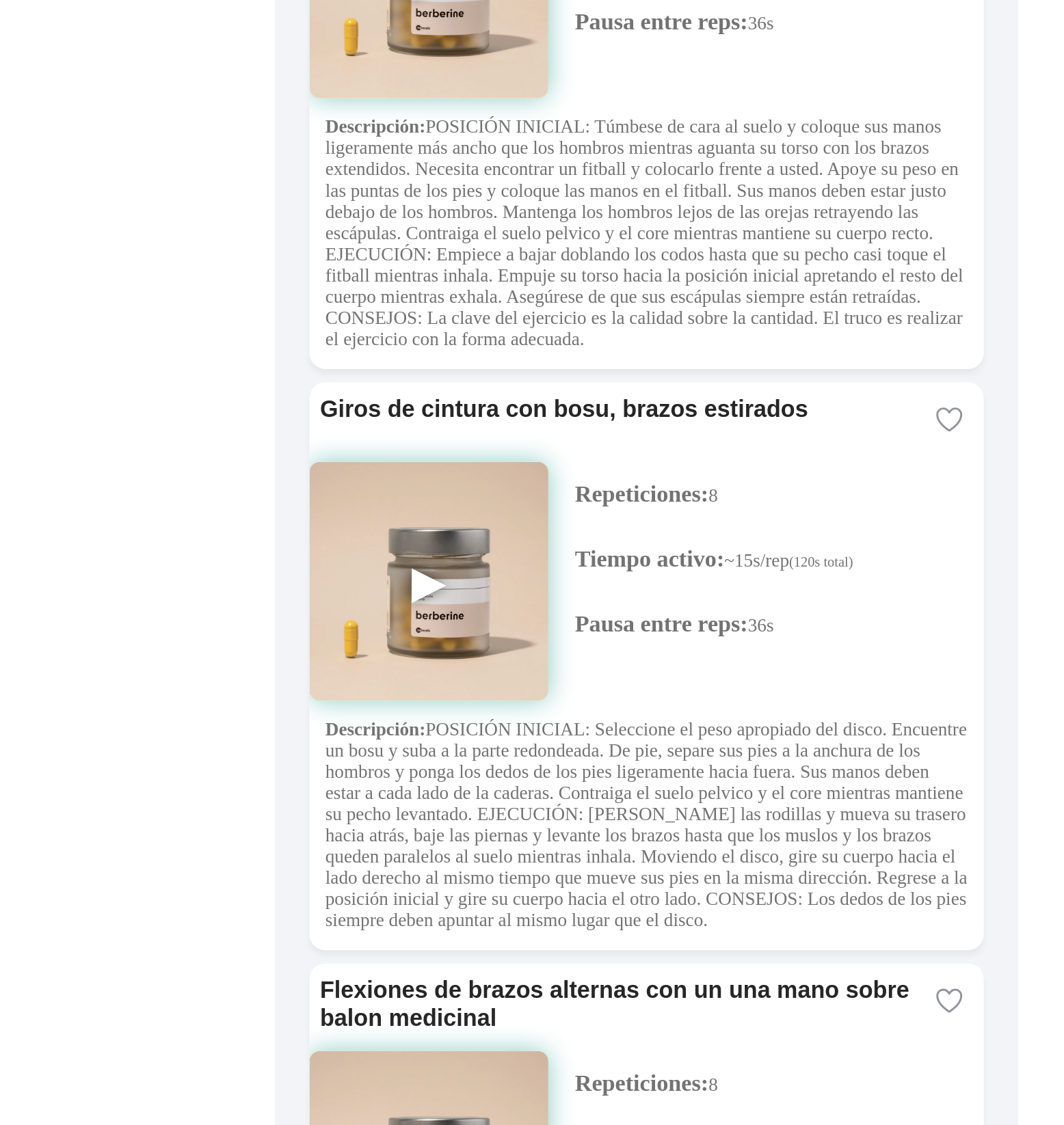
scroll to position [0, 0]
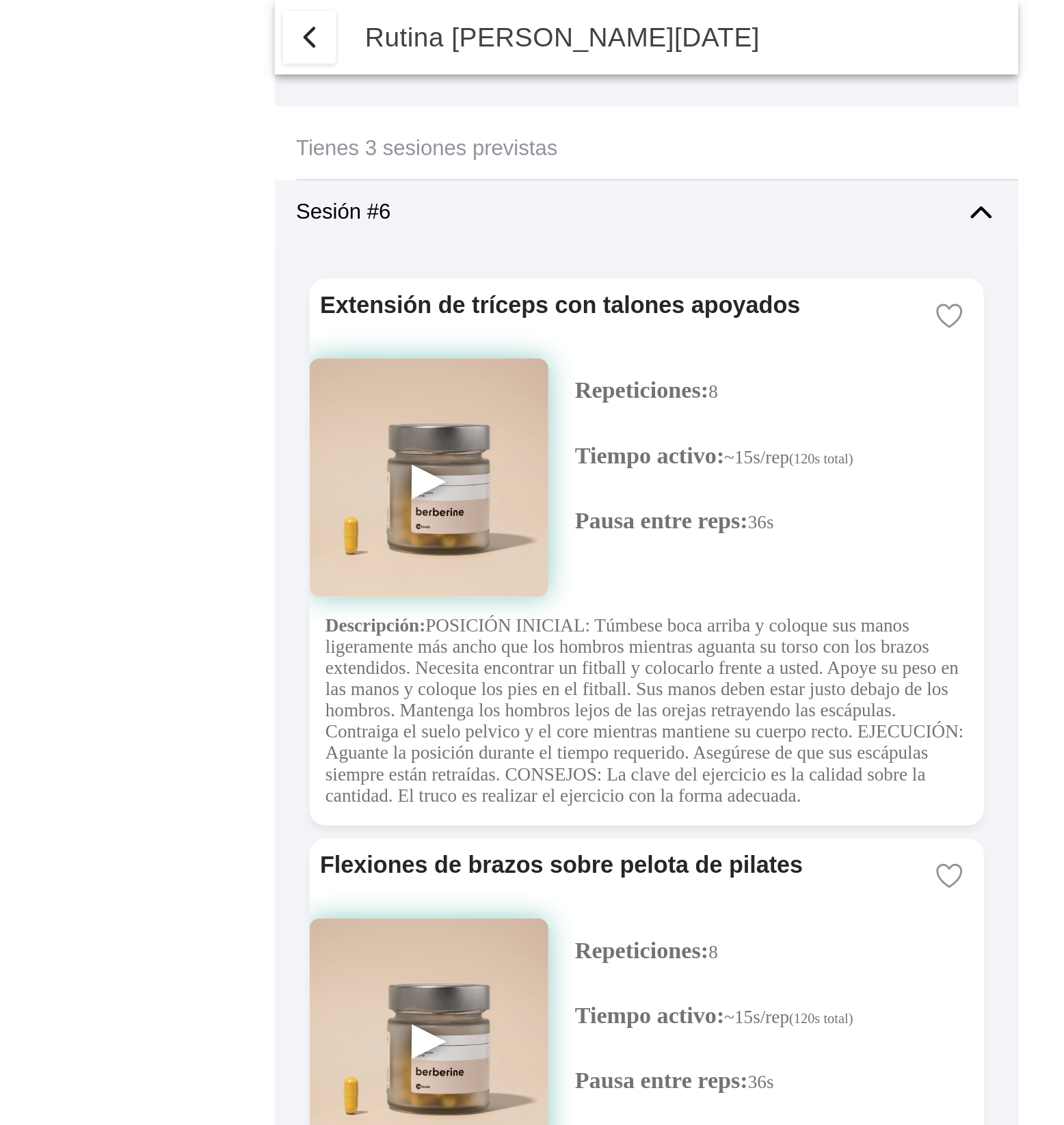
click at [359, 18] on span "button" at bounding box center [358, 20] width 17 height 17
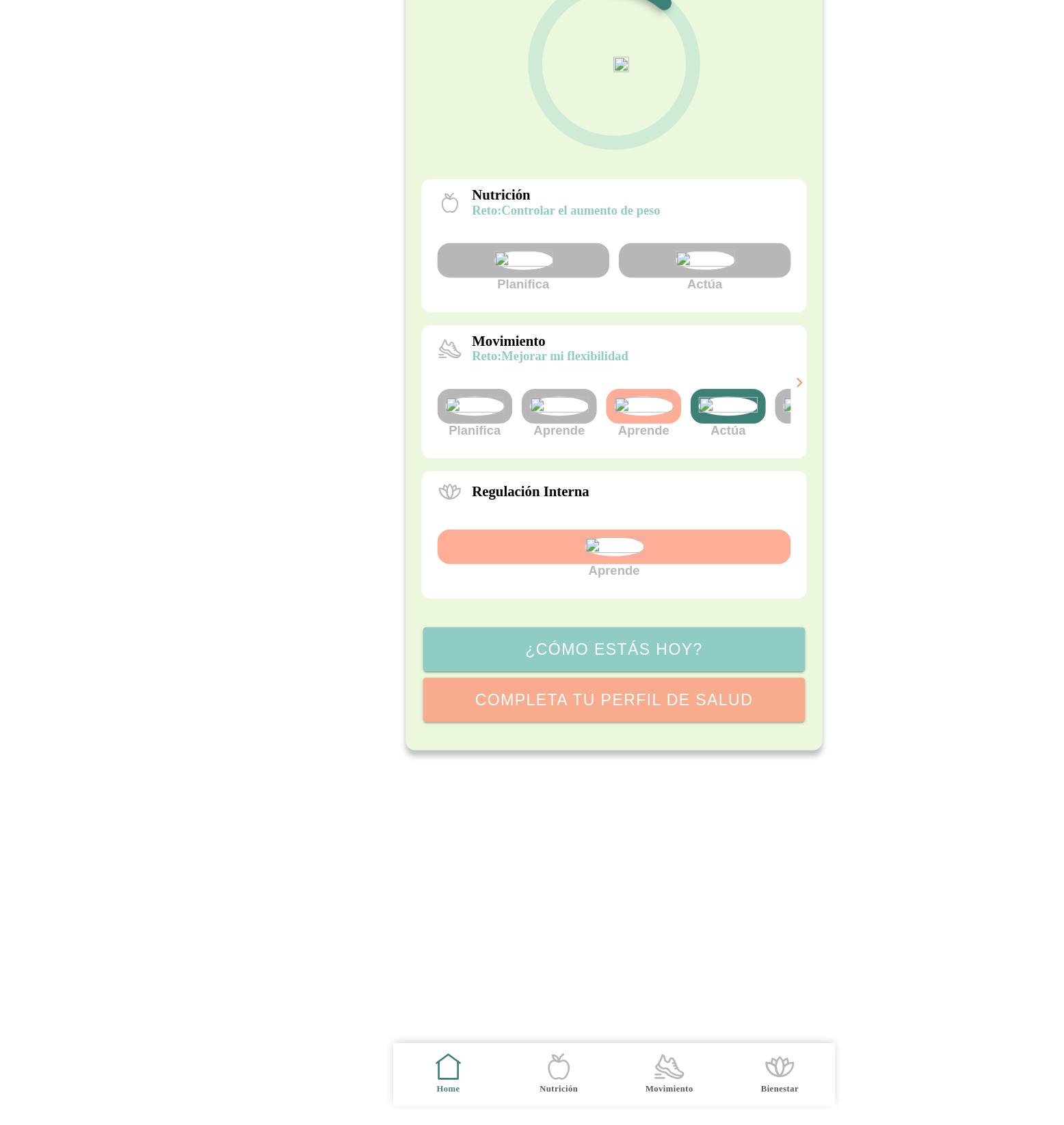
click at [577, 1074] on icon at bounding box center [581, 1076] width 21 height 11
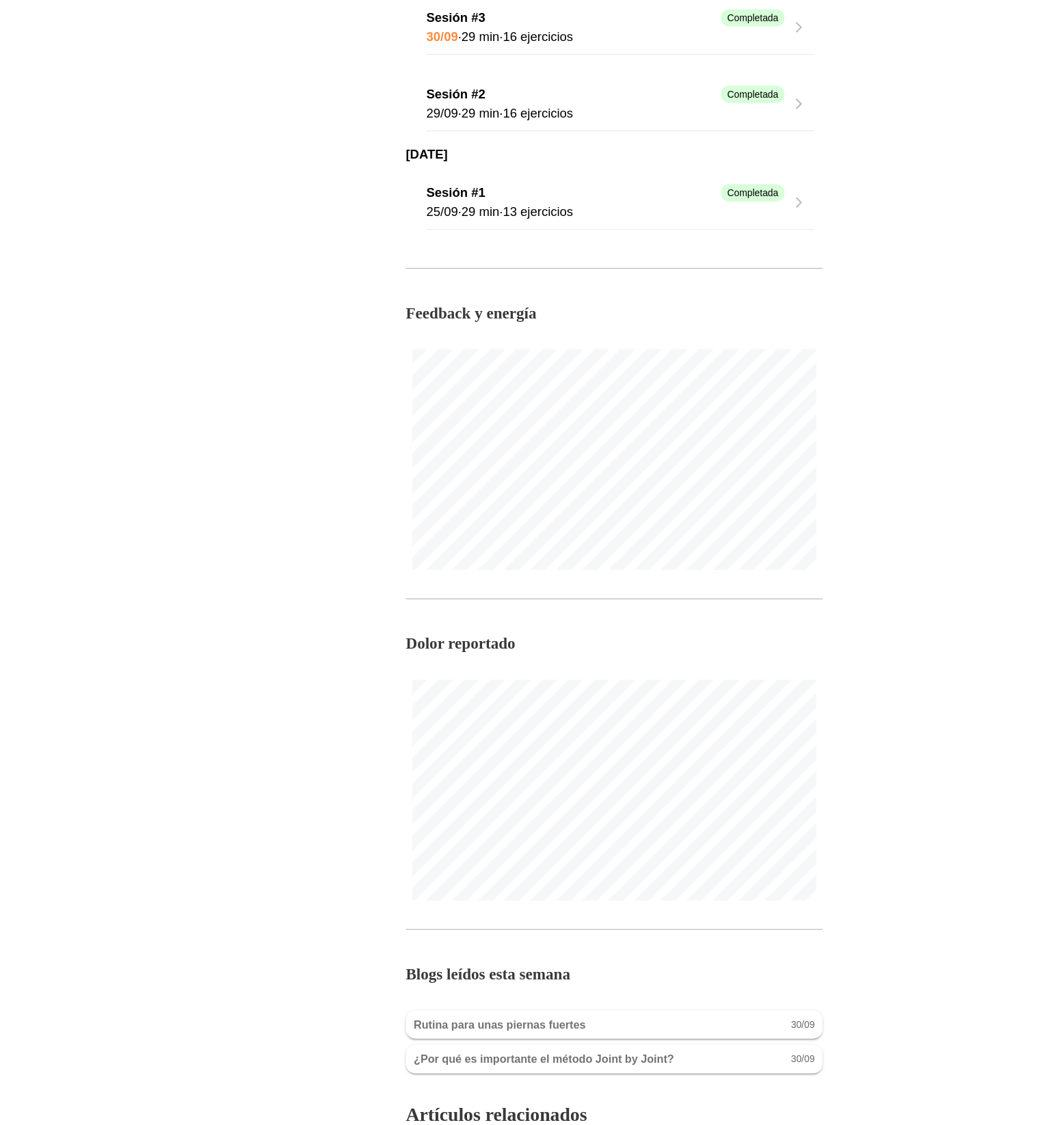
scroll to position [995, 0]
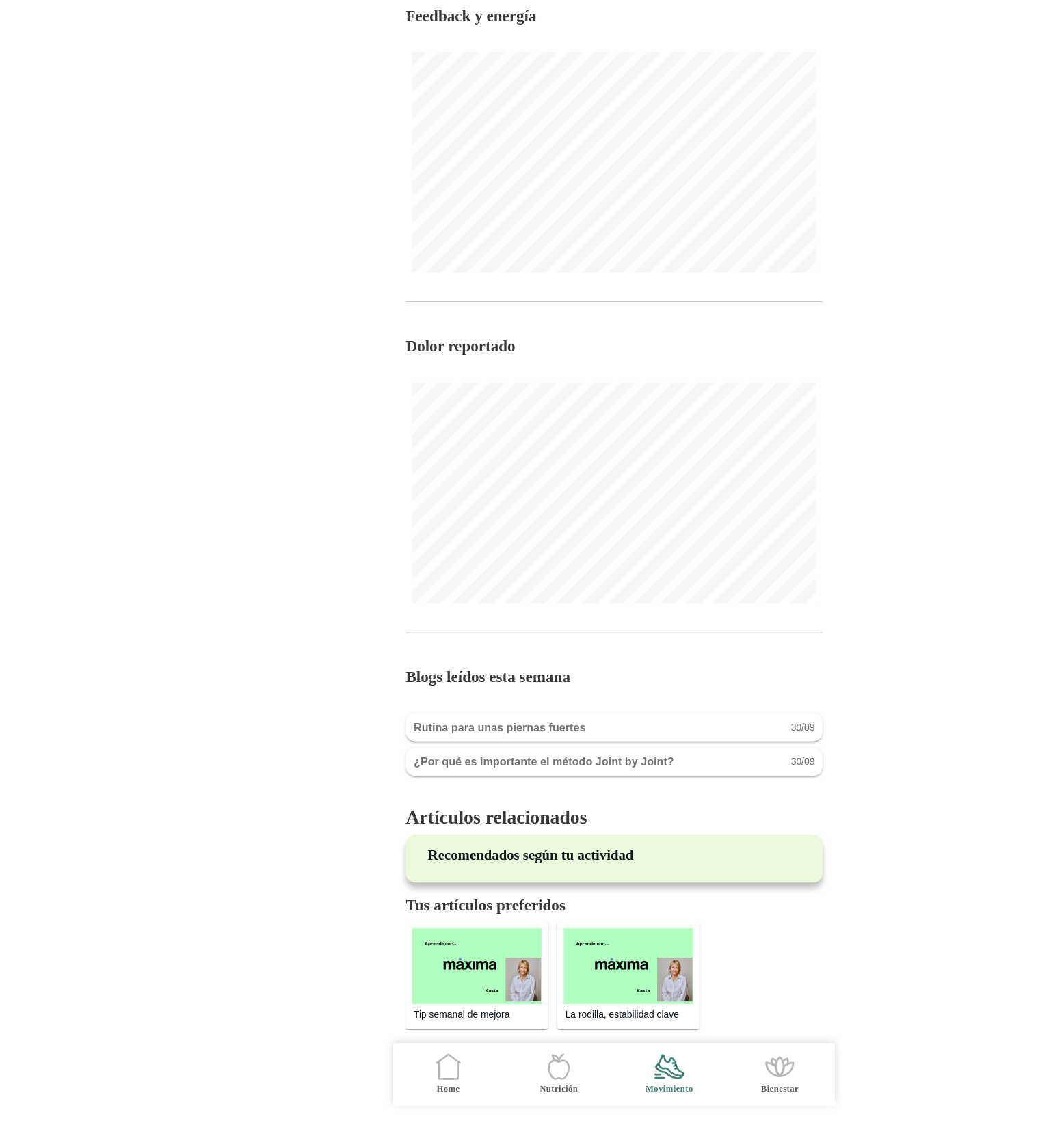
click at [390, 1066] on icon ".cls-1 { stroke-width: 0px; } .cls-1, .cls-2 { fill: none; } .cls-2 { stroke-li…" at bounding box center [388, 1074] width 29 height 29
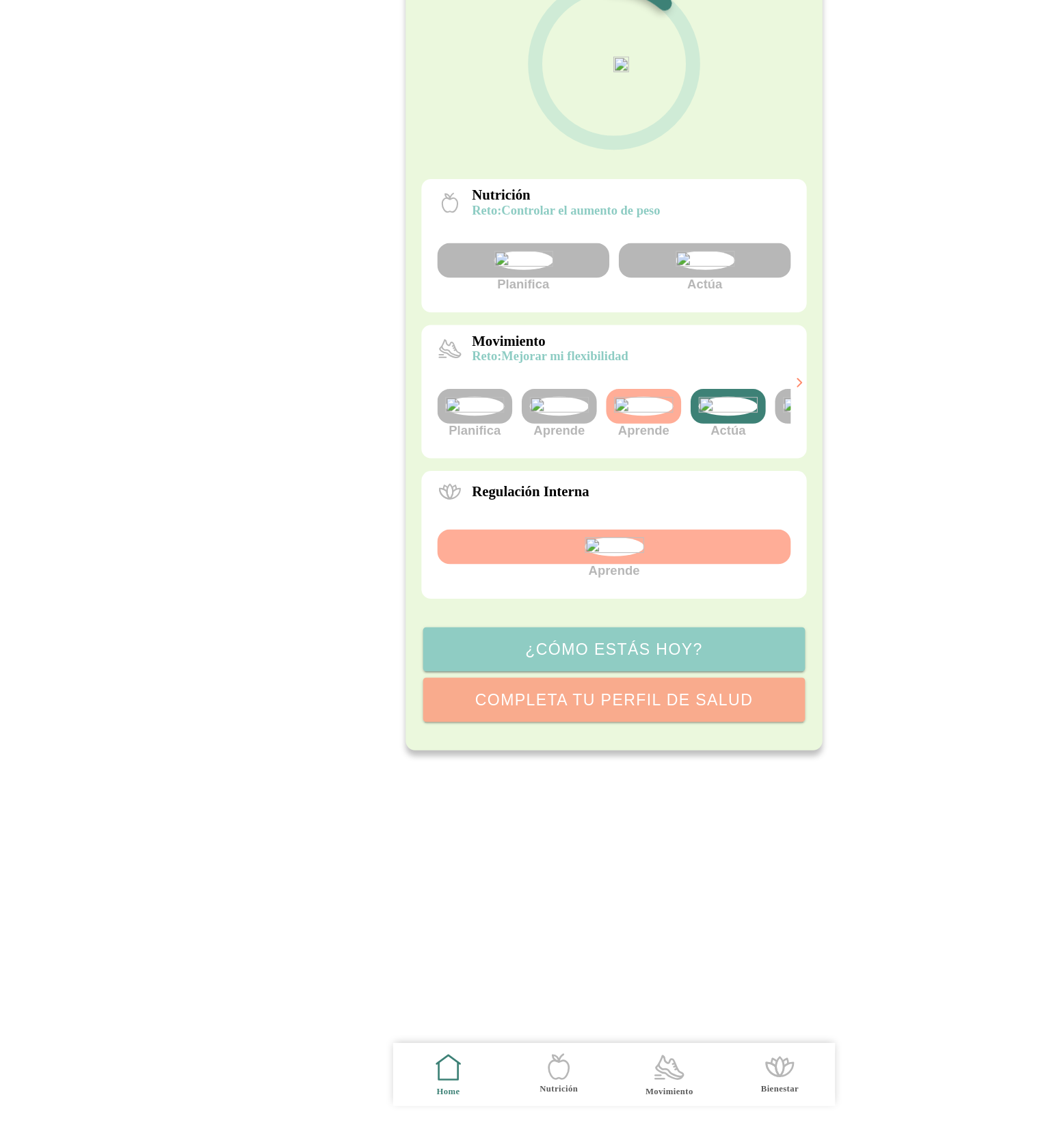
click at [633, 510] on img at bounding box center [630, 502] width 51 height 17
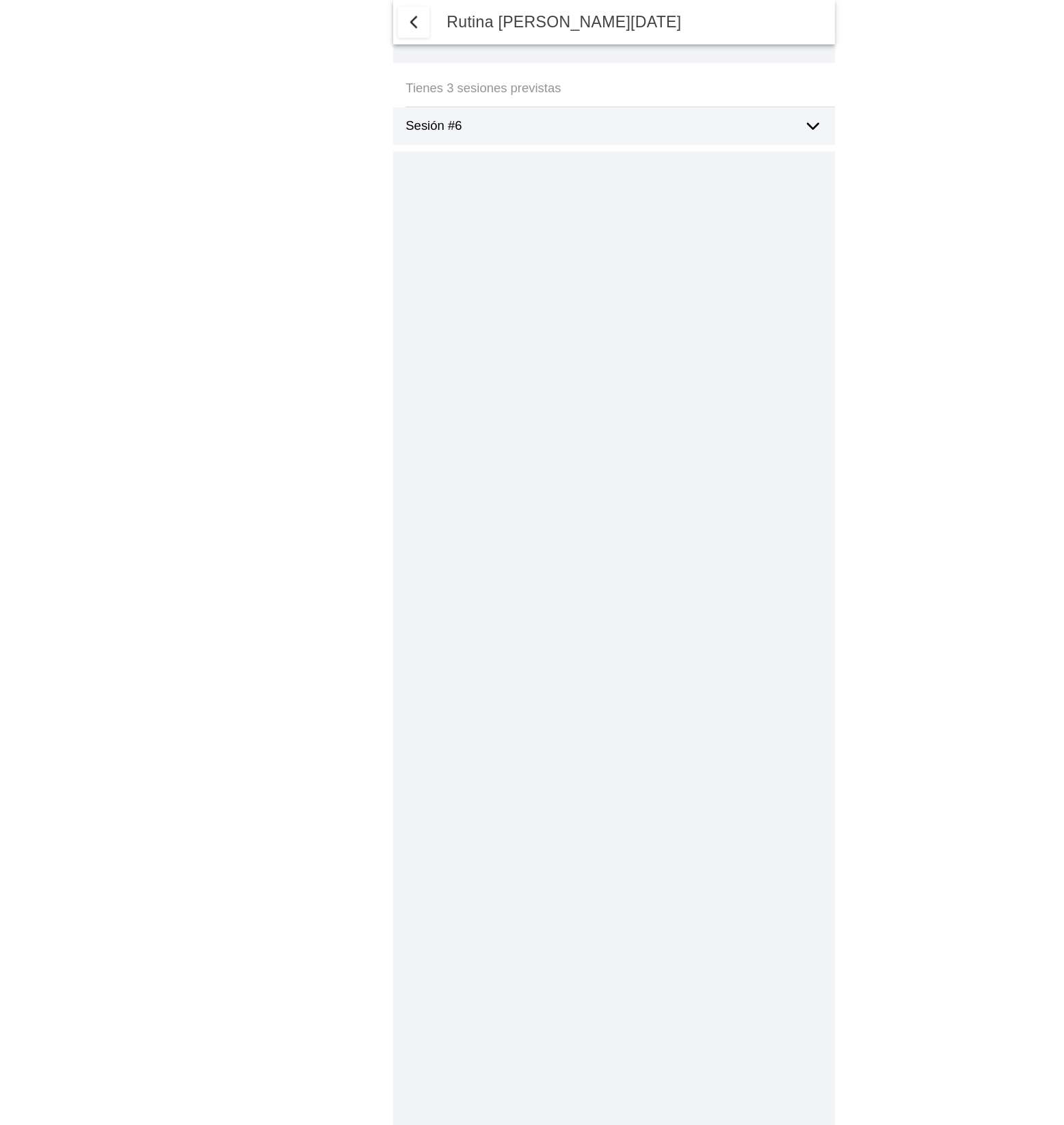
click at [700, 111] on icon at bounding box center [704, 109] width 17 height 17
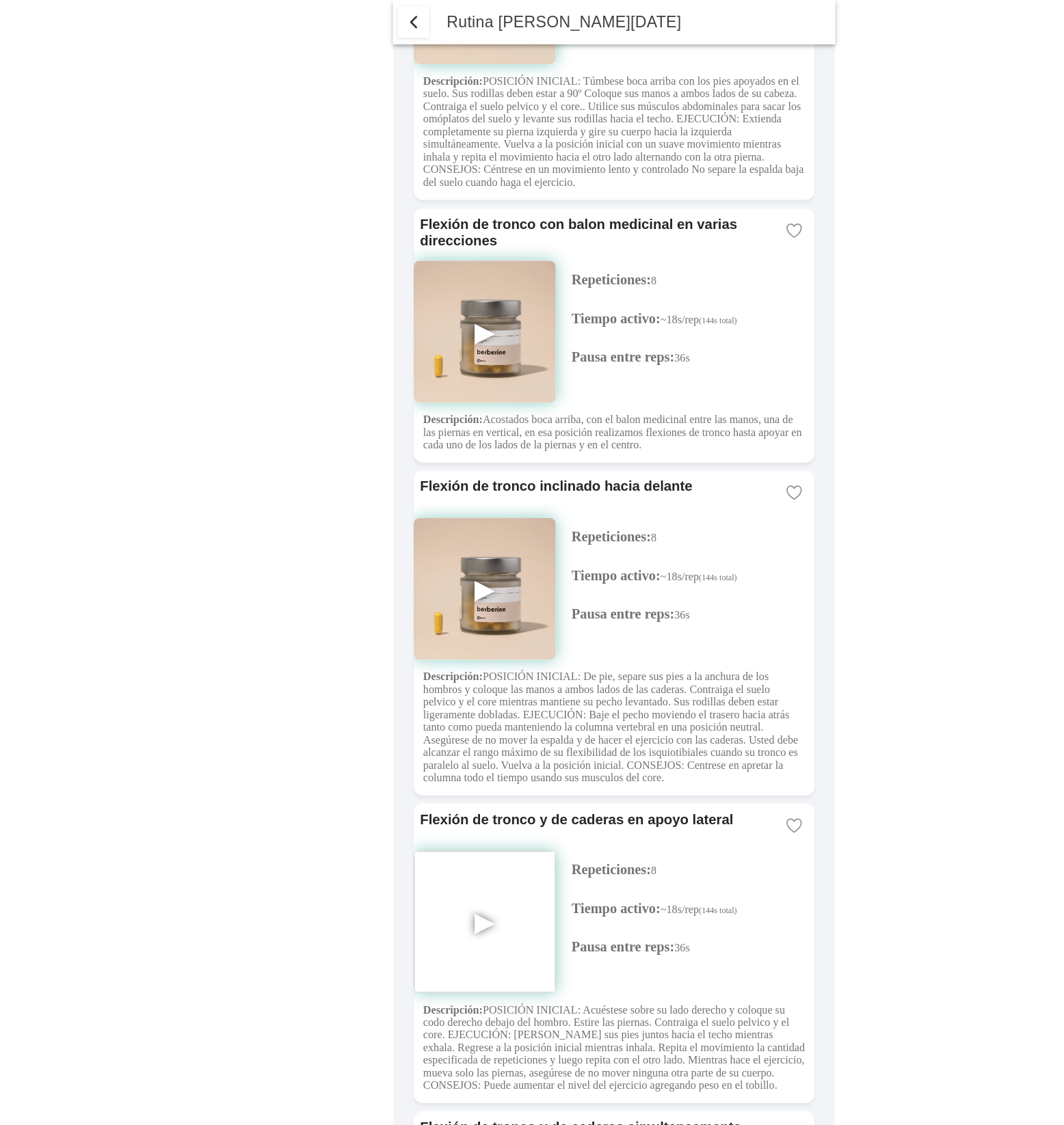
scroll to position [3448, 0]
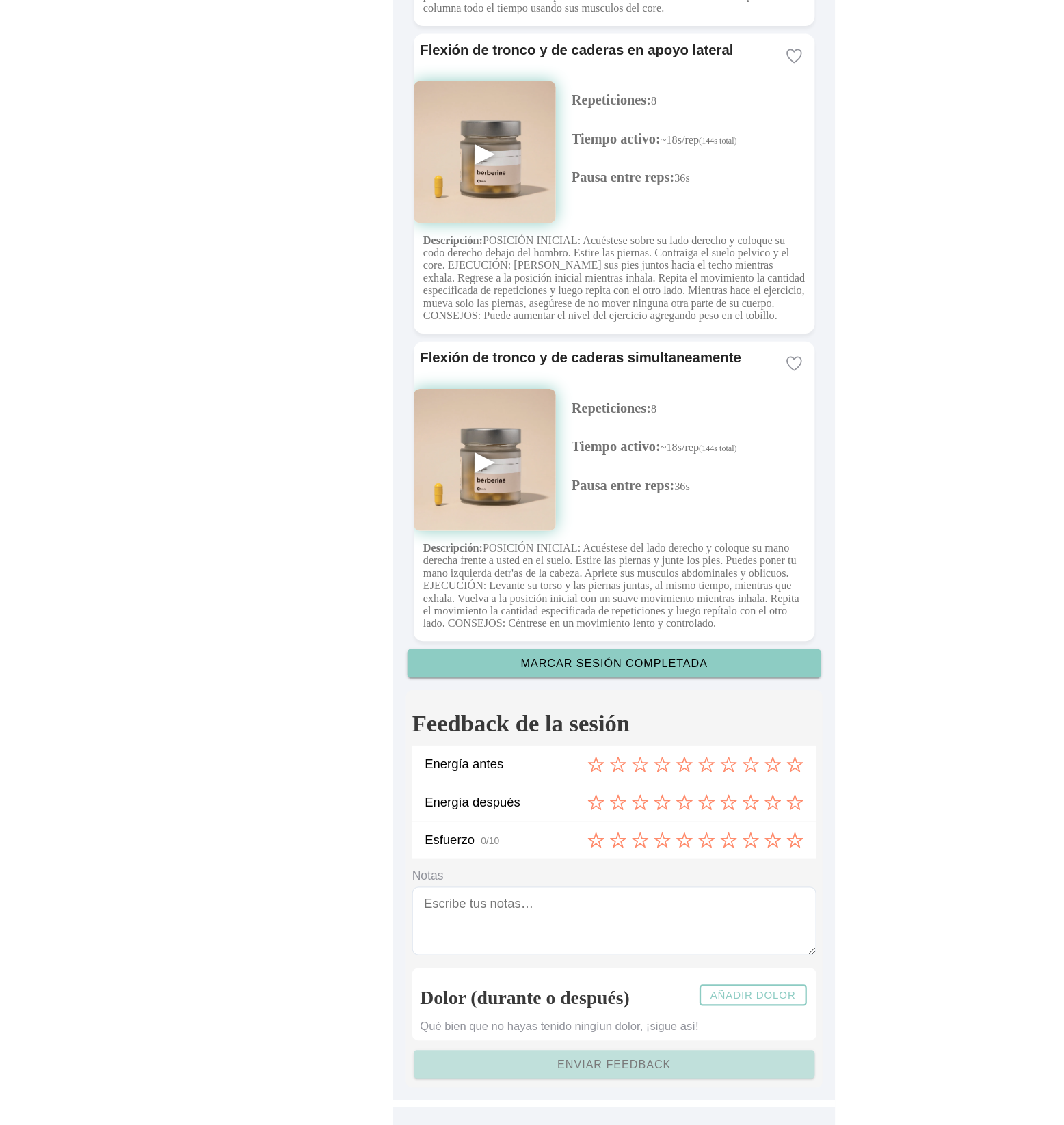
click at [652, 1005] on button "Añadir dolor" at bounding box center [652, 1012] width 93 height 18
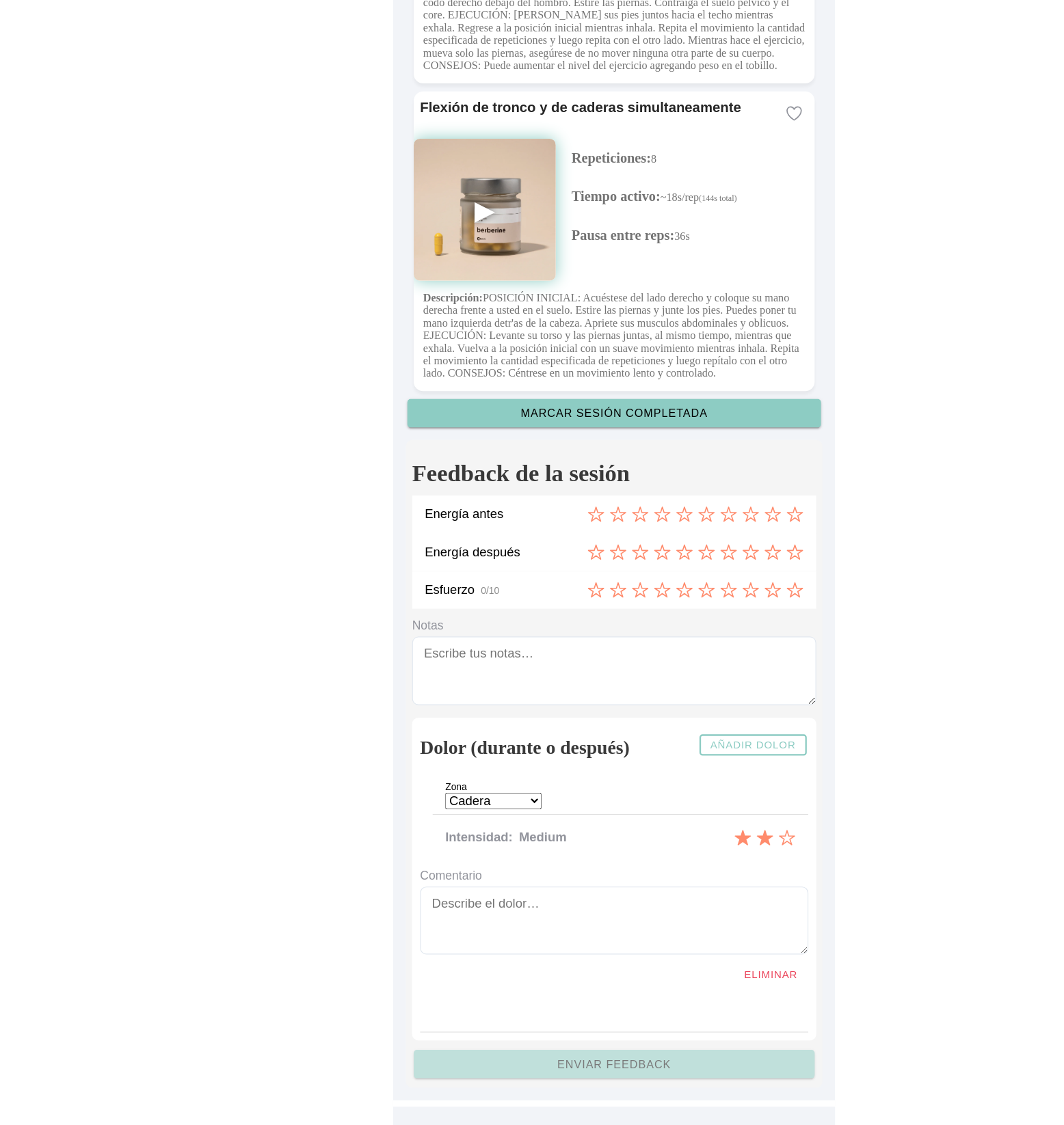
scroll to position [3665, 0]
click at [645, 878] on icon "1 de 3" at bounding box center [643, 875] width 14 height 13
click at [663, 875] on icon "2 de 3" at bounding box center [662, 875] width 15 height 15
click at [679, 877] on icon "3 de 3" at bounding box center [682, 875] width 15 height 15
click at [643, 875] on icon "1 de 3" at bounding box center [643, 875] width 14 height 13
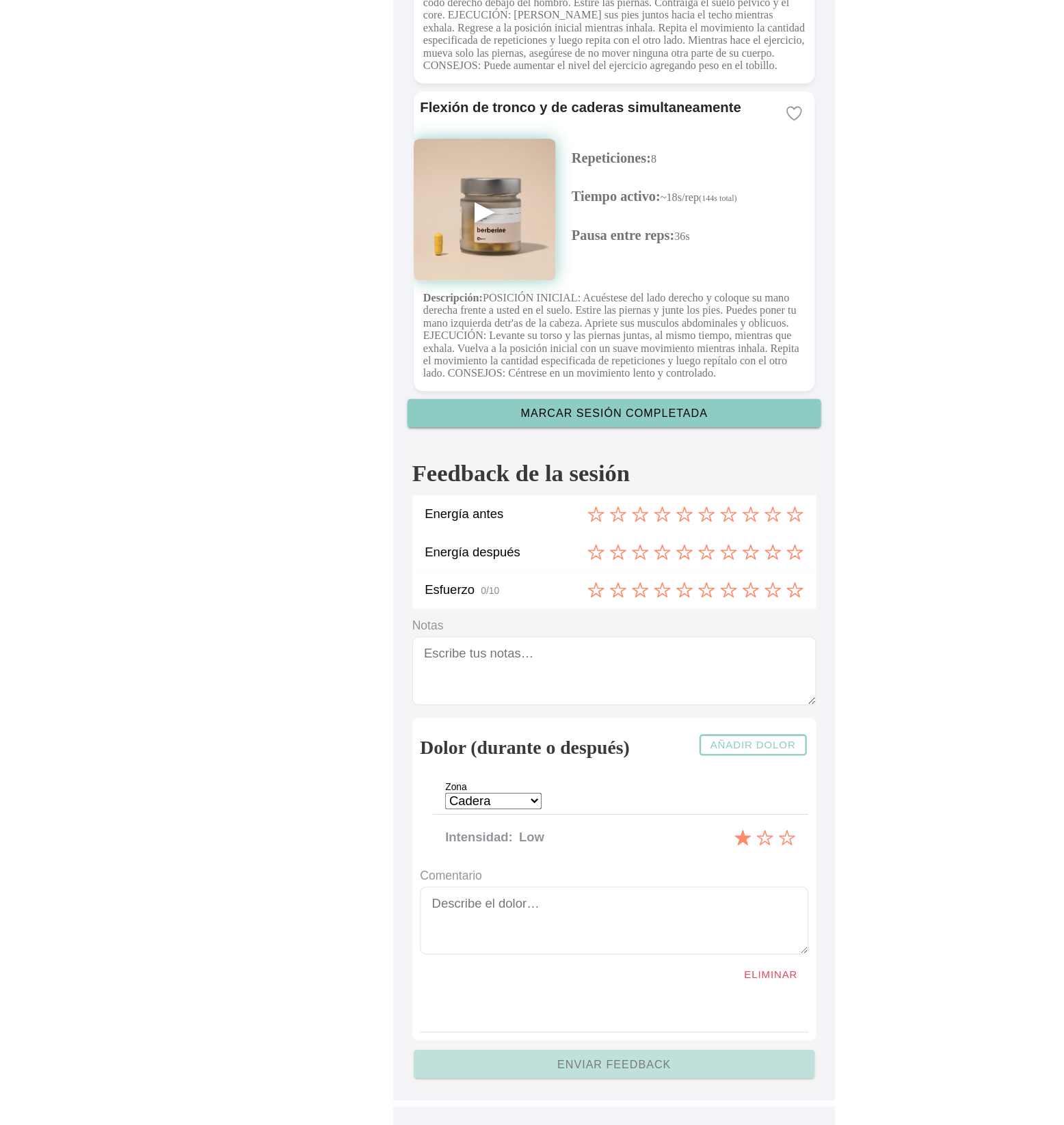
click at [664, 875] on icon "2 de 3" at bounding box center [662, 875] width 15 height 15
click at [685, 877] on icon "3 de 3" at bounding box center [682, 875] width 15 height 15
click at [641, 875] on icon "1 de 3" at bounding box center [643, 875] width 14 height 13
click at [661, 875] on icon "2 de 3" at bounding box center [662, 875] width 15 height 15
click at [688, 875] on icon "3 de 3" at bounding box center [682, 875] width 15 height 15
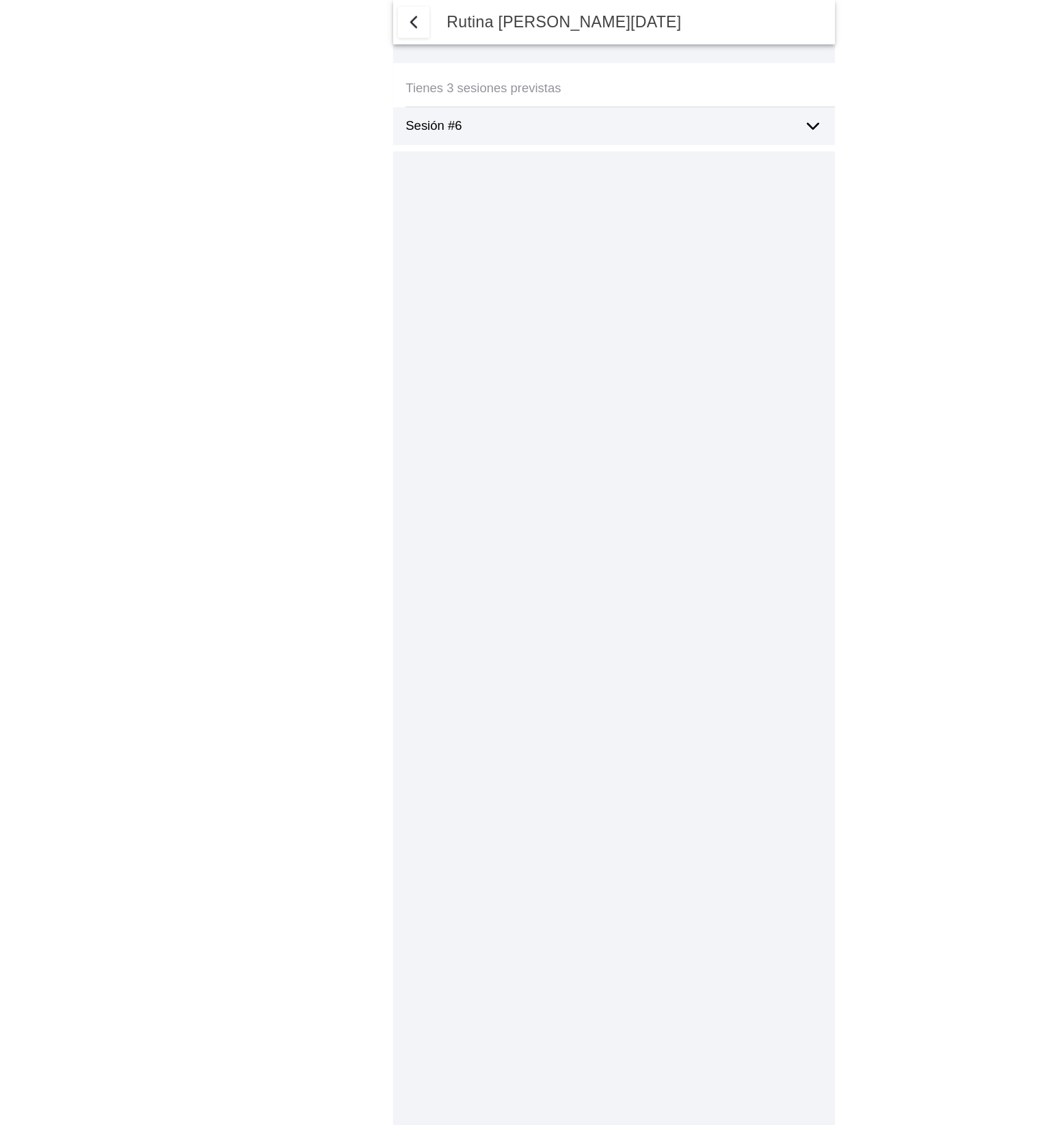
click at [707, 101] on icon at bounding box center [704, 109] width 17 height 17
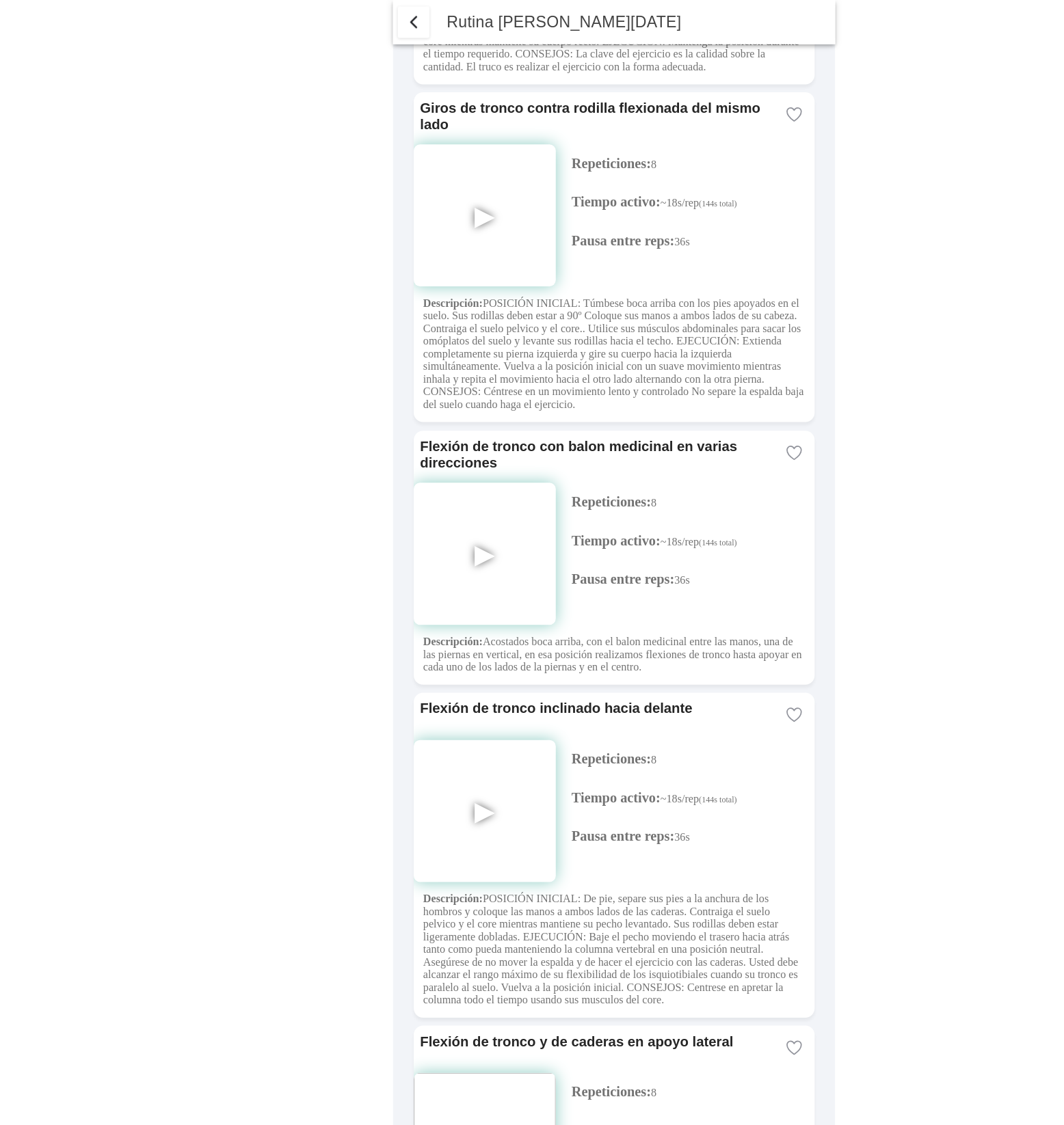
scroll to position [3448, 0]
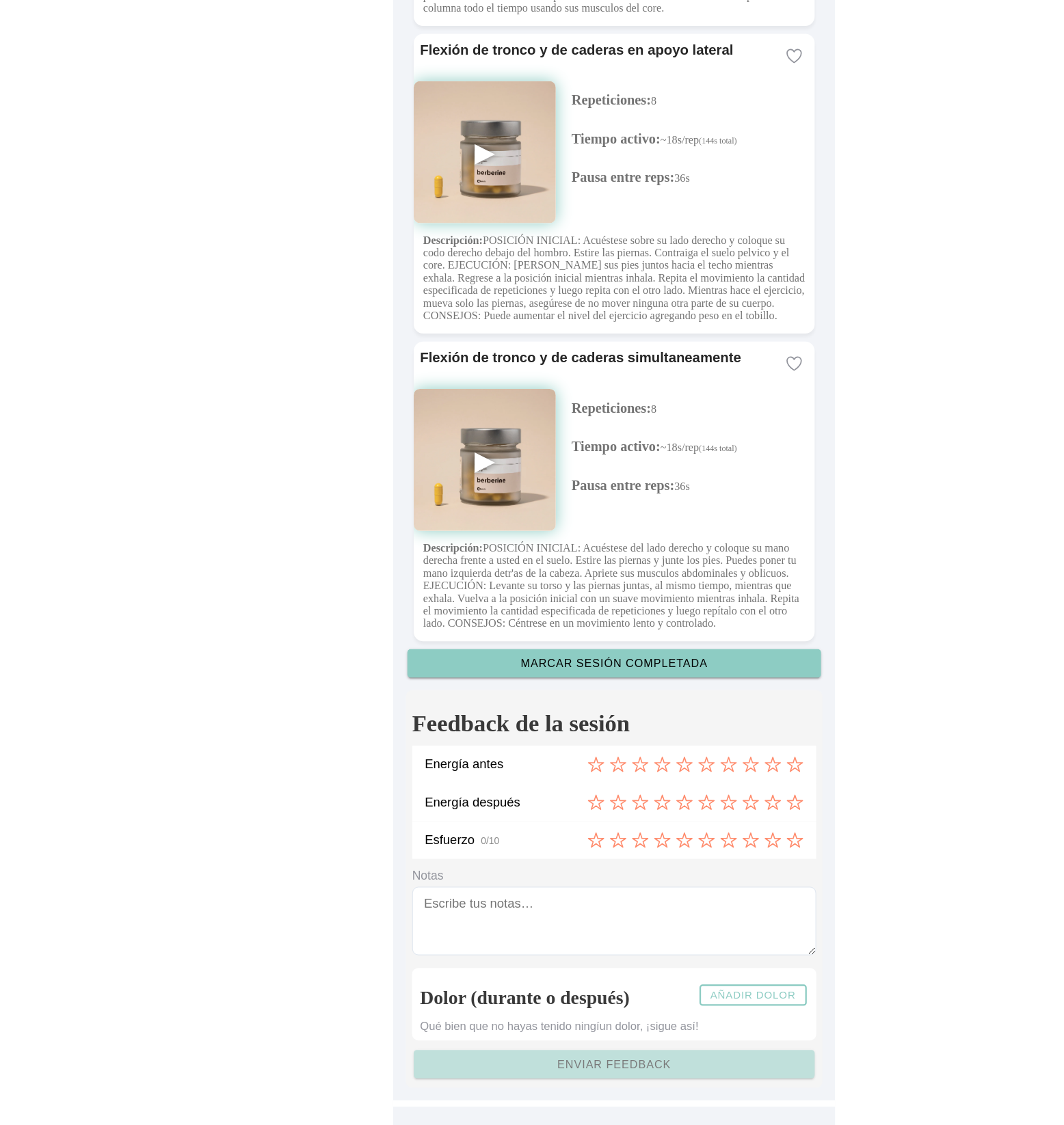
click at [0, 0] on slot "Añadir dolor" at bounding box center [0, 0] width 0 height 0
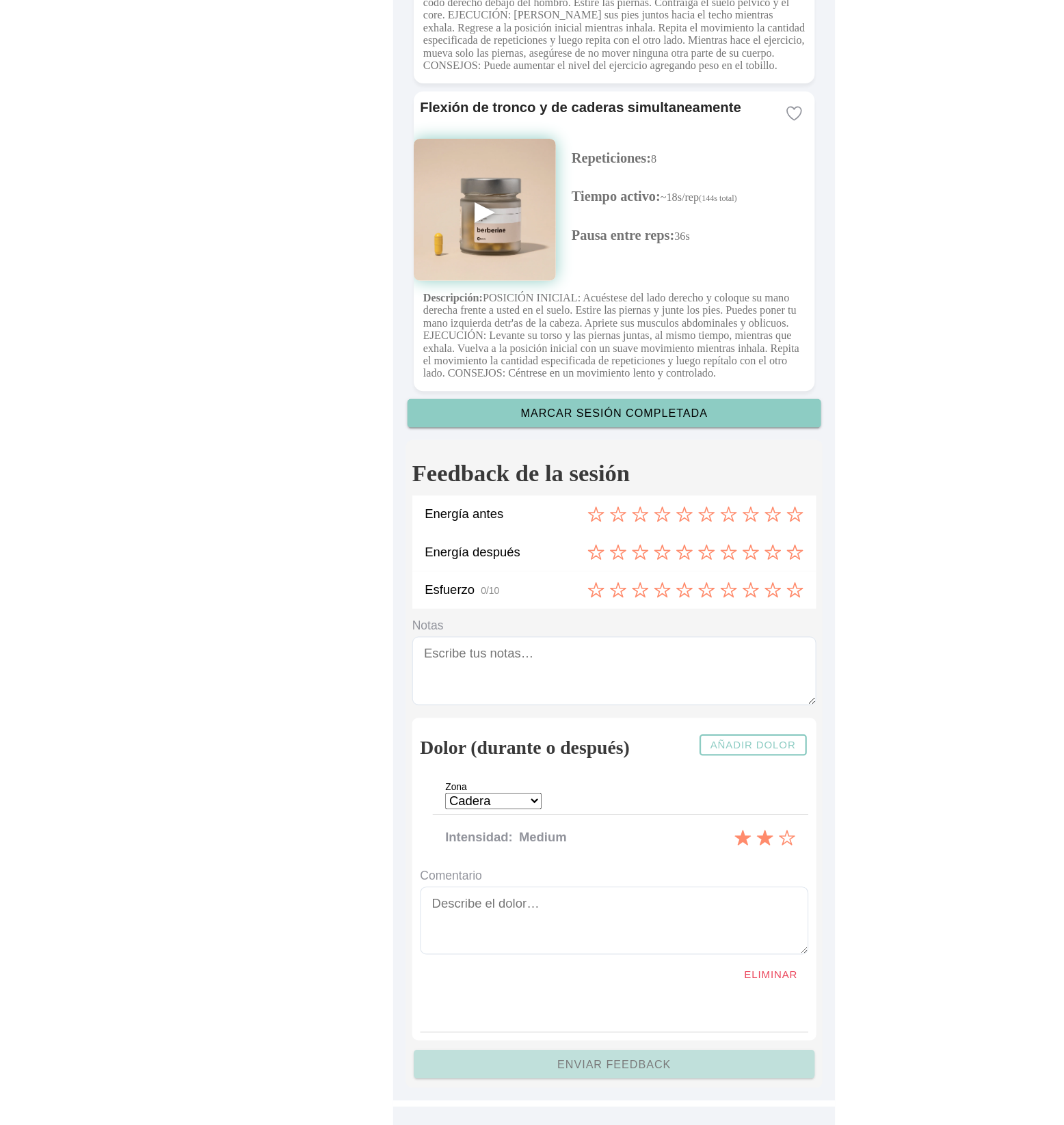
scroll to position [3659, 0]
click at [641, 881] on icon "1 de 3" at bounding box center [643, 875] width 14 height 13
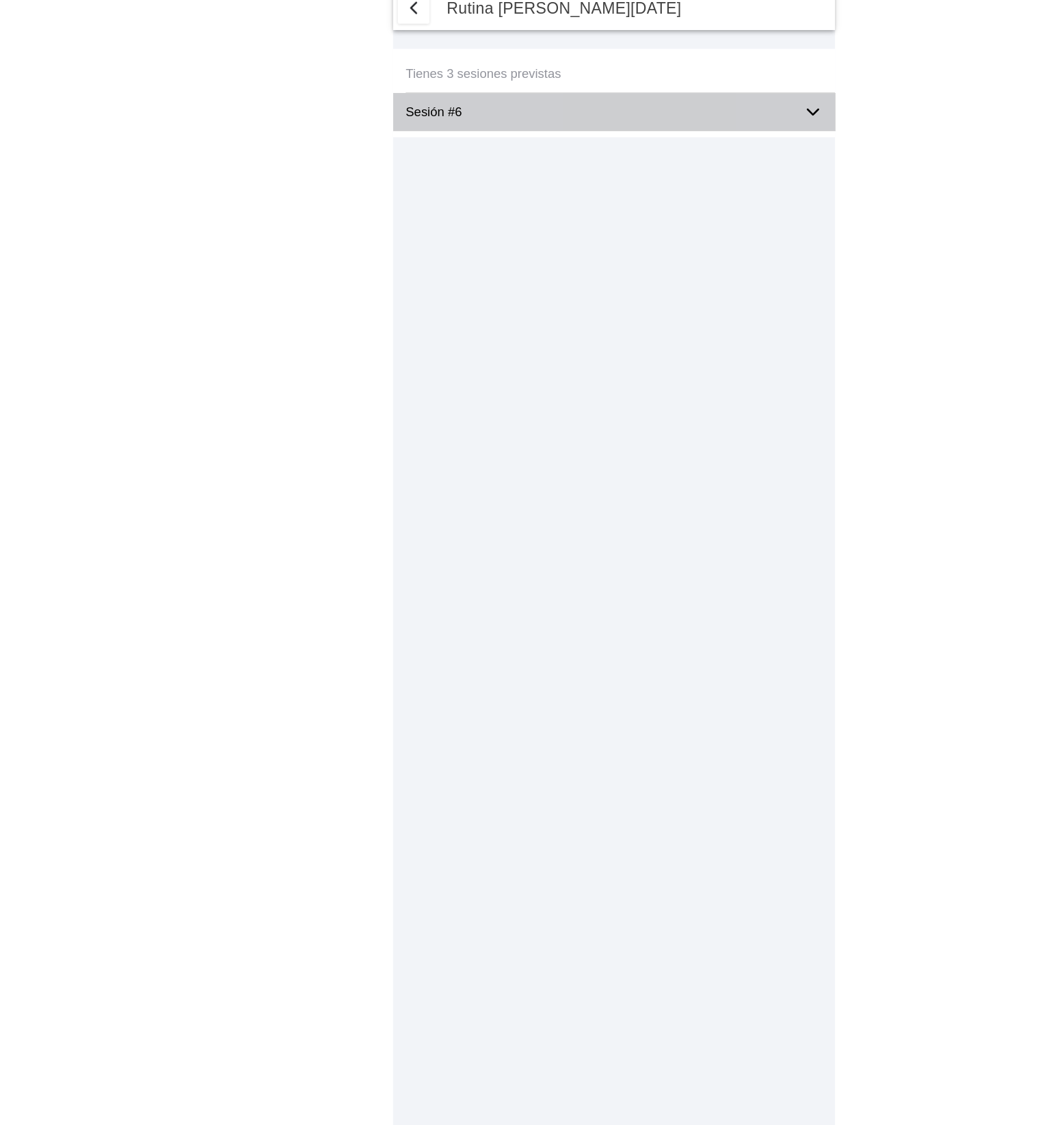
click at [702, 118] on div "Sesión #6" at bounding box center [537, 109] width 372 height 33
